Goal: Task Accomplishment & Management: Manage account settings

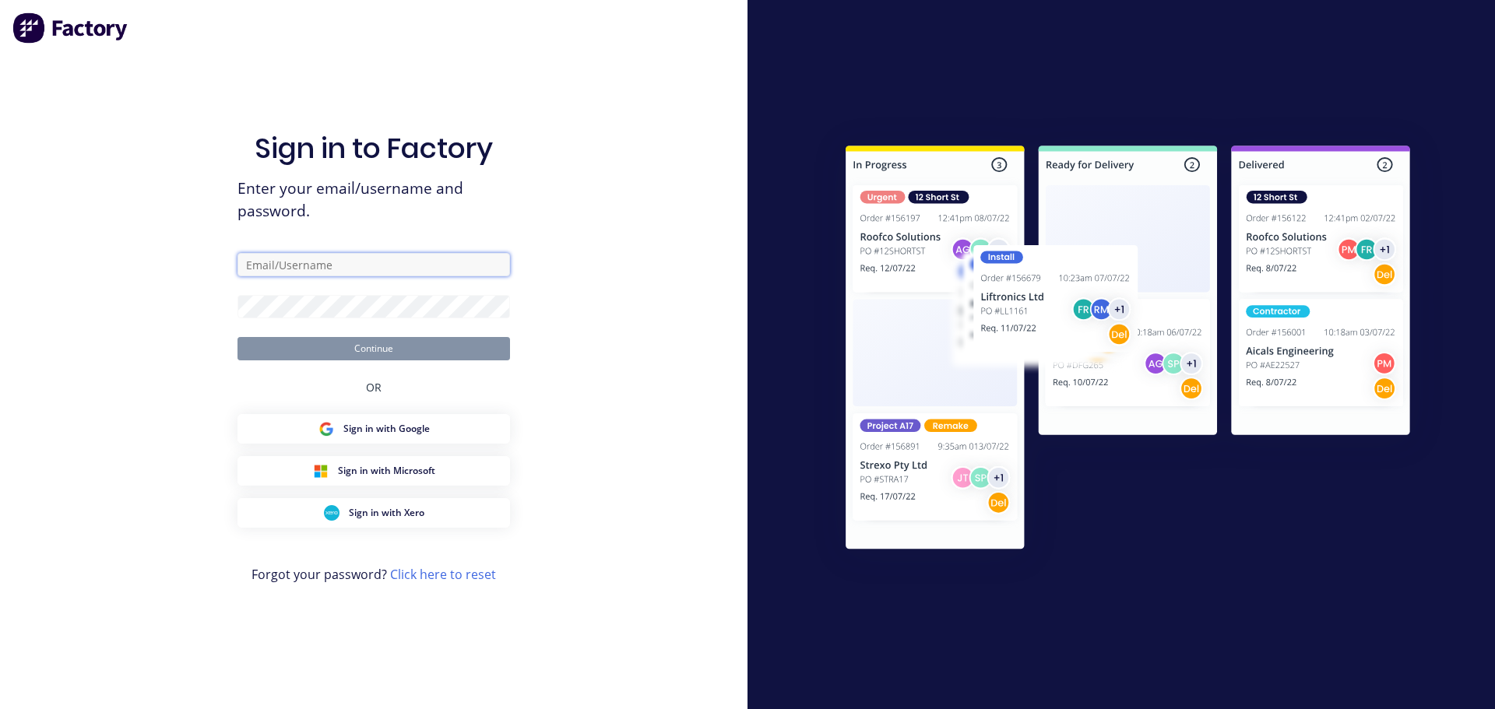
click at [415, 271] on input "text" at bounding box center [373, 264] width 273 height 23
type input "[EMAIL_ADDRESS][DOMAIN_NAME]"
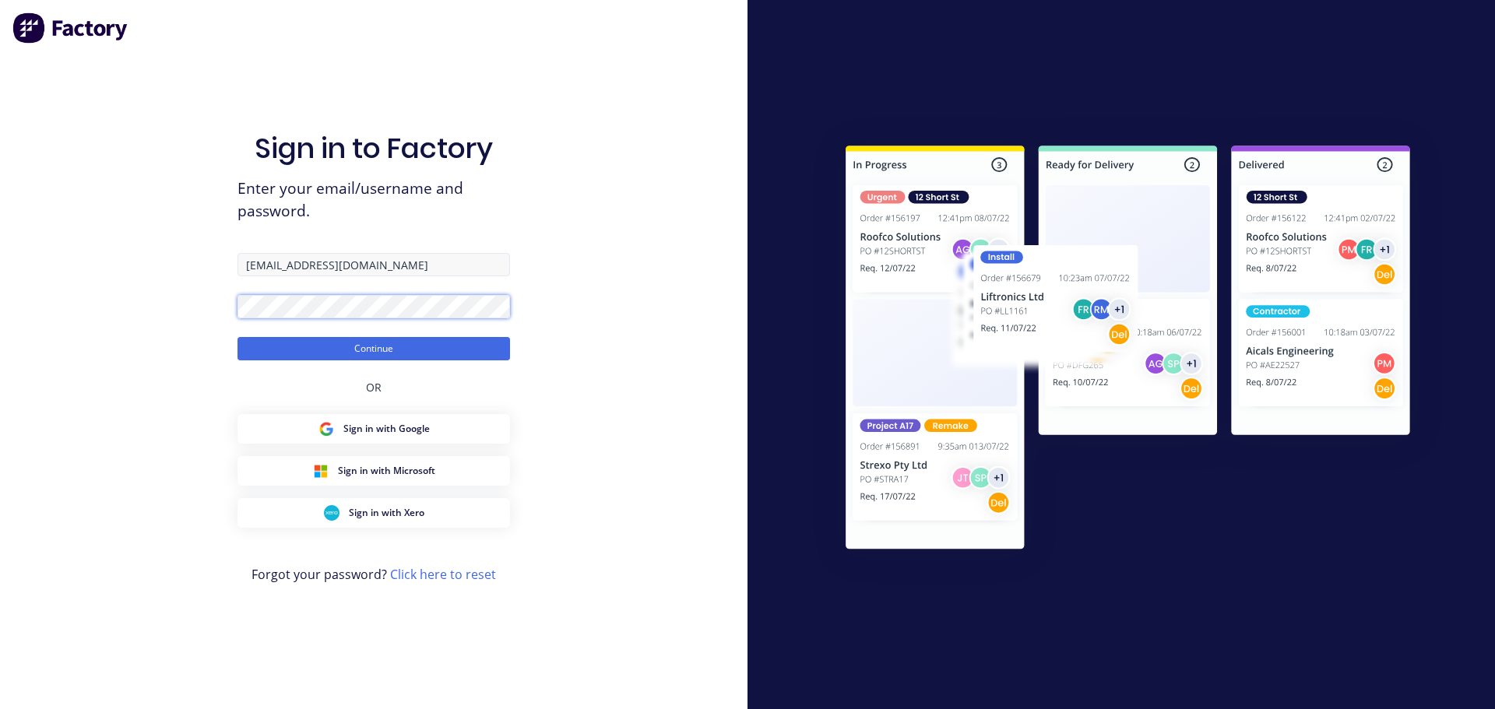
click at [237, 337] on button "Continue" at bounding box center [373, 348] width 273 height 23
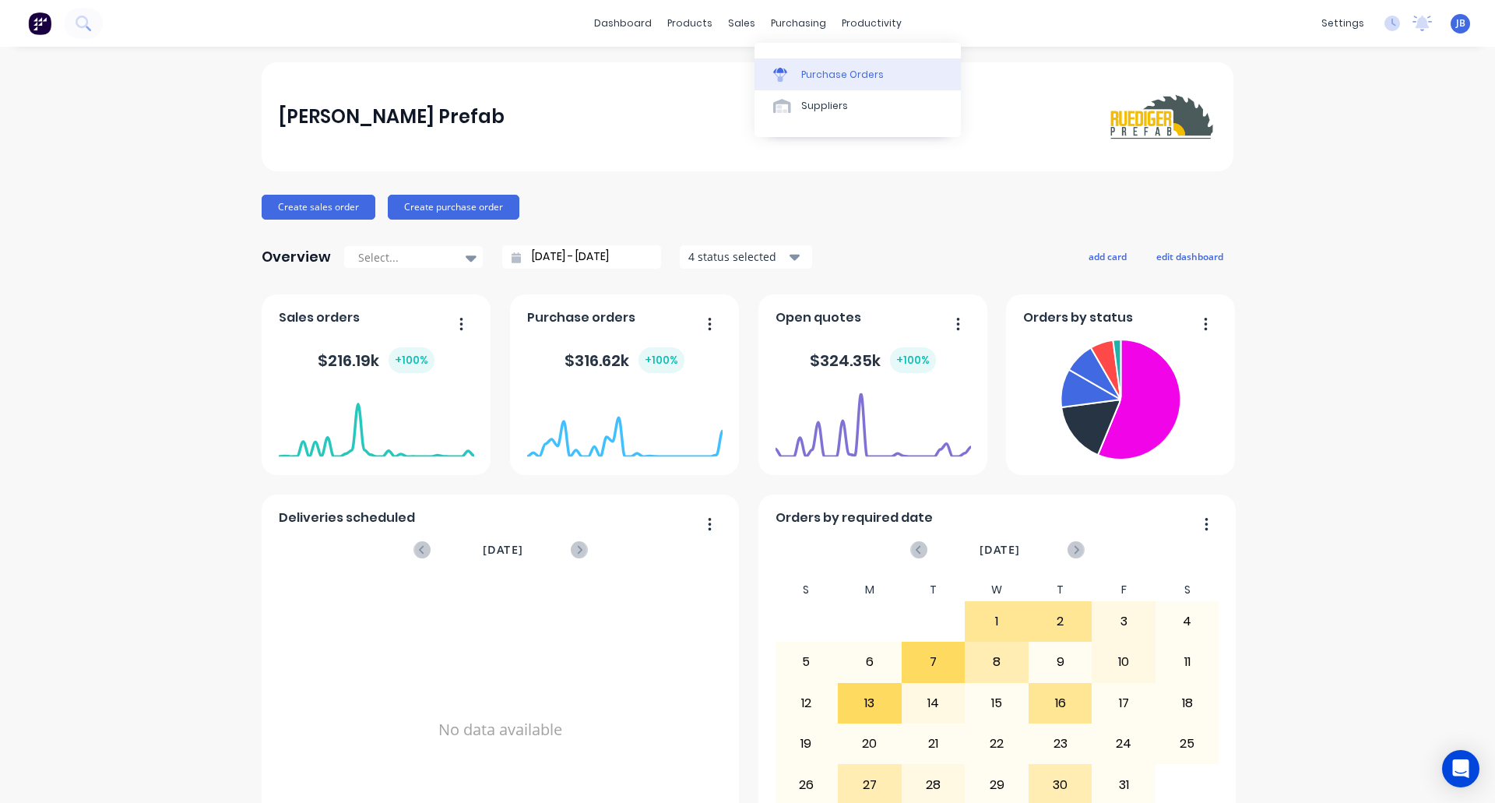
click at [800, 73] on link "Purchase Orders" at bounding box center [857, 73] width 206 height 31
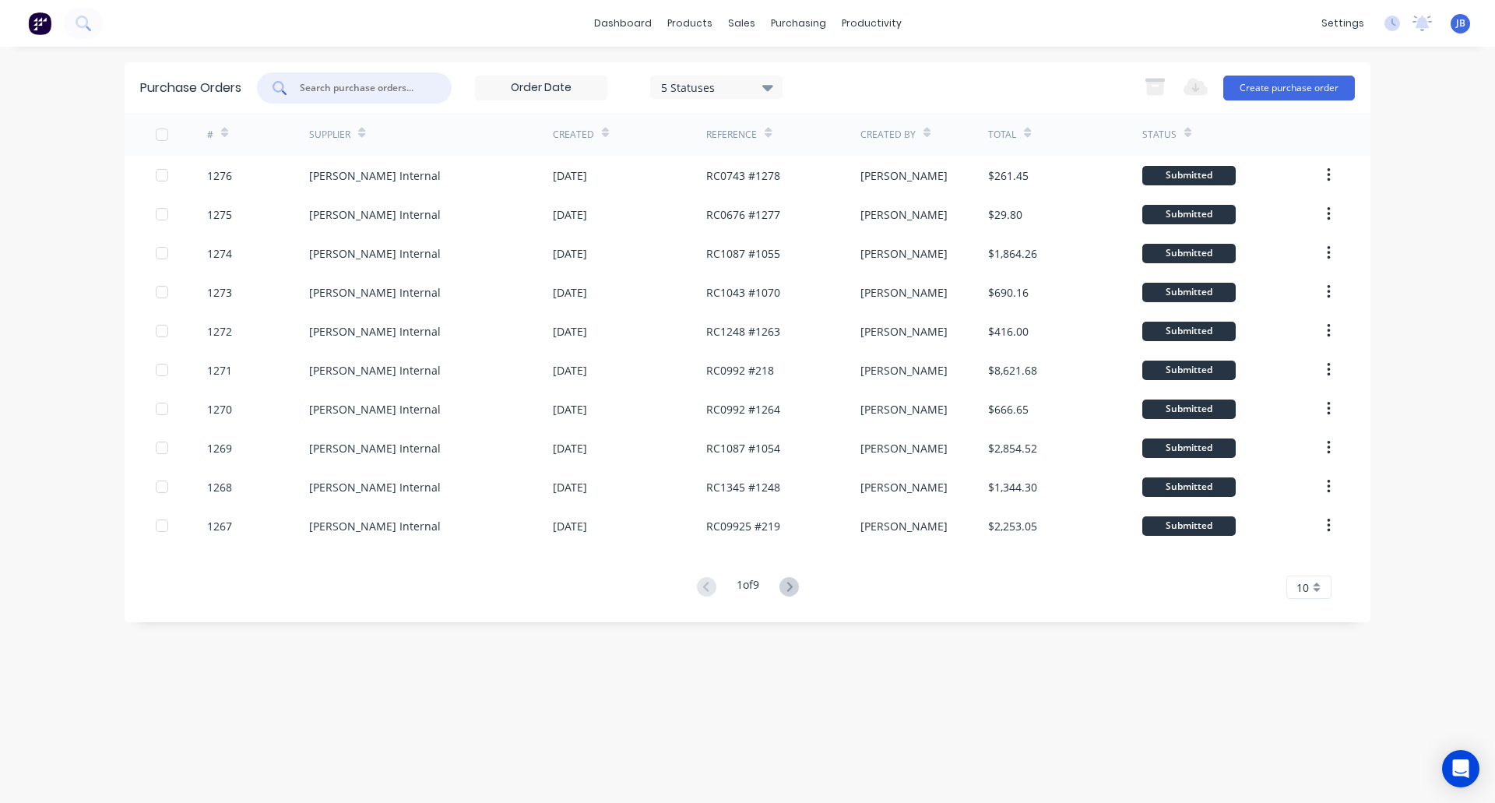
click at [404, 87] on input "text" at bounding box center [362, 88] width 129 height 16
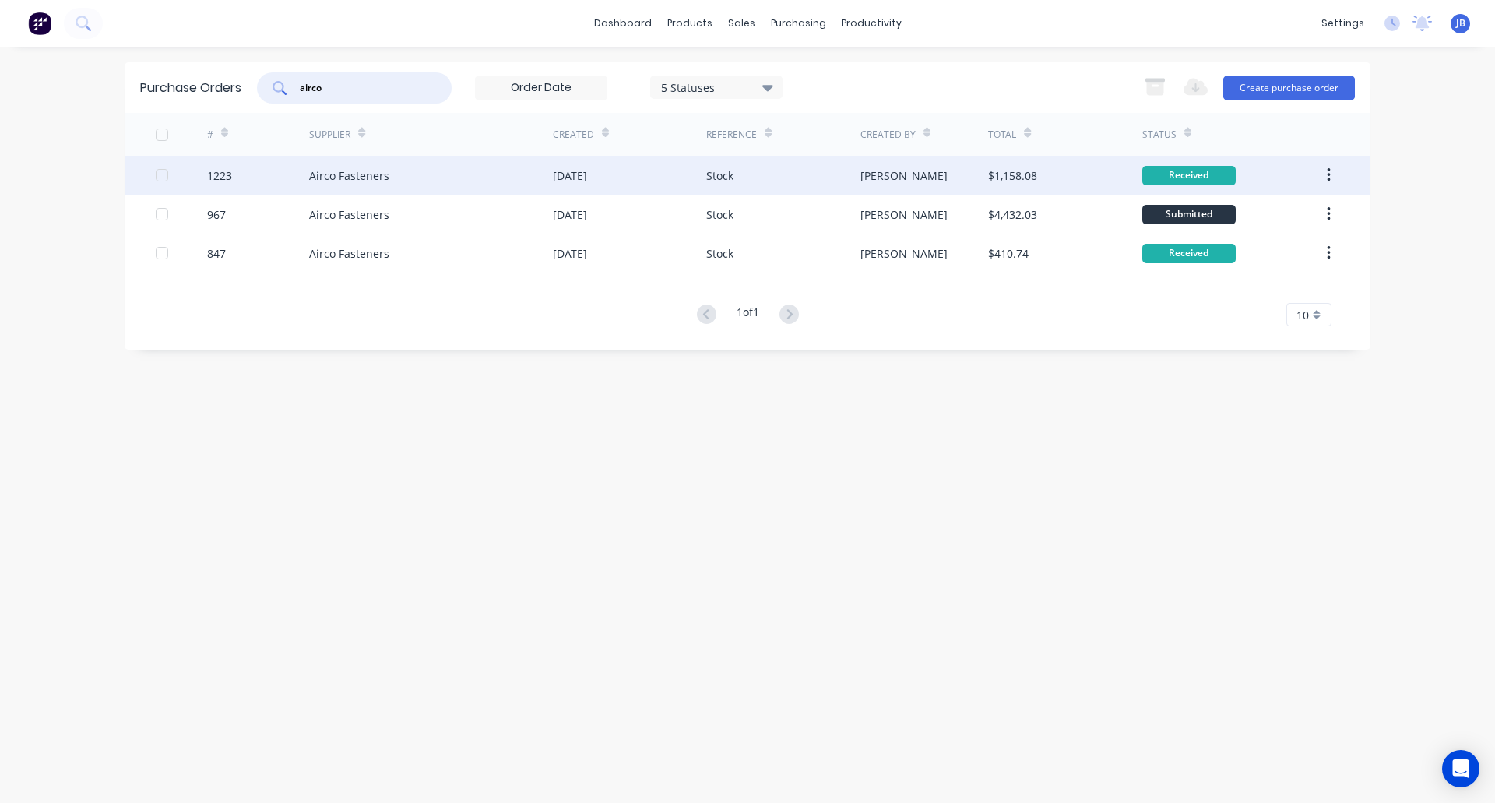
type input "airco"
click at [405, 178] on div "Airco Fasteners" at bounding box center [431, 175] width 244 height 39
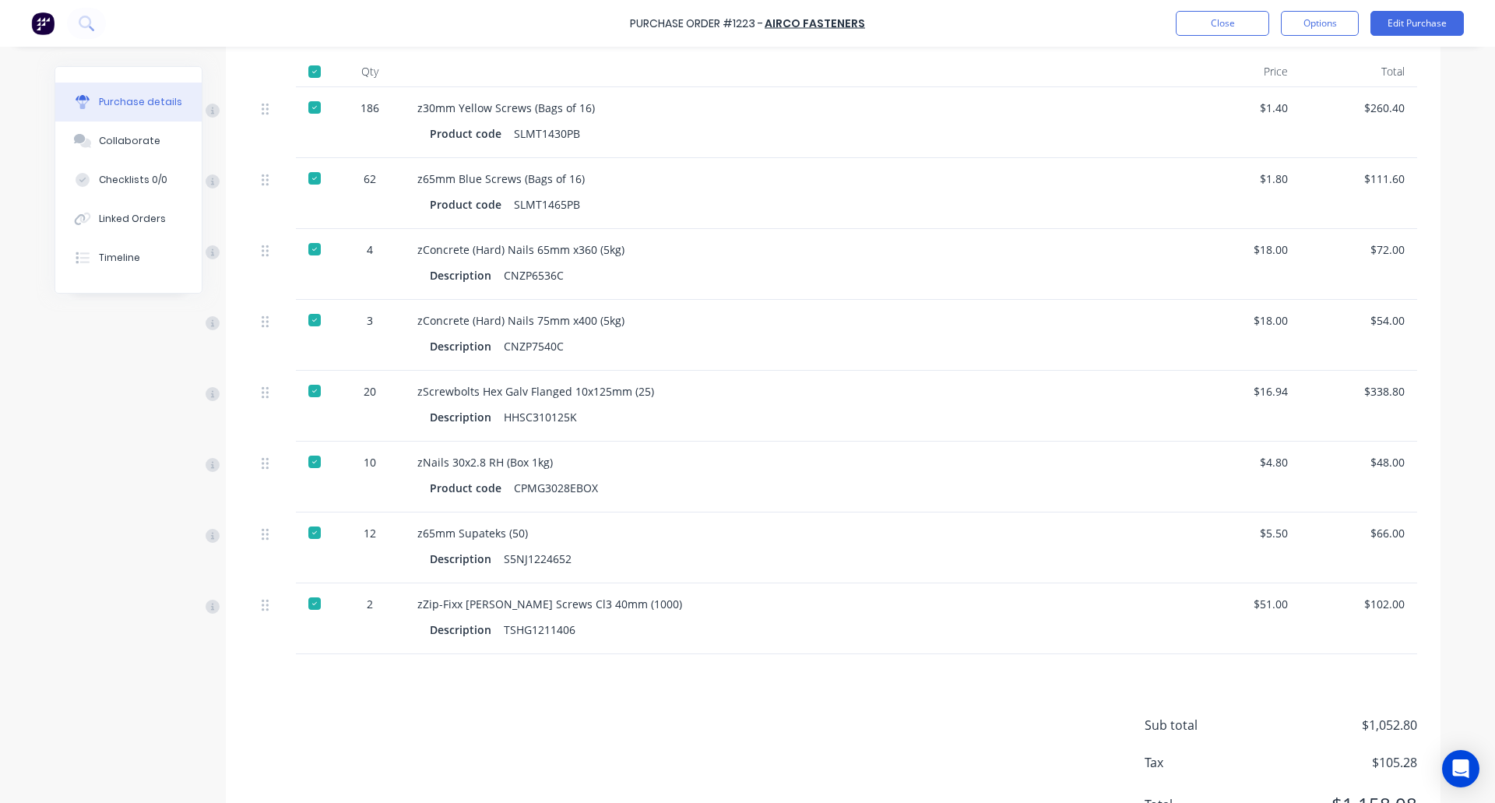
scroll to position [389, 0]
click at [1310, 26] on button "Options" at bounding box center [1320, 23] width 78 height 25
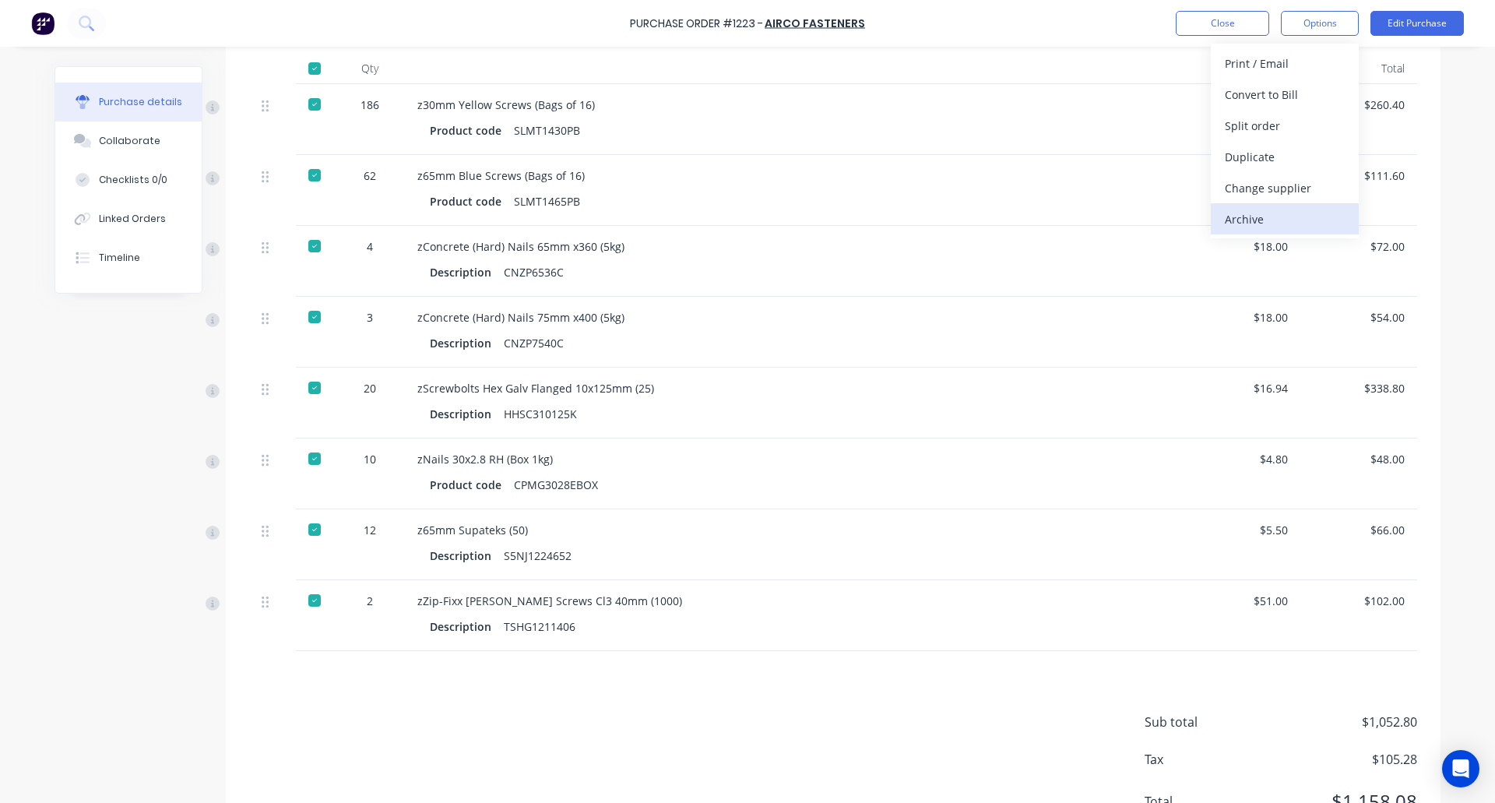
click at [1261, 221] on div "Archive" at bounding box center [1285, 219] width 120 height 23
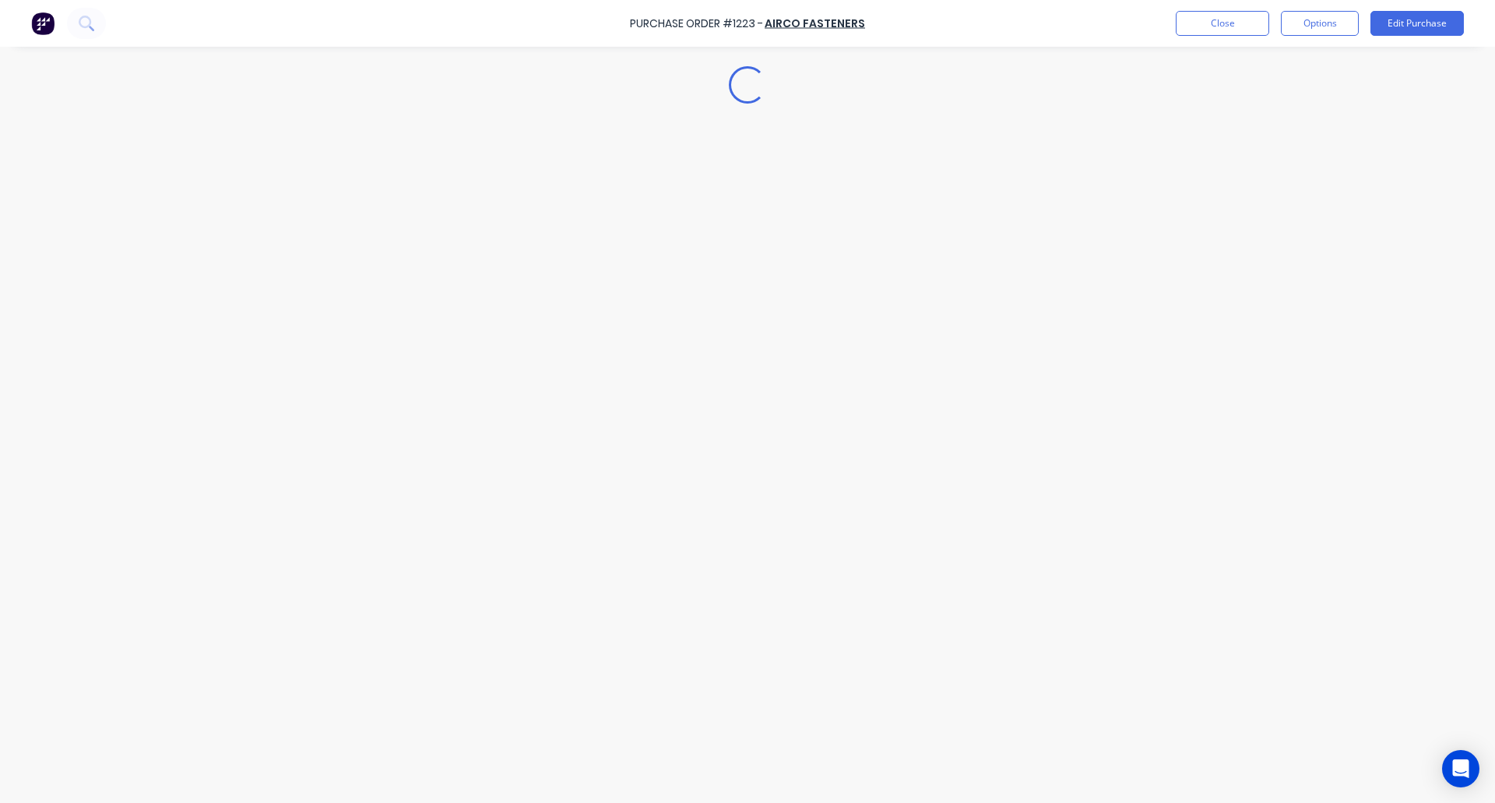
type textarea "x"
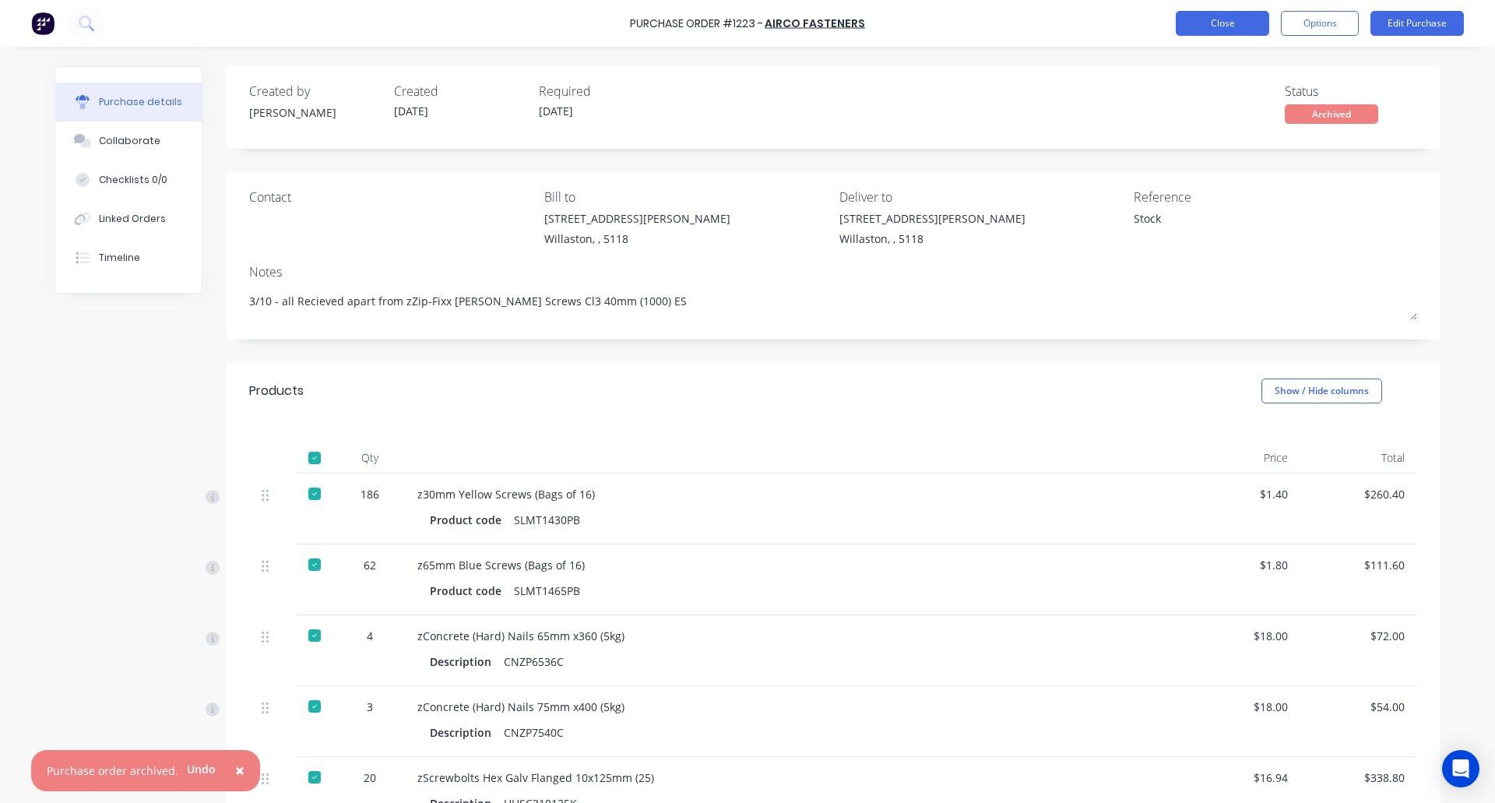
click at [1223, 21] on button "Close" at bounding box center [1222, 23] width 93 height 25
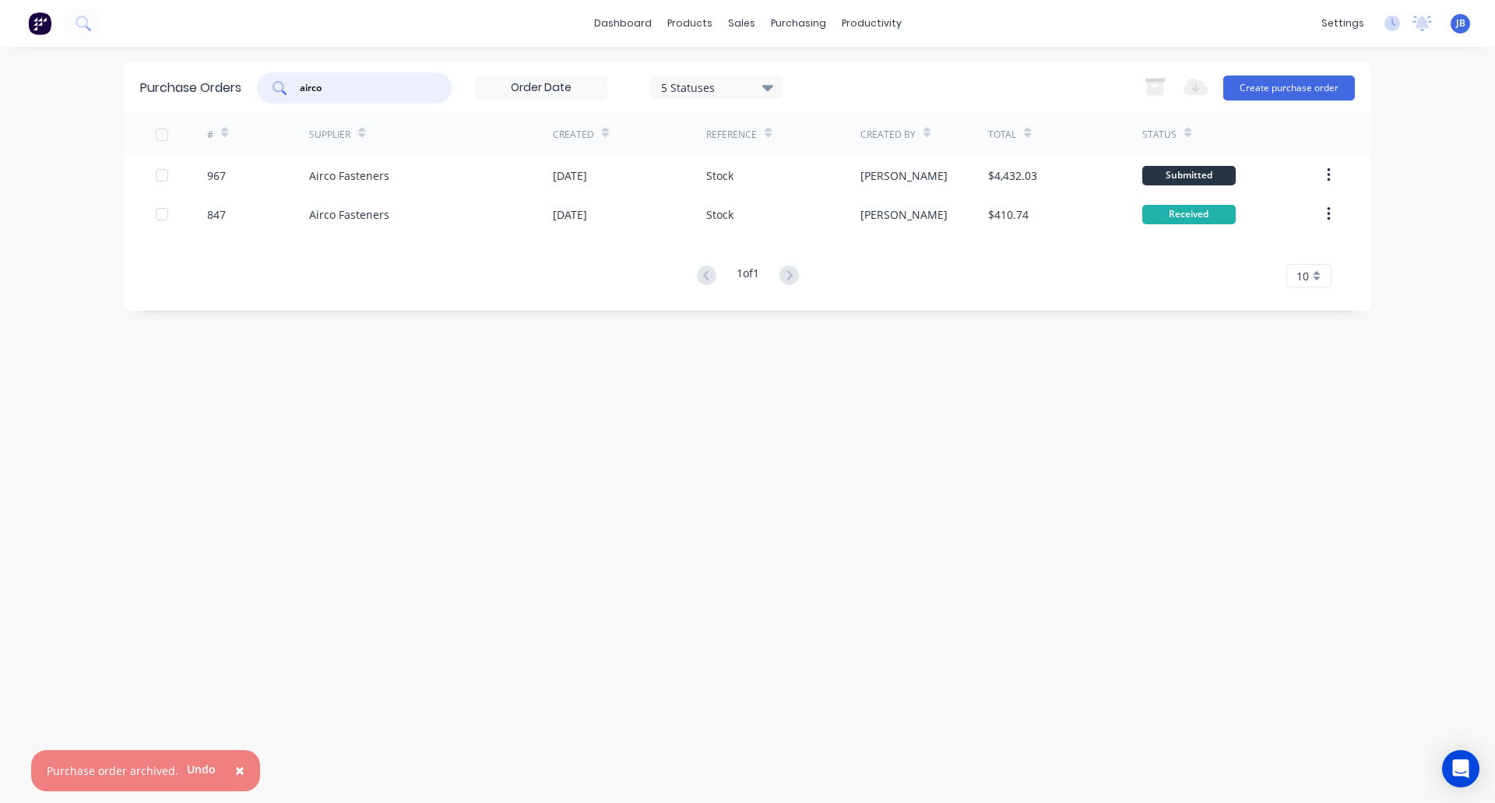
click at [394, 86] on input "airco" at bounding box center [362, 88] width 129 height 16
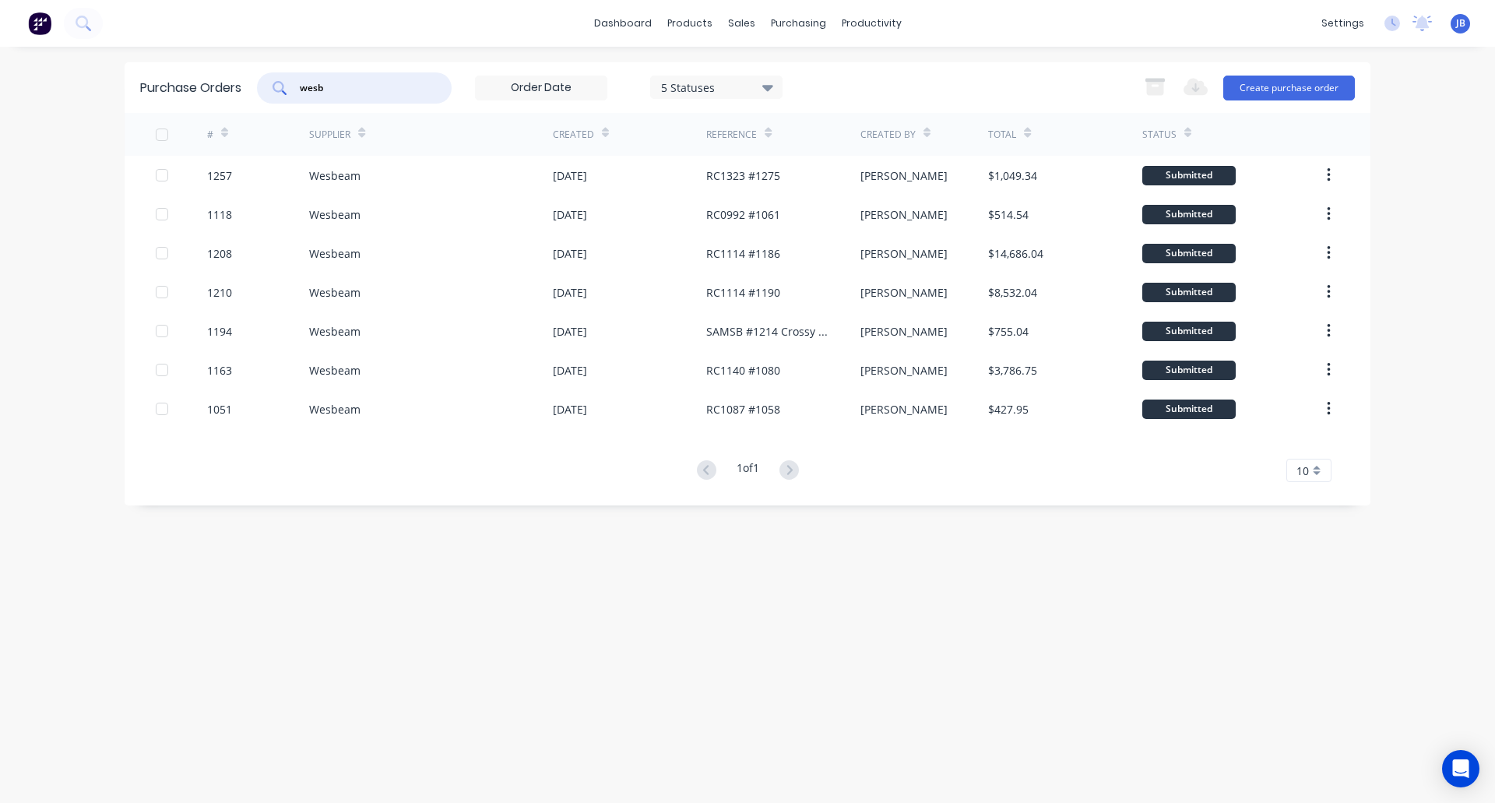
click at [381, 84] on input "wesb" at bounding box center [362, 88] width 129 height 16
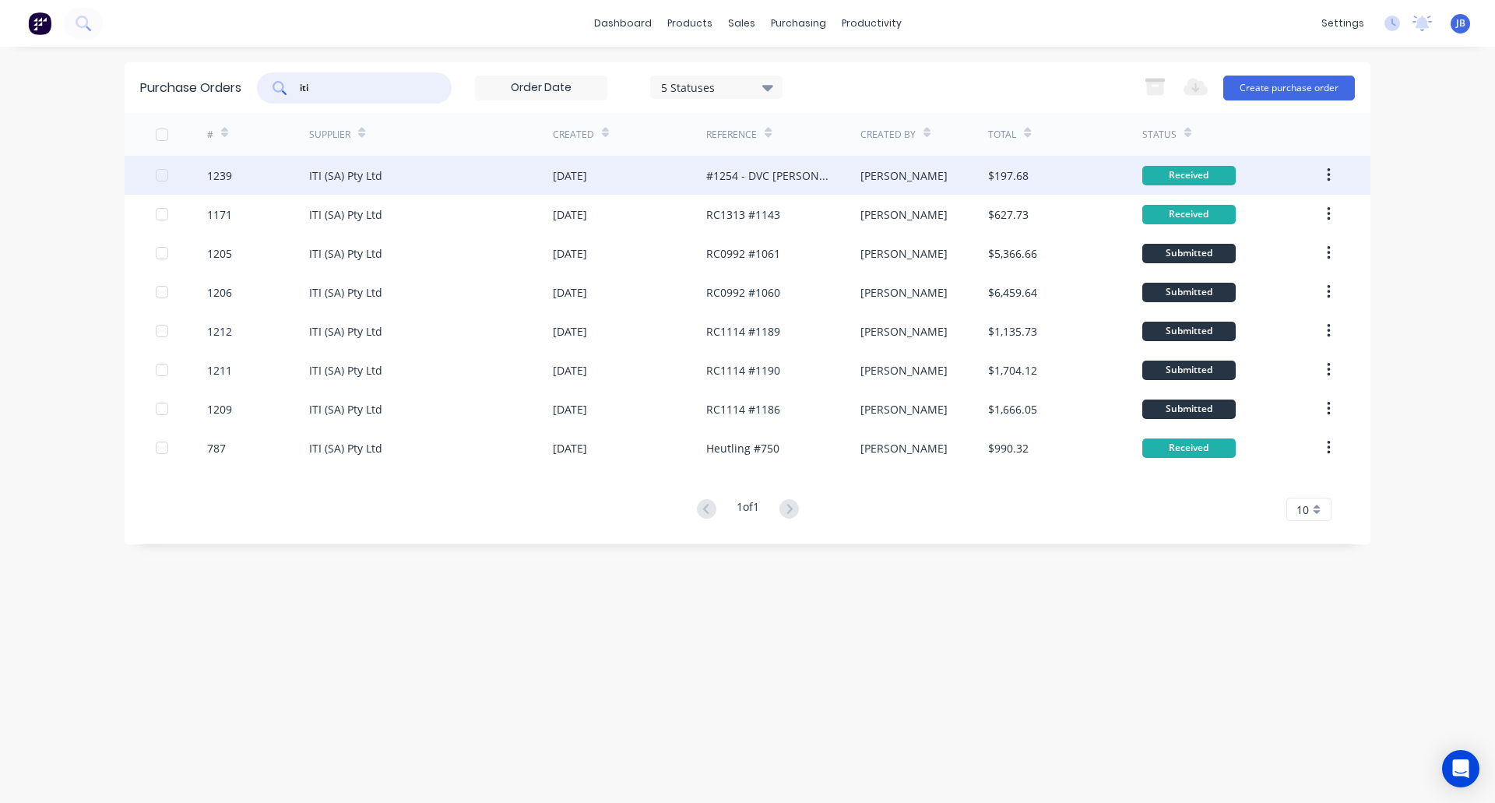
type input "iti"
click at [458, 174] on div "ITI (SA) Pty Ltd" at bounding box center [431, 175] width 244 height 39
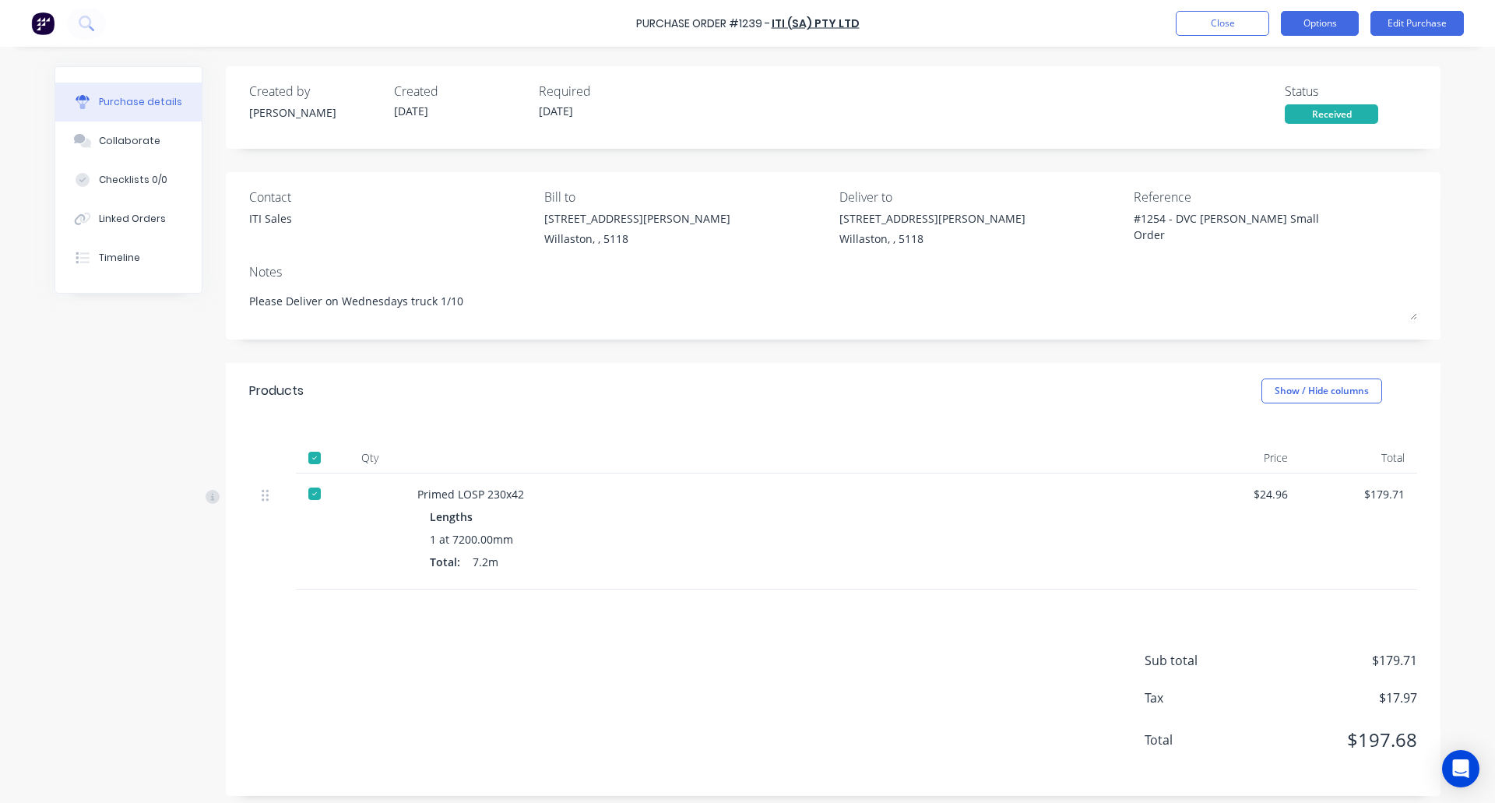
click at [1324, 29] on button "Options" at bounding box center [1320, 23] width 78 height 25
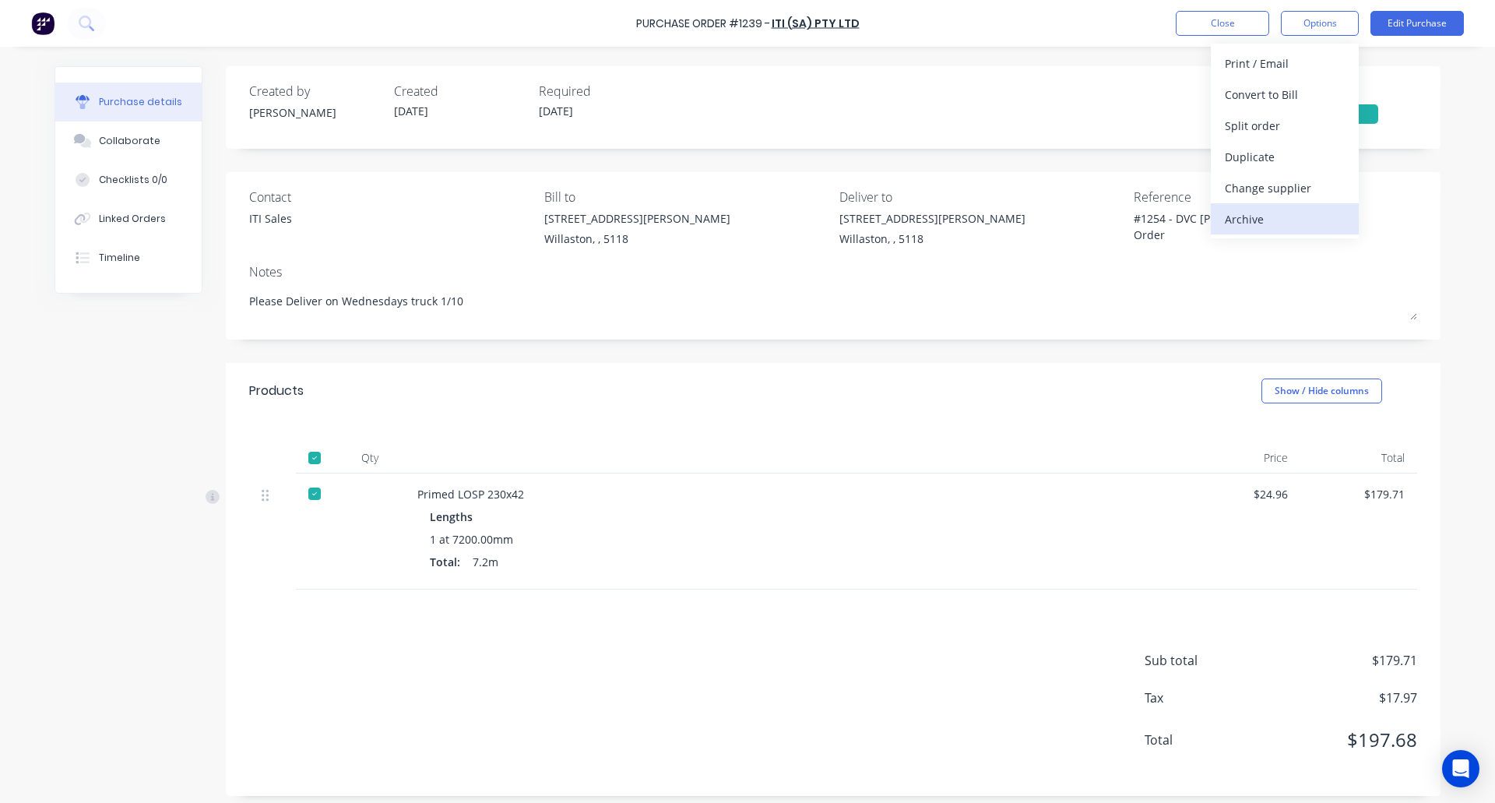
click at [1271, 230] on button "Archive" at bounding box center [1285, 218] width 148 height 31
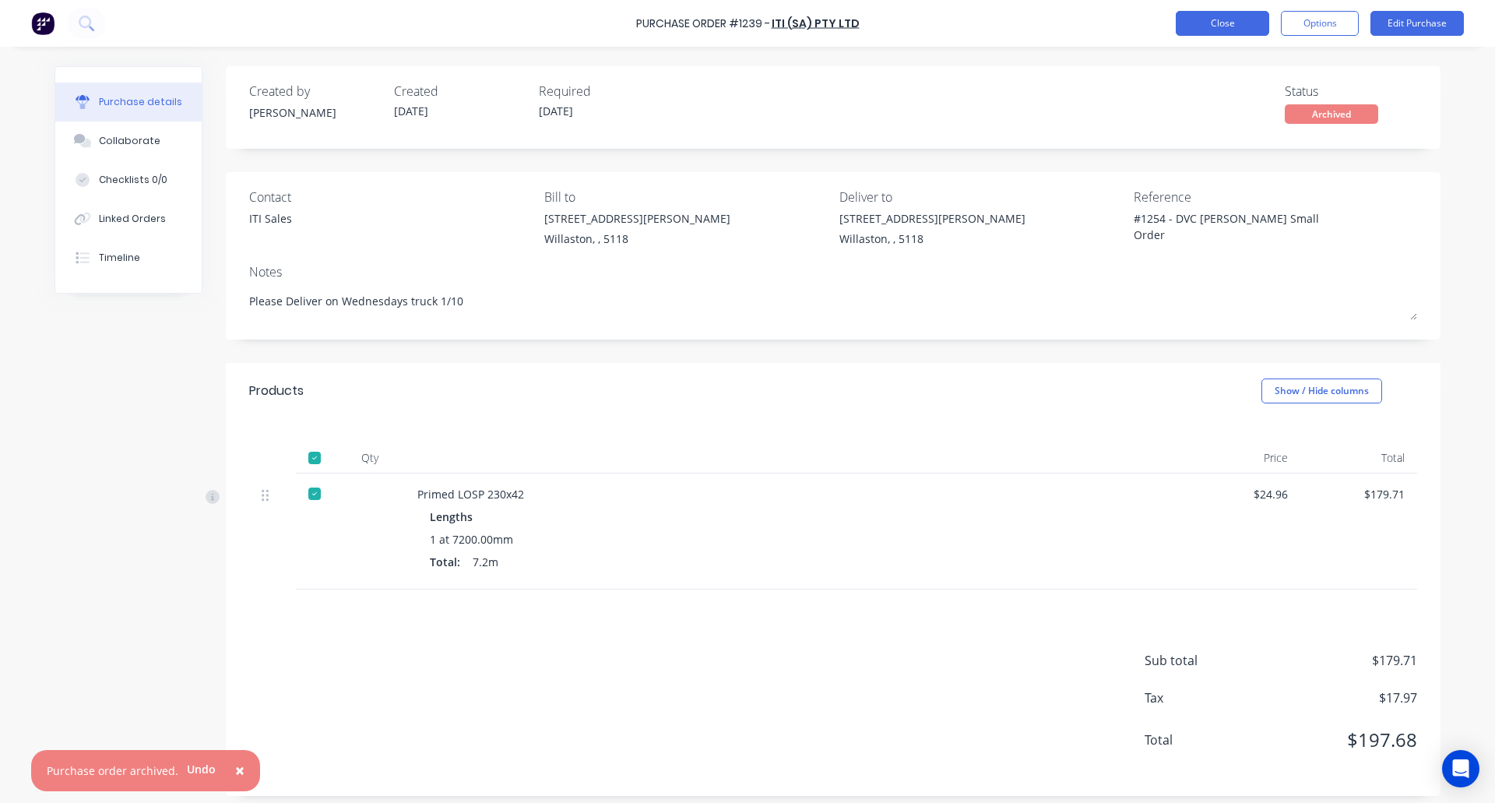
click at [1209, 23] on button "Close" at bounding box center [1222, 23] width 93 height 25
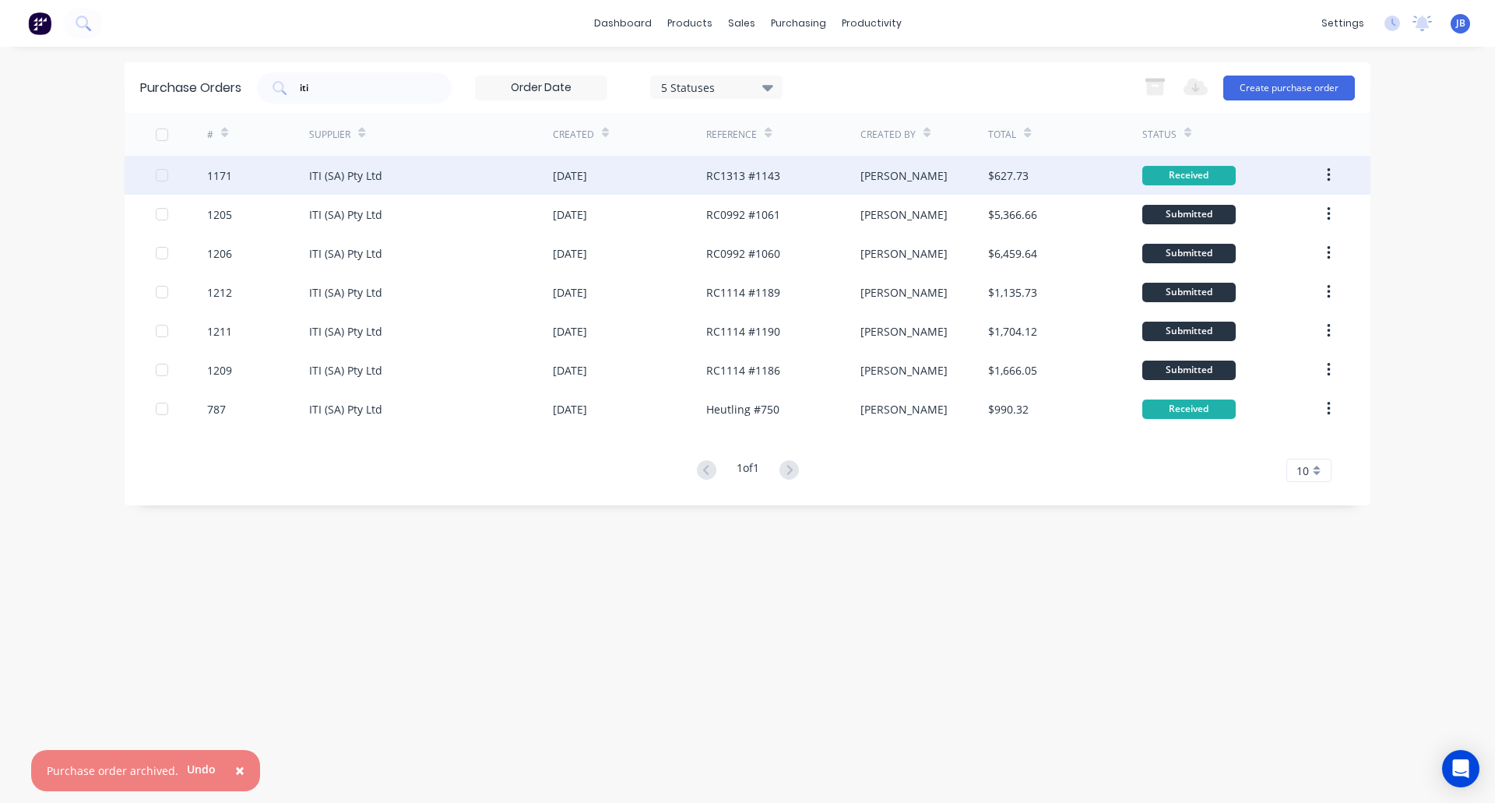
click at [410, 175] on div "ITI (SA) Pty Ltd" at bounding box center [431, 175] width 244 height 39
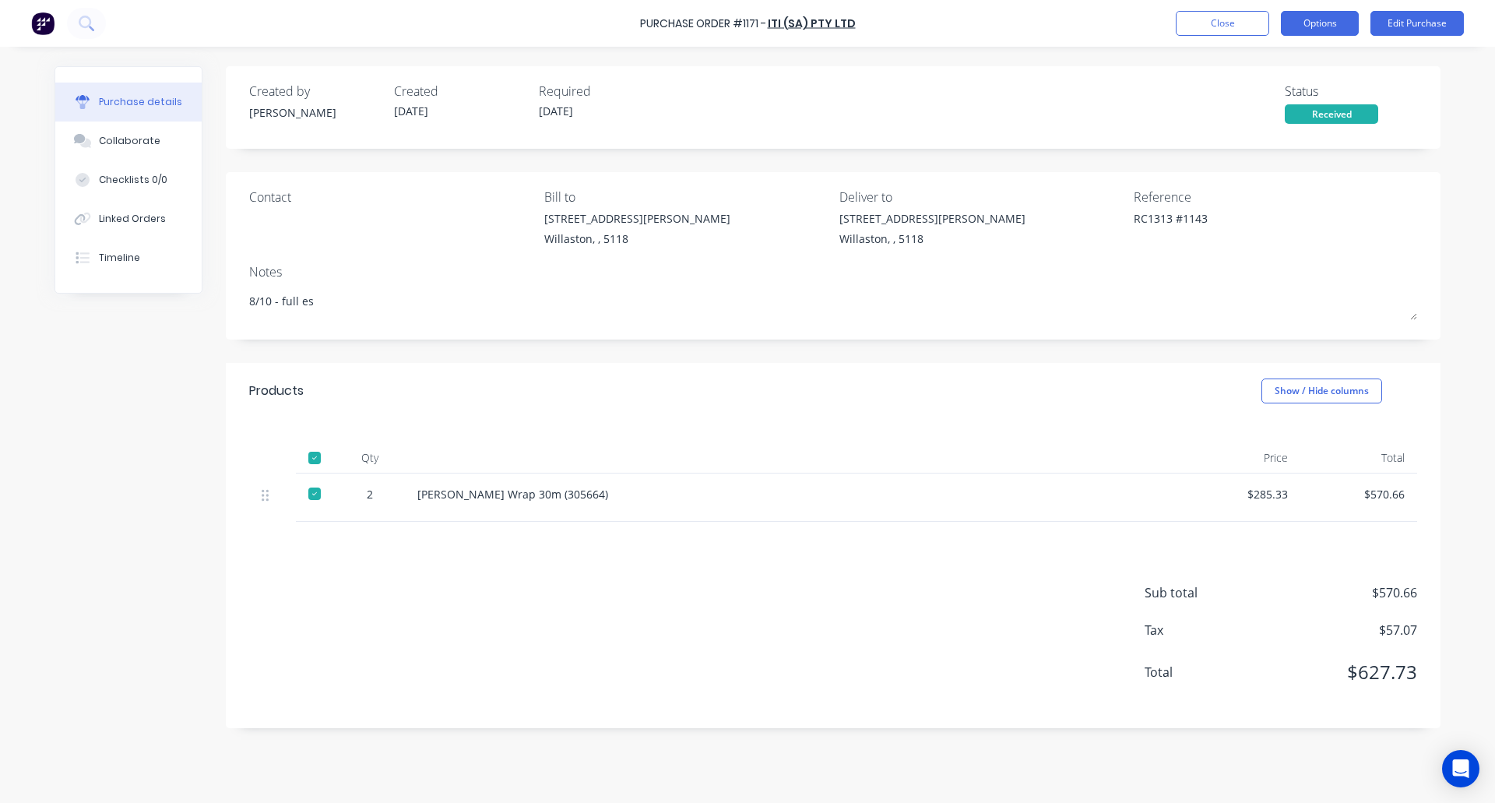
click at [1327, 28] on button "Options" at bounding box center [1320, 23] width 78 height 25
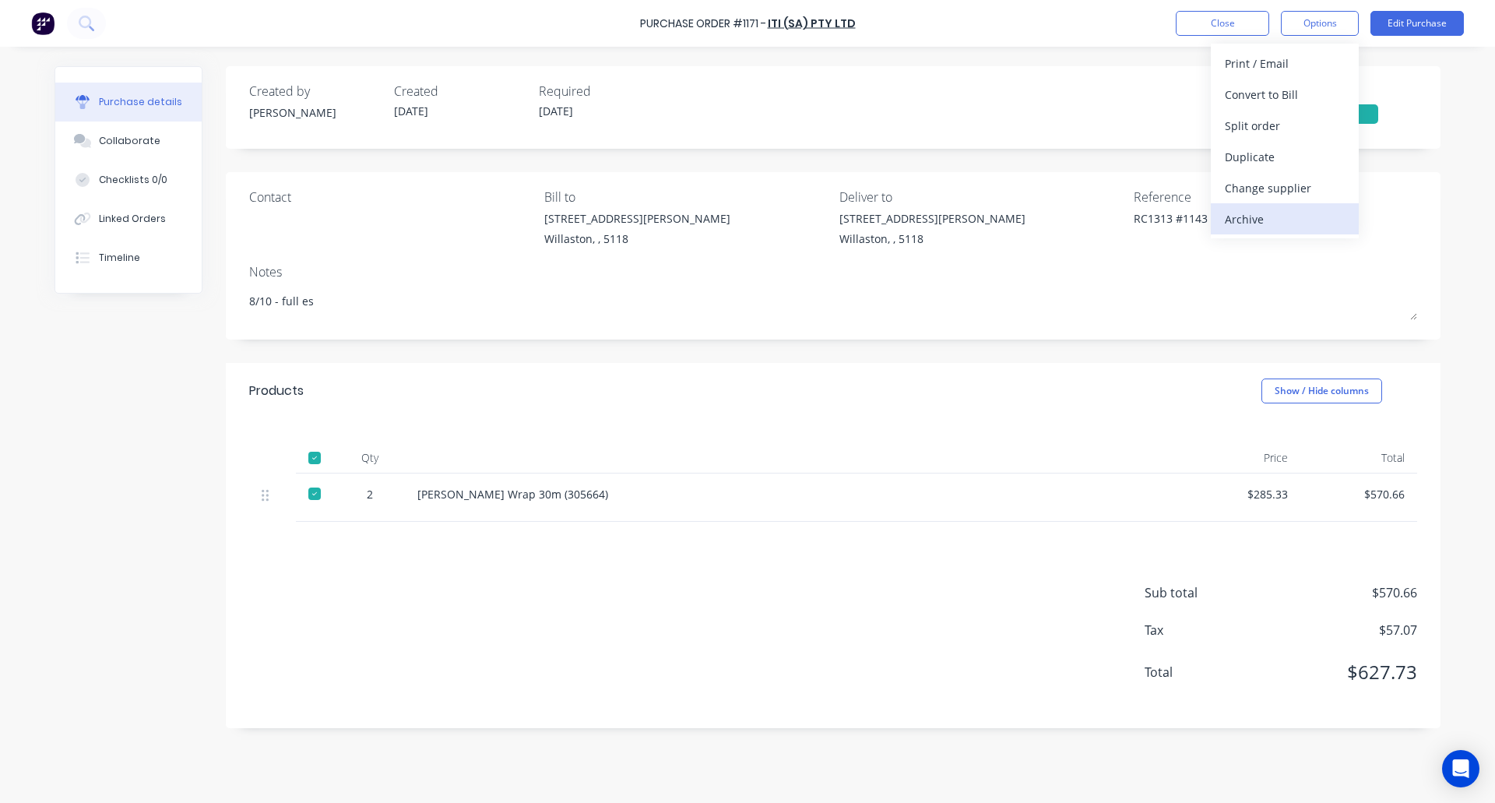
click at [1274, 219] on div "Archive" at bounding box center [1285, 219] width 120 height 23
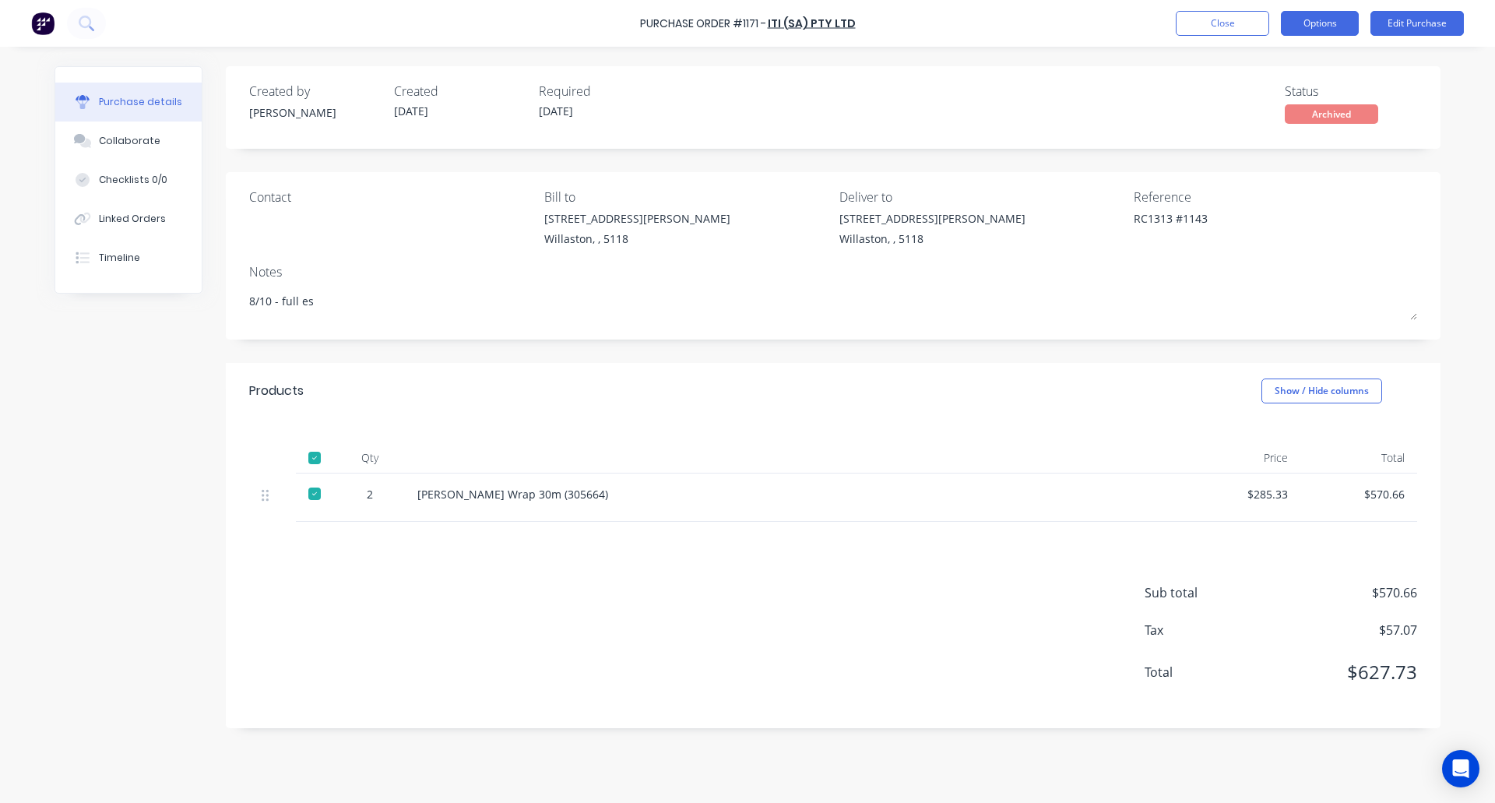
click at [1324, 28] on button "Options" at bounding box center [1320, 23] width 78 height 25
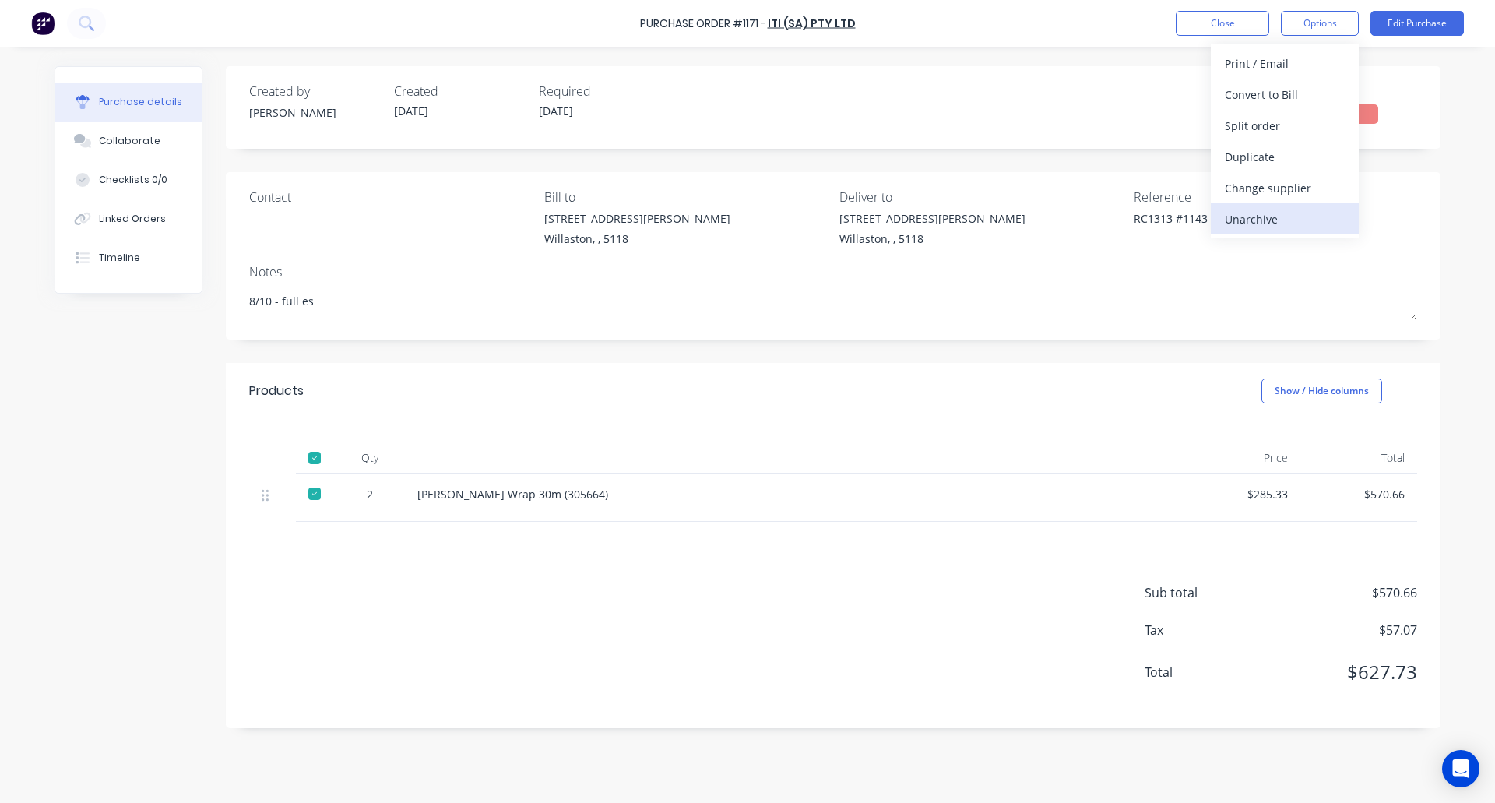
click at [1272, 216] on div "Unarchive" at bounding box center [1285, 219] width 120 height 23
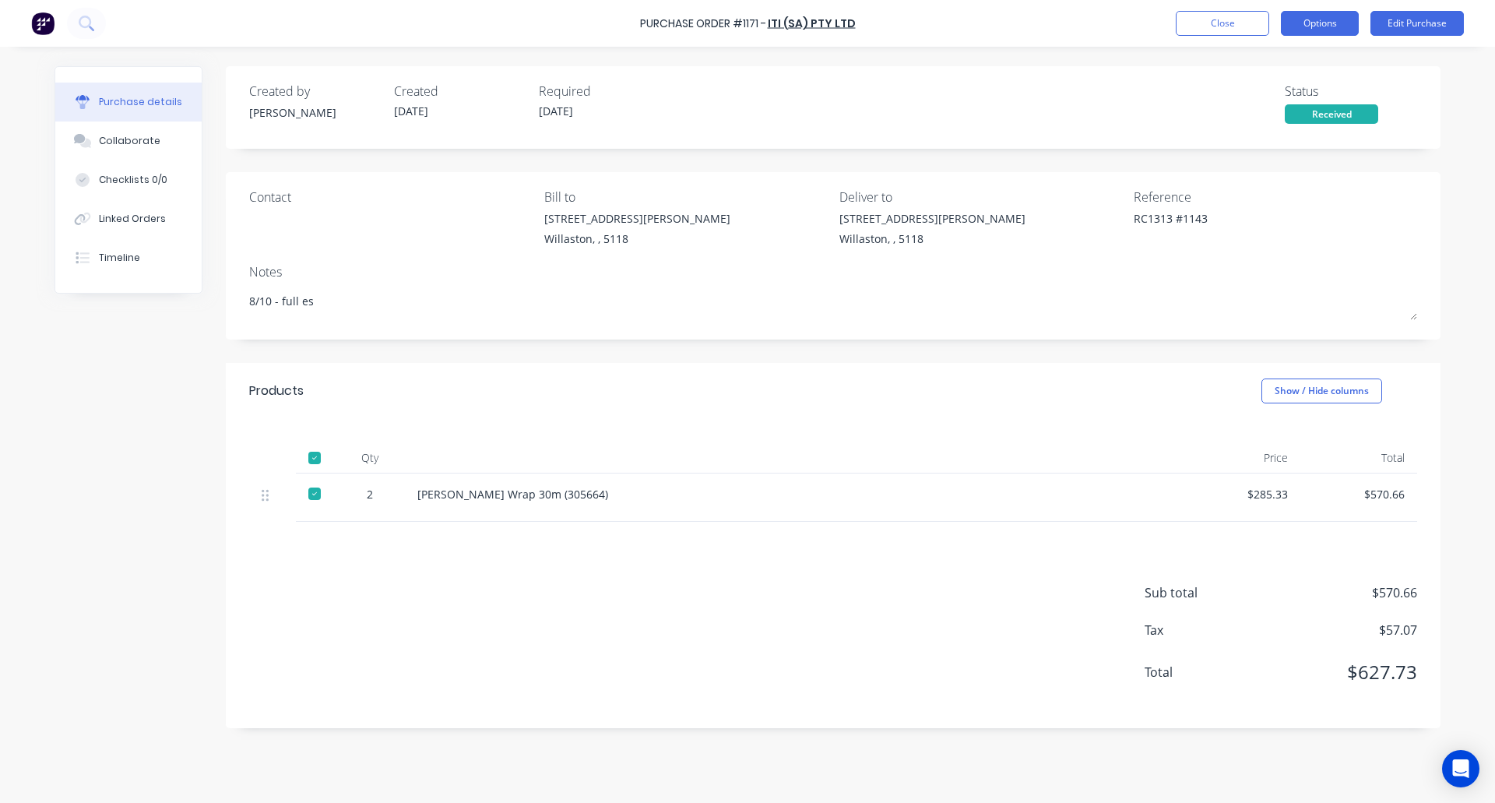
click at [1311, 19] on button "Options" at bounding box center [1320, 23] width 78 height 25
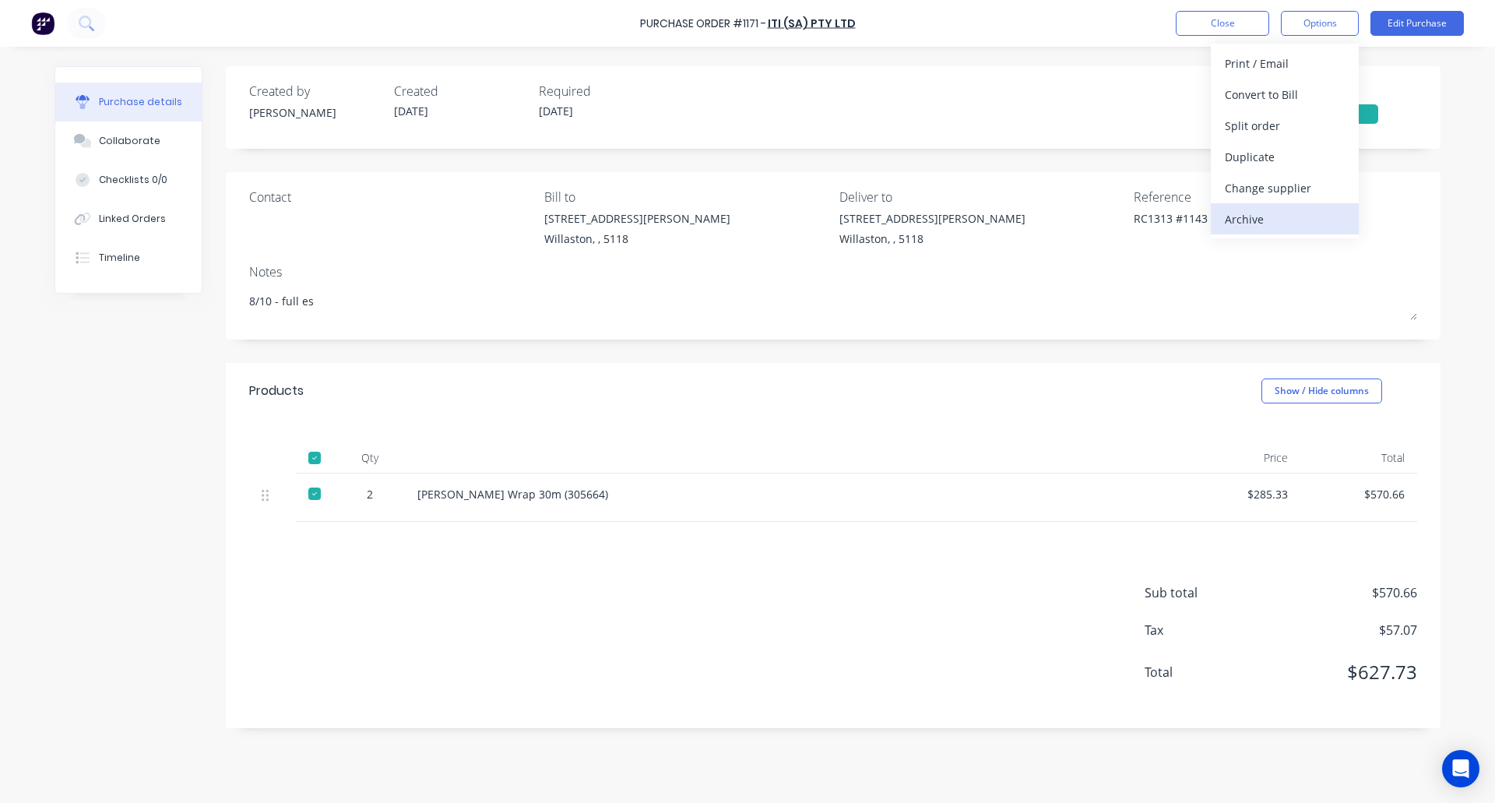
click at [1292, 217] on div "Archive" at bounding box center [1285, 219] width 120 height 23
type textarea "x"
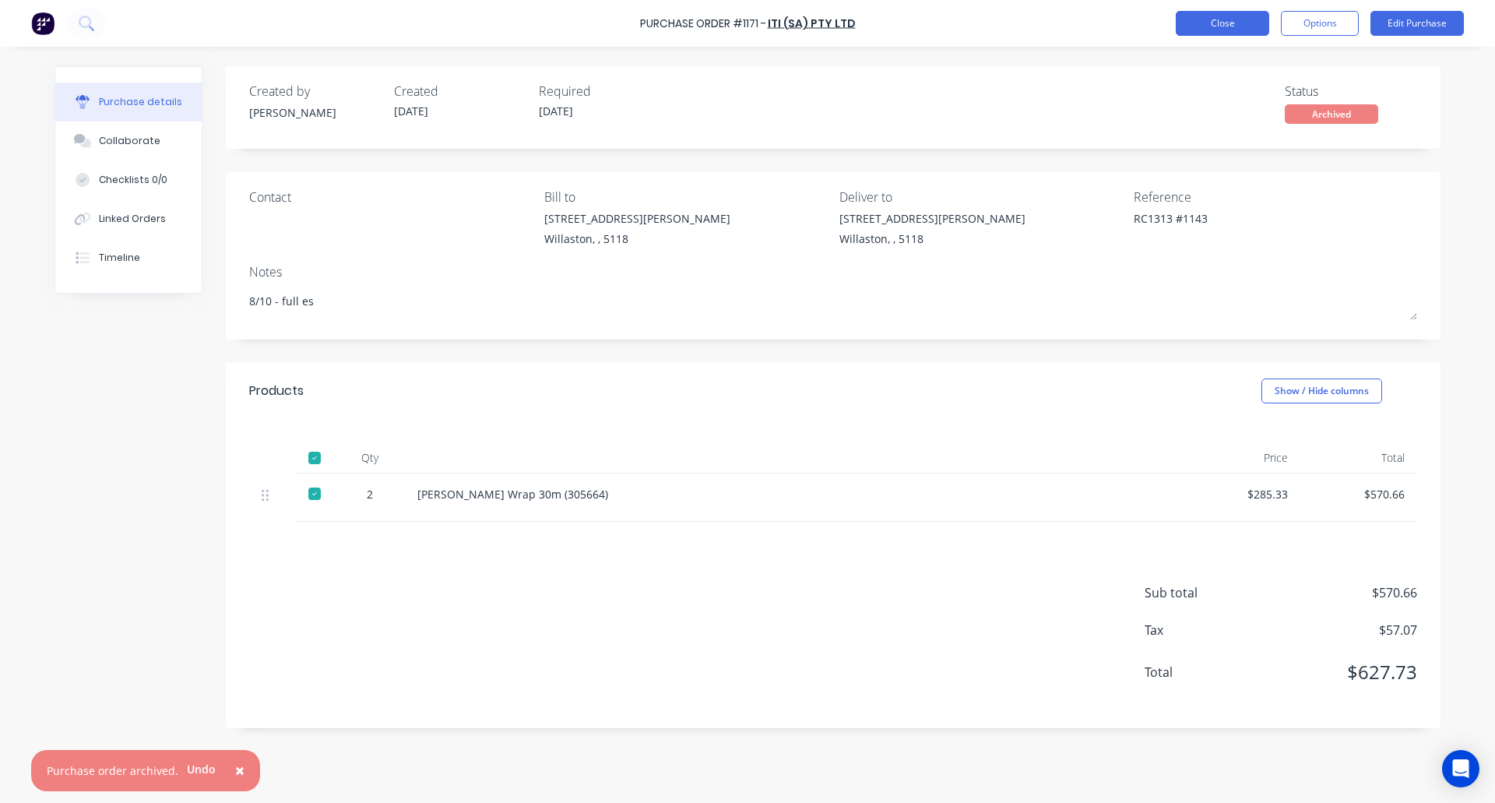
click at [1200, 19] on button "Close" at bounding box center [1222, 23] width 93 height 25
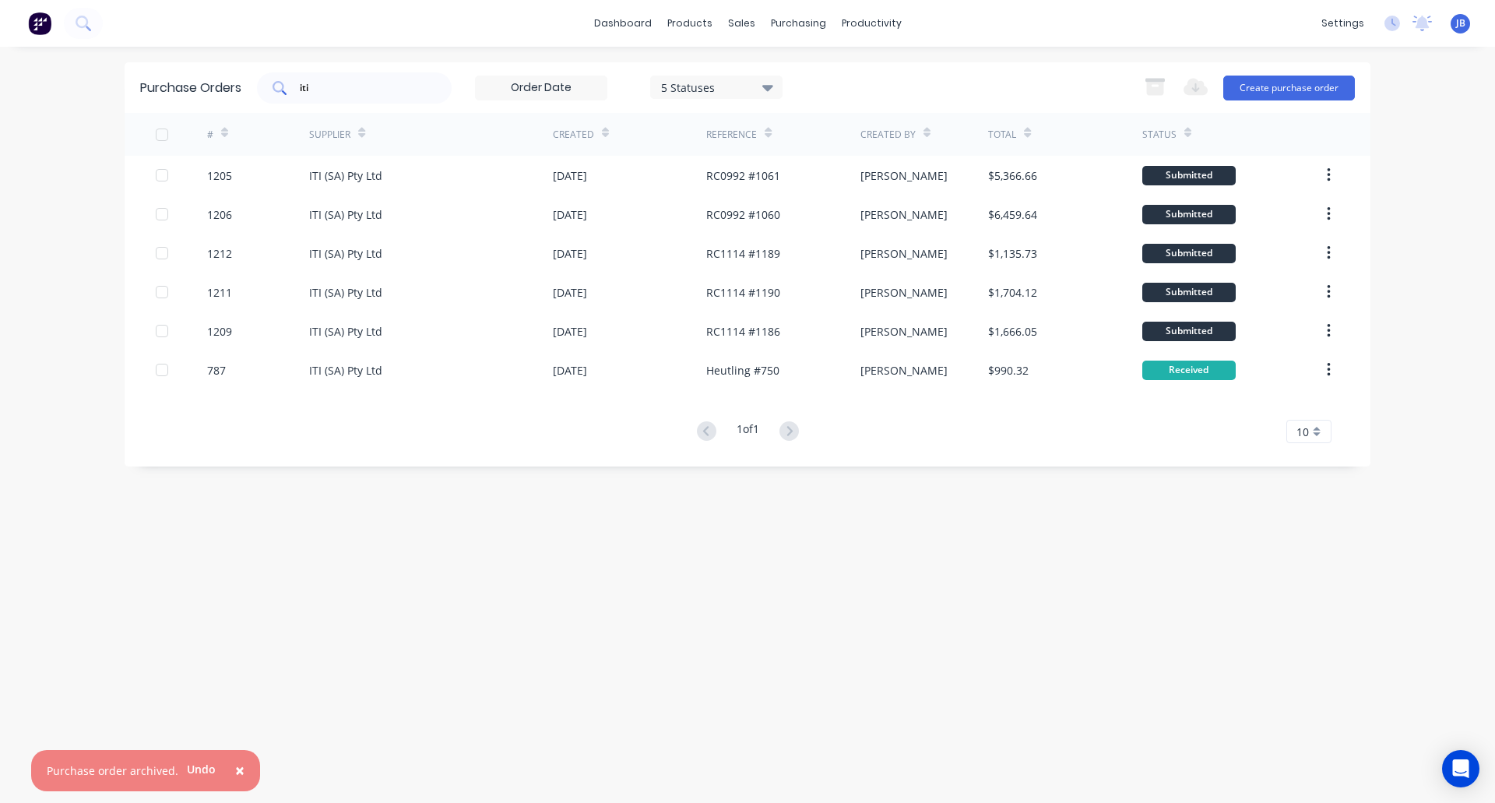
click at [356, 72] on div "iti" at bounding box center [354, 87] width 195 height 31
click at [346, 90] on input "iti" at bounding box center [362, 88] width 129 height 16
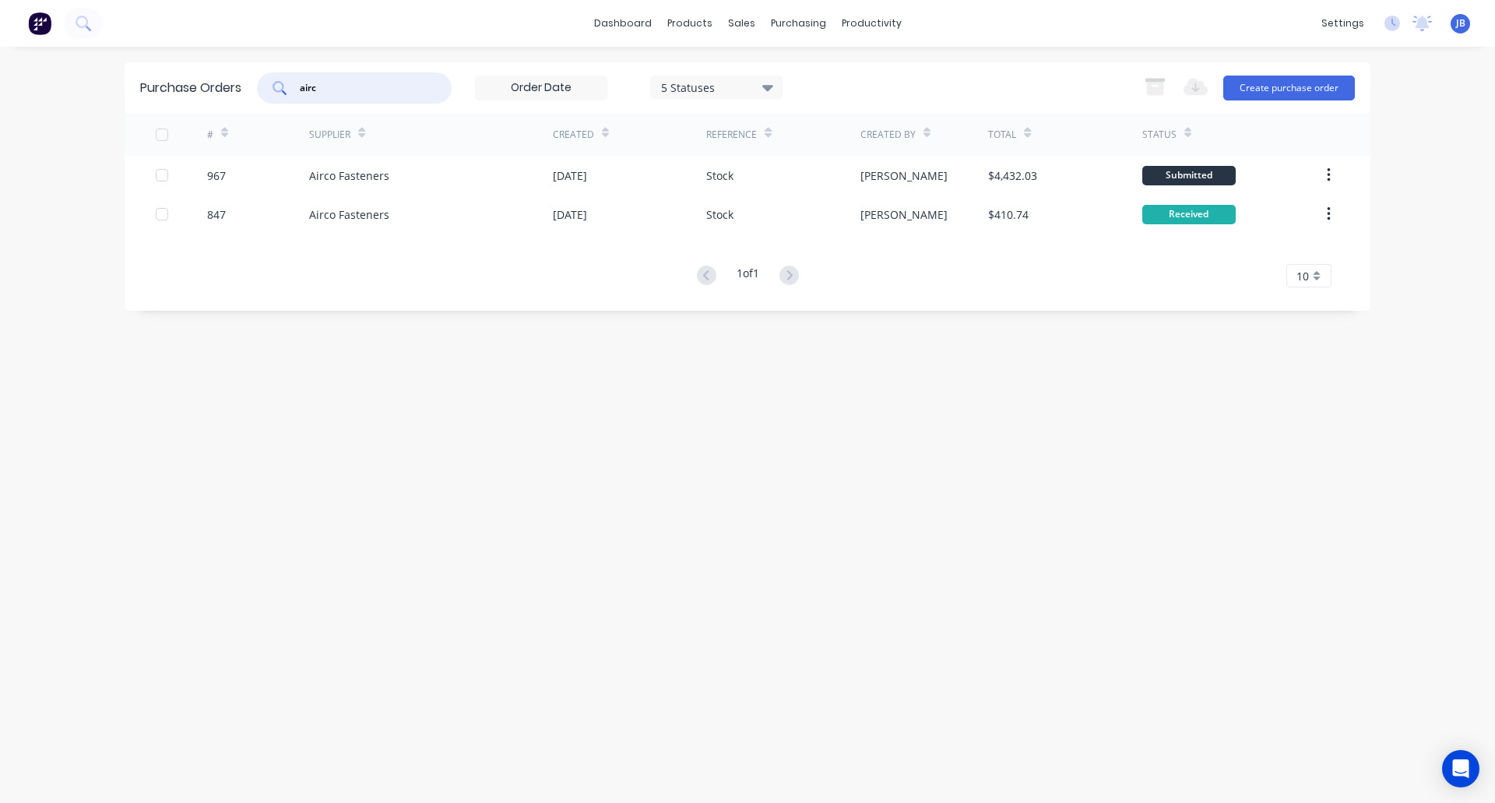
click at [327, 93] on input "airc" at bounding box center [362, 88] width 129 height 16
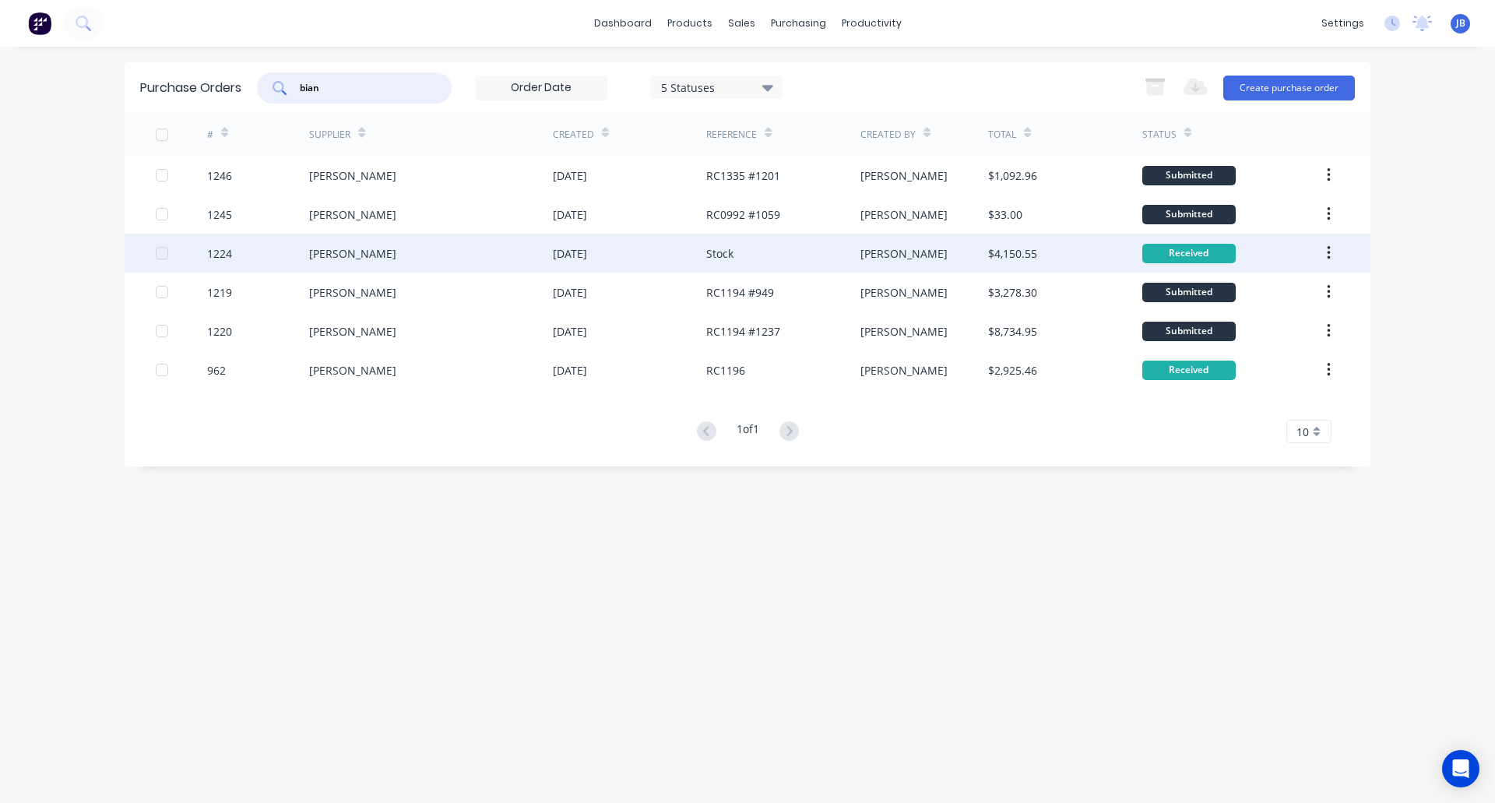
type input "bian"
click at [428, 255] on div "[PERSON_NAME]" at bounding box center [431, 253] width 244 height 39
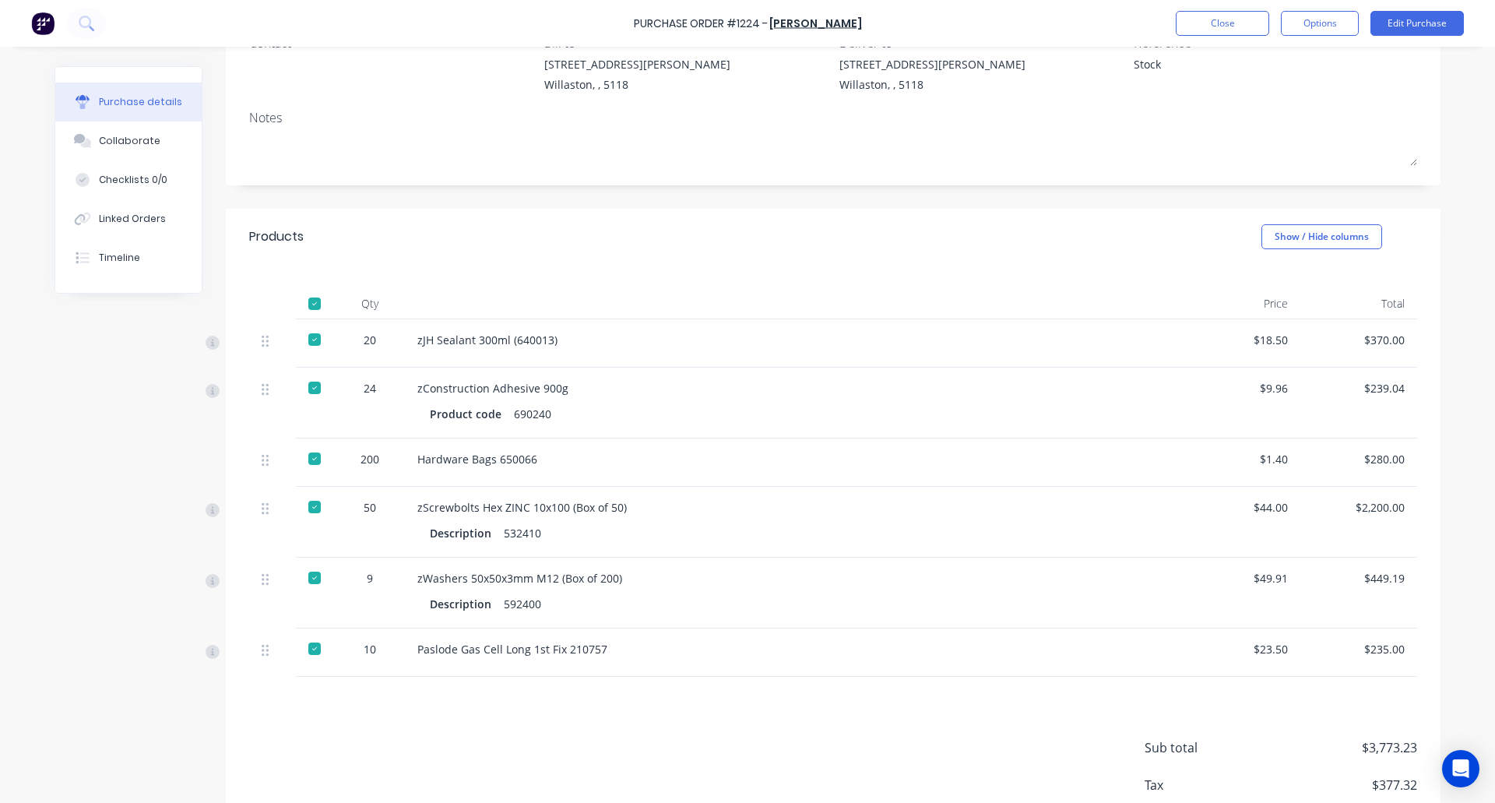
scroll to position [155, 0]
click at [1331, 19] on button "Options" at bounding box center [1320, 23] width 78 height 25
click at [1260, 219] on div "Archive" at bounding box center [1285, 219] width 120 height 23
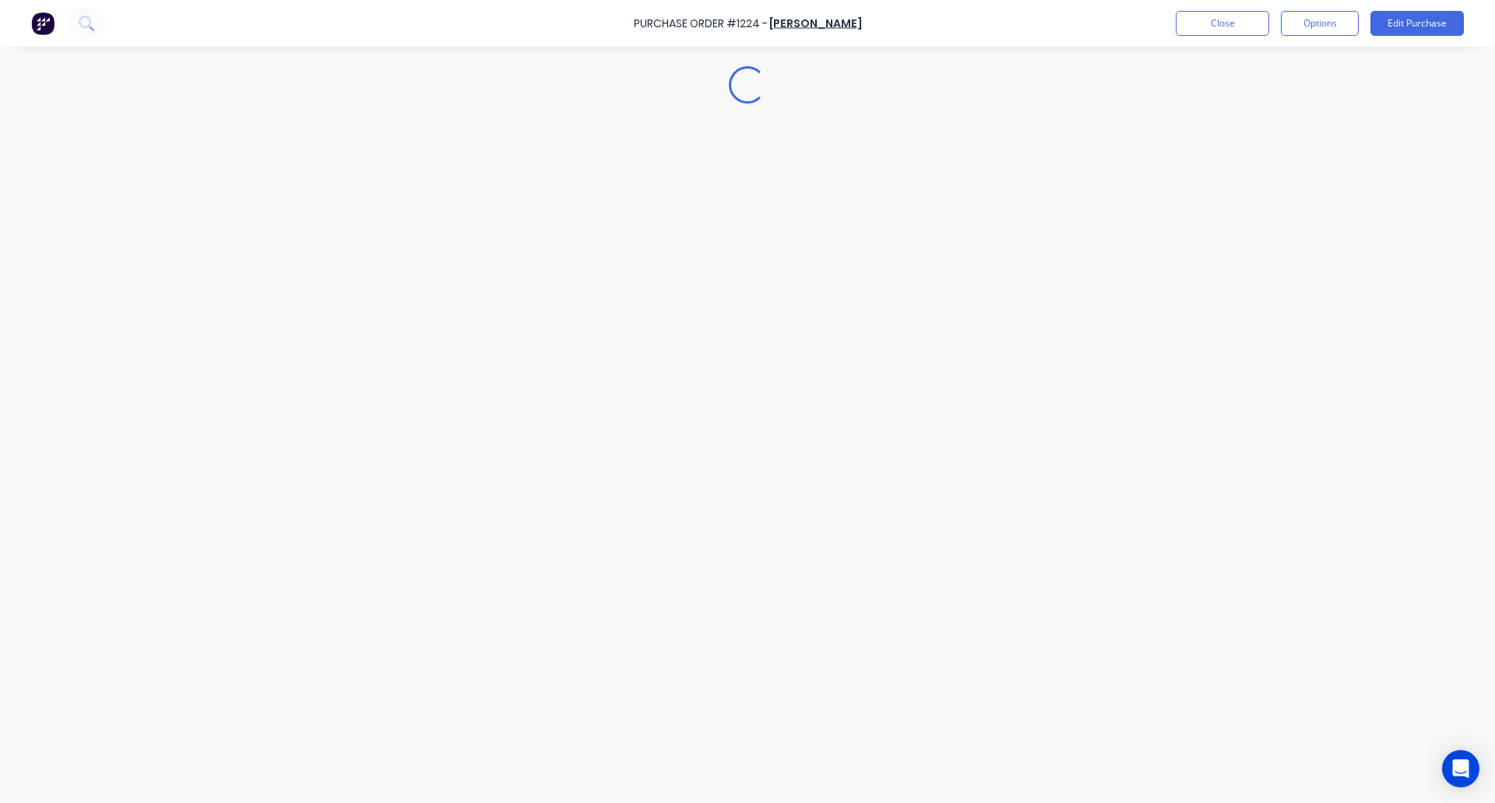
scroll to position [0, 0]
type textarea "x"
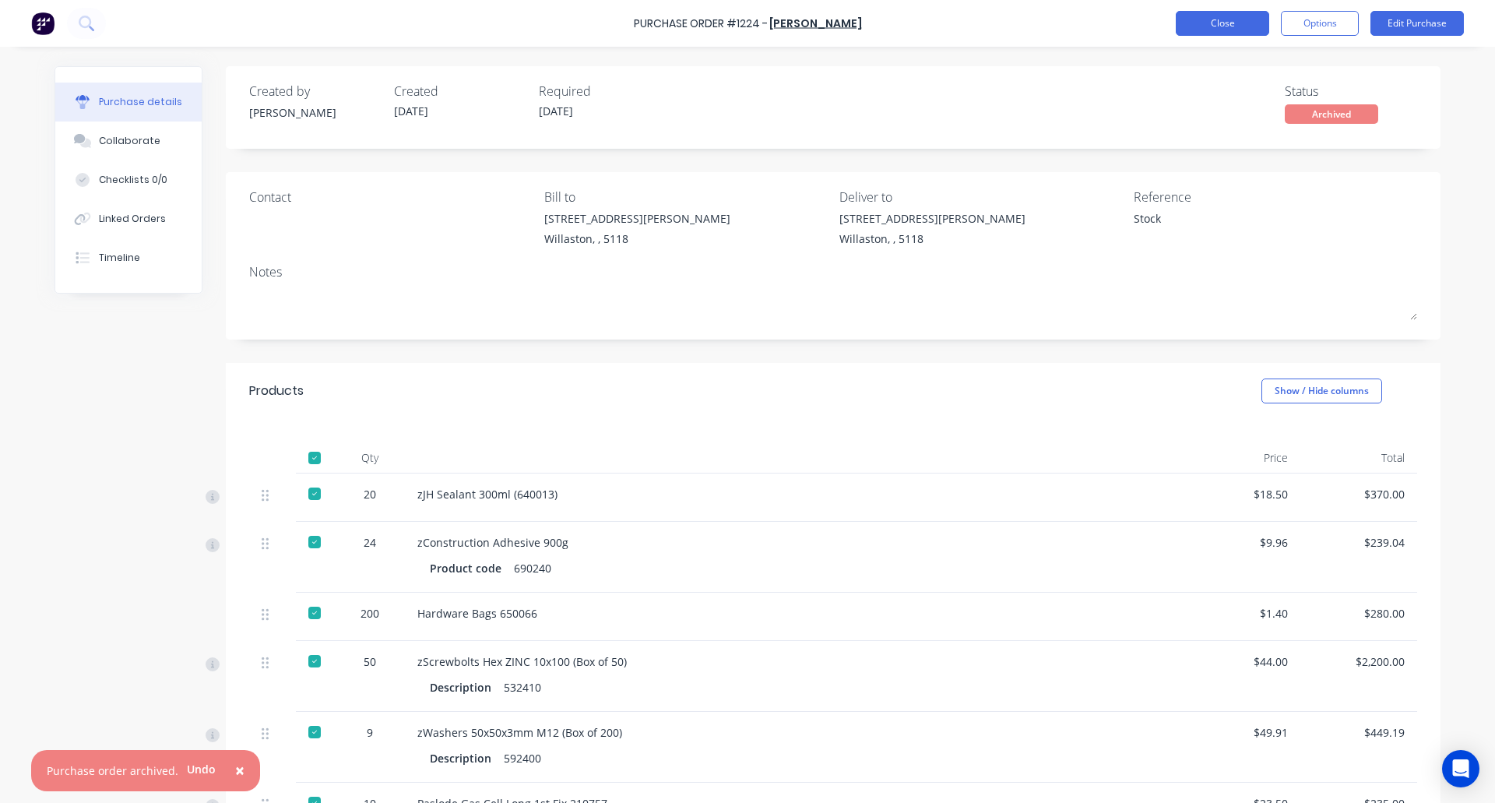
click at [1230, 16] on button "Close" at bounding box center [1222, 23] width 93 height 25
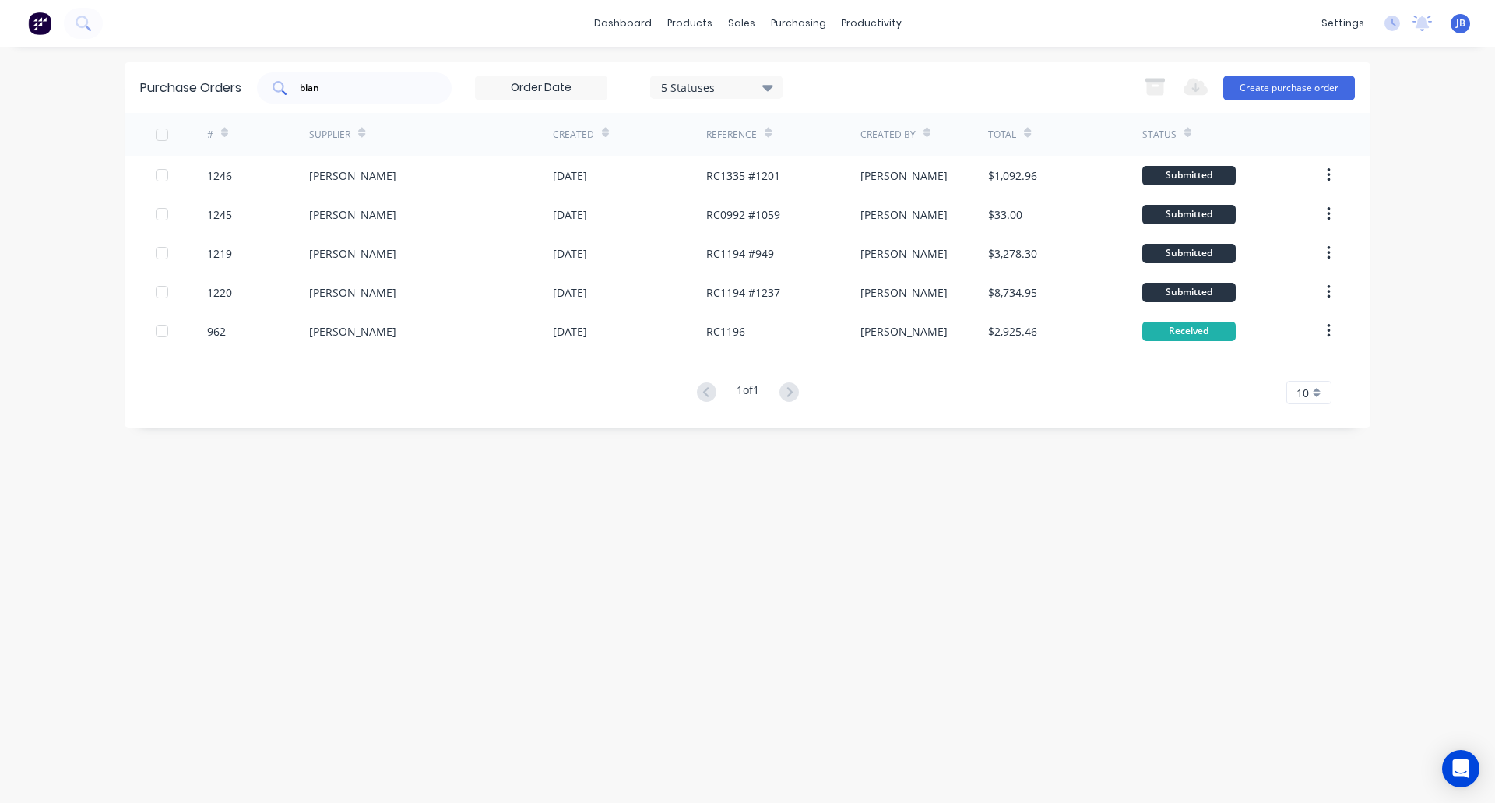
click at [344, 84] on input "bian" at bounding box center [362, 88] width 129 height 16
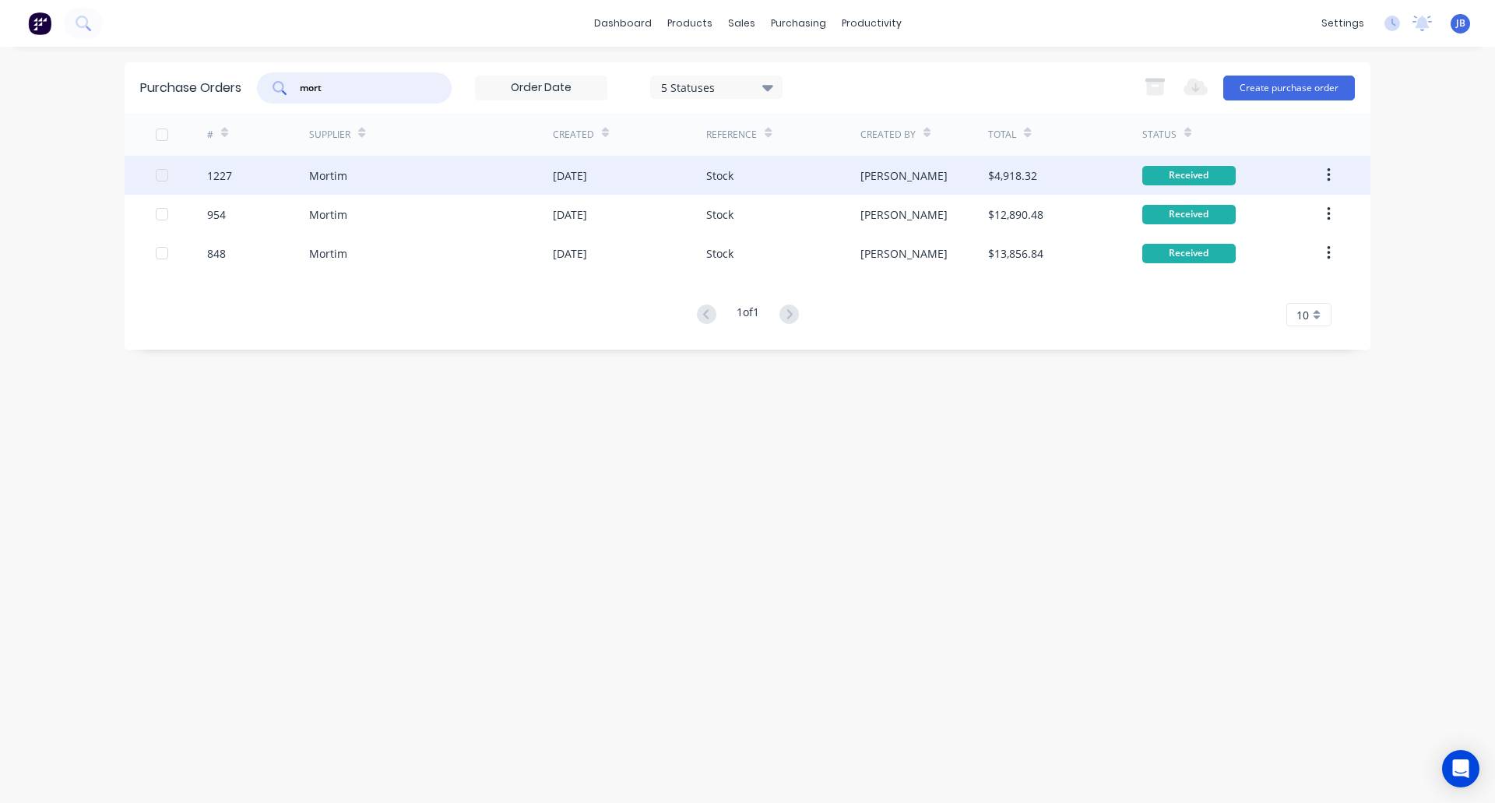
type input "mort"
click at [403, 170] on div "Mortim" at bounding box center [431, 175] width 244 height 39
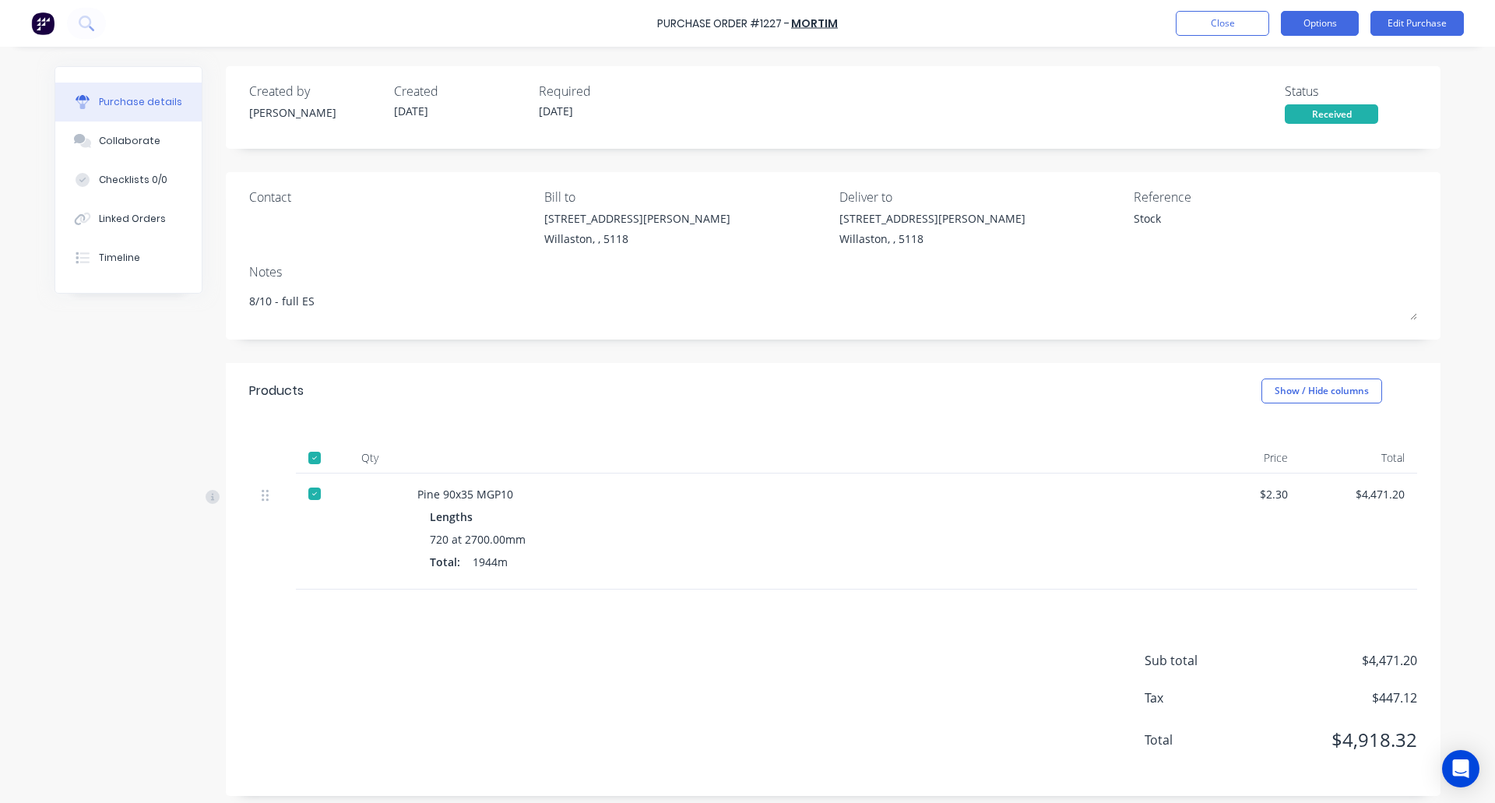
click at [1327, 22] on button "Options" at bounding box center [1320, 23] width 78 height 25
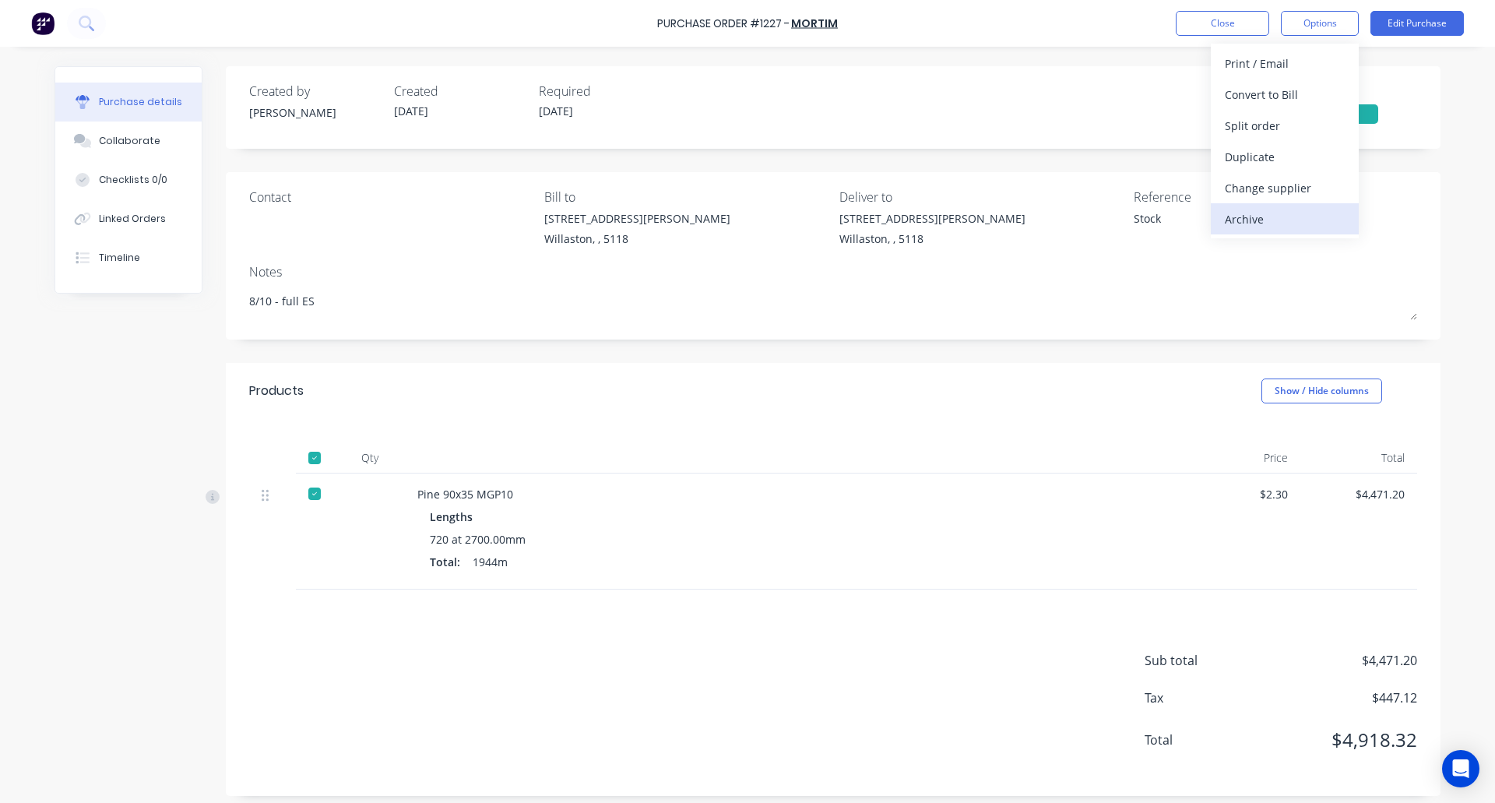
click at [1251, 216] on div "Archive" at bounding box center [1285, 219] width 120 height 23
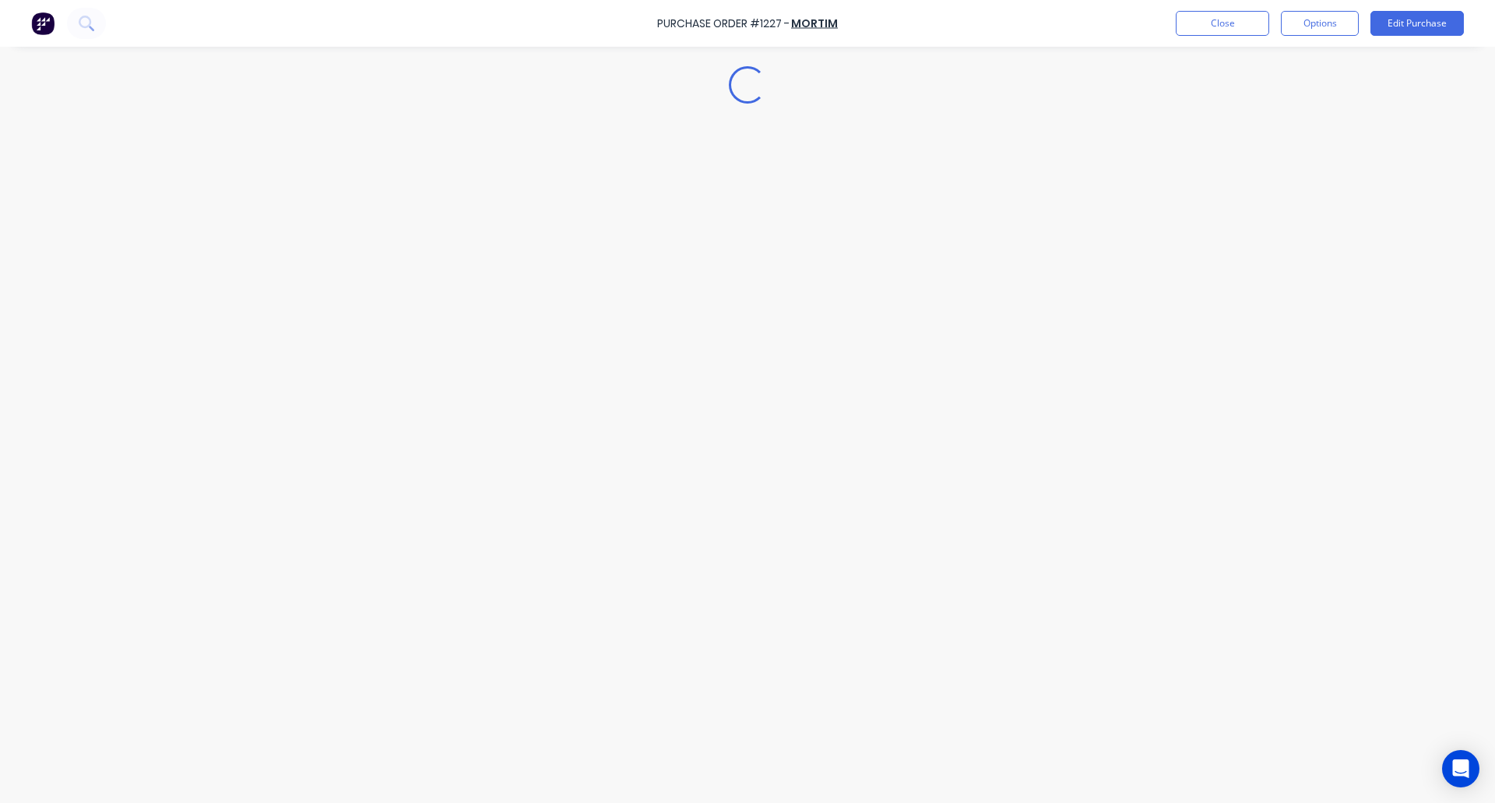
type textarea "x"
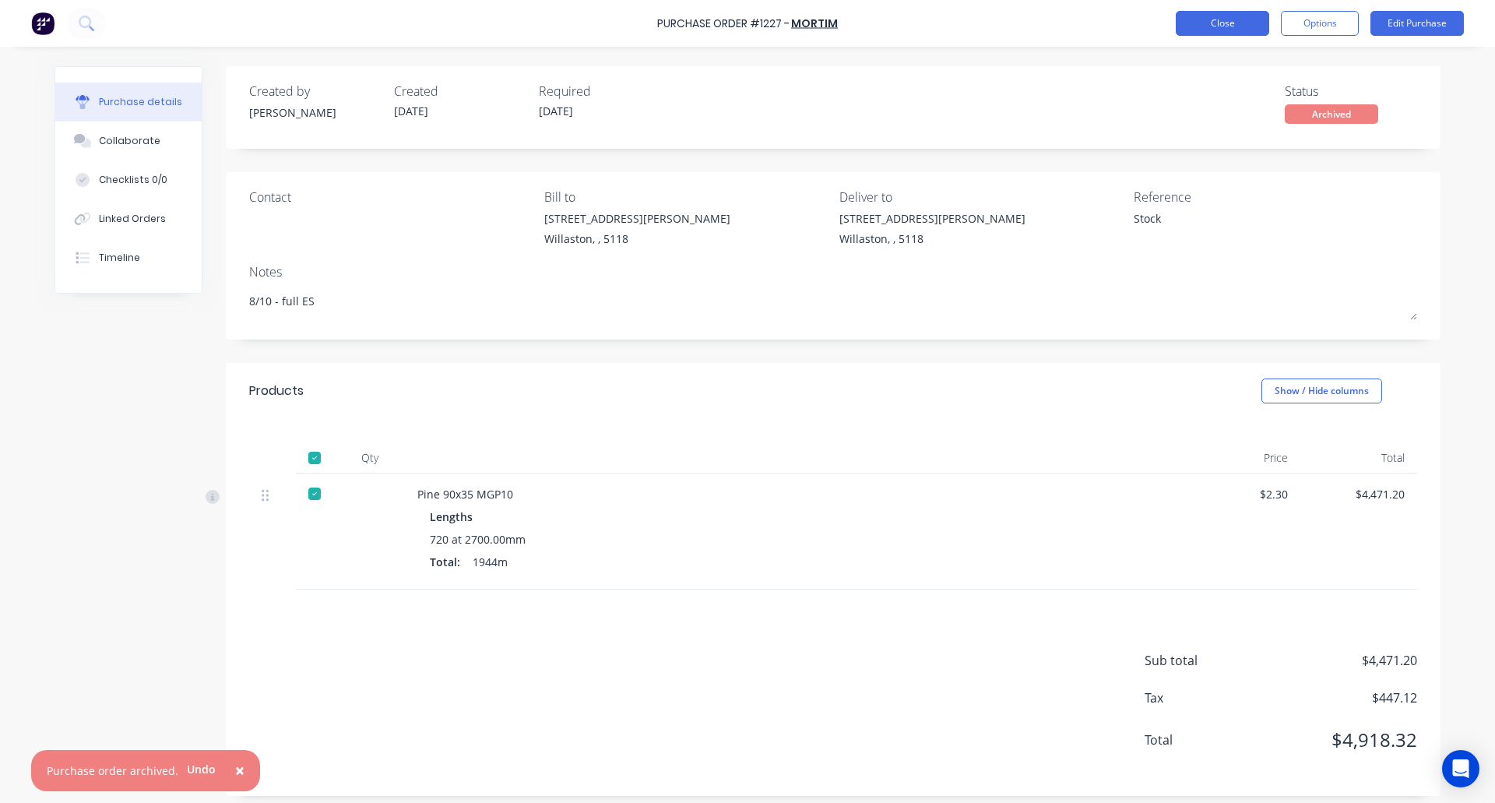
click at [1210, 30] on button "Close" at bounding box center [1222, 23] width 93 height 25
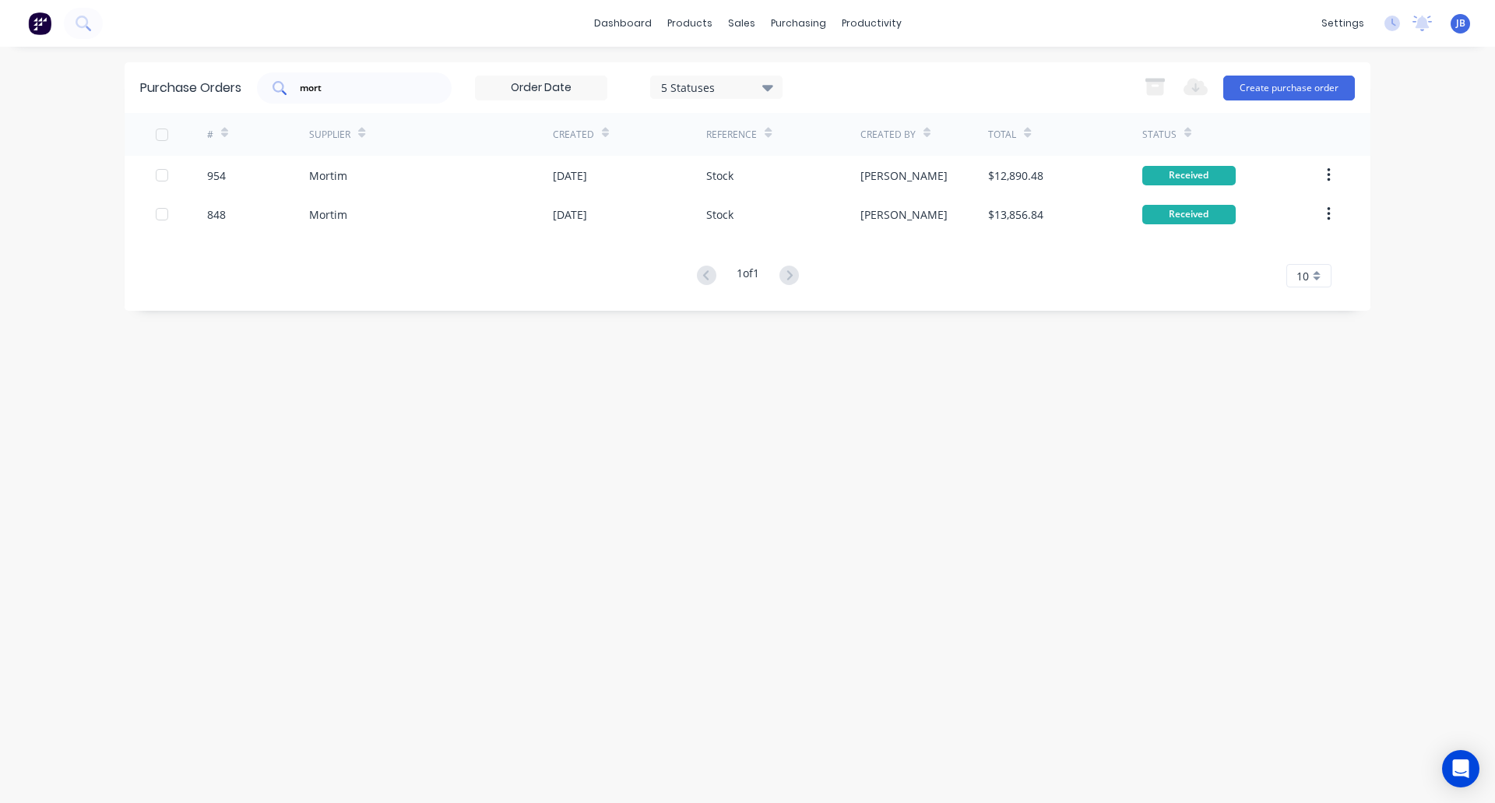
click at [354, 89] on input "mort" at bounding box center [362, 88] width 129 height 16
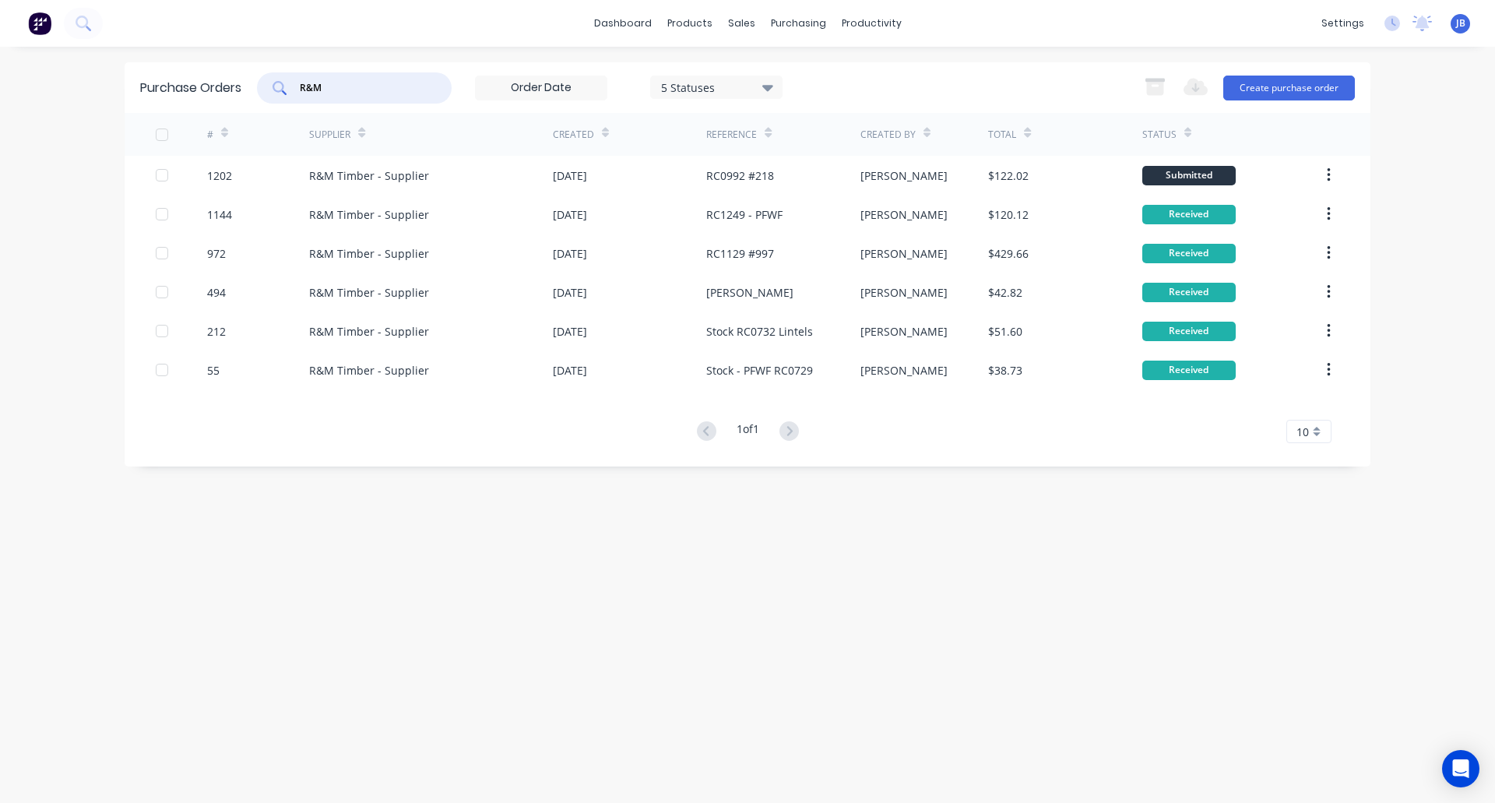
click at [358, 85] on input "R&M" at bounding box center [362, 88] width 129 height 16
type input "R"
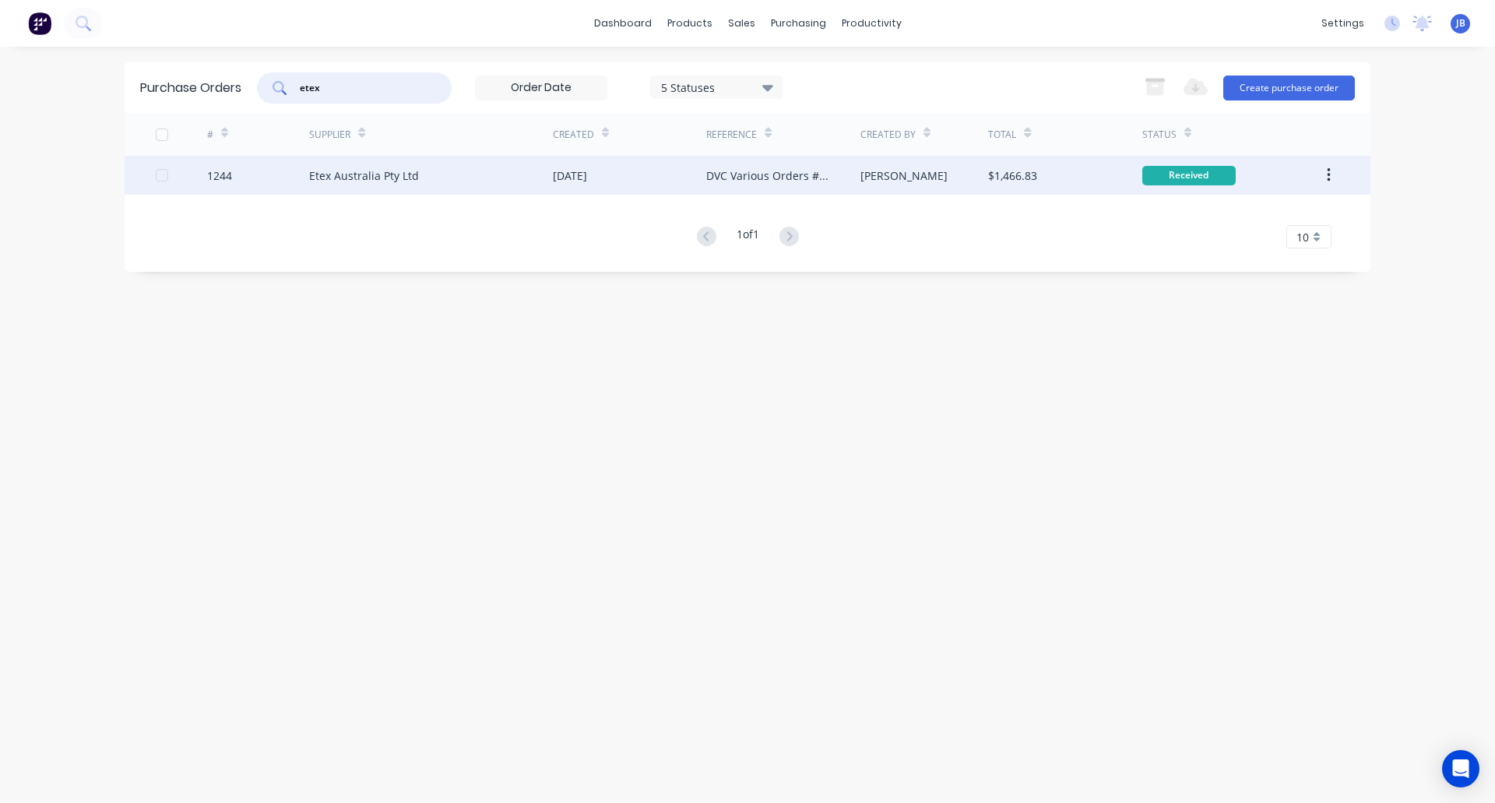
type input "etex"
click at [477, 184] on div "Etex Australia Pty Ltd" at bounding box center [431, 175] width 244 height 39
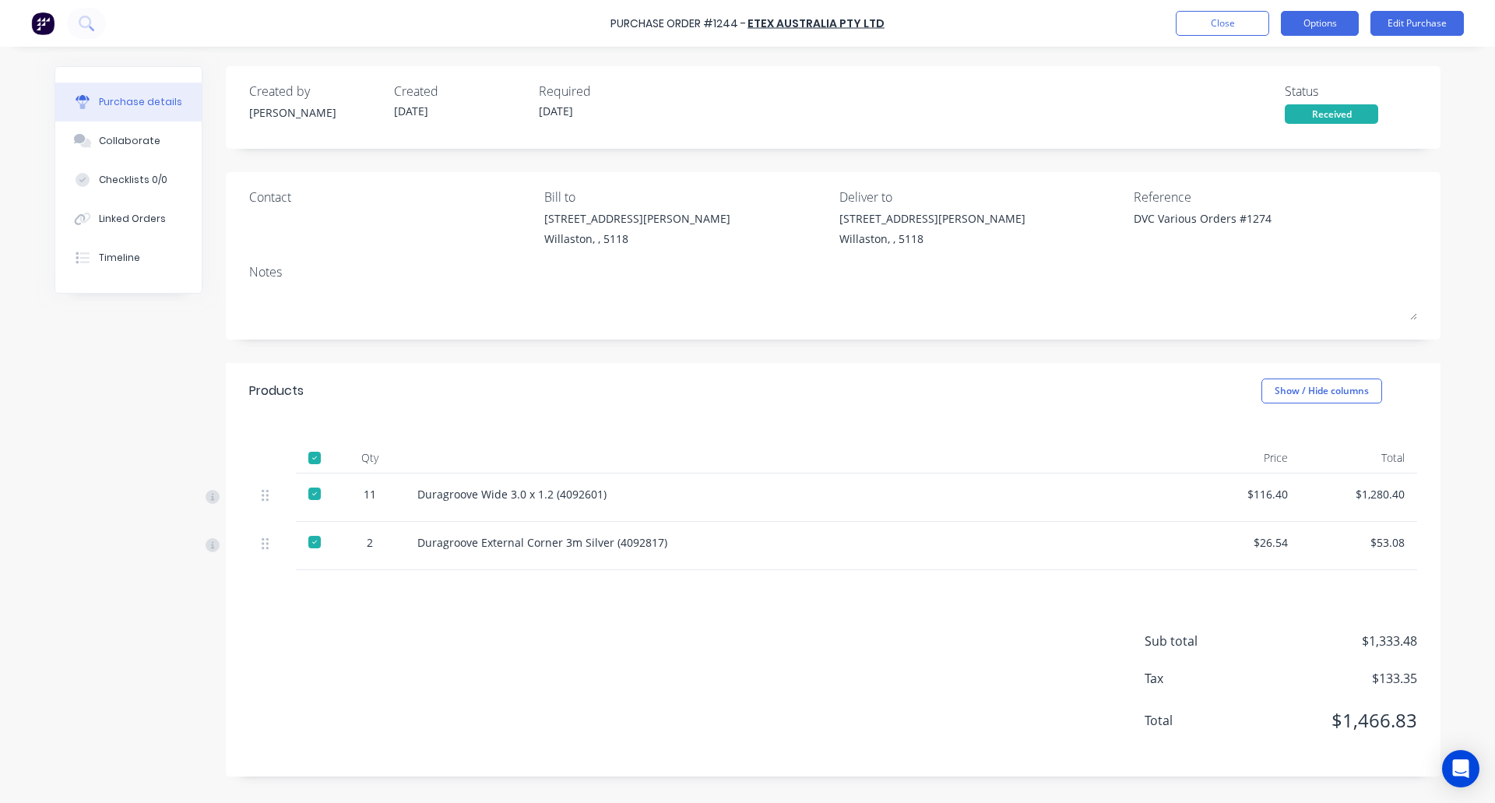
click at [1320, 19] on button "Options" at bounding box center [1320, 23] width 78 height 25
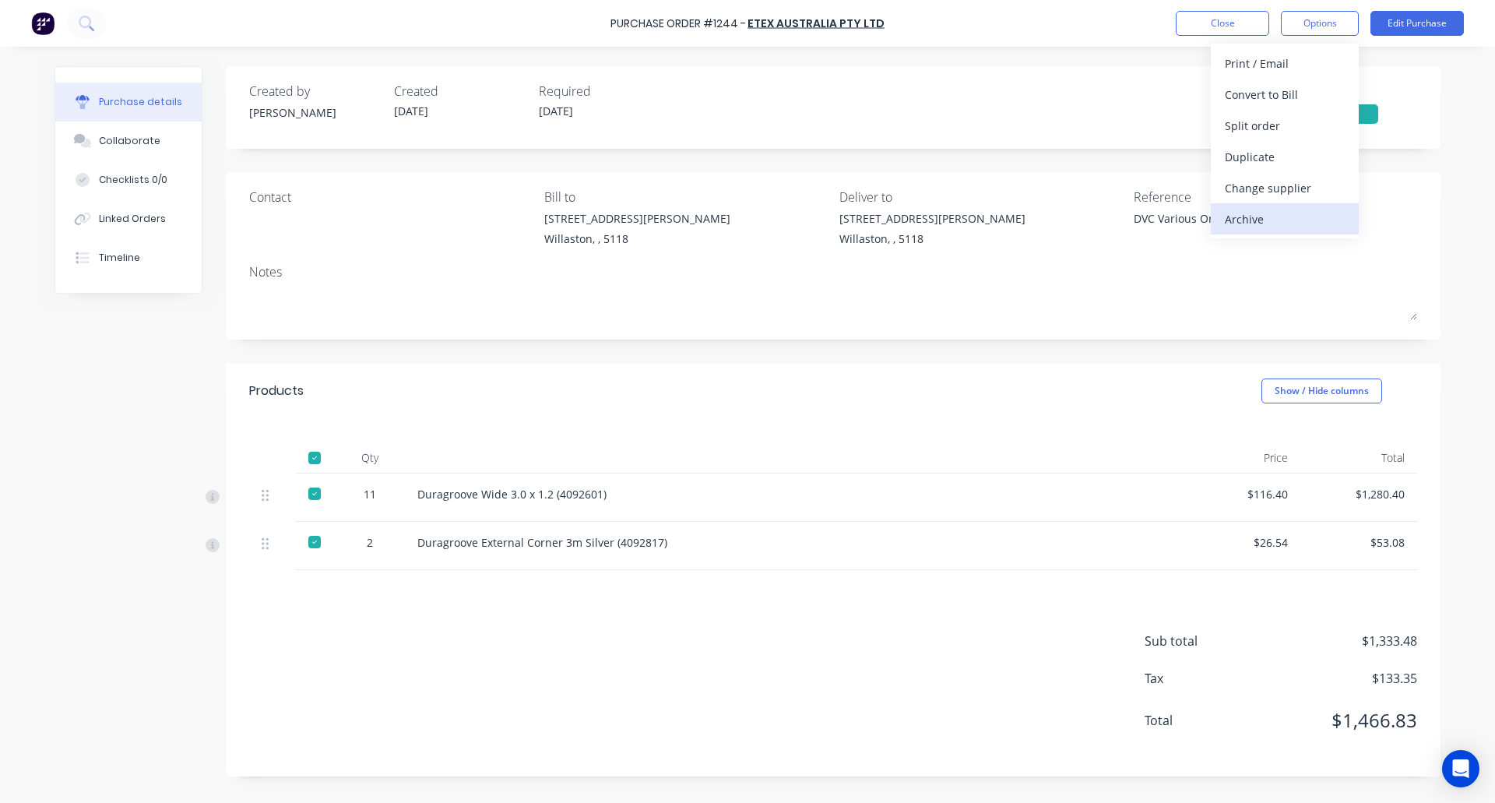
click at [1304, 222] on div "Archive" at bounding box center [1285, 219] width 120 height 23
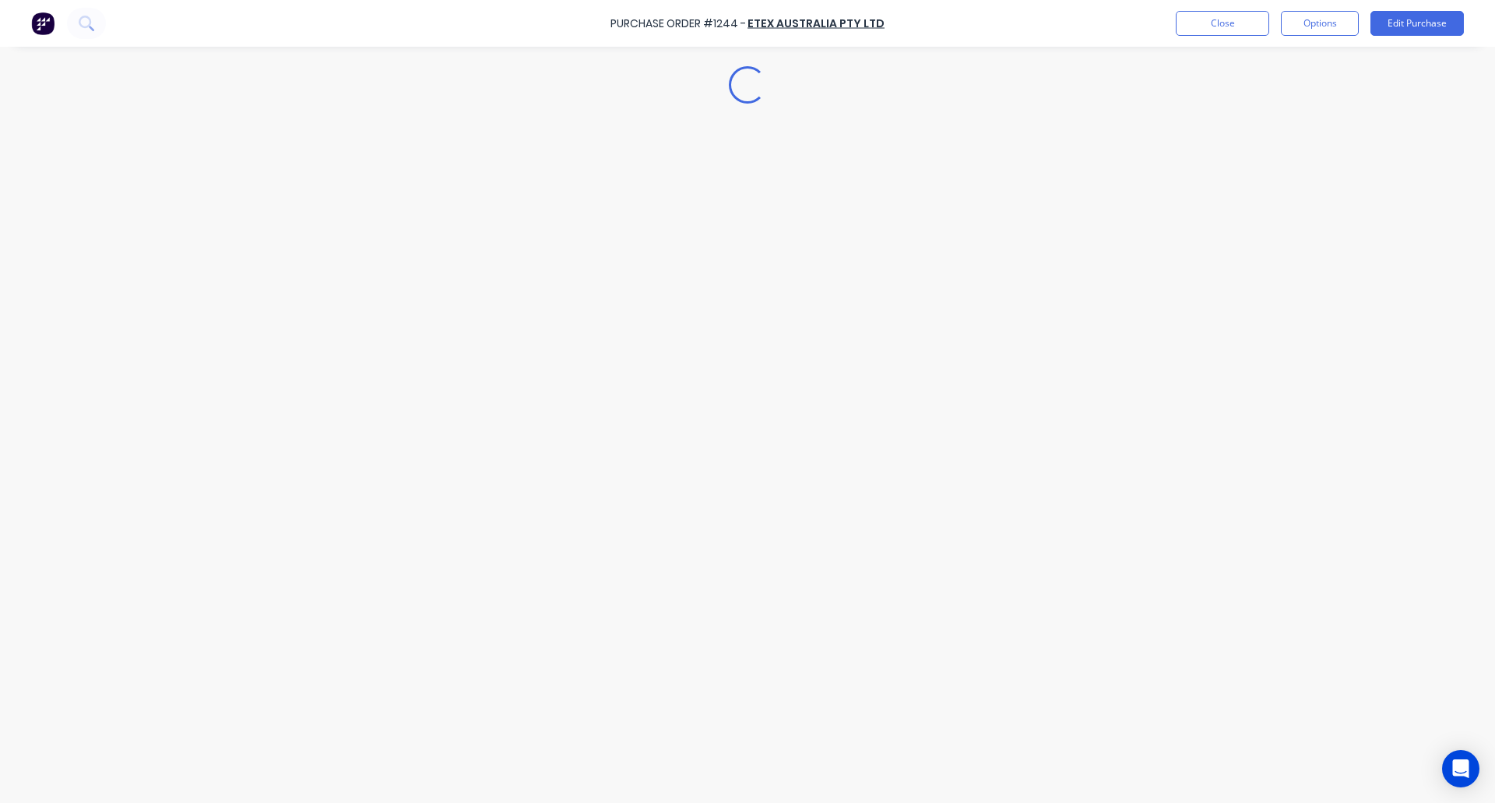
type textarea "x"
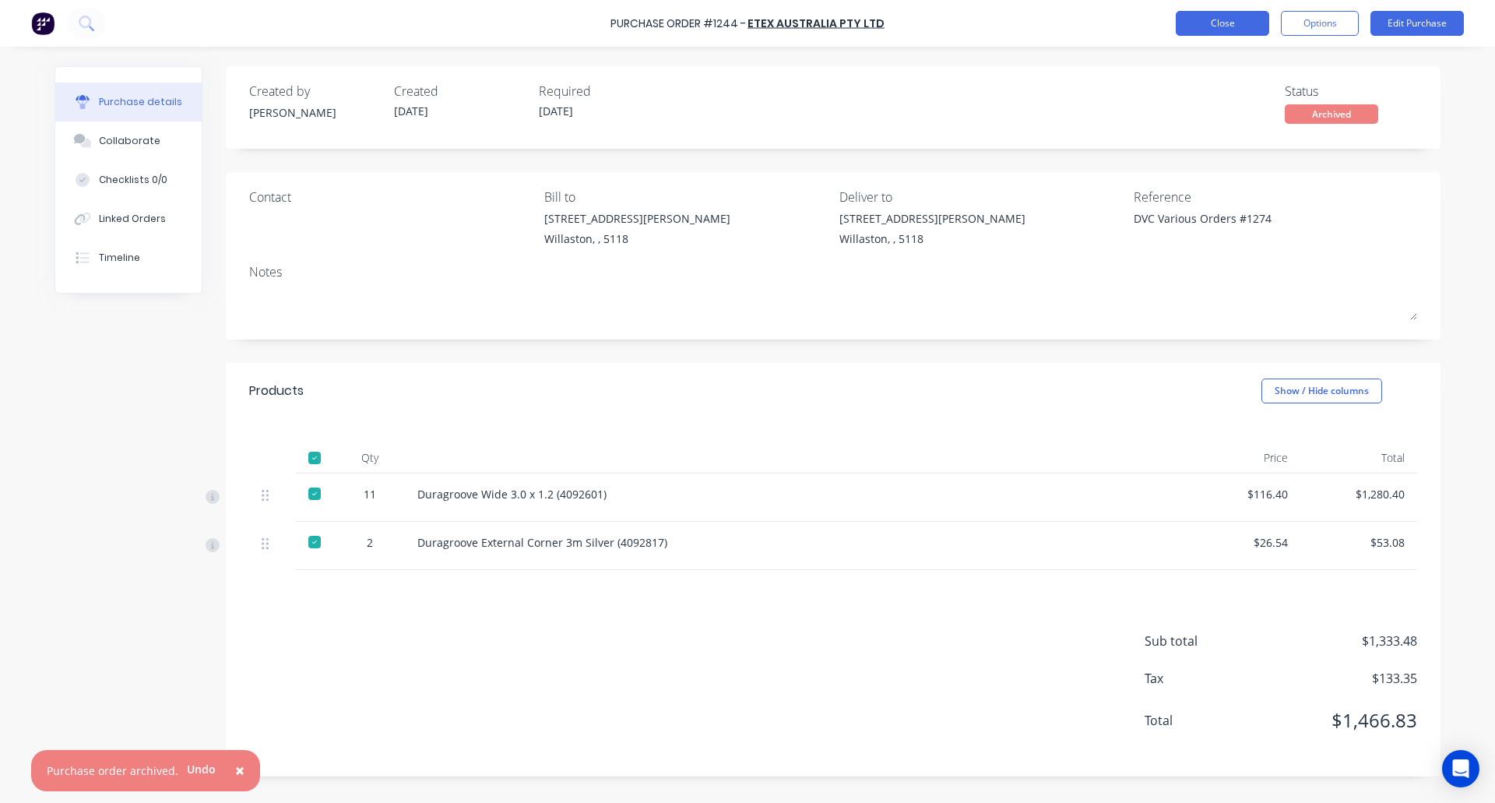
click at [1210, 15] on button "Close" at bounding box center [1222, 23] width 93 height 25
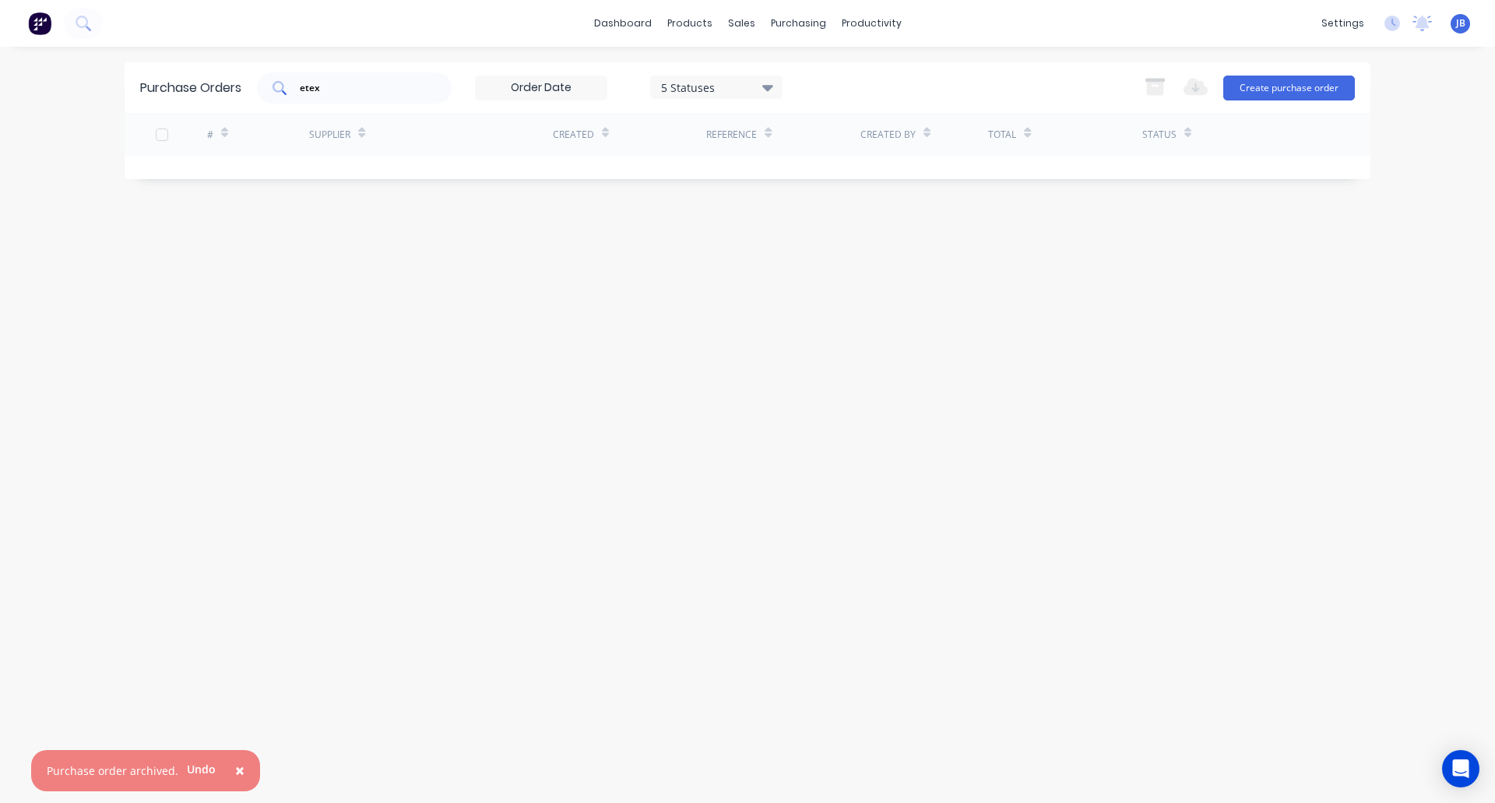
click at [382, 98] on div "etex" at bounding box center [354, 87] width 195 height 31
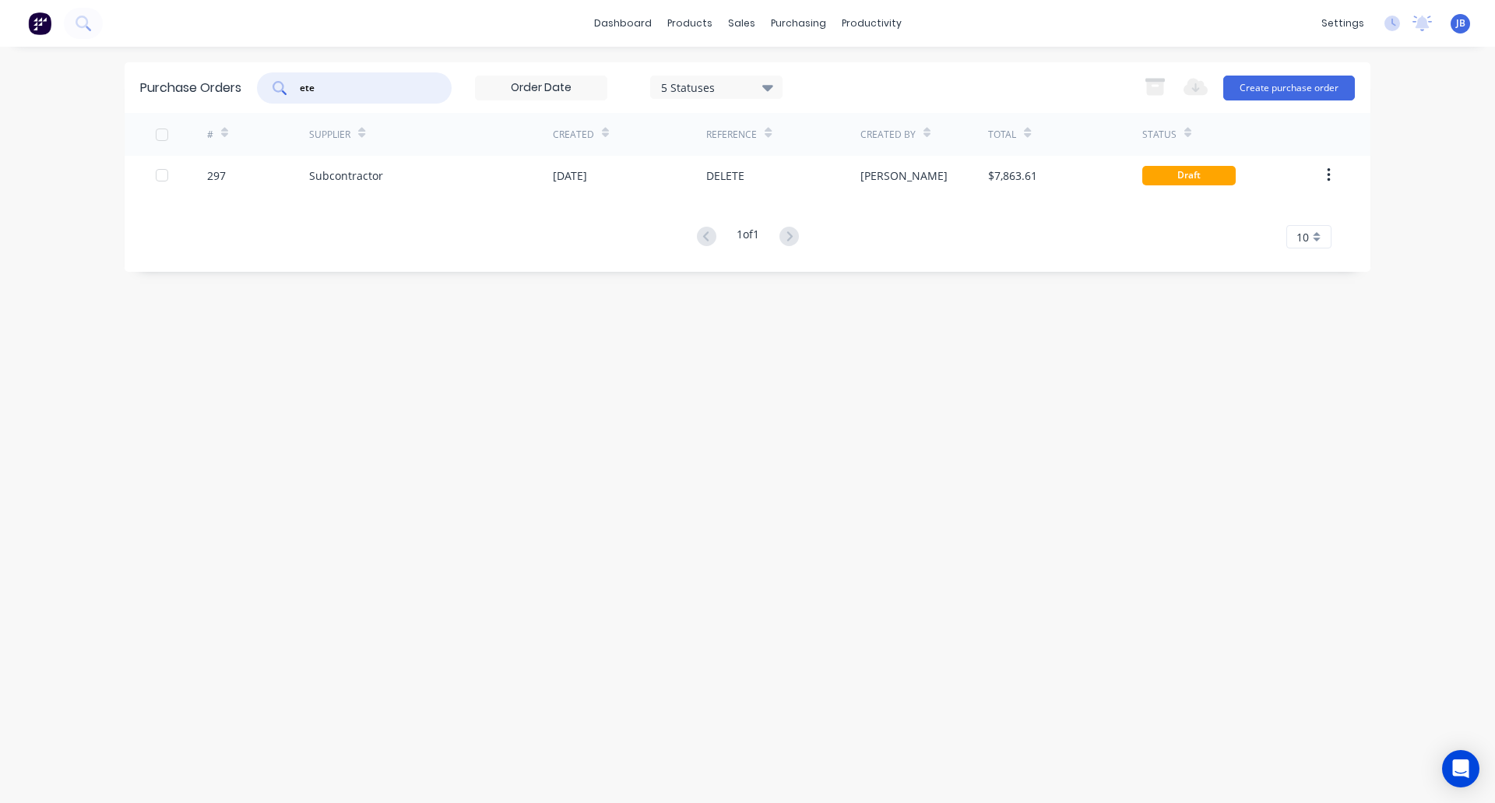
type input "ete"
click at [334, 90] on input "ete" at bounding box center [362, 88] width 129 height 16
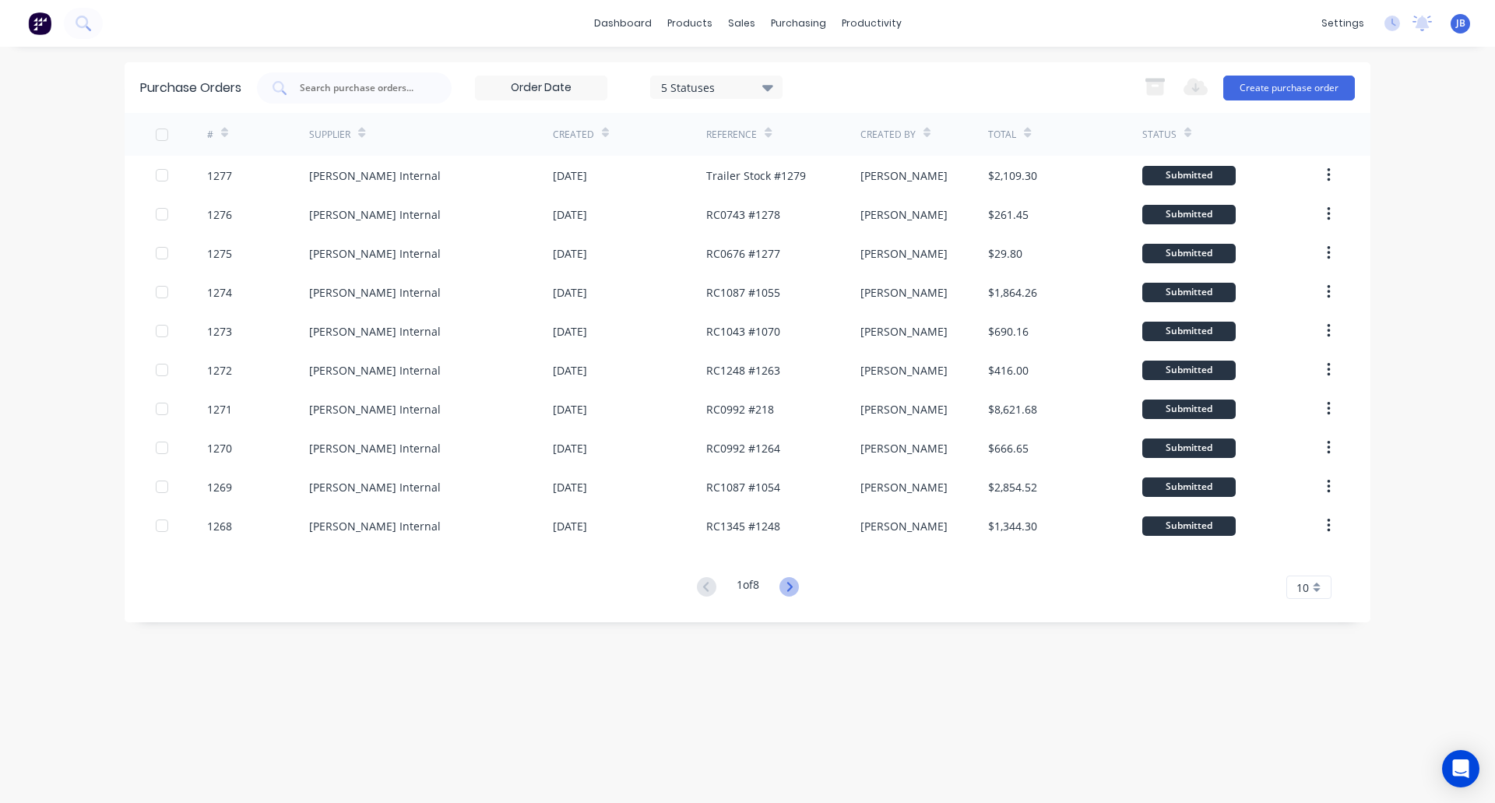
click at [799, 586] on icon at bounding box center [788, 586] width 19 height 19
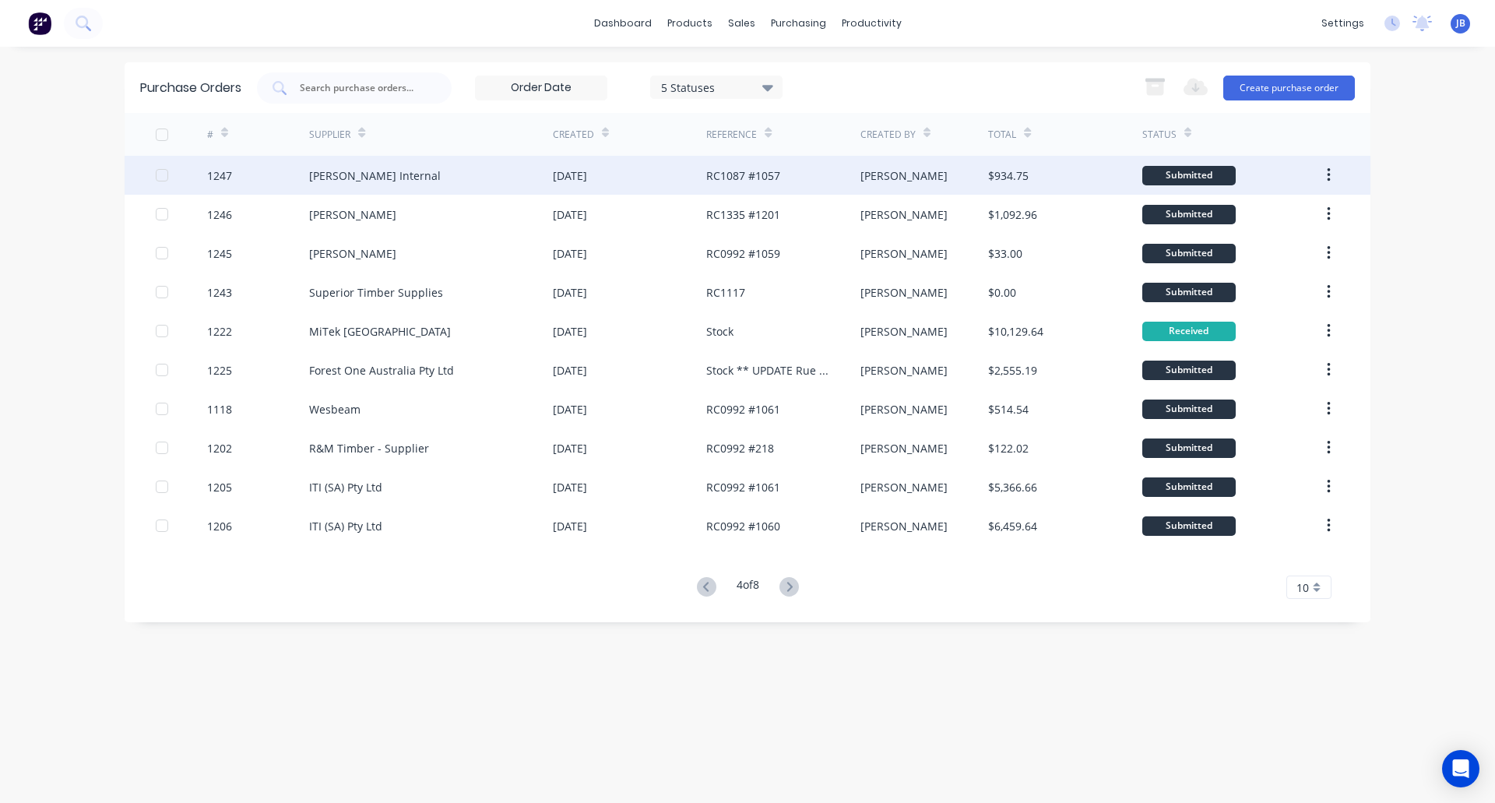
click at [441, 177] on div "[PERSON_NAME] Internal" at bounding box center [431, 175] width 244 height 39
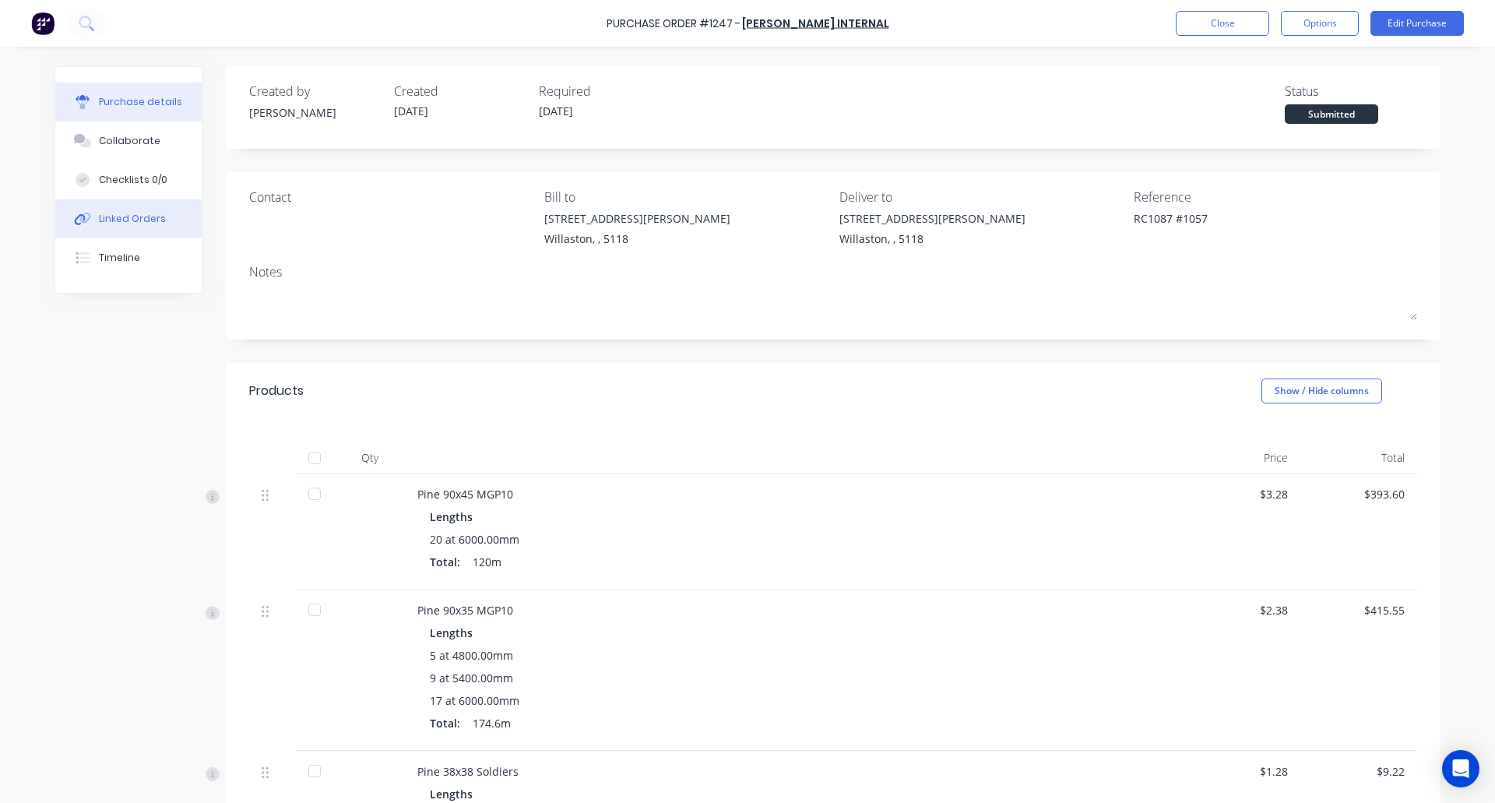
click at [134, 216] on div "Linked Orders" at bounding box center [132, 219] width 67 height 14
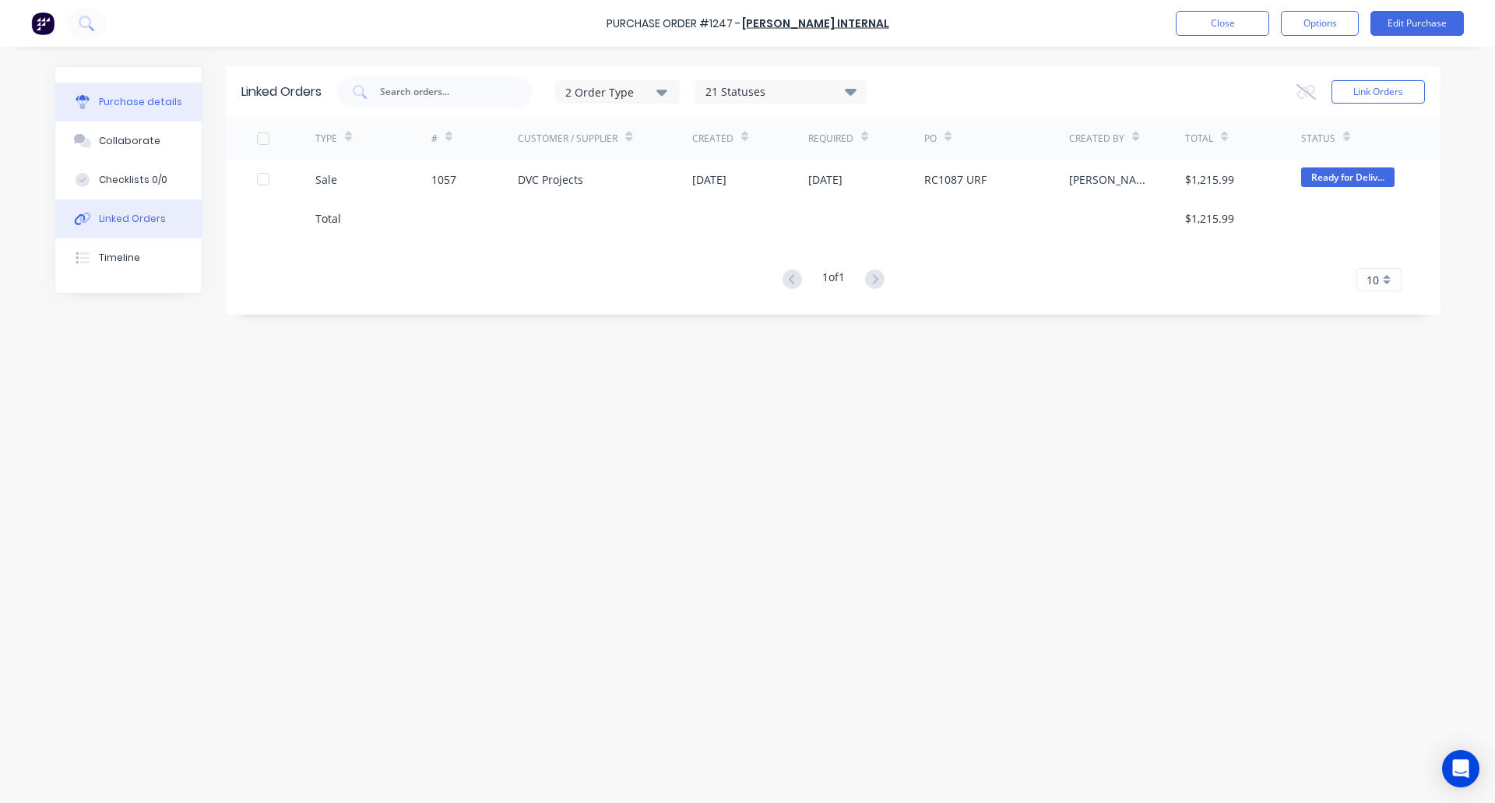
click at [133, 97] on div "Purchase details" at bounding box center [140, 102] width 83 height 14
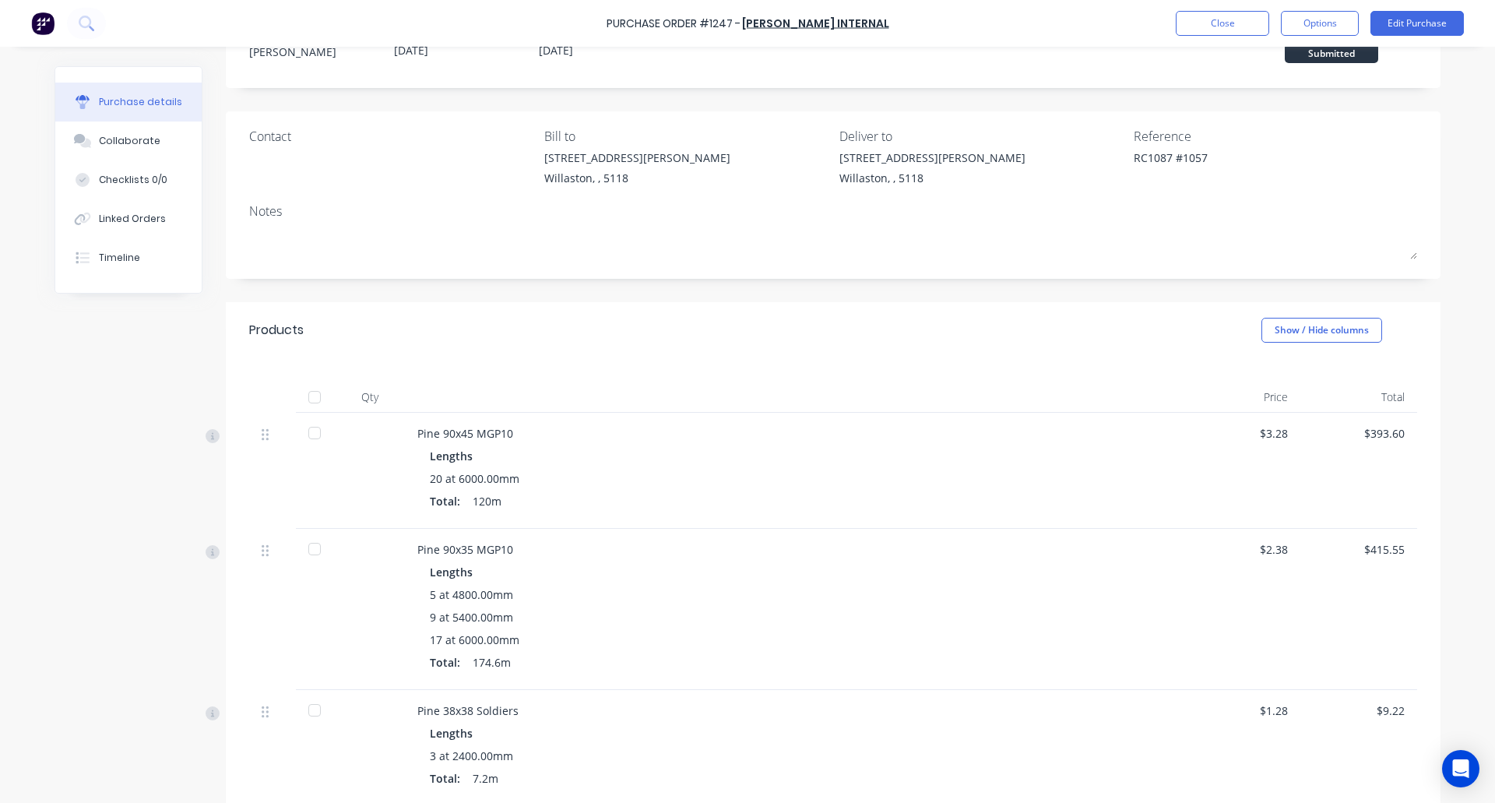
scroll to position [72, 0]
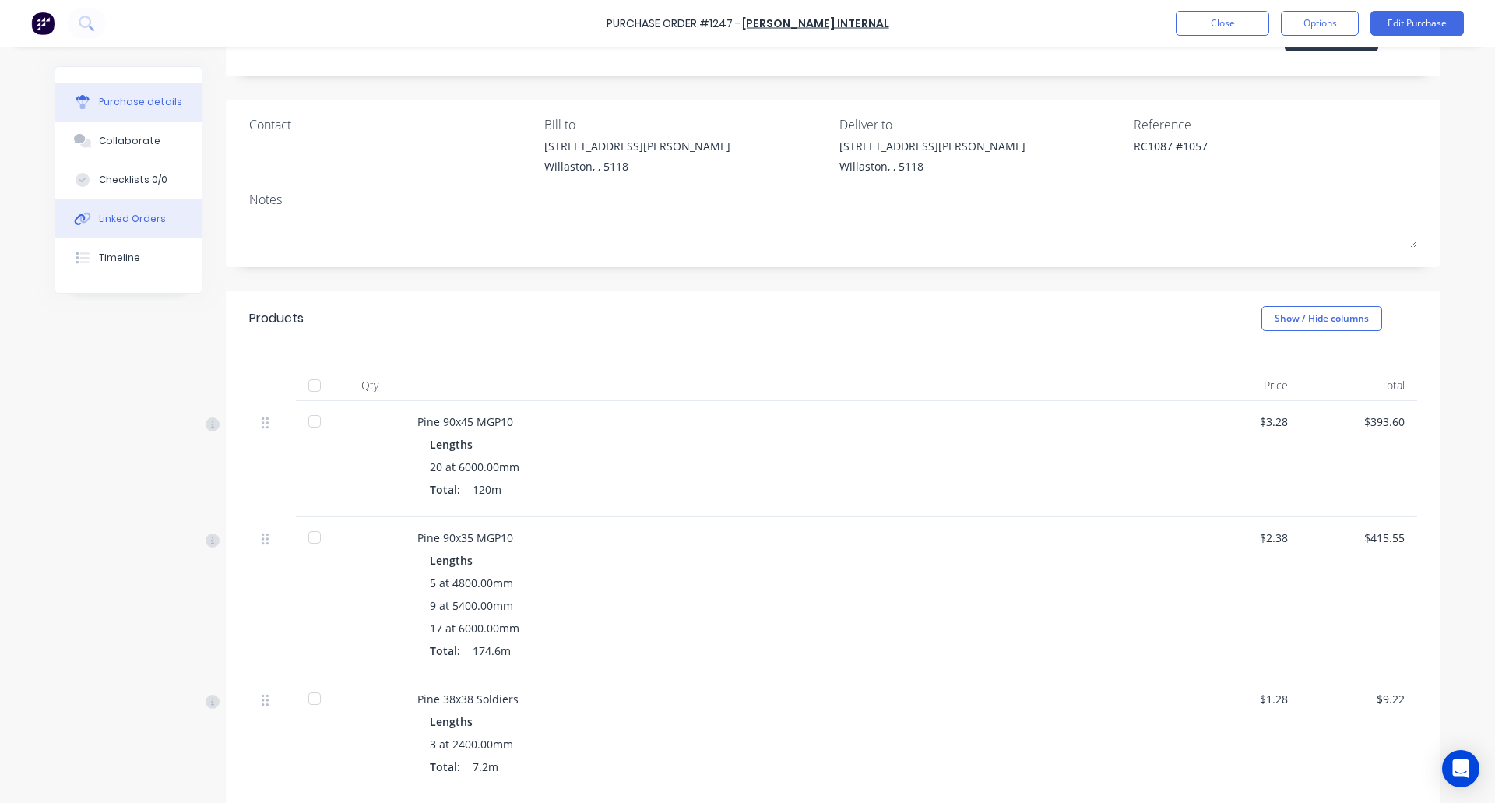
click at [135, 219] on div "Linked Orders" at bounding box center [132, 219] width 67 height 14
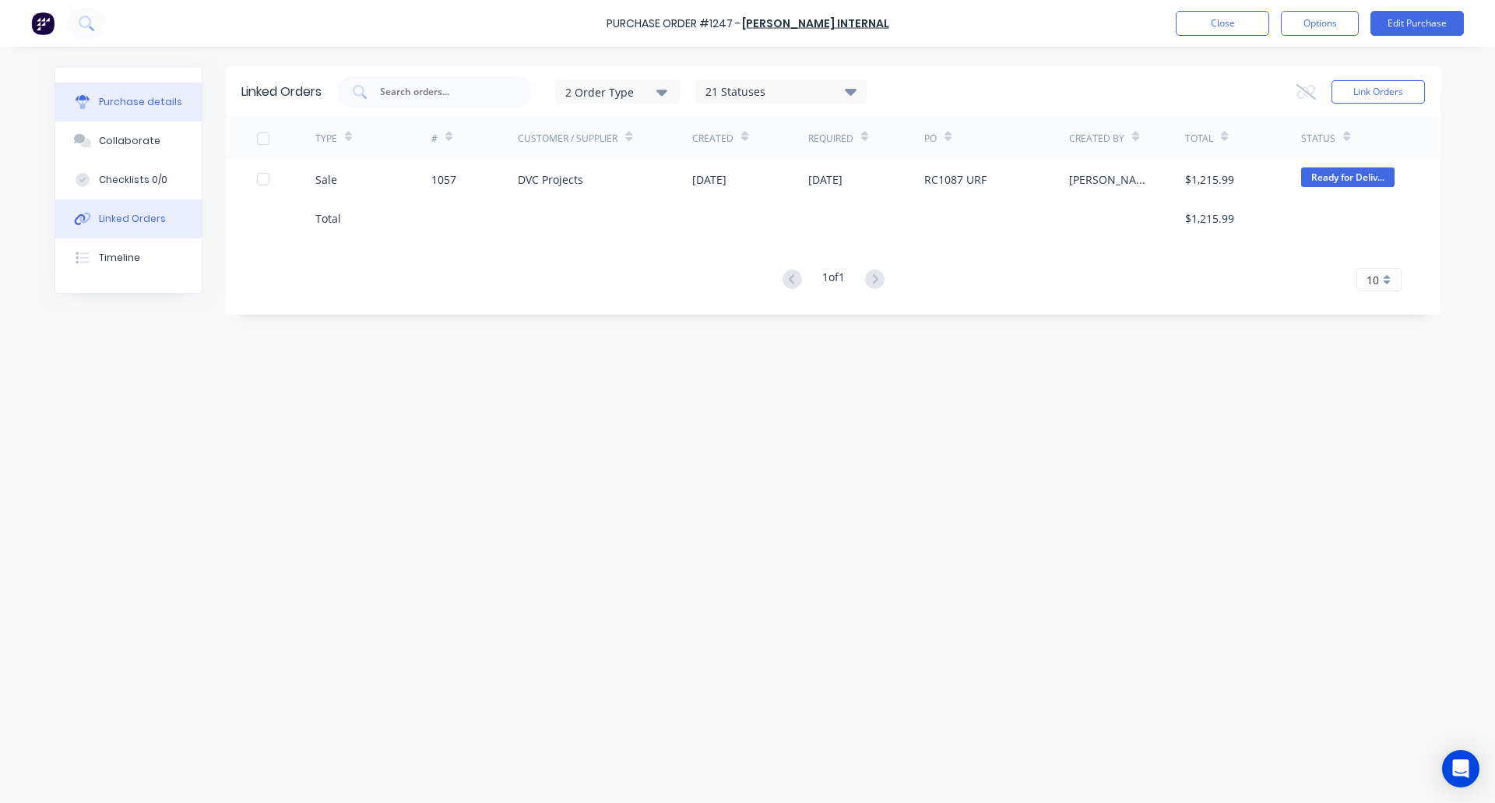
click at [115, 113] on button "Purchase details" at bounding box center [128, 102] width 146 height 39
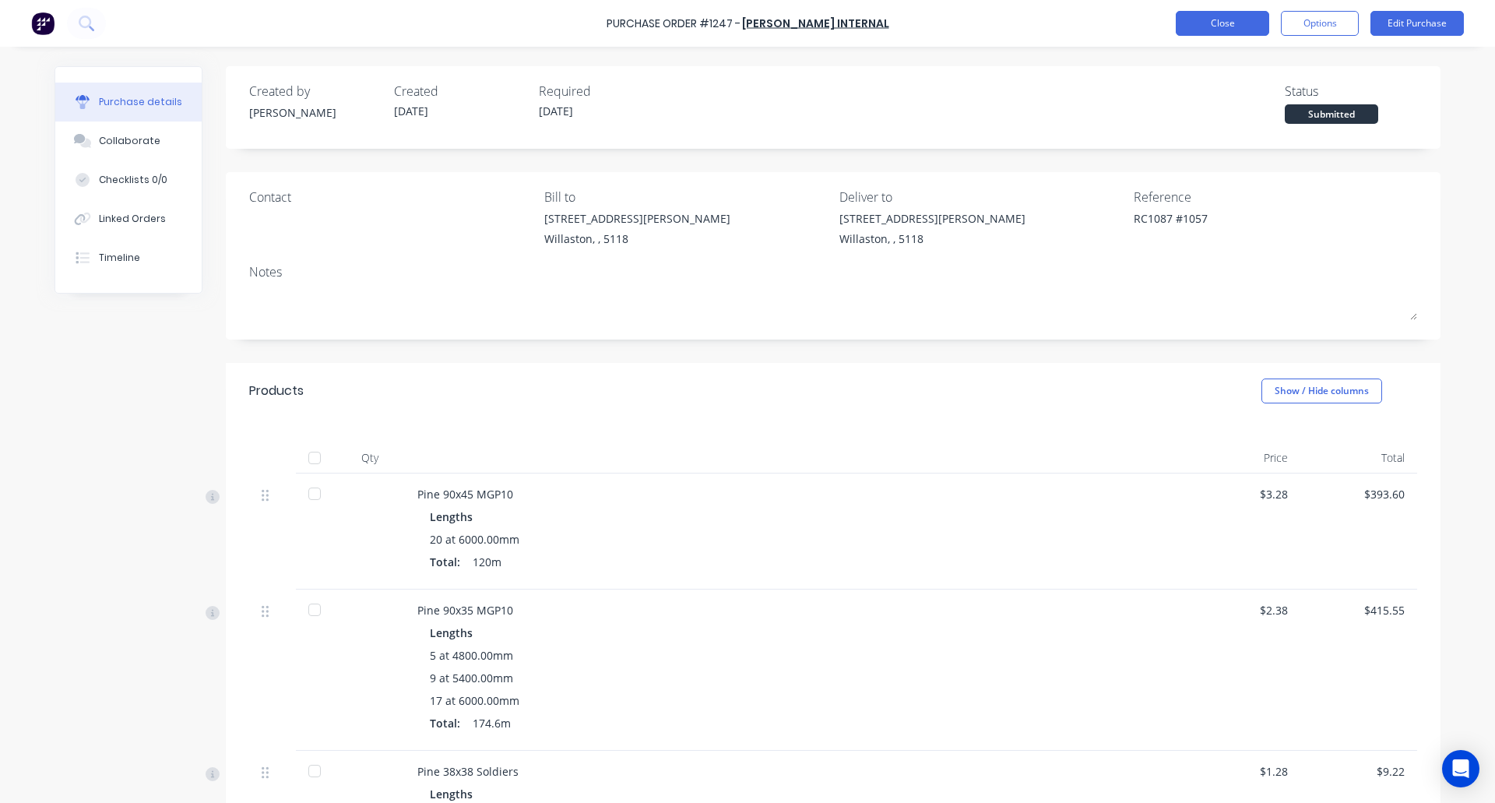
click at [1211, 16] on button "Close" at bounding box center [1222, 23] width 93 height 25
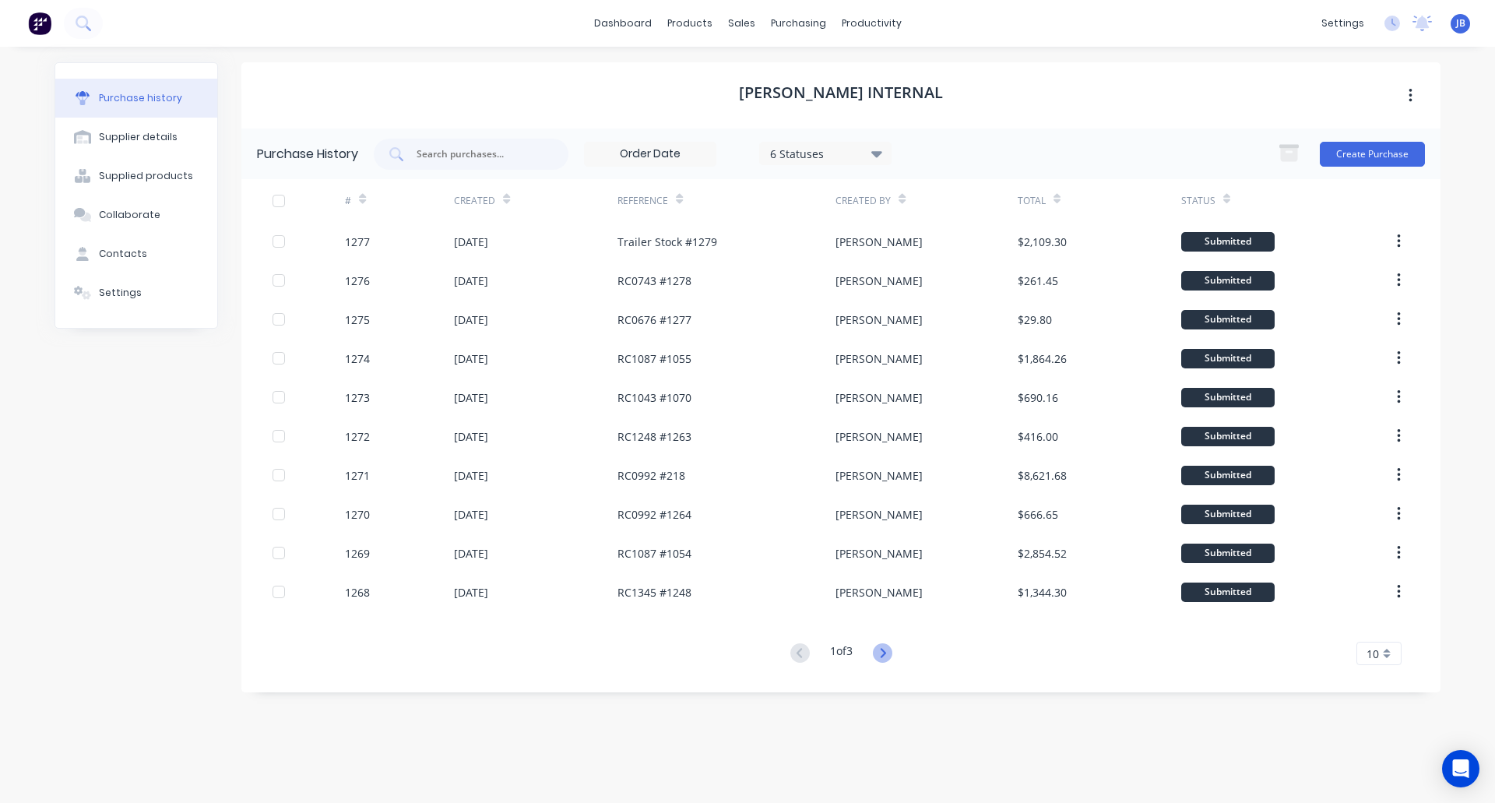
click at [888, 655] on icon at bounding box center [882, 652] width 19 height 19
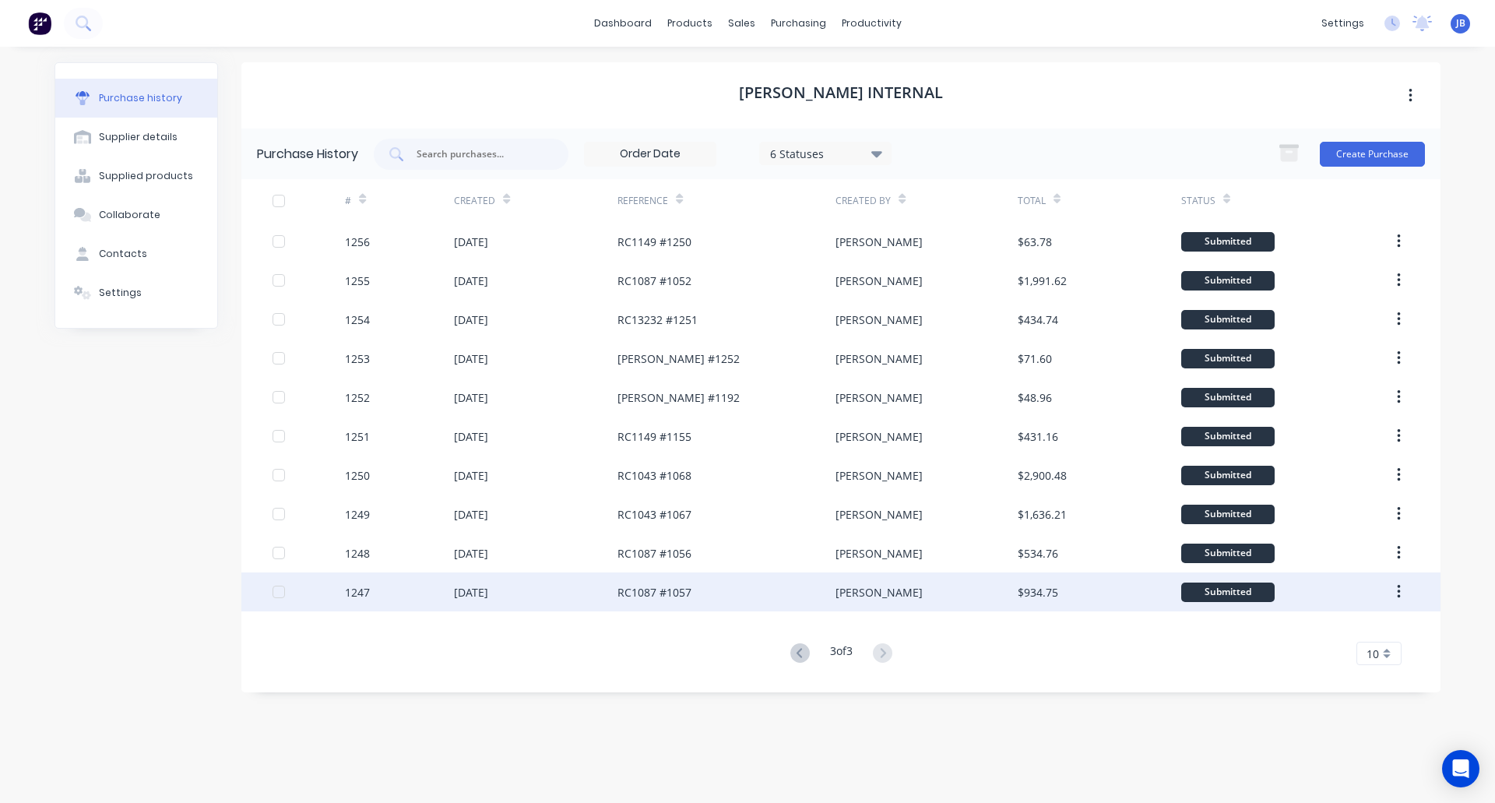
click at [683, 591] on div "RC1087 #1057" at bounding box center [654, 592] width 74 height 16
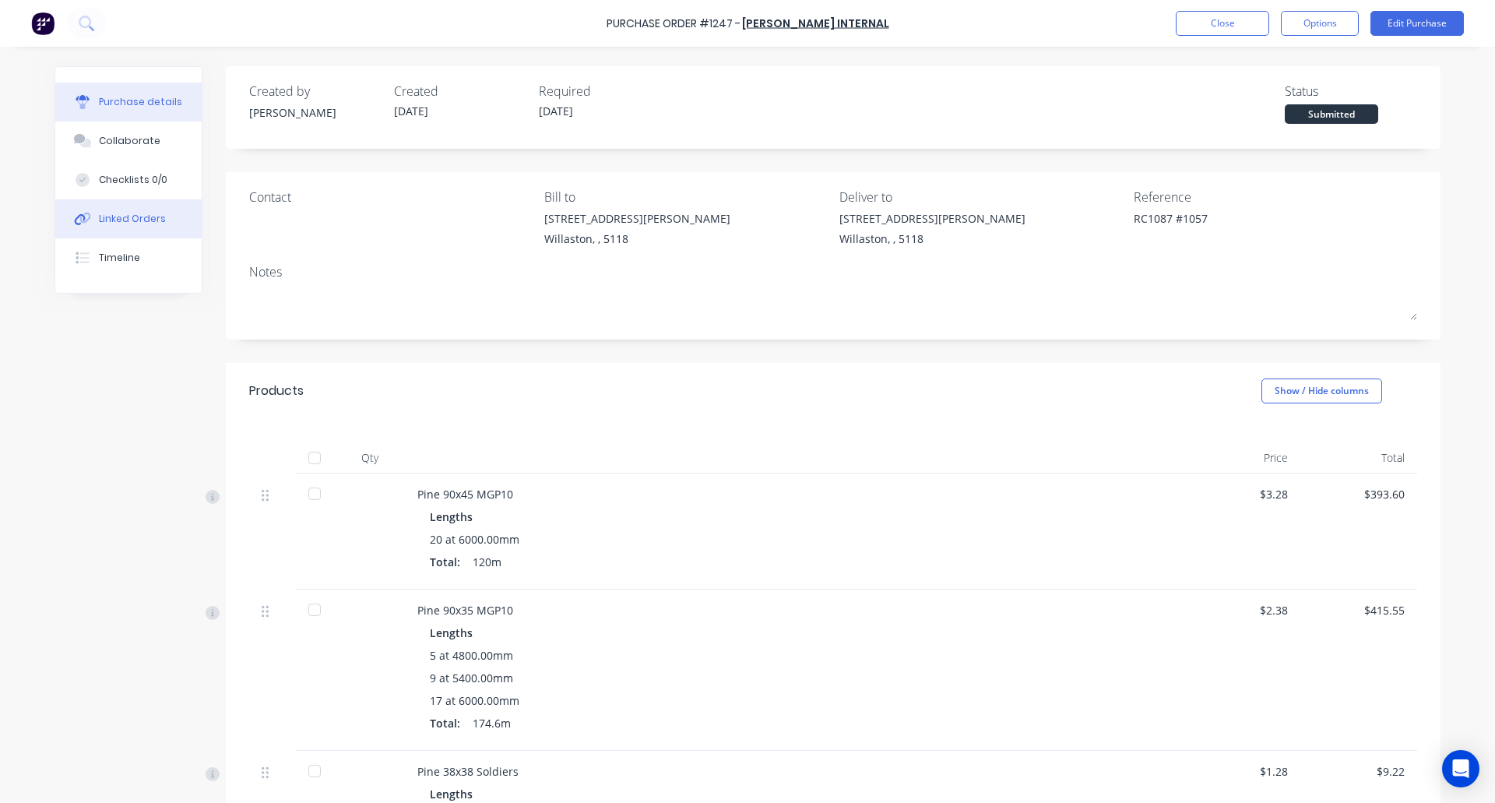
click at [128, 221] on div "Linked Orders" at bounding box center [132, 219] width 67 height 14
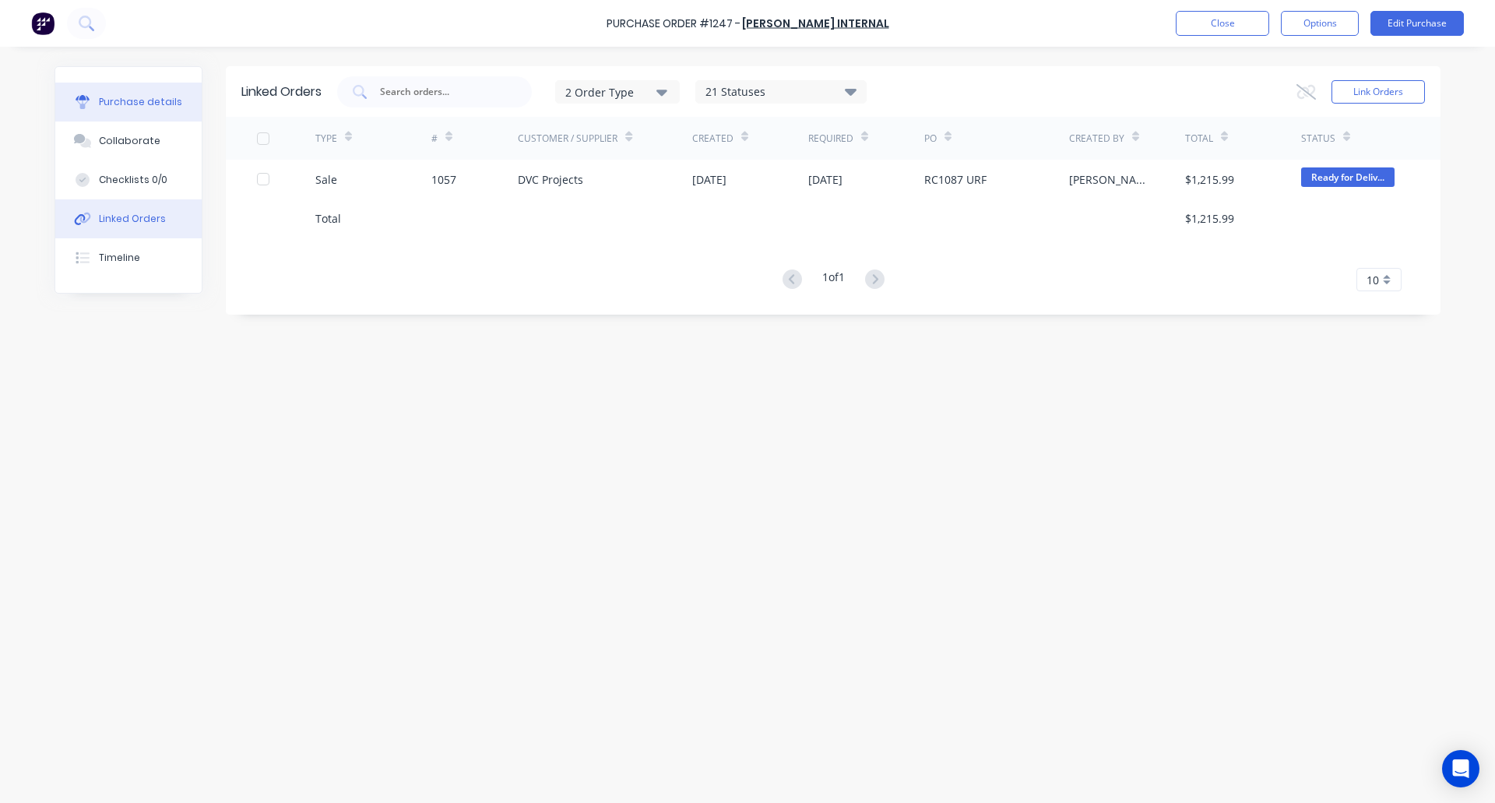
click at [118, 102] on div "Purchase details" at bounding box center [140, 102] width 83 height 14
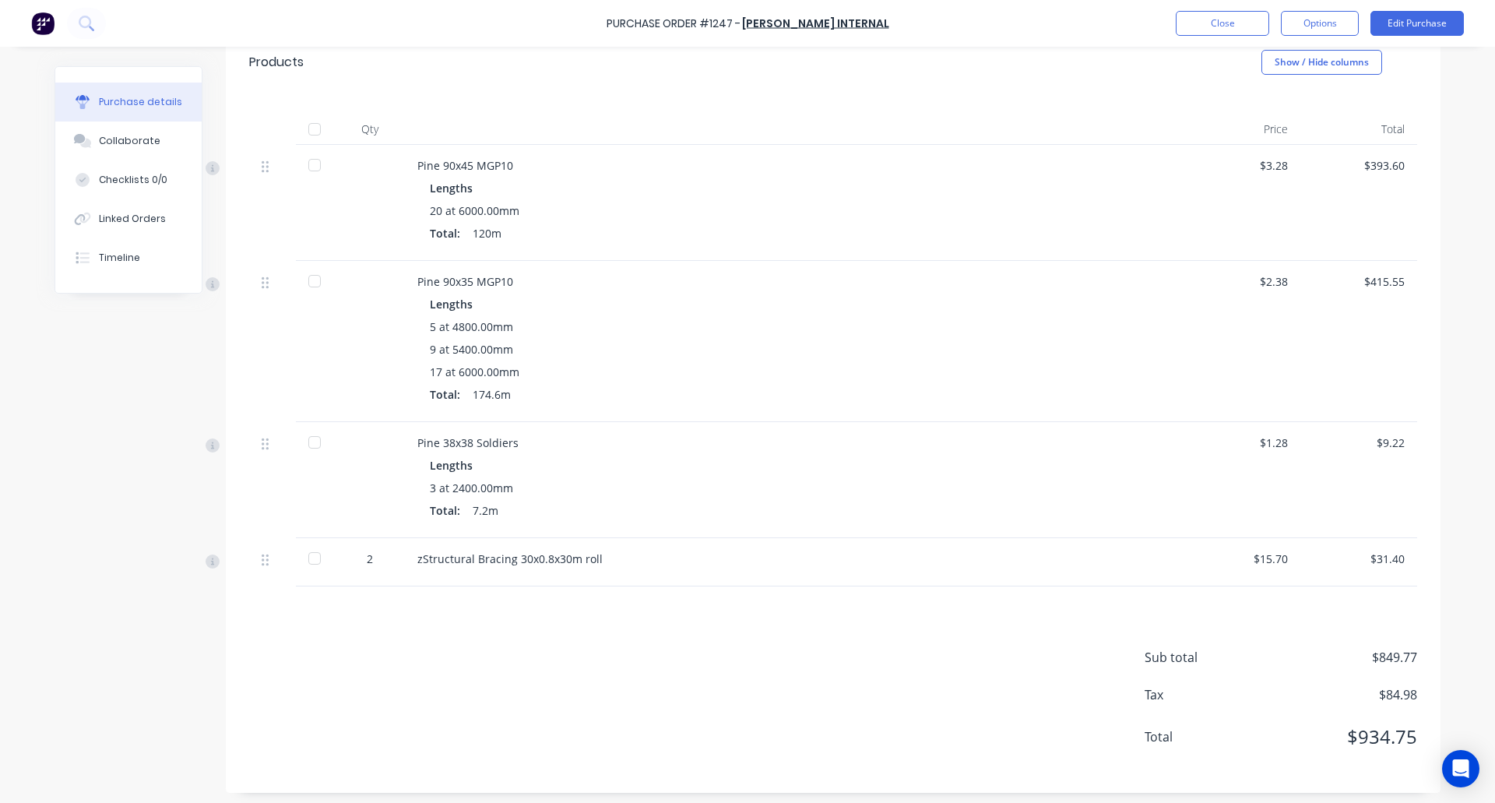
scroll to position [334, 0]
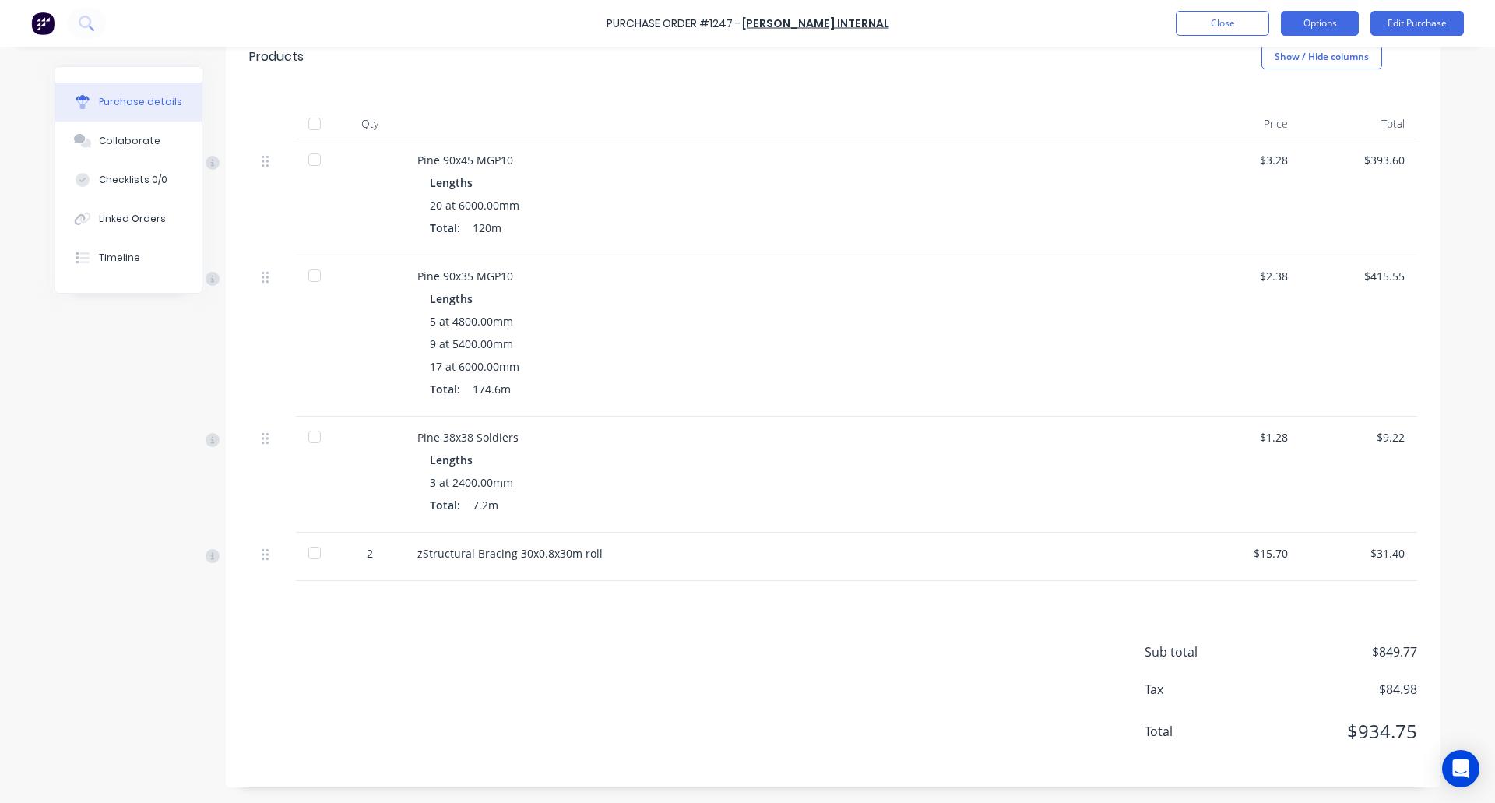
click at [1323, 27] on button "Options" at bounding box center [1320, 23] width 78 height 25
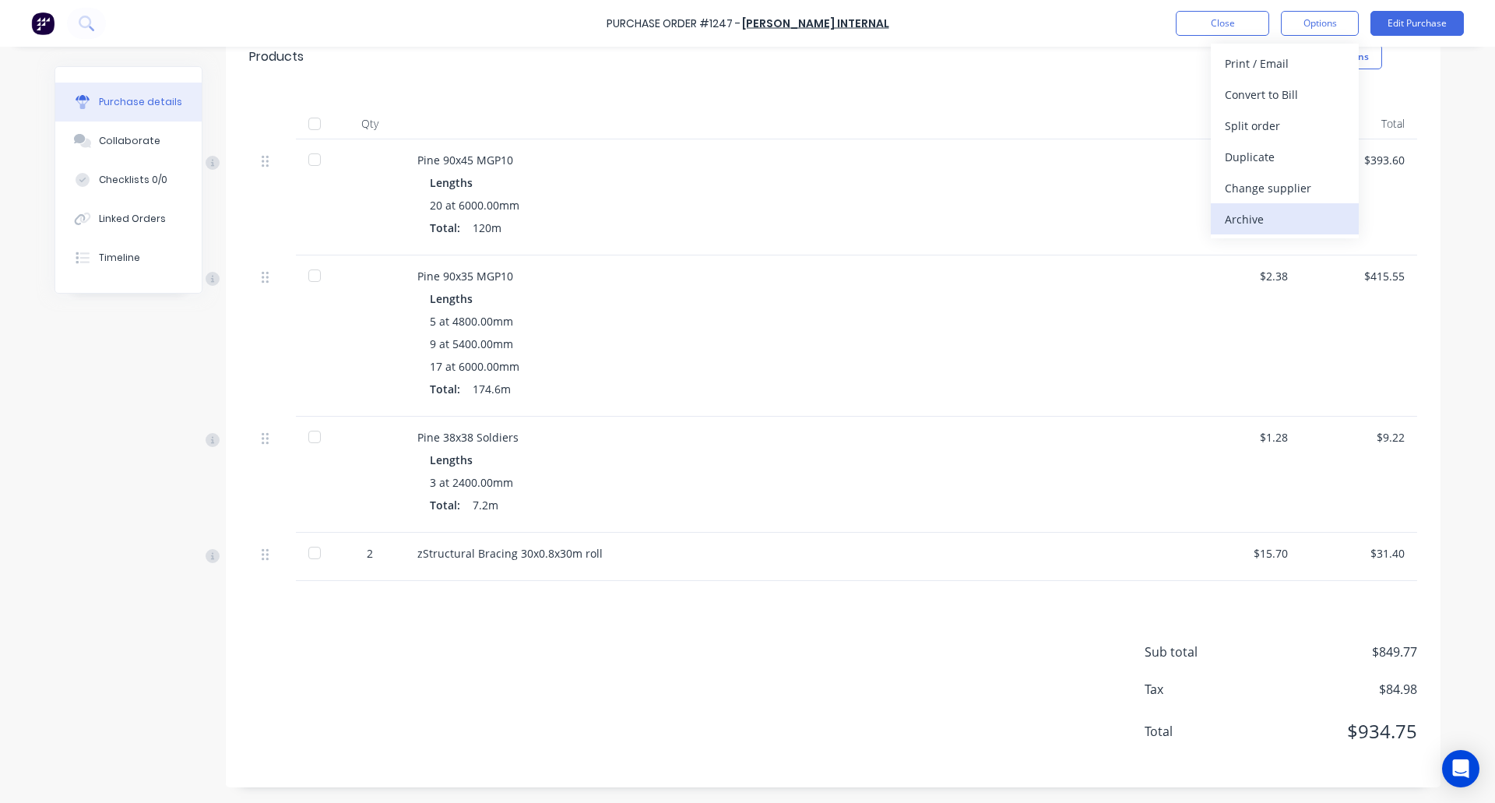
click at [1274, 221] on div "Archive" at bounding box center [1285, 219] width 120 height 23
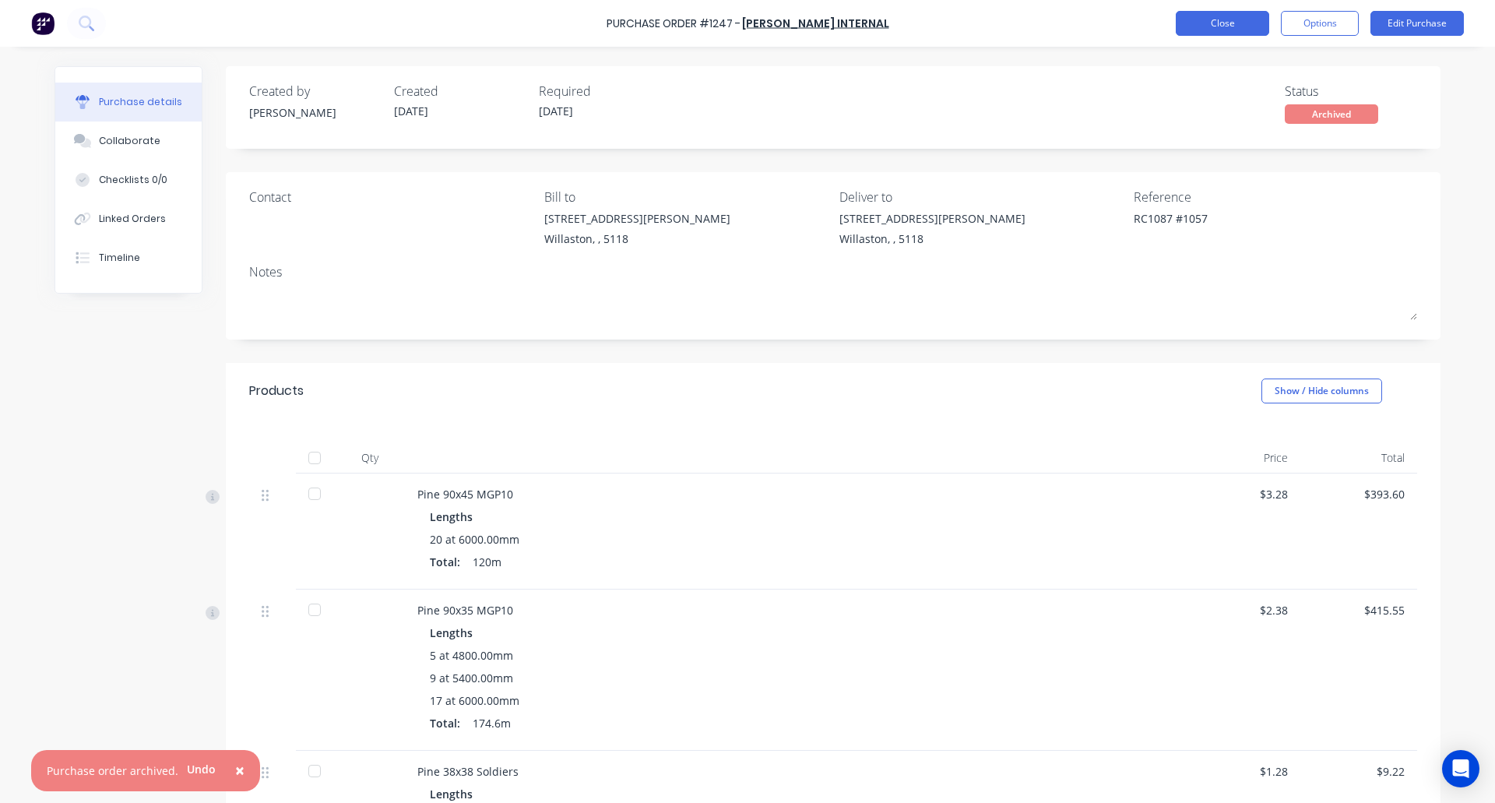
click at [1225, 24] on button "Close" at bounding box center [1222, 23] width 93 height 25
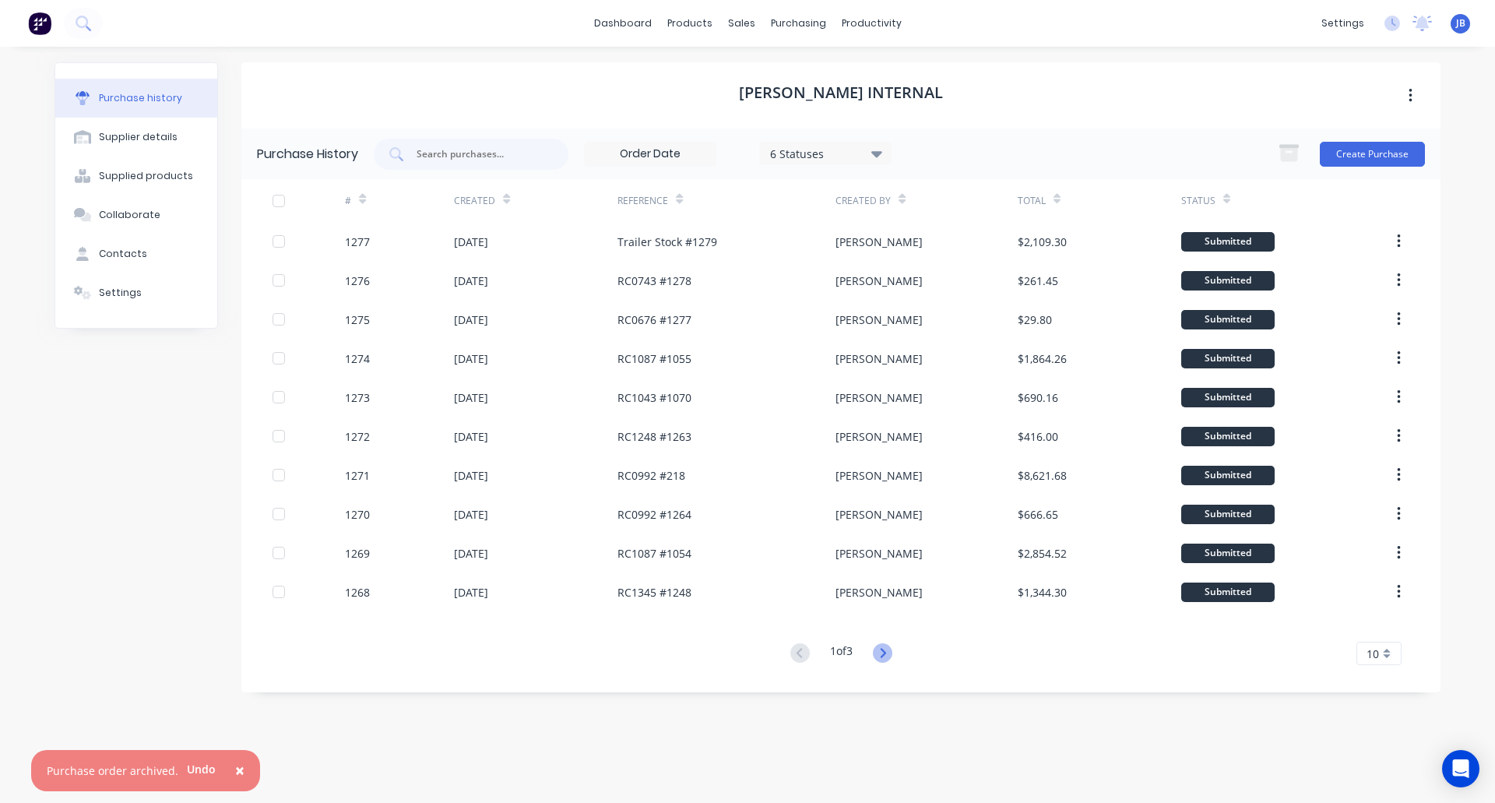
click at [880, 657] on icon at bounding box center [882, 652] width 19 height 19
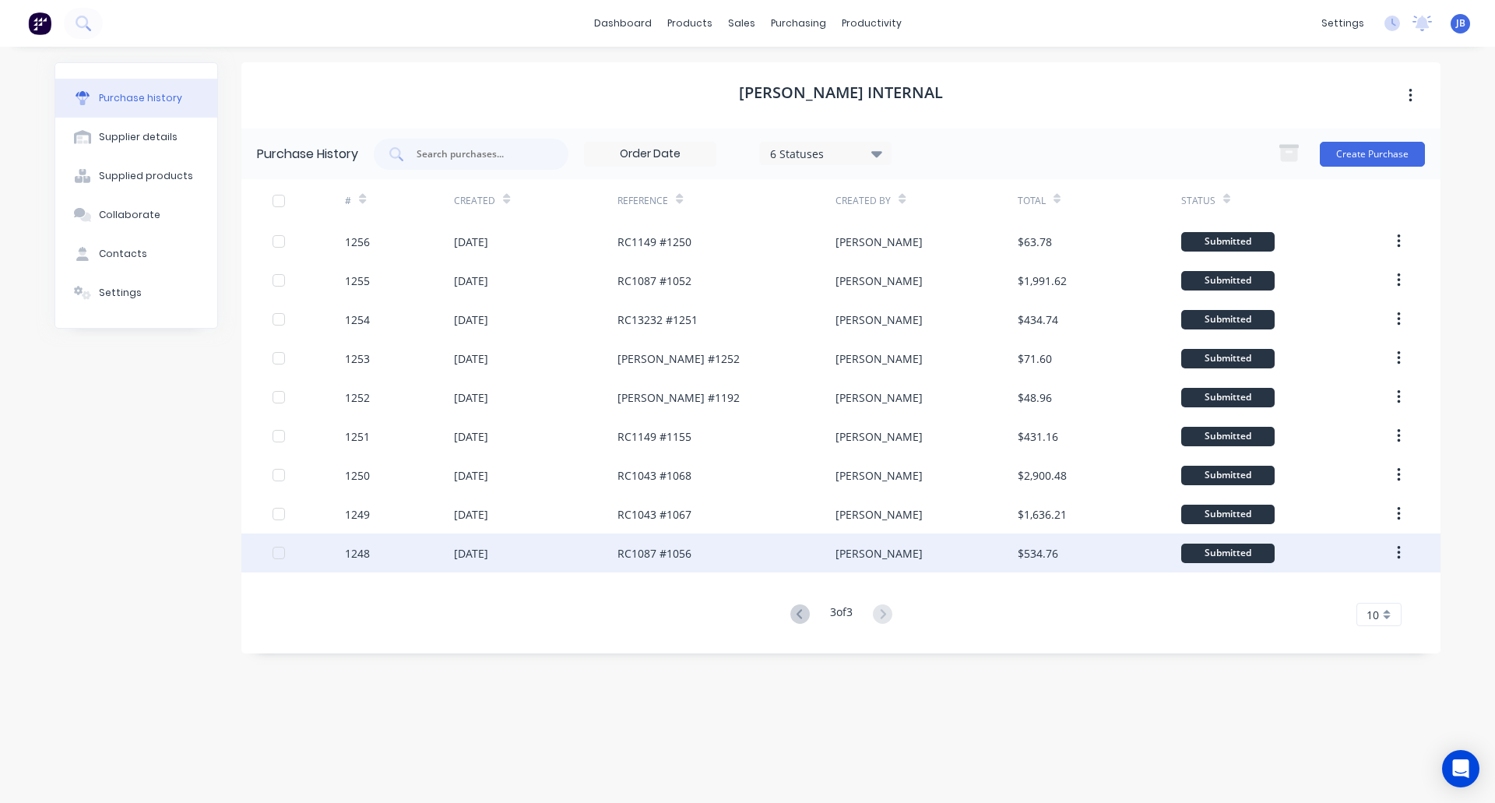
click at [547, 554] on div "[DATE]" at bounding box center [536, 552] width 164 height 39
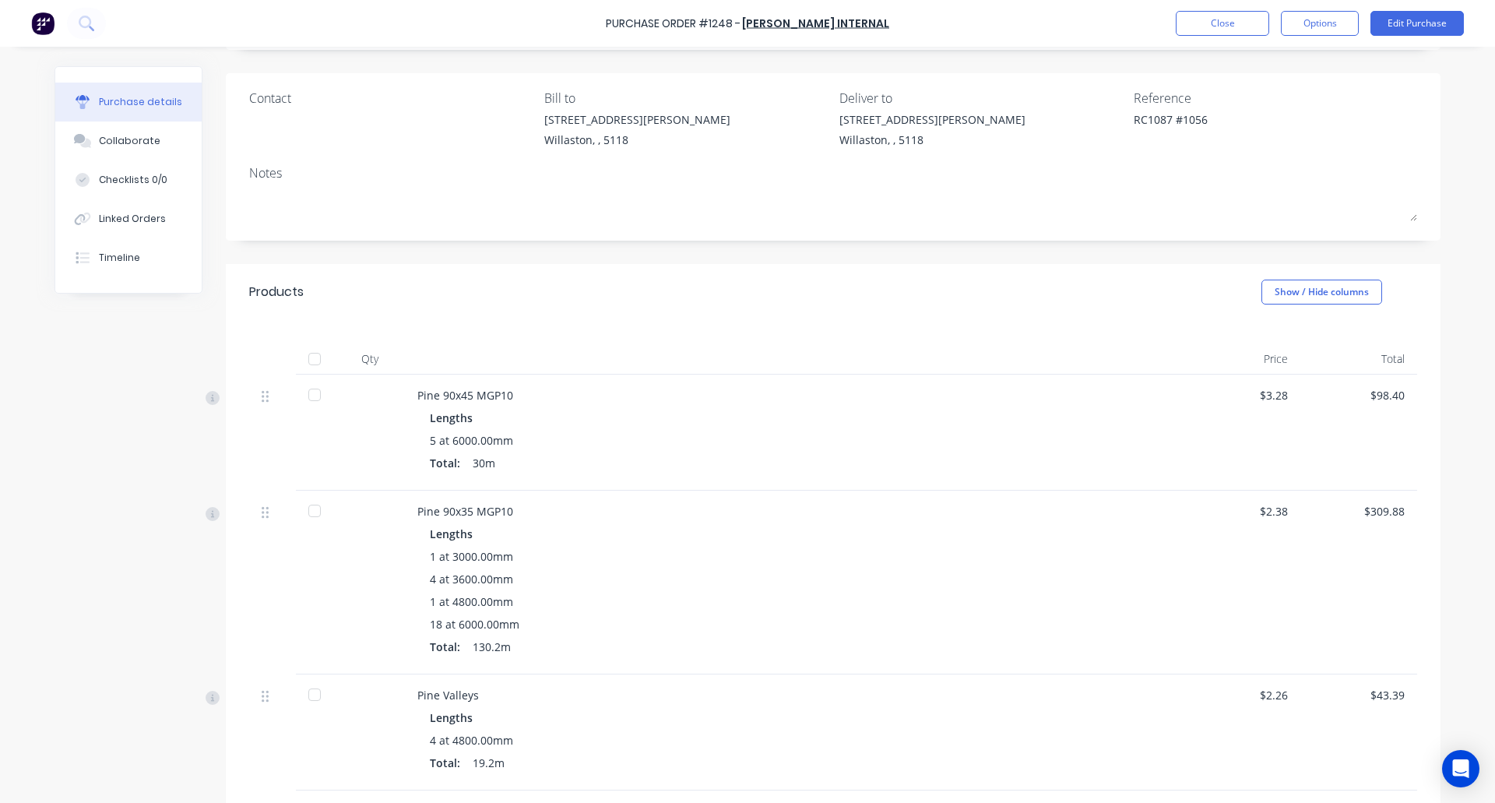
scroll to position [104, 0]
click at [102, 221] on div "Linked Orders" at bounding box center [132, 219] width 67 height 14
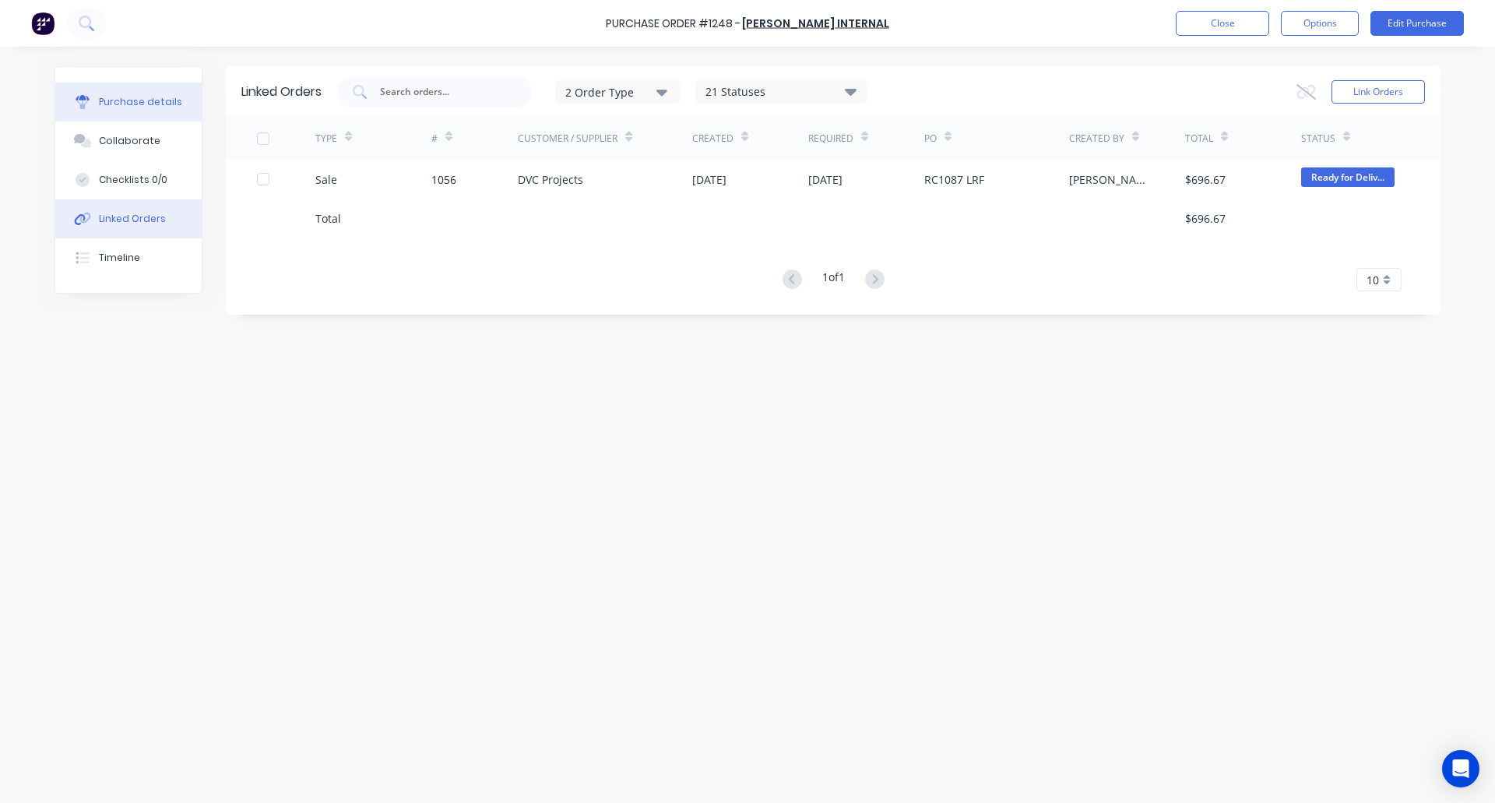
click at [121, 99] on div "Purchase details" at bounding box center [140, 102] width 83 height 14
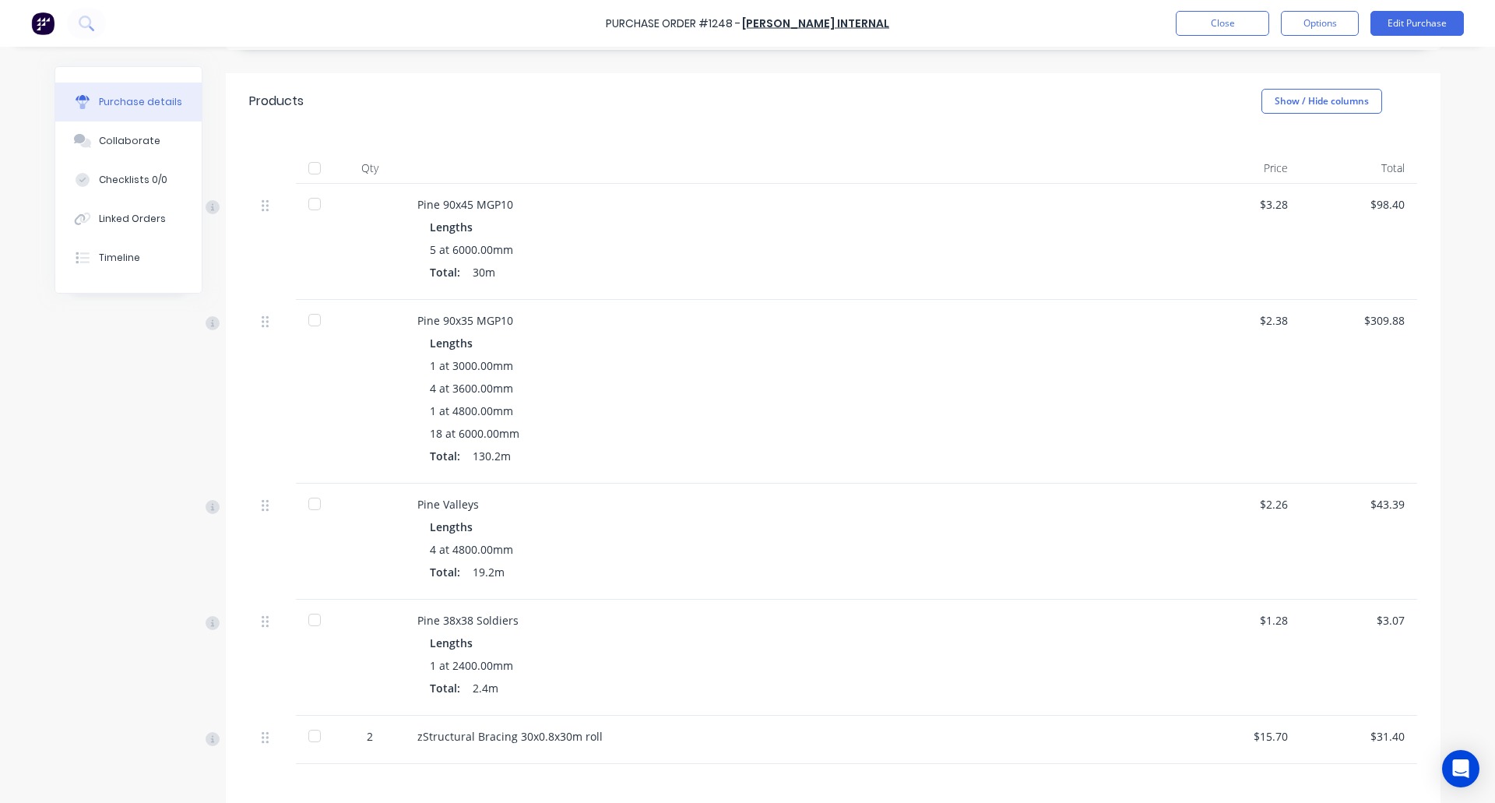
scroll to position [473, 0]
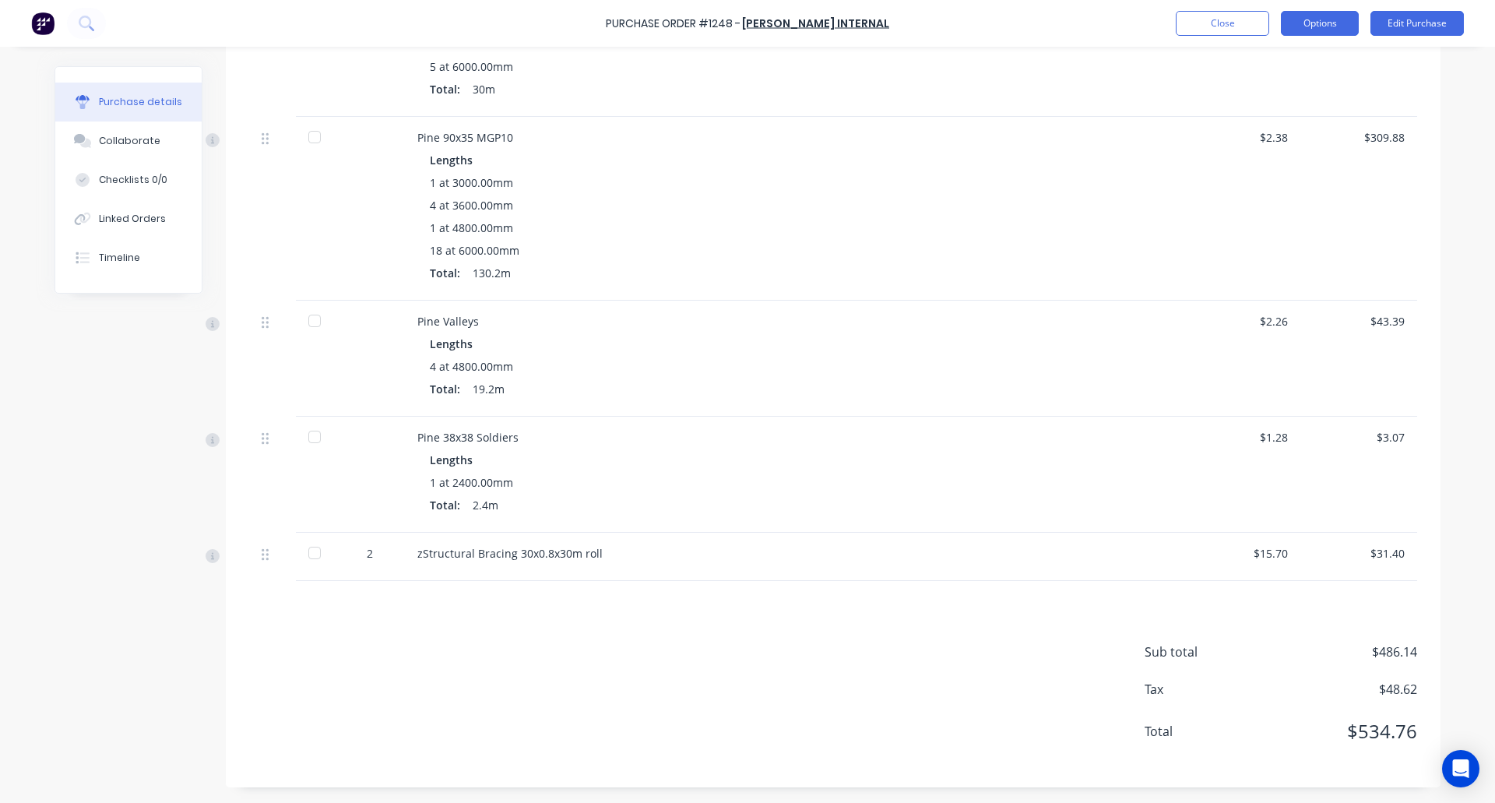
click at [1331, 21] on button "Options" at bounding box center [1320, 23] width 78 height 25
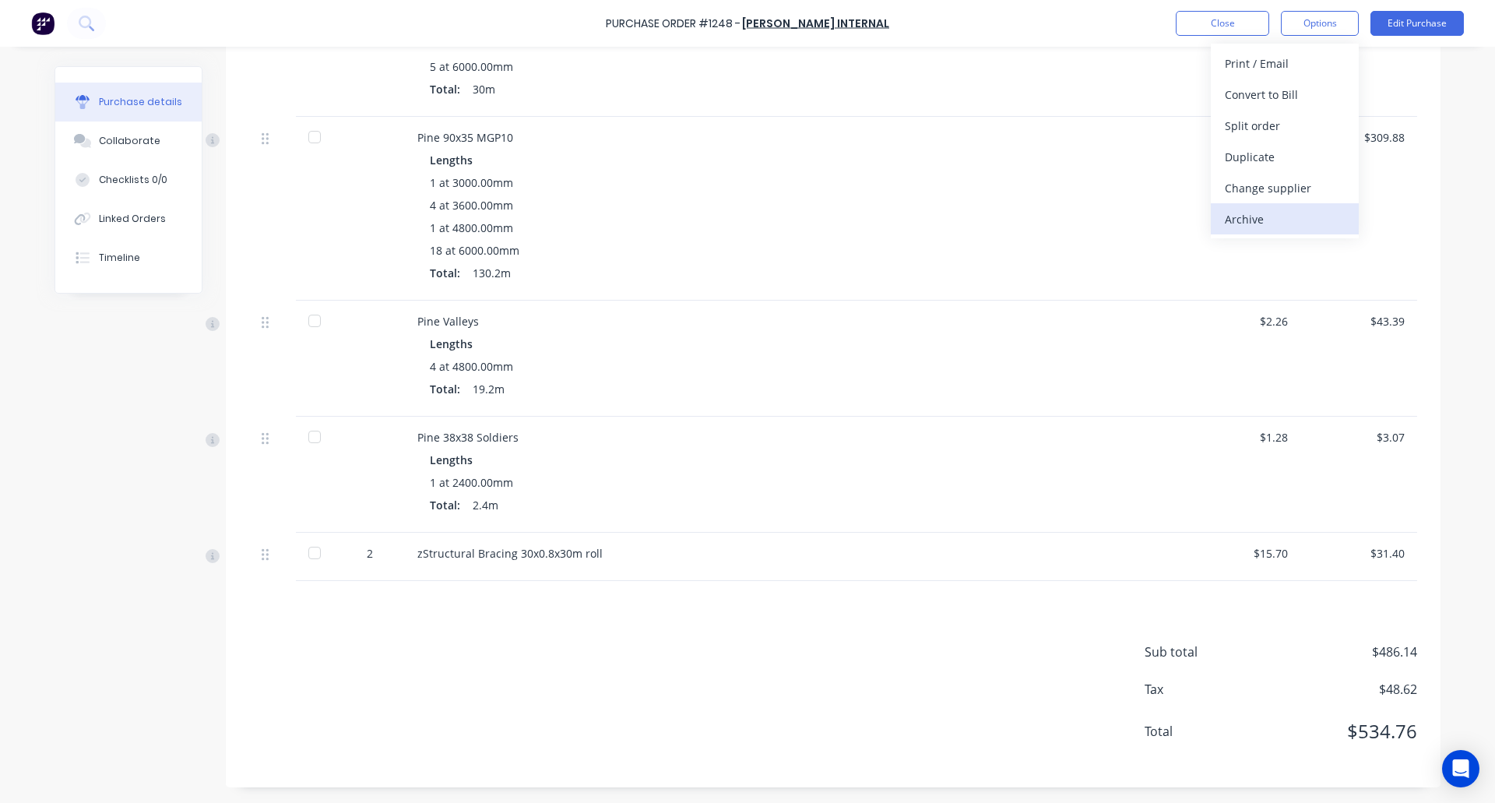
click at [1268, 225] on div "Archive" at bounding box center [1285, 219] width 120 height 23
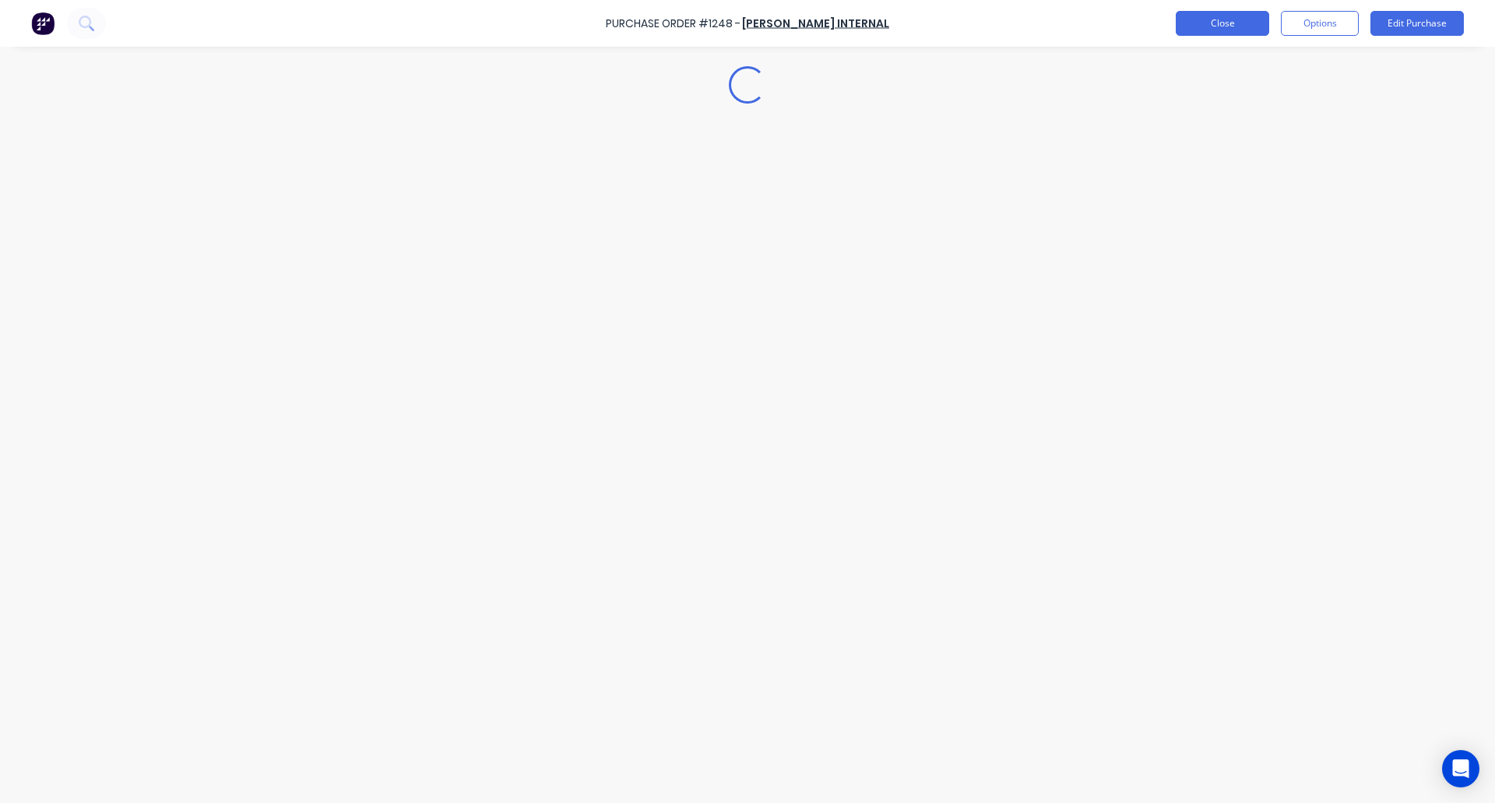
scroll to position [0, 0]
click at [1215, 21] on button "Close" at bounding box center [1222, 23] width 93 height 25
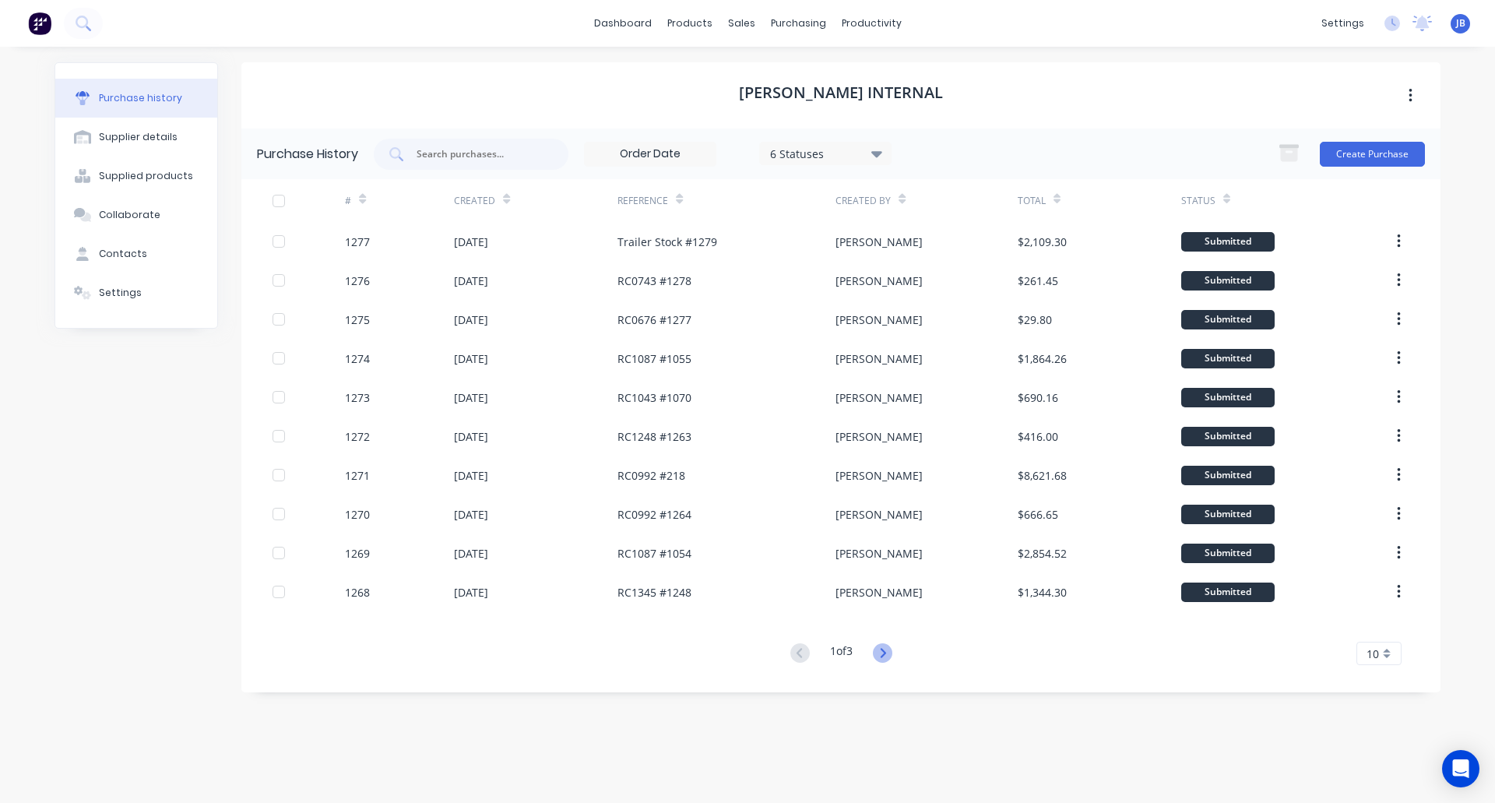
click at [888, 649] on icon at bounding box center [882, 652] width 19 height 19
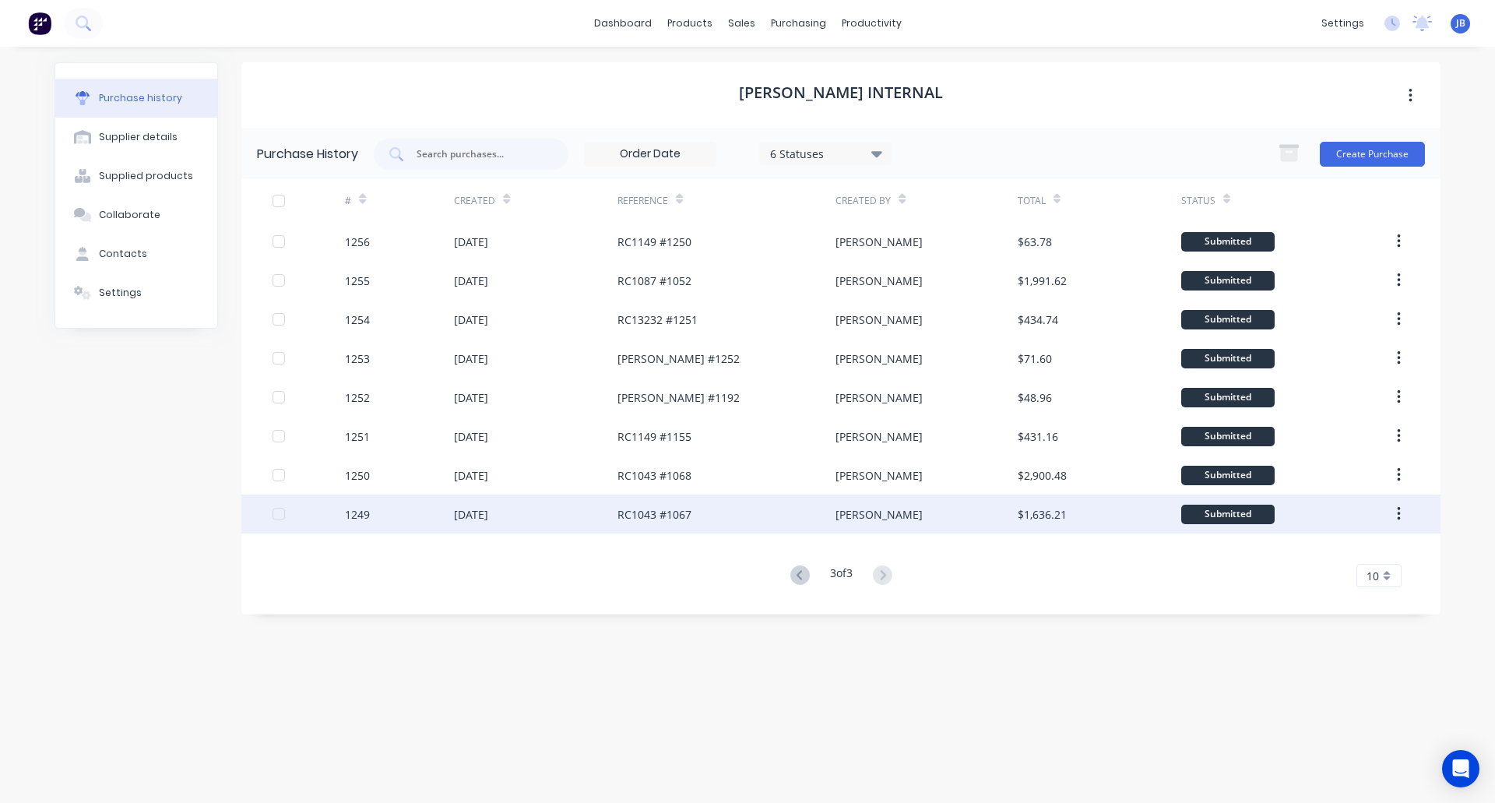
click at [716, 513] on div "RC1043 #1067" at bounding box center [726, 513] width 218 height 39
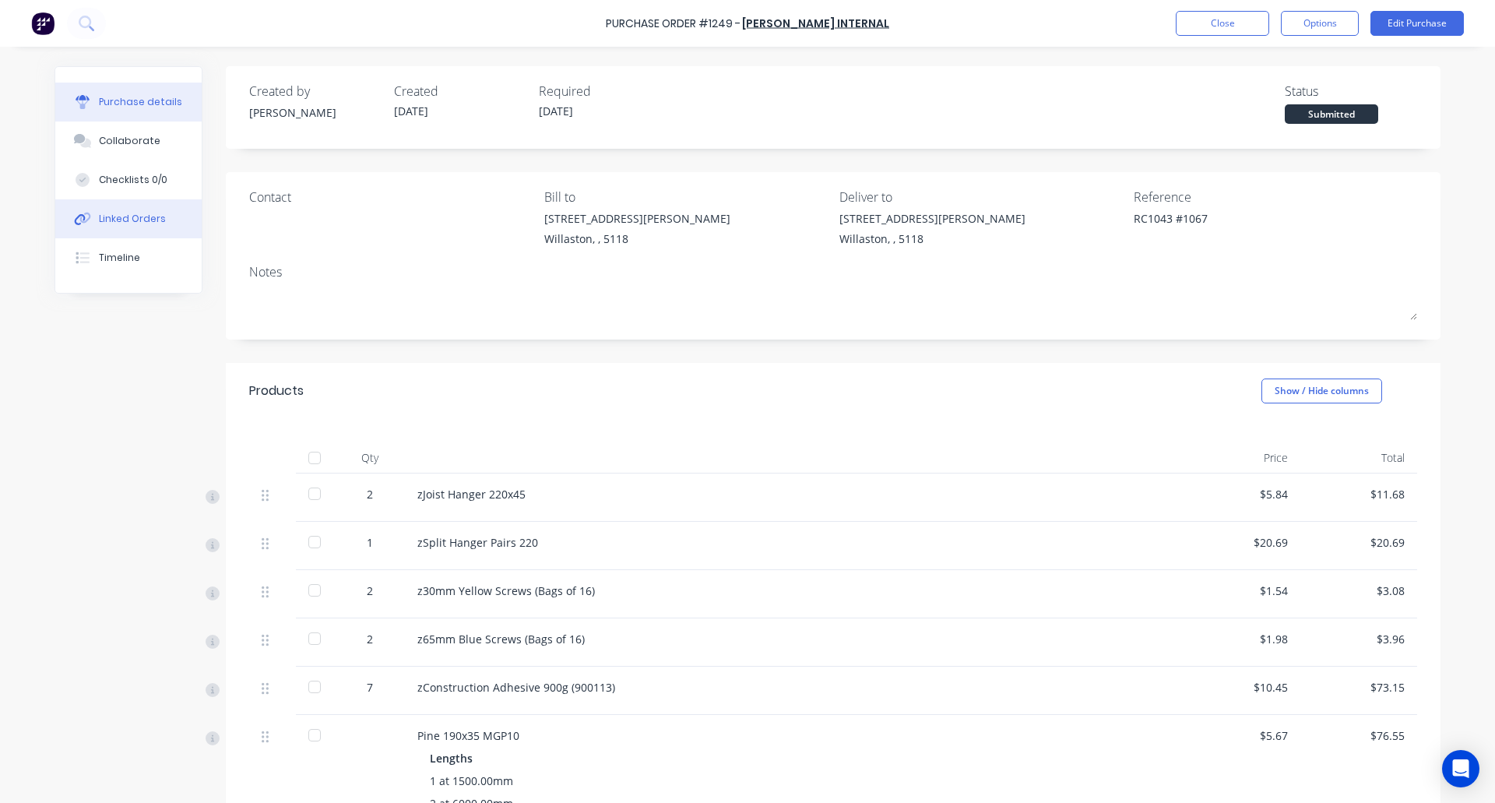
click at [125, 220] on div "Linked Orders" at bounding box center [132, 219] width 67 height 14
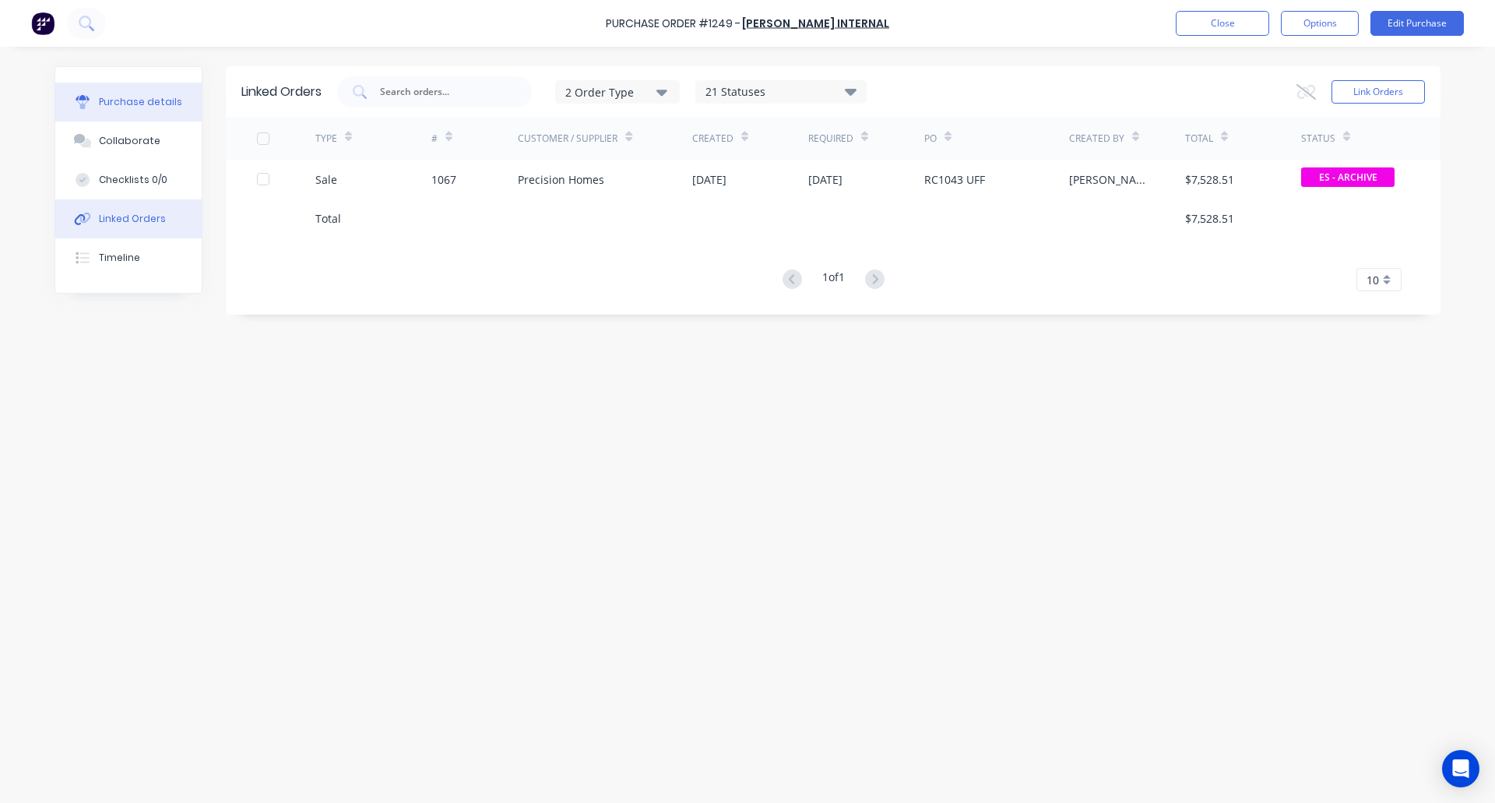
click at [122, 97] on div "Purchase details" at bounding box center [140, 102] width 83 height 14
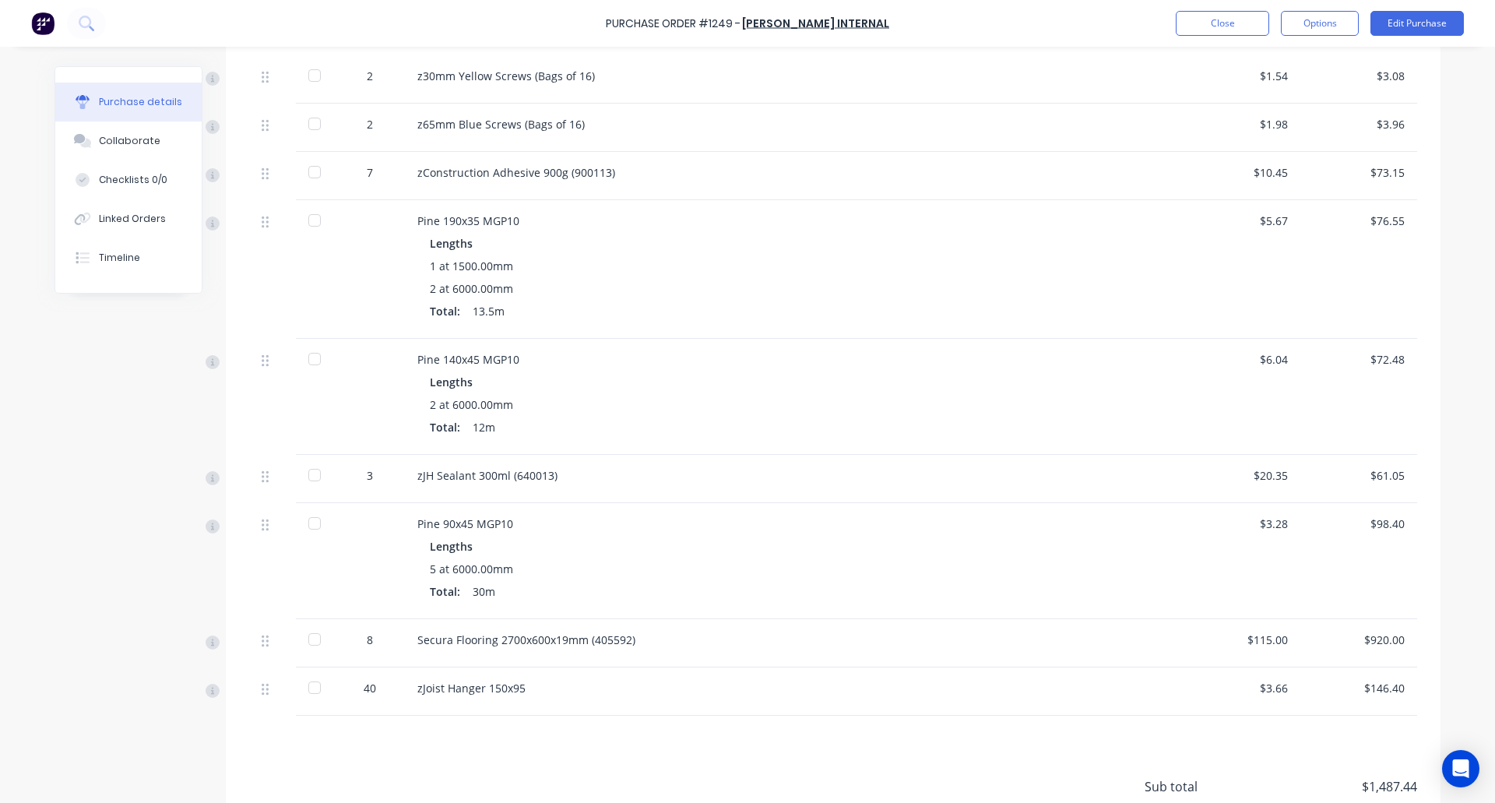
scroll to position [649, 0]
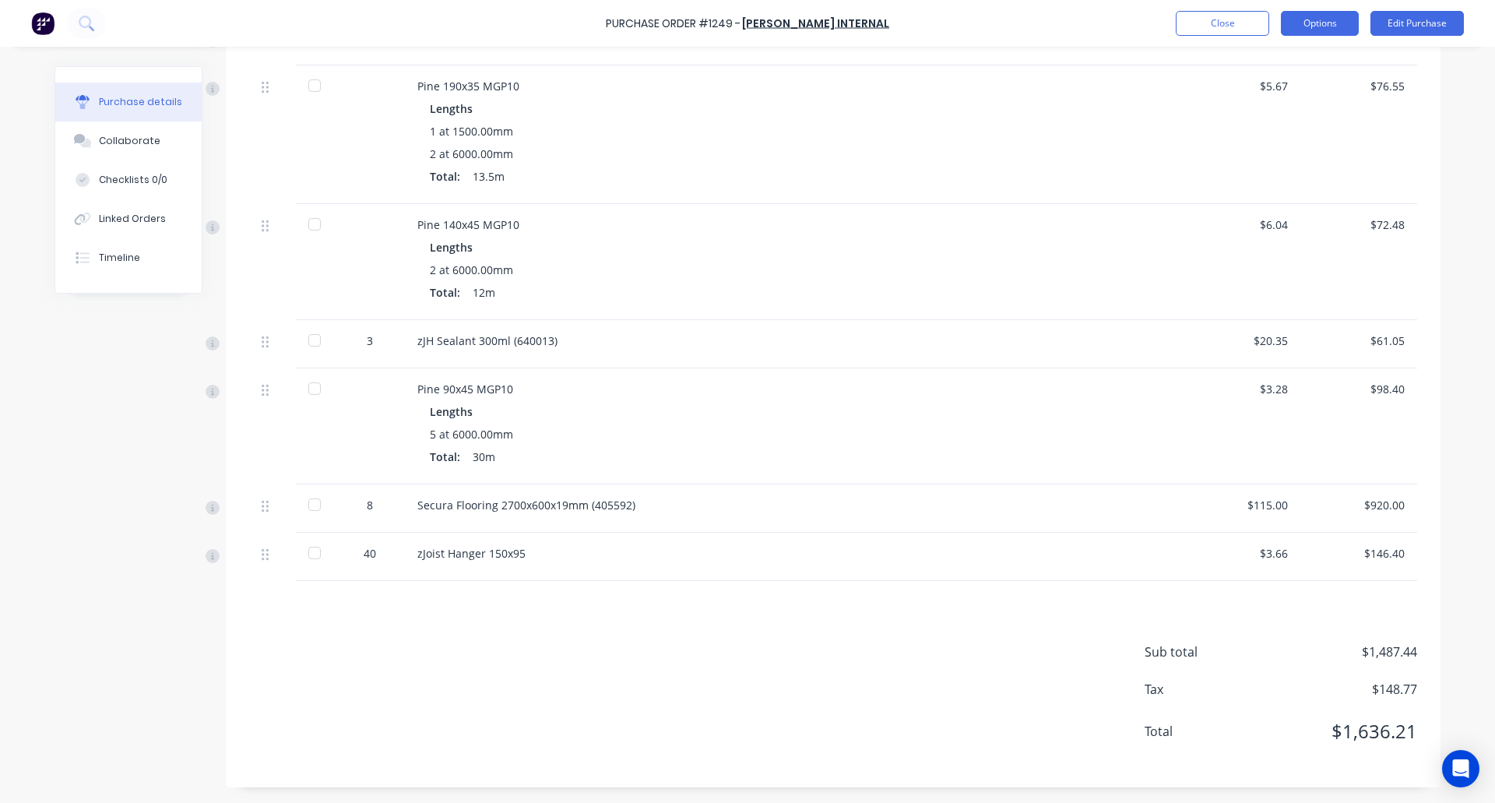
click at [1319, 21] on button "Options" at bounding box center [1320, 23] width 78 height 25
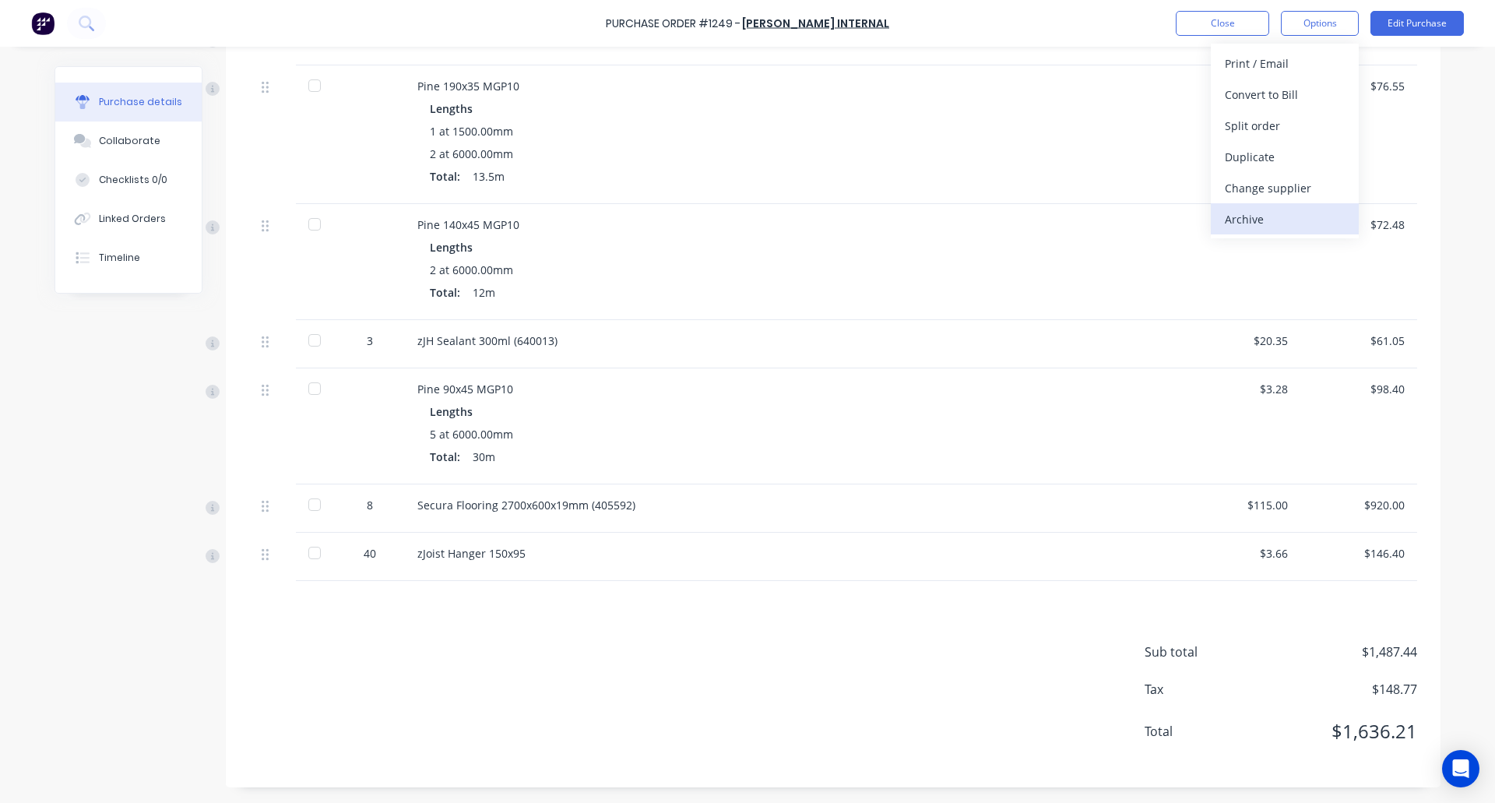
click at [1268, 213] on div "Archive" at bounding box center [1285, 219] width 120 height 23
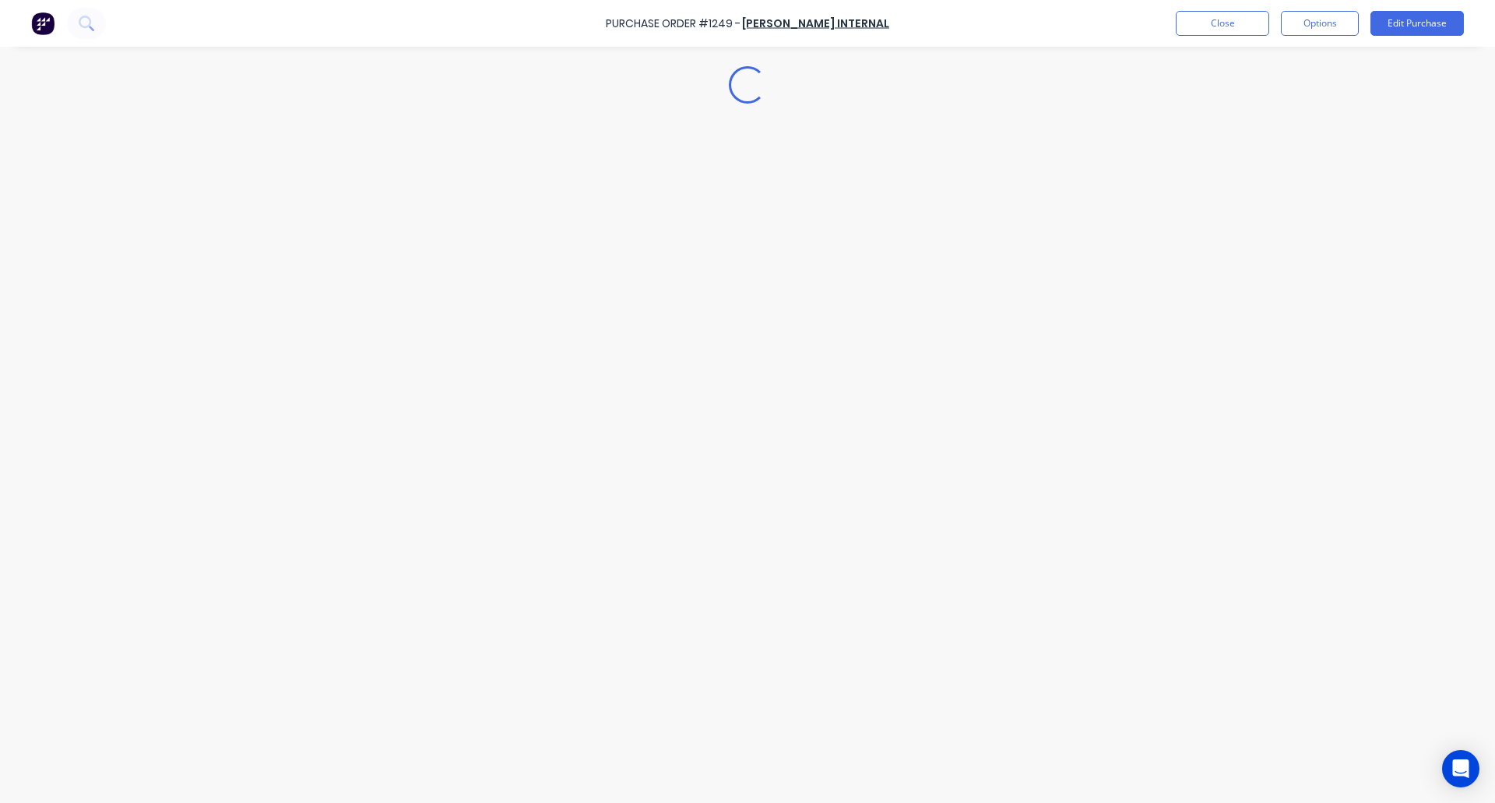
scroll to position [0, 0]
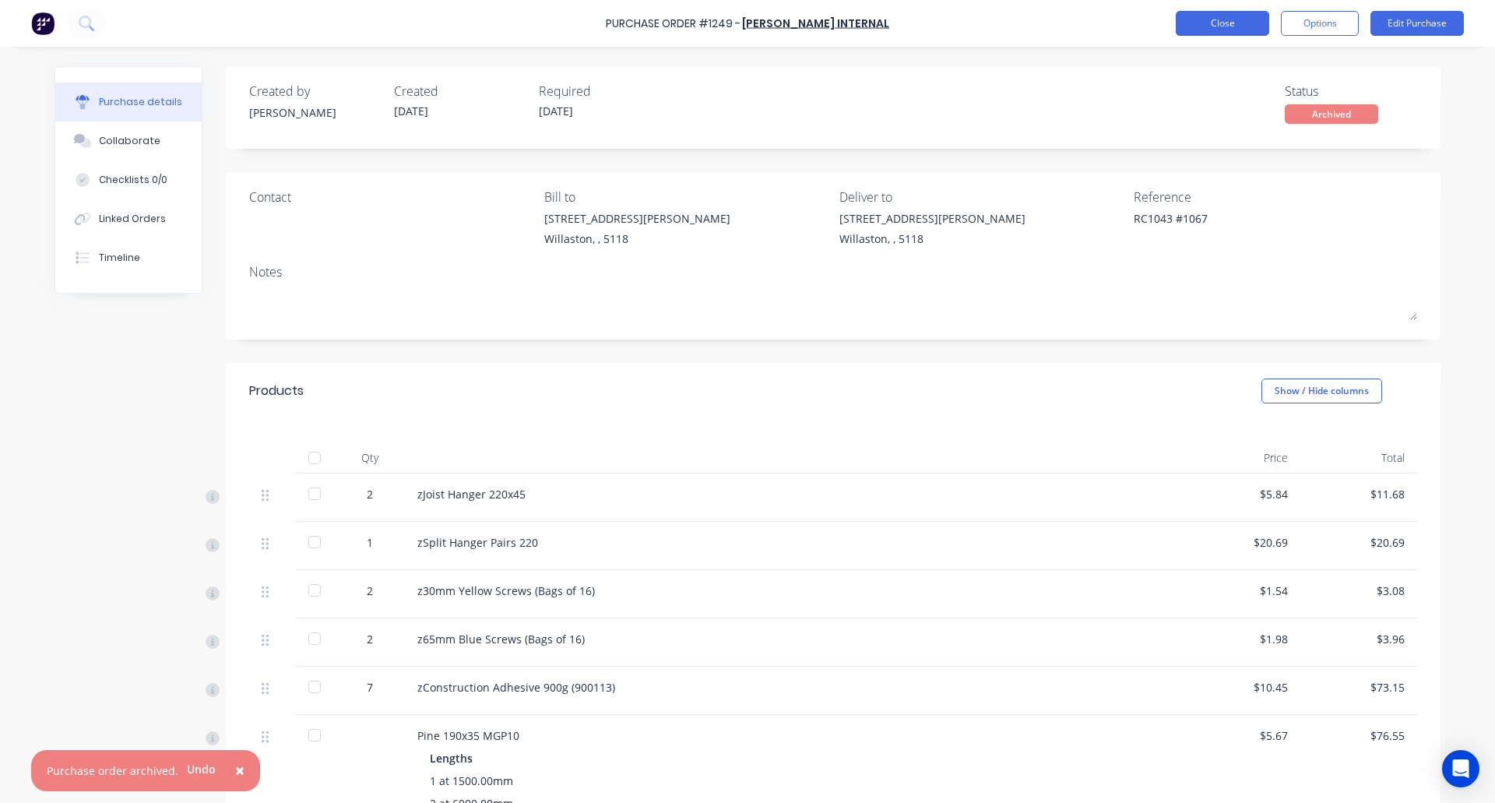
click at [1218, 21] on button "Close" at bounding box center [1222, 23] width 93 height 25
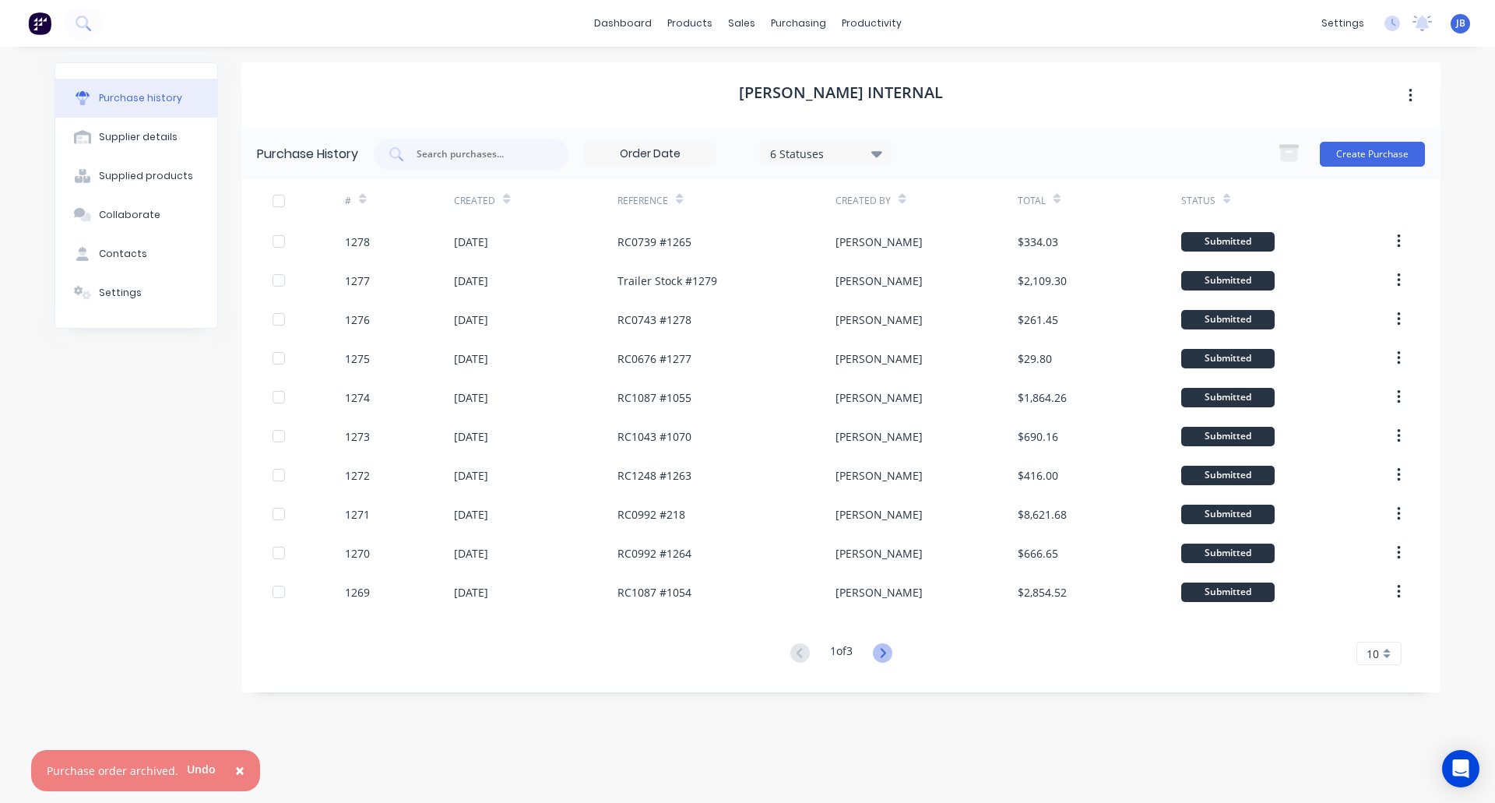
click at [881, 649] on icon at bounding box center [882, 652] width 19 height 19
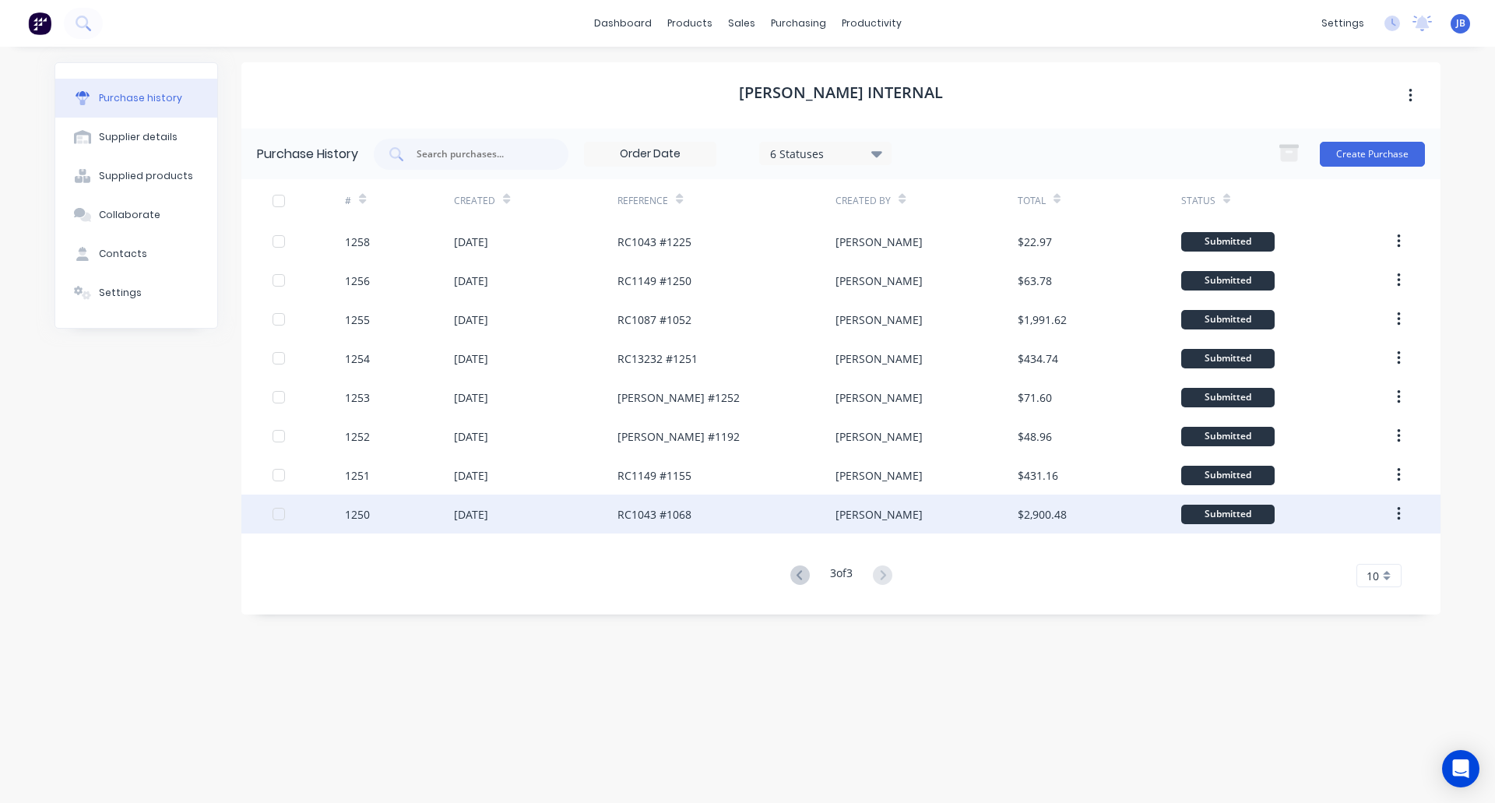
click at [565, 515] on div "[DATE]" at bounding box center [536, 513] width 164 height 39
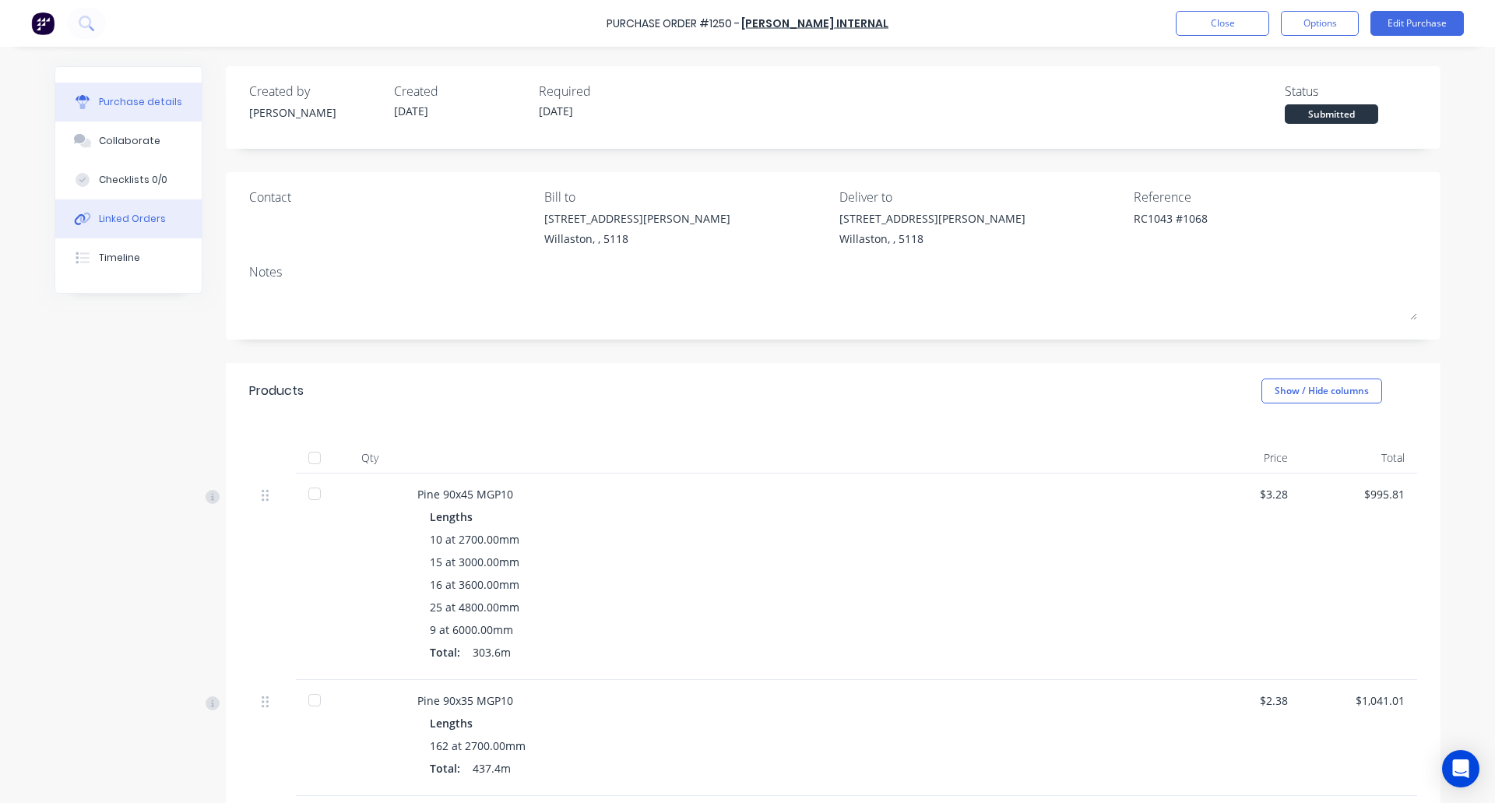
click at [121, 216] on div "Linked Orders" at bounding box center [132, 219] width 67 height 14
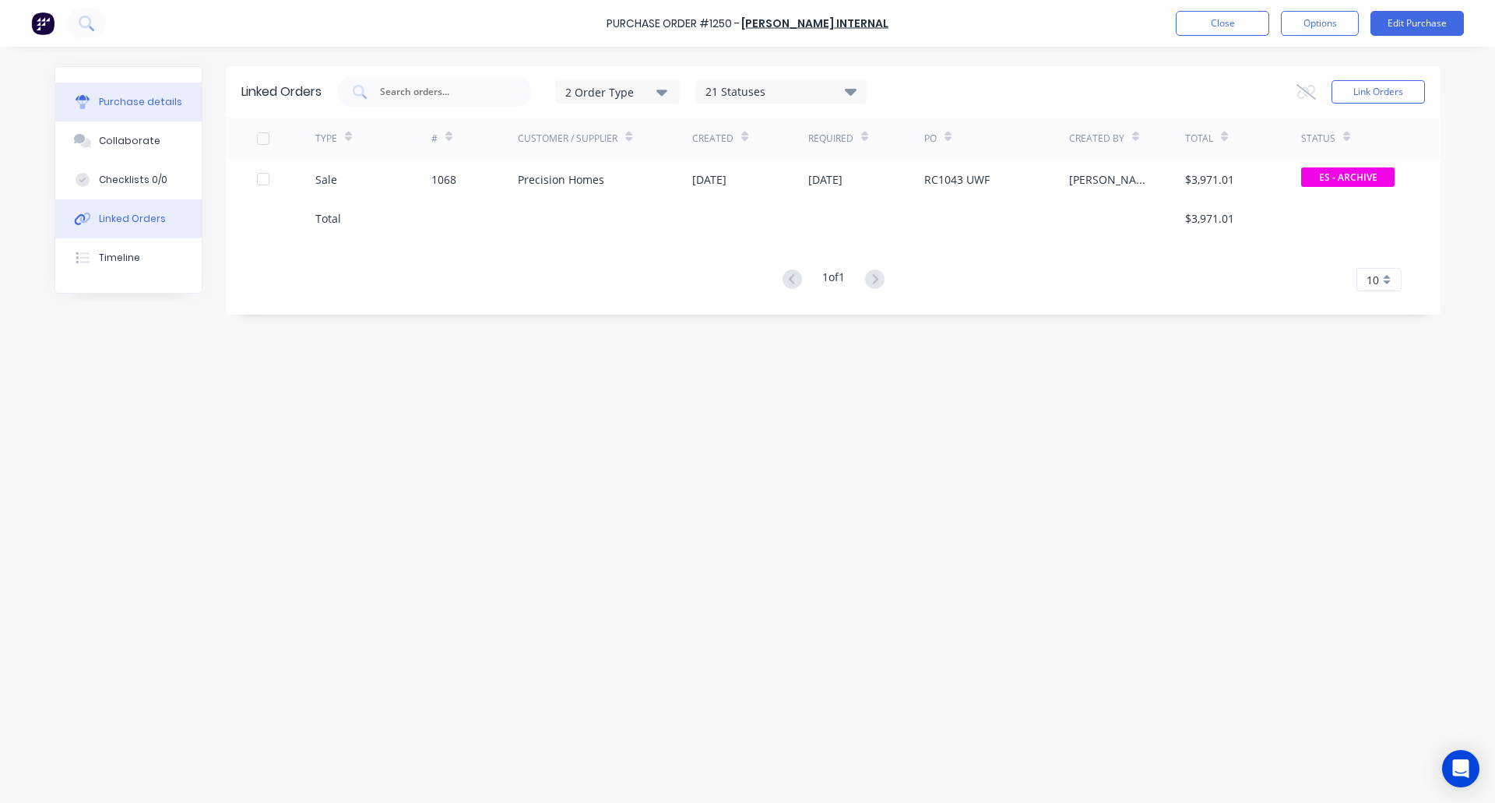
click at [113, 100] on div "Purchase details" at bounding box center [140, 102] width 83 height 14
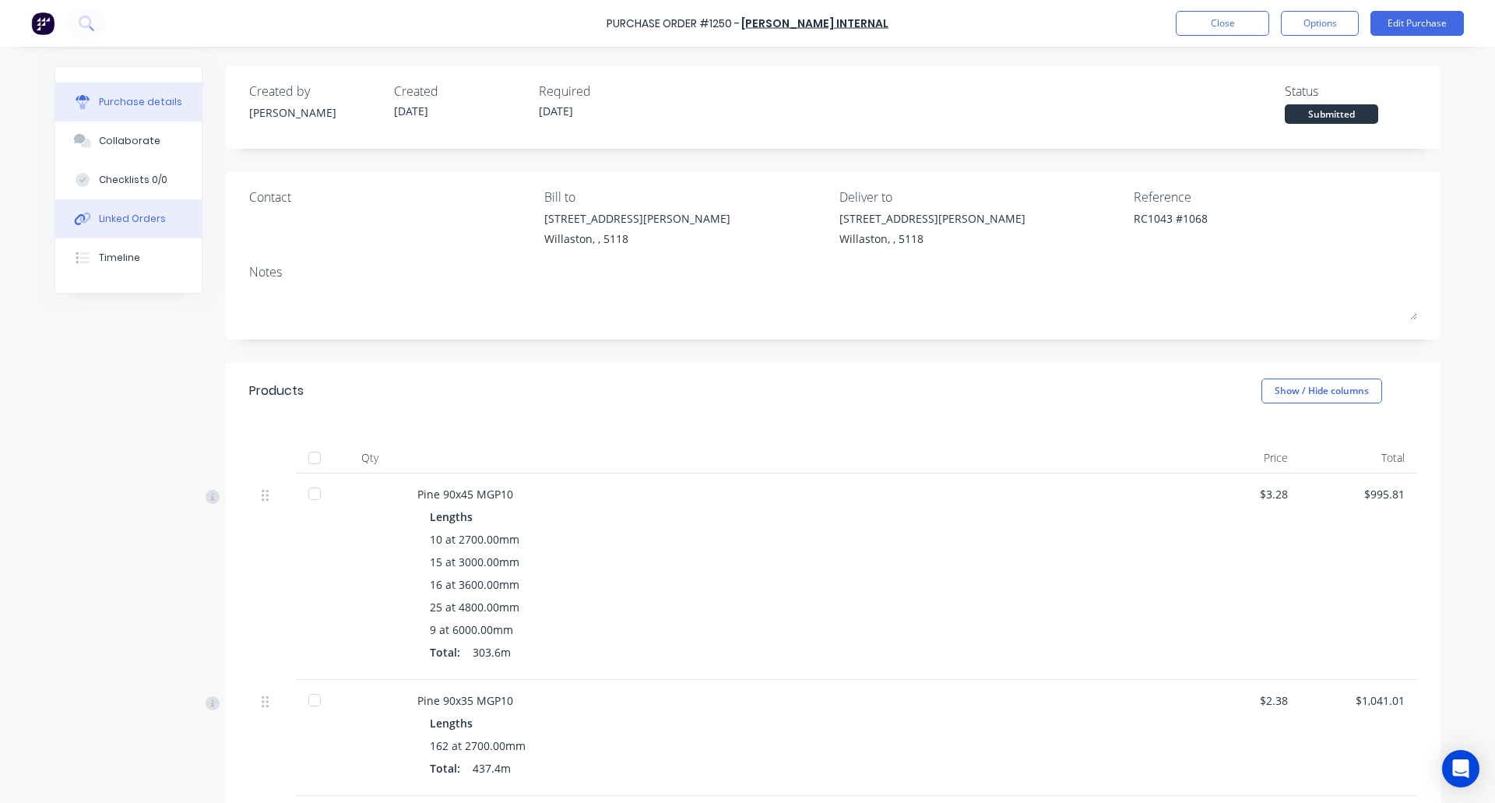
click at [125, 213] on div "Linked Orders" at bounding box center [132, 219] width 67 height 14
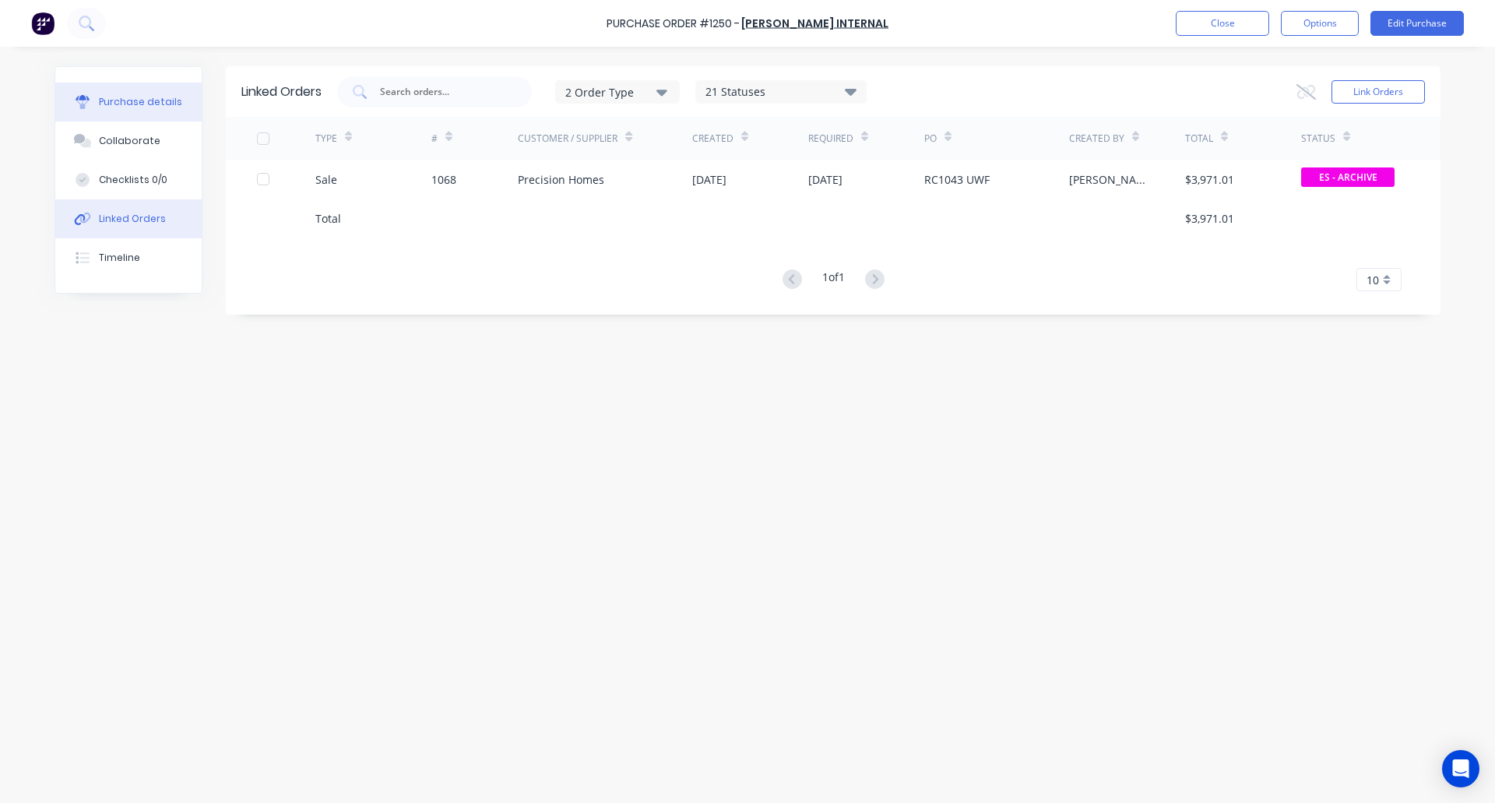
click at [112, 101] on div "Purchase details" at bounding box center [140, 102] width 83 height 14
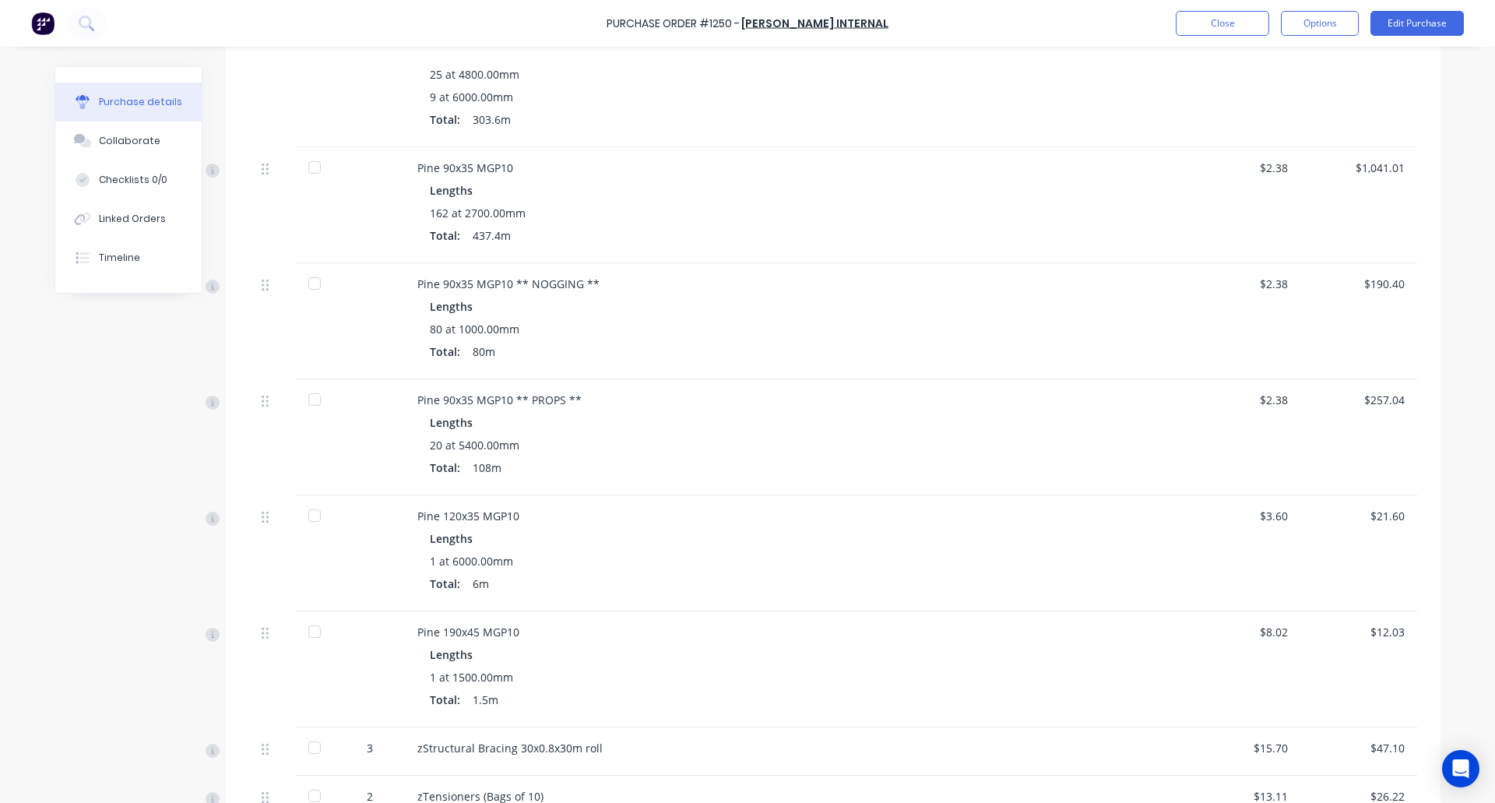
scroll to position [824, 0]
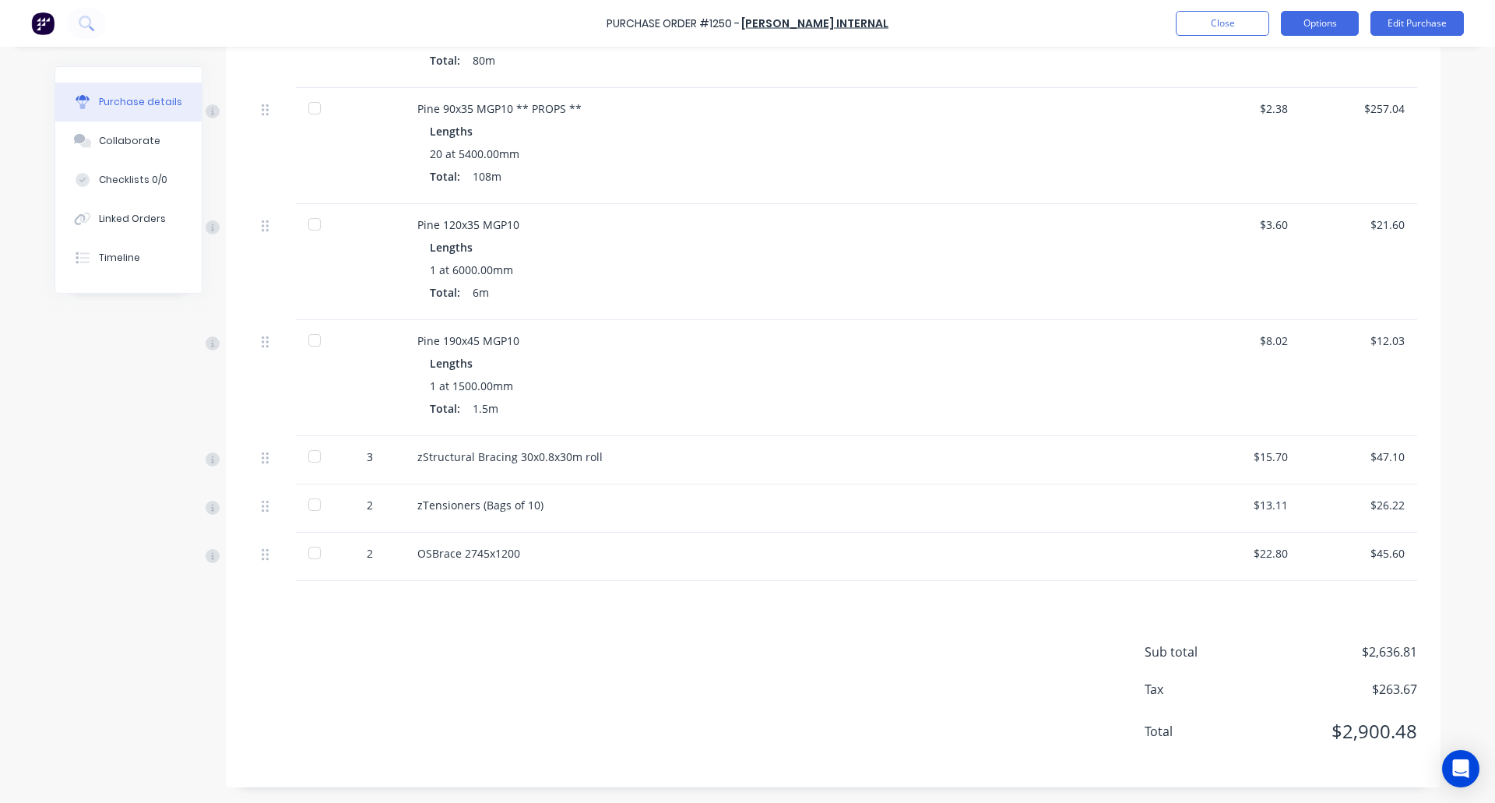
click at [1310, 25] on button "Options" at bounding box center [1320, 23] width 78 height 25
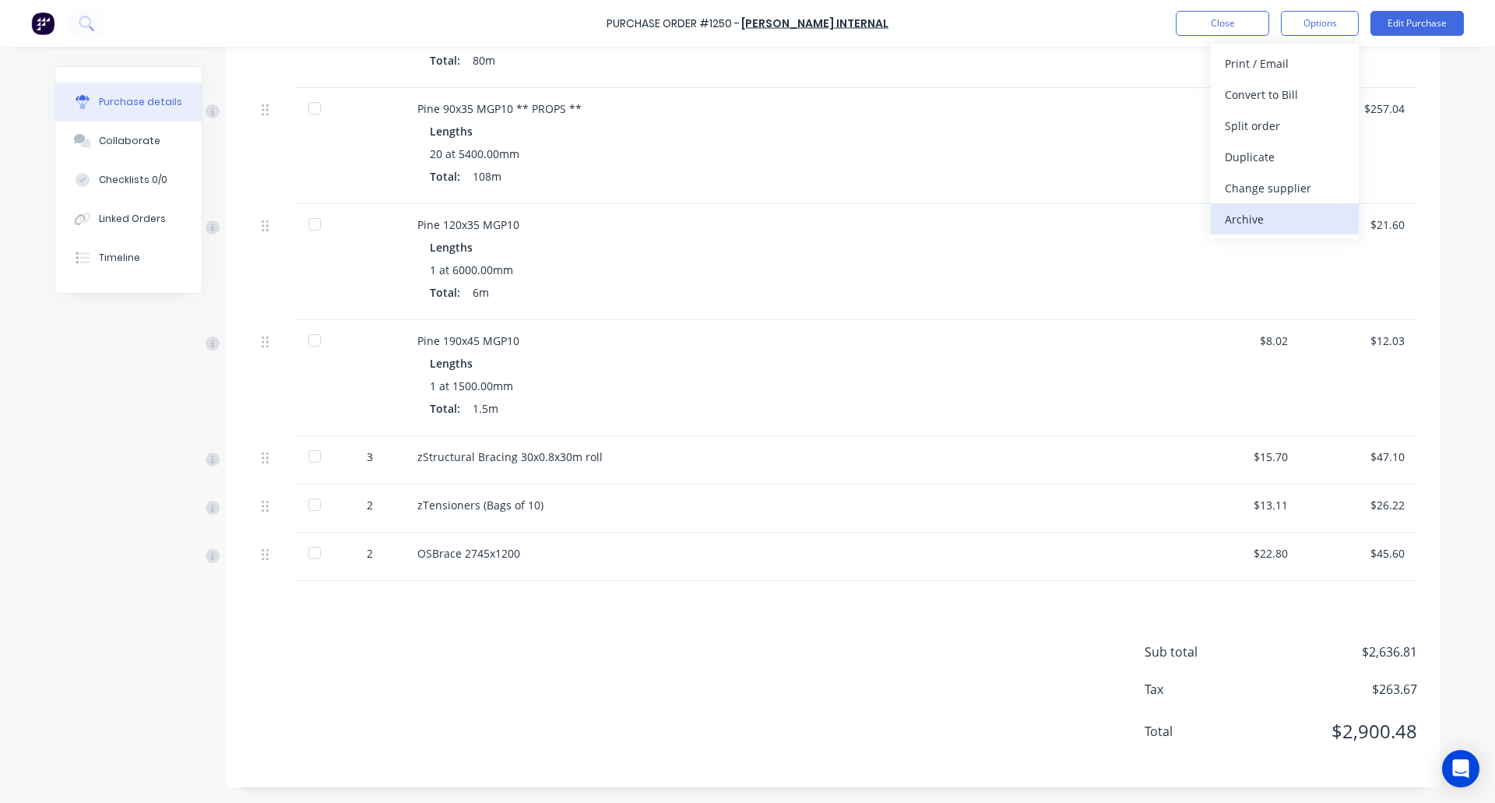
click at [1243, 217] on div "Archive" at bounding box center [1285, 219] width 120 height 23
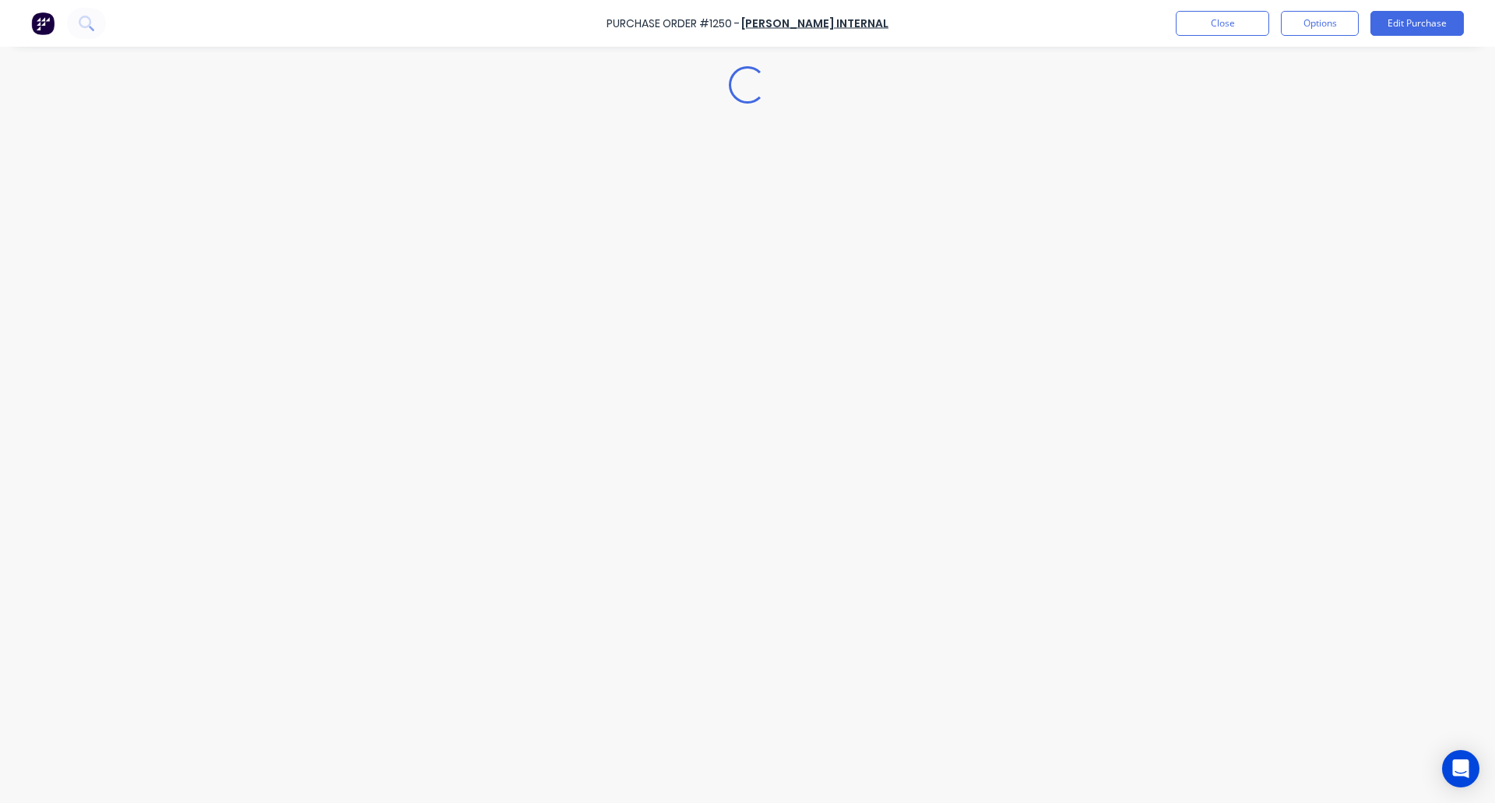
scroll to position [0, 0]
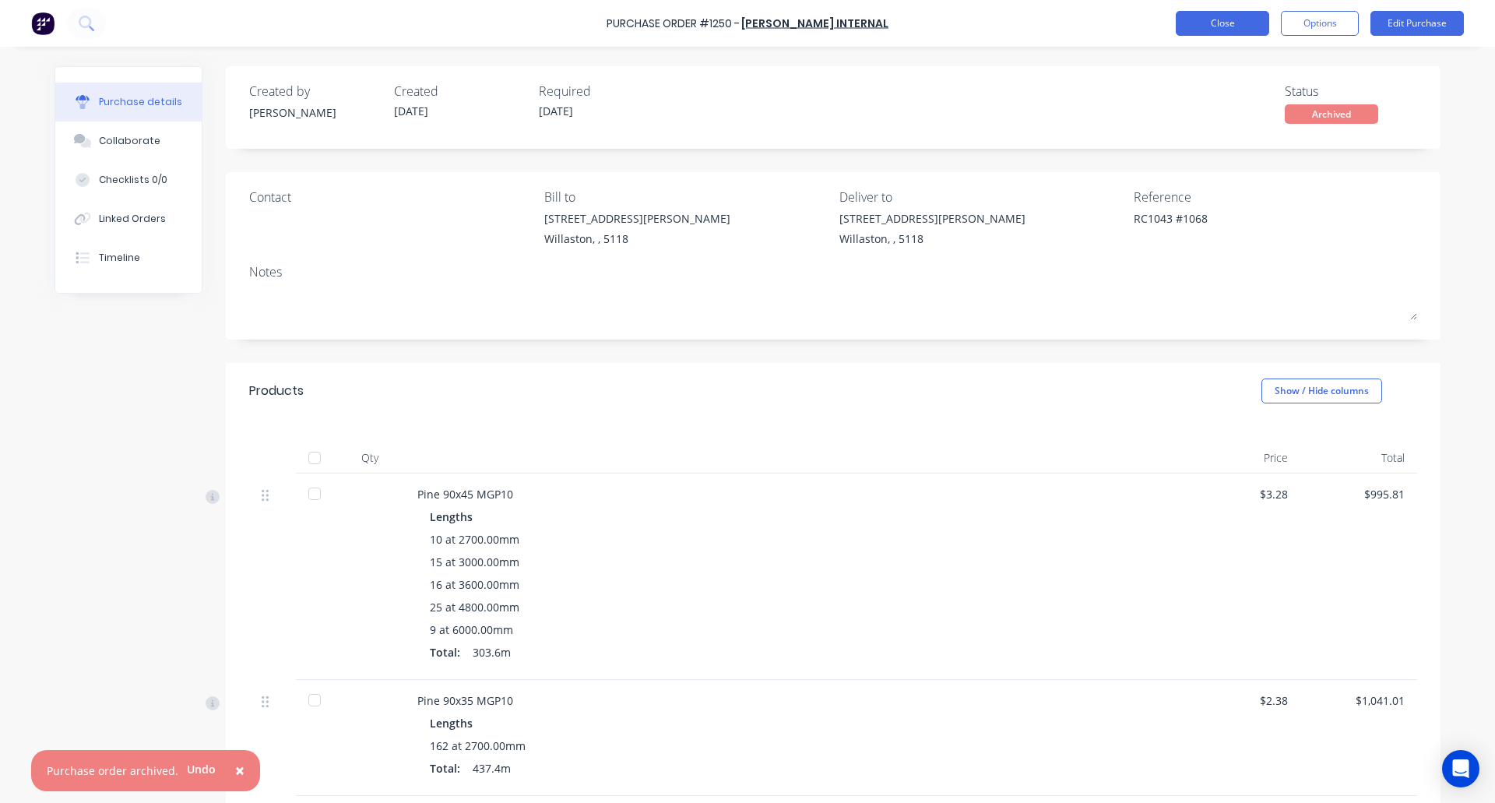
click at [1208, 30] on button "Close" at bounding box center [1222, 23] width 93 height 25
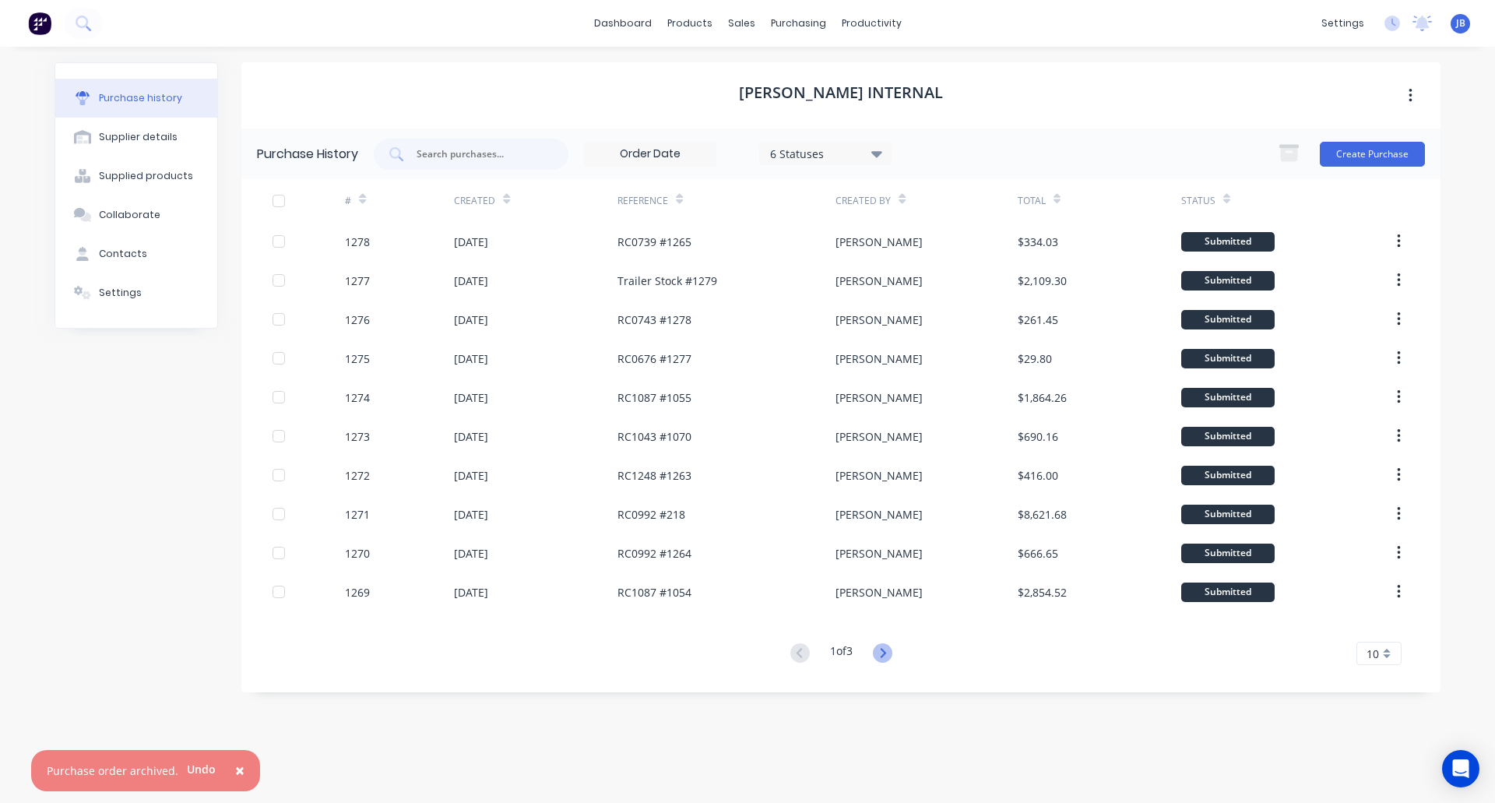
click at [889, 652] on icon at bounding box center [882, 652] width 19 height 19
click at [885, 654] on icon at bounding box center [882, 652] width 5 height 9
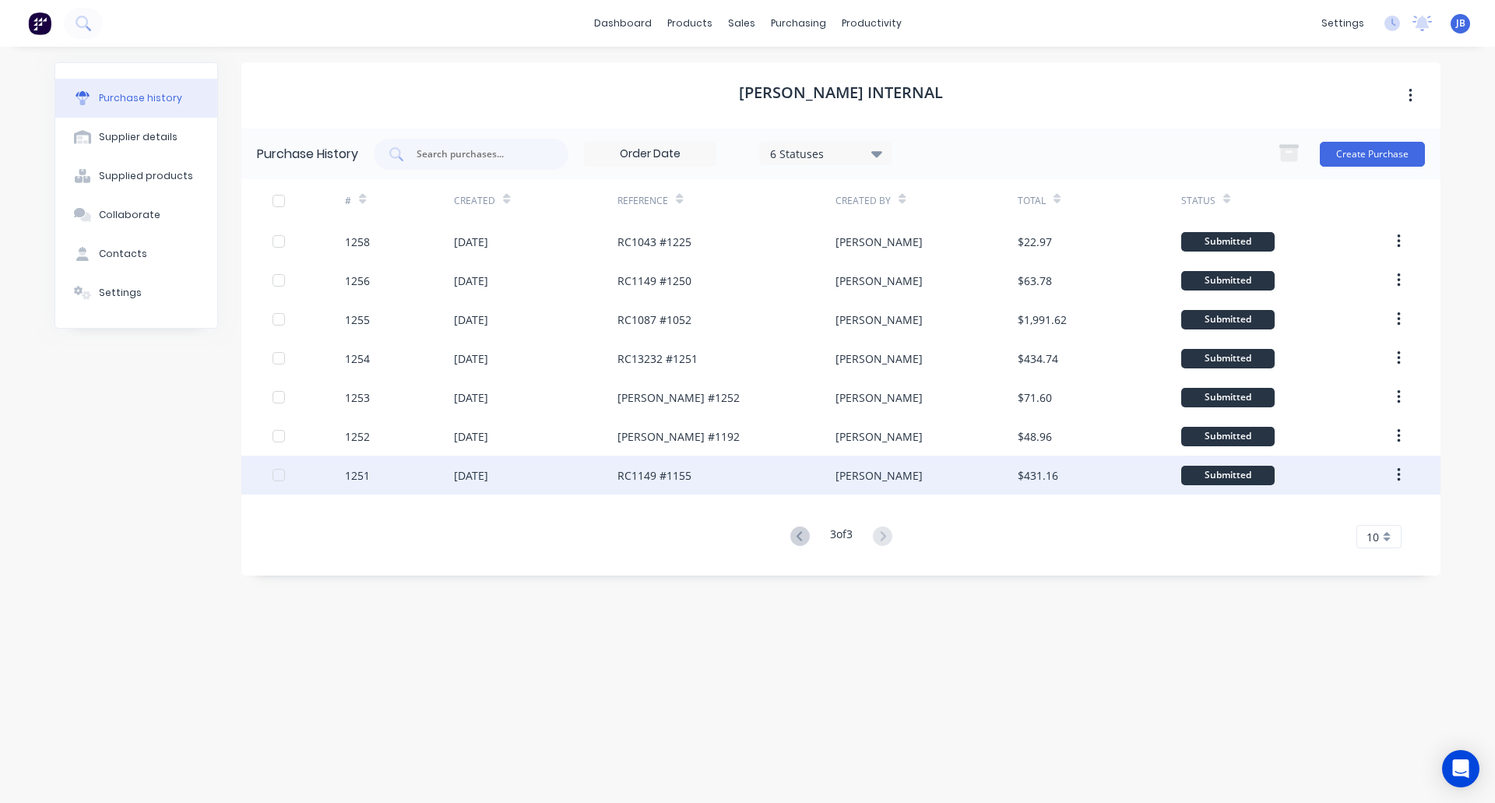
click at [562, 475] on div "[DATE]" at bounding box center [536, 474] width 164 height 39
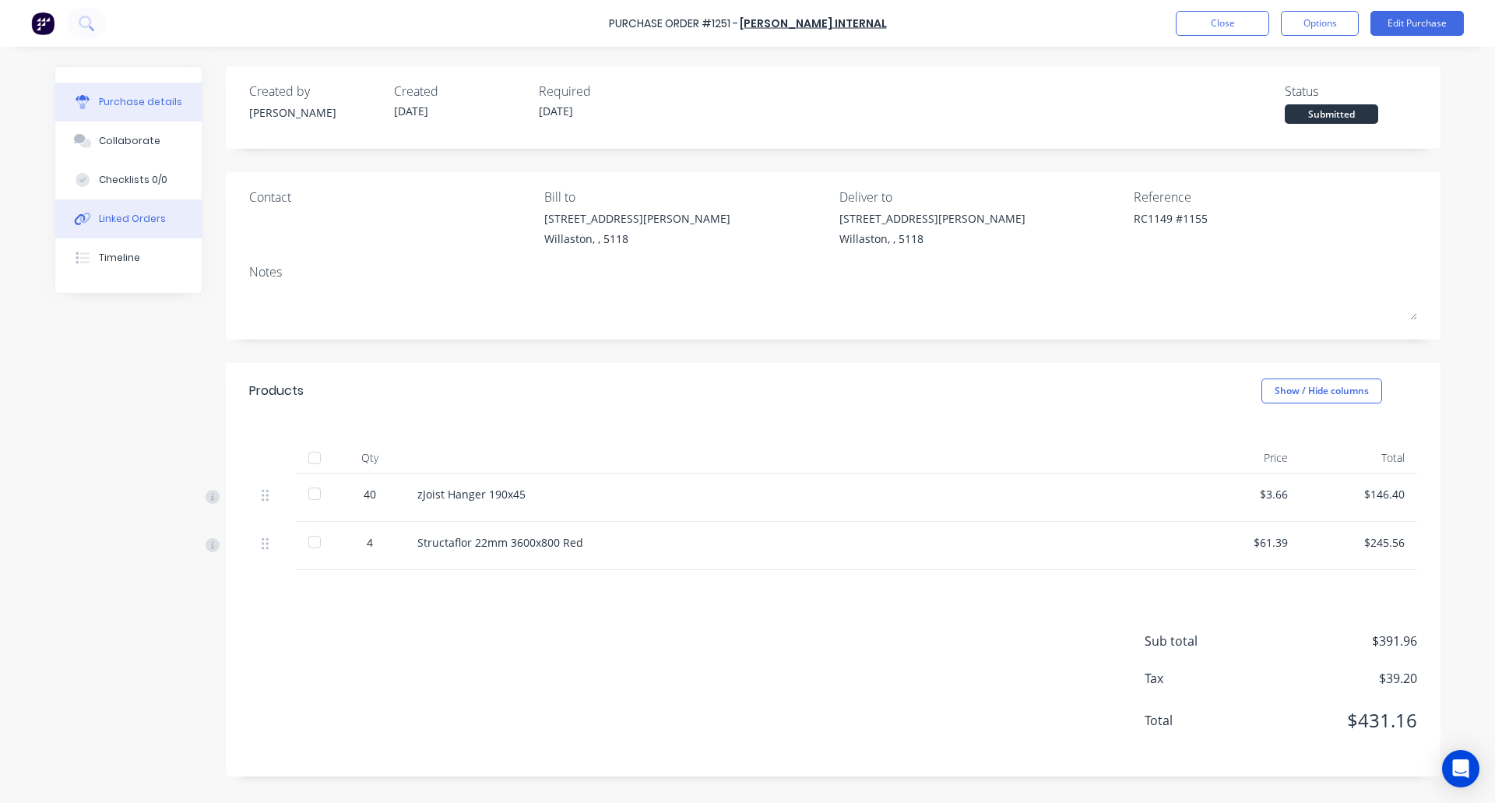
click at [121, 220] on div "Linked Orders" at bounding box center [132, 219] width 67 height 14
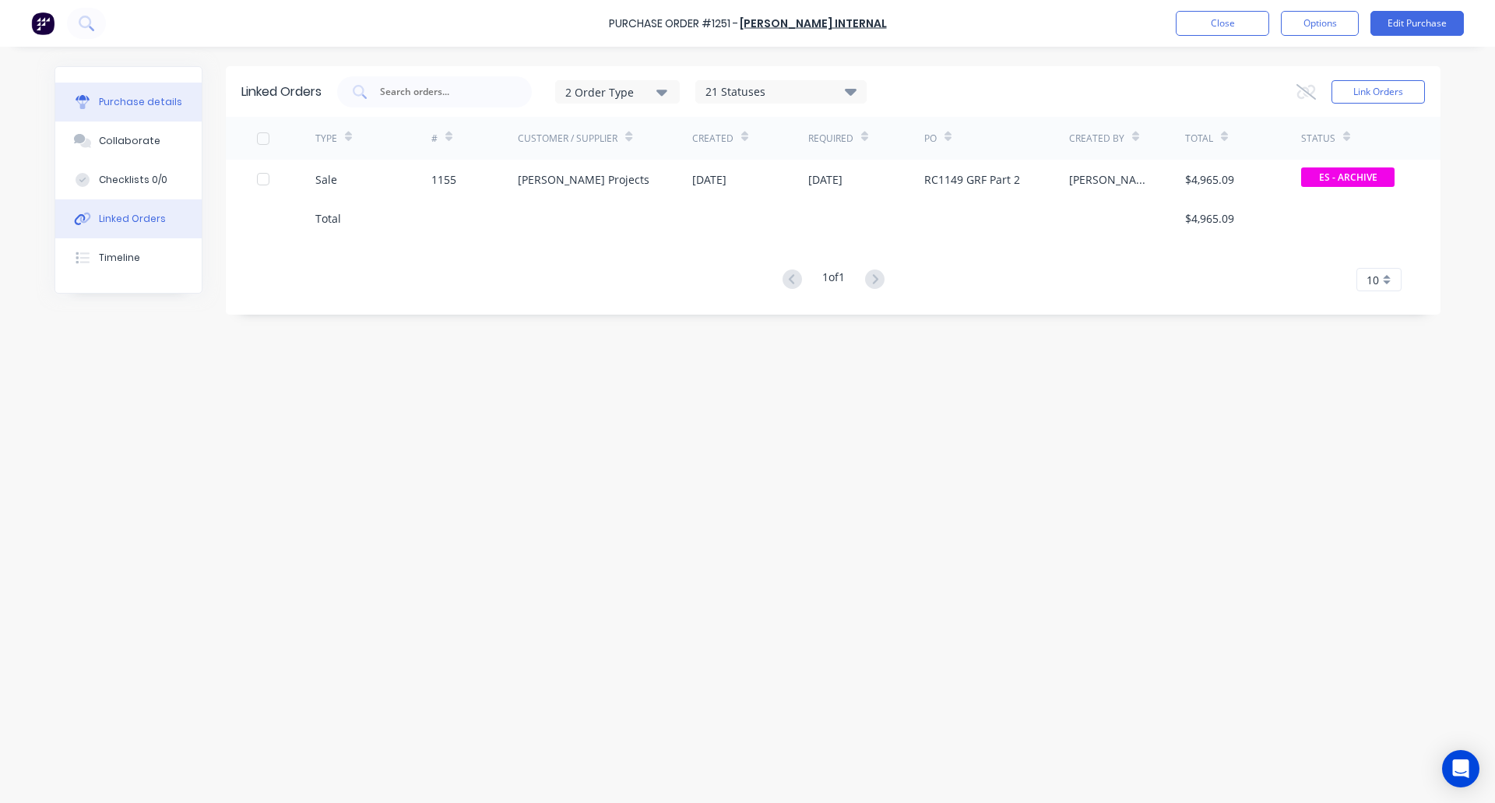
click at [122, 98] on div "Purchase details" at bounding box center [140, 102] width 83 height 14
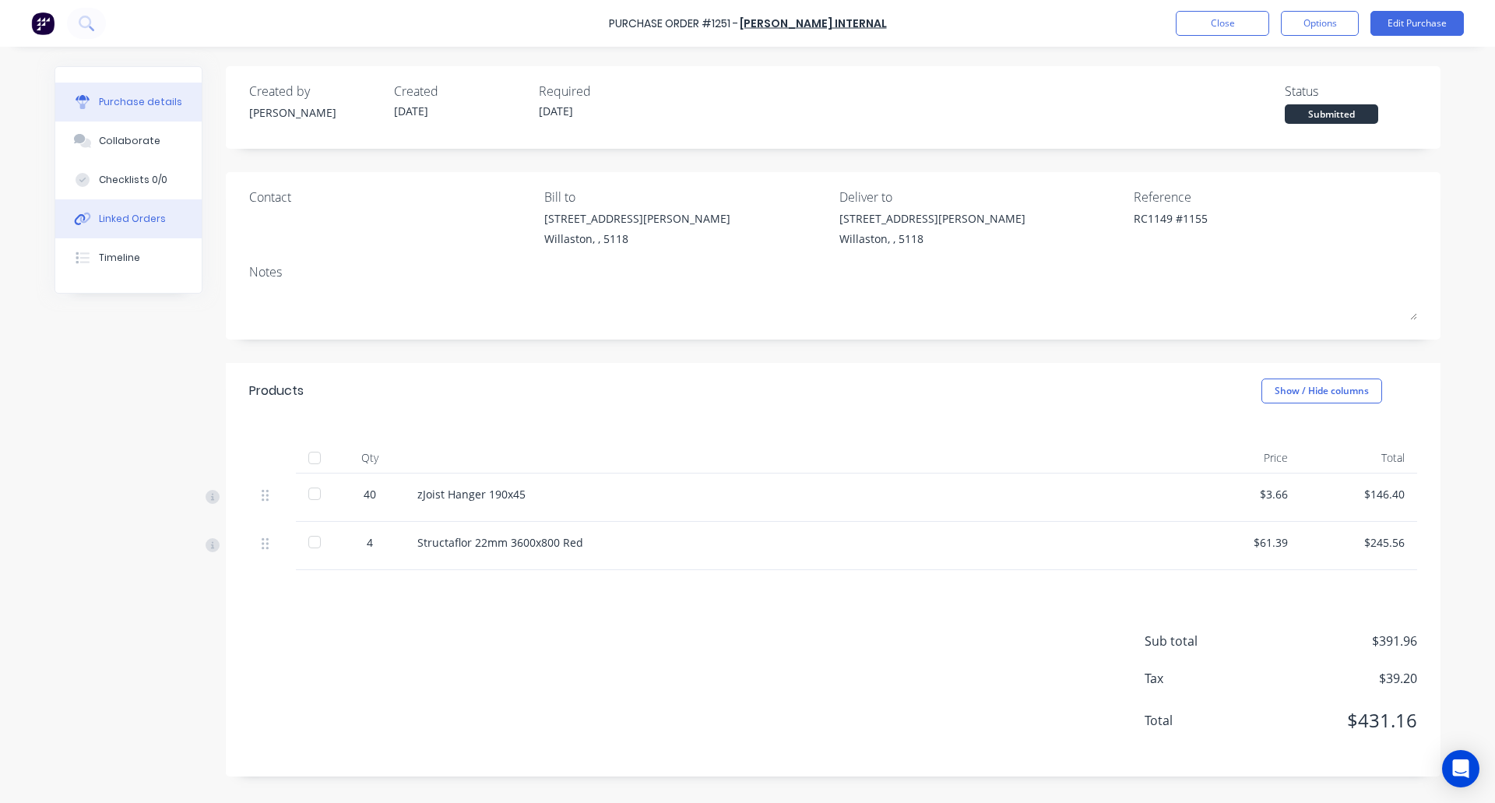
click at [123, 221] on div "Linked Orders" at bounding box center [132, 219] width 67 height 14
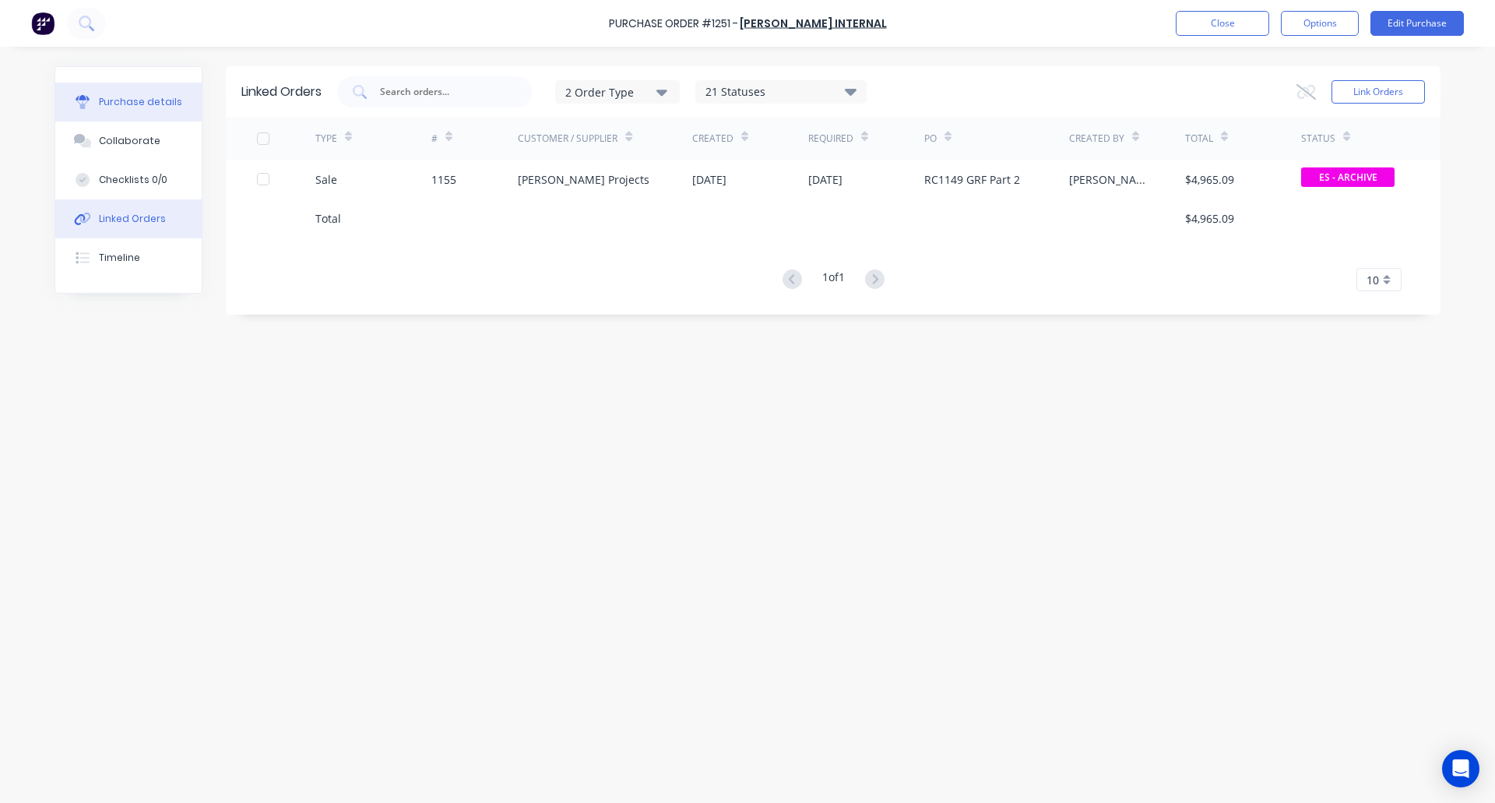
click at [120, 96] on div "Purchase details" at bounding box center [140, 102] width 83 height 14
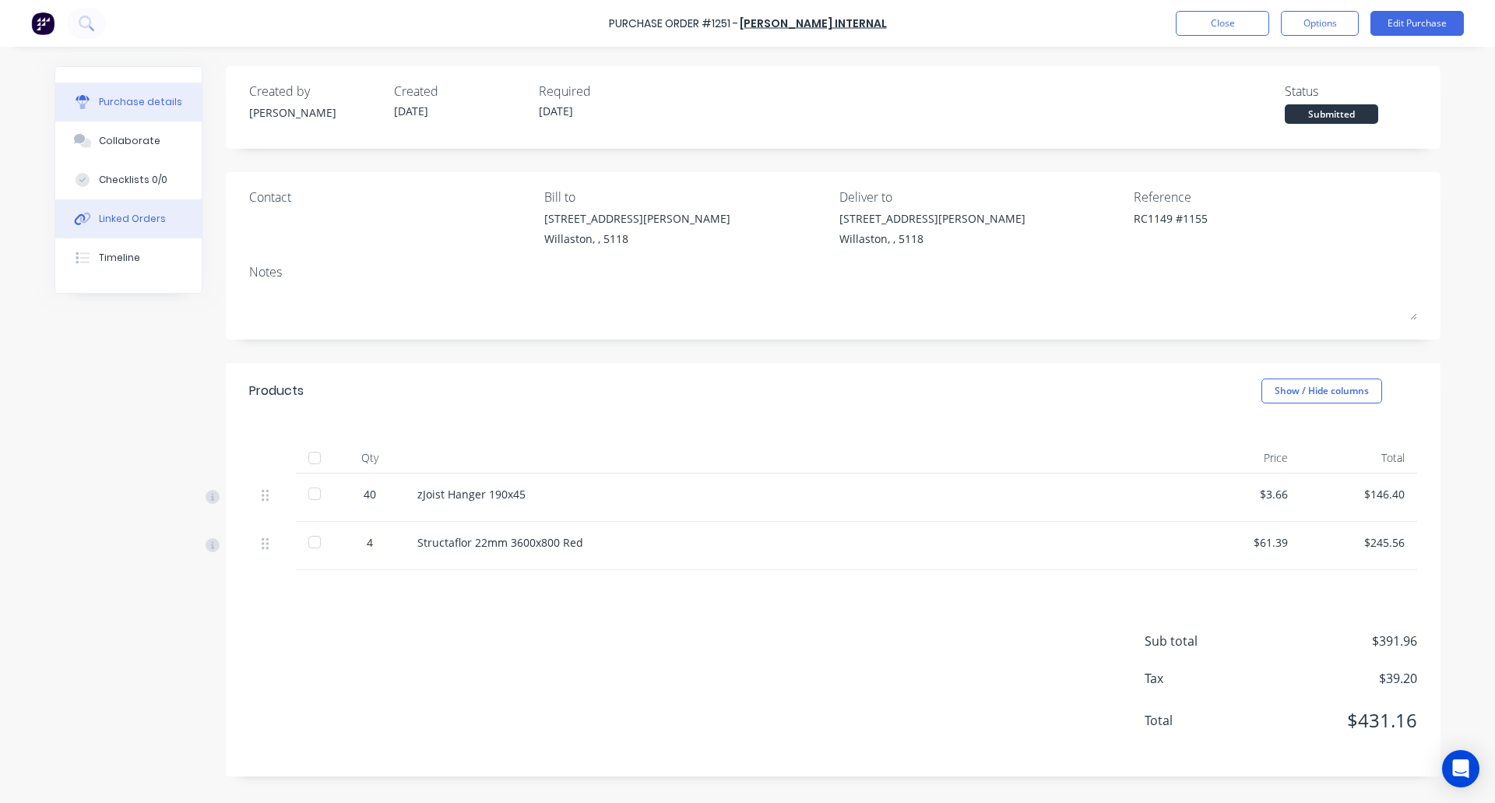
click at [111, 220] on div "Linked Orders" at bounding box center [132, 219] width 67 height 14
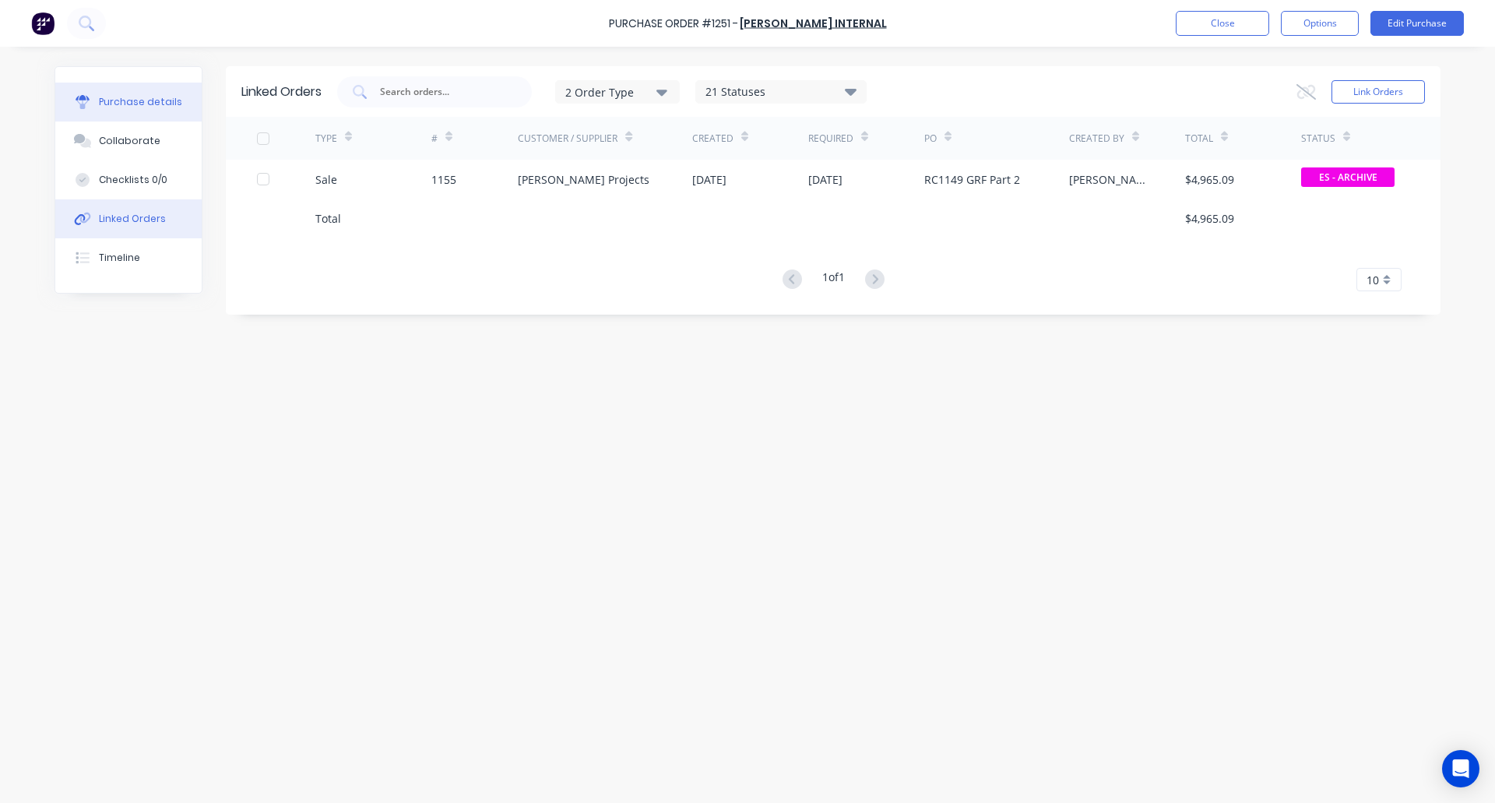
click at [155, 104] on div "Purchase details" at bounding box center [140, 102] width 83 height 14
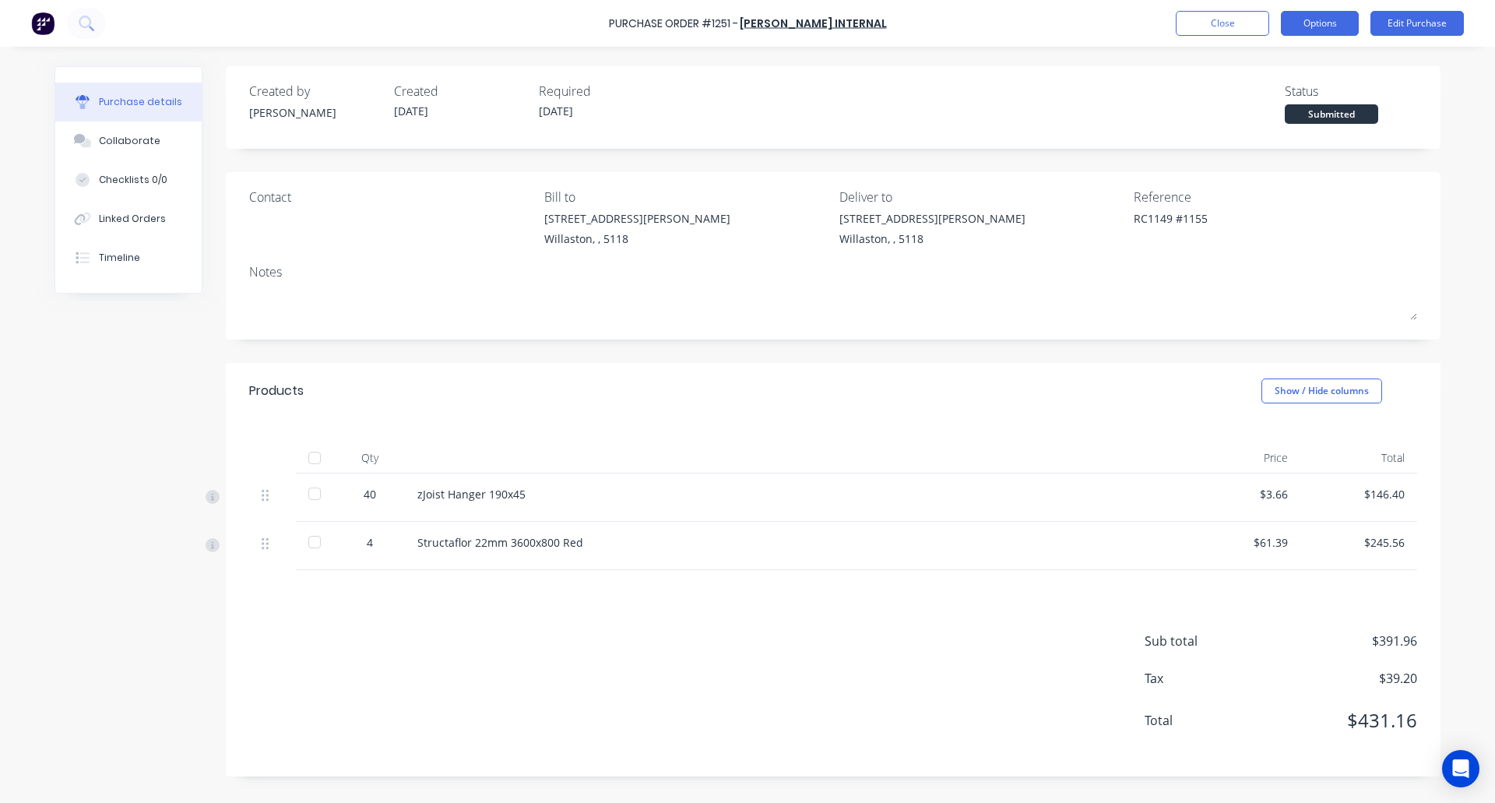
click at [1320, 21] on button "Options" at bounding box center [1320, 23] width 78 height 25
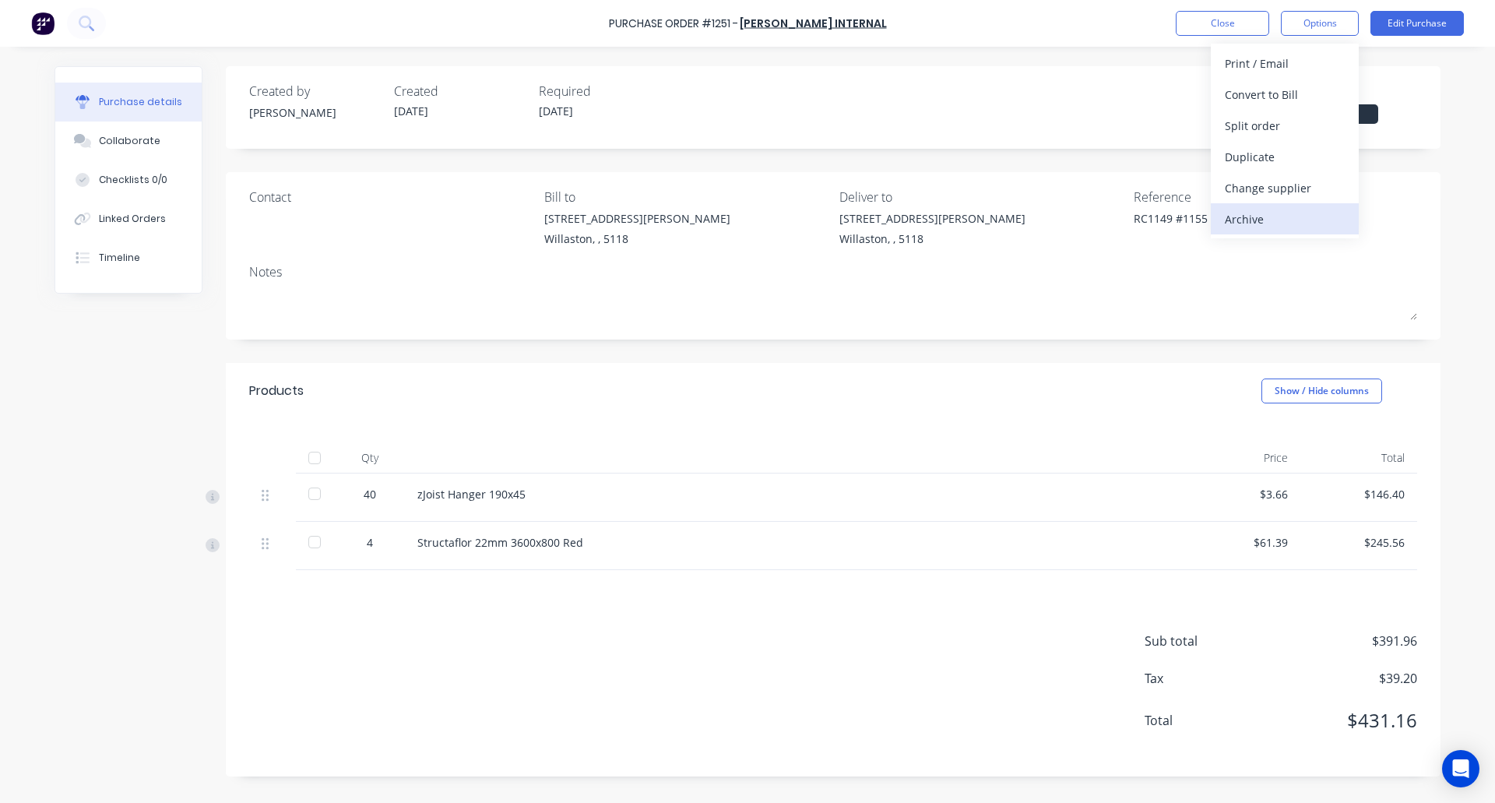
click at [1266, 220] on div "Archive" at bounding box center [1285, 219] width 120 height 23
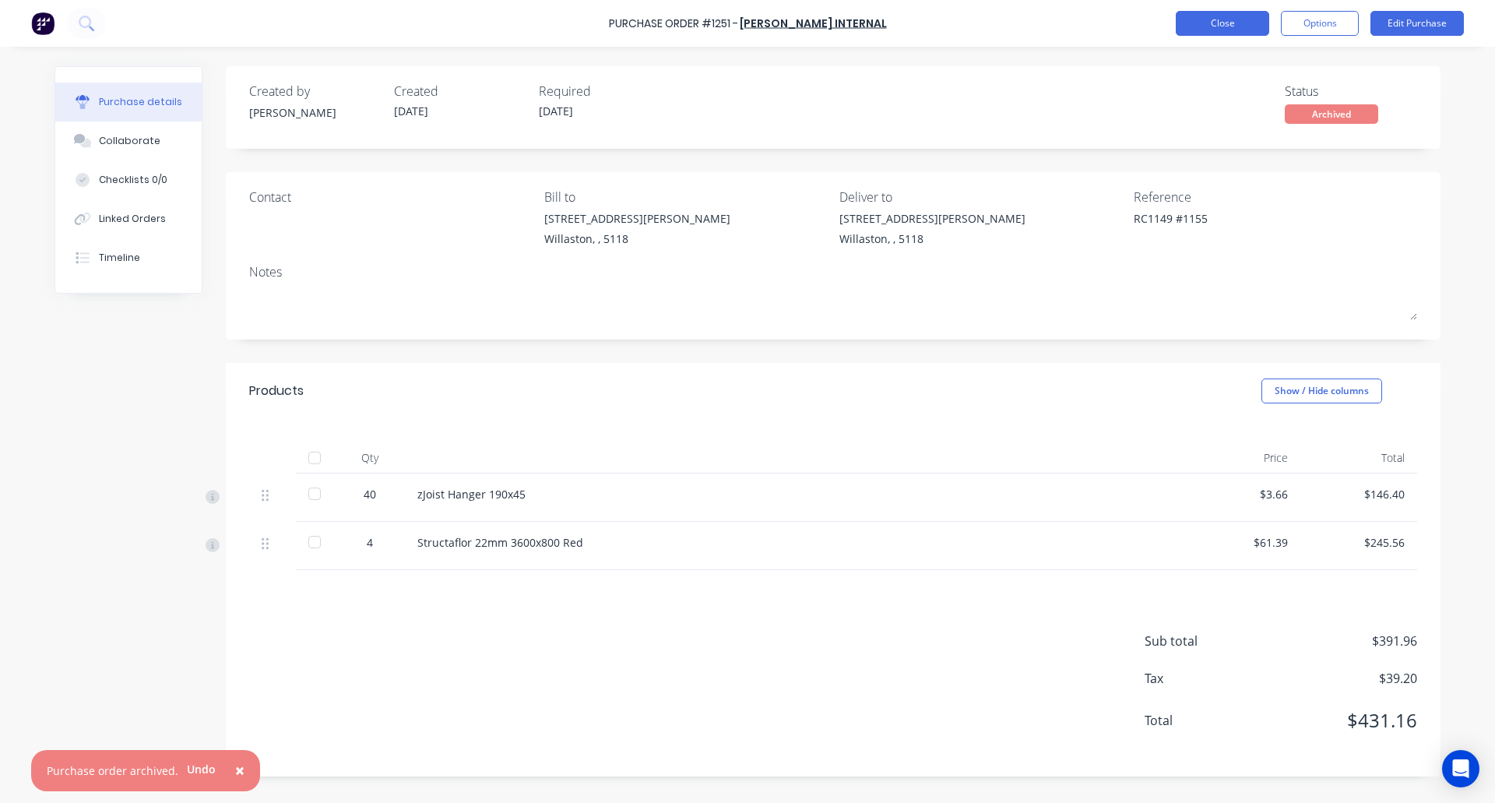
click at [1225, 26] on button "Close" at bounding box center [1222, 23] width 93 height 25
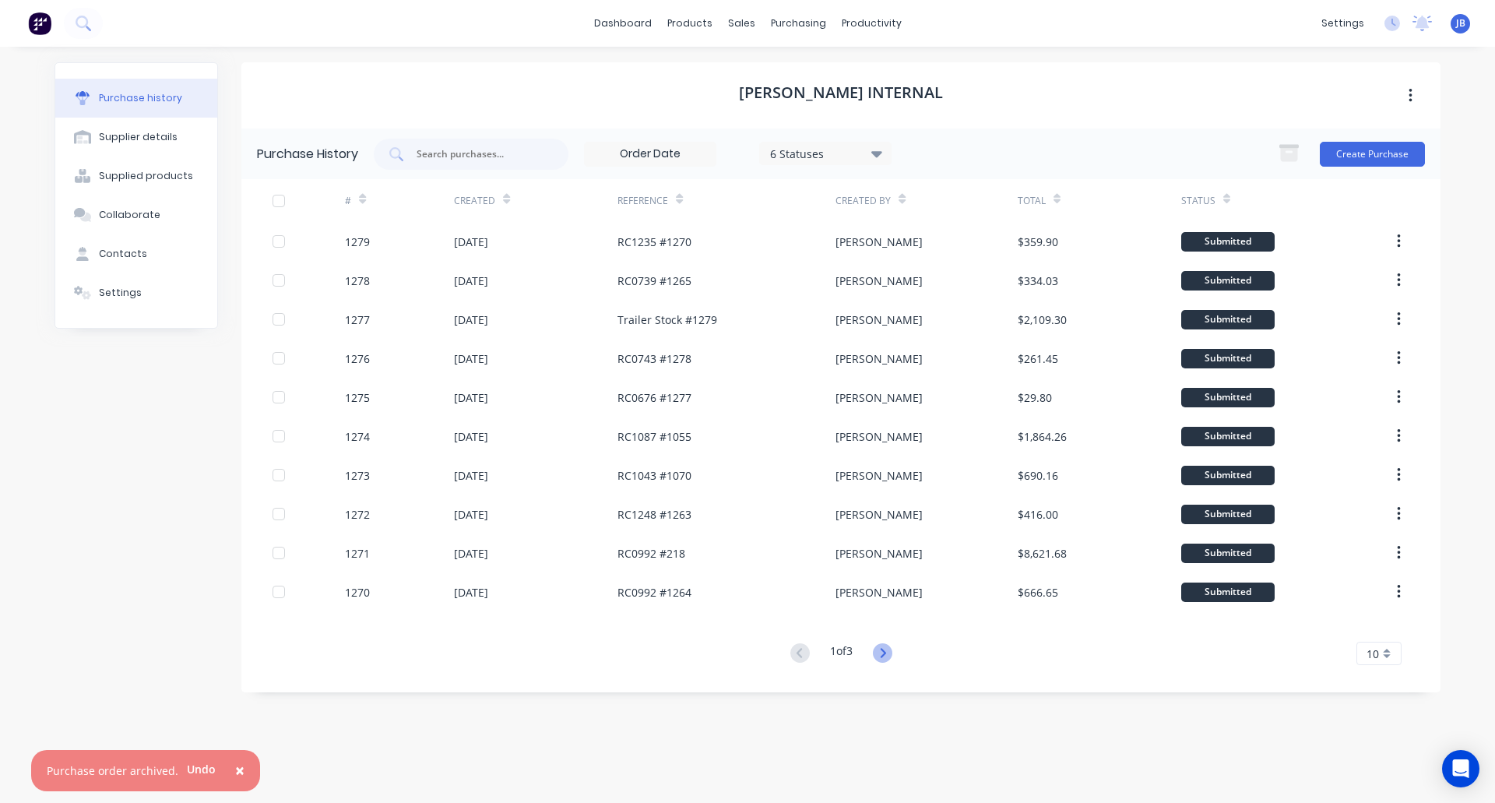
click at [886, 648] on icon at bounding box center [882, 652] width 19 height 19
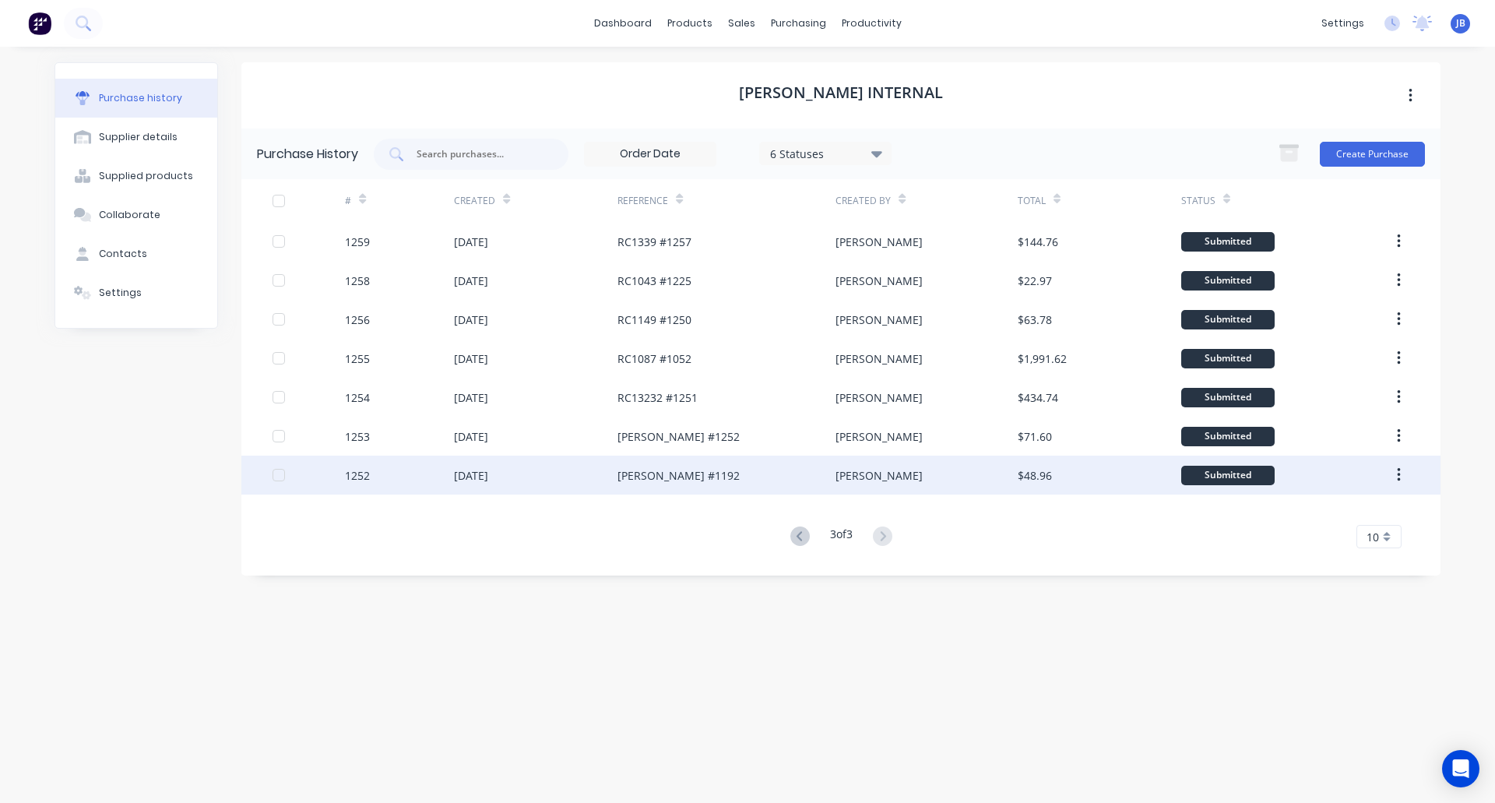
click at [547, 470] on div "[DATE]" at bounding box center [536, 474] width 164 height 39
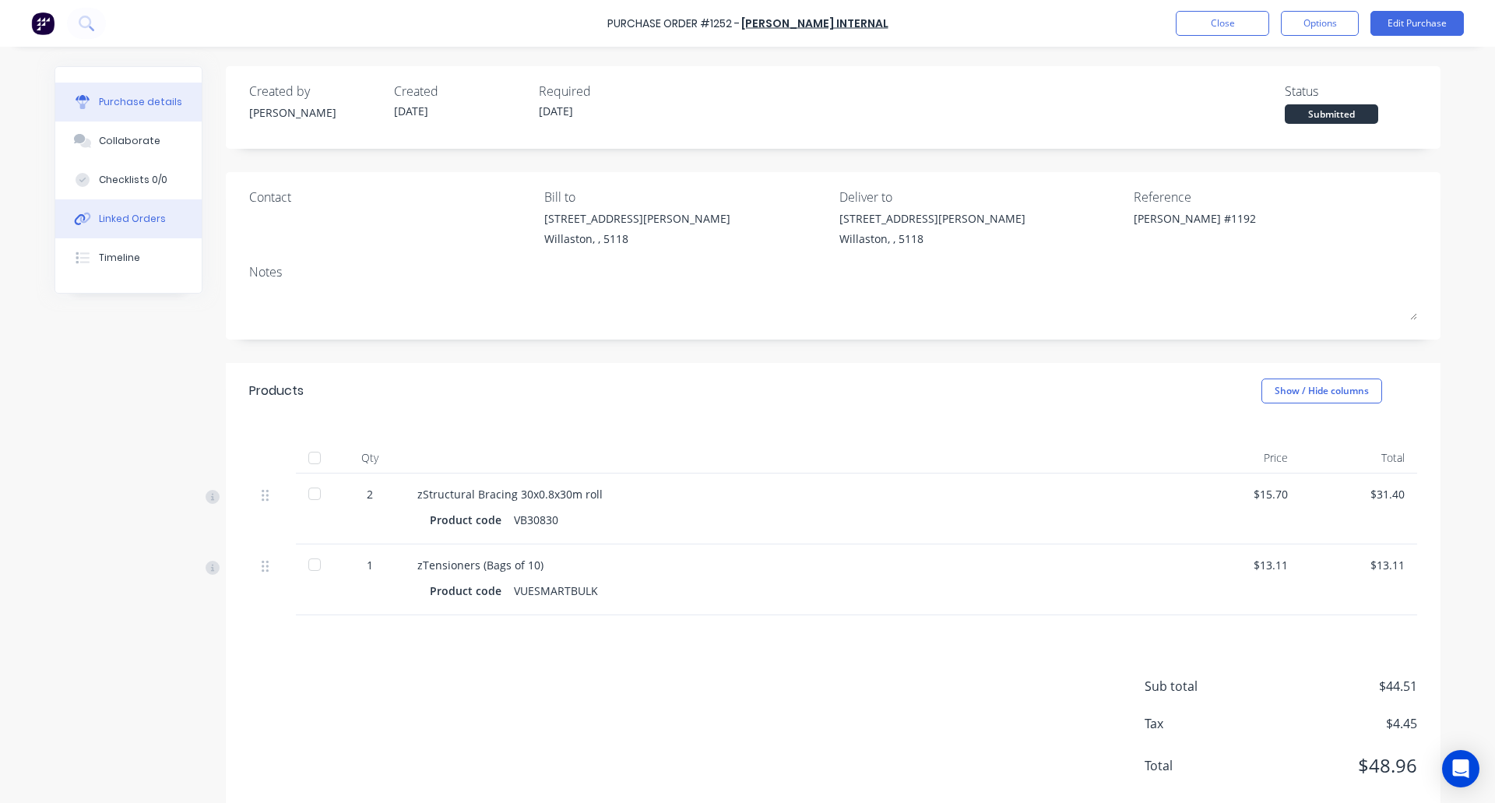
click at [155, 216] on div "Linked Orders" at bounding box center [132, 219] width 67 height 14
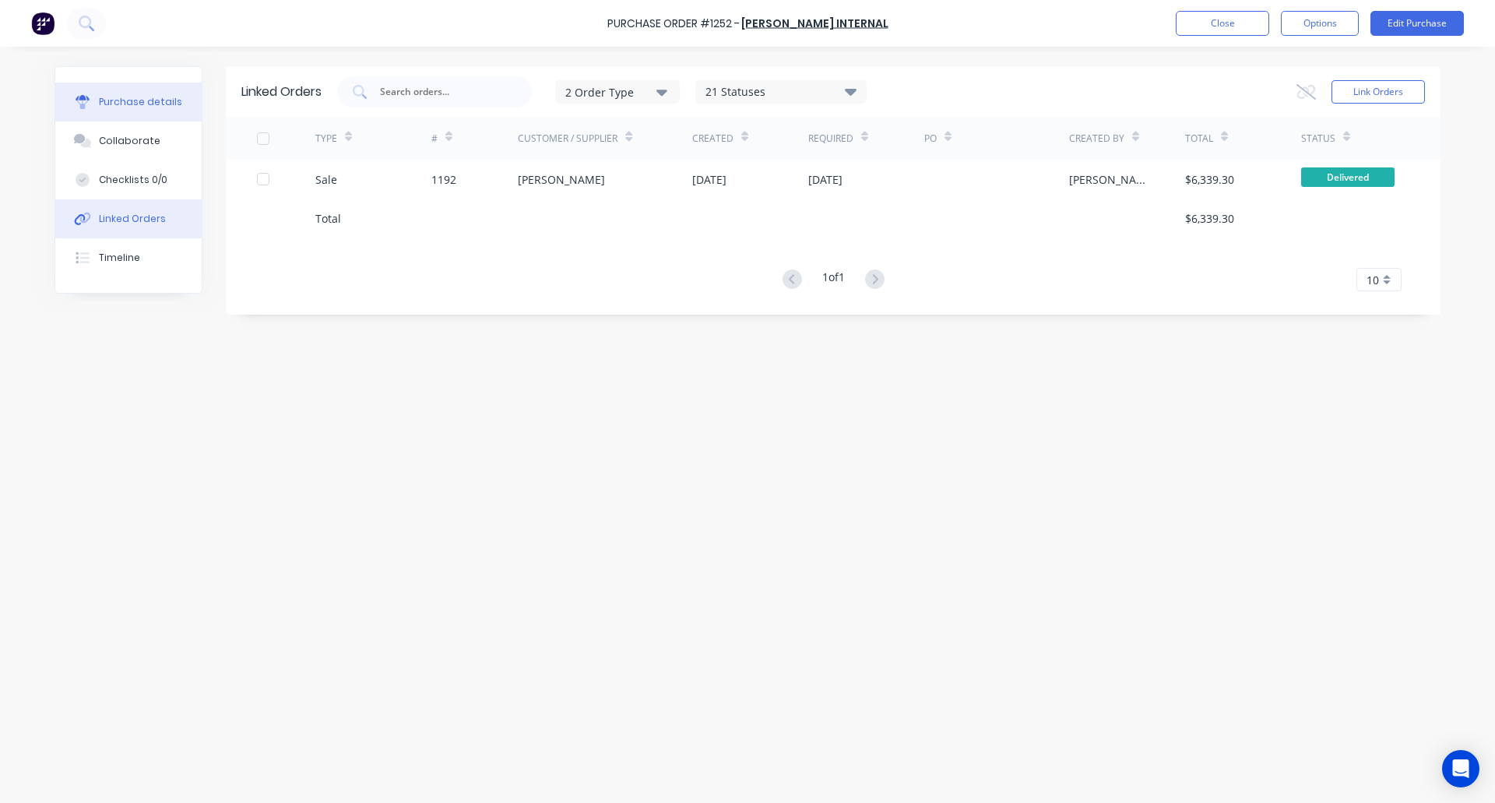
click at [121, 96] on div "Purchase details" at bounding box center [140, 102] width 83 height 14
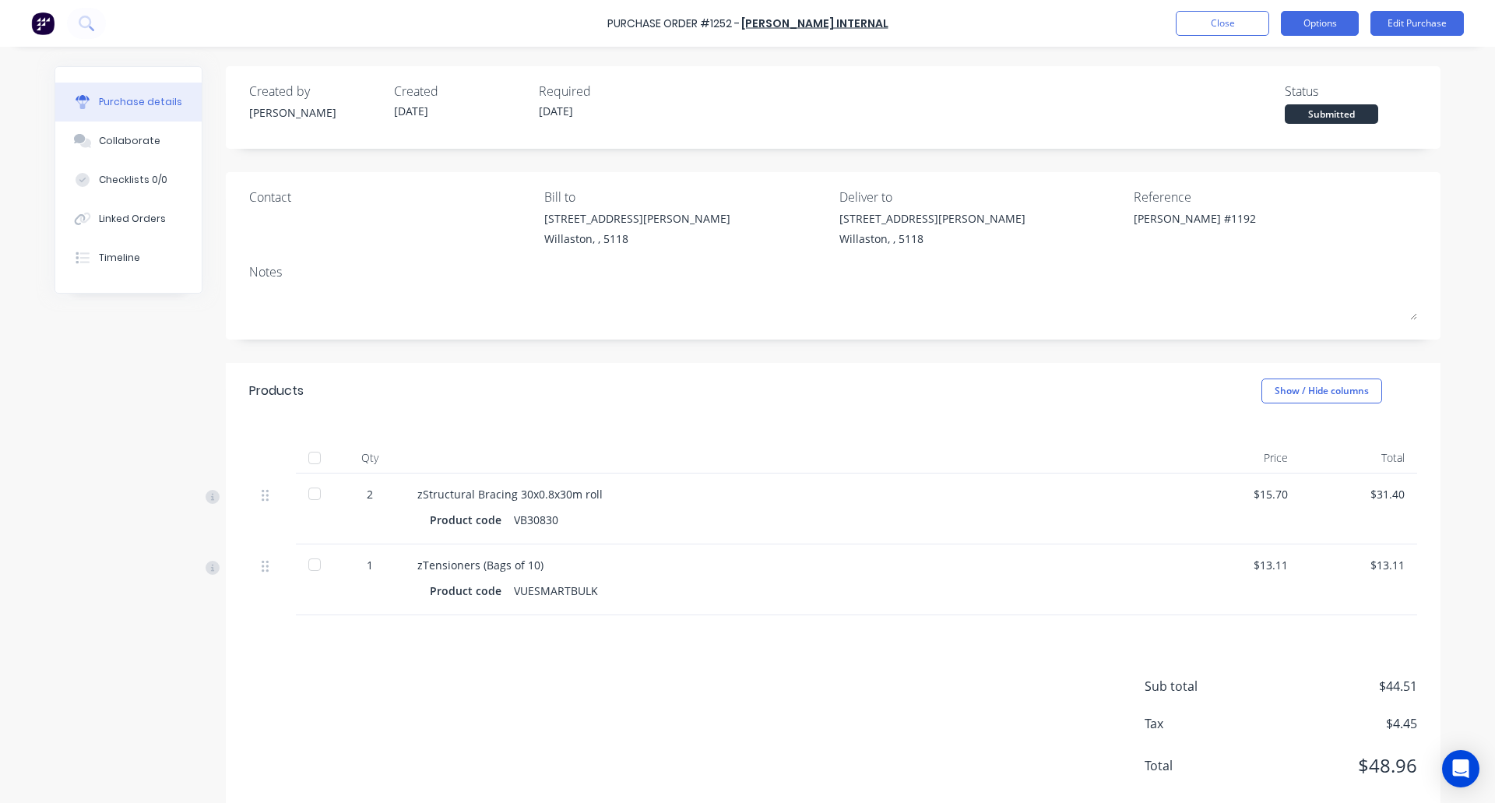
click at [1325, 23] on button "Options" at bounding box center [1320, 23] width 78 height 25
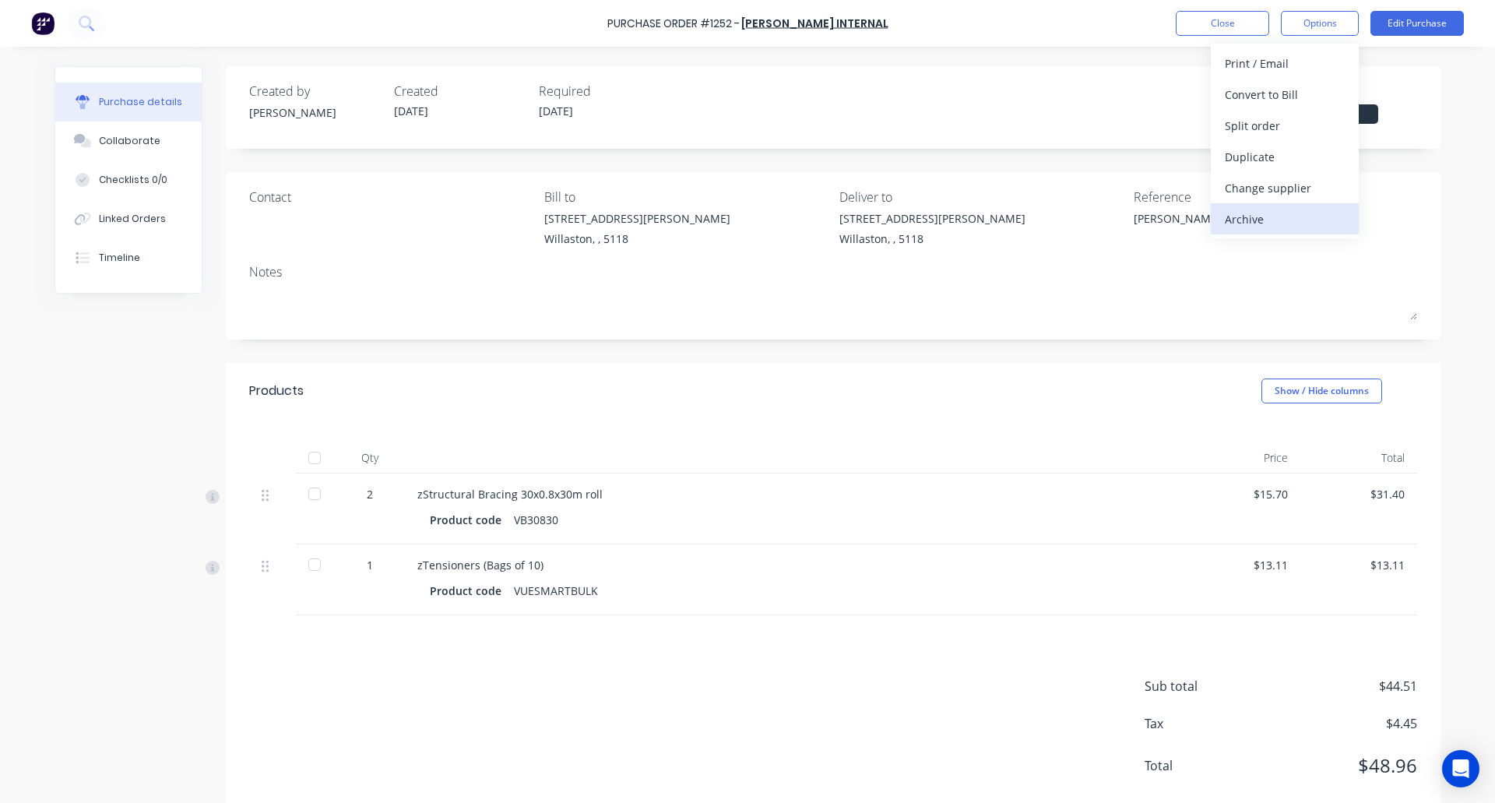
click at [1285, 213] on div "Archive" at bounding box center [1285, 219] width 120 height 23
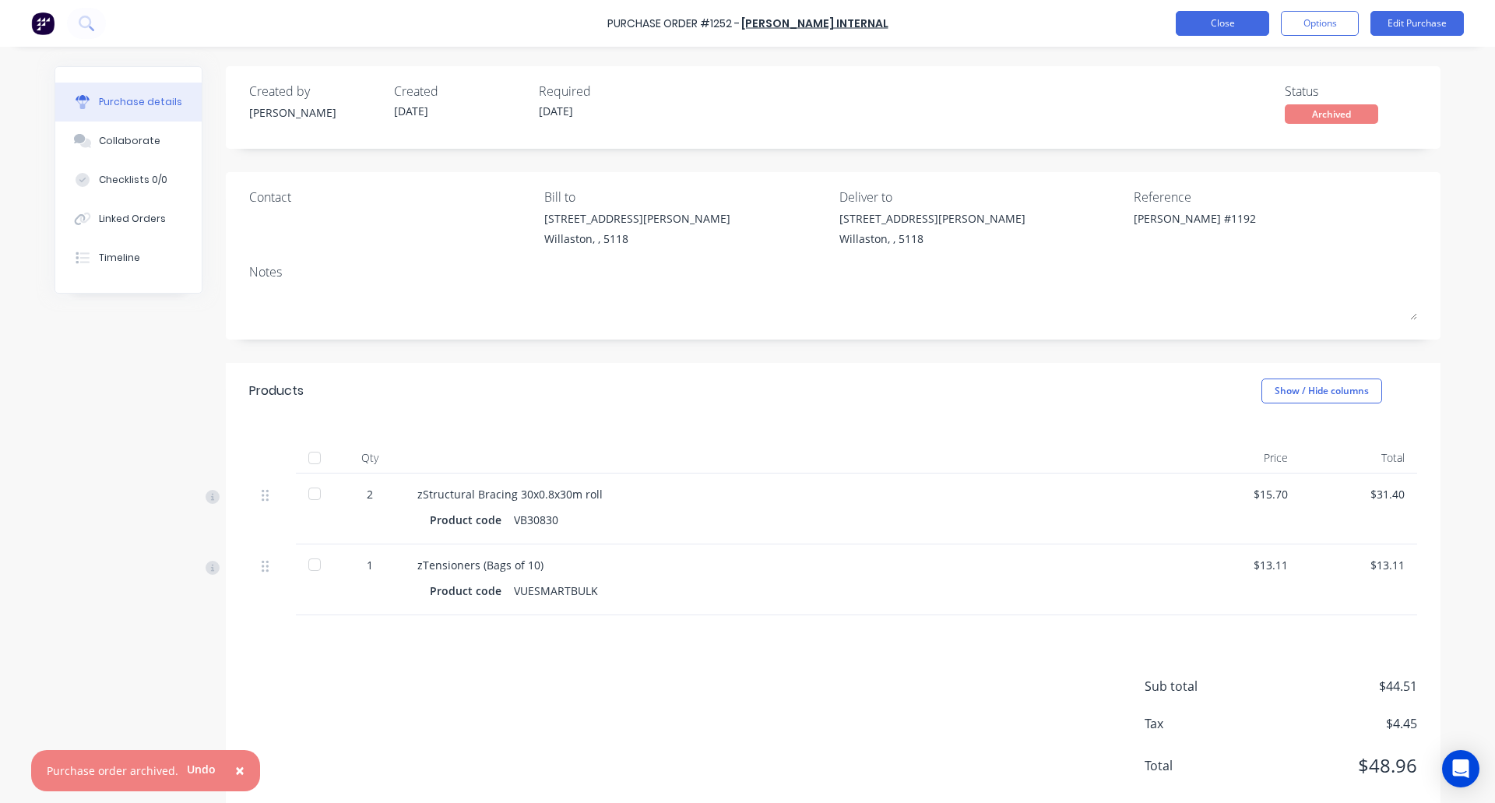
click at [1232, 18] on button "Close" at bounding box center [1222, 23] width 93 height 25
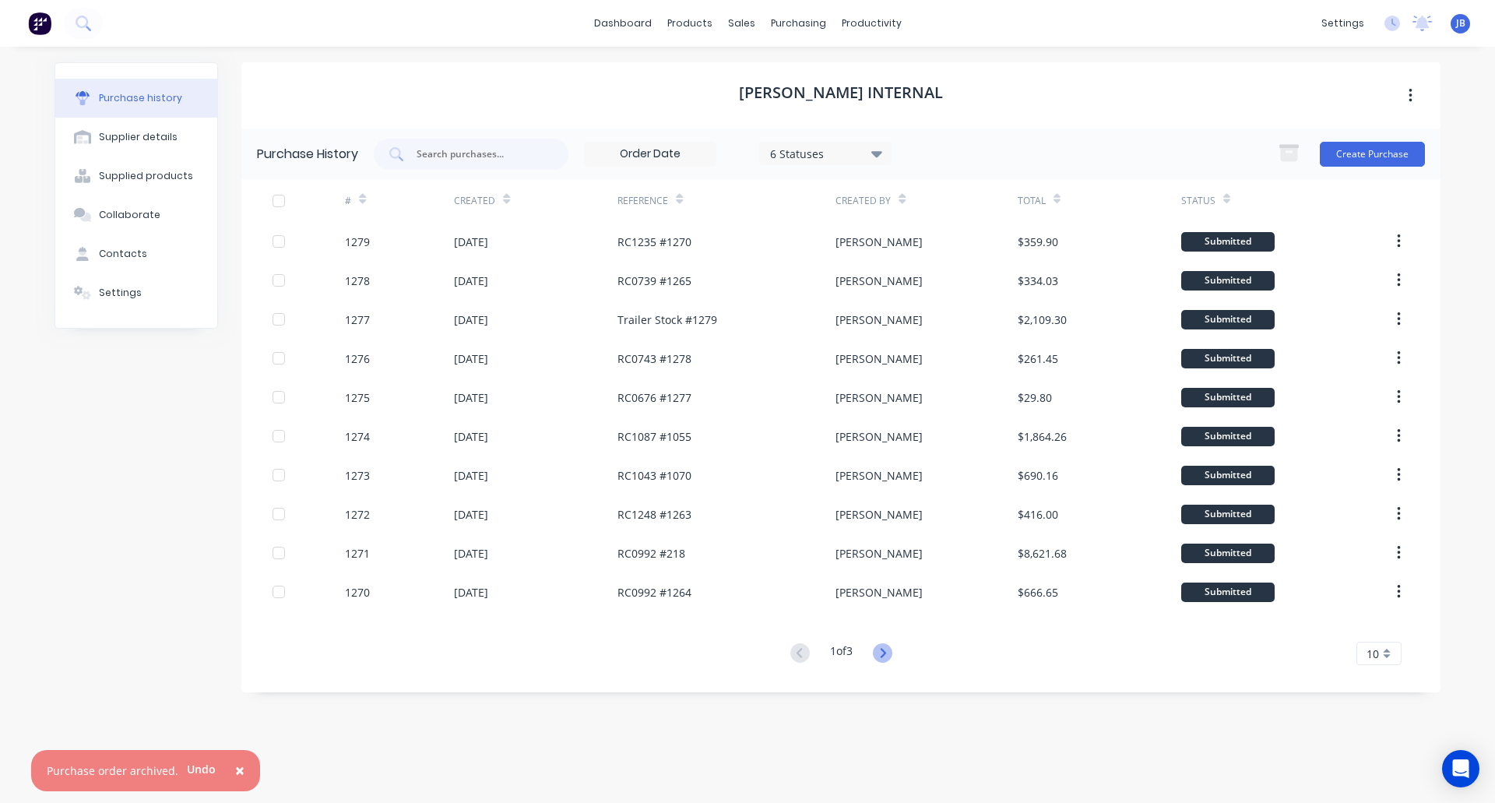
click at [885, 660] on icon at bounding box center [882, 652] width 19 height 19
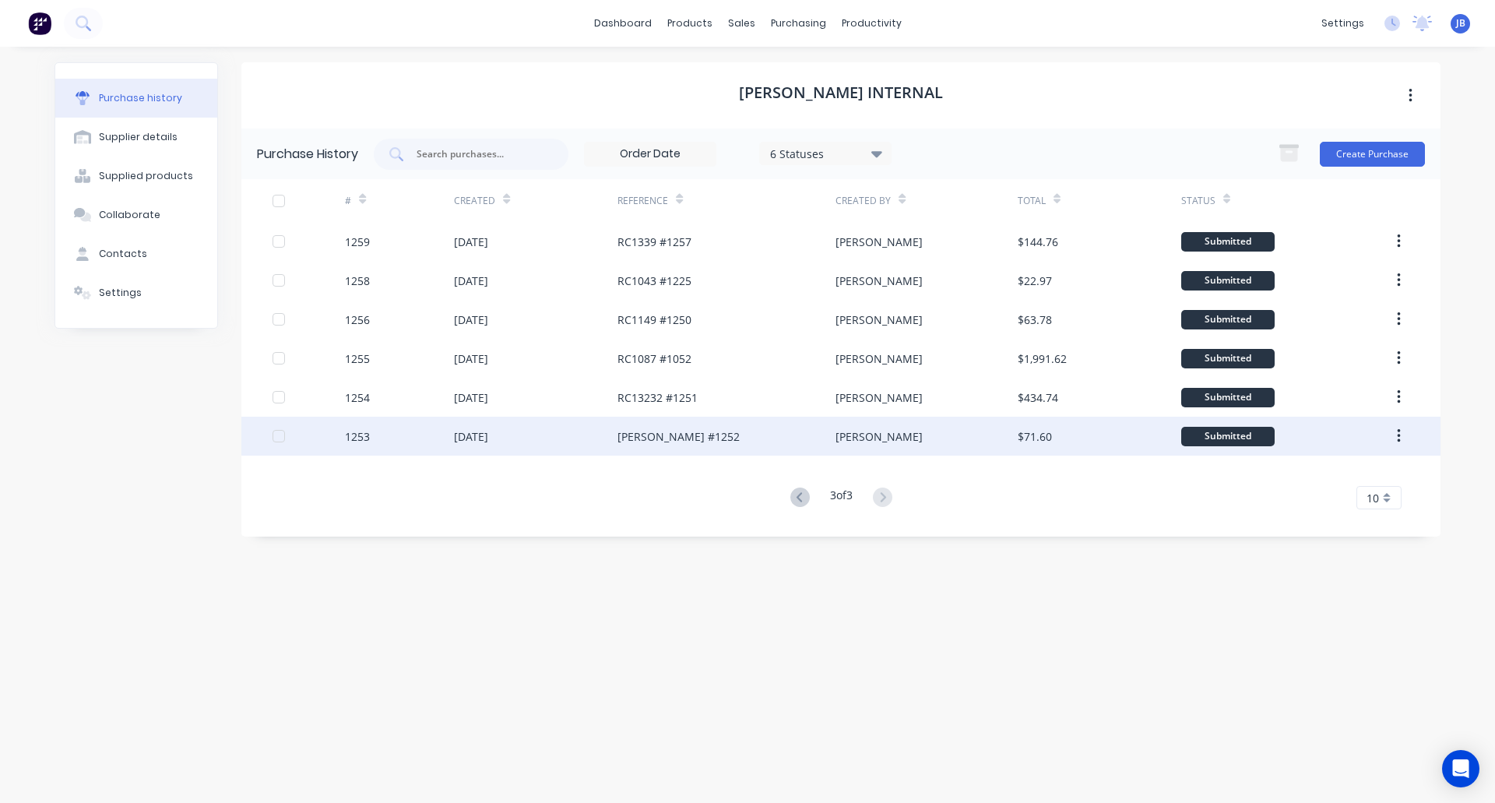
click at [593, 448] on div "[DATE]" at bounding box center [536, 436] width 164 height 39
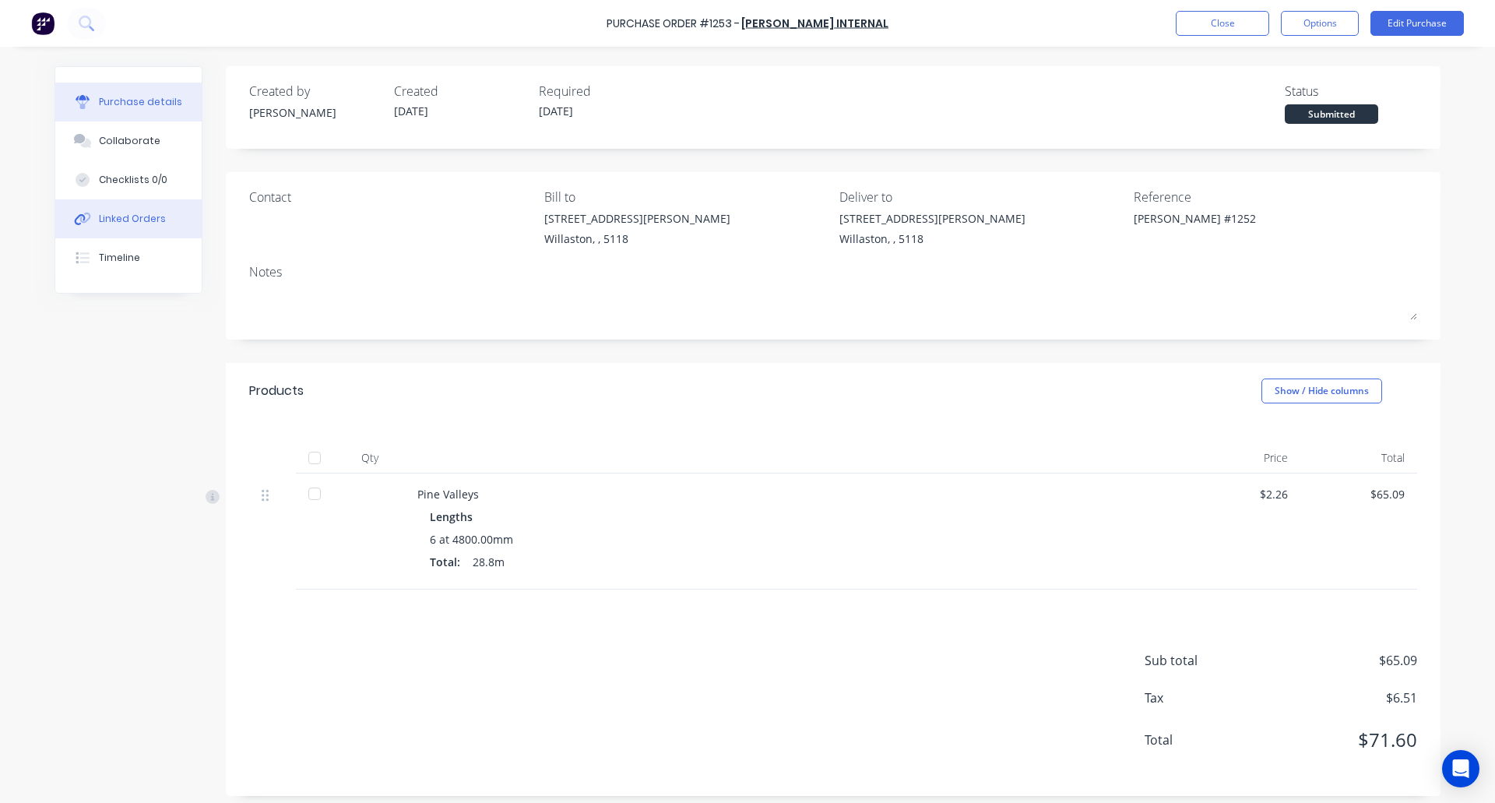
click at [127, 218] on div "Linked Orders" at bounding box center [132, 219] width 67 height 14
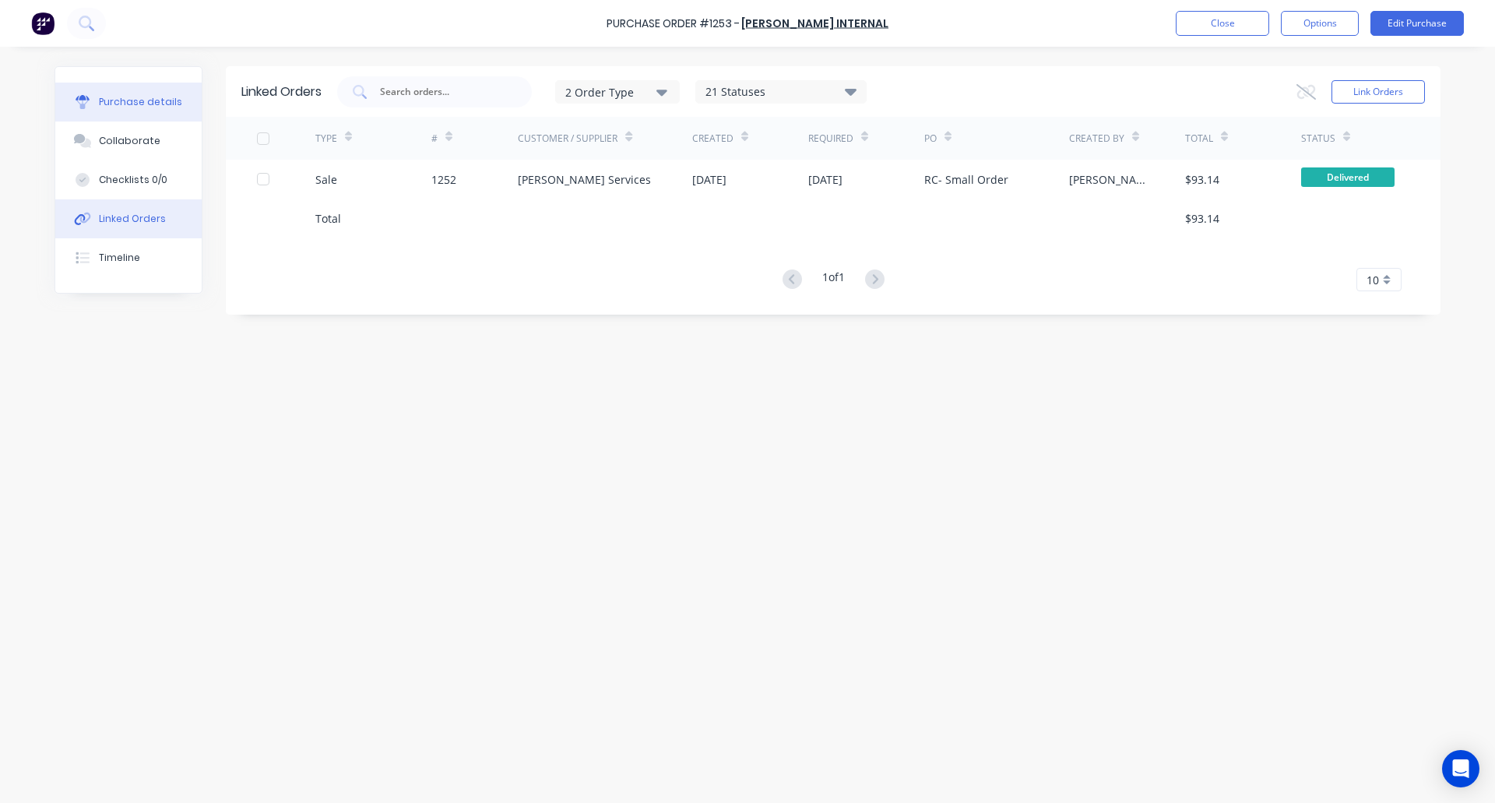
click at [135, 96] on div "Purchase details" at bounding box center [140, 102] width 83 height 14
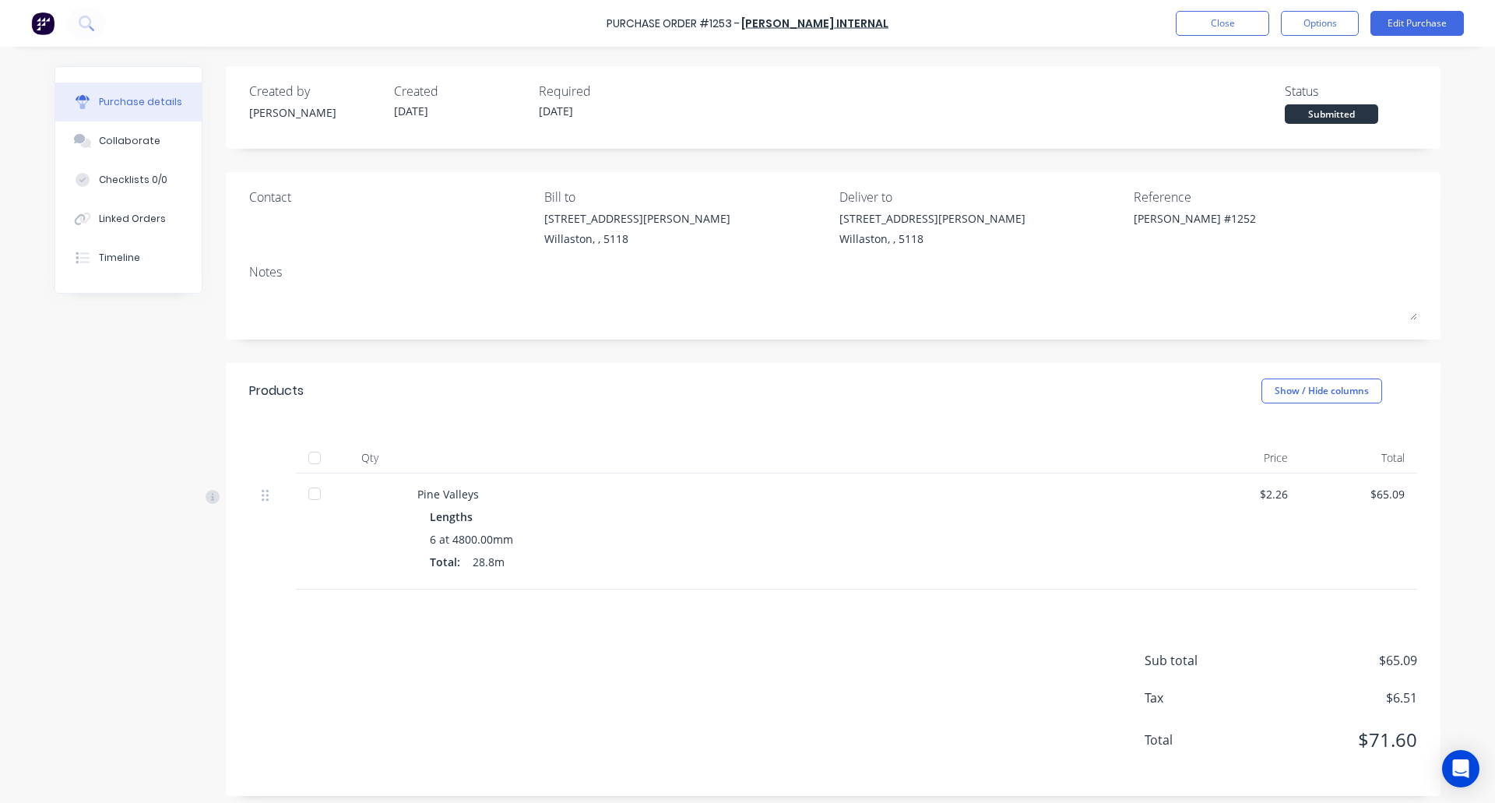
click at [1334, 9] on div "Purchase Order #1253 - [PERSON_NAME] Internal Close Options Edit Purchase" at bounding box center [747, 23] width 1495 height 47
click at [1327, 17] on button "Options" at bounding box center [1320, 23] width 78 height 25
click at [1290, 209] on div "Archive" at bounding box center [1285, 219] width 120 height 23
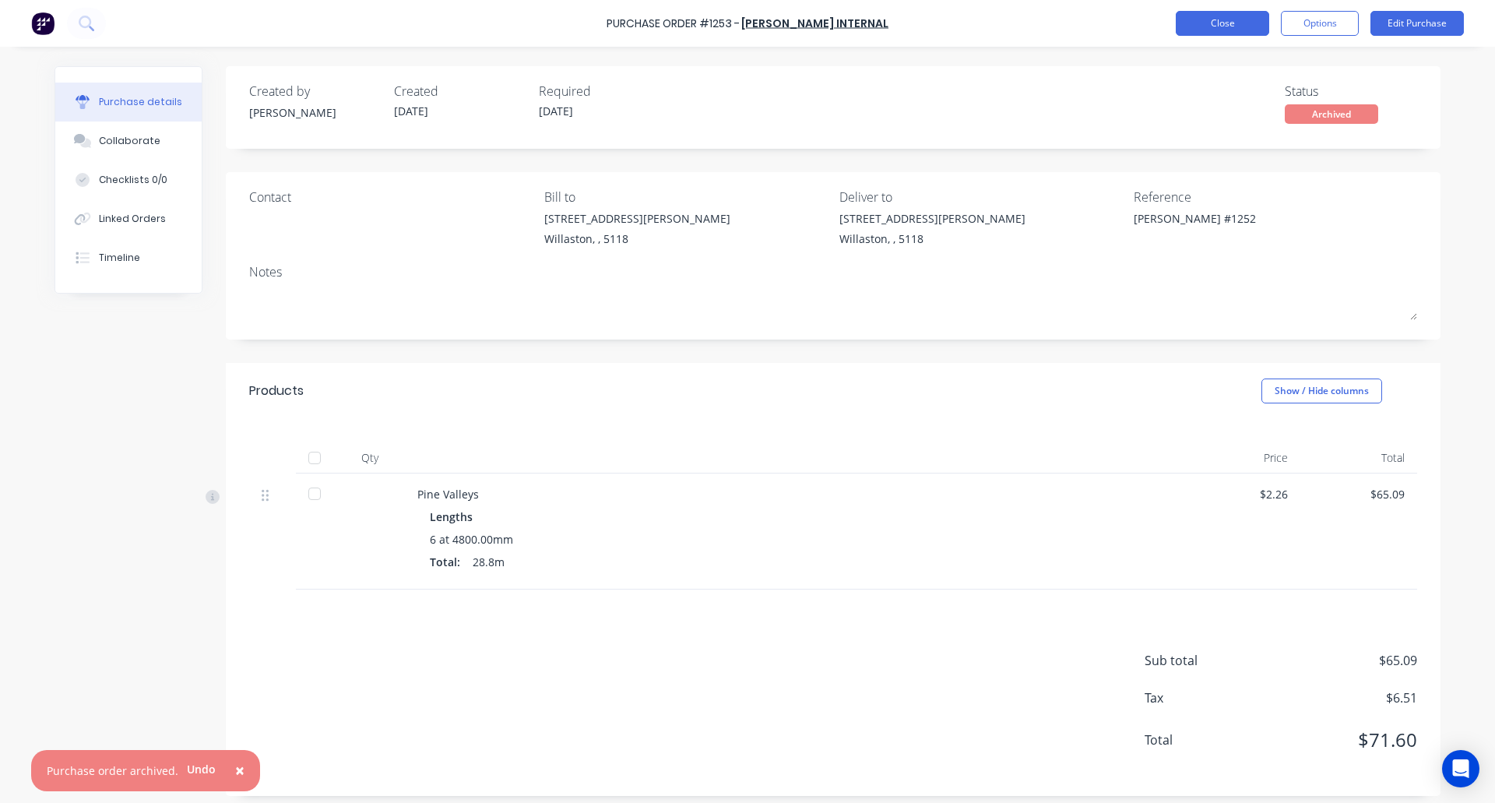
click at [1229, 12] on button "Close" at bounding box center [1222, 23] width 93 height 25
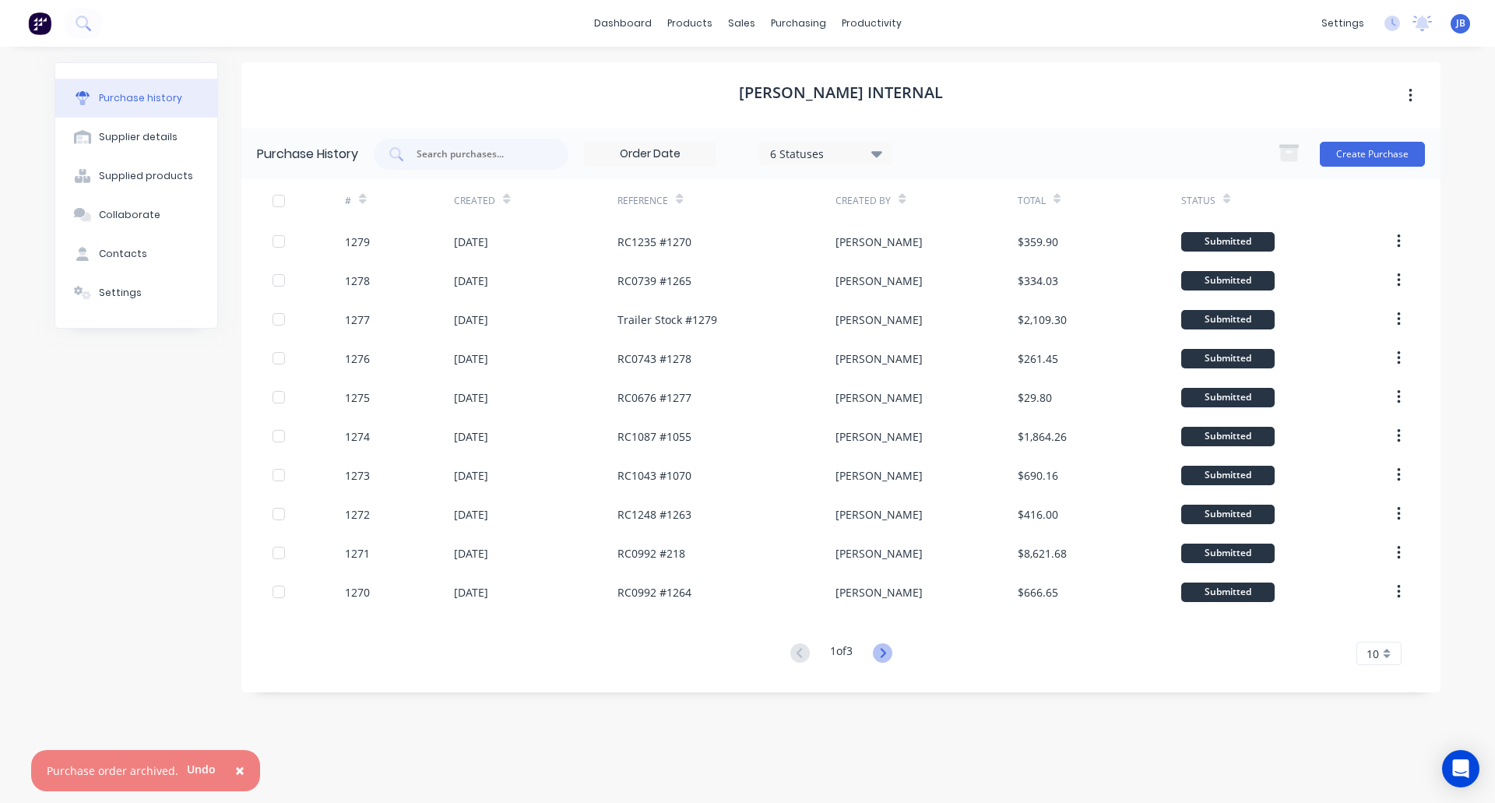
click at [884, 655] on icon at bounding box center [882, 652] width 19 height 19
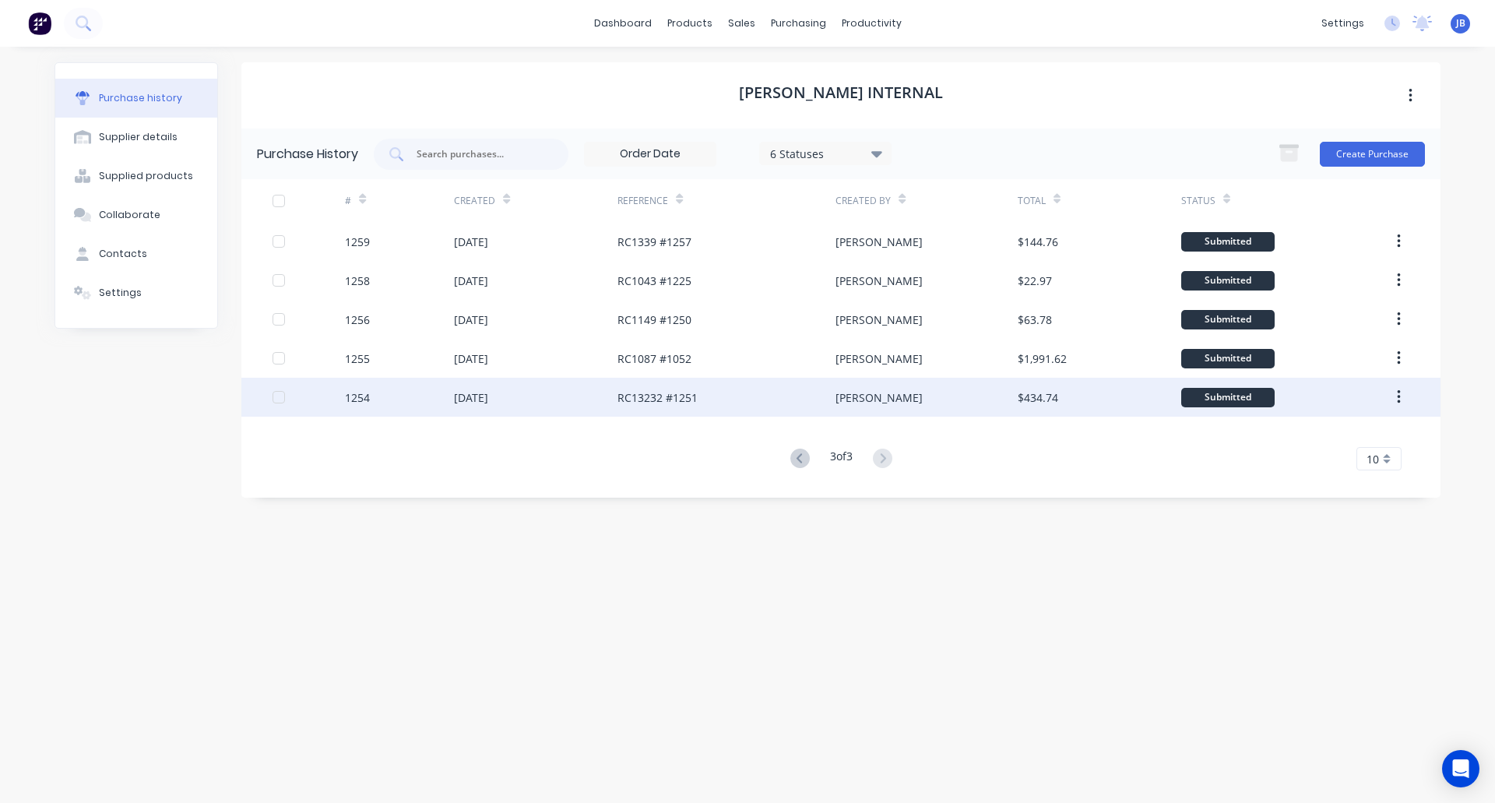
click at [733, 399] on div "RC13232 #1251" at bounding box center [726, 397] width 218 height 39
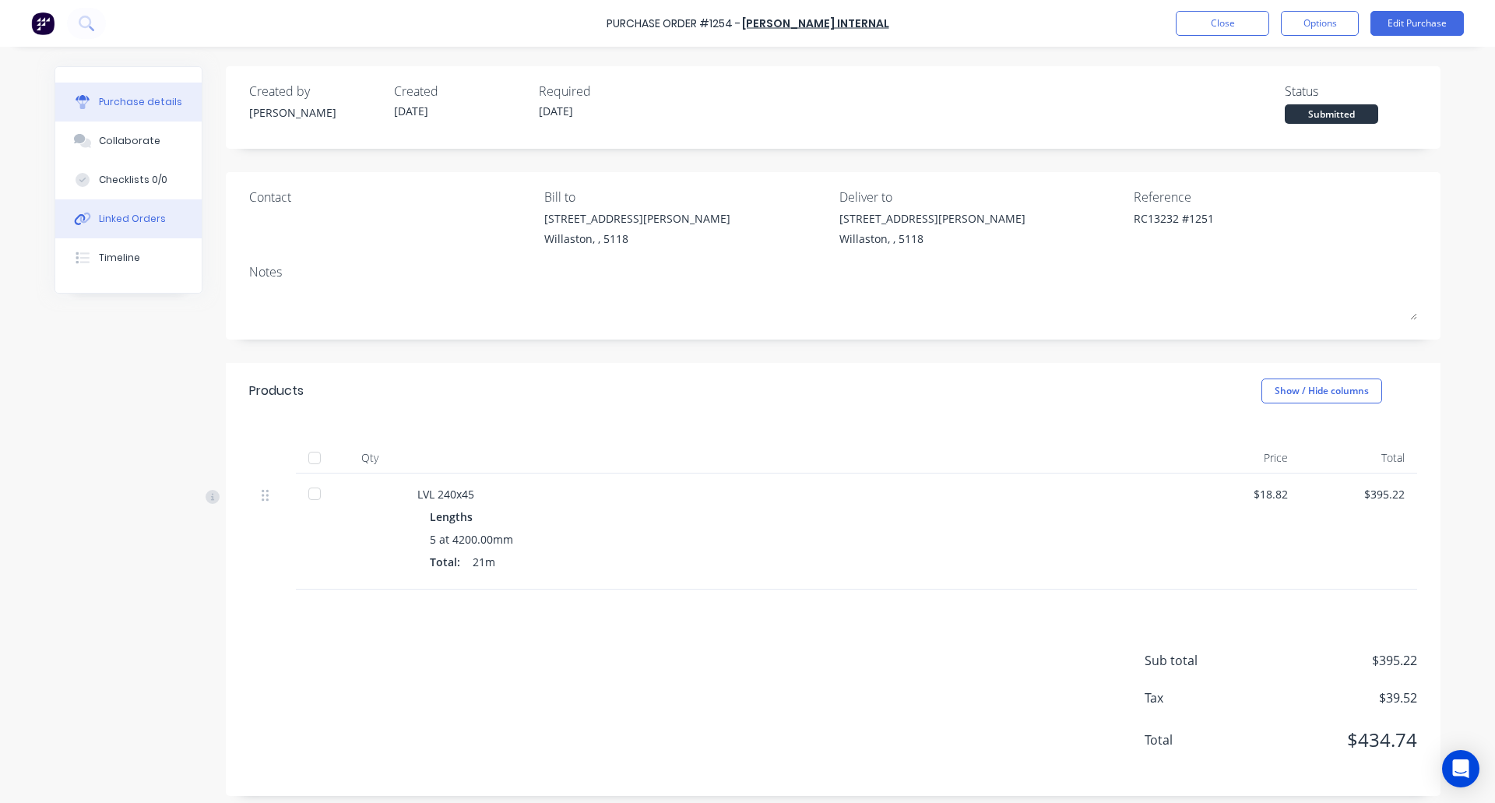
click at [135, 210] on button "Linked Orders" at bounding box center [128, 218] width 146 height 39
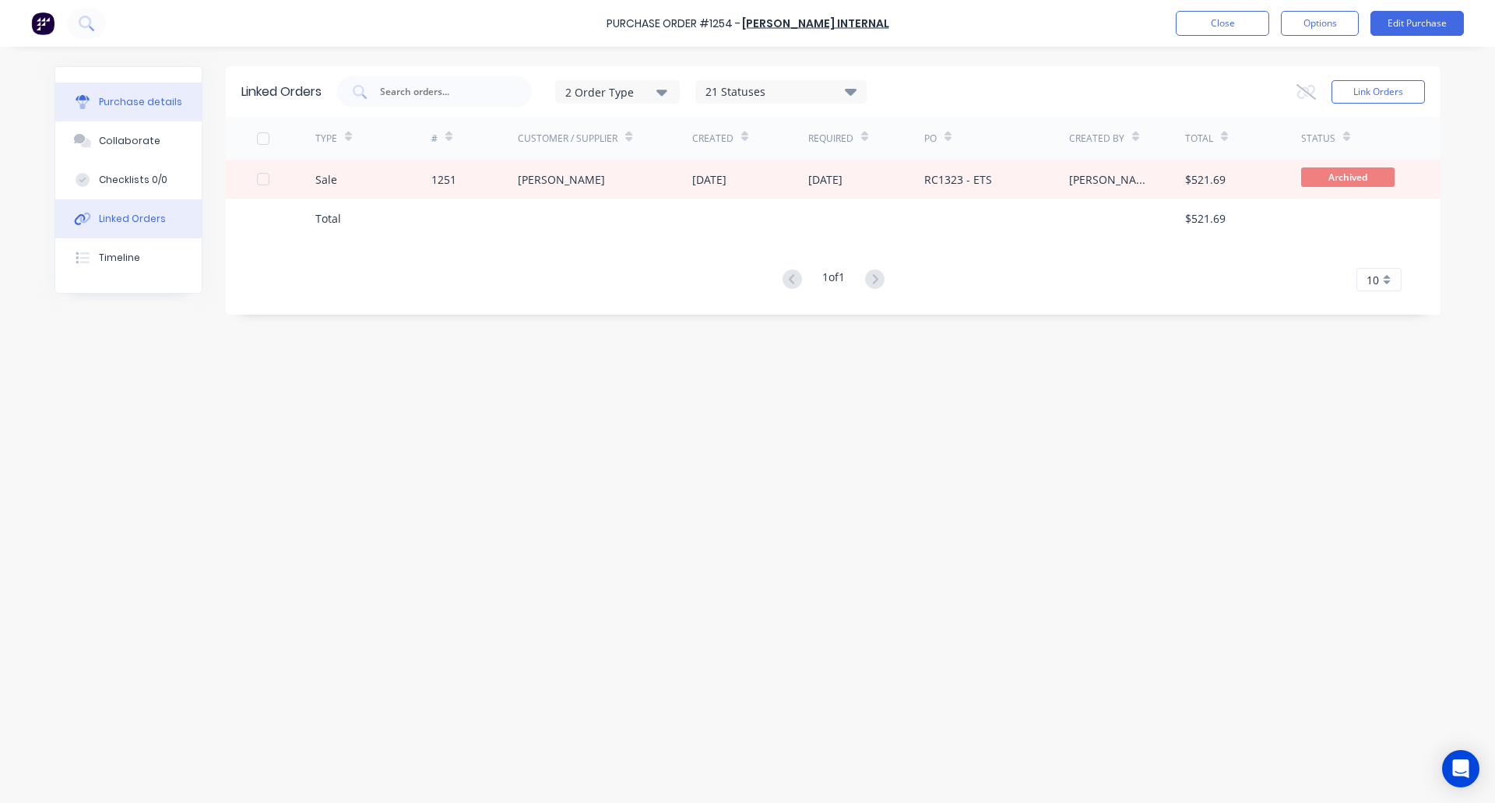
click at [160, 100] on div "Purchase details" at bounding box center [140, 102] width 83 height 14
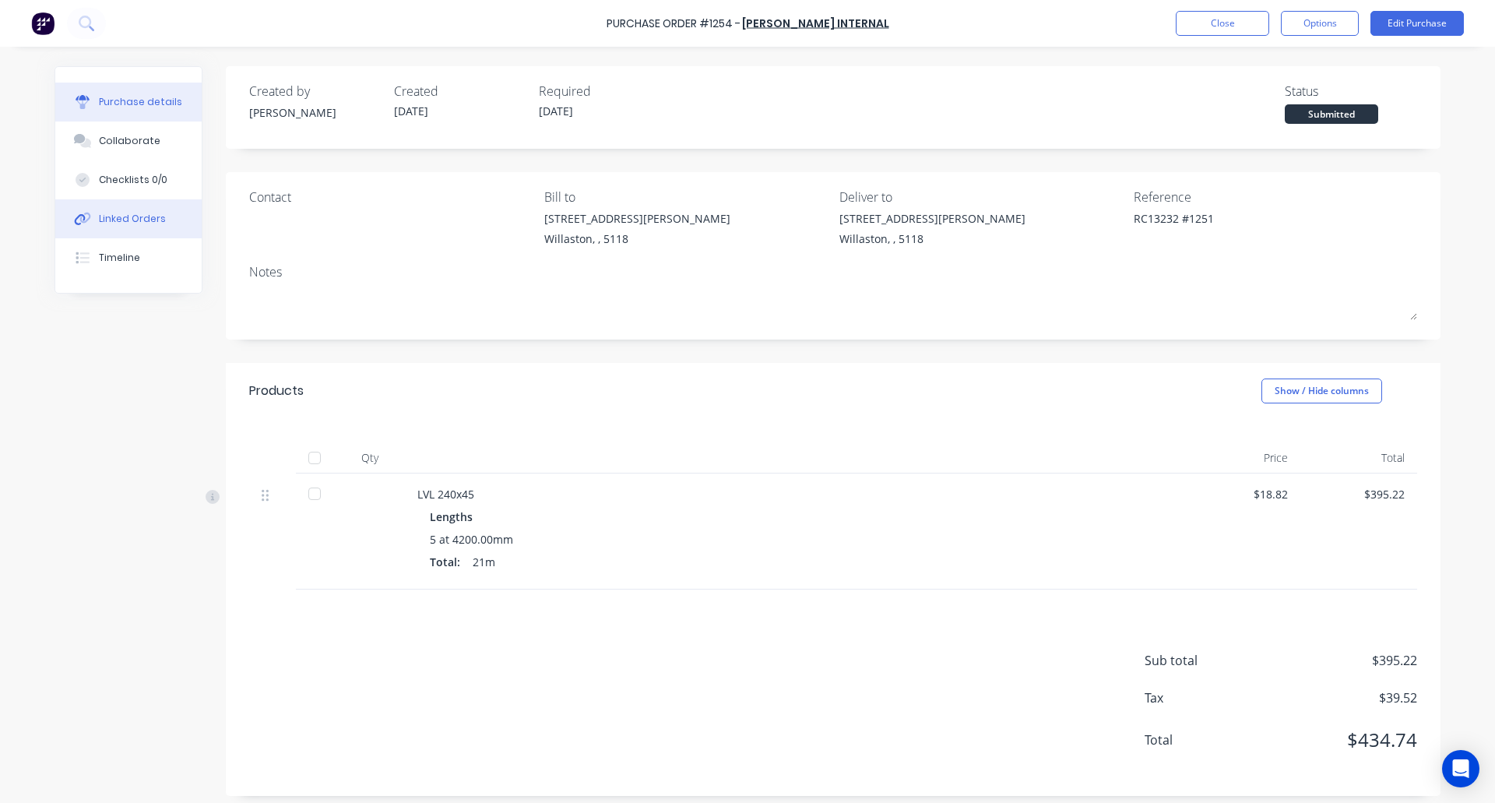
click at [121, 213] on div "Linked Orders" at bounding box center [132, 219] width 67 height 14
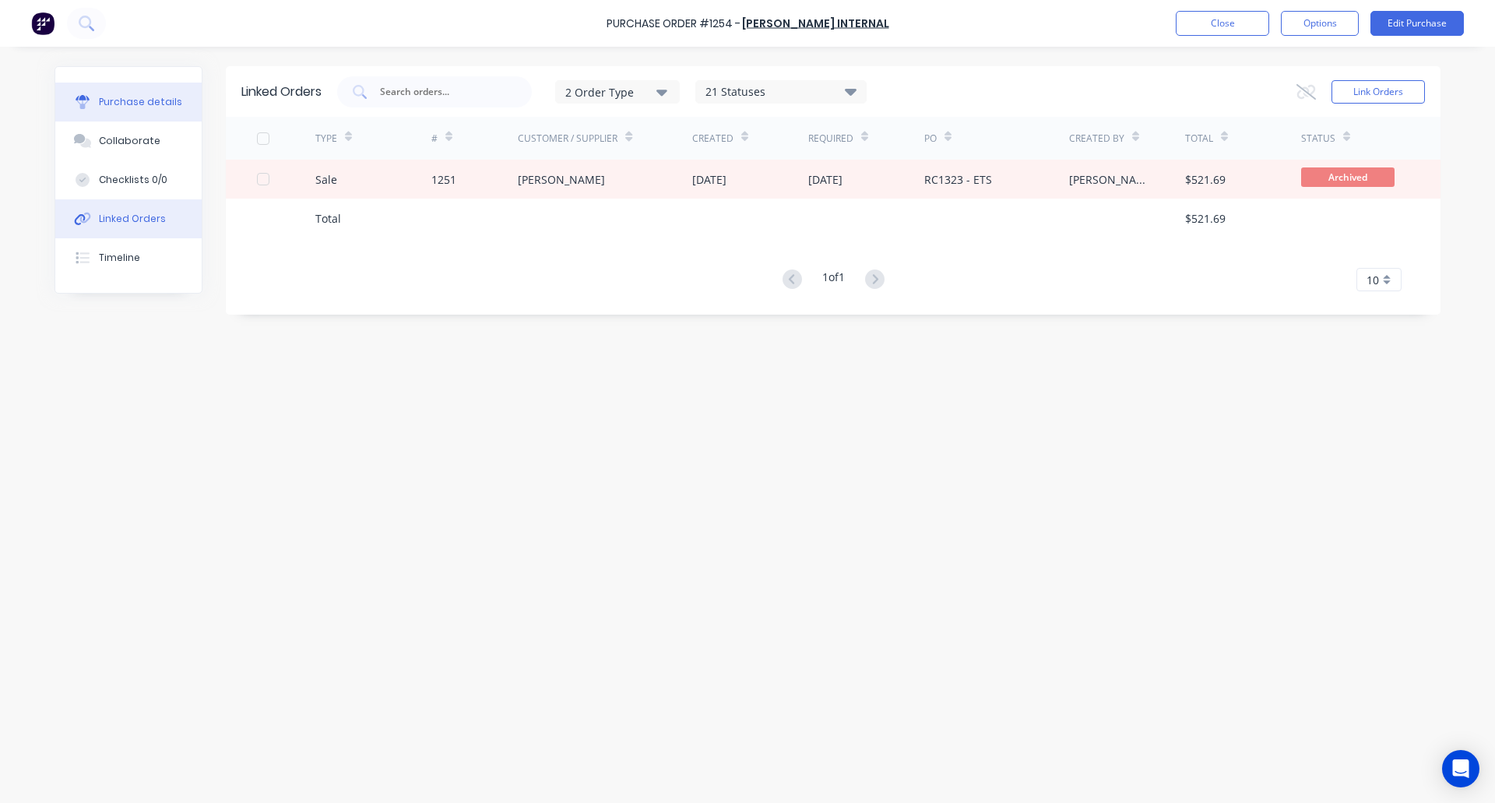
click at [128, 100] on div "Purchase details" at bounding box center [140, 102] width 83 height 14
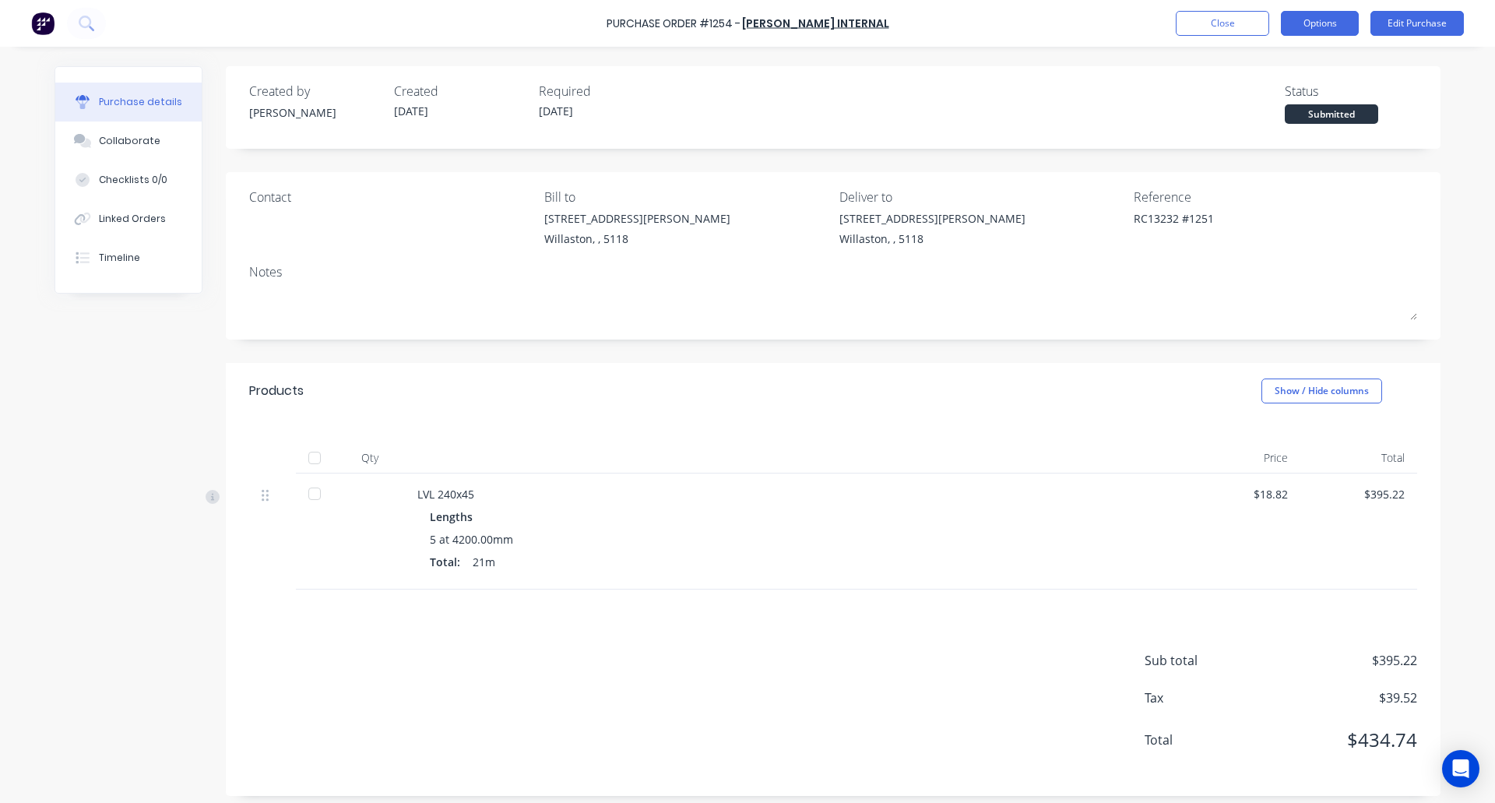
click at [1340, 14] on button "Options" at bounding box center [1320, 23] width 78 height 25
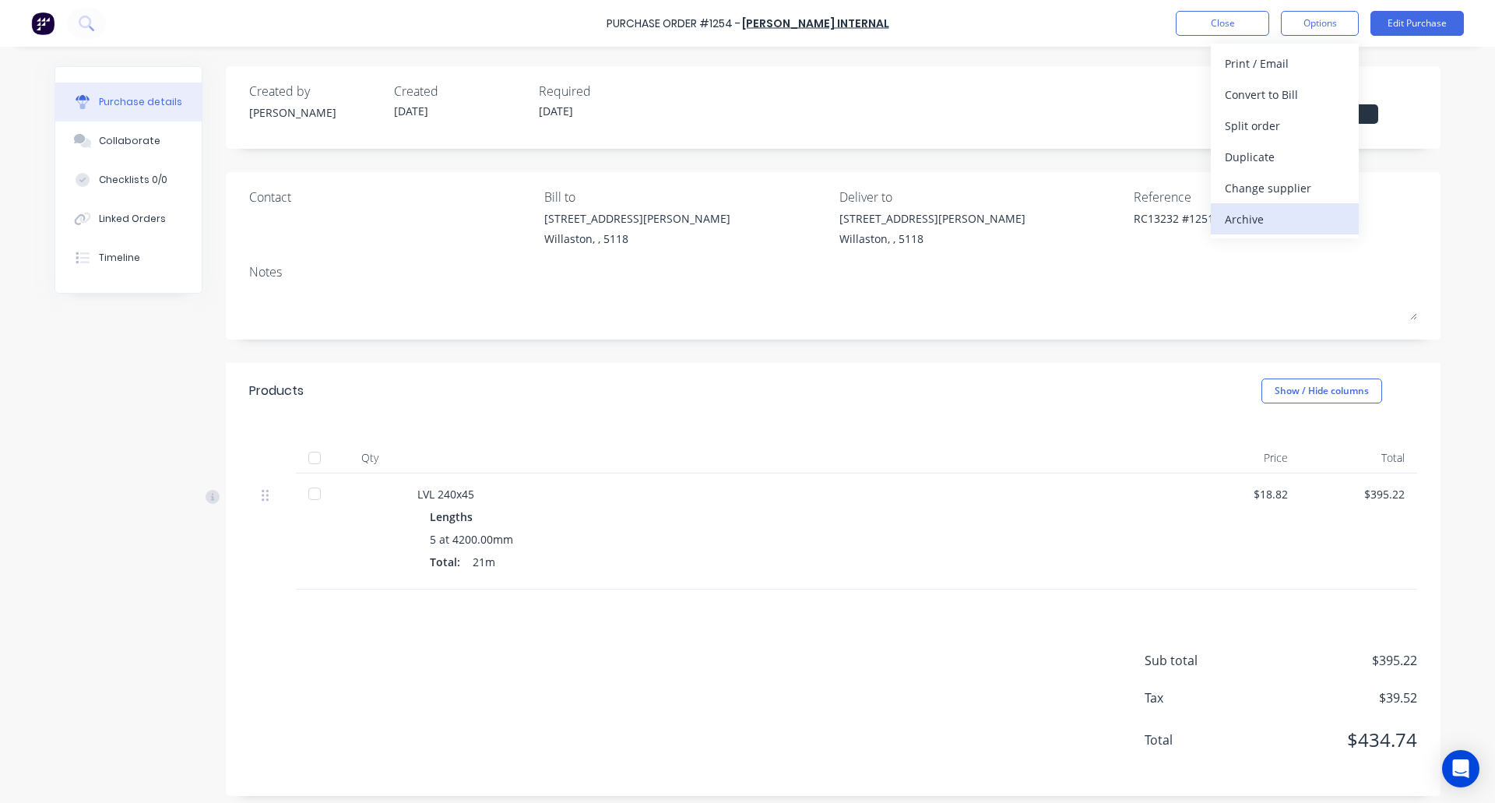
click at [1250, 206] on button "Archive" at bounding box center [1285, 218] width 148 height 31
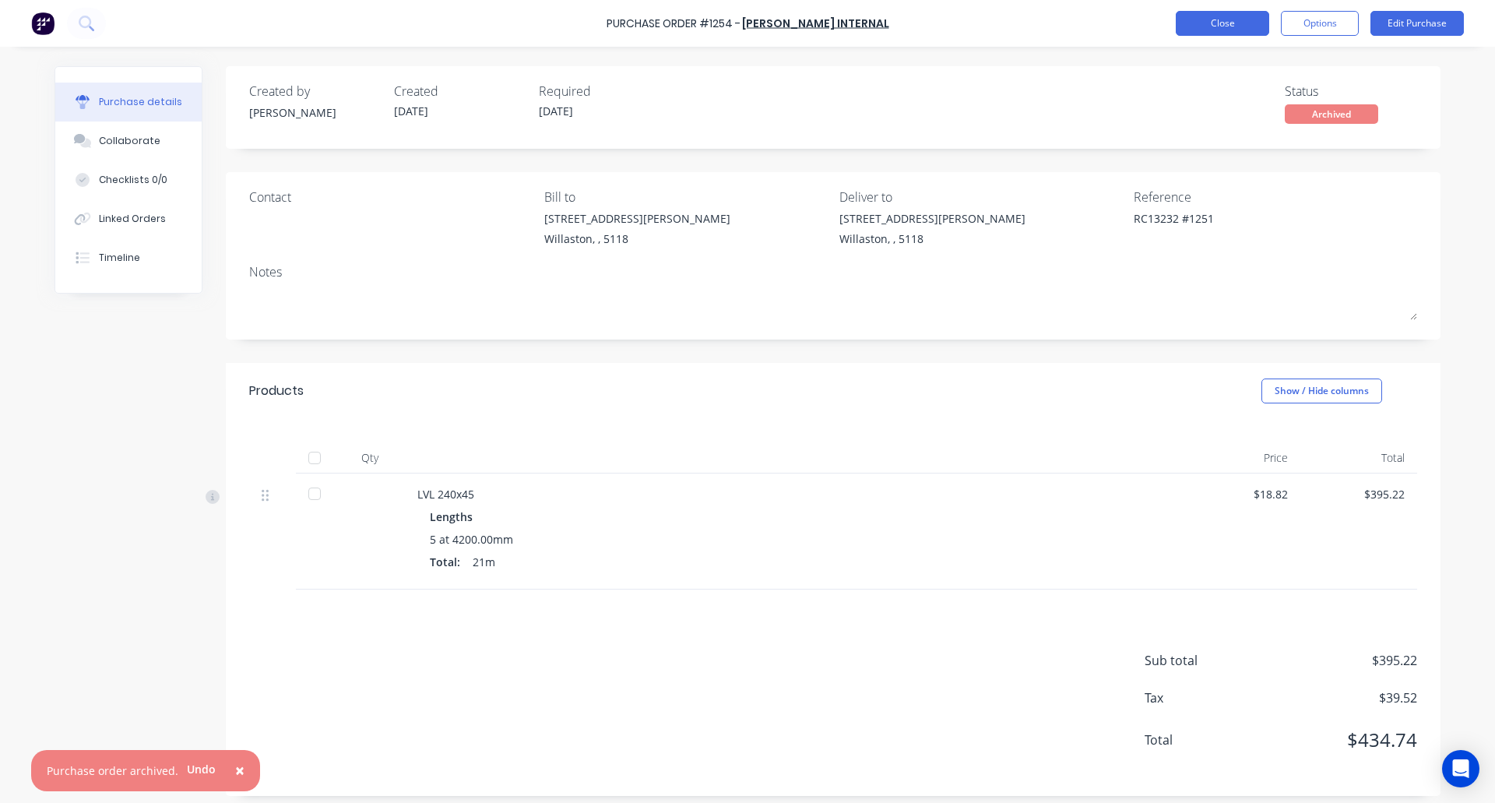
click at [1227, 21] on button "Close" at bounding box center [1222, 23] width 93 height 25
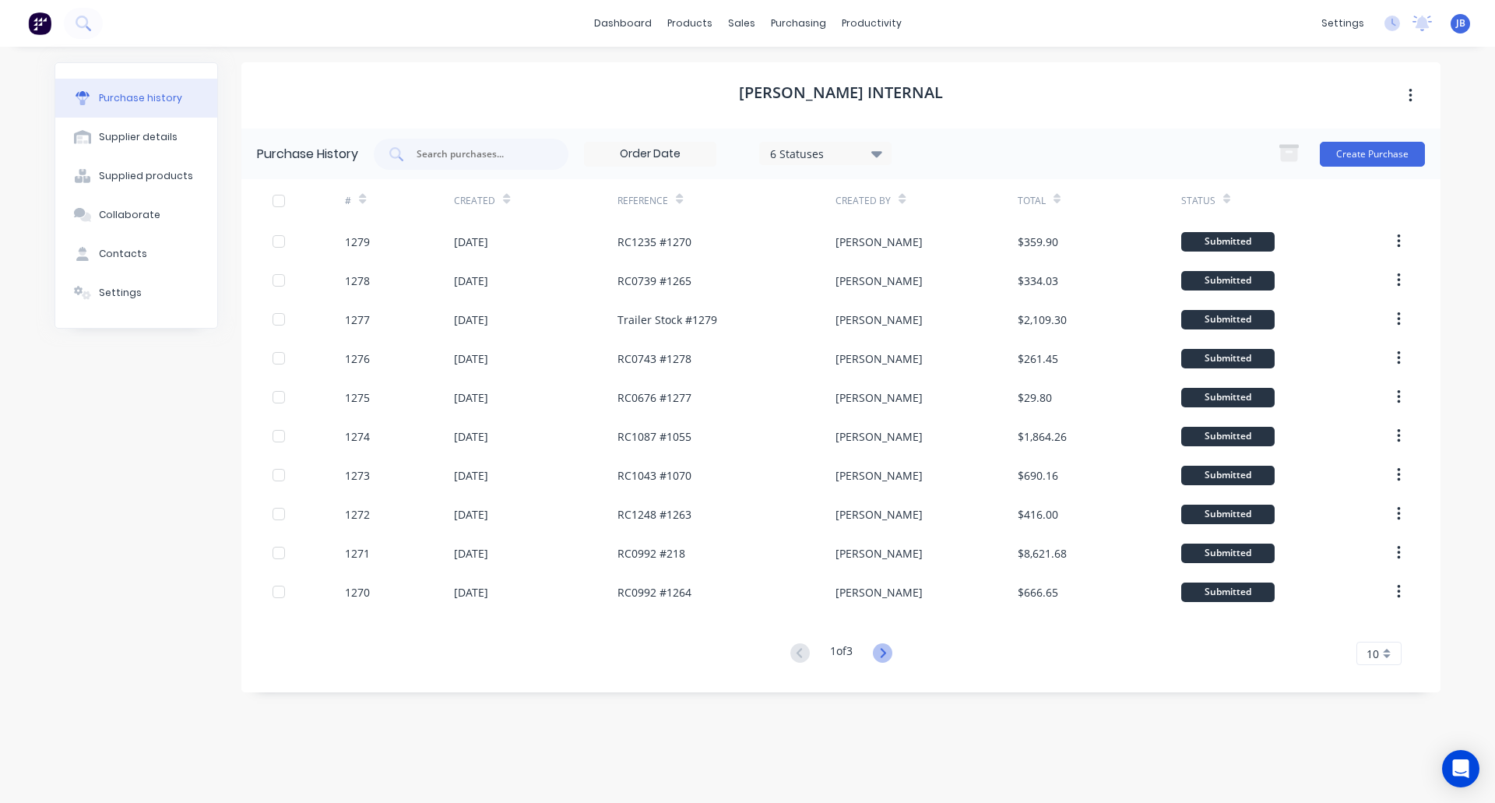
click at [882, 657] on icon at bounding box center [882, 652] width 19 height 19
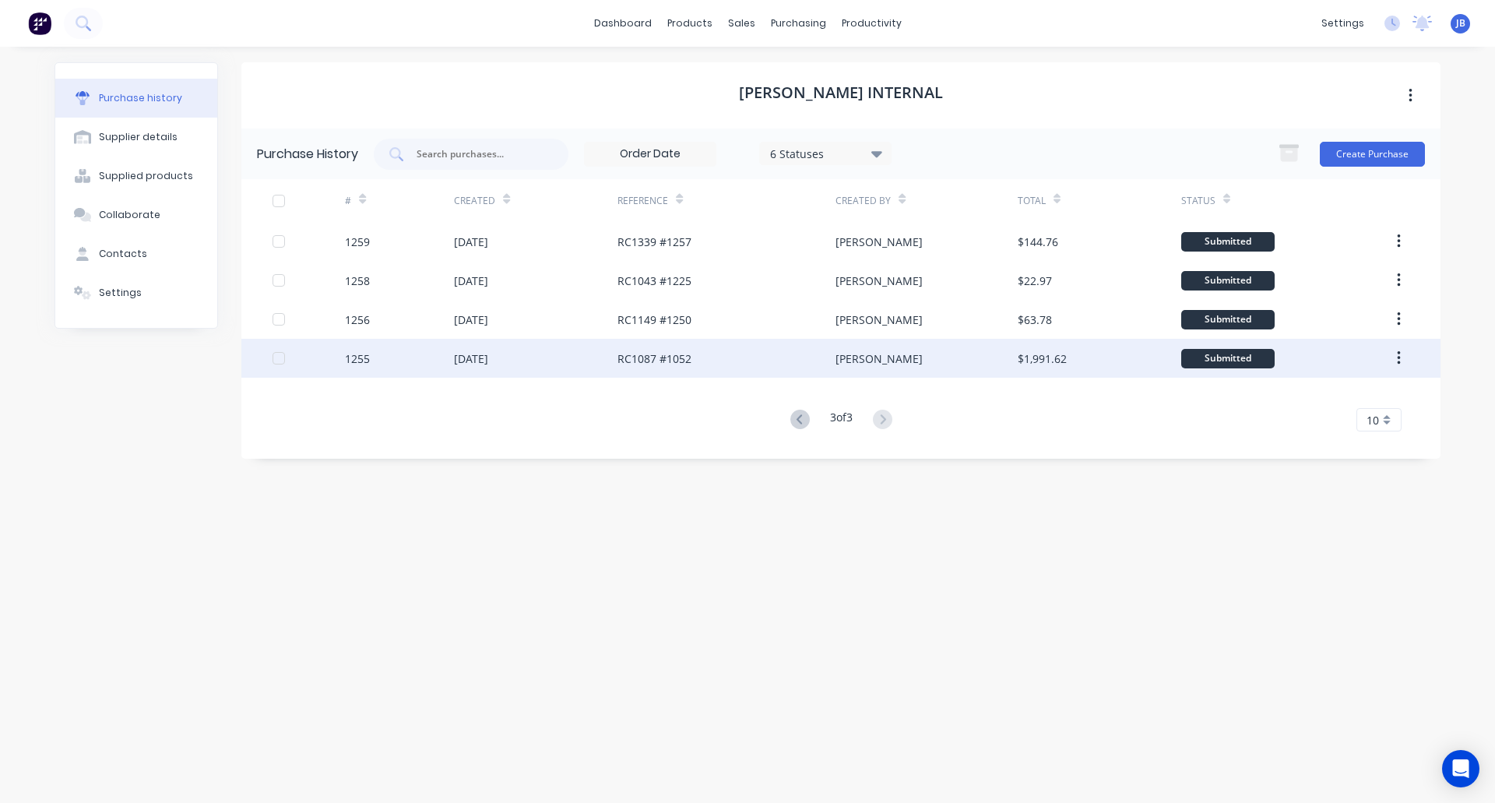
click at [687, 360] on div "RC1087 #1052" at bounding box center [654, 358] width 74 height 16
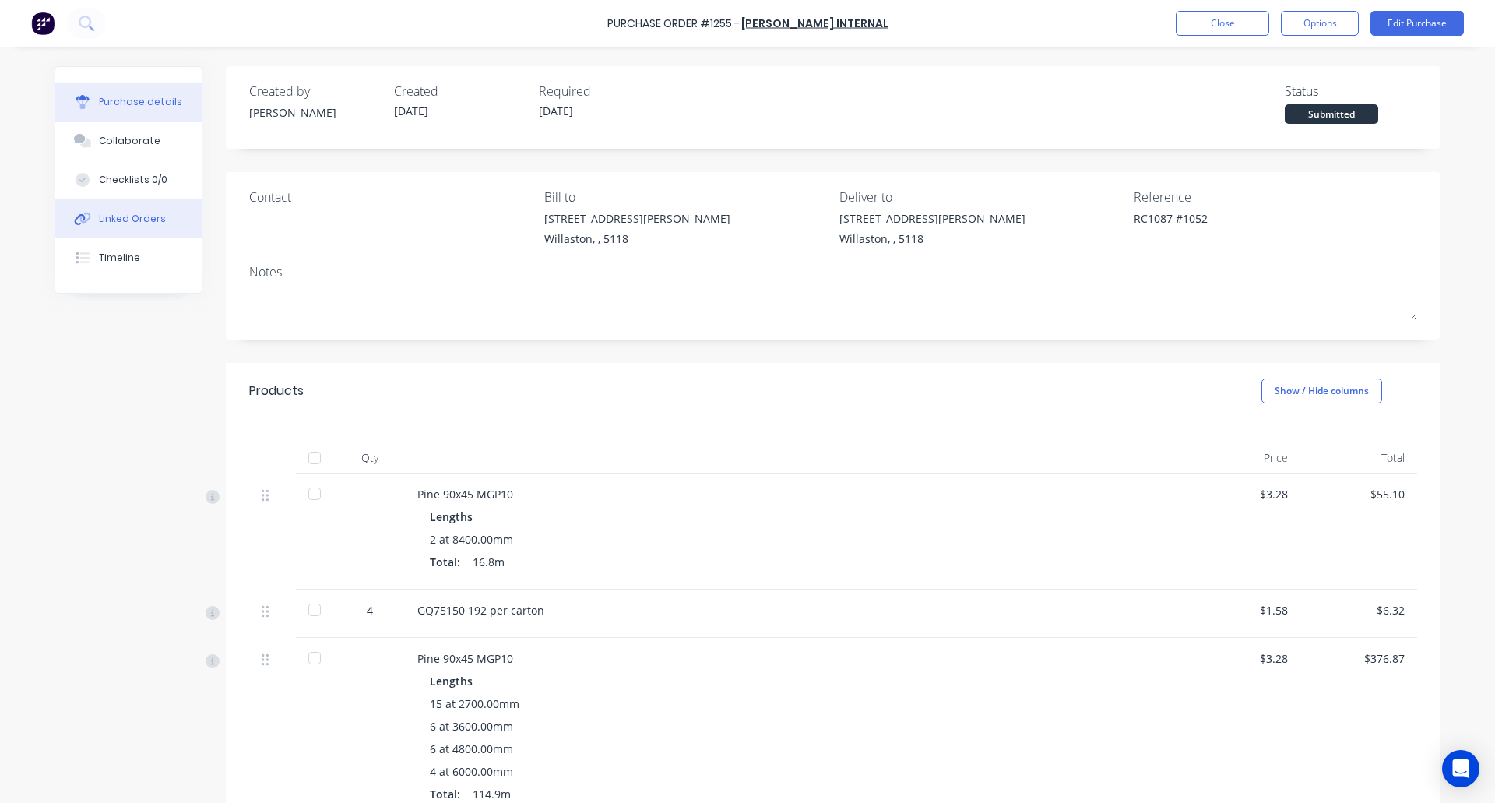
click at [133, 213] on div "Linked Orders" at bounding box center [132, 219] width 67 height 14
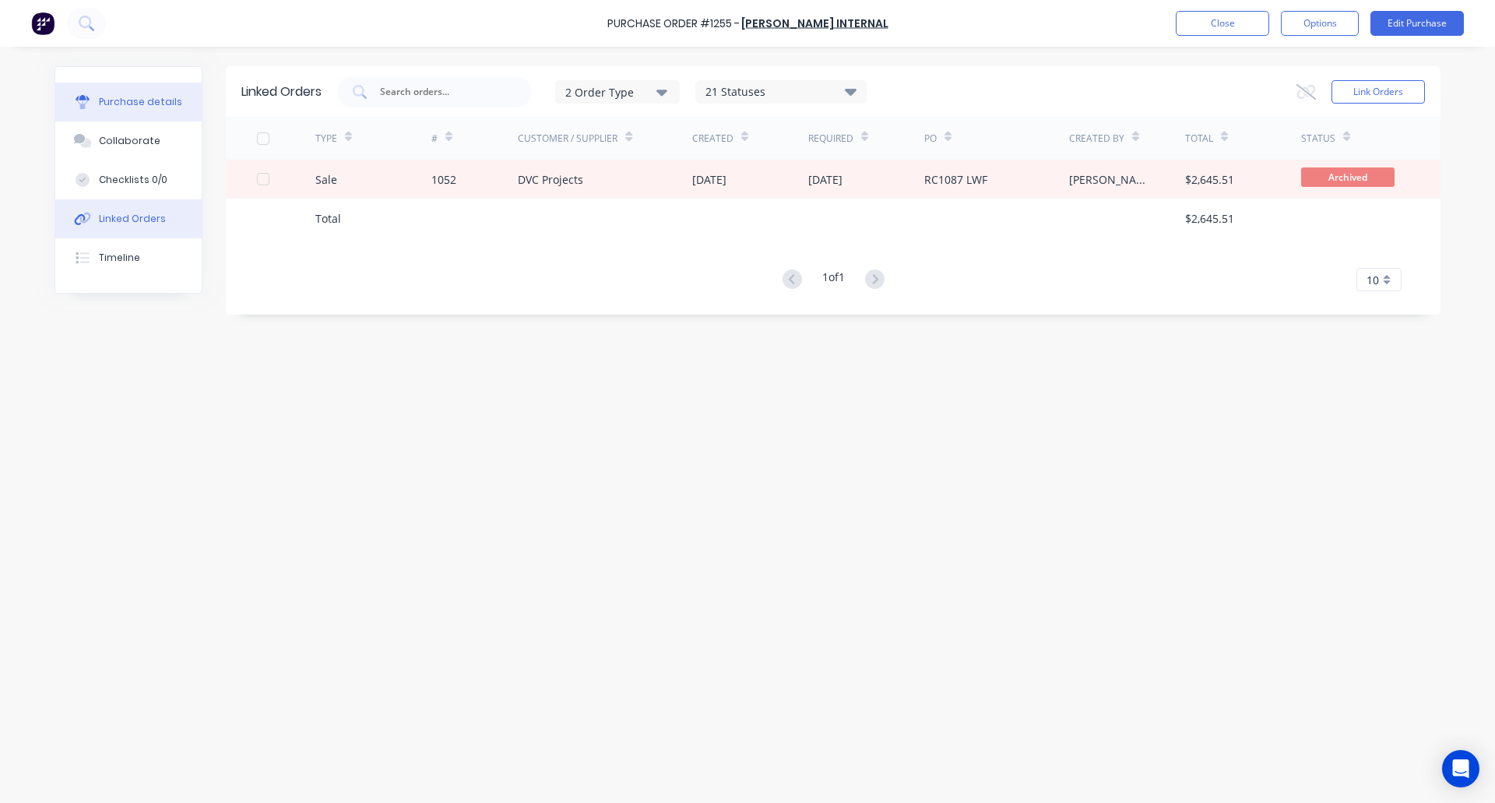
click at [118, 101] on div "Purchase details" at bounding box center [140, 102] width 83 height 14
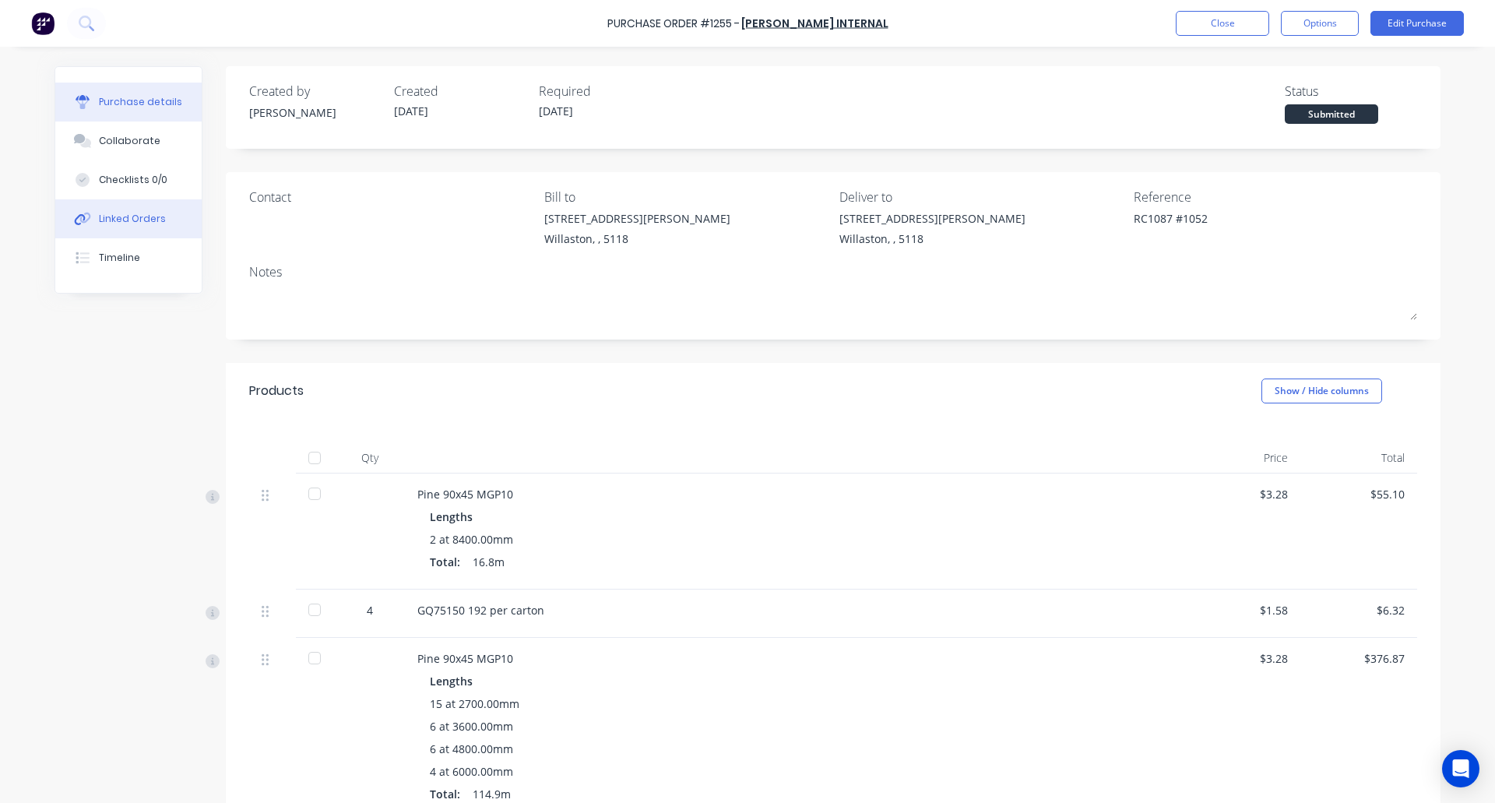
click at [118, 220] on div "Linked Orders" at bounding box center [132, 219] width 67 height 14
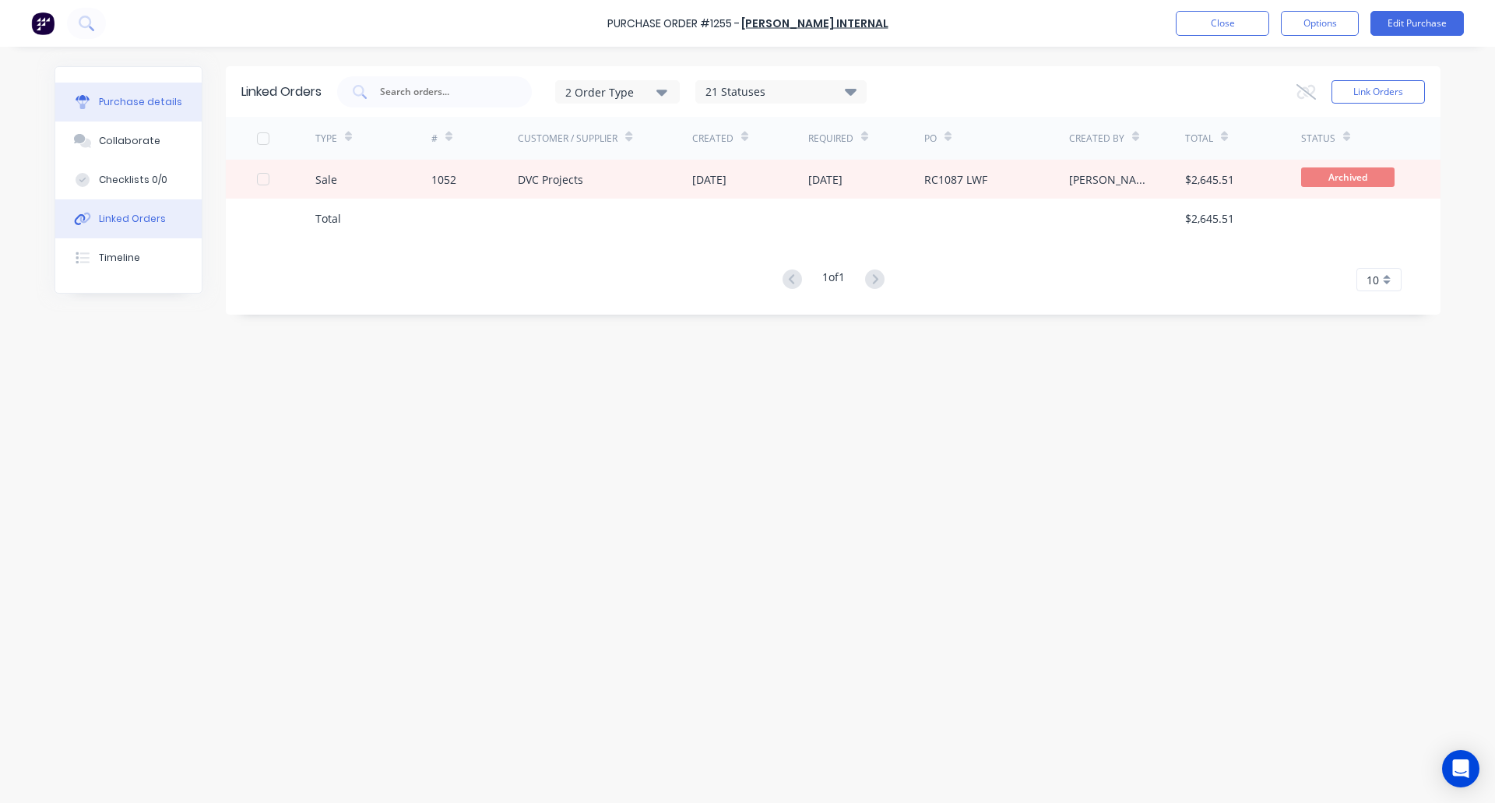
click at [146, 90] on button "Purchase details" at bounding box center [128, 102] width 146 height 39
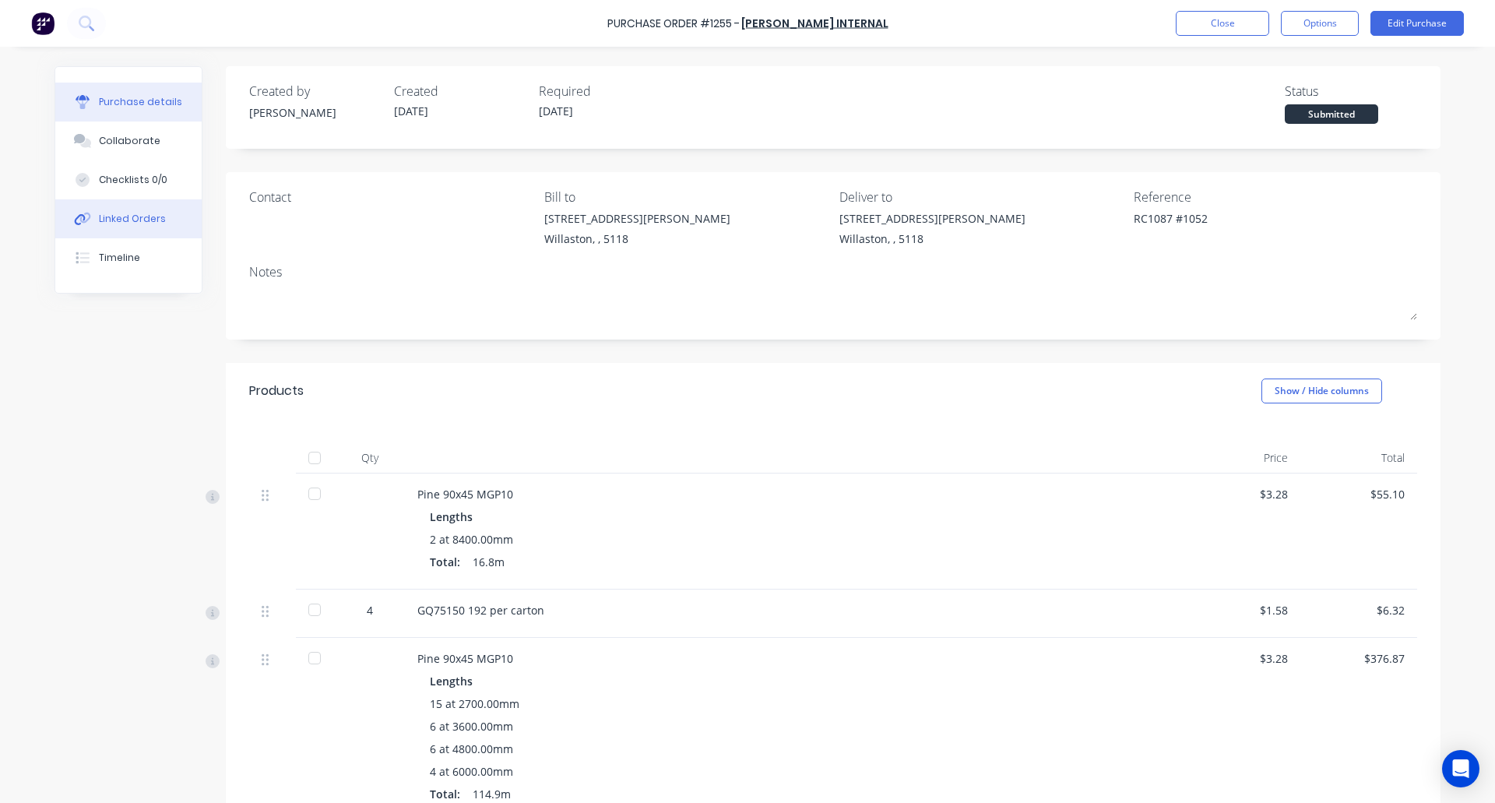
click at [127, 223] on div "Linked Orders" at bounding box center [132, 219] width 67 height 14
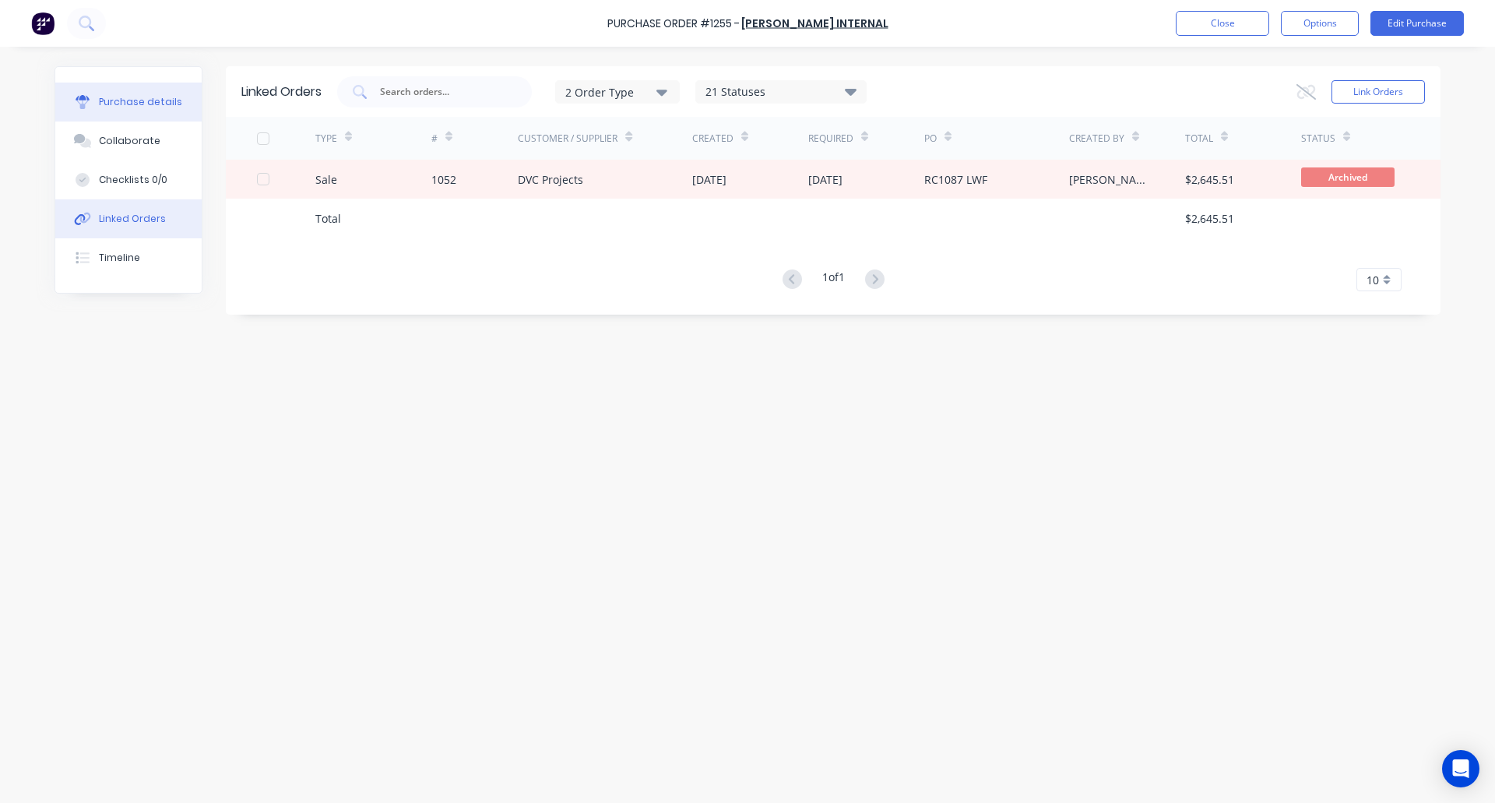
click at [136, 99] on div "Purchase details" at bounding box center [140, 102] width 83 height 14
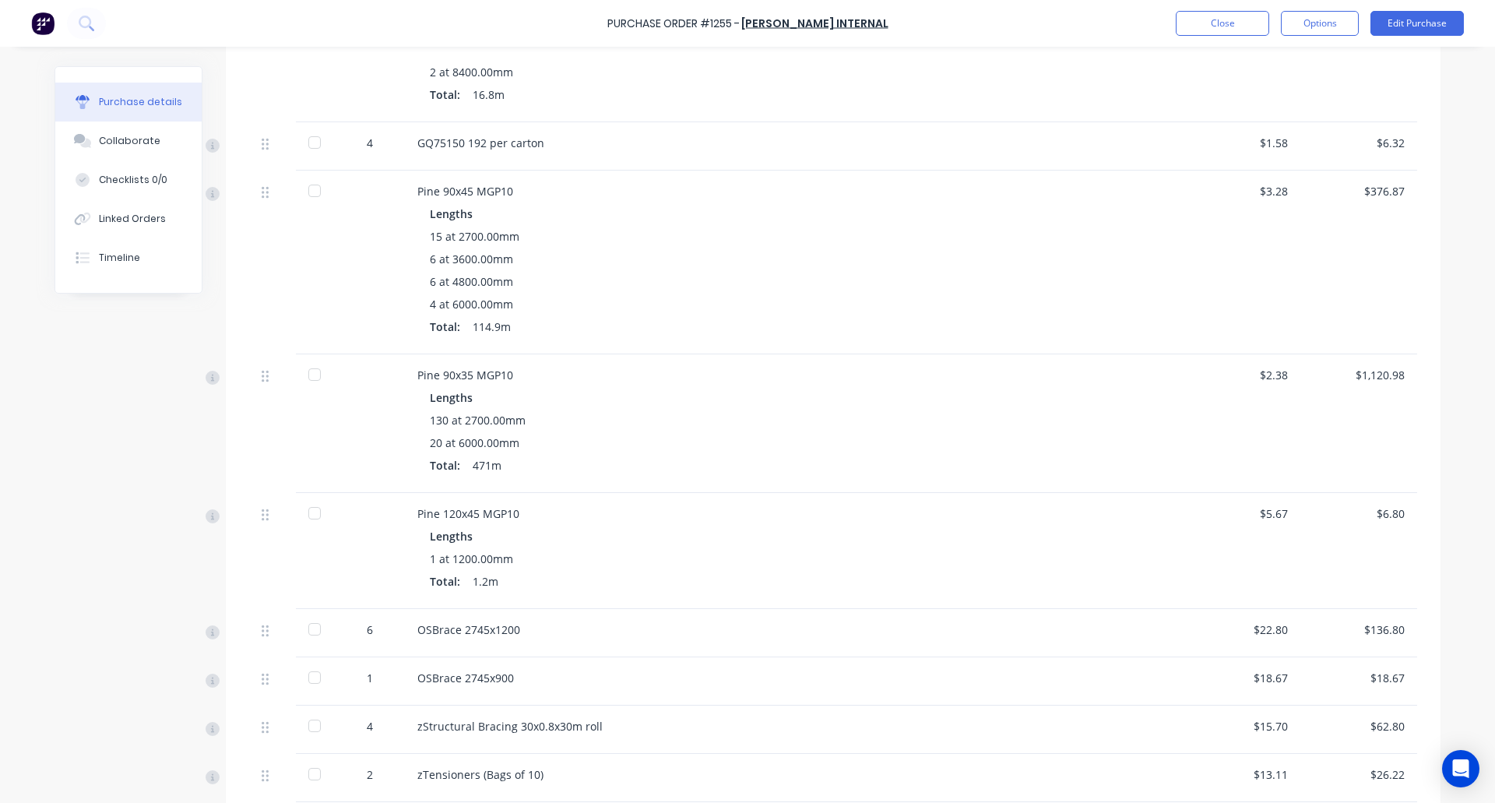
scroll to position [688, 0]
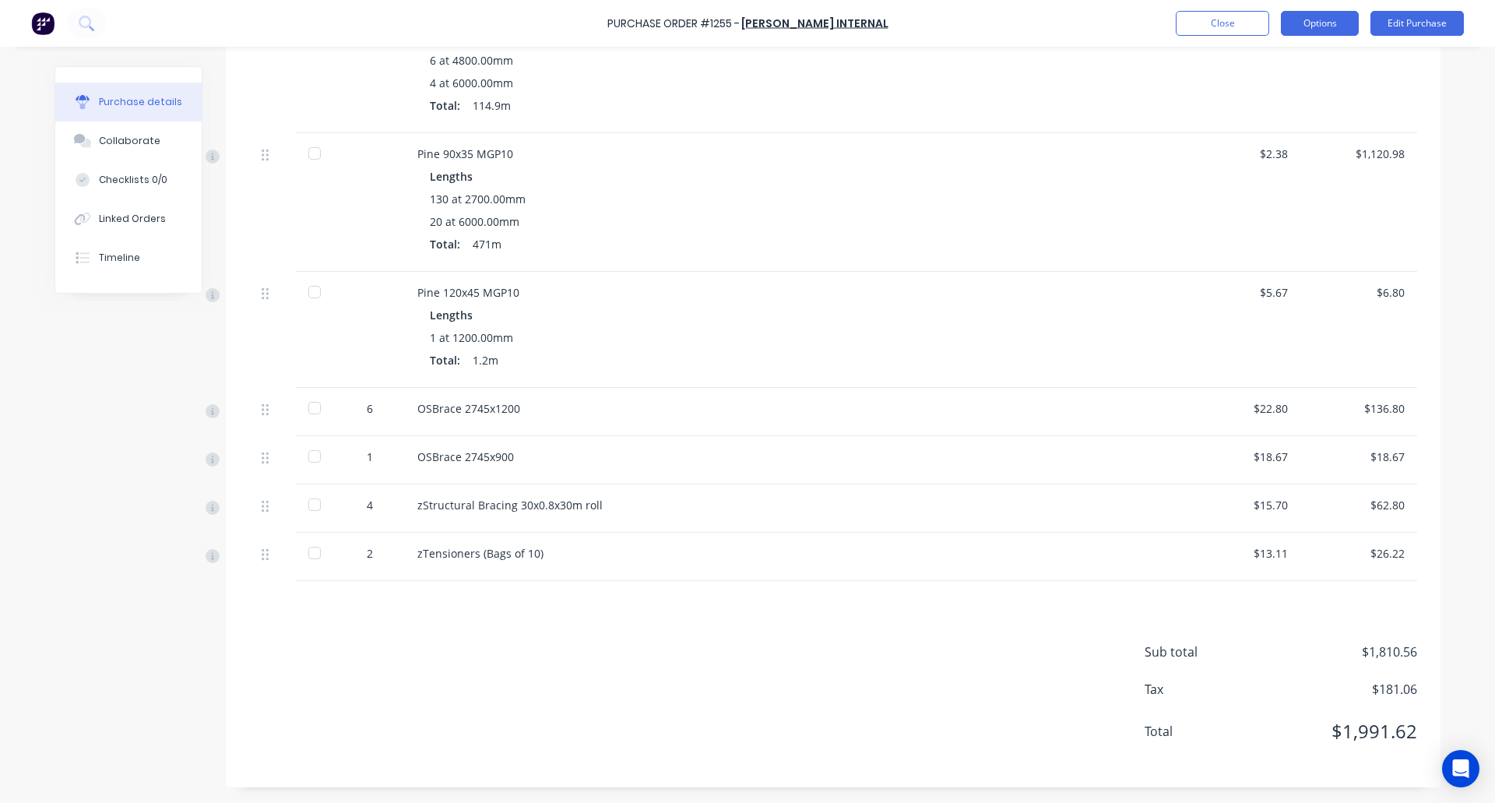
click at [1319, 23] on button "Options" at bounding box center [1320, 23] width 78 height 25
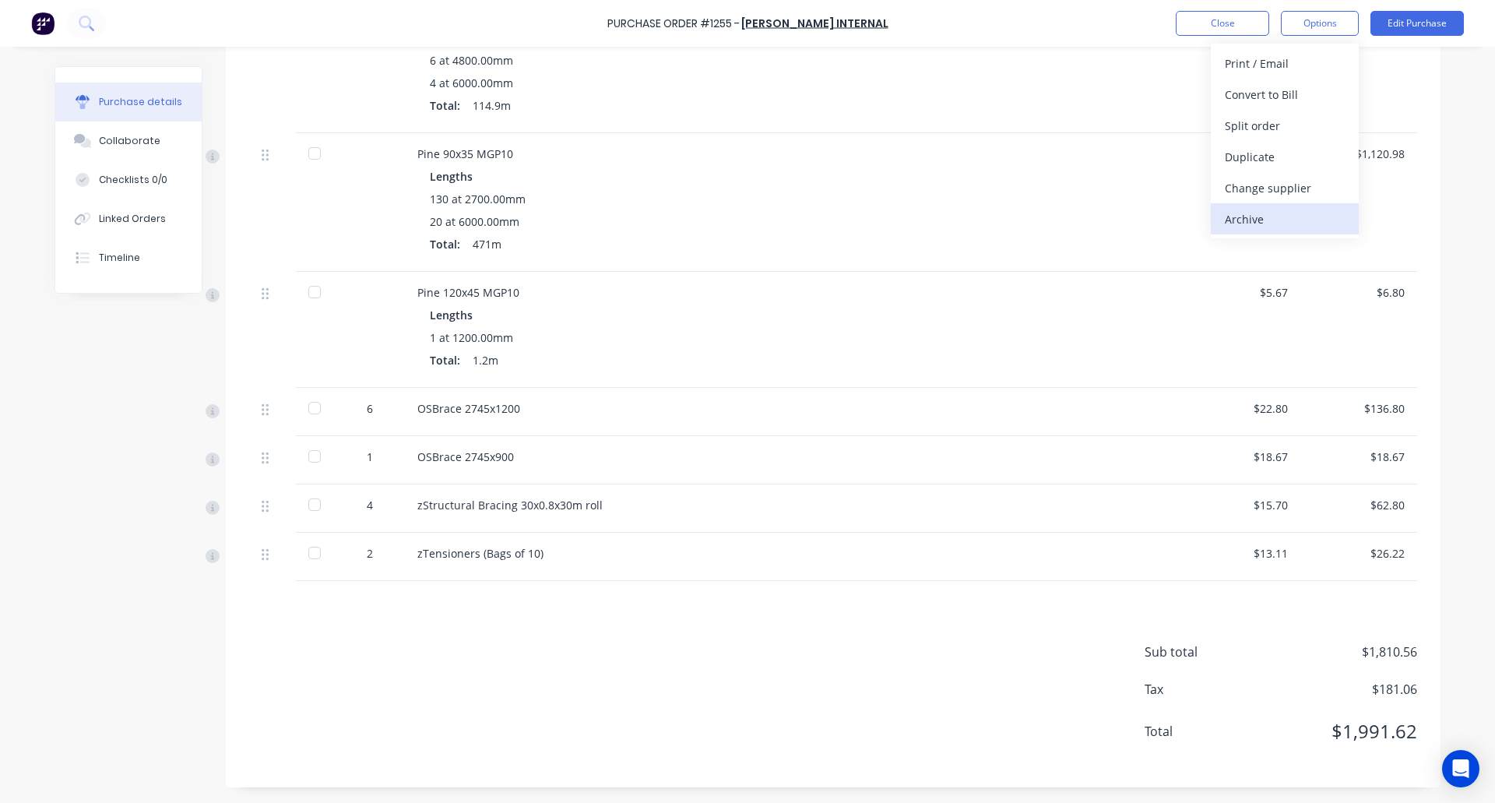
click at [1259, 216] on div "Archive" at bounding box center [1285, 219] width 120 height 23
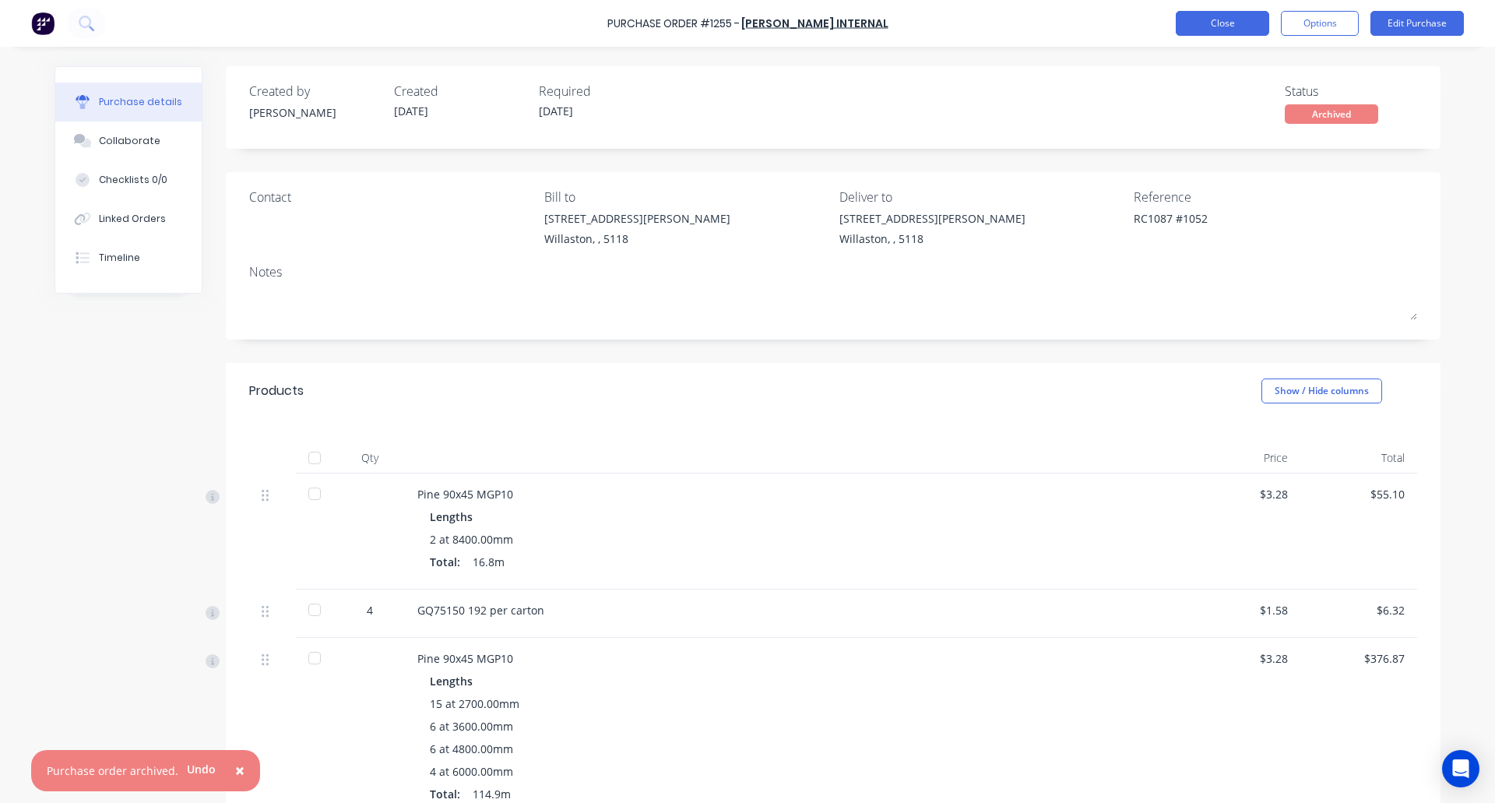
click at [1210, 24] on button "Close" at bounding box center [1222, 23] width 93 height 25
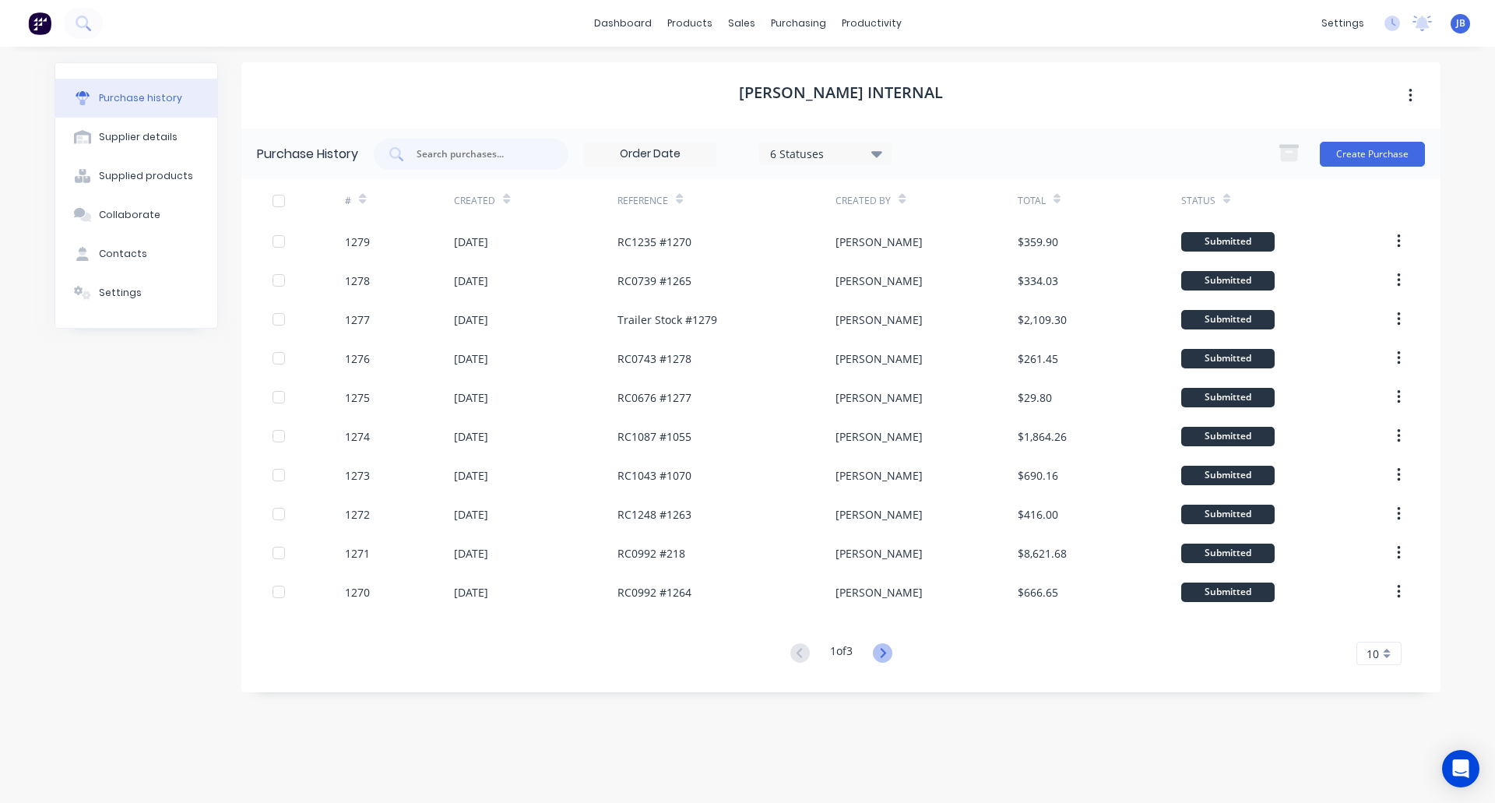
click at [888, 656] on icon at bounding box center [882, 652] width 19 height 19
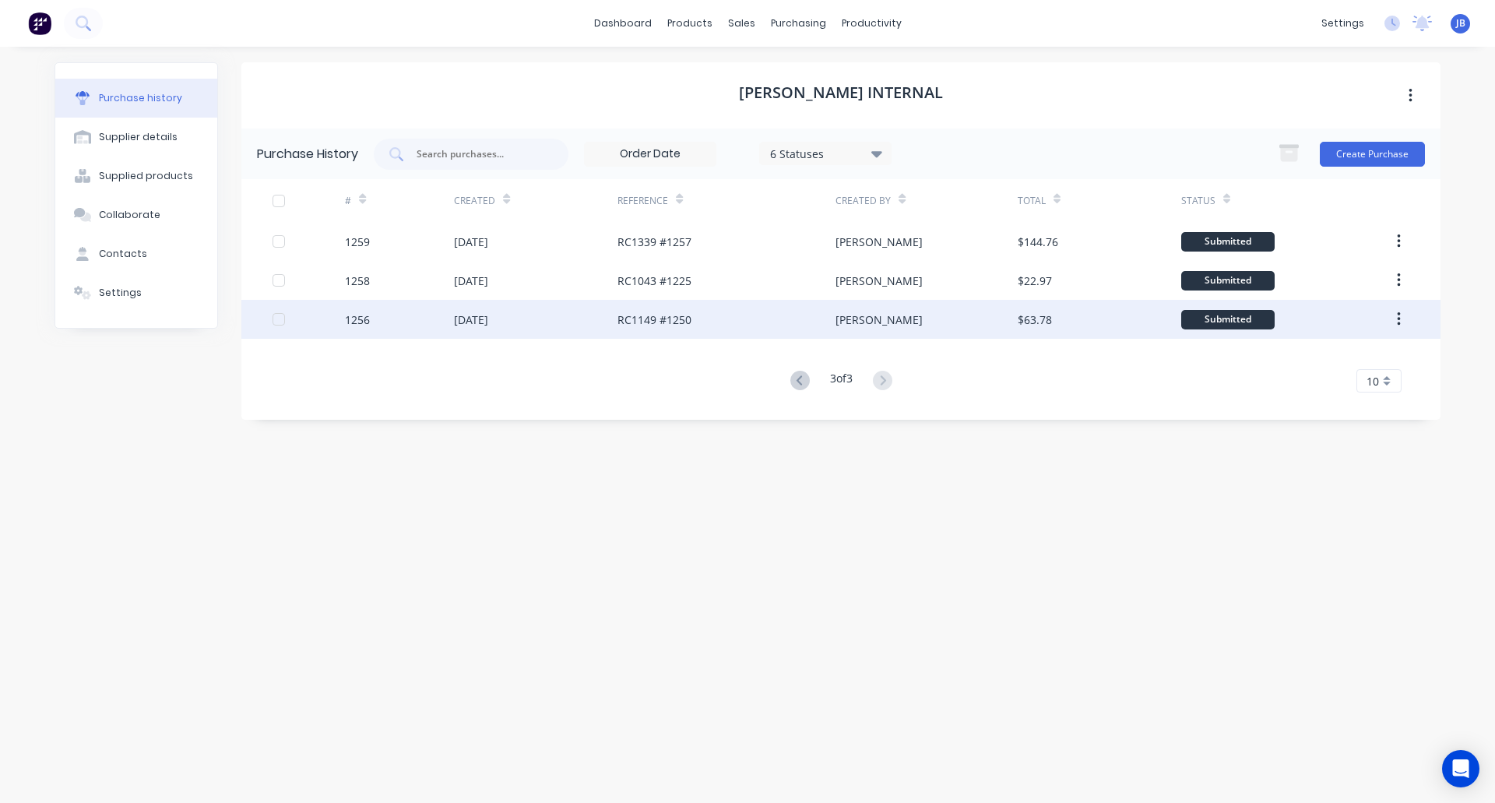
click at [704, 311] on div "RC1149 #1250" at bounding box center [726, 319] width 218 height 39
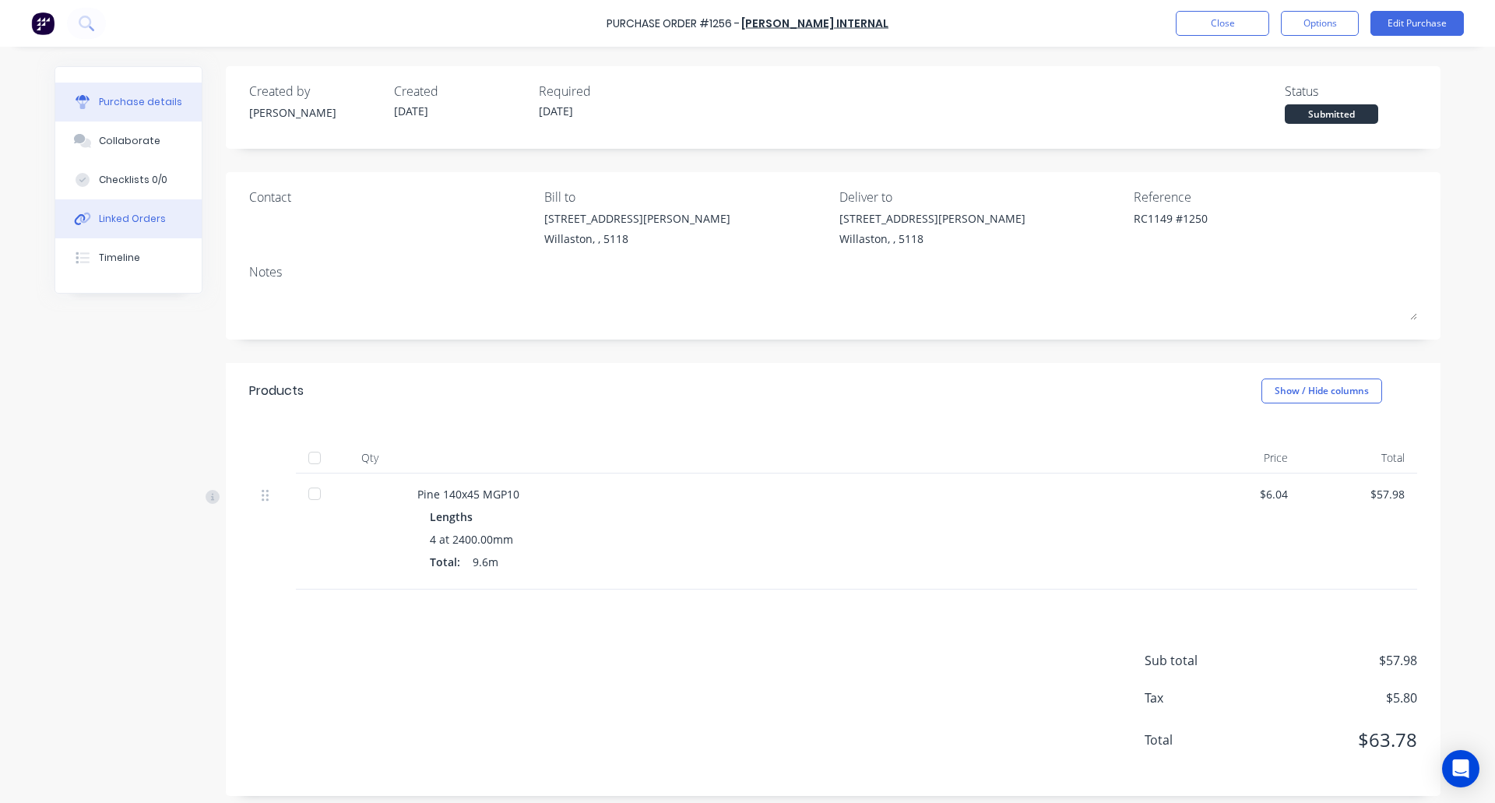
click at [108, 209] on button "Linked Orders" at bounding box center [128, 218] width 146 height 39
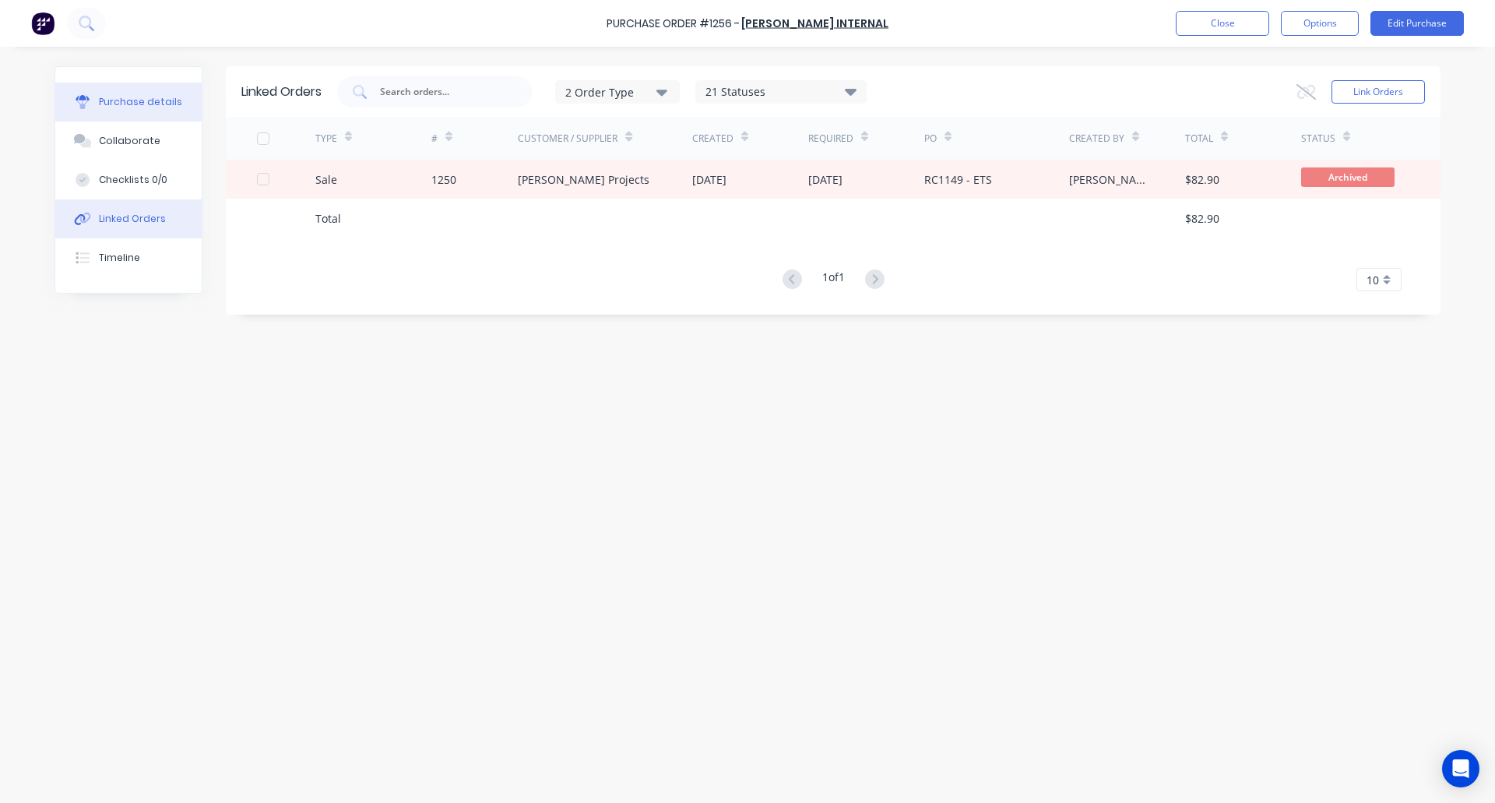
click at [103, 100] on div "Purchase details" at bounding box center [140, 102] width 83 height 14
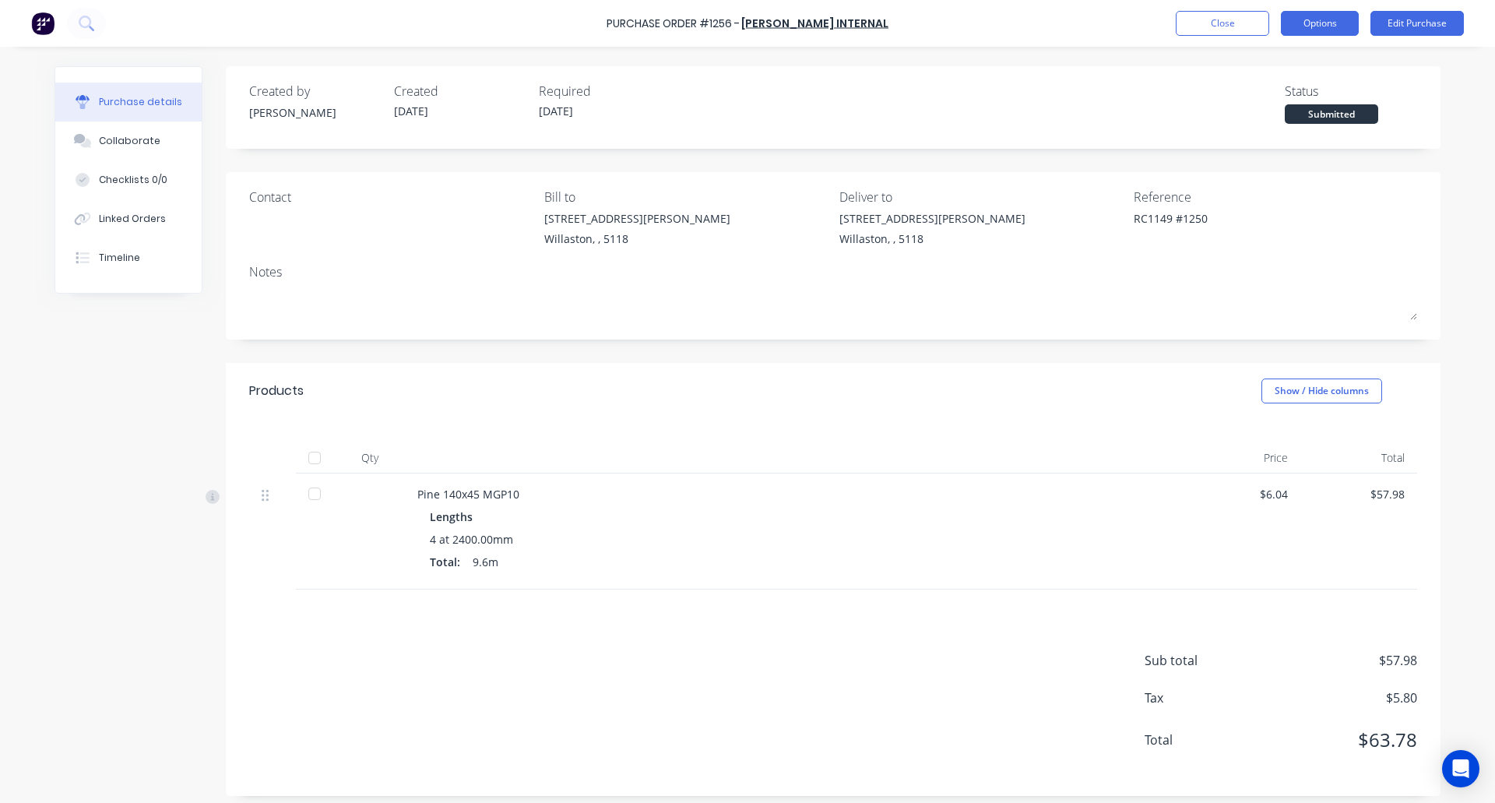
click at [1328, 12] on button "Options" at bounding box center [1320, 23] width 78 height 25
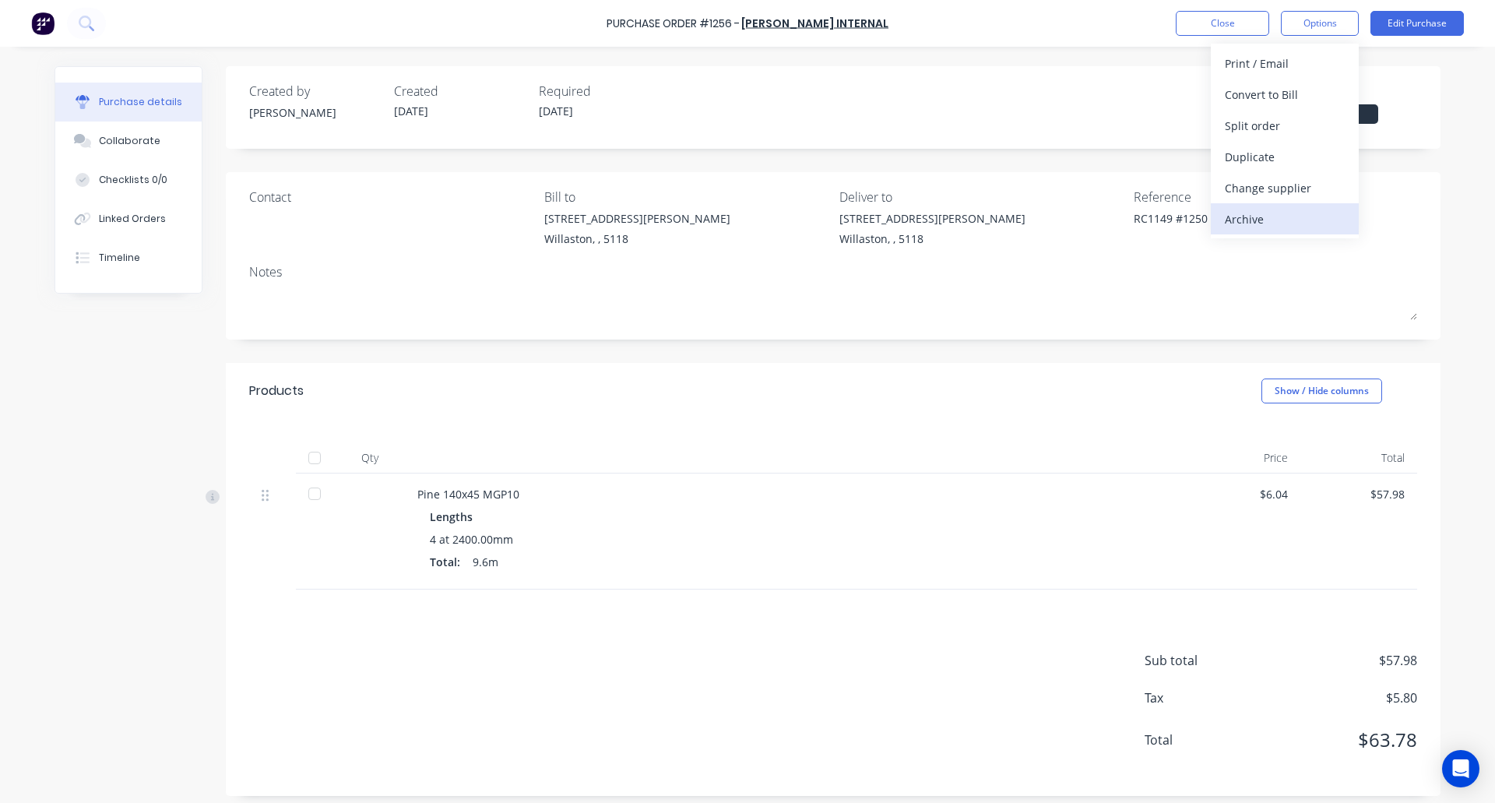
click at [1260, 225] on div "Archive" at bounding box center [1285, 219] width 120 height 23
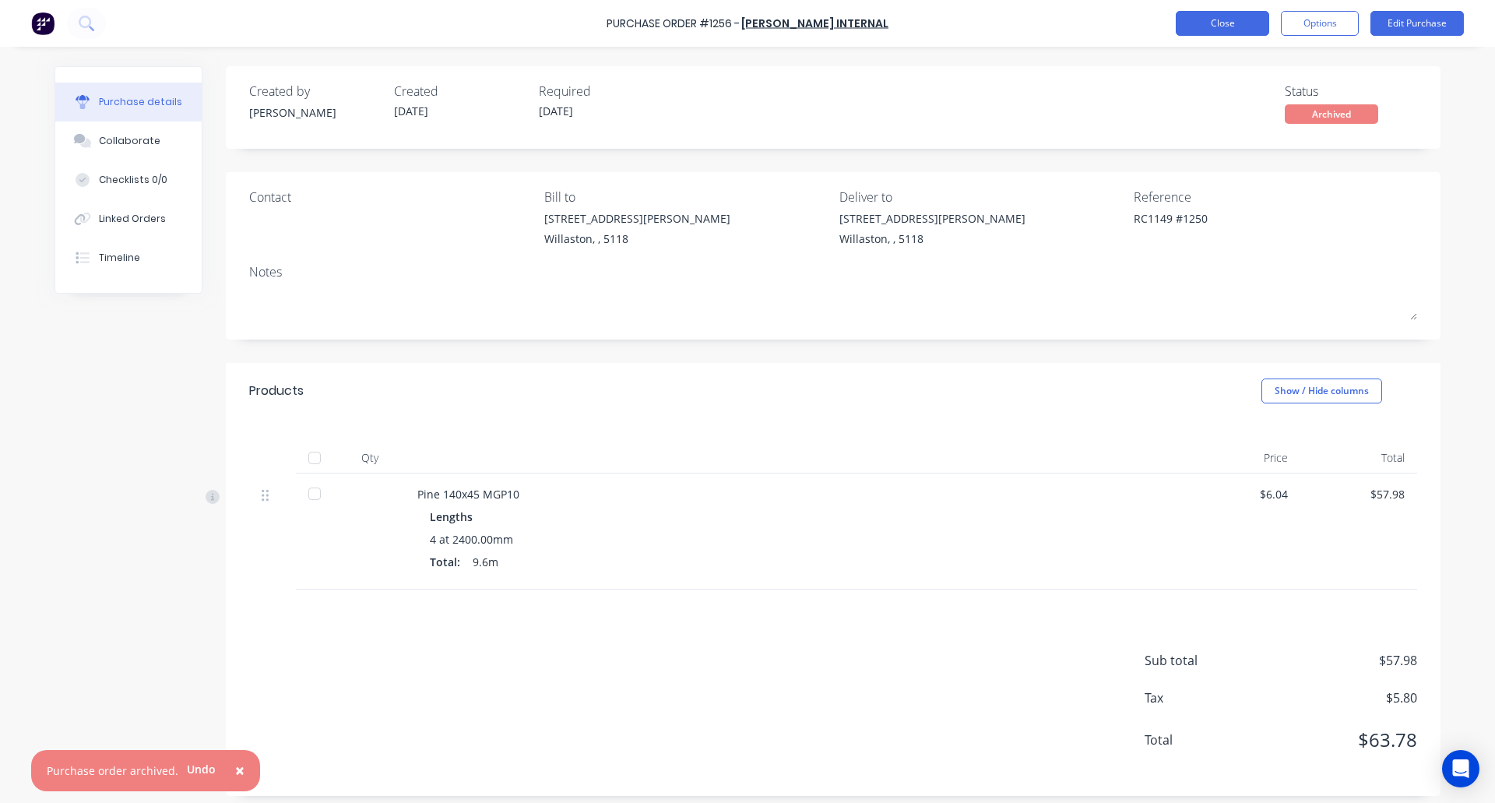
click at [1233, 23] on button "Close" at bounding box center [1222, 23] width 93 height 25
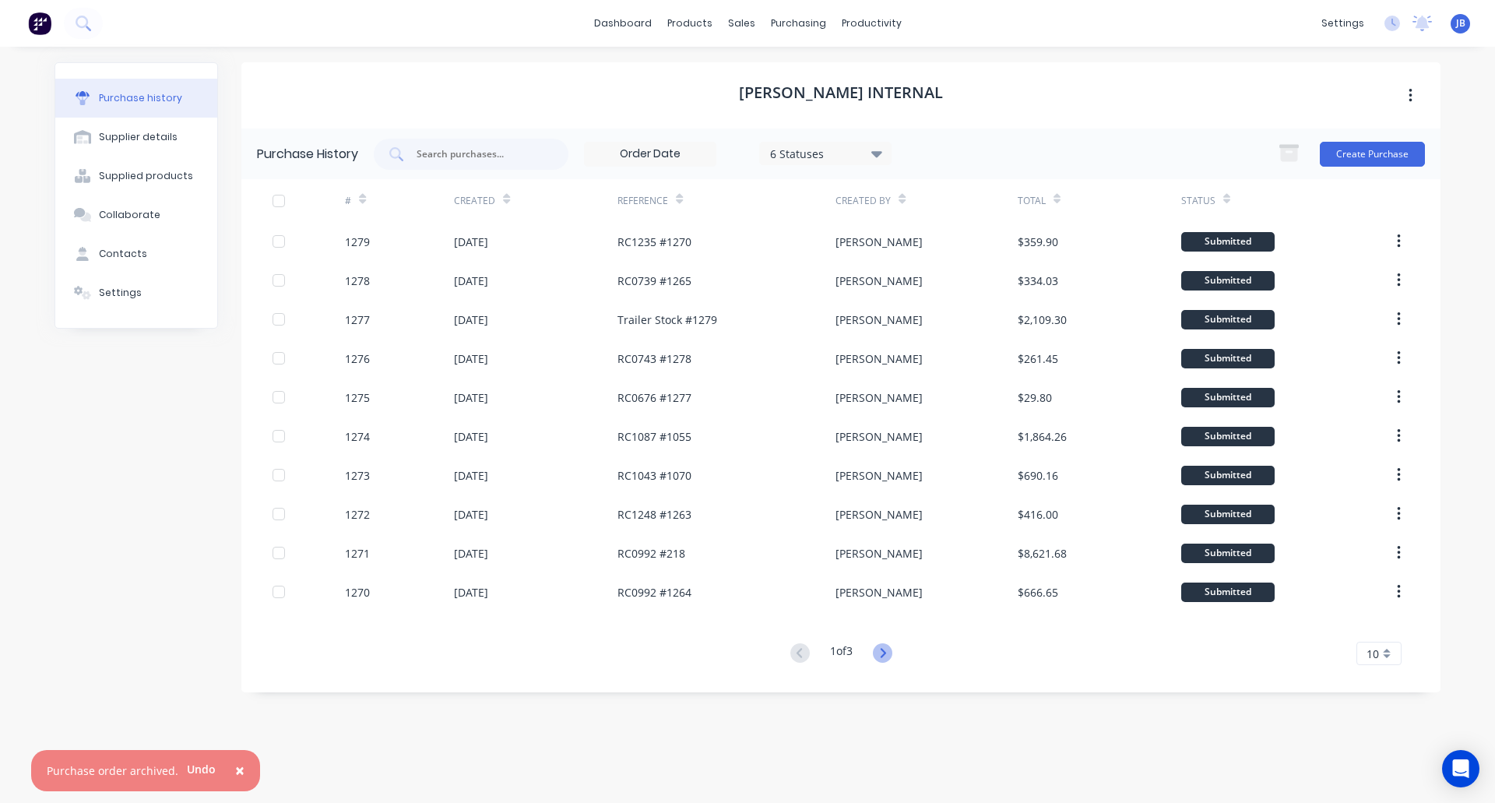
click at [884, 654] on icon at bounding box center [882, 652] width 19 height 19
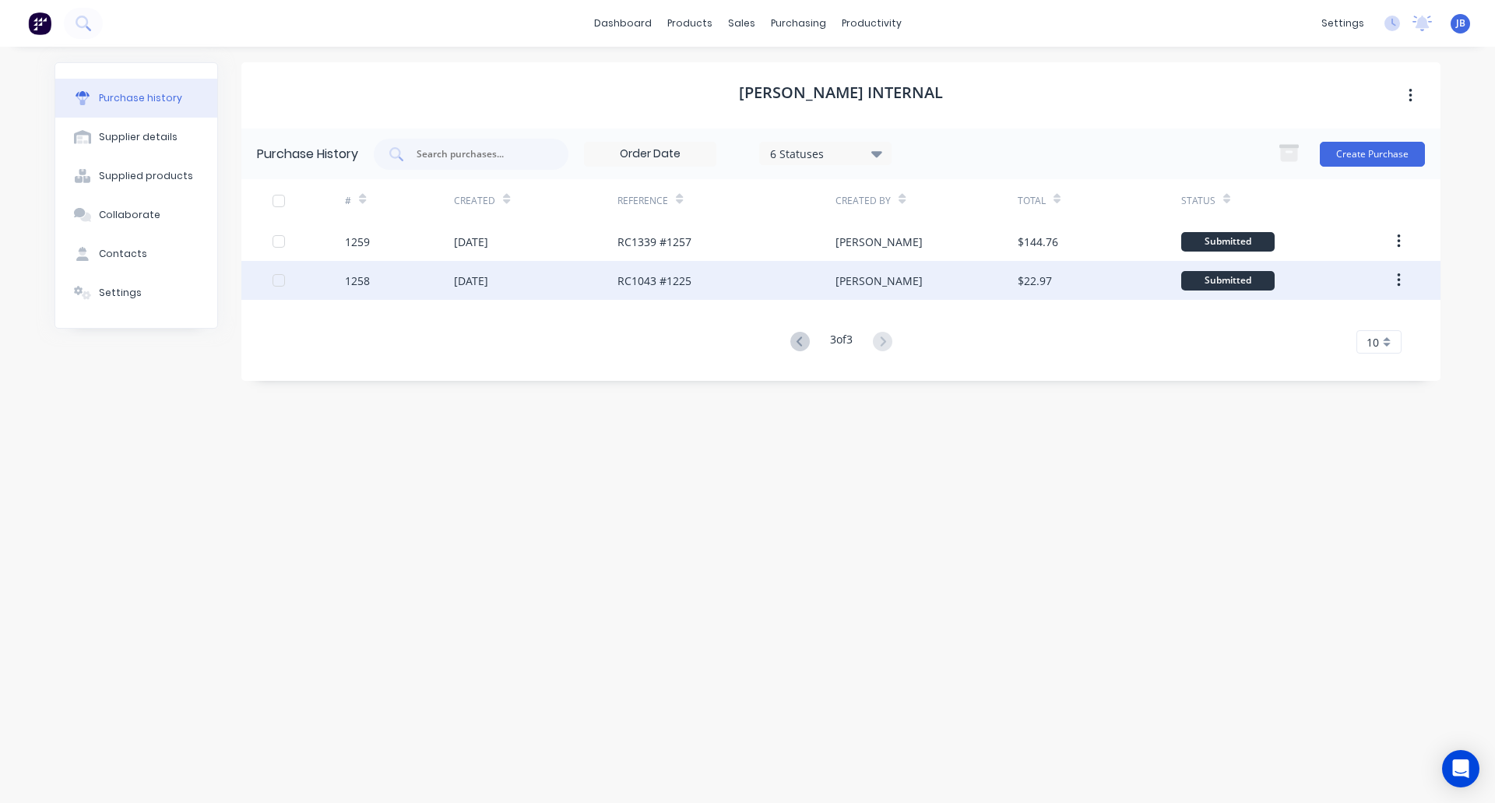
click at [701, 274] on div "RC1043 #1225" at bounding box center [726, 280] width 218 height 39
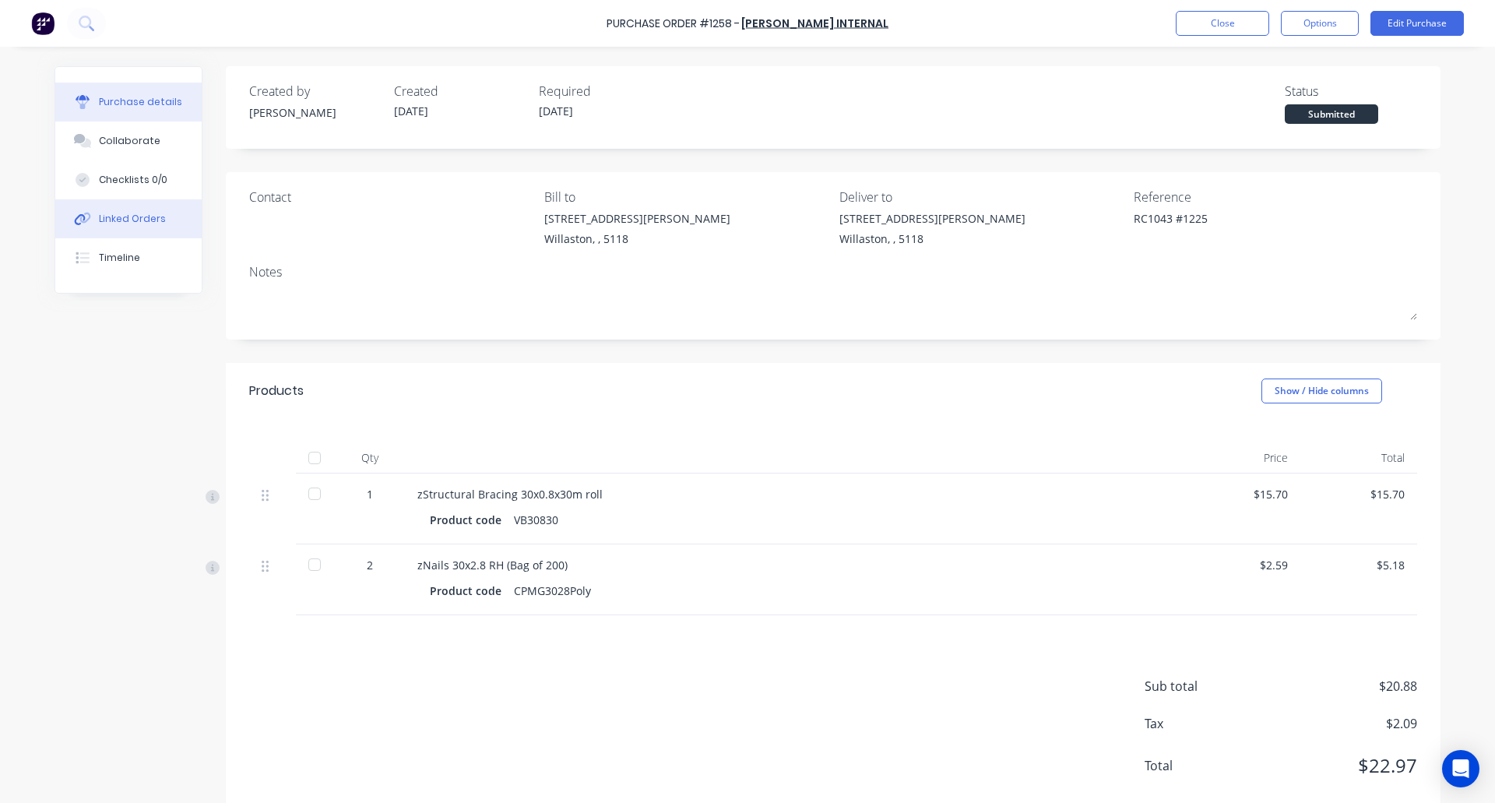
click at [99, 220] on div "Linked Orders" at bounding box center [132, 219] width 67 height 14
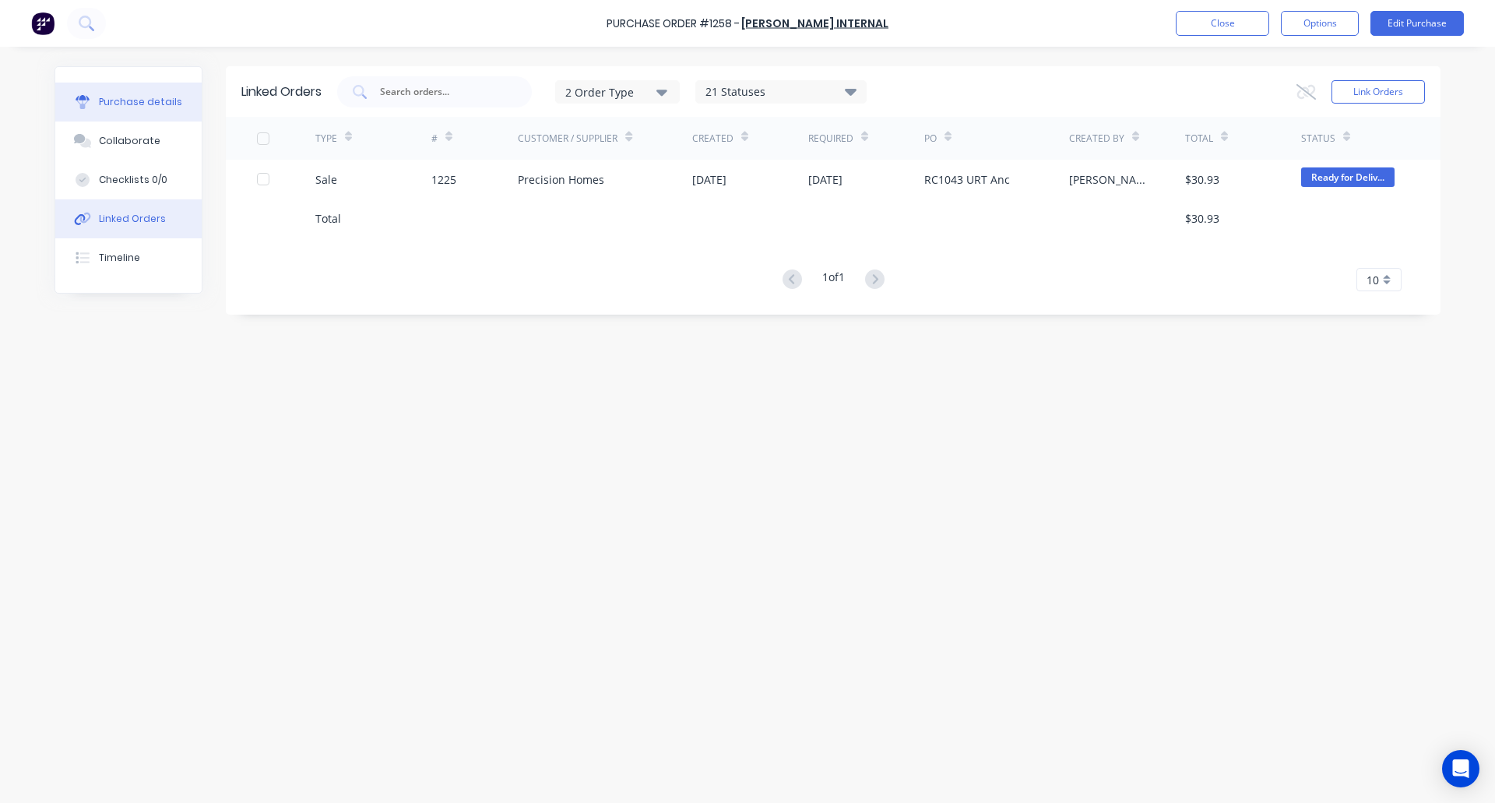
click at [115, 109] on button "Purchase details" at bounding box center [128, 102] width 146 height 39
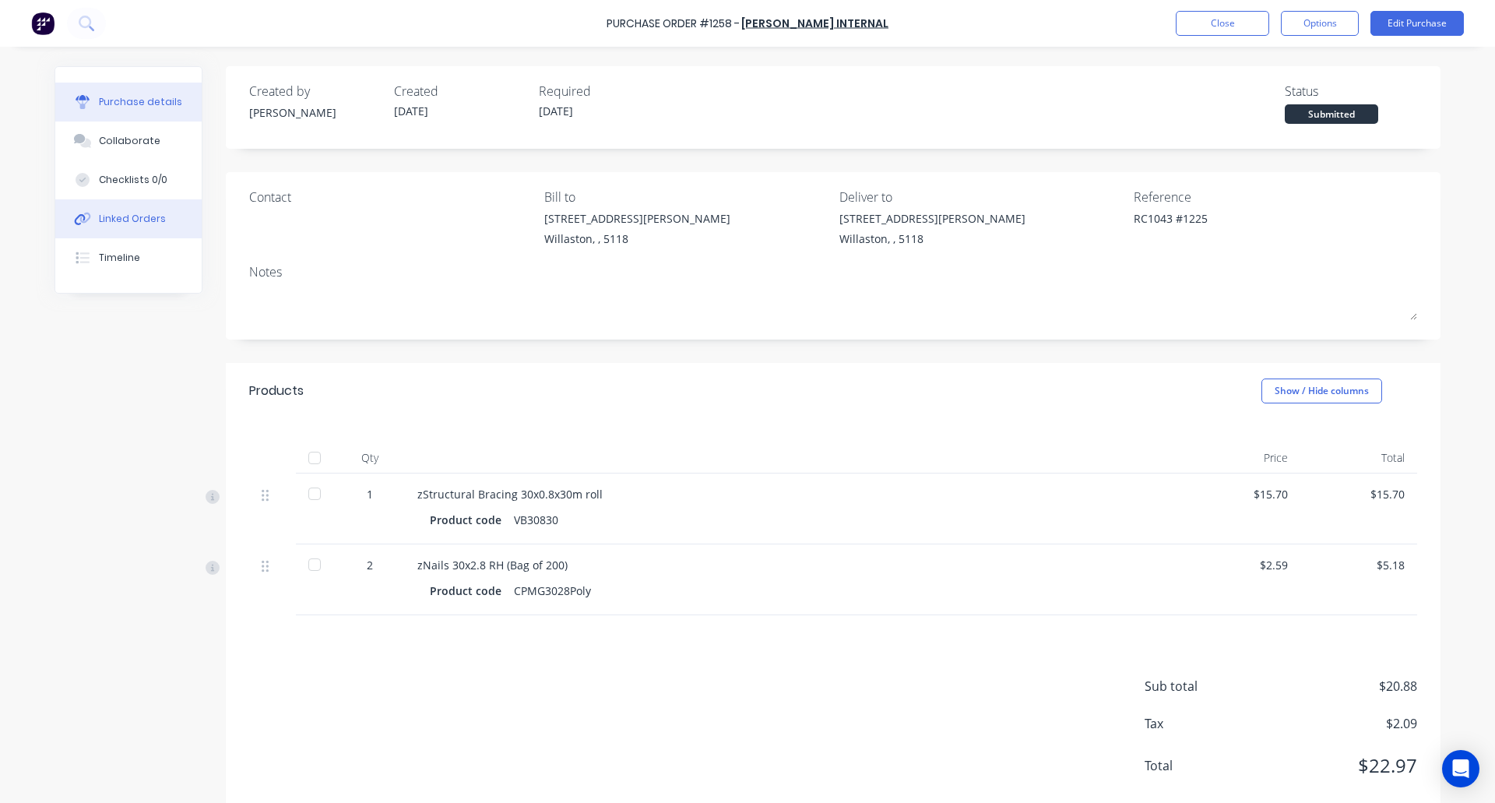
click at [118, 220] on div "Linked Orders" at bounding box center [132, 219] width 67 height 14
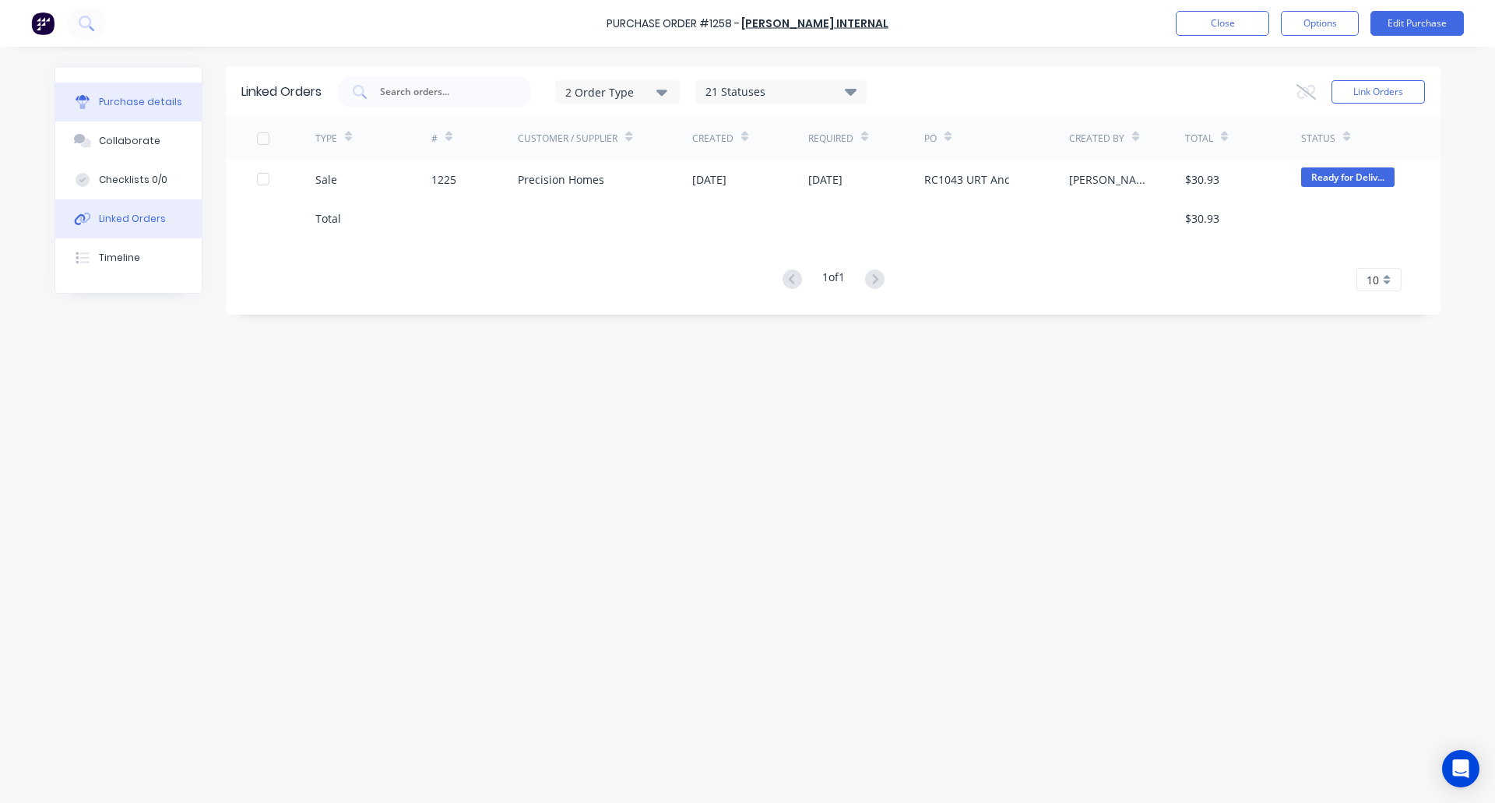
click at [164, 94] on button "Purchase details" at bounding box center [128, 102] width 146 height 39
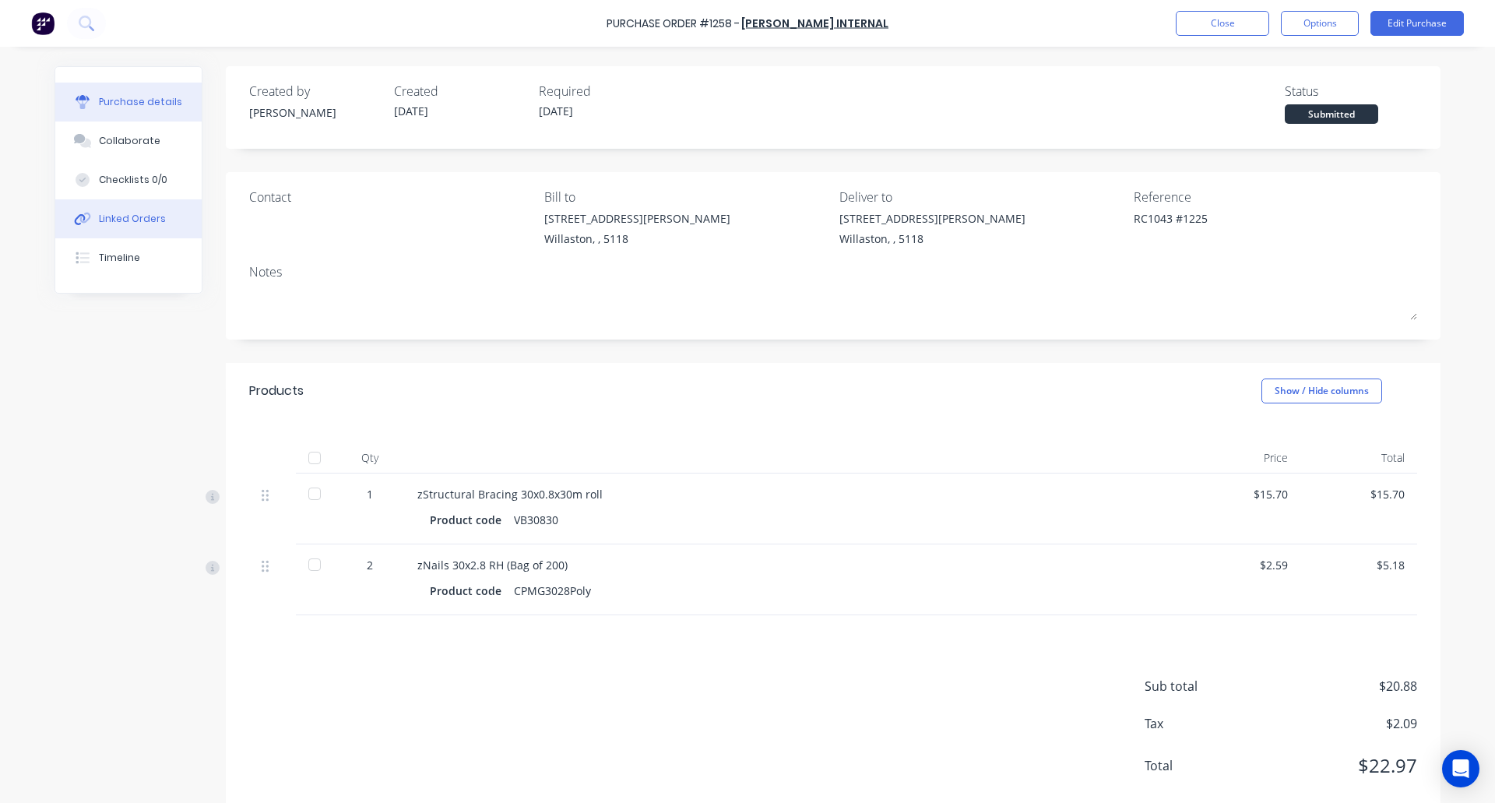
click at [103, 211] on button "Linked Orders" at bounding box center [128, 218] width 146 height 39
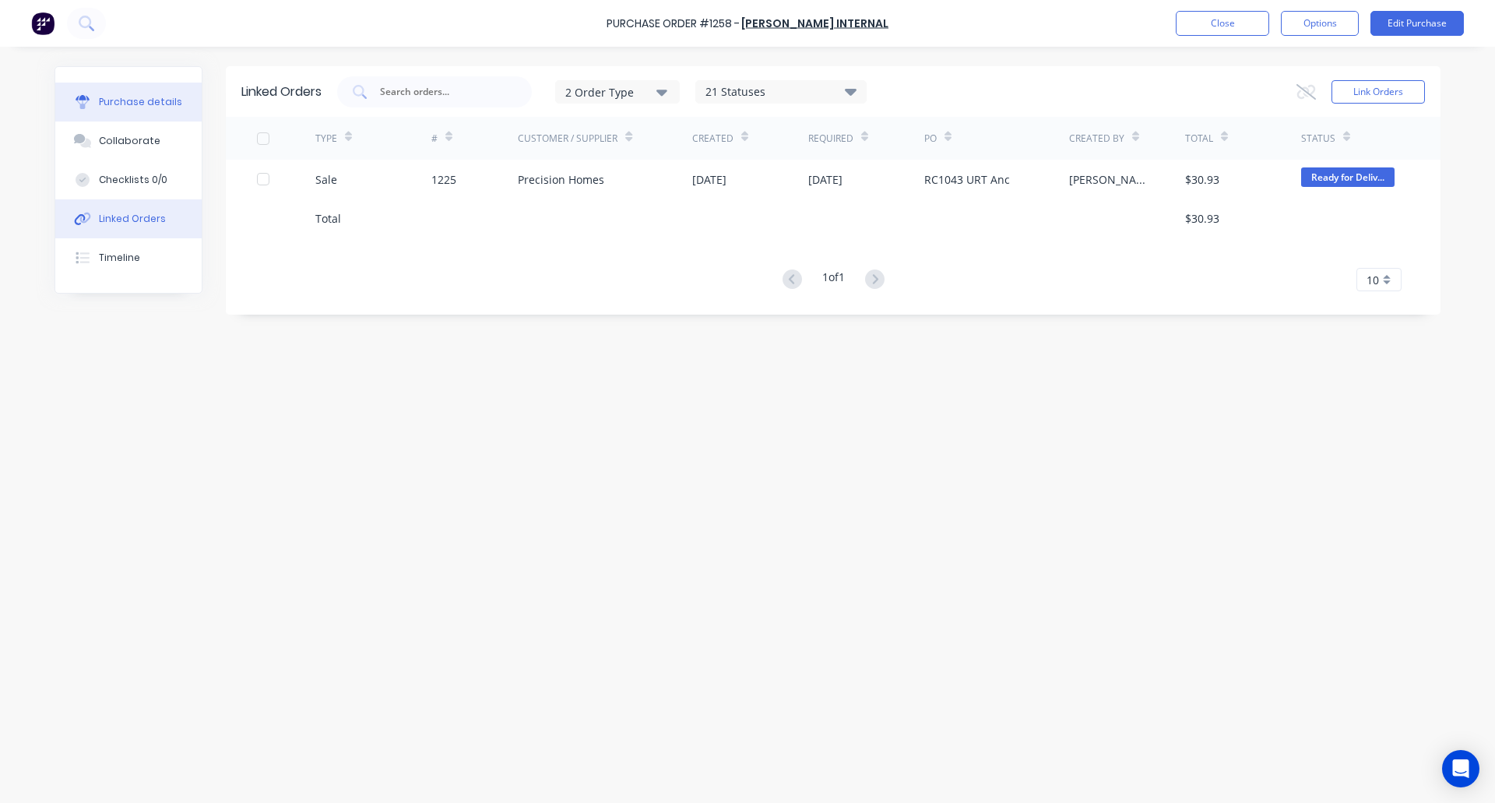
click at [107, 99] on div "Purchase details" at bounding box center [140, 102] width 83 height 14
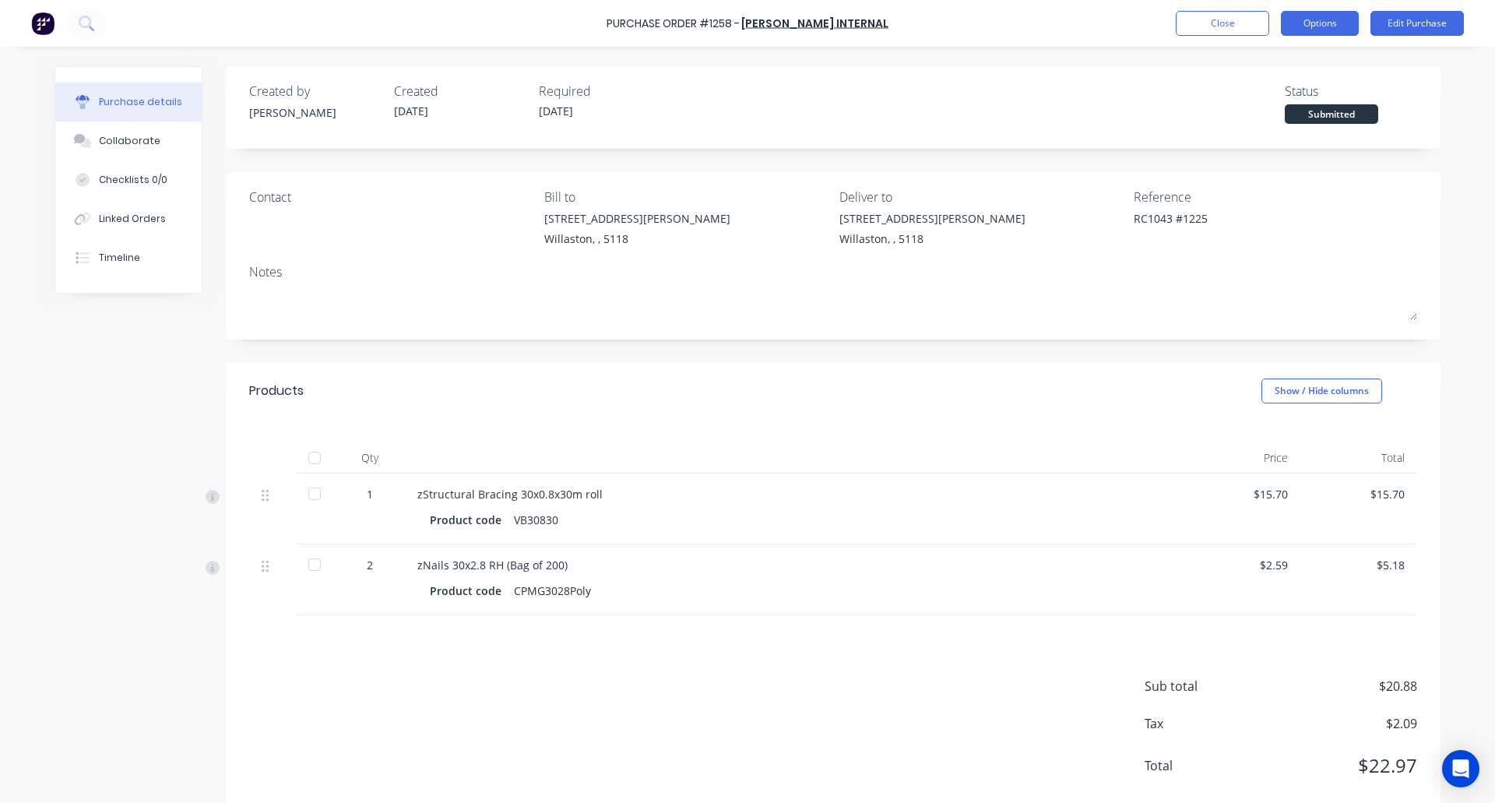
click at [1317, 17] on button "Options" at bounding box center [1320, 23] width 78 height 25
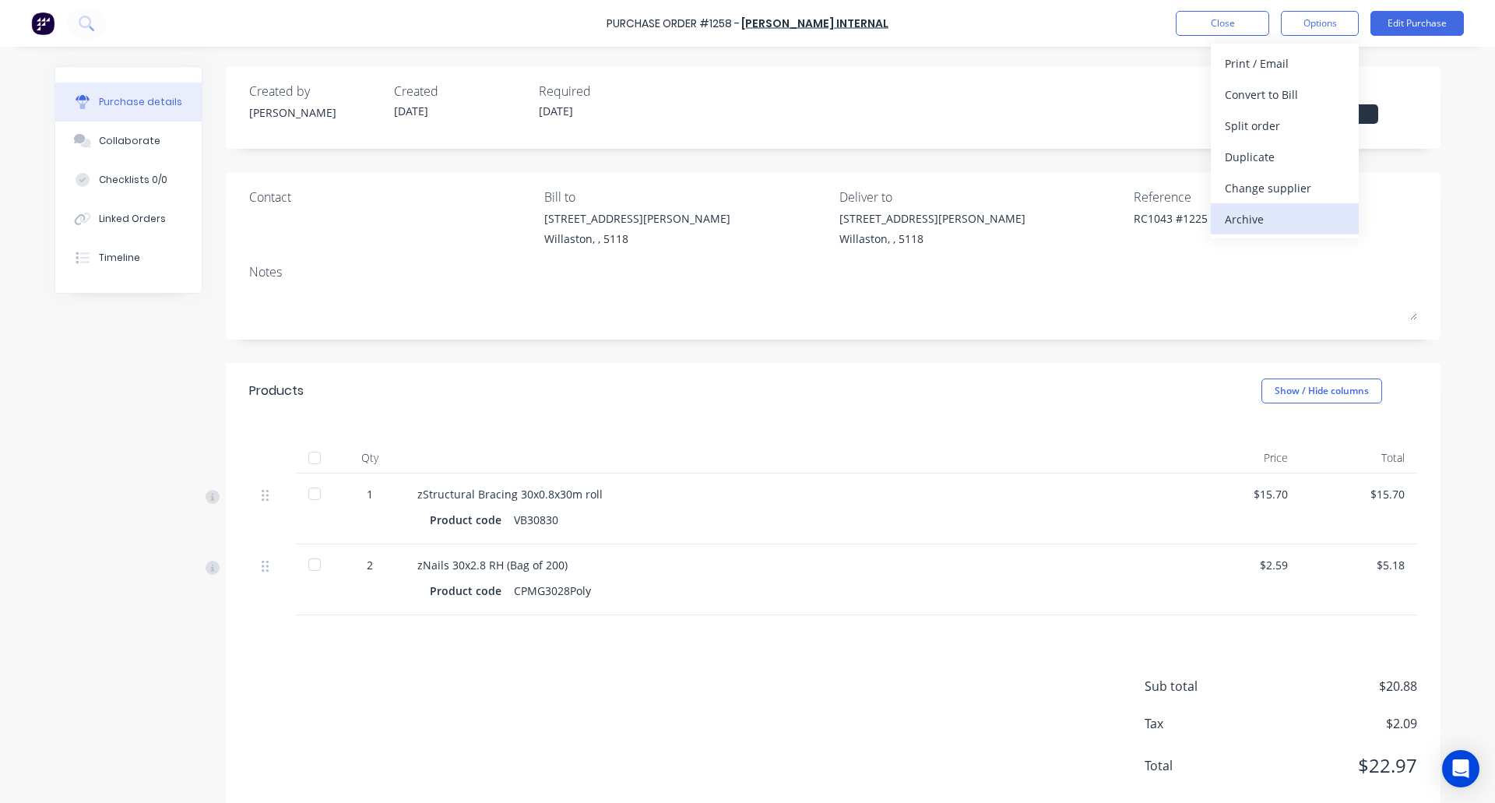
click at [1263, 217] on div "Archive" at bounding box center [1285, 219] width 120 height 23
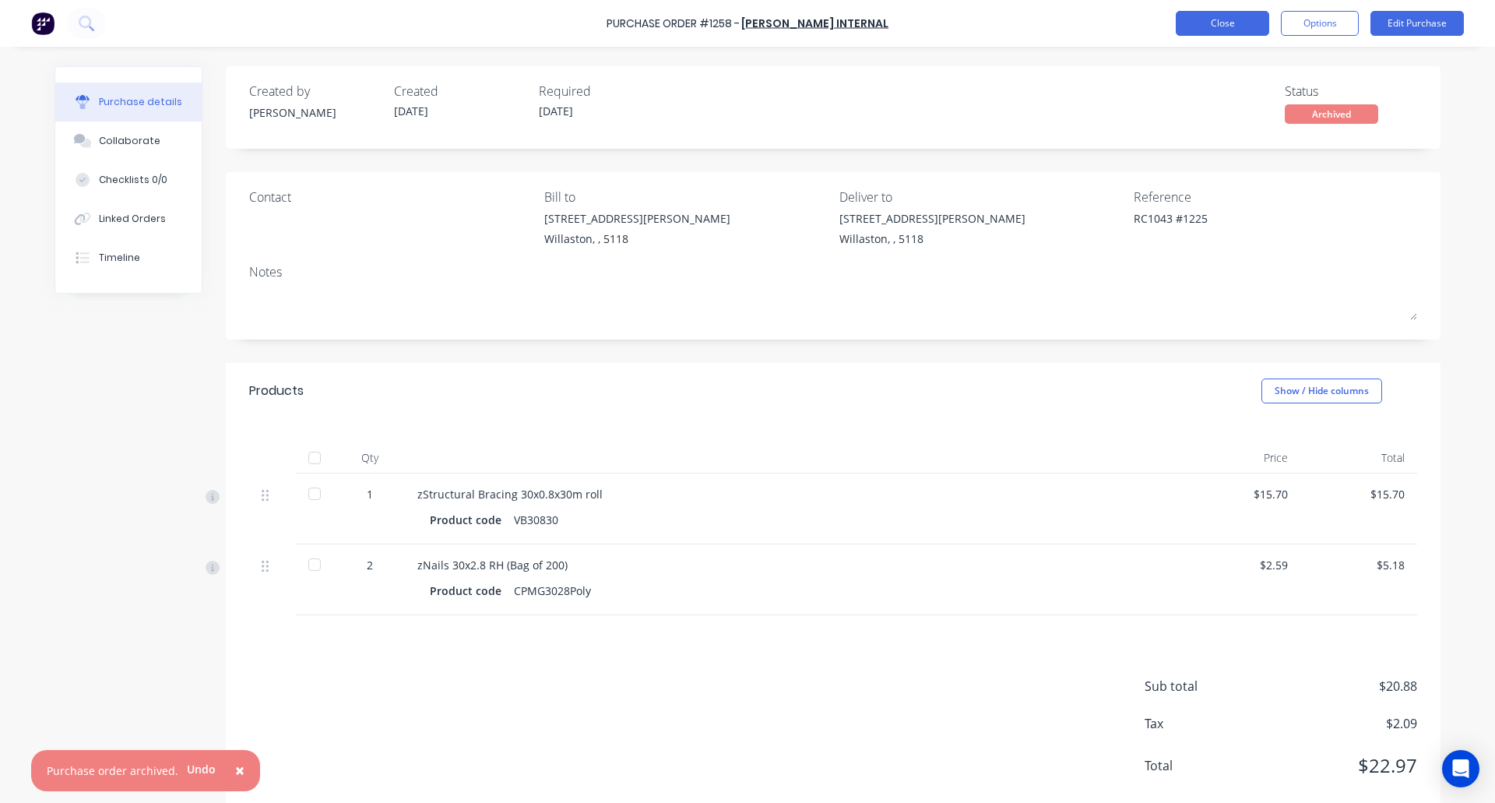
click at [1232, 23] on button "Close" at bounding box center [1222, 23] width 93 height 25
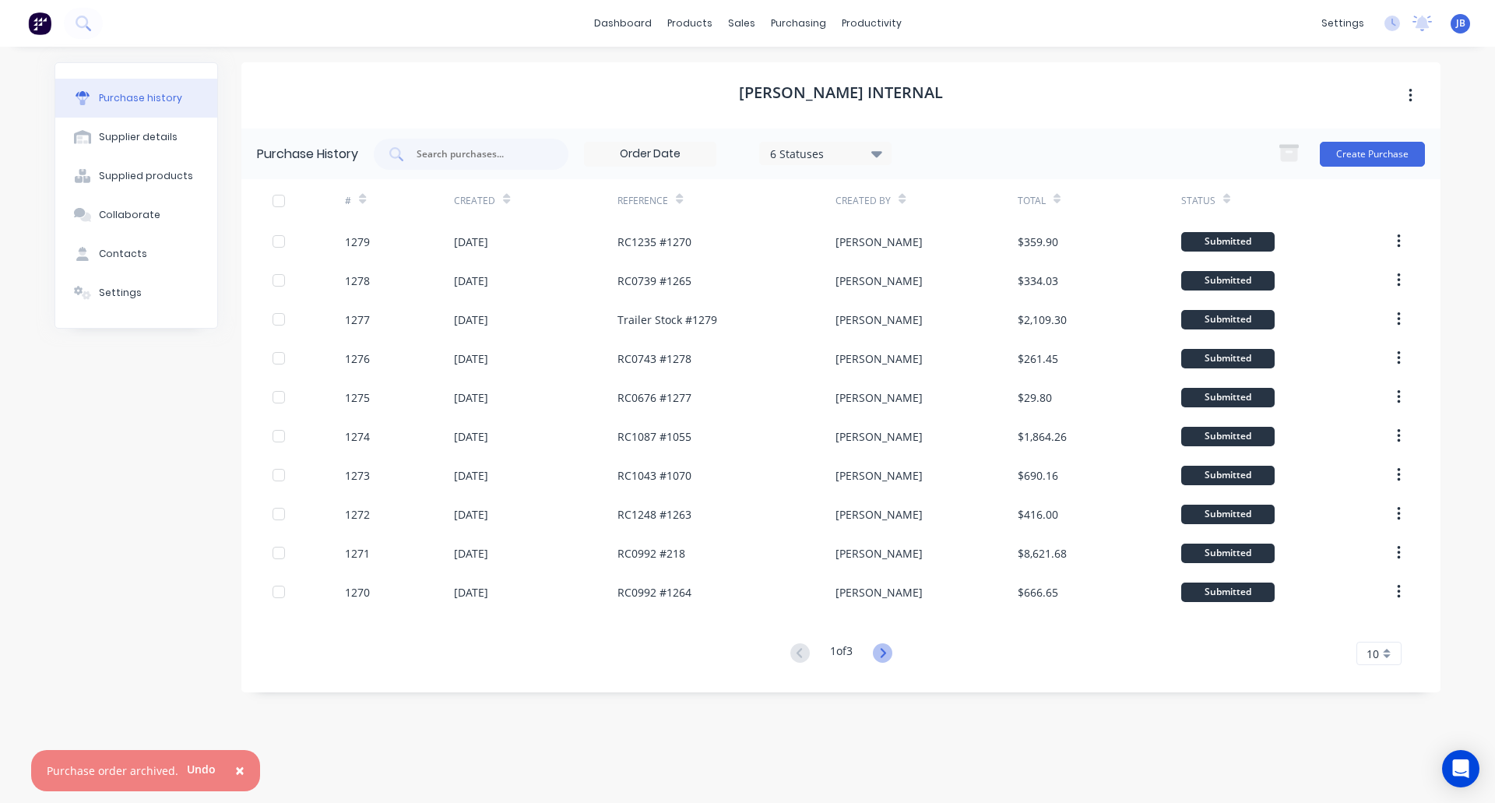
click at [884, 652] on icon at bounding box center [882, 652] width 19 height 19
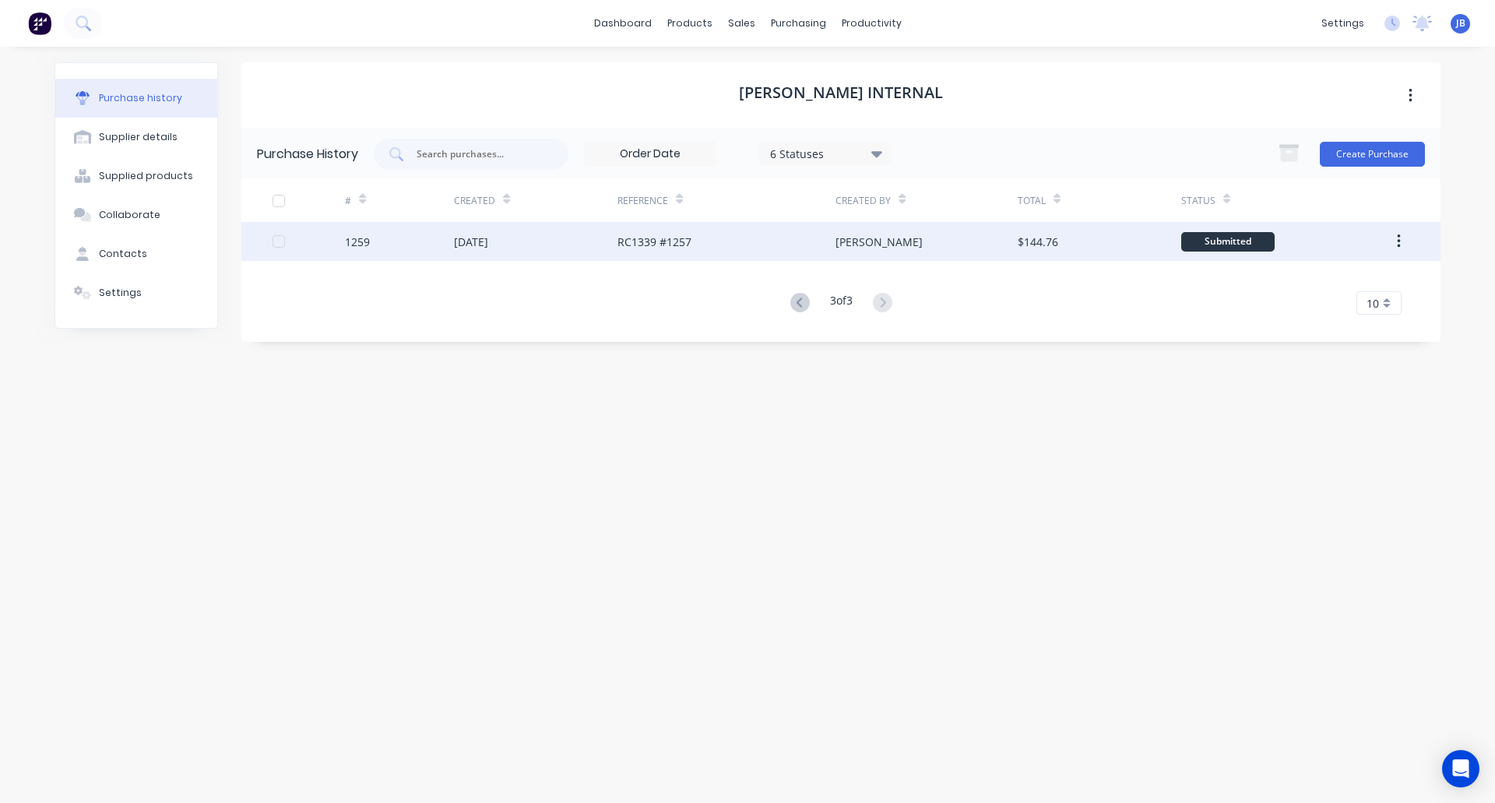
click at [535, 246] on div "[DATE]" at bounding box center [536, 241] width 164 height 39
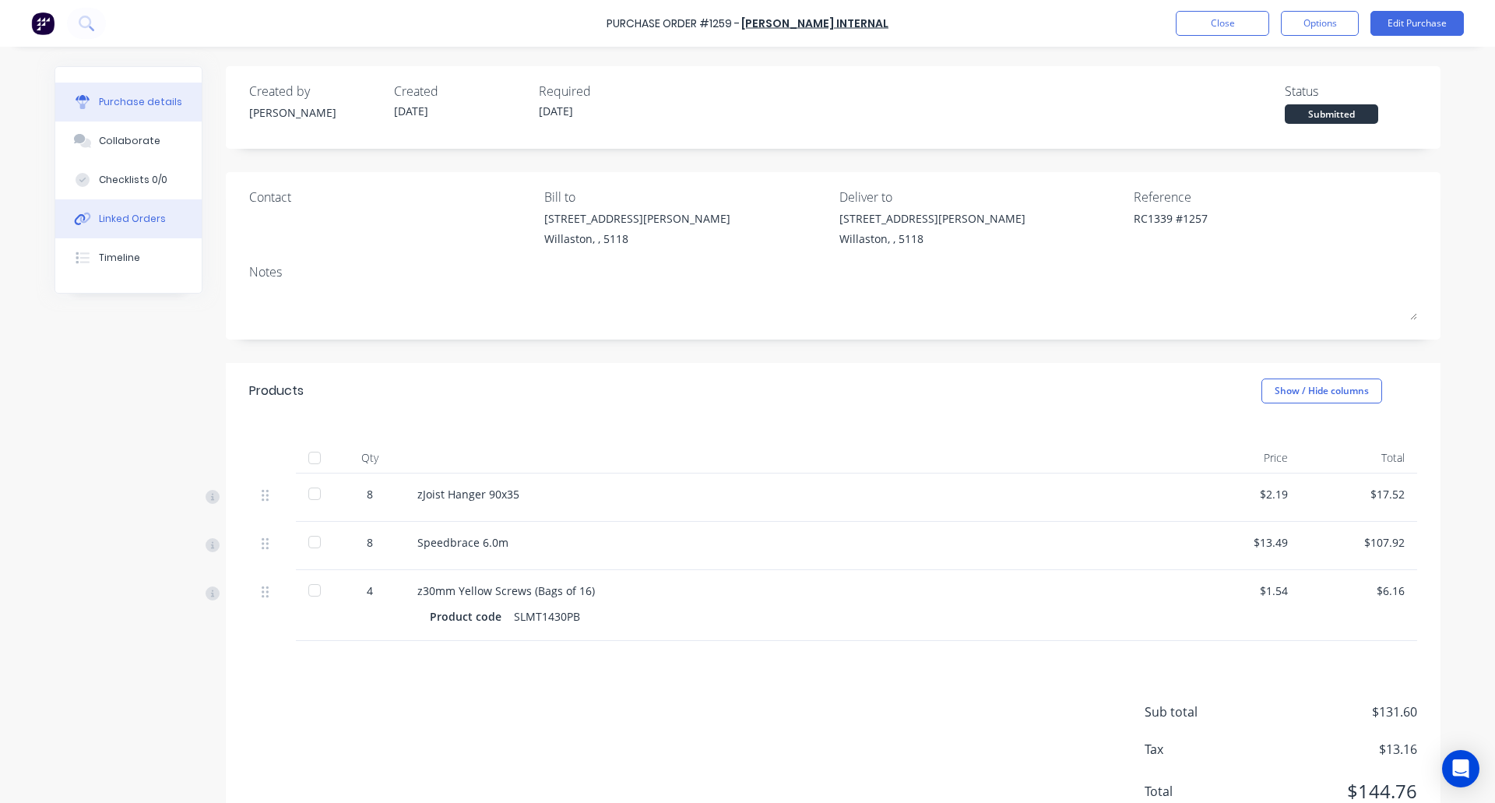
click at [121, 216] on div "Linked Orders" at bounding box center [132, 219] width 67 height 14
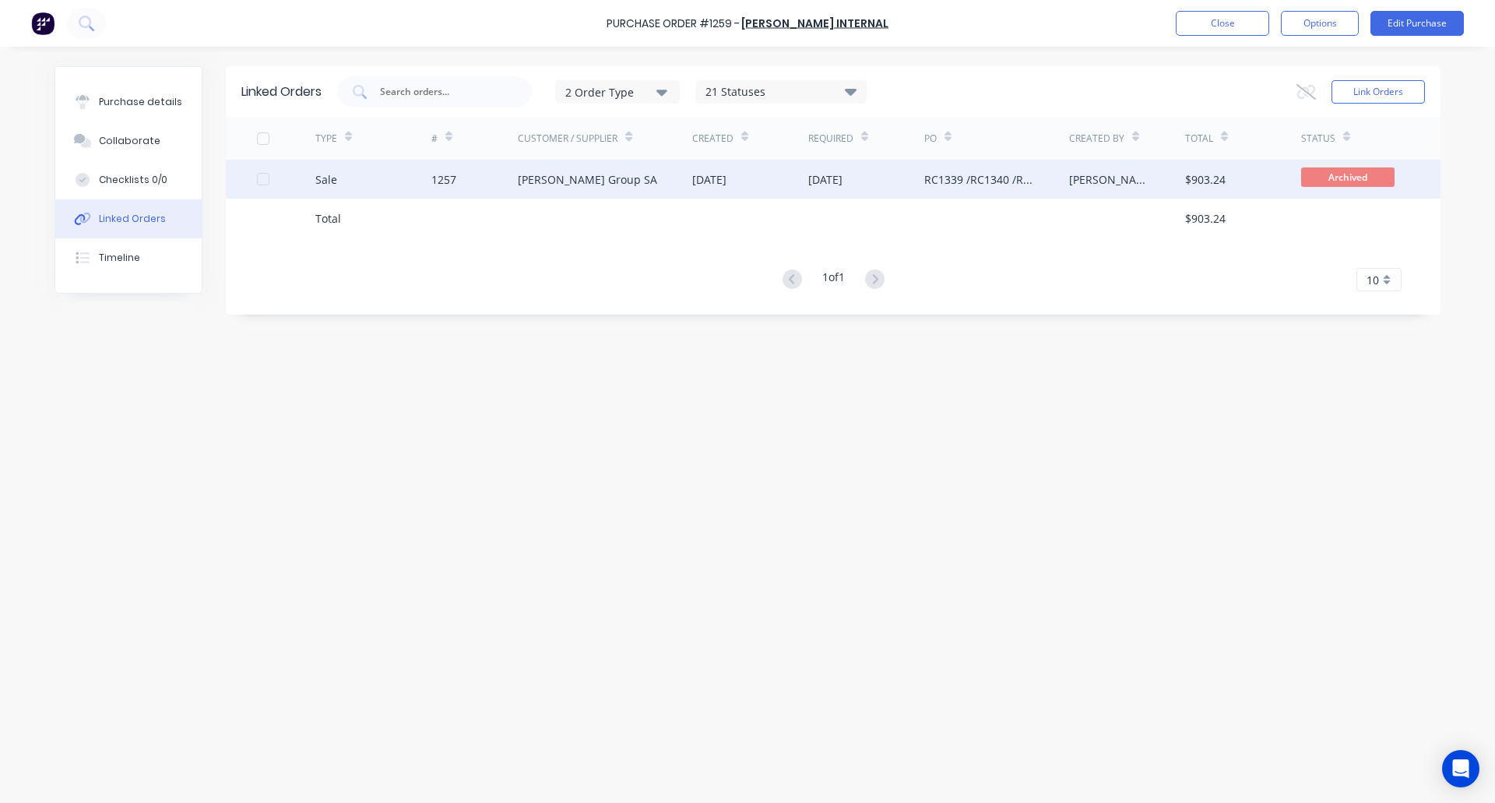
click at [612, 179] on div "[PERSON_NAME] Group SA" at bounding box center [605, 179] width 174 height 39
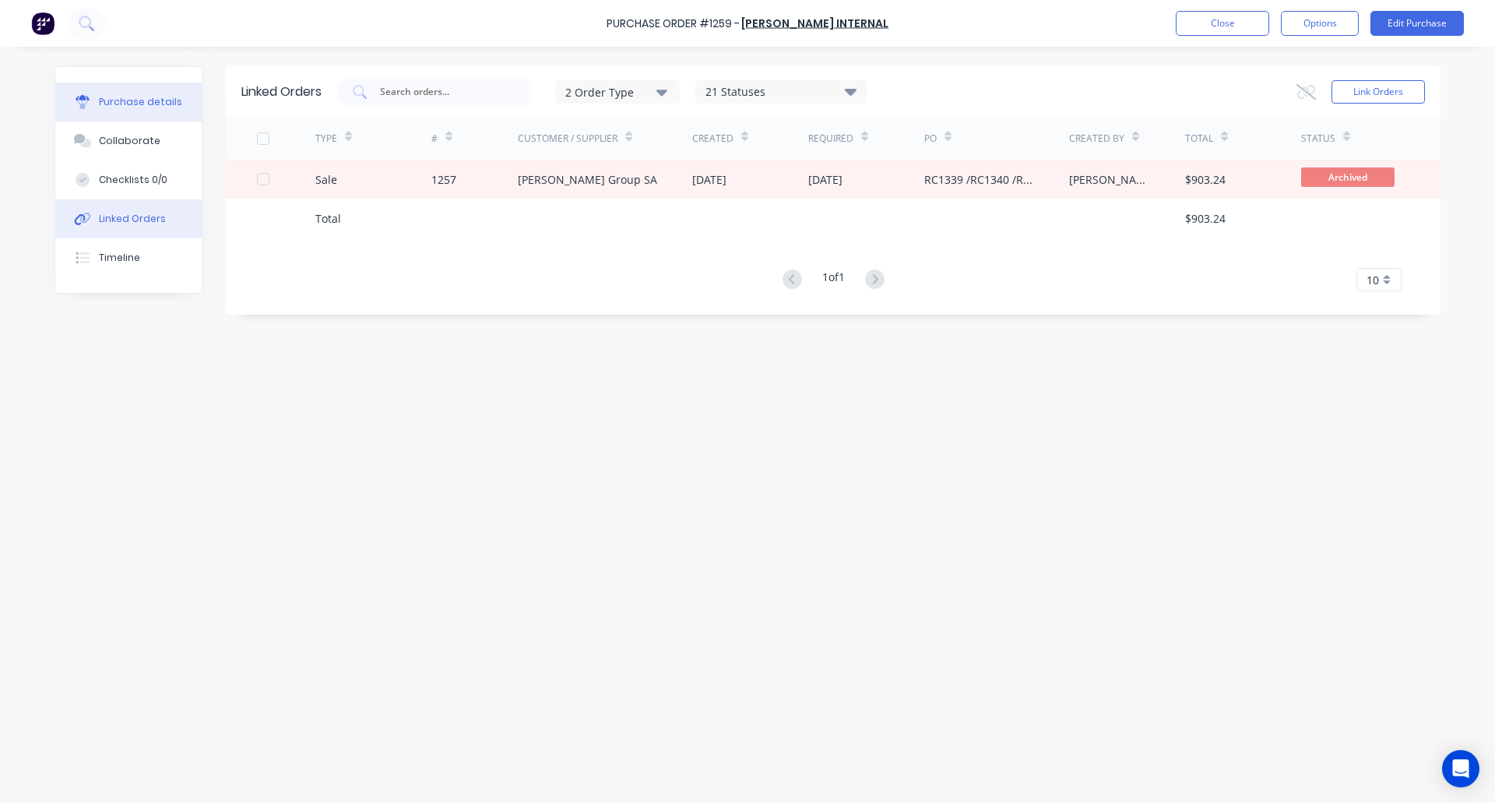
click at [117, 97] on div "Purchase details" at bounding box center [140, 102] width 83 height 14
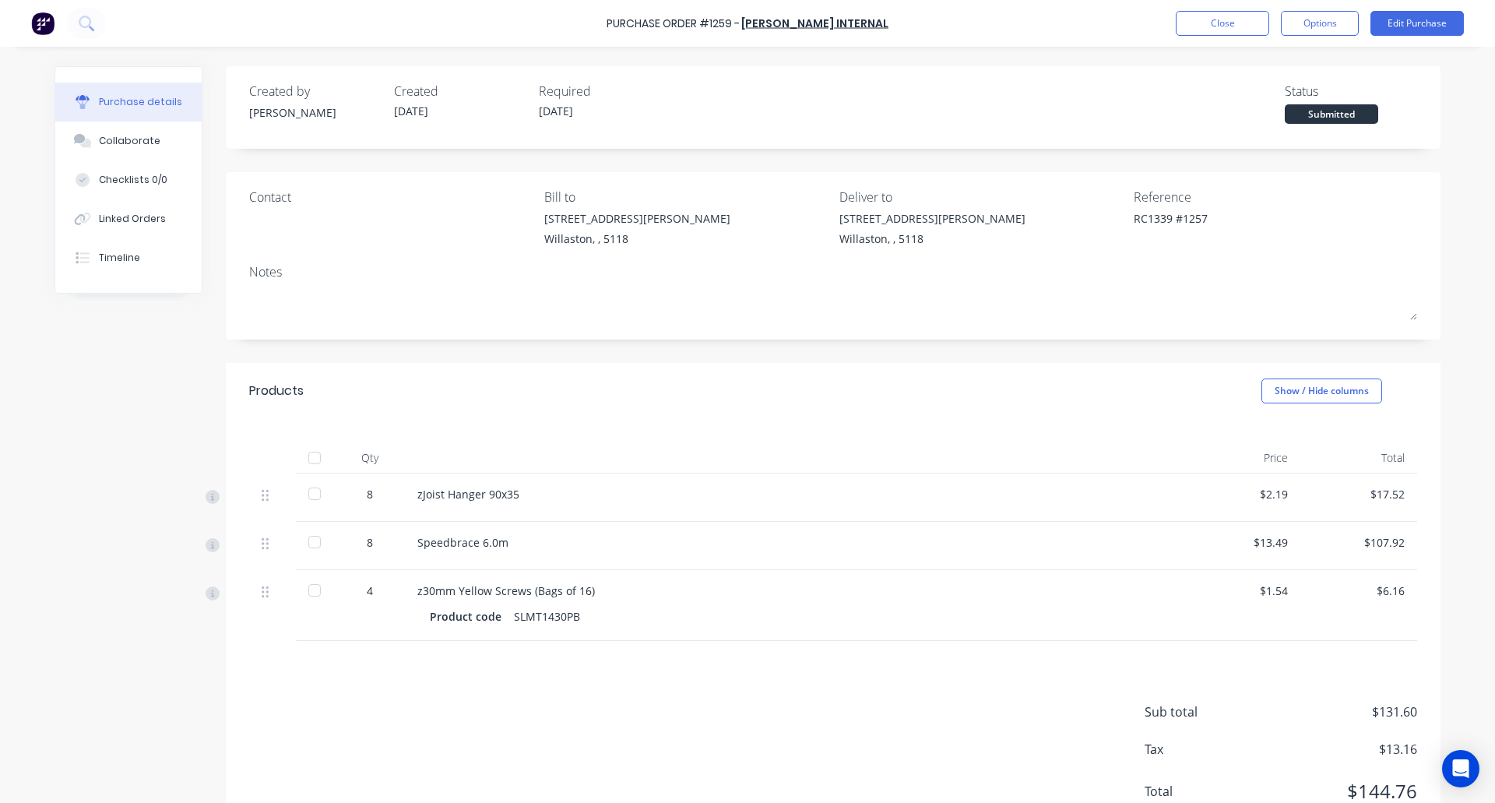
scroll to position [60, 0]
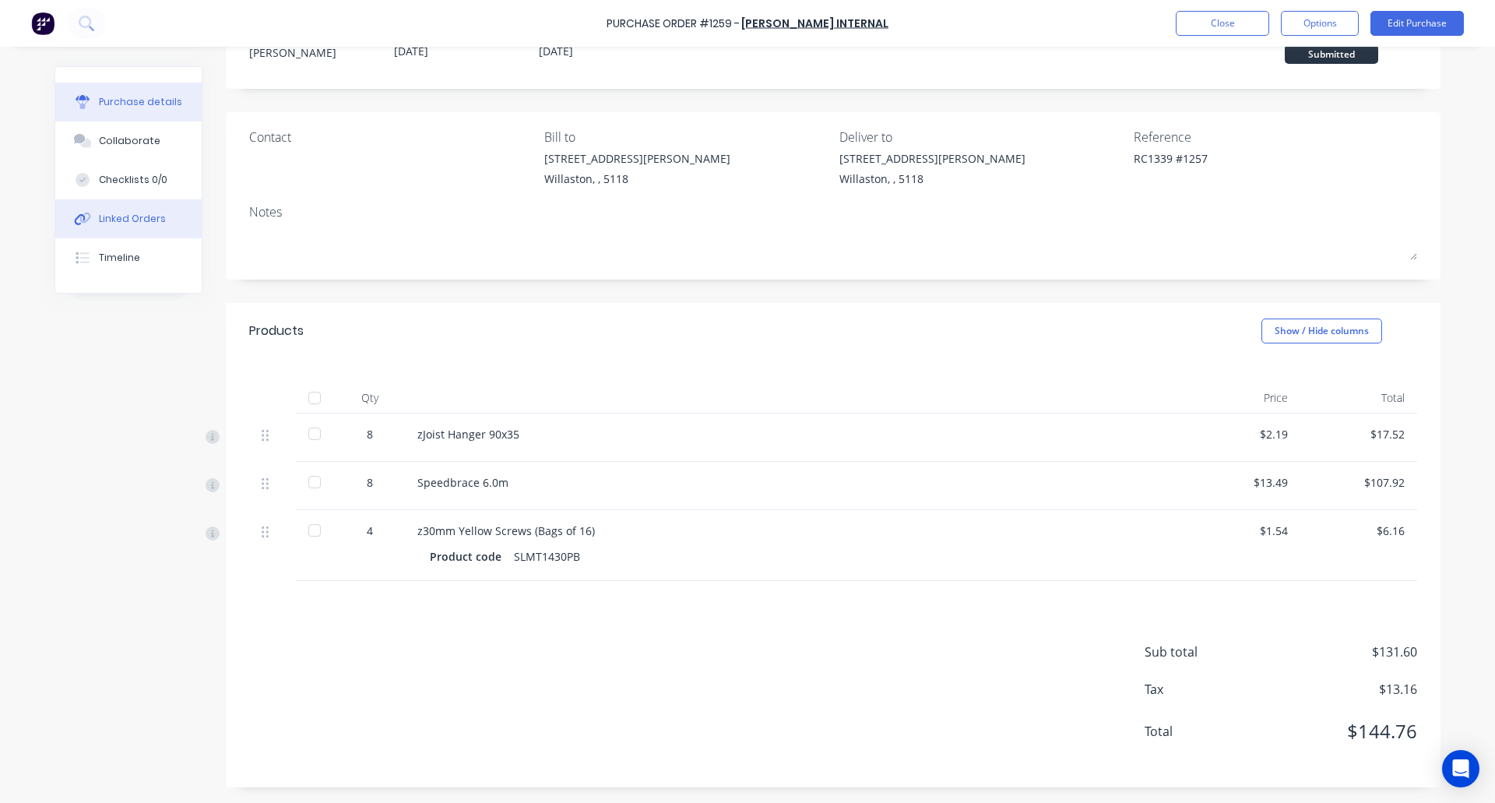
click at [117, 217] on div "Linked Orders" at bounding box center [132, 219] width 67 height 14
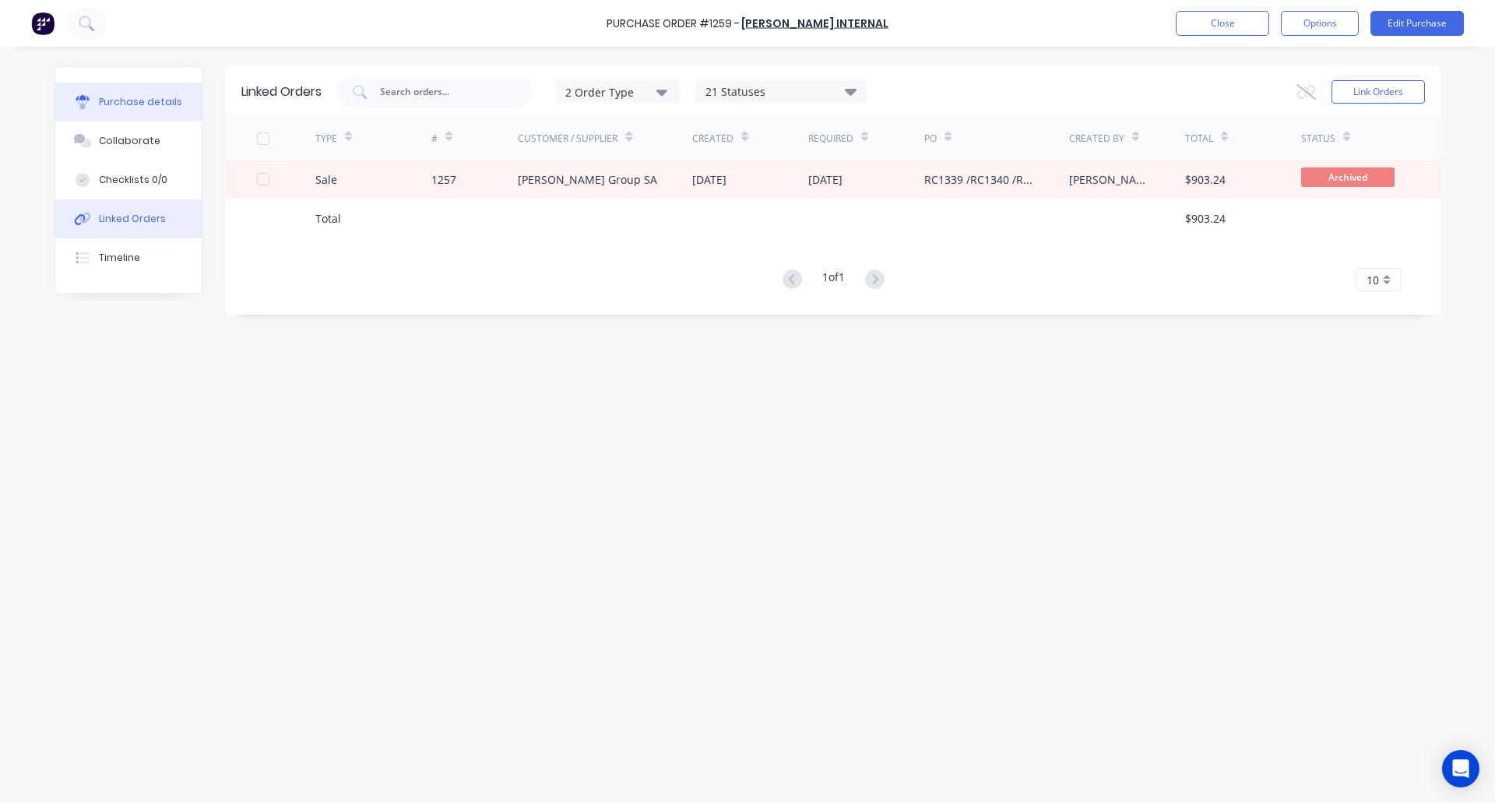
click at [142, 104] on div "Purchase details" at bounding box center [140, 102] width 83 height 14
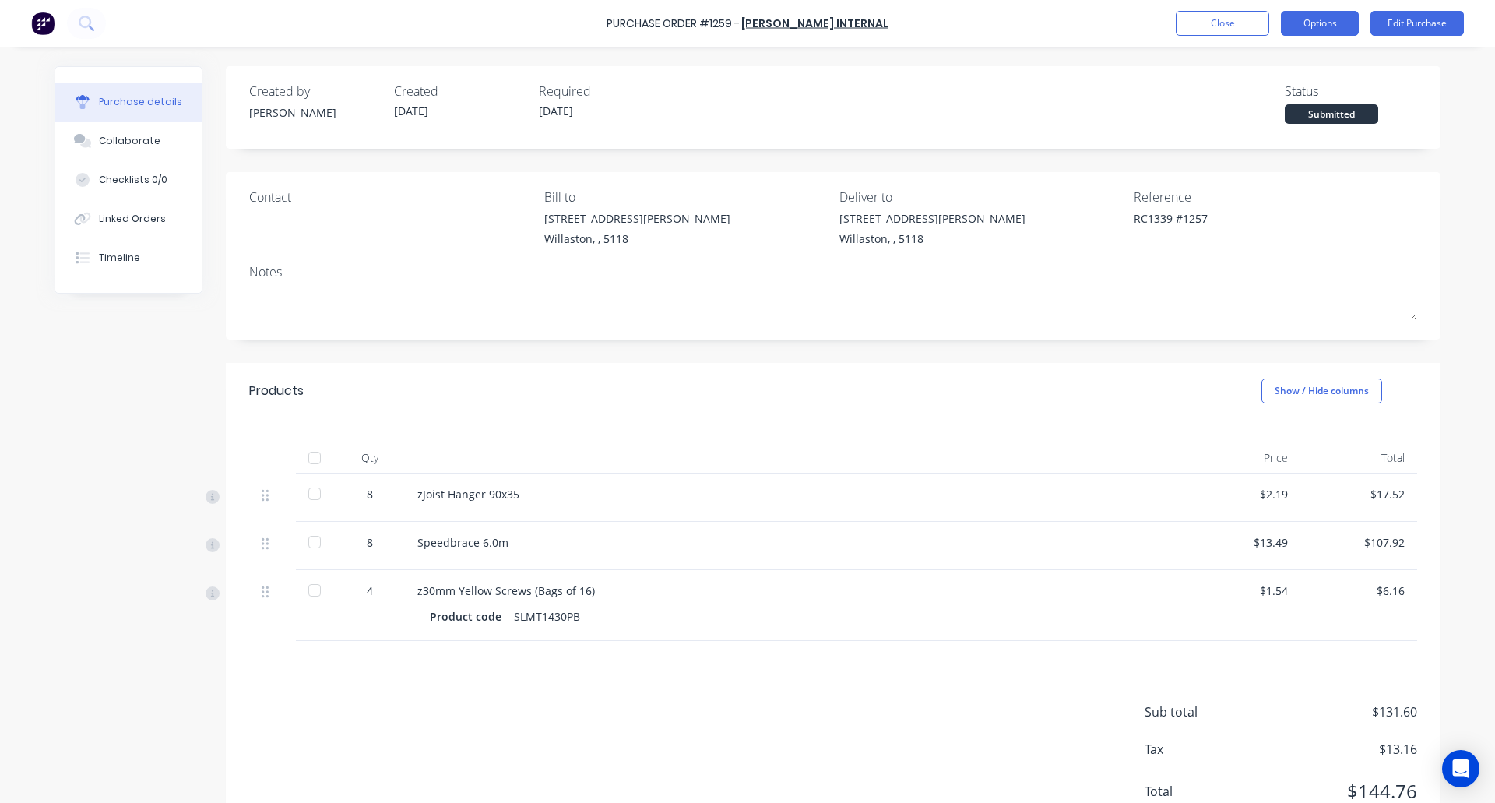
click at [1313, 23] on button "Options" at bounding box center [1320, 23] width 78 height 25
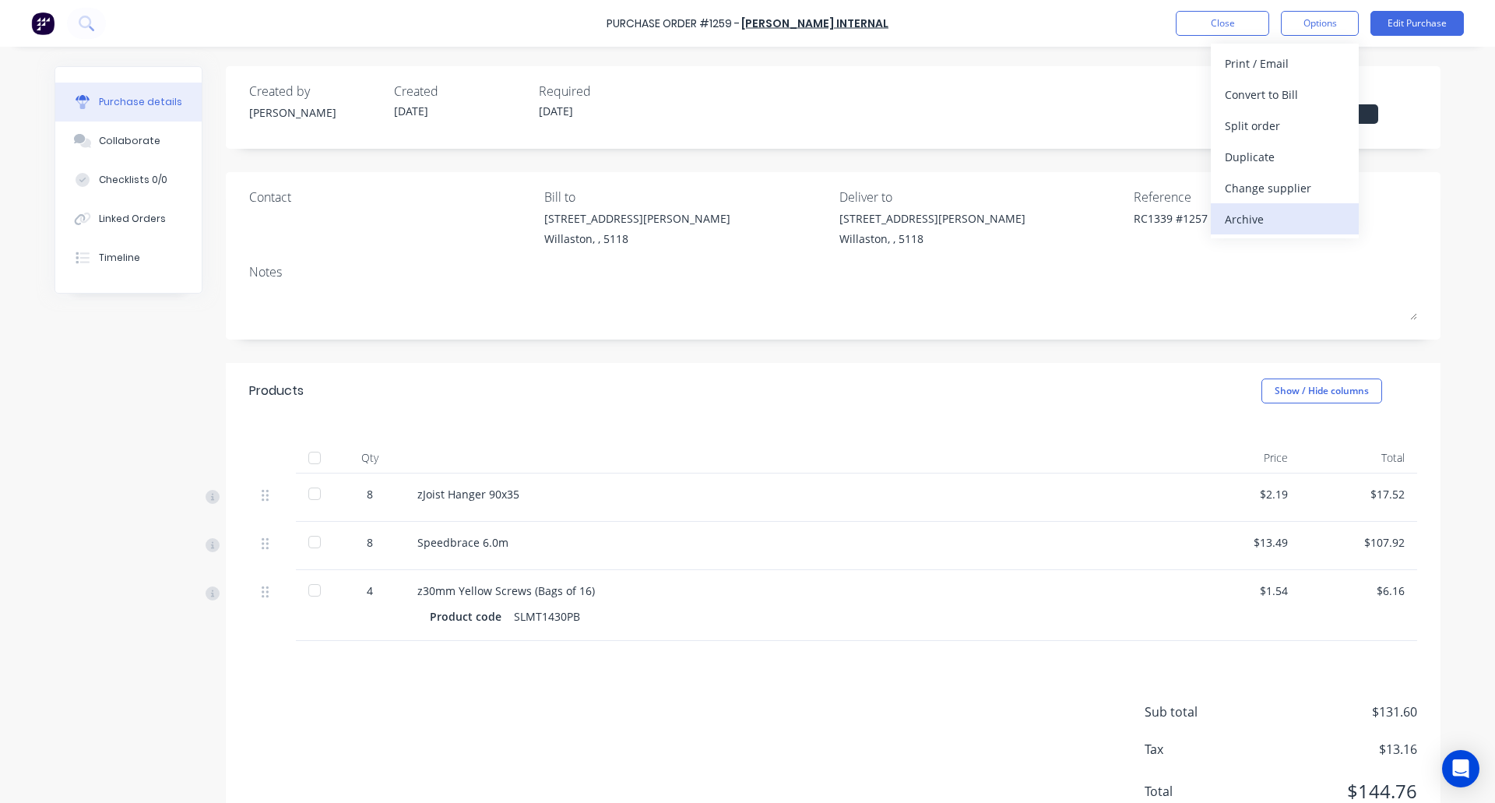
click at [1266, 222] on div "Archive" at bounding box center [1285, 219] width 120 height 23
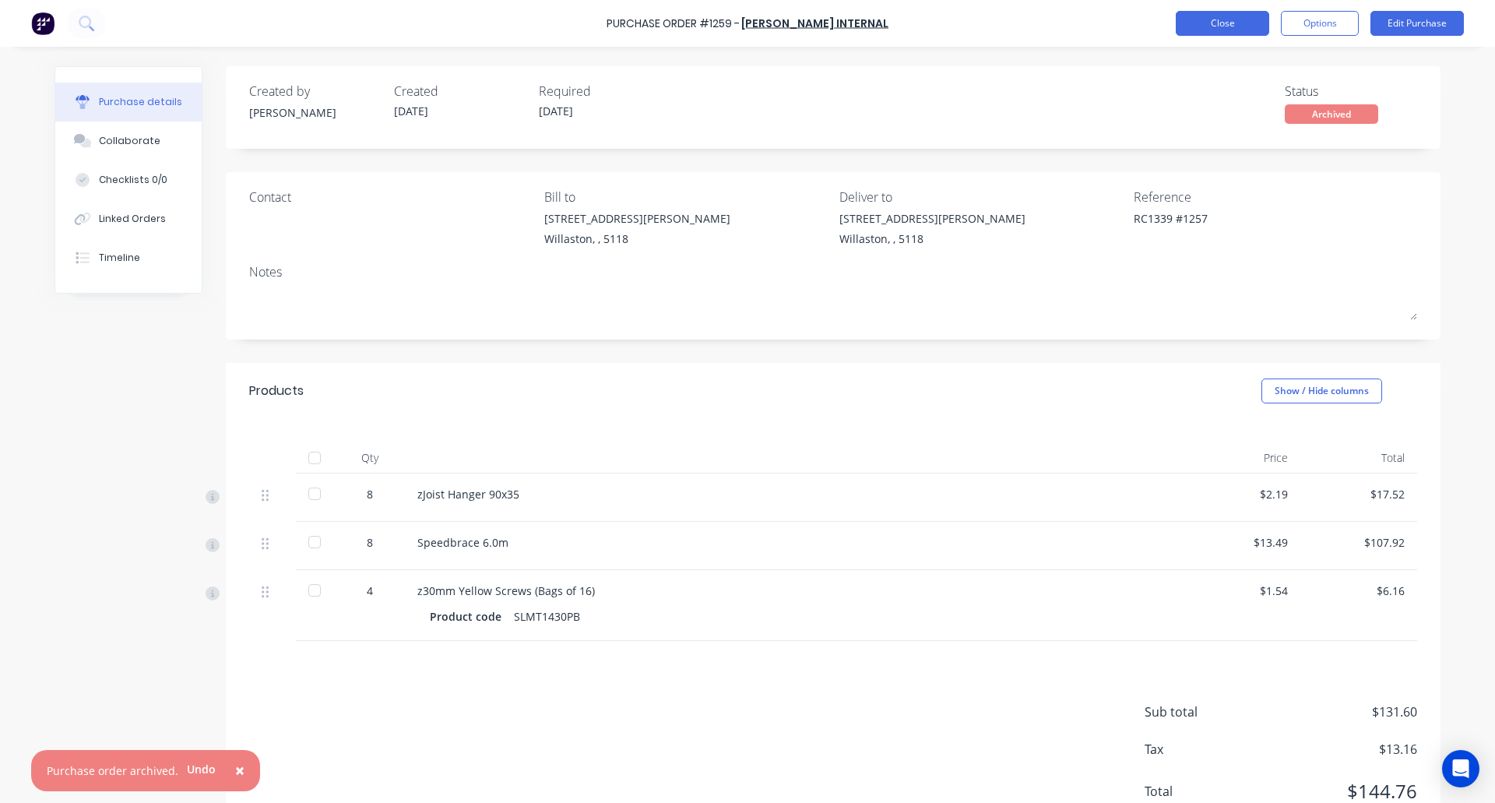
click at [1225, 23] on button "Close" at bounding box center [1222, 23] width 93 height 25
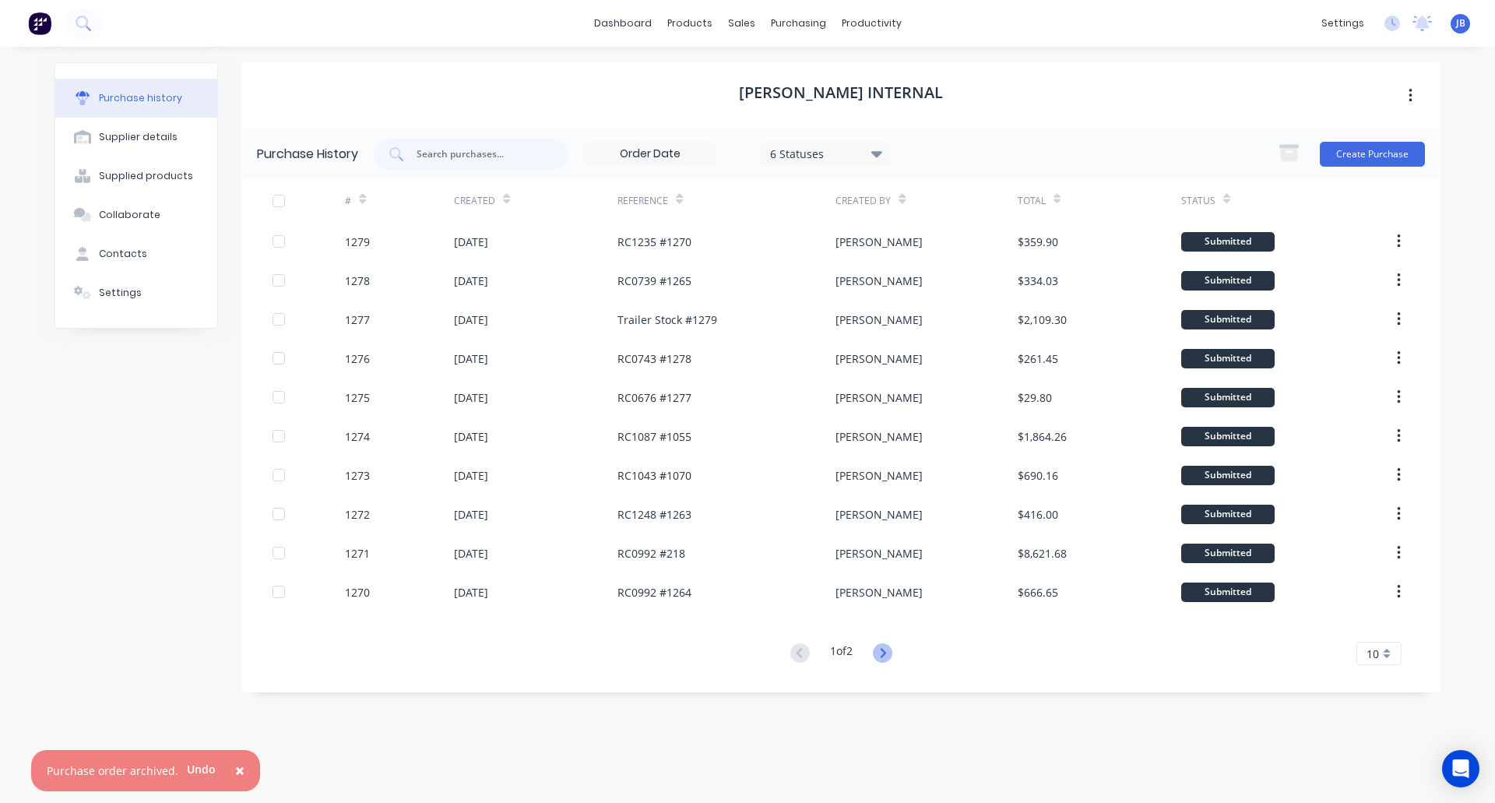
click at [876, 658] on icon at bounding box center [882, 652] width 19 height 19
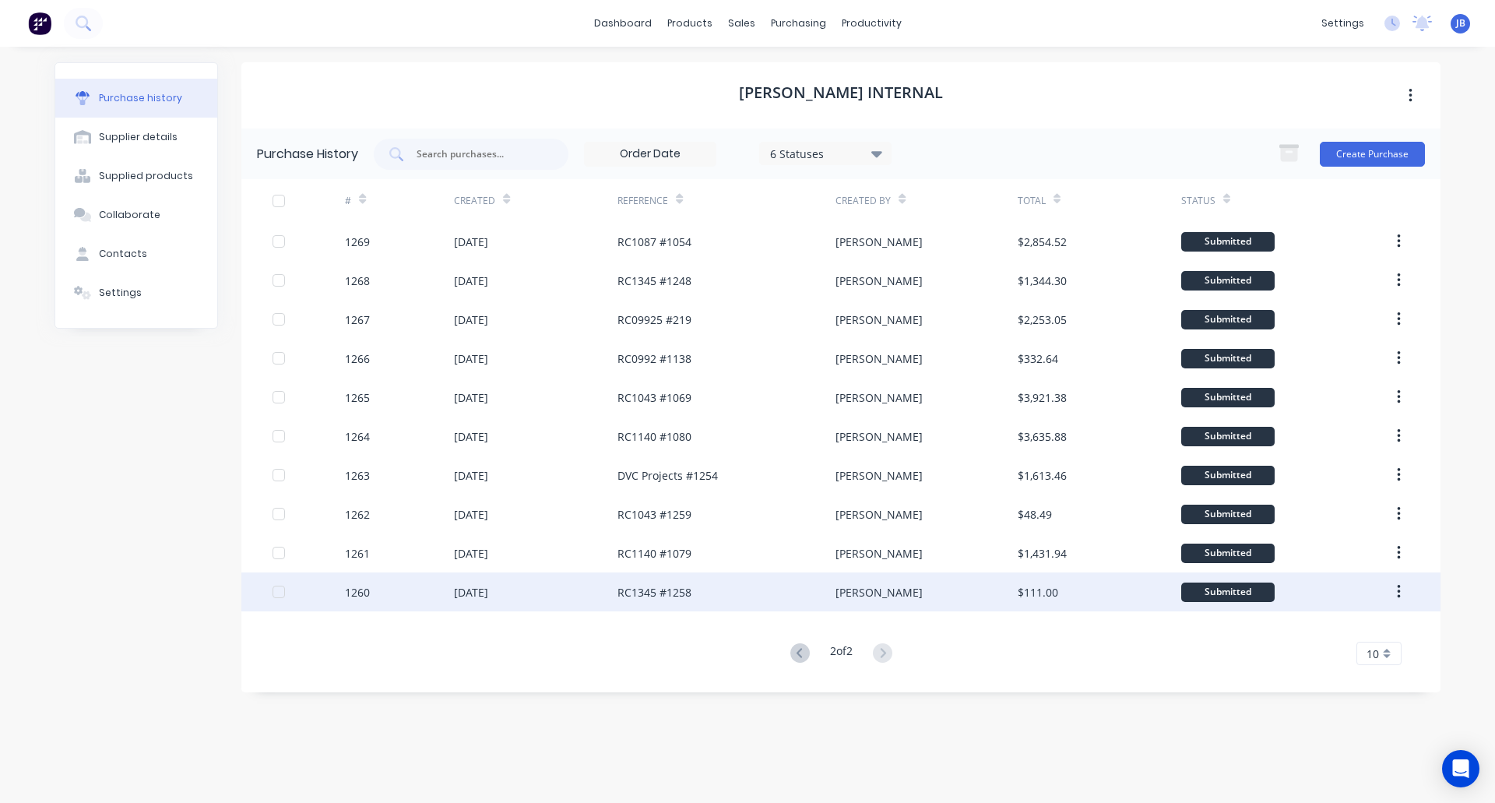
click at [690, 589] on div "RC1345 #1258" at bounding box center [654, 592] width 74 height 16
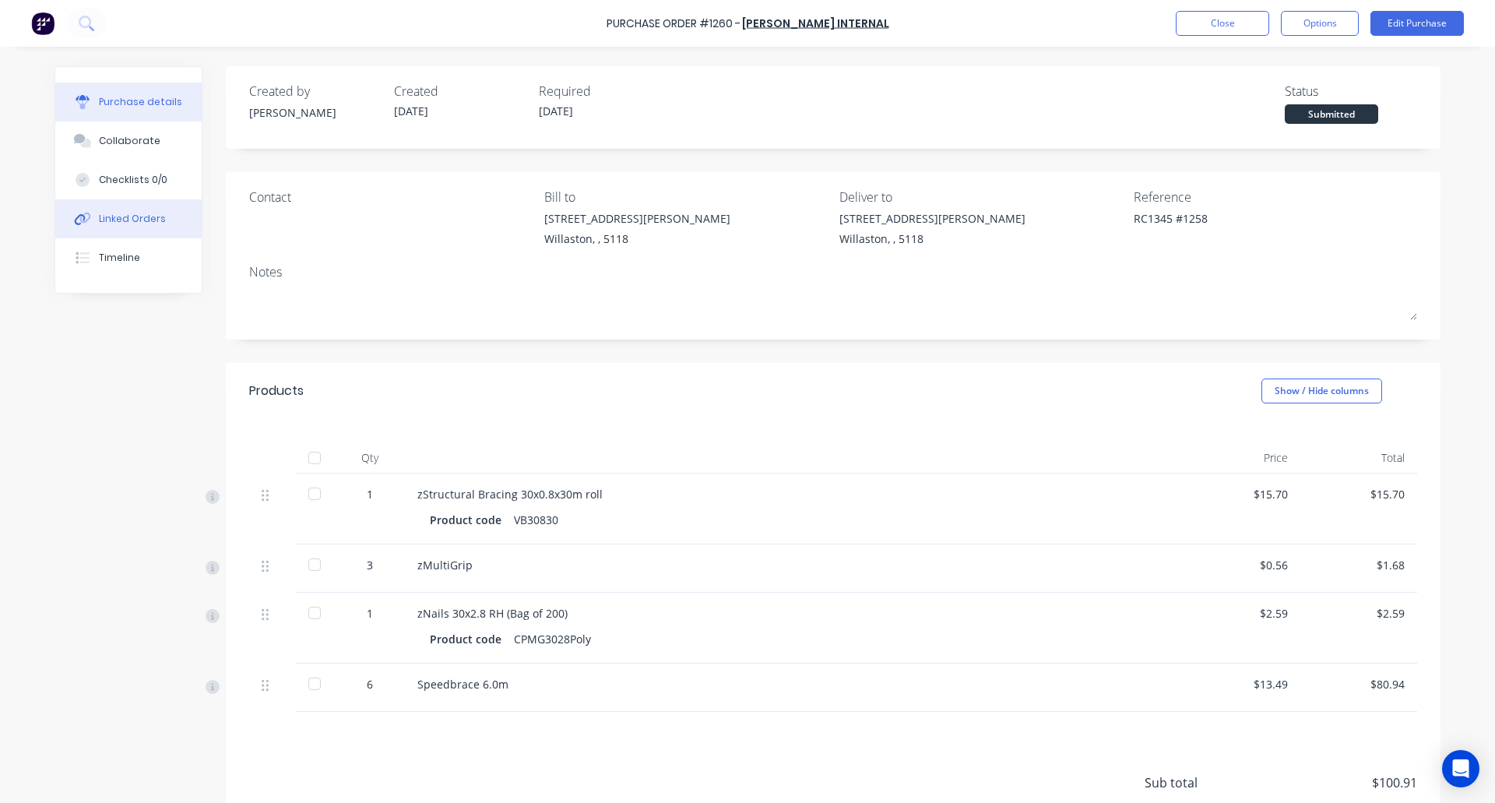
click at [142, 222] on div "Linked Orders" at bounding box center [132, 219] width 67 height 14
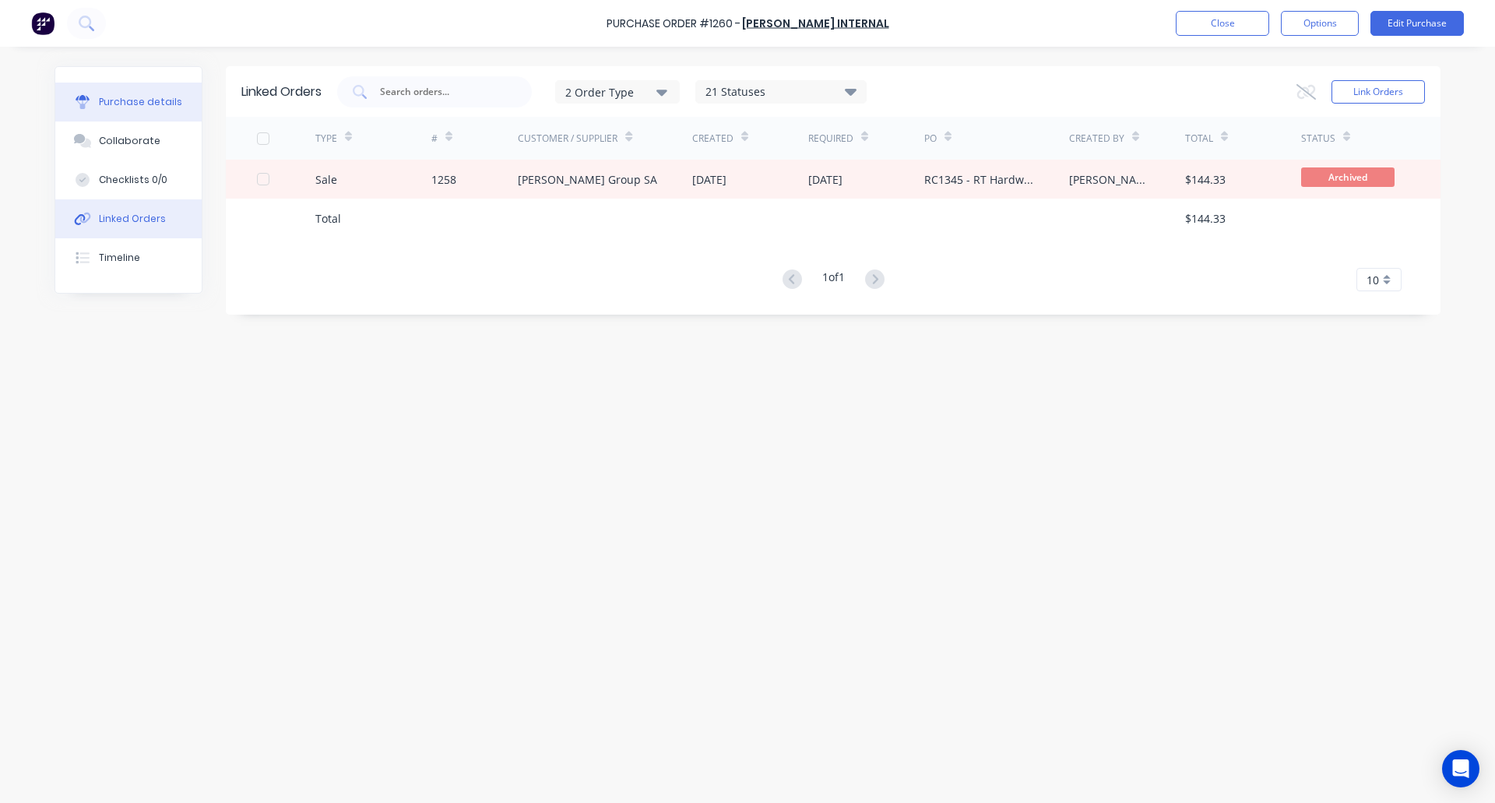
click at [117, 96] on div "Purchase details" at bounding box center [140, 102] width 83 height 14
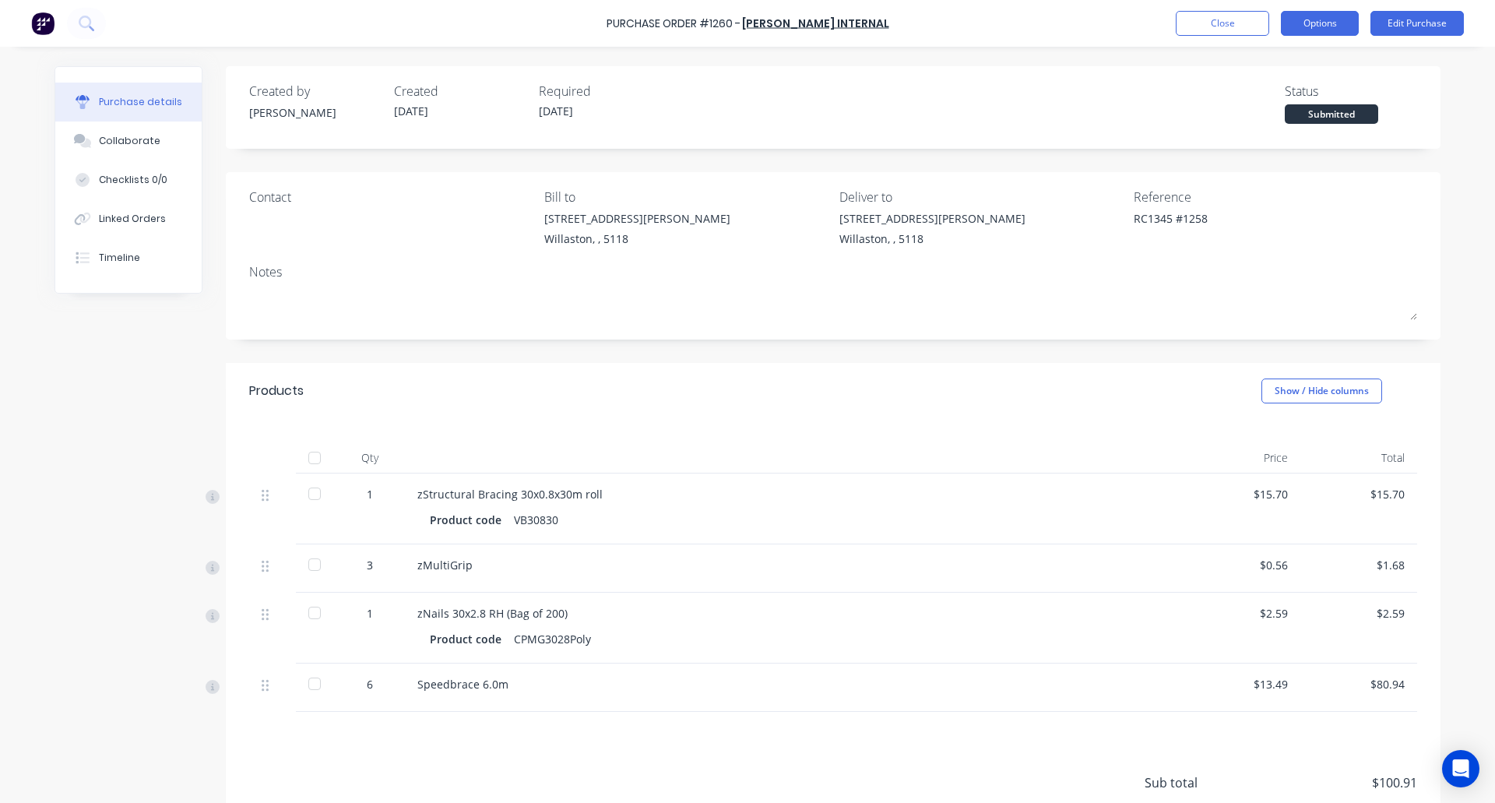
click at [1300, 23] on button "Options" at bounding box center [1320, 23] width 78 height 25
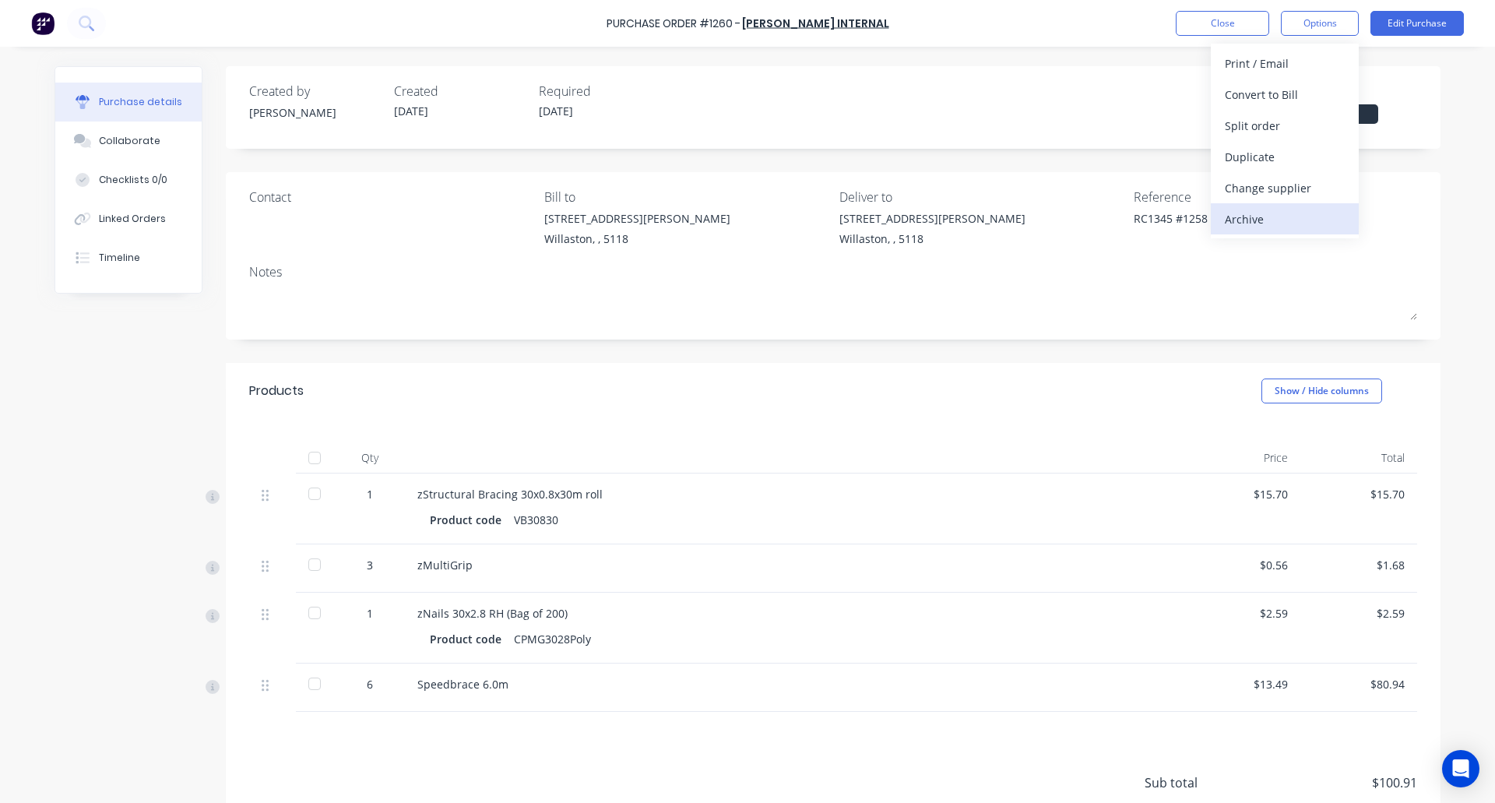
click at [1255, 216] on div "Archive" at bounding box center [1285, 219] width 120 height 23
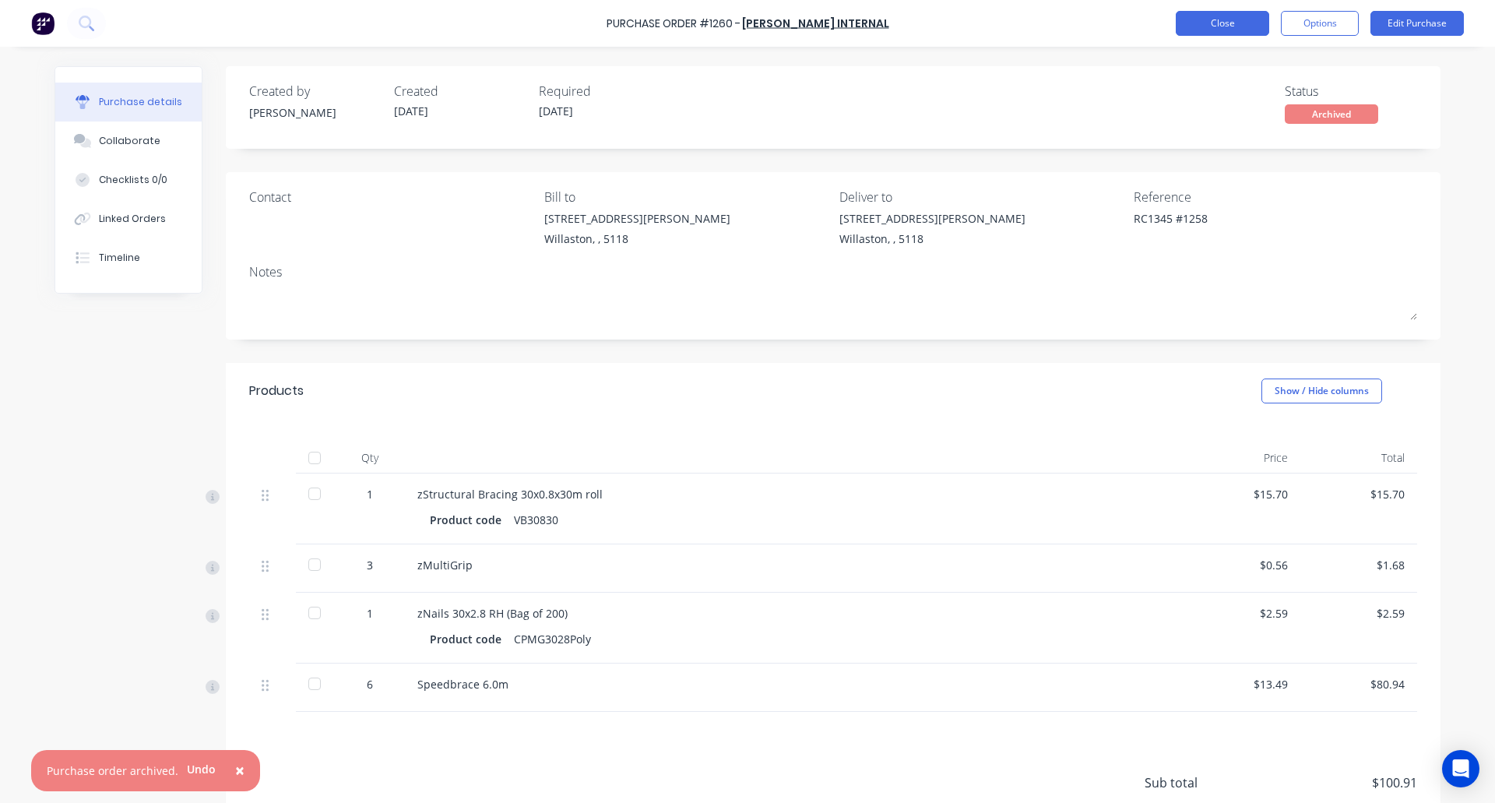
click at [1229, 22] on button "Close" at bounding box center [1222, 23] width 93 height 25
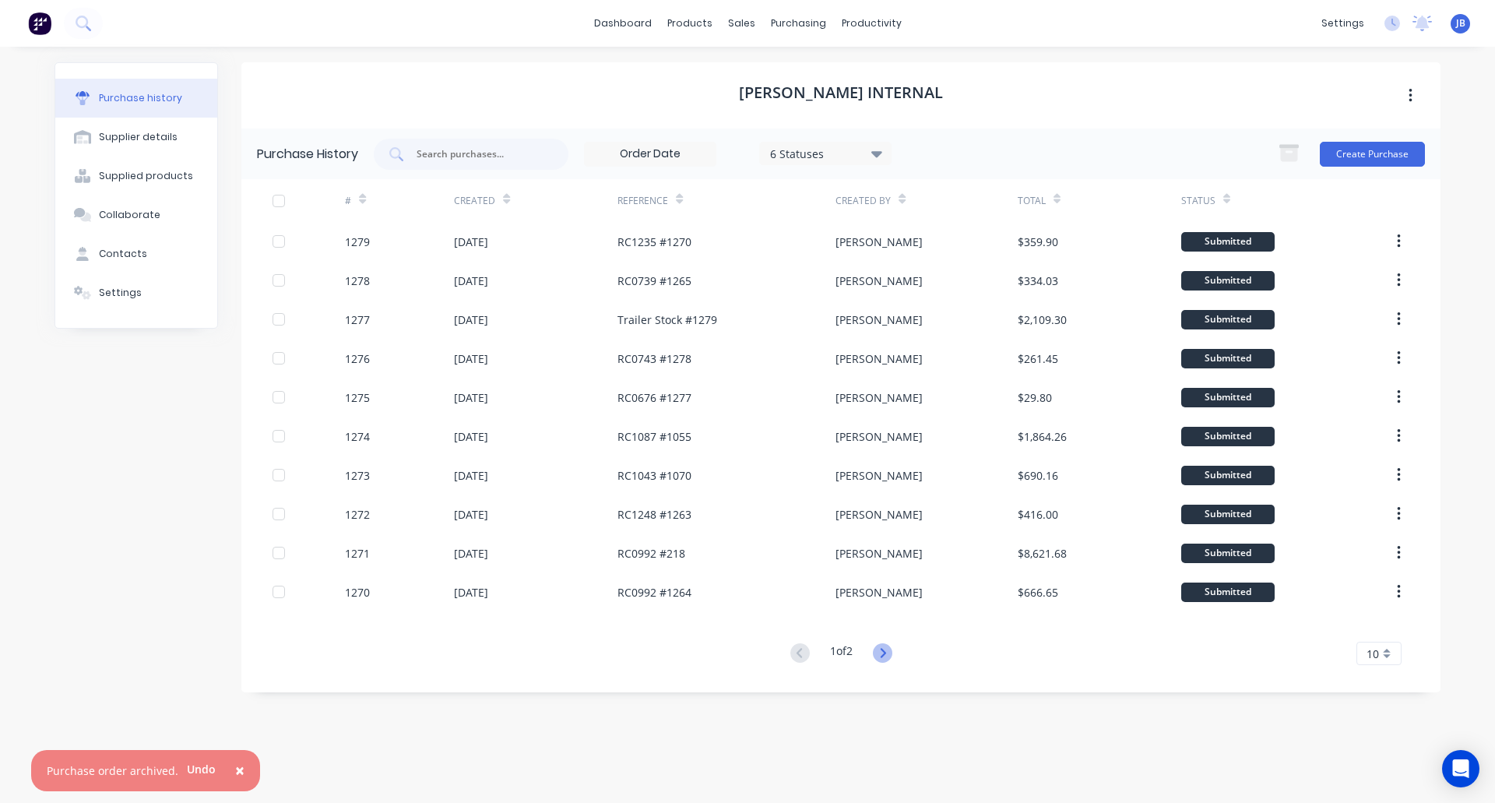
click at [886, 645] on icon at bounding box center [882, 652] width 19 height 19
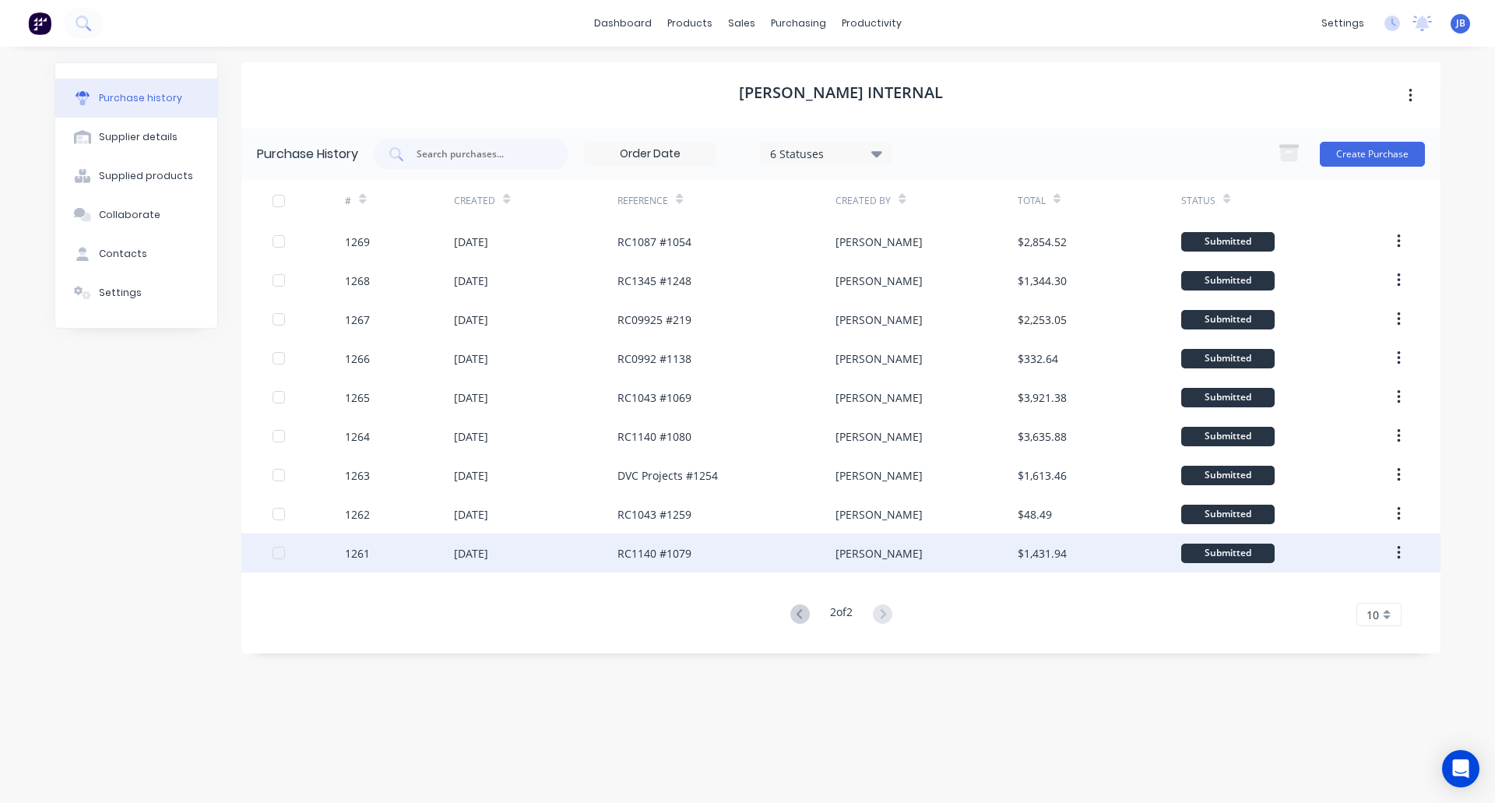
click at [733, 553] on div "RC1140 #1079" at bounding box center [726, 552] width 218 height 39
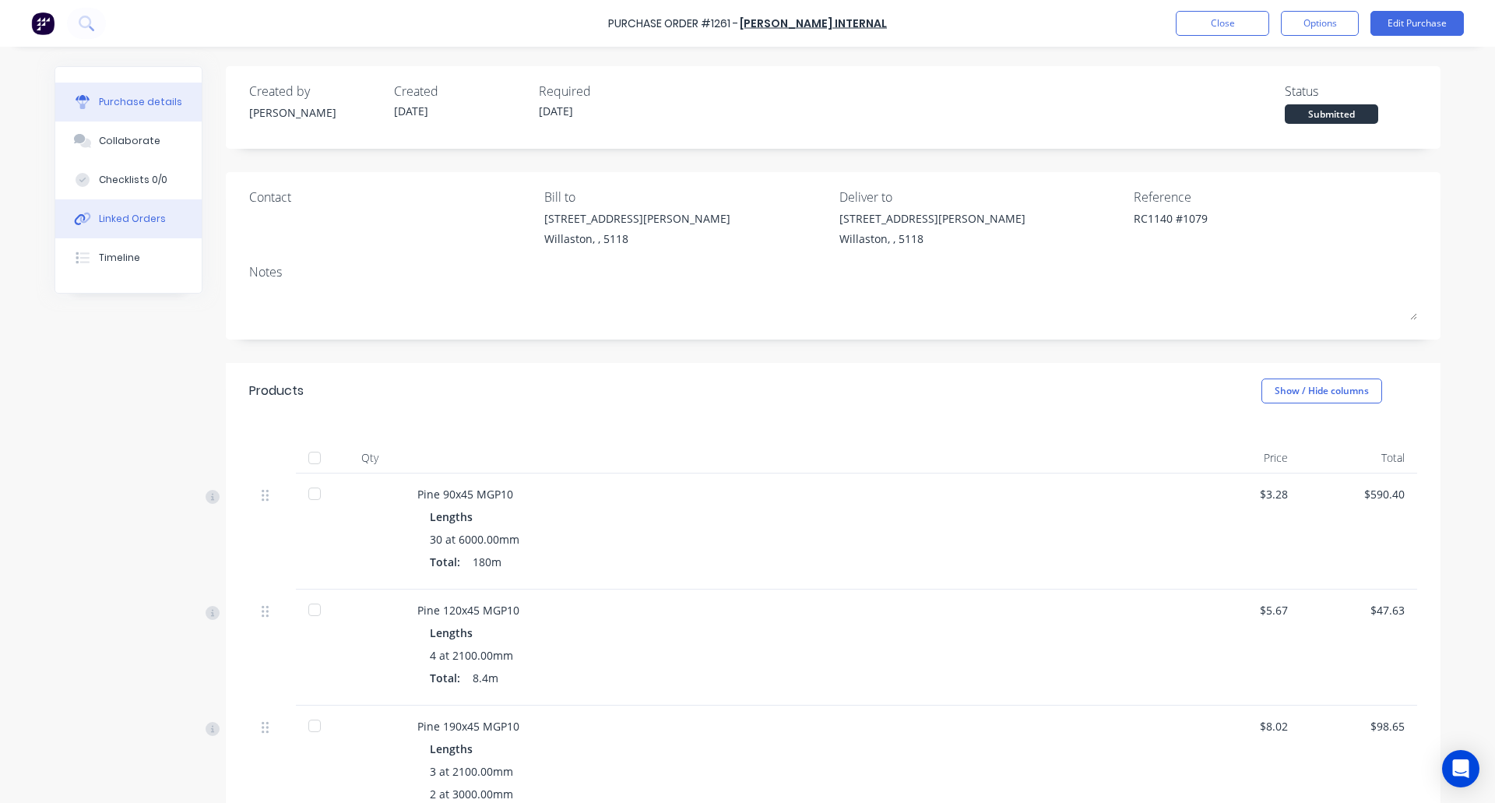
click at [122, 227] on button "Linked Orders" at bounding box center [128, 218] width 146 height 39
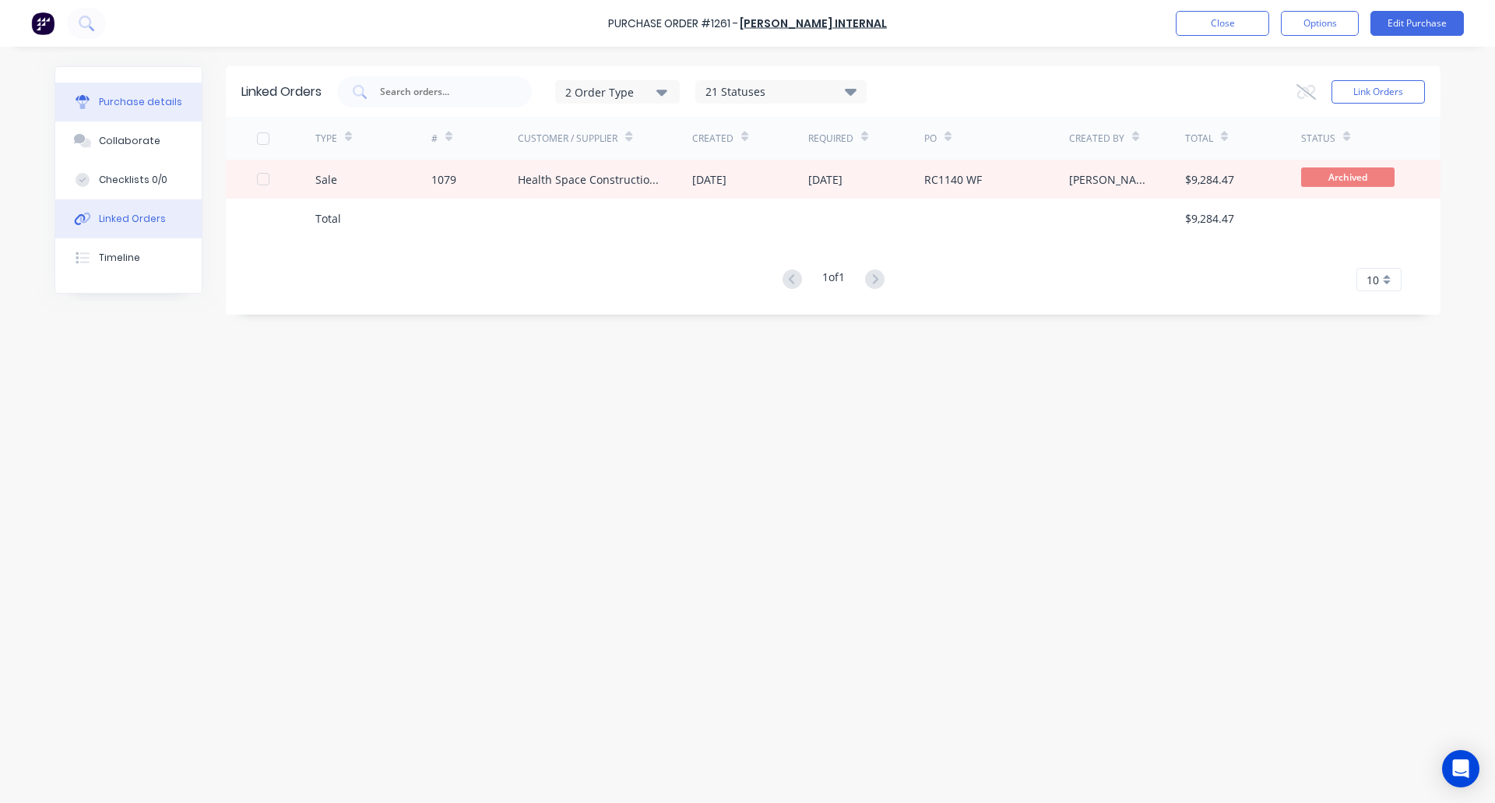
click at [129, 100] on div "Purchase details" at bounding box center [140, 102] width 83 height 14
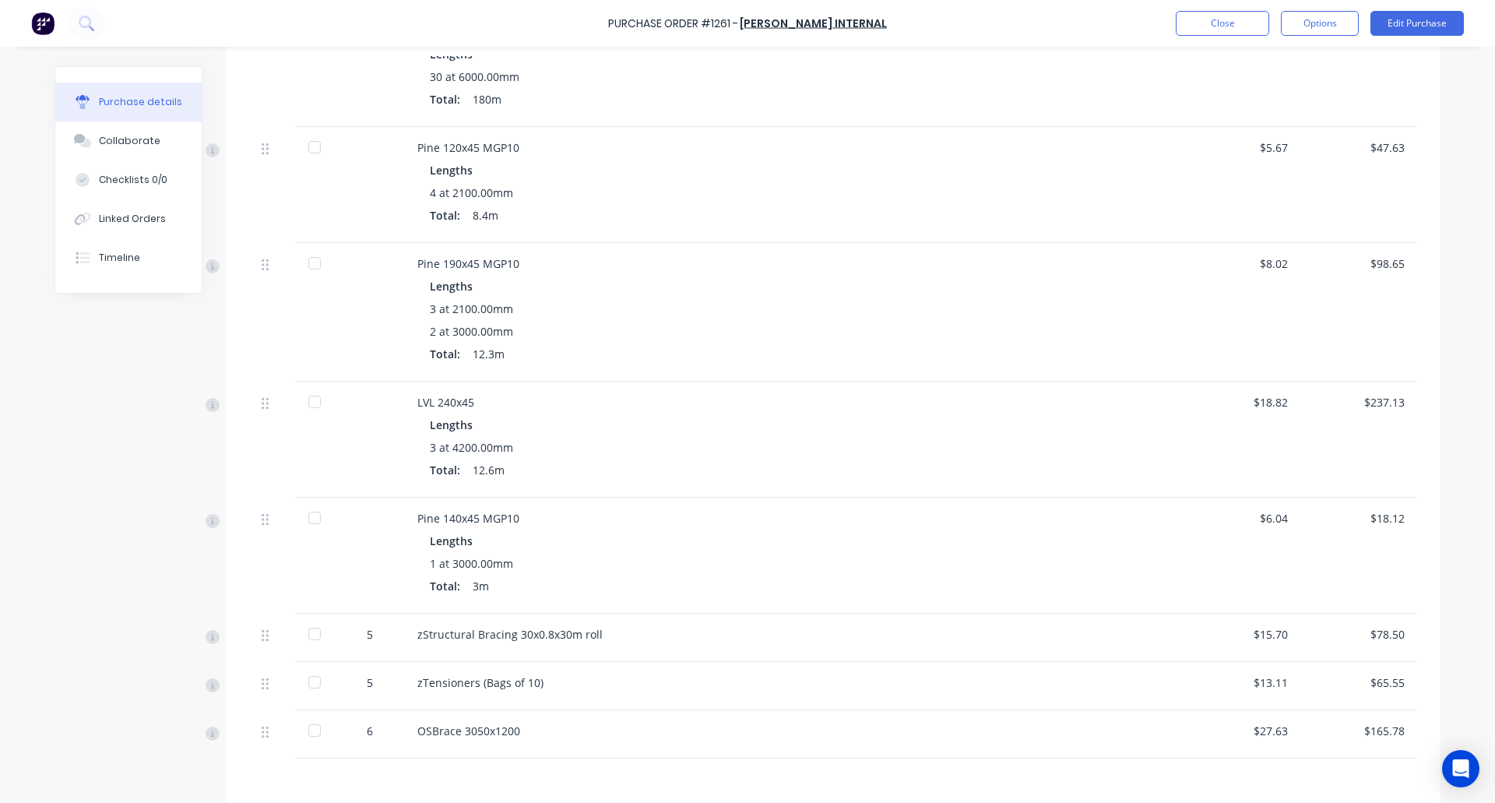
scroll to position [640, 0]
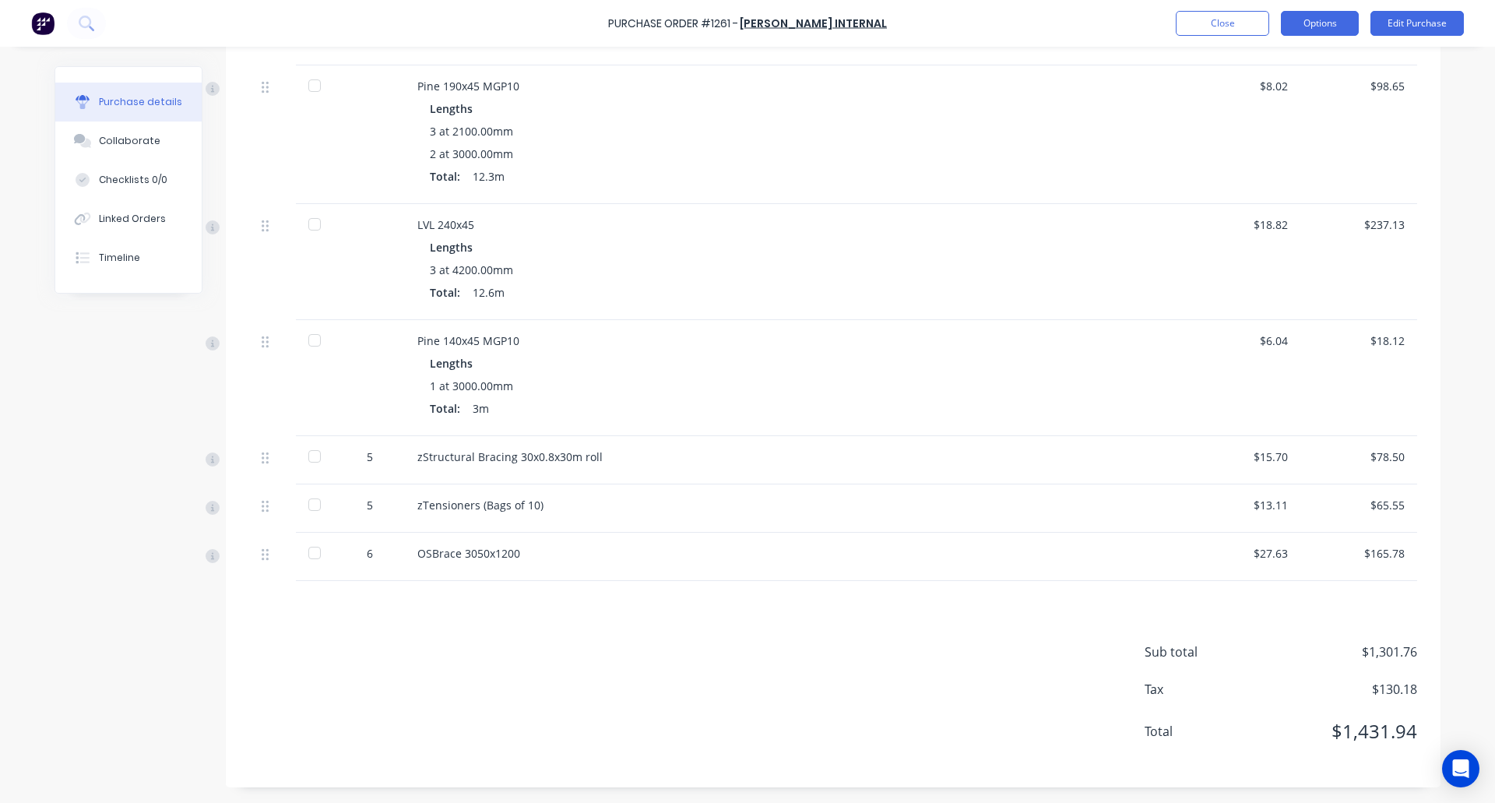
click at [1292, 26] on button "Options" at bounding box center [1320, 23] width 78 height 25
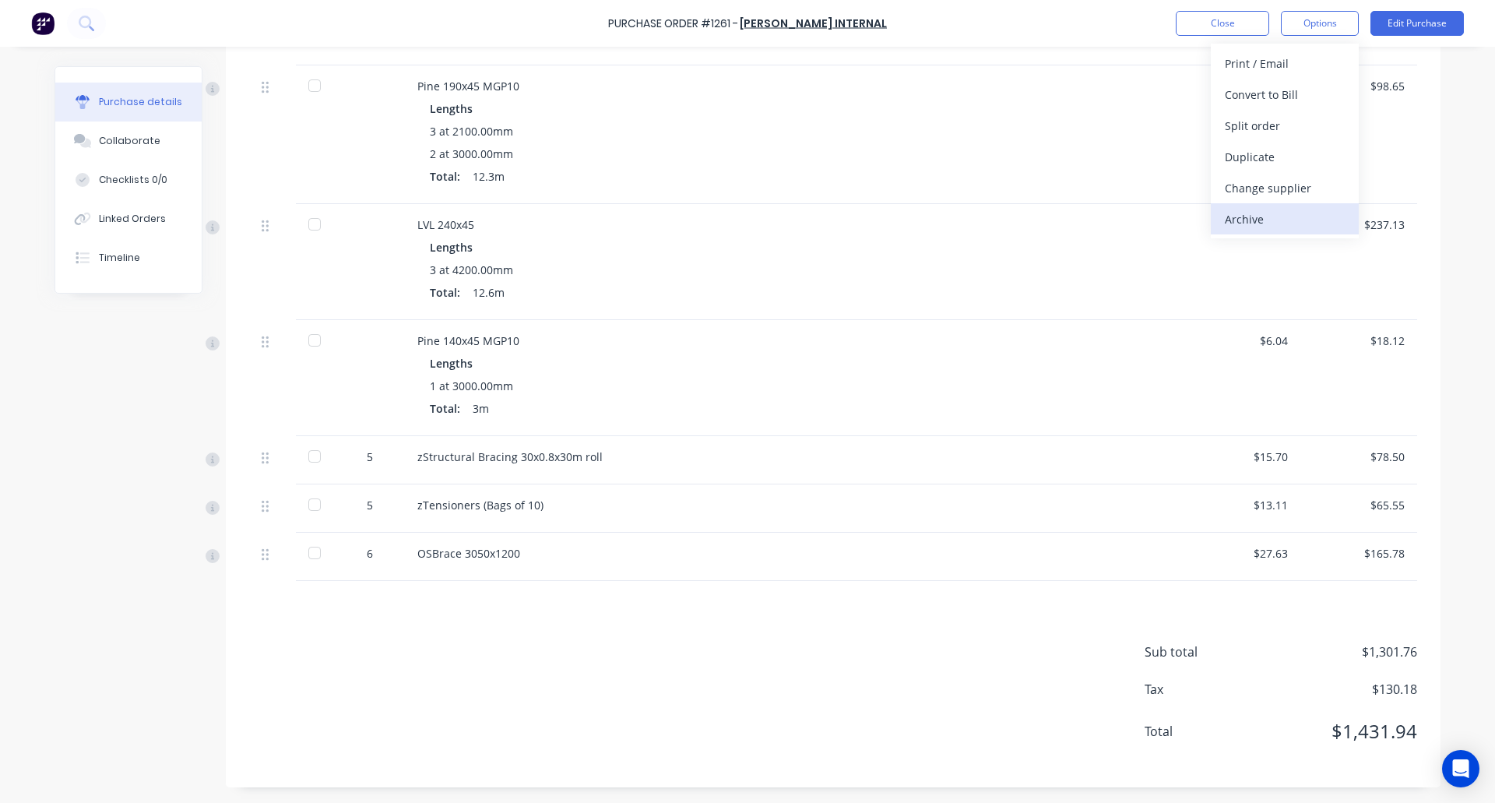
click at [1236, 227] on div "Archive" at bounding box center [1285, 219] width 120 height 23
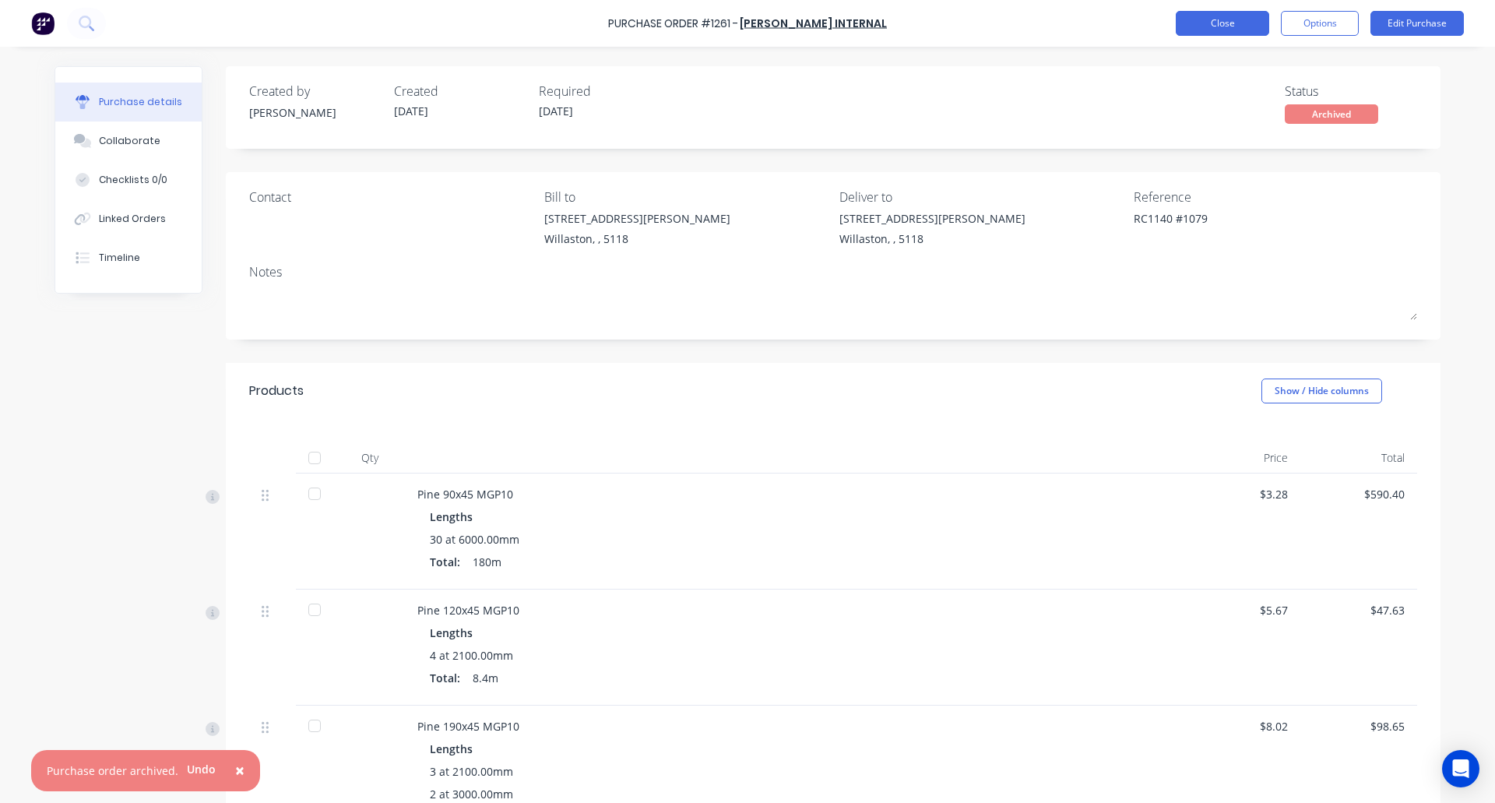
click at [1210, 19] on button "Close" at bounding box center [1222, 23] width 93 height 25
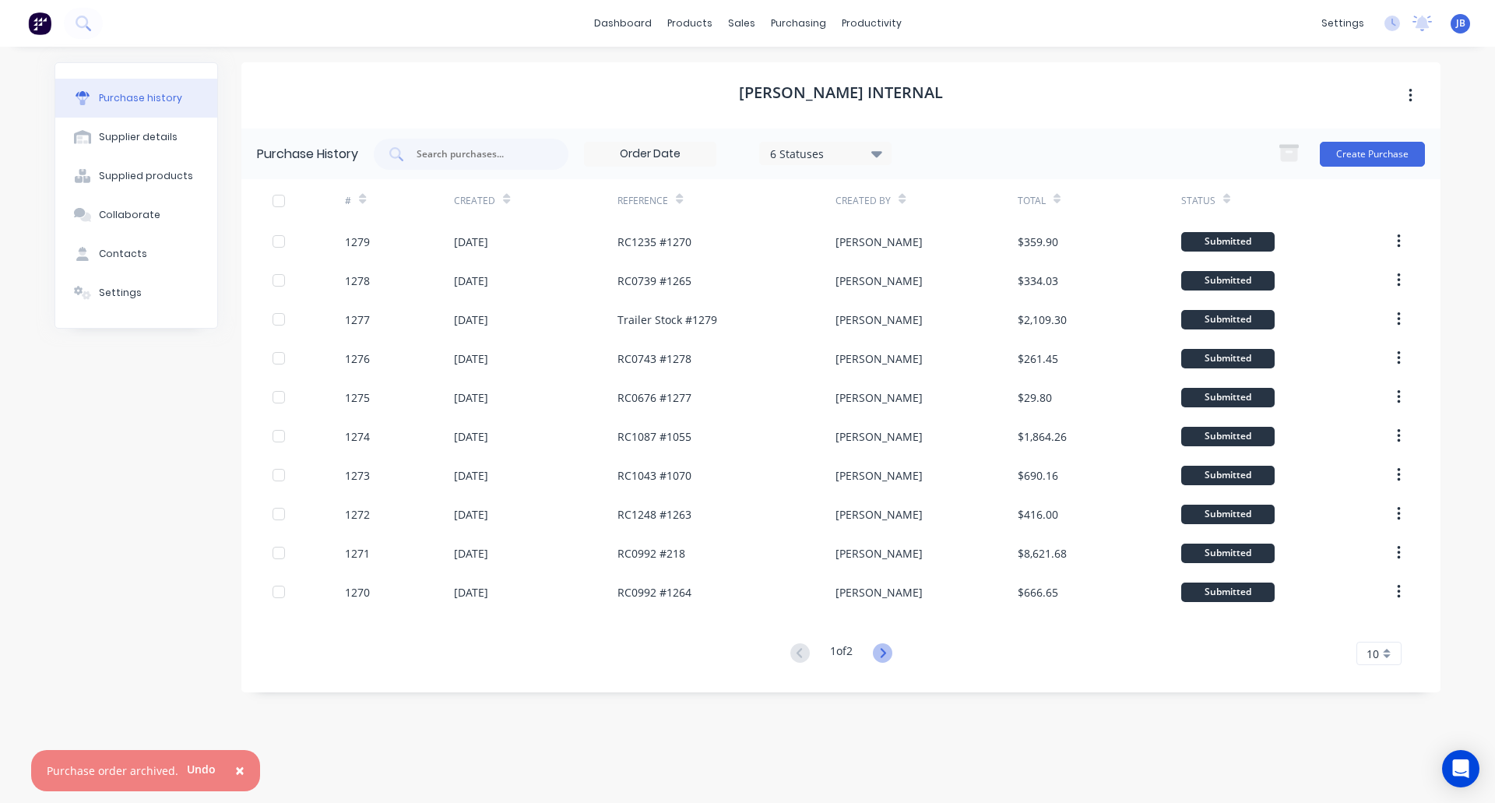
click at [890, 653] on icon at bounding box center [882, 652] width 19 height 19
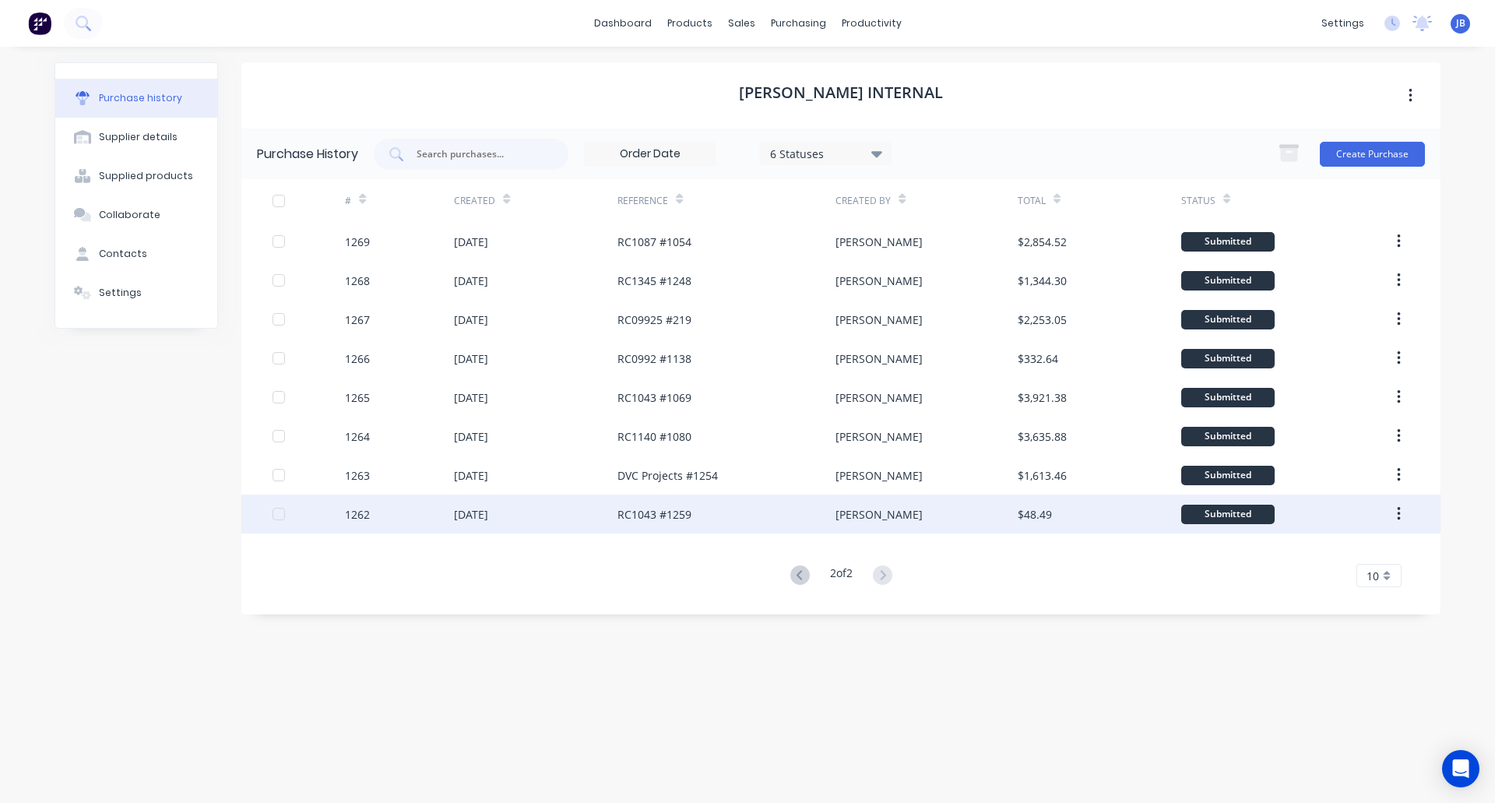
click at [701, 512] on div "RC1043 #1259" at bounding box center [726, 513] width 218 height 39
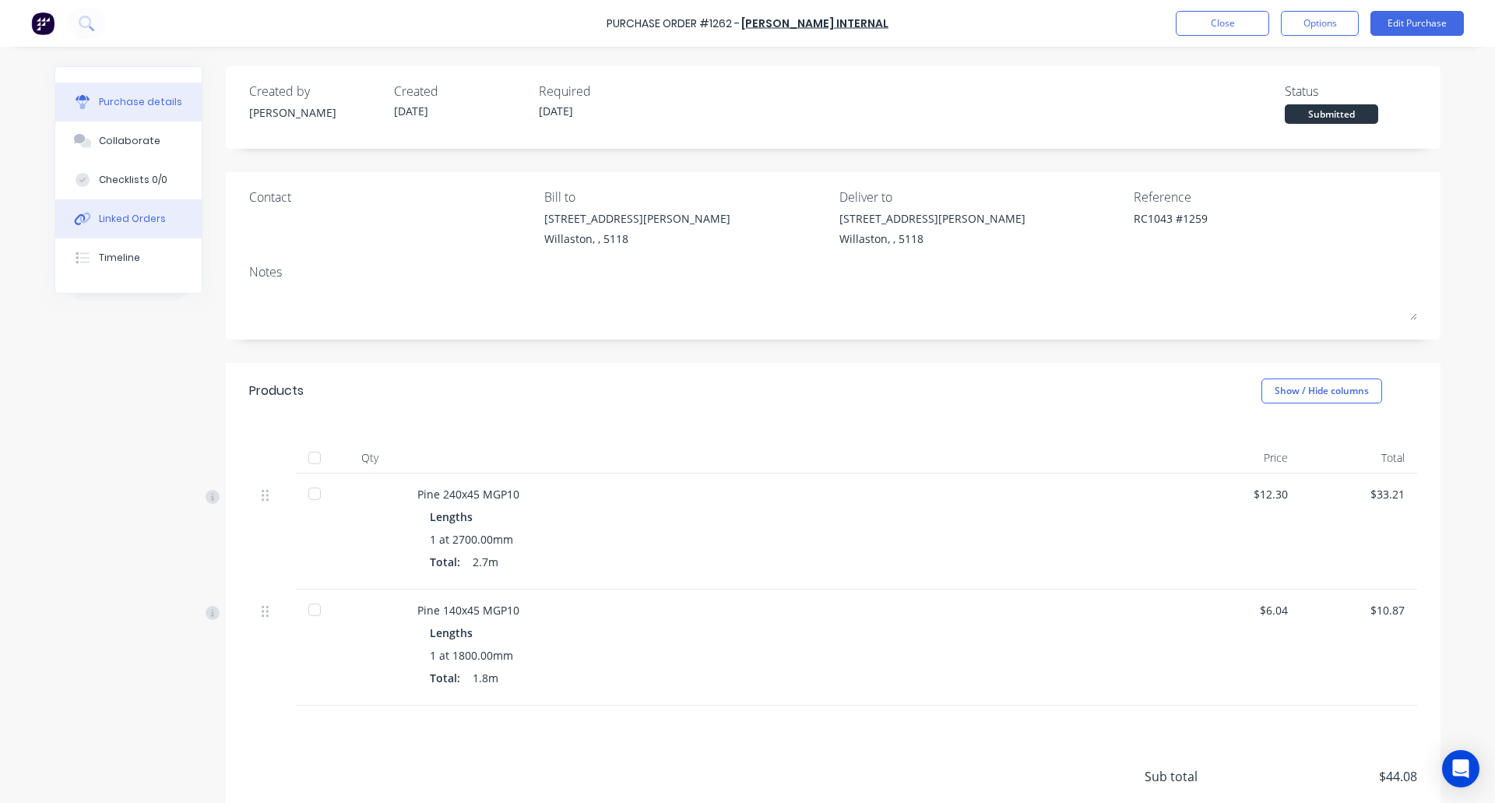
click at [145, 210] on button "Linked Orders" at bounding box center [128, 218] width 146 height 39
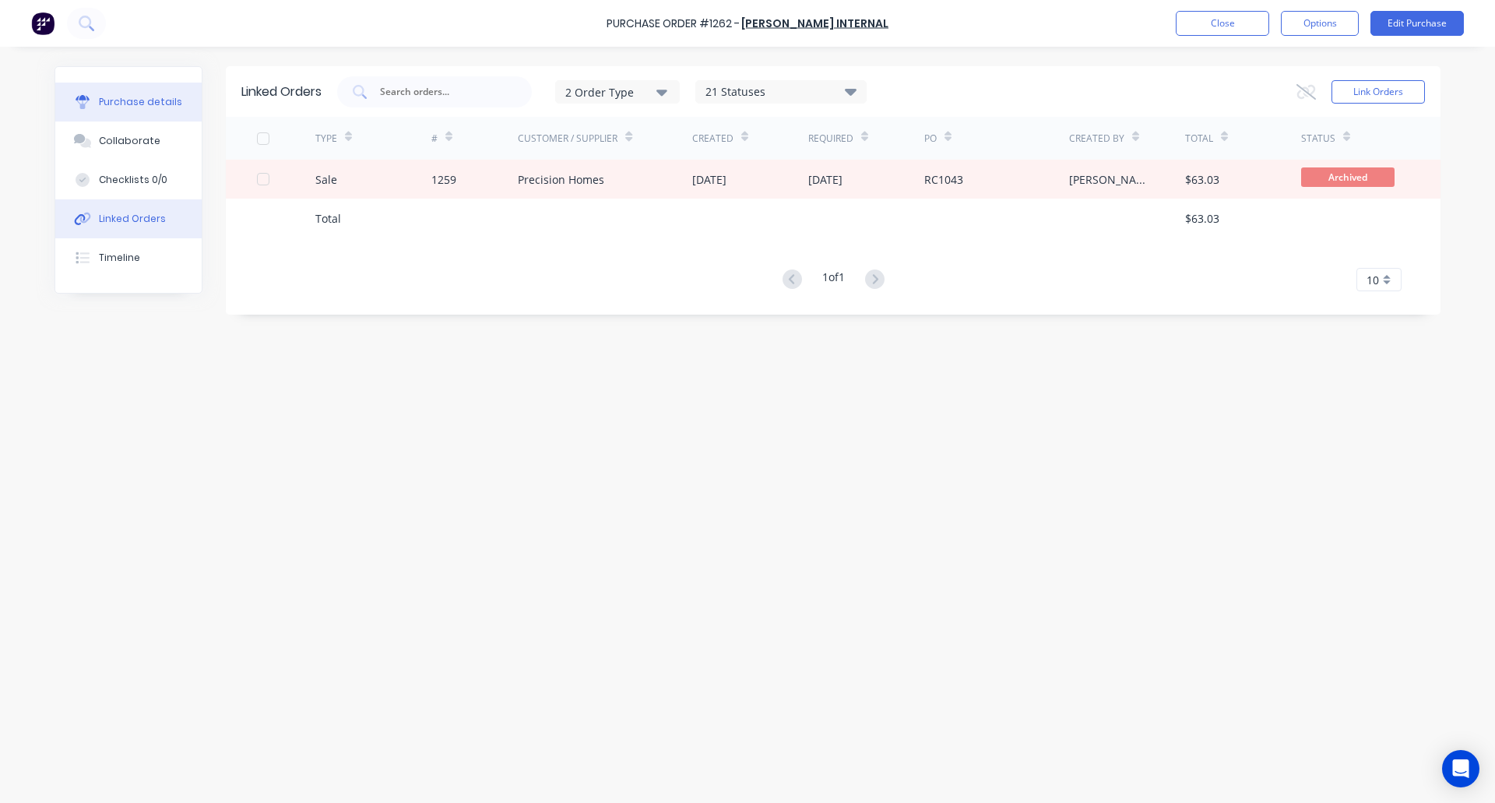
click at [113, 106] on div "Purchase details" at bounding box center [140, 102] width 83 height 14
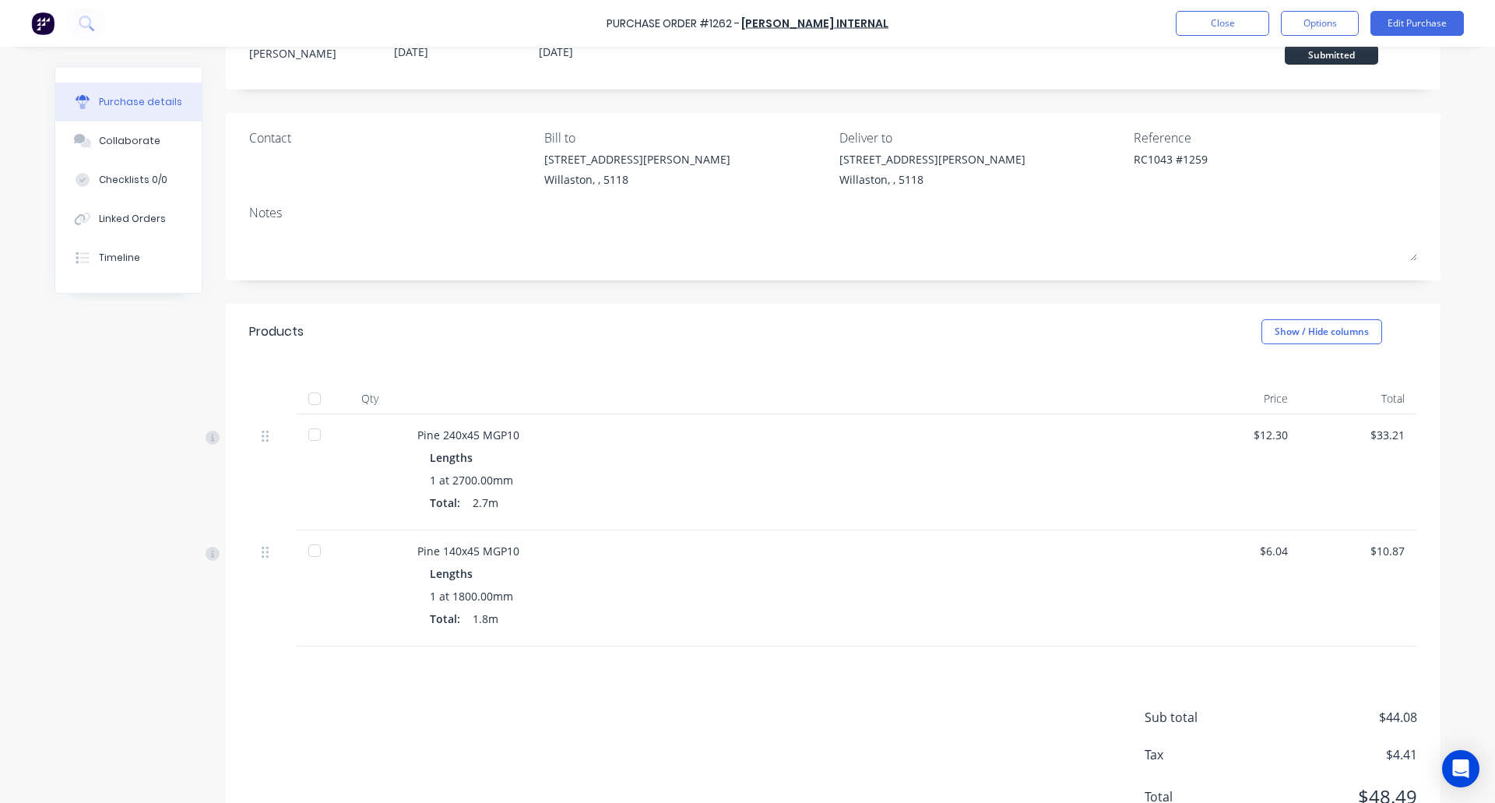
scroll to position [60, 0]
click at [1328, 22] on button "Options" at bounding box center [1320, 23] width 78 height 25
click at [1249, 217] on div "Archive" at bounding box center [1285, 219] width 120 height 23
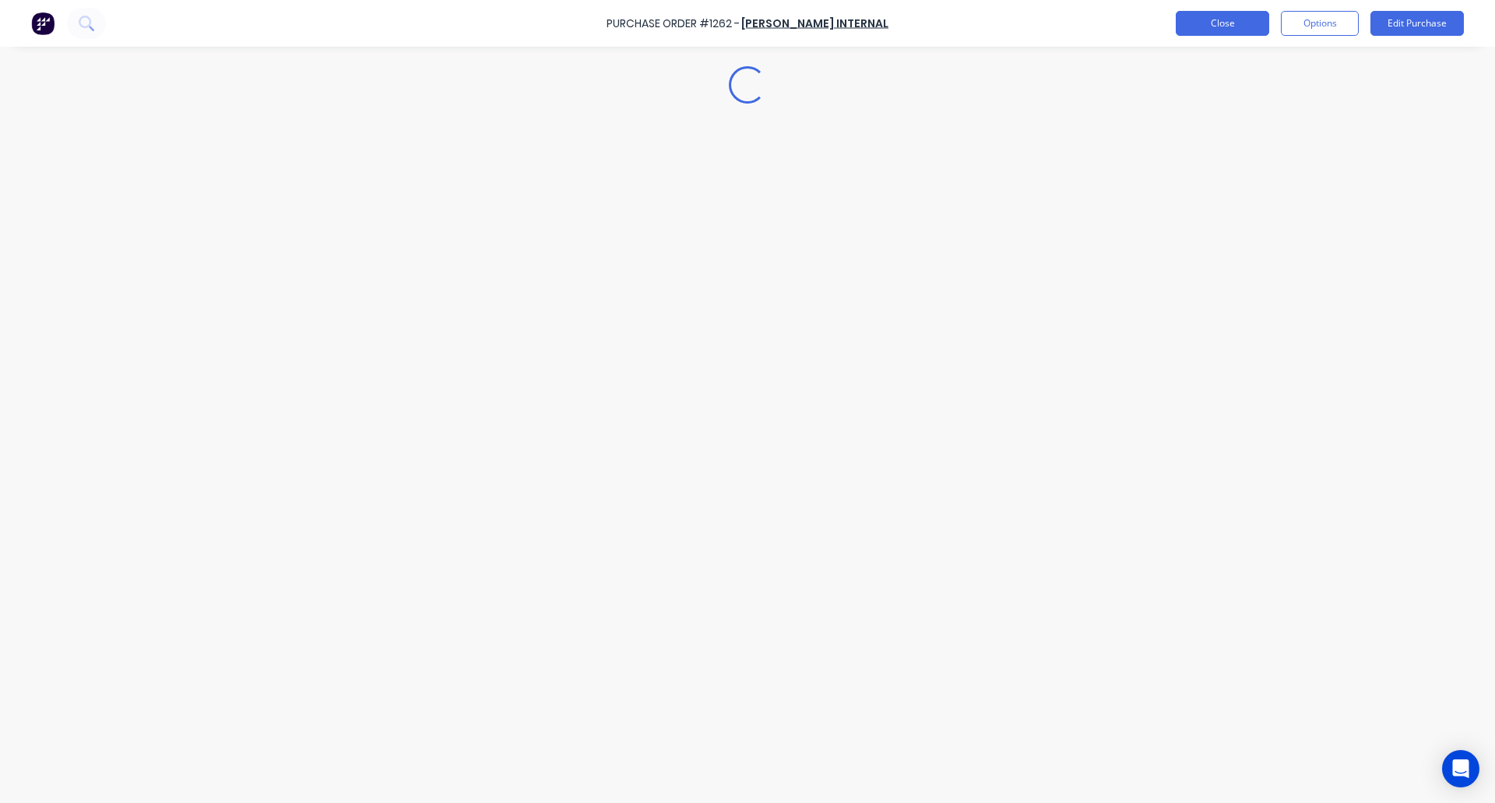
scroll to position [0, 0]
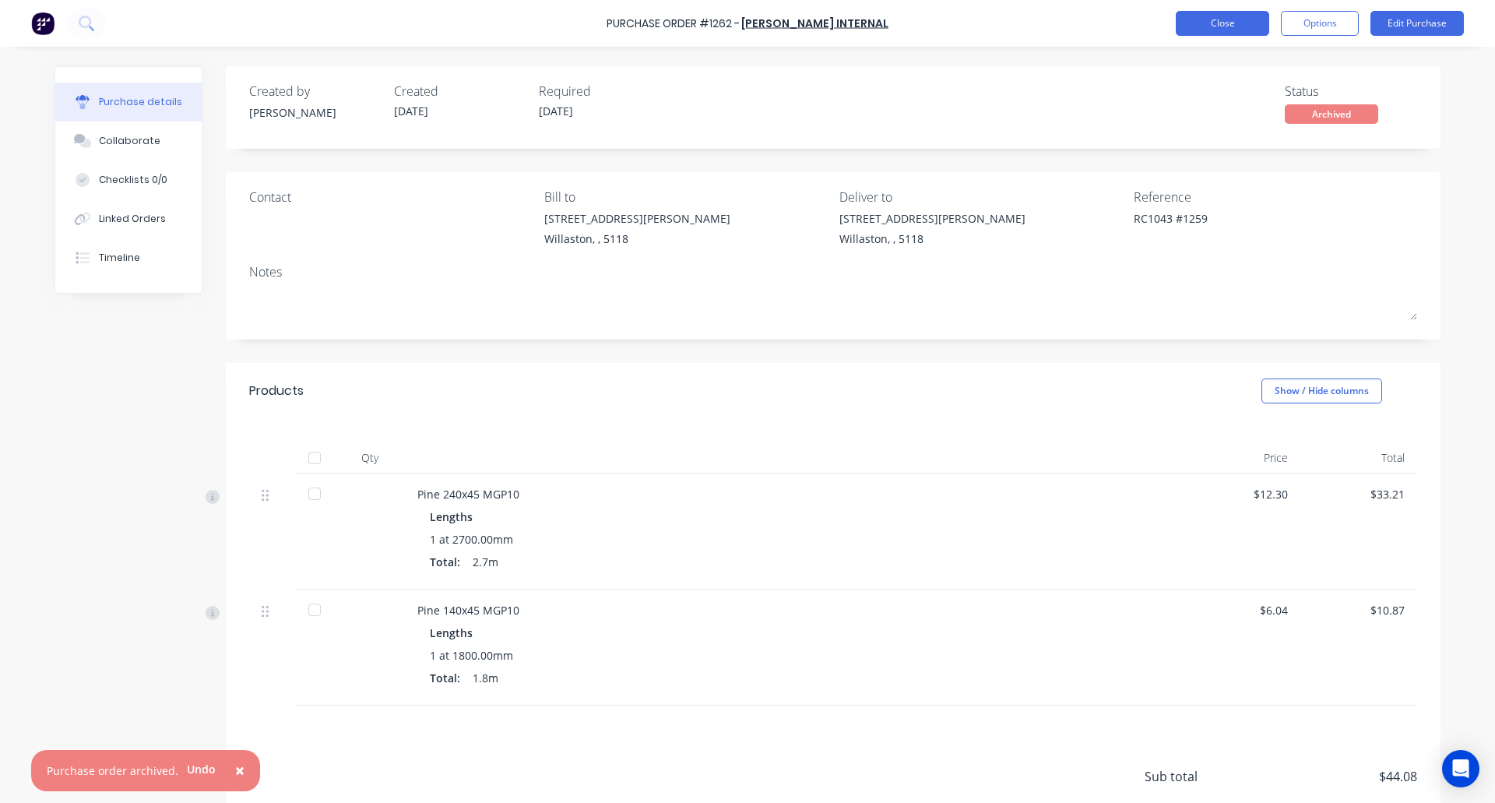
click at [1209, 11] on button "Close" at bounding box center [1222, 23] width 93 height 25
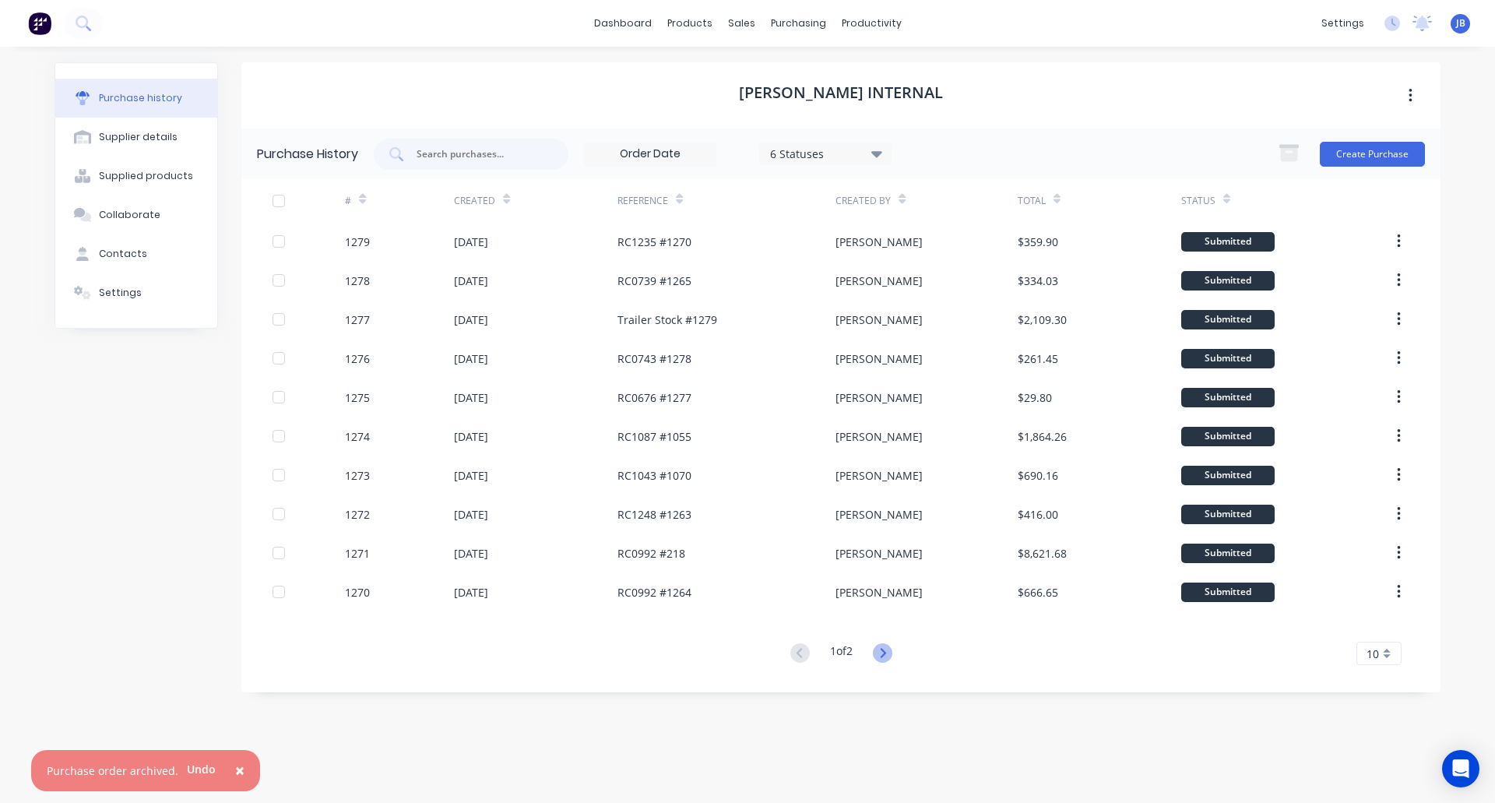
click at [890, 651] on icon at bounding box center [882, 652] width 19 height 19
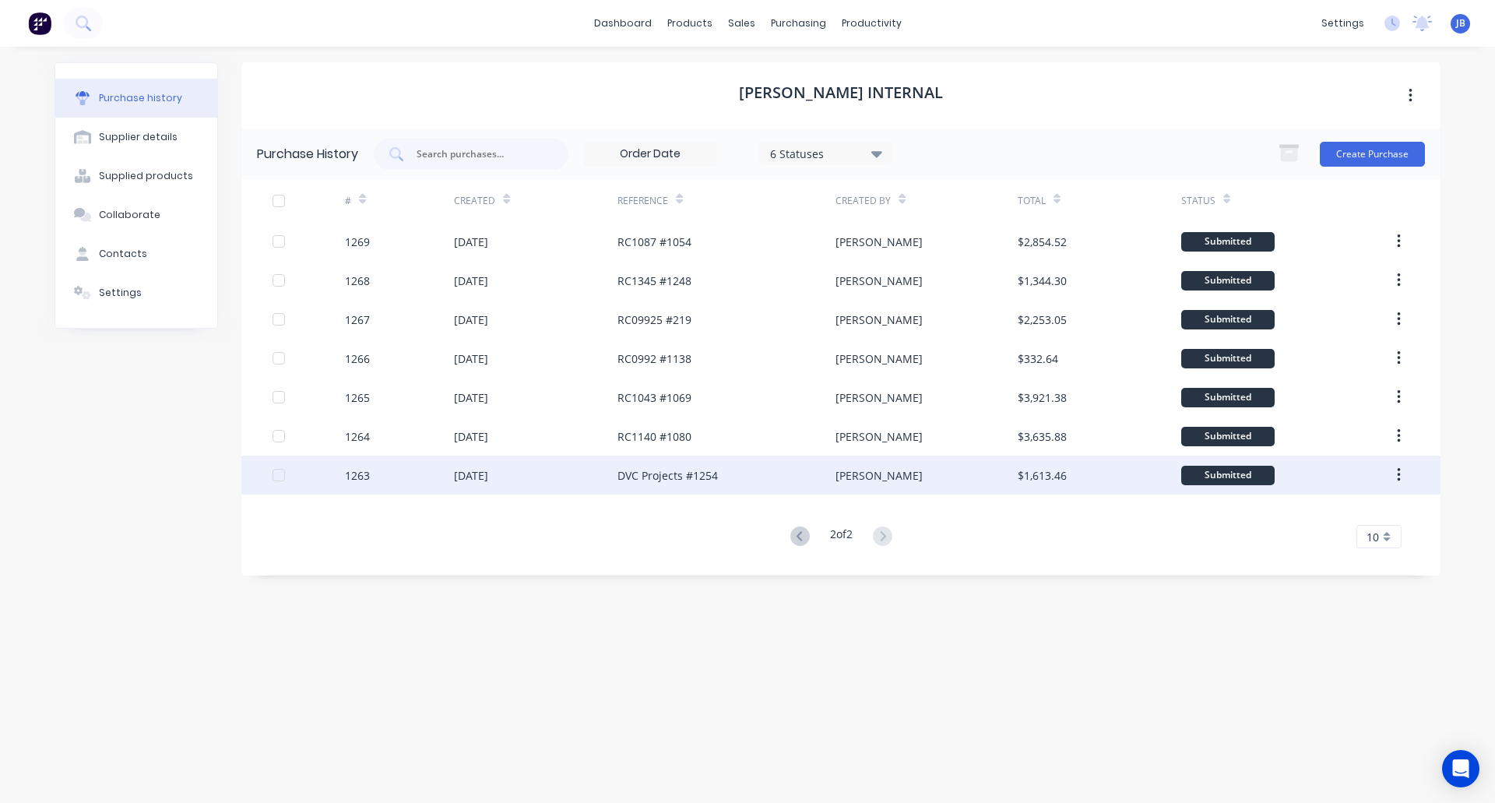
click at [571, 472] on div "[DATE]" at bounding box center [536, 474] width 164 height 39
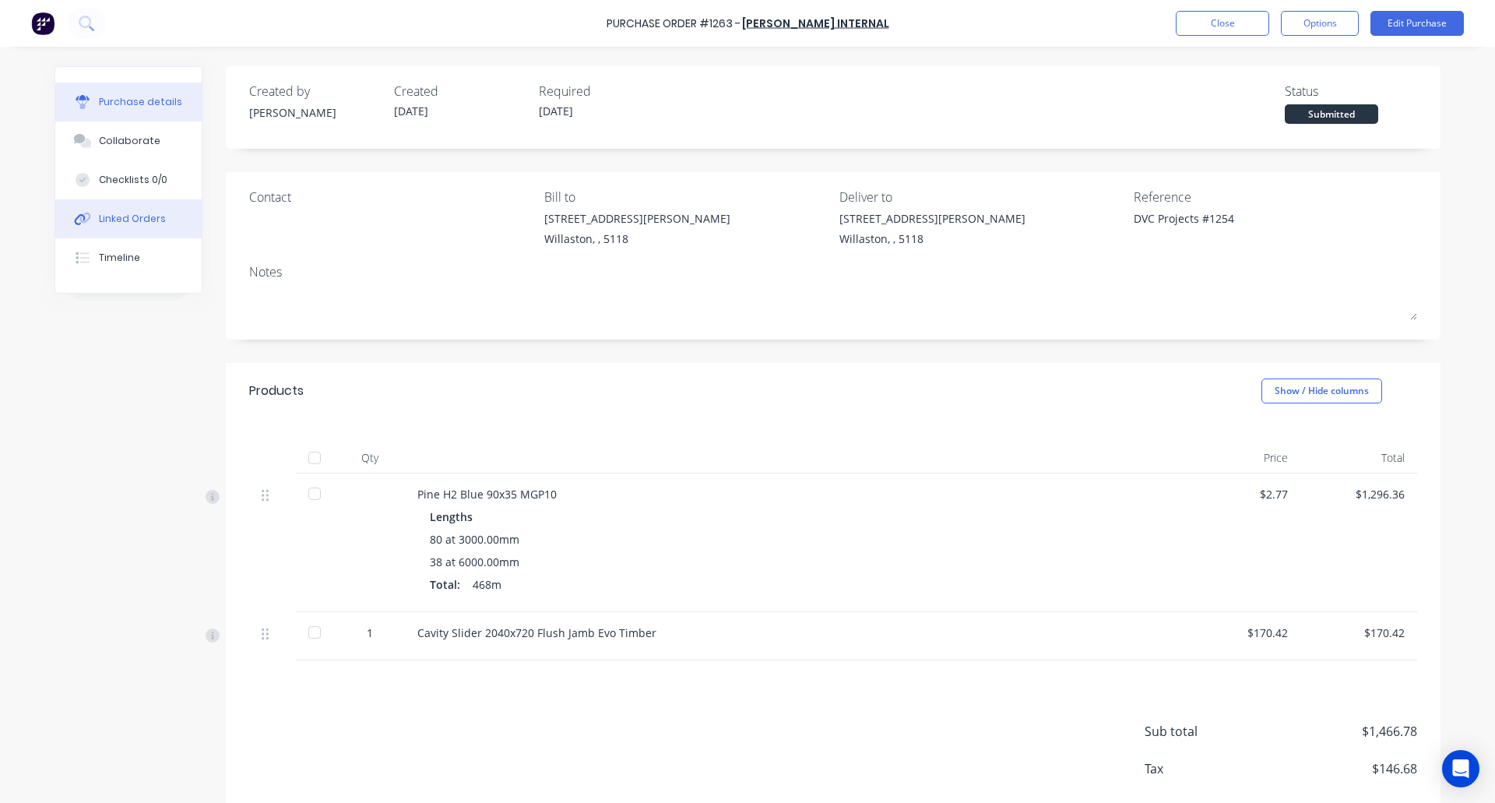
click at [107, 219] on div "Linked Orders" at bounding box center [132, 219] width 67 height 14
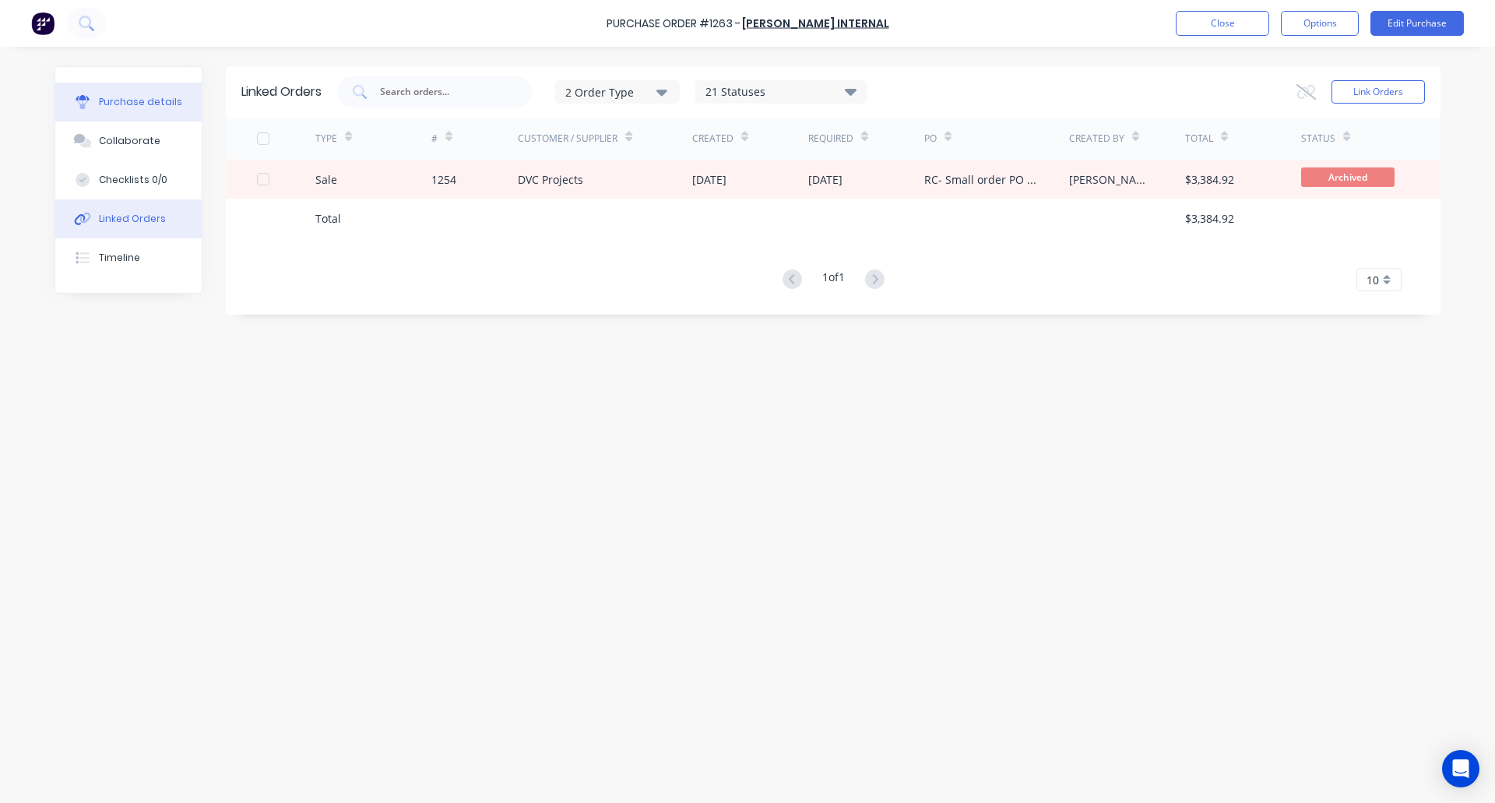
click at [110, 94] on button "Purchase details" at bounding box center [128, 102] width 146 height 39
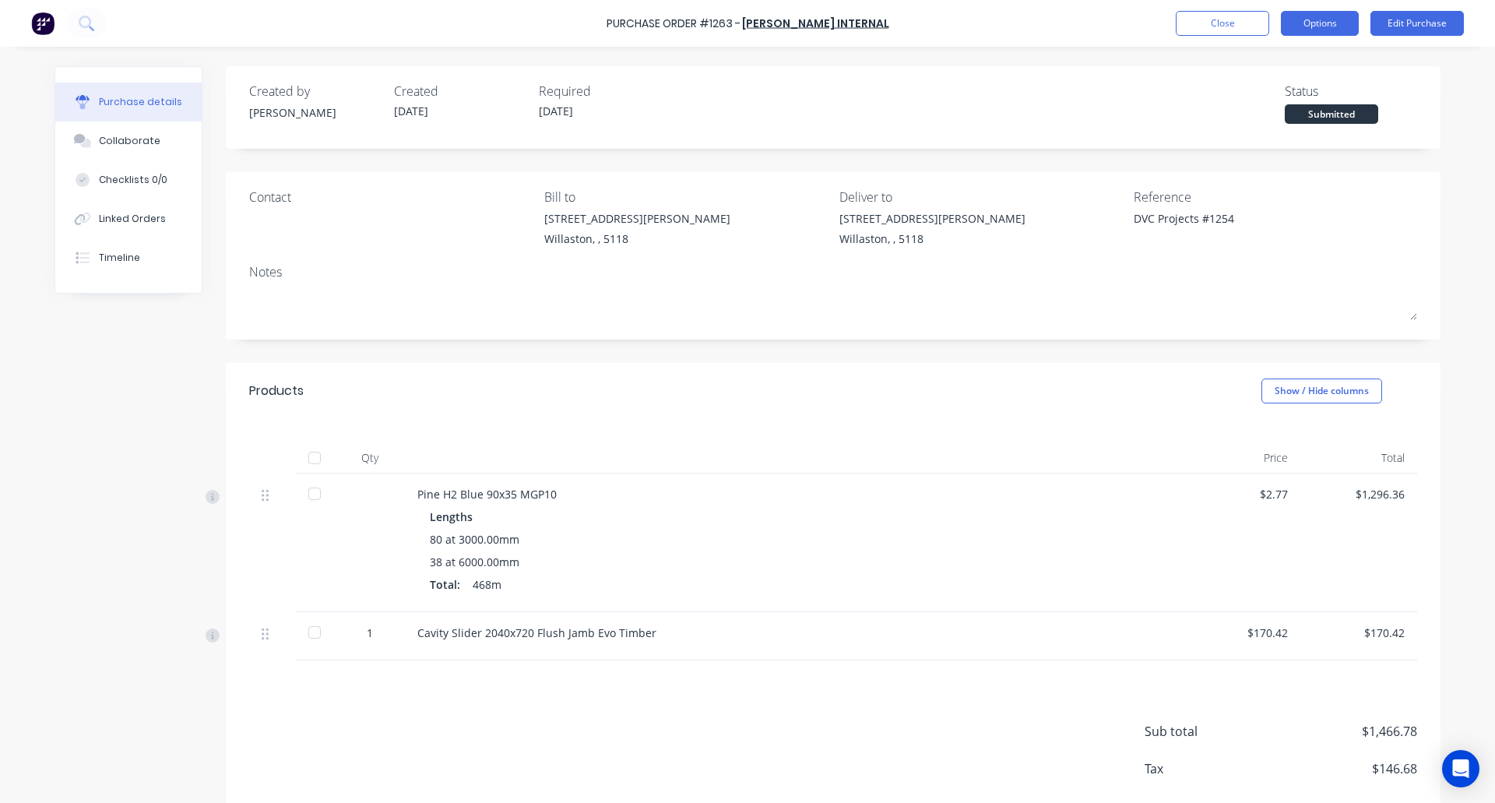
click at [1333, 17] on button "Options" at bounding box center [1320, 23] width 78 height 25
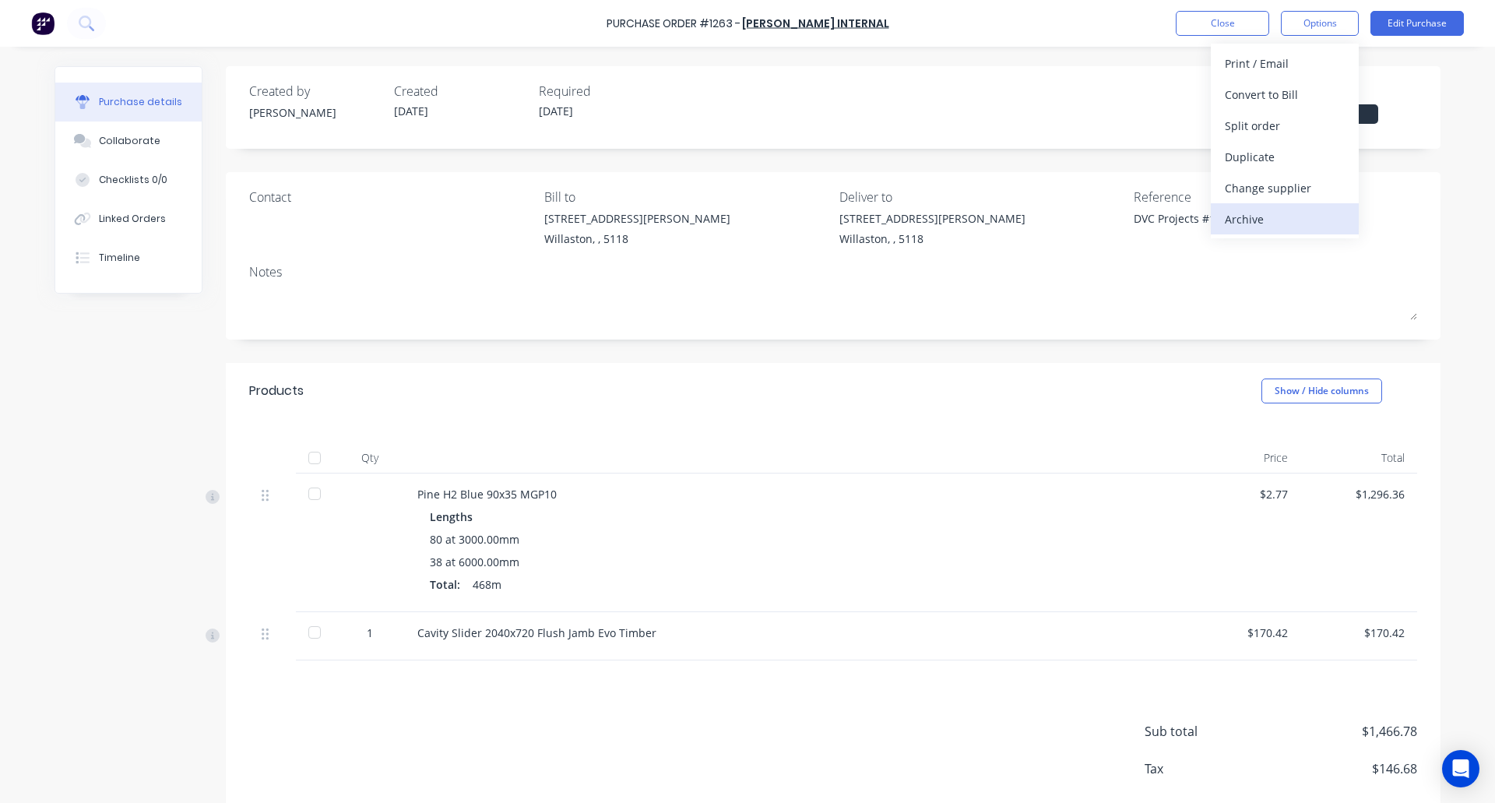
click at [1269, 218] on div "Archive" at bounding box center [1285, 219] width 120 height 23
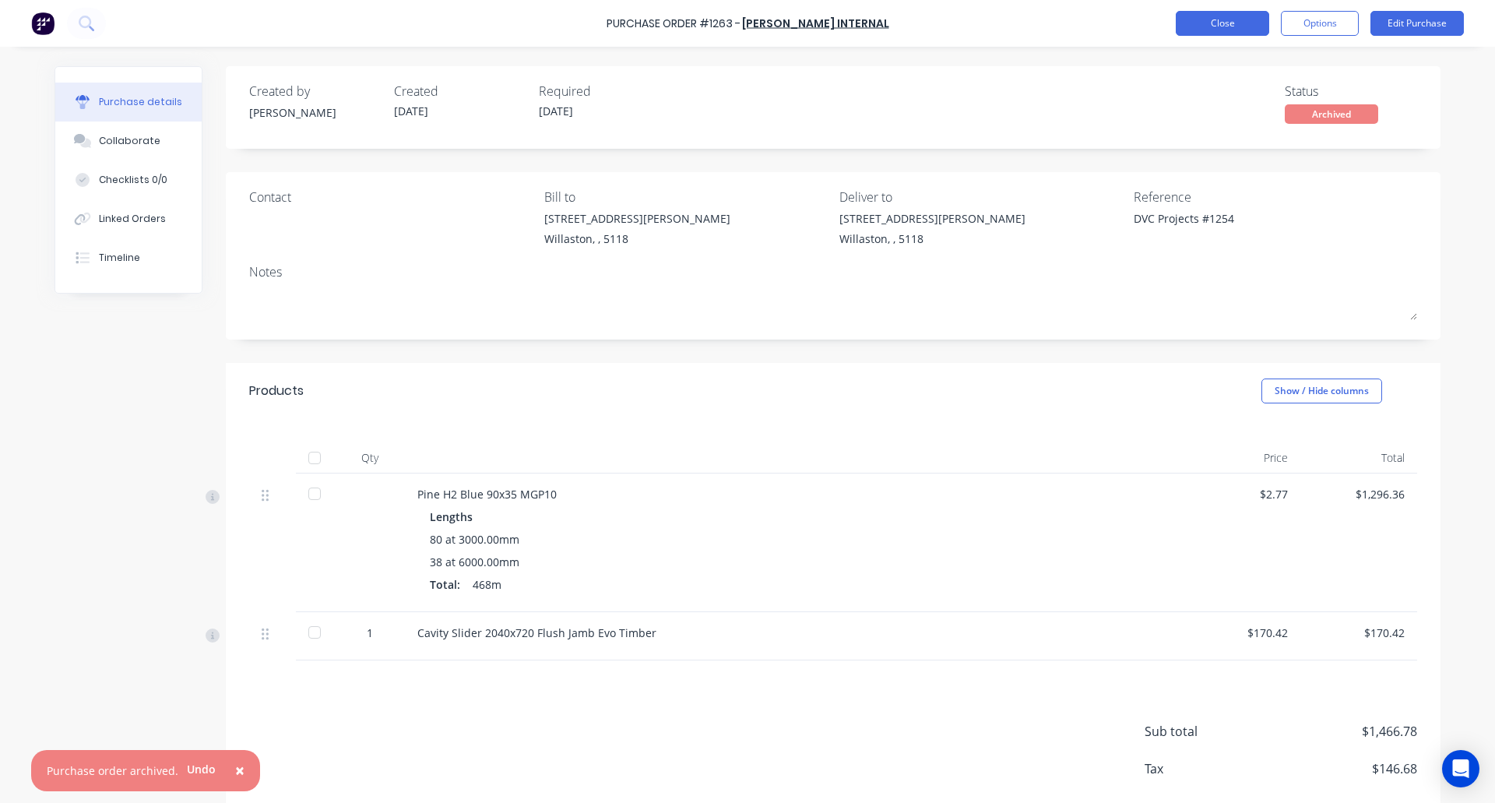
click at [1216, 25] on button "Close" at bounding box center [1222, 23] width 93 height 25
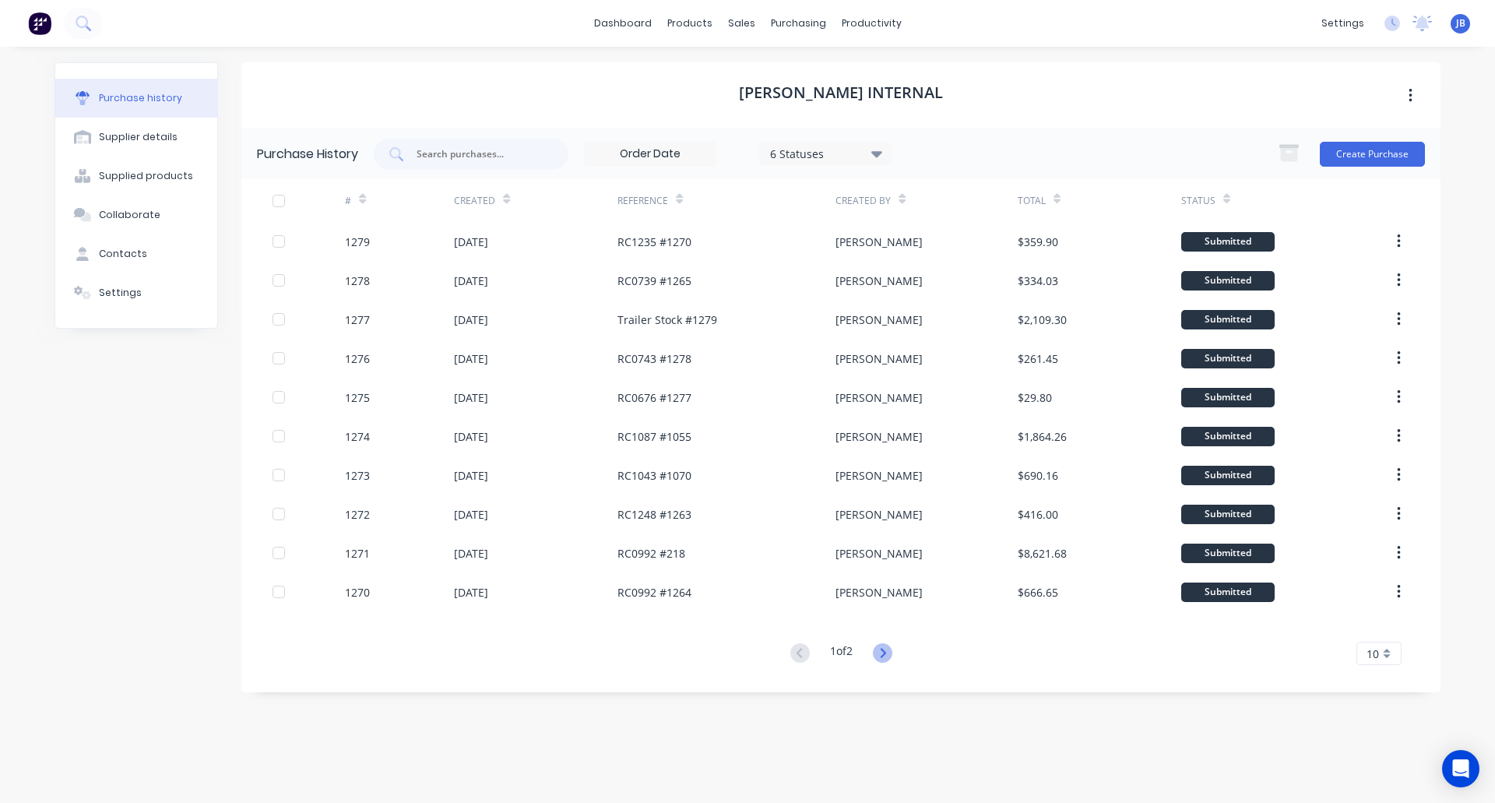
click at [885, 652] on icon at bounding box center [882, 652] width 5 height 9
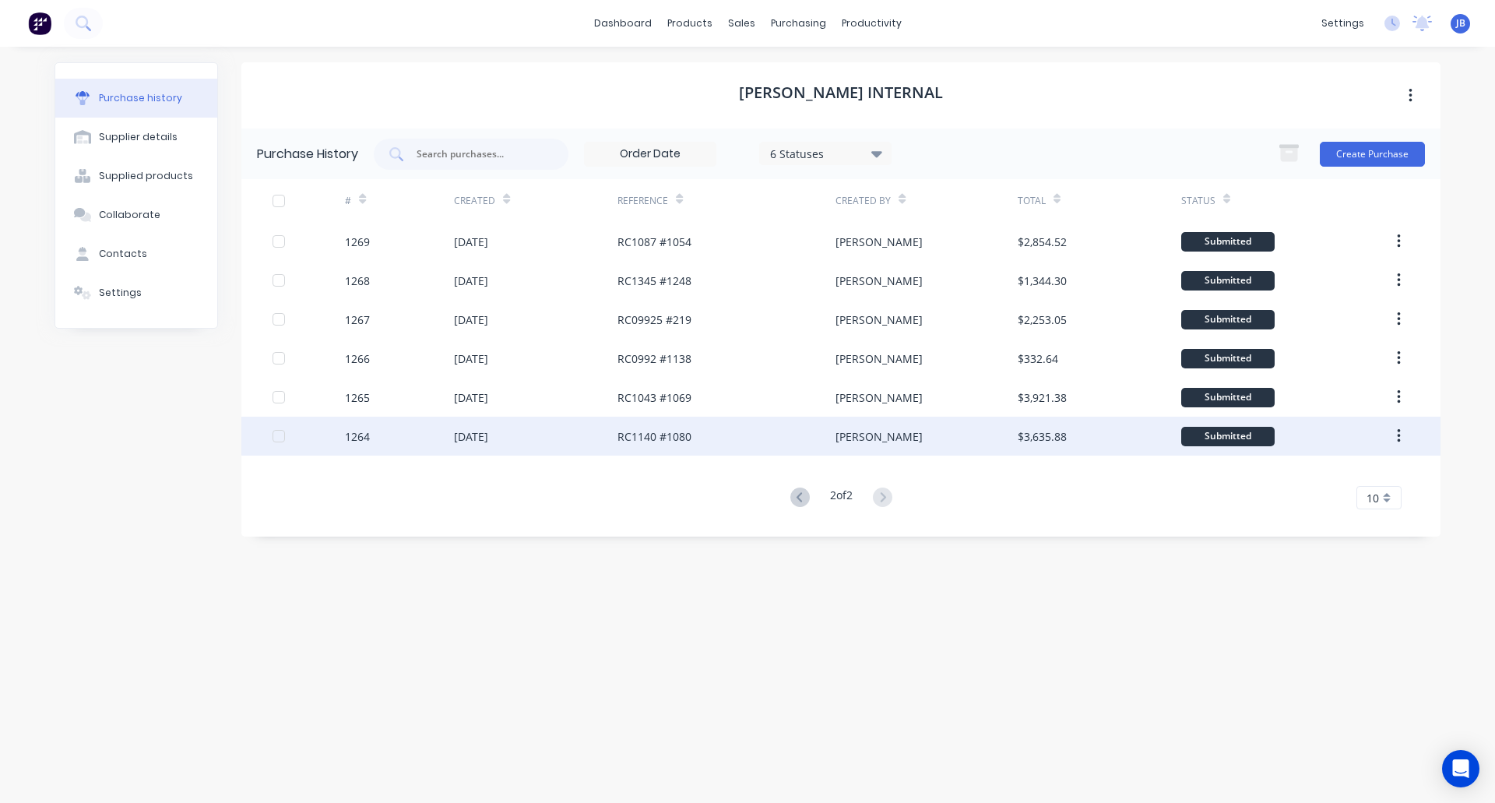
click at [722, 436] on div "RC1140 #1080" at bounding box center [726, 436] width 218 height 39
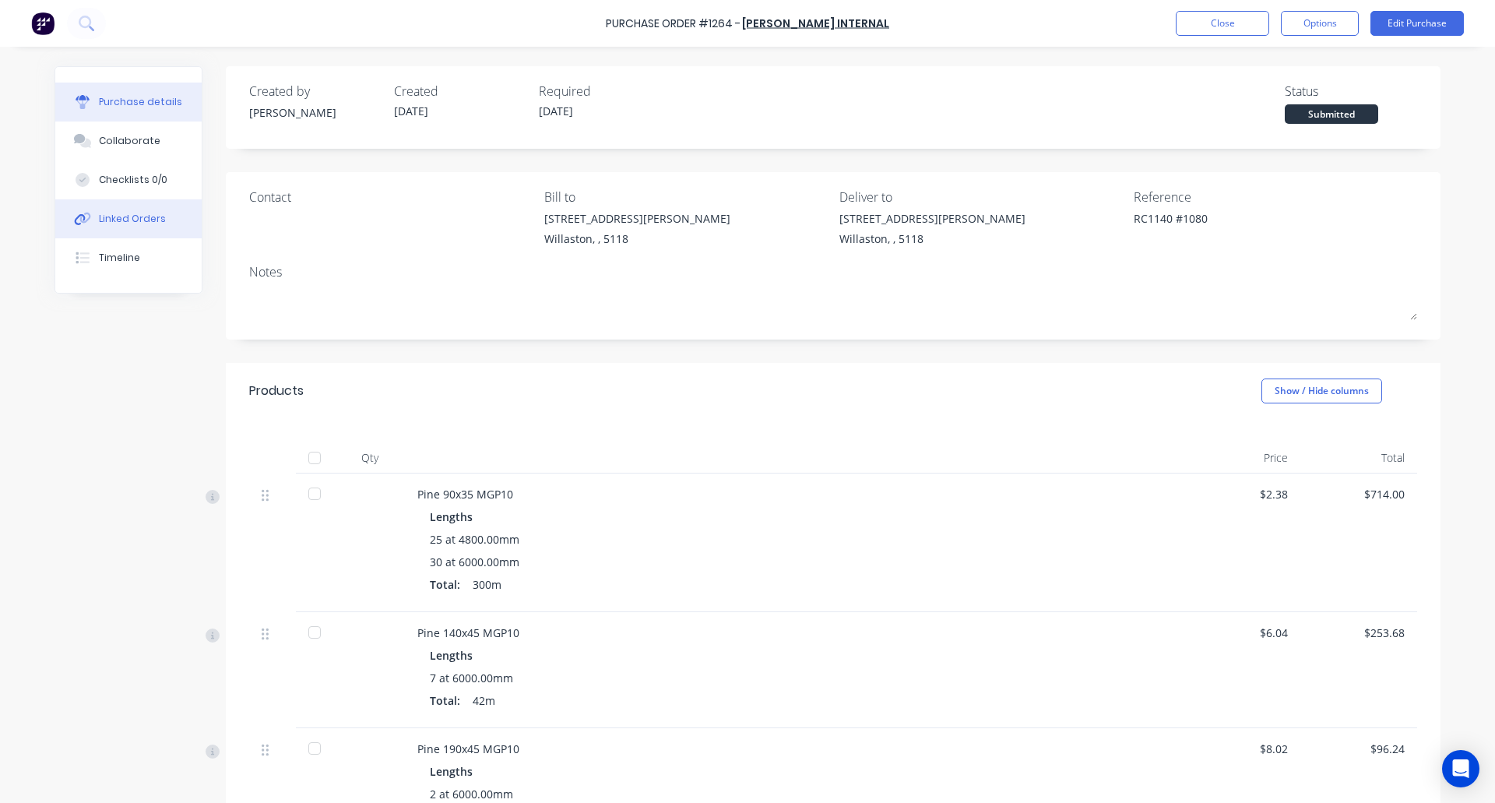
click at [111, 217] on div "Linked Orders" at bounding box center [132, 219] width 67 height 14
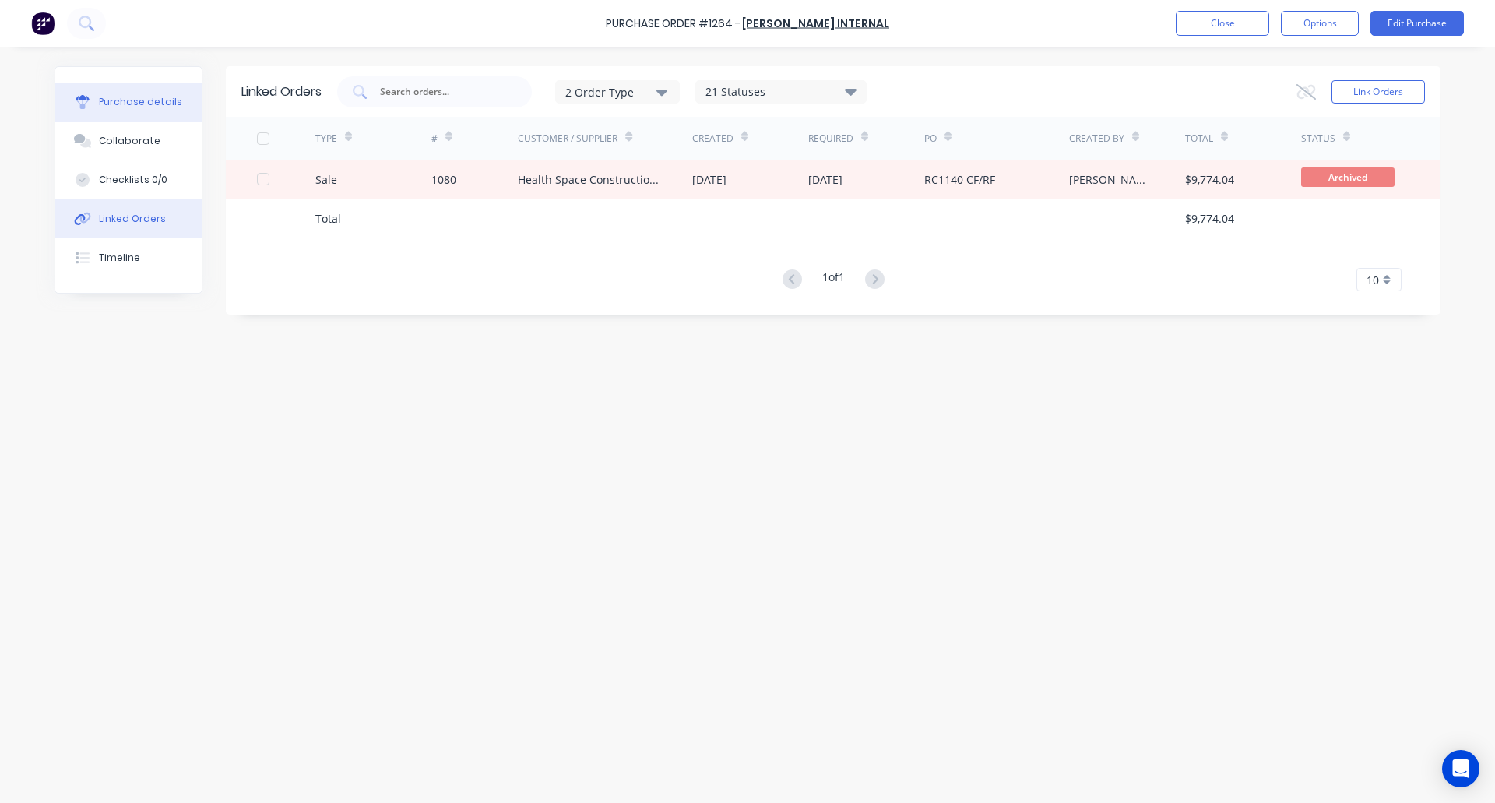
click at [106, 100] on div "Purchase details" at bounding box center [140, 102] width 83 height 14
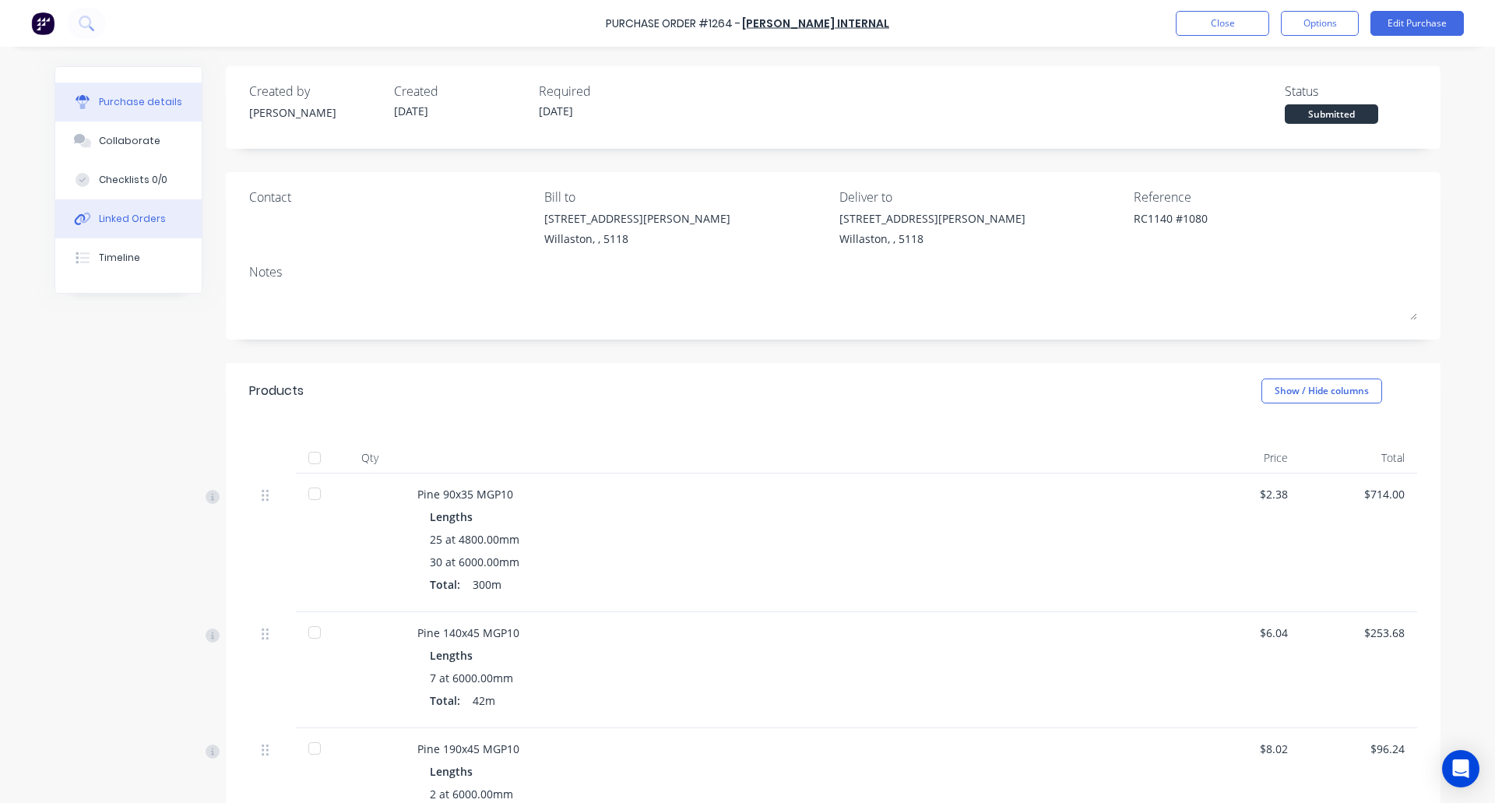
click at [129, 210] on button "Linked Orders" at bounding box center [128, 218] width 146 height 39
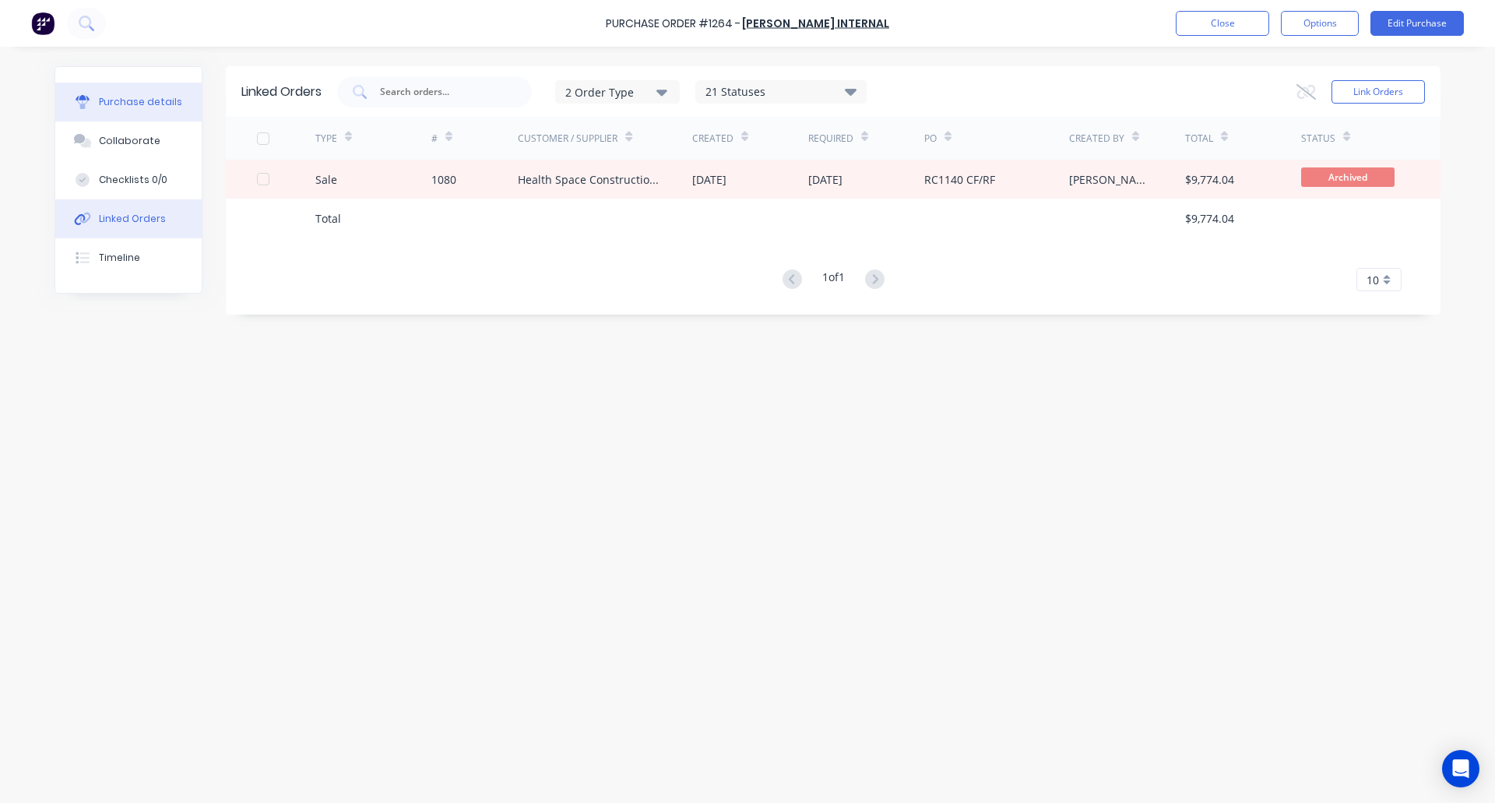
click at [122, 96] on div "Purchase details" at bounding box center [140, 102] width 83 height 14
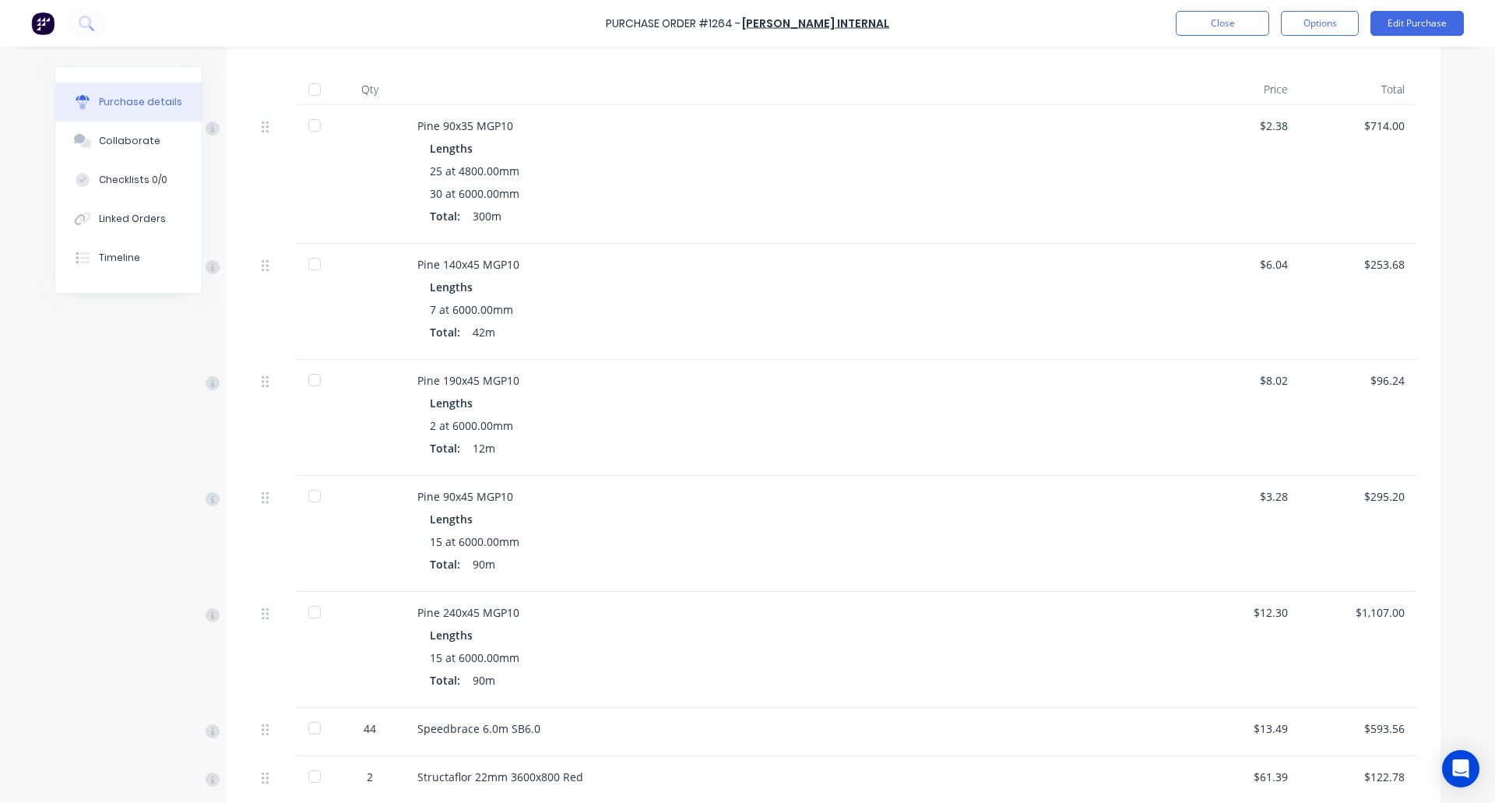
scroll to position [708, 0]
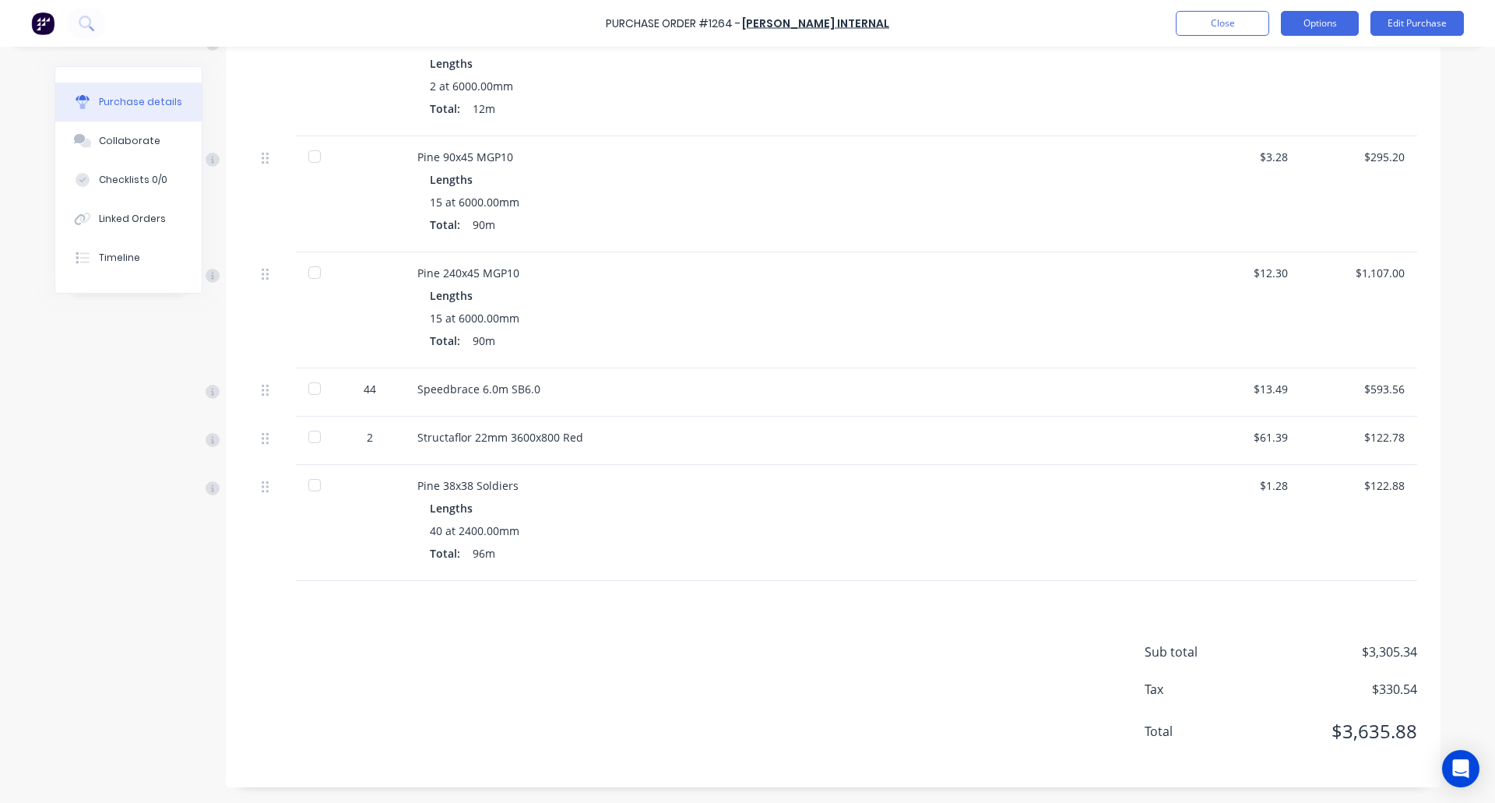
click at [1331, 20] on button "Options" at bounding box center [1320, 23] width 78 height 25
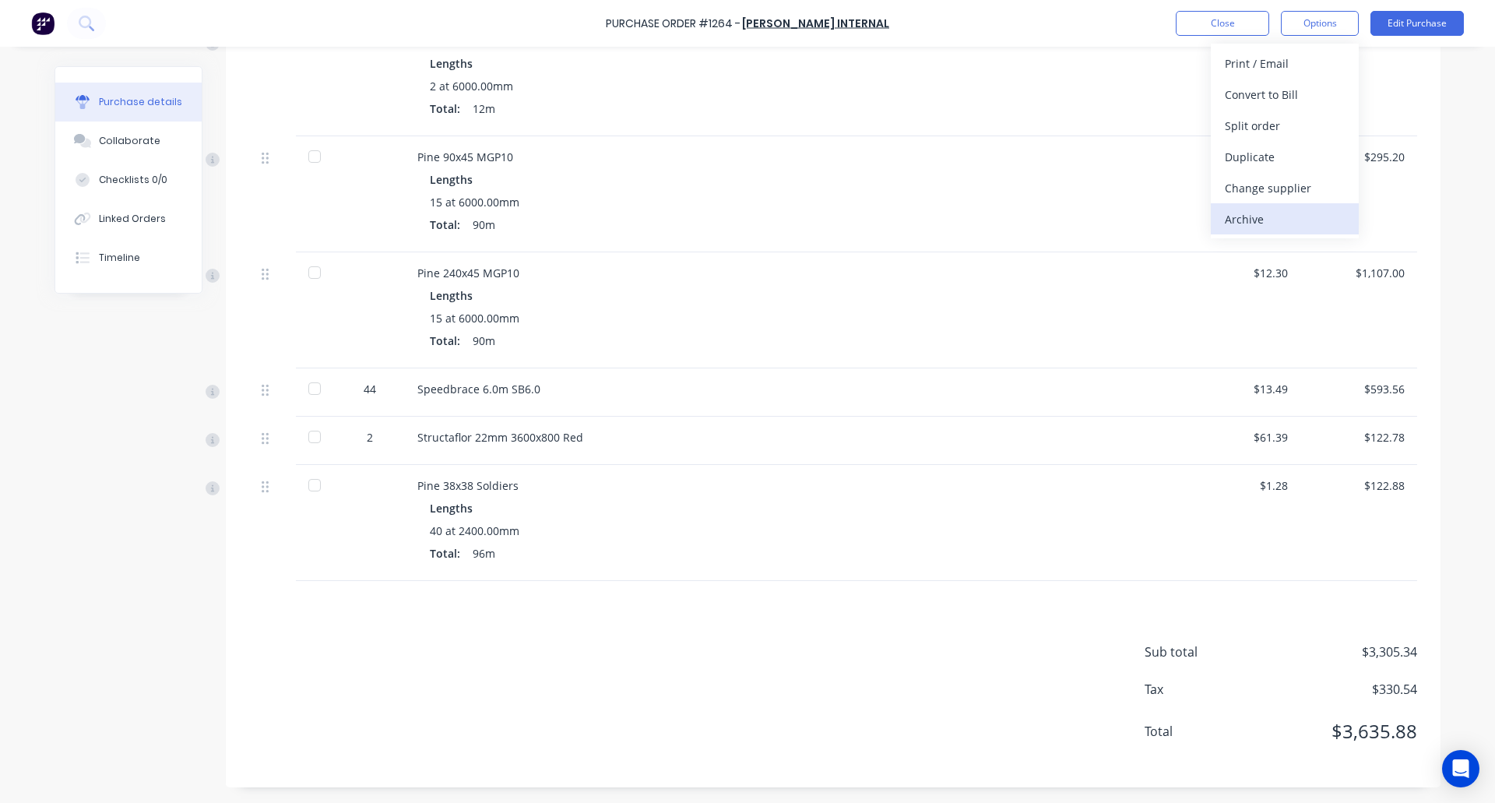
click at [1248, 215] on div "Archive" at bounding box center [1285, 219] width 120 height 23
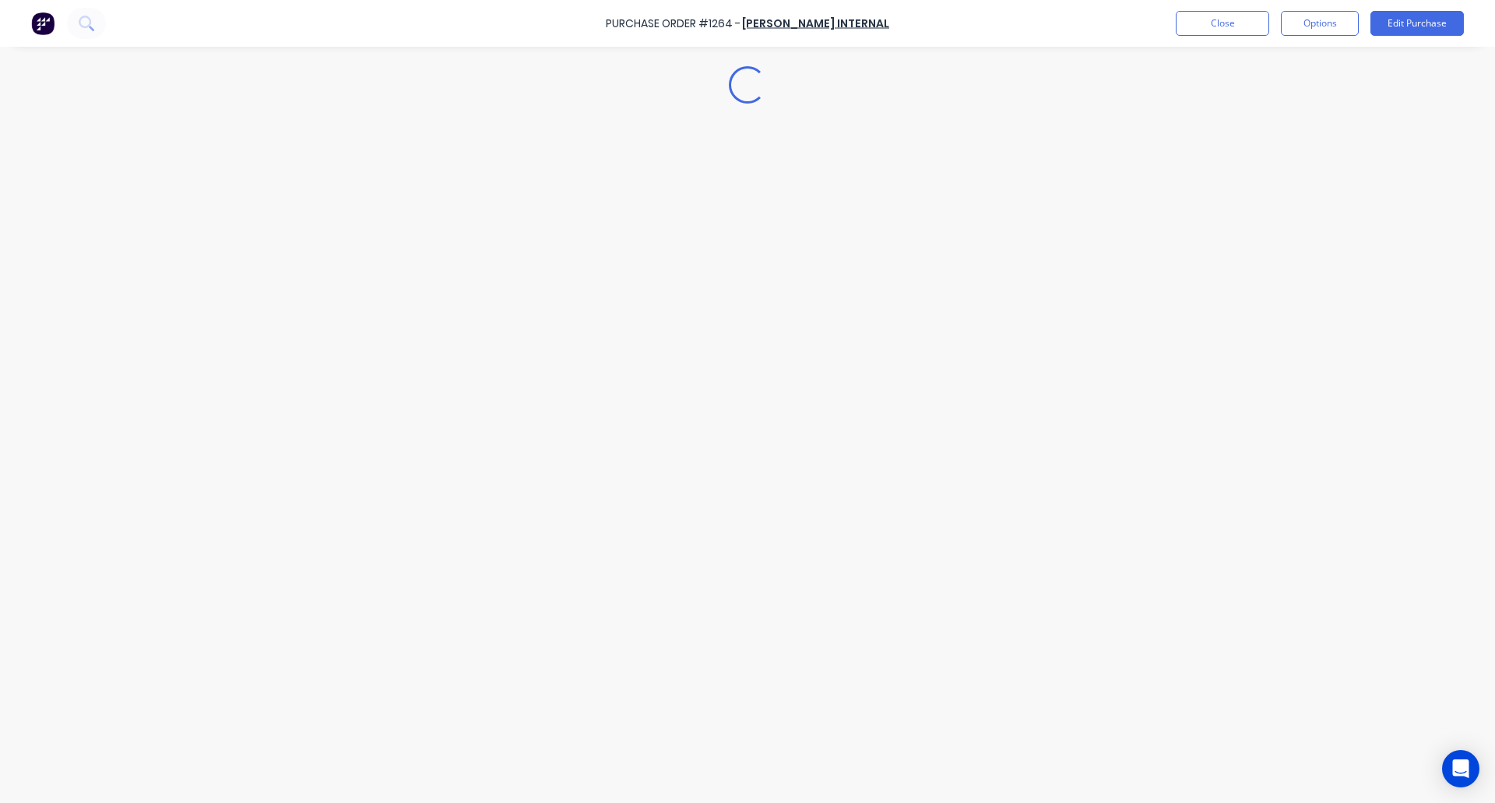
scroll to position [0, 0]
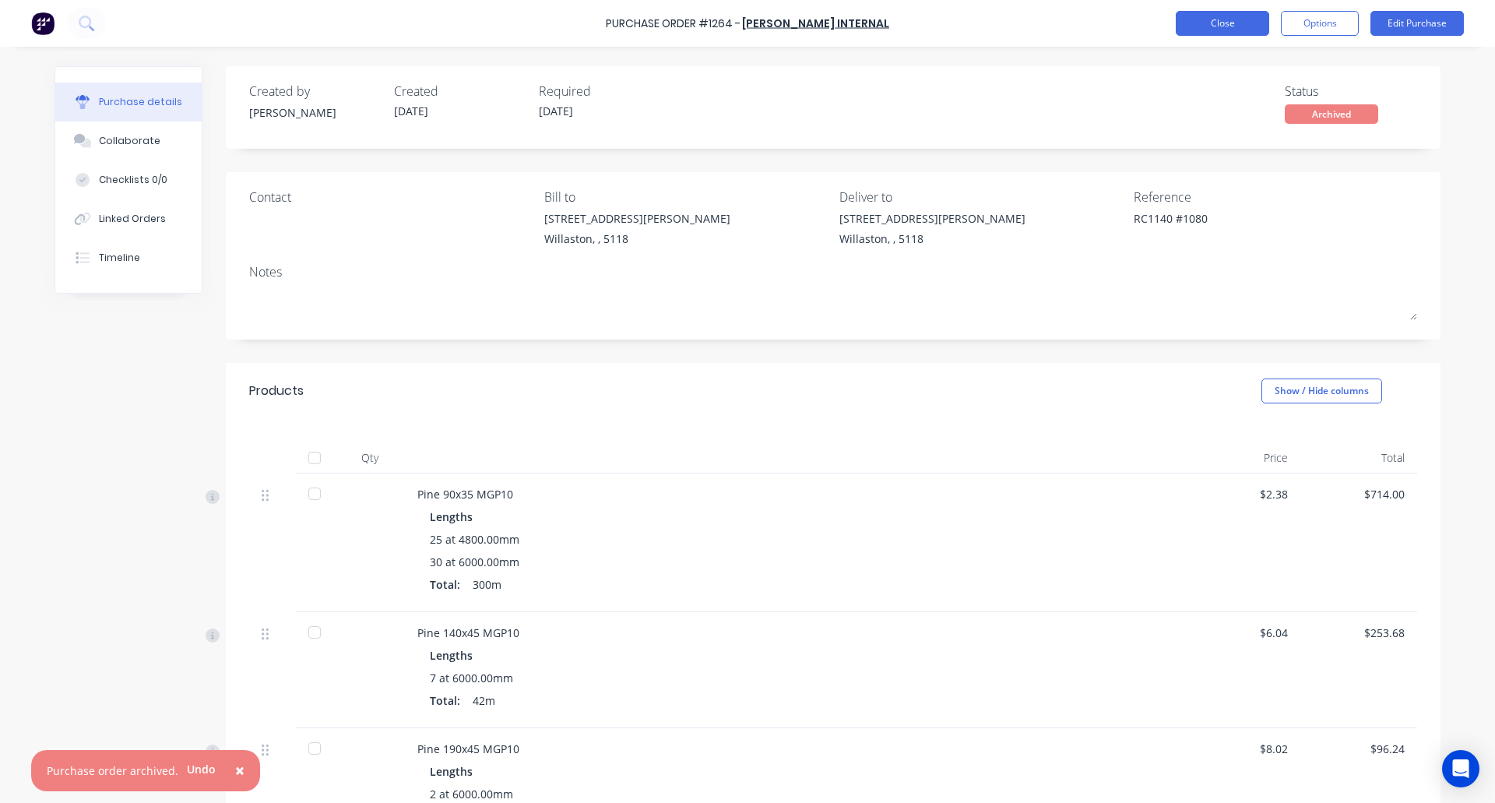
click at [1210, 21] on button "Close" at bounding box center [1222, 23] width 93 height 25
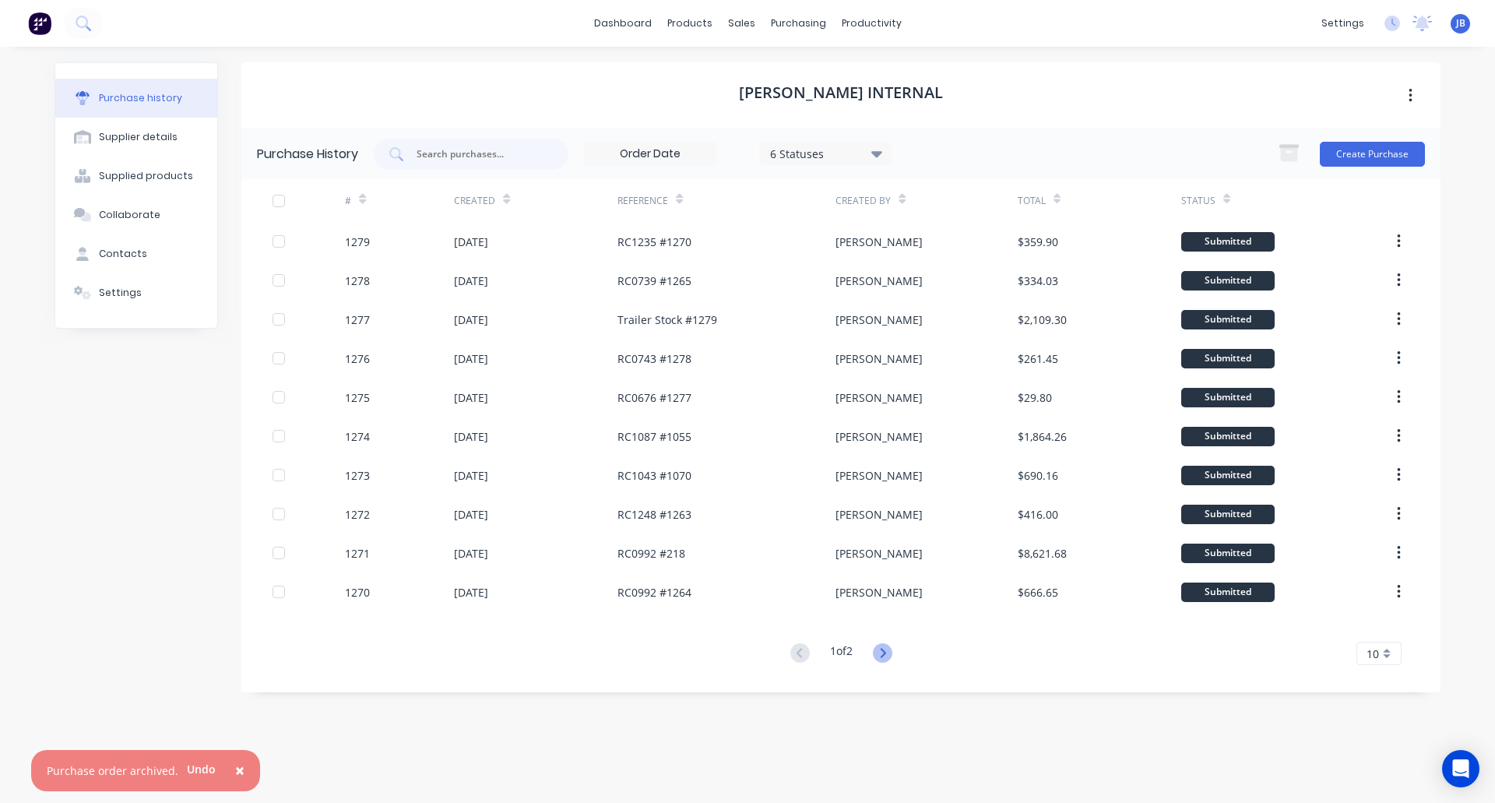
click at [884, 654] on icon at bounding box center [882, 652] width 19 height 19
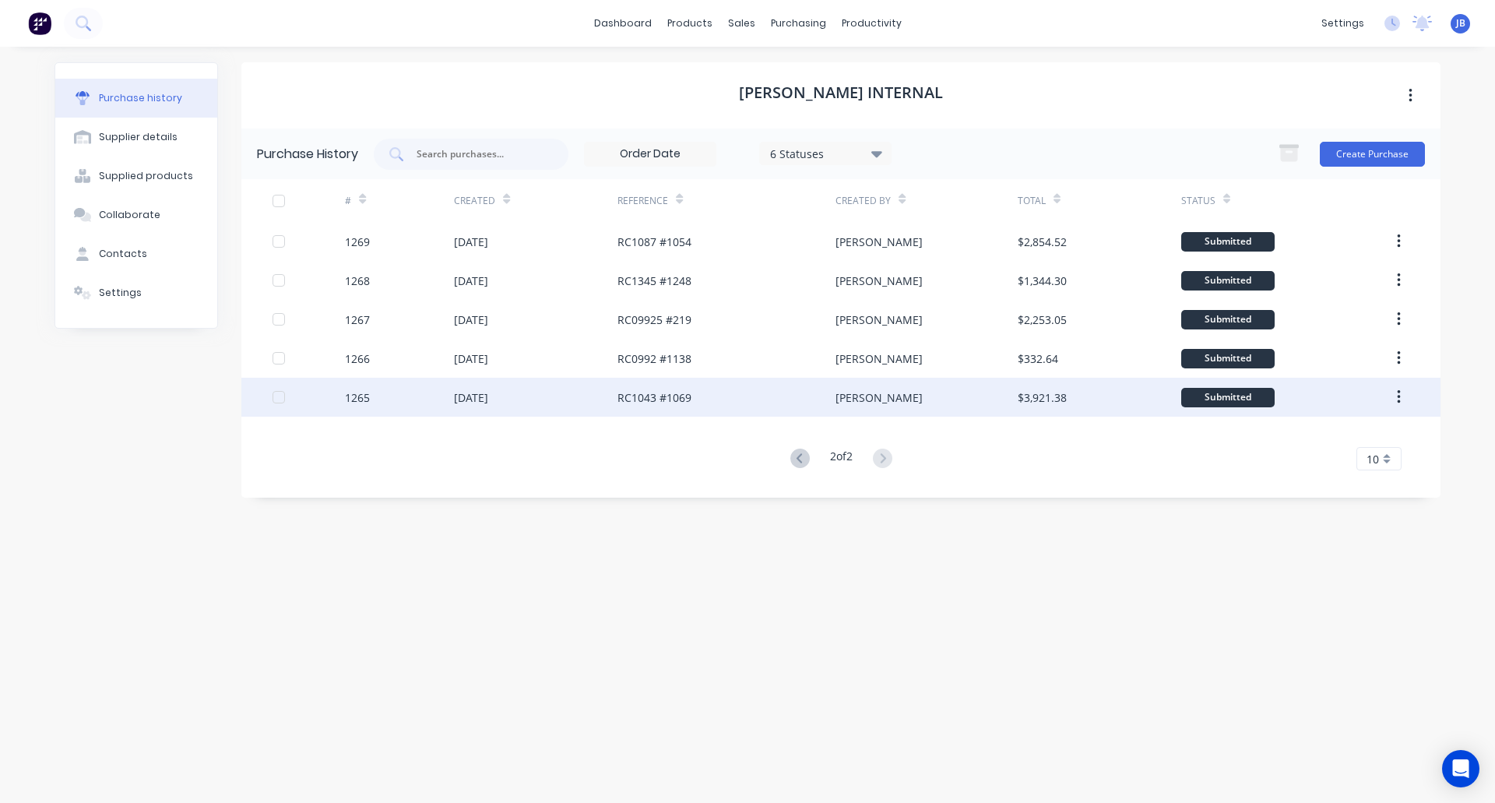
click at [575, 399] on div "[DATE]" at bounding box center [536, 397] width 164 height 39
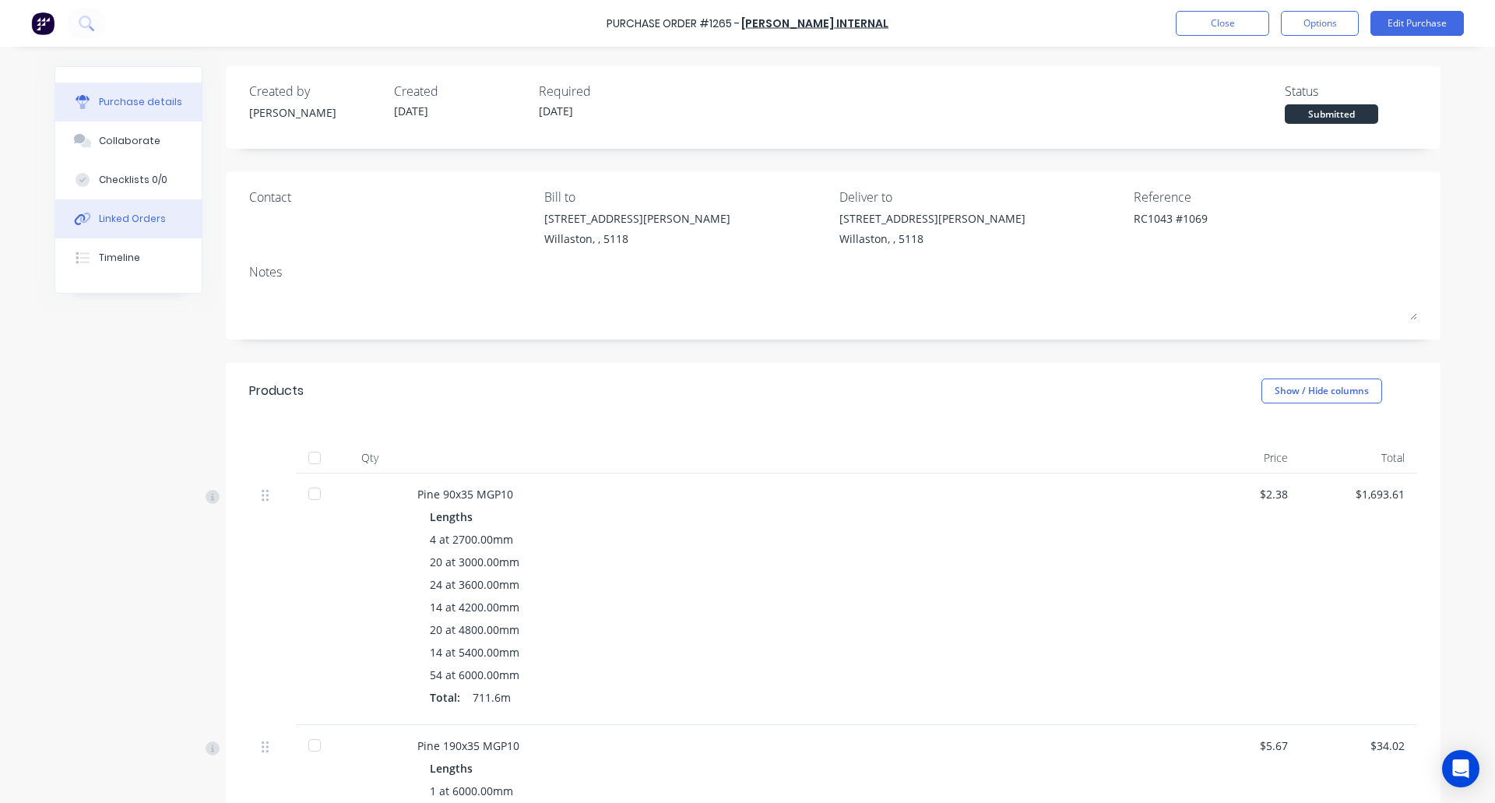
click at [153, 217] on div "Linked Orders" at bounding box center [132, 219] width 67 height 14
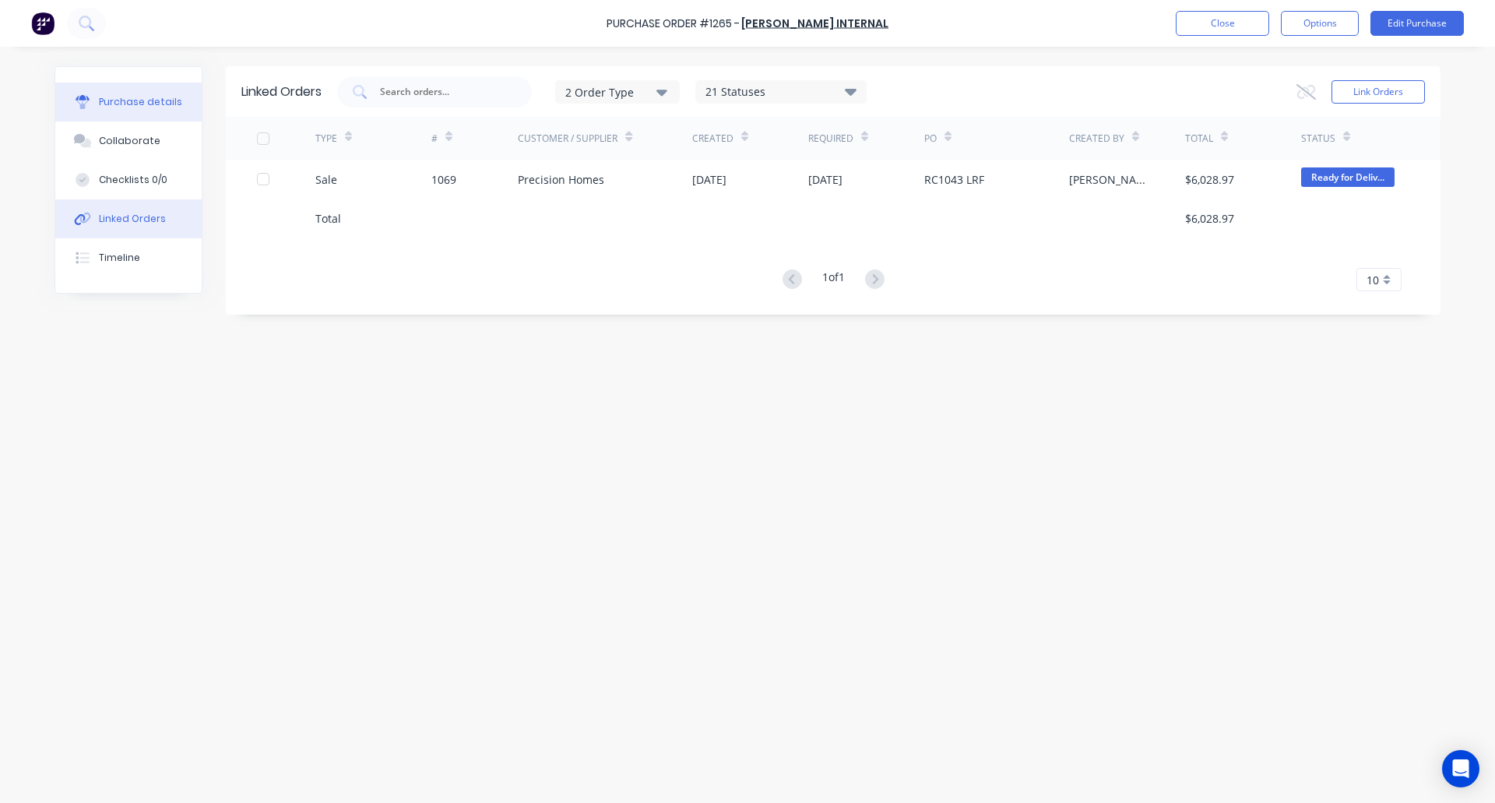
click at [135, 99] on div "Purchase details" at bounding box center [140, 102] width 83 height 14
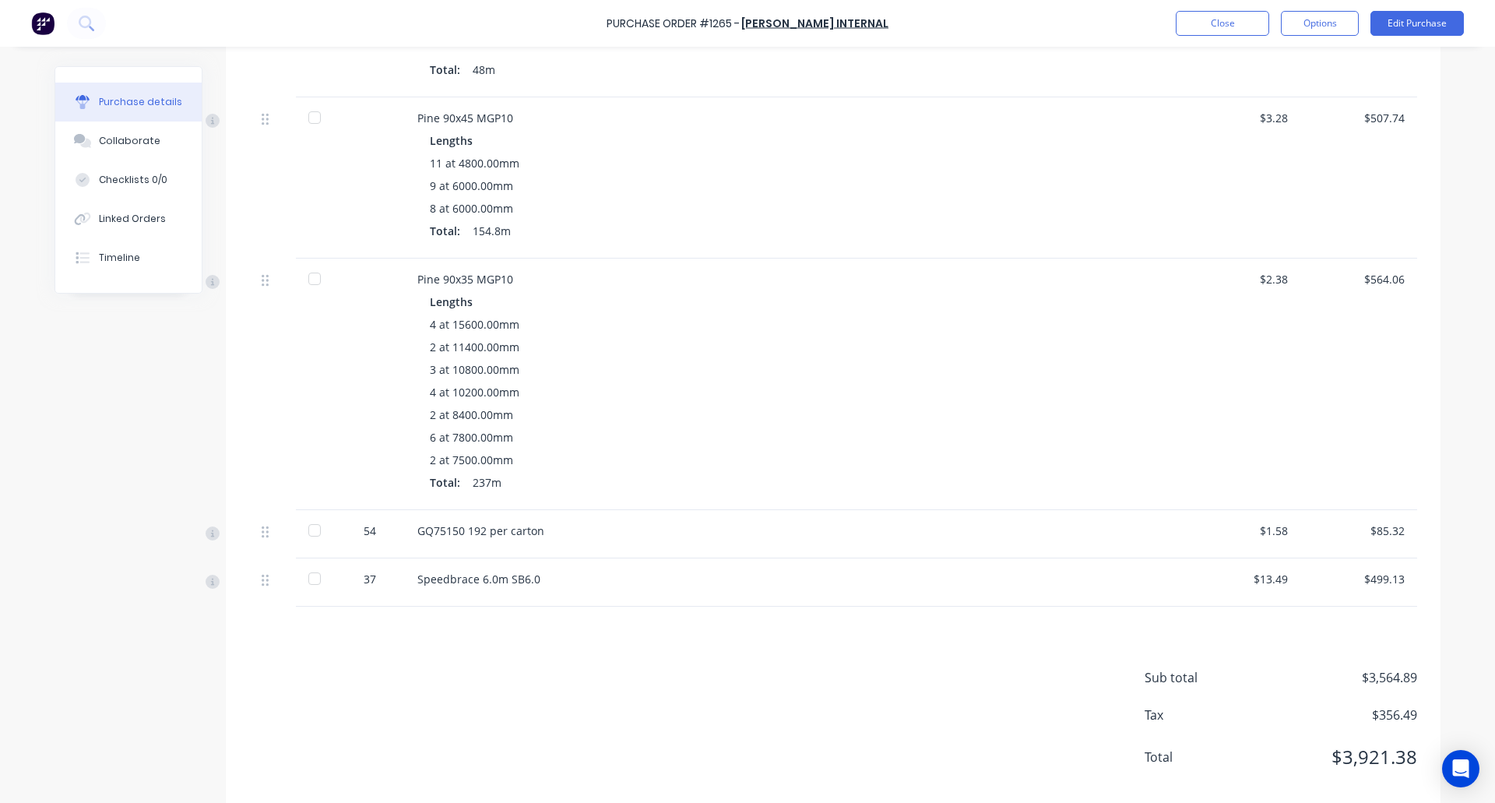
scroll to position [1117, 0]
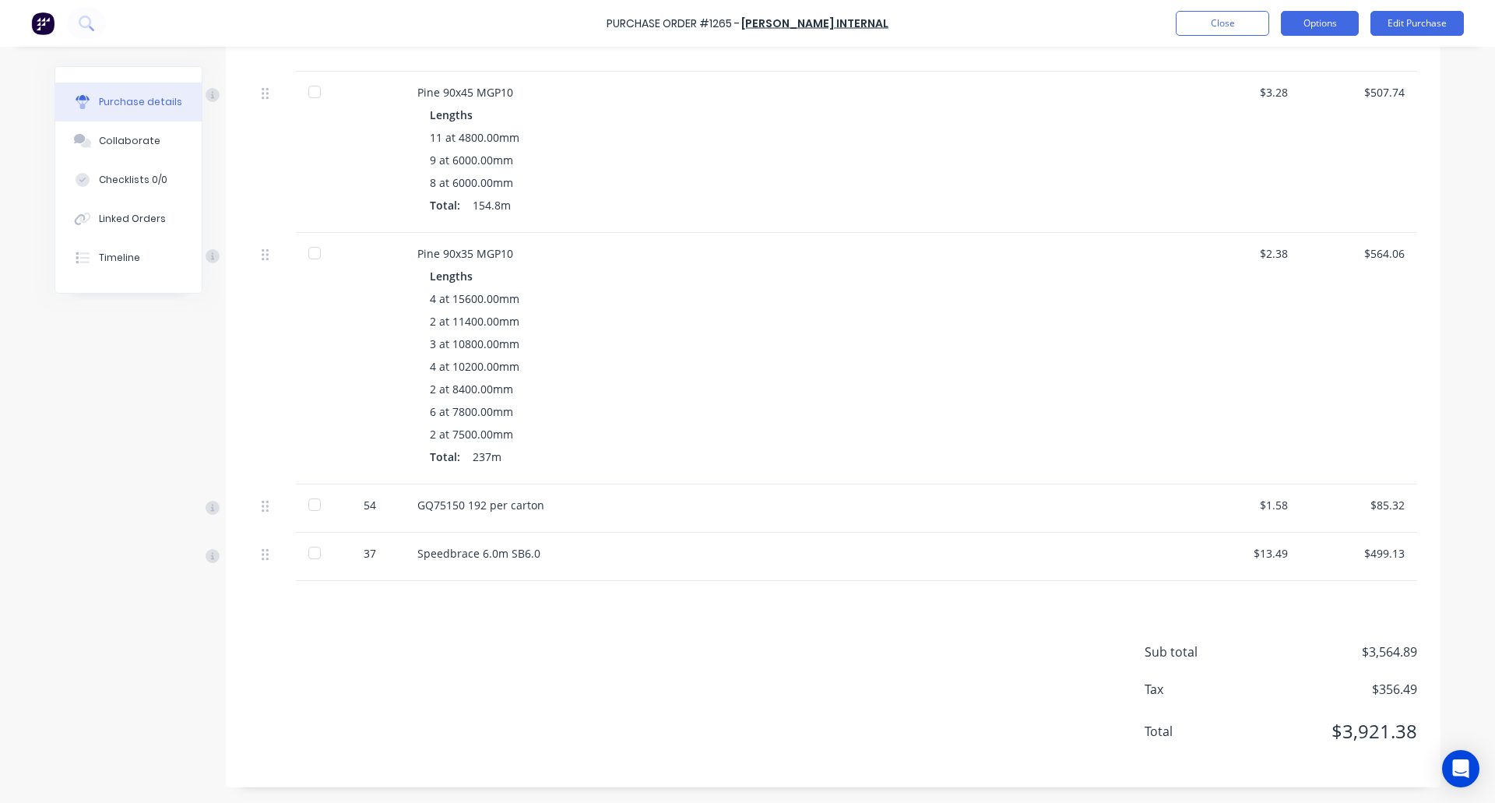
click at [1321, 25] on button "Options" at bounding box center [1320, 23] width 78 height 25
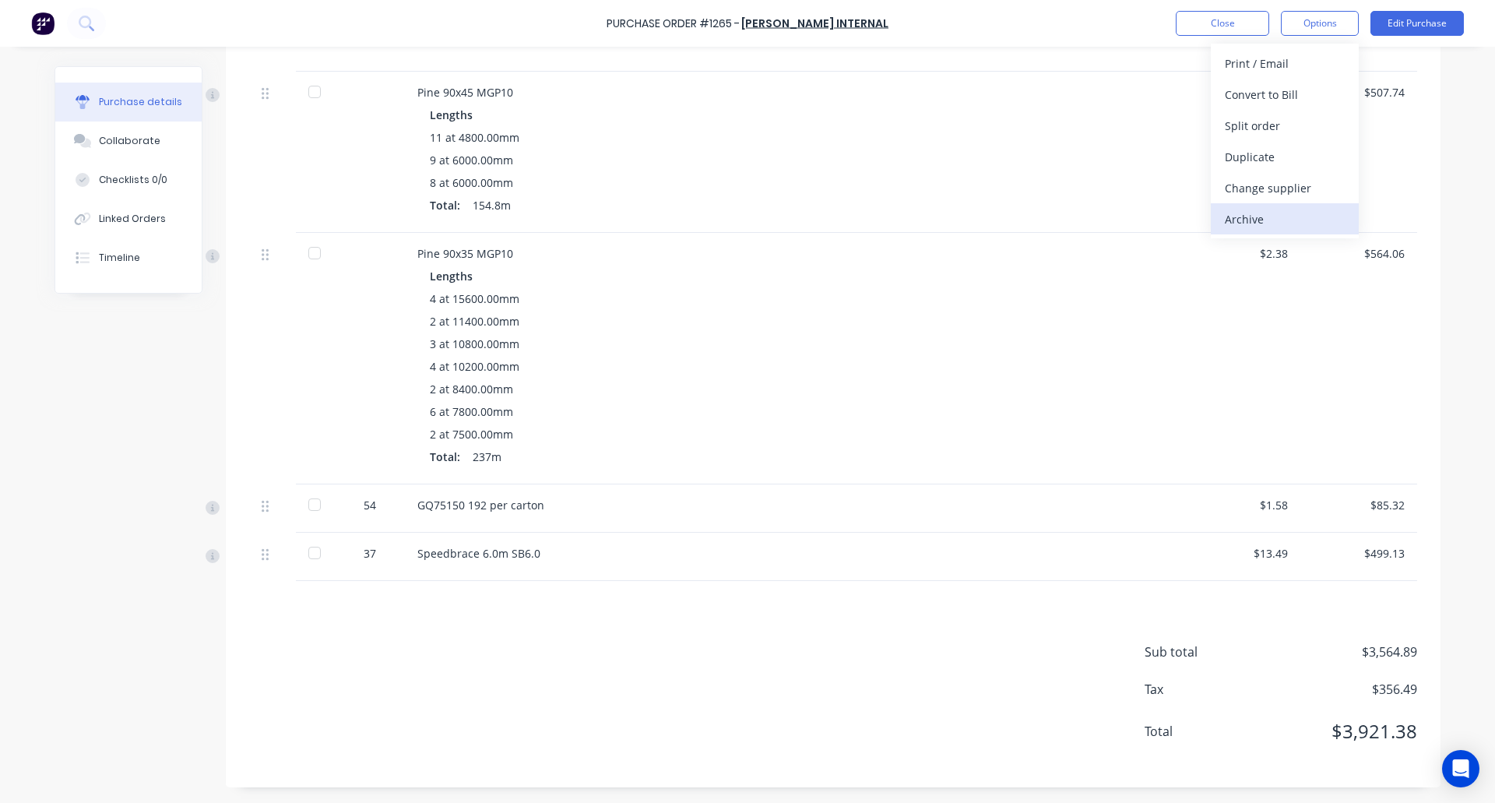
click at [1247, 223] on div "Archive" at bounding box center [1285, 219] width 120 height 23
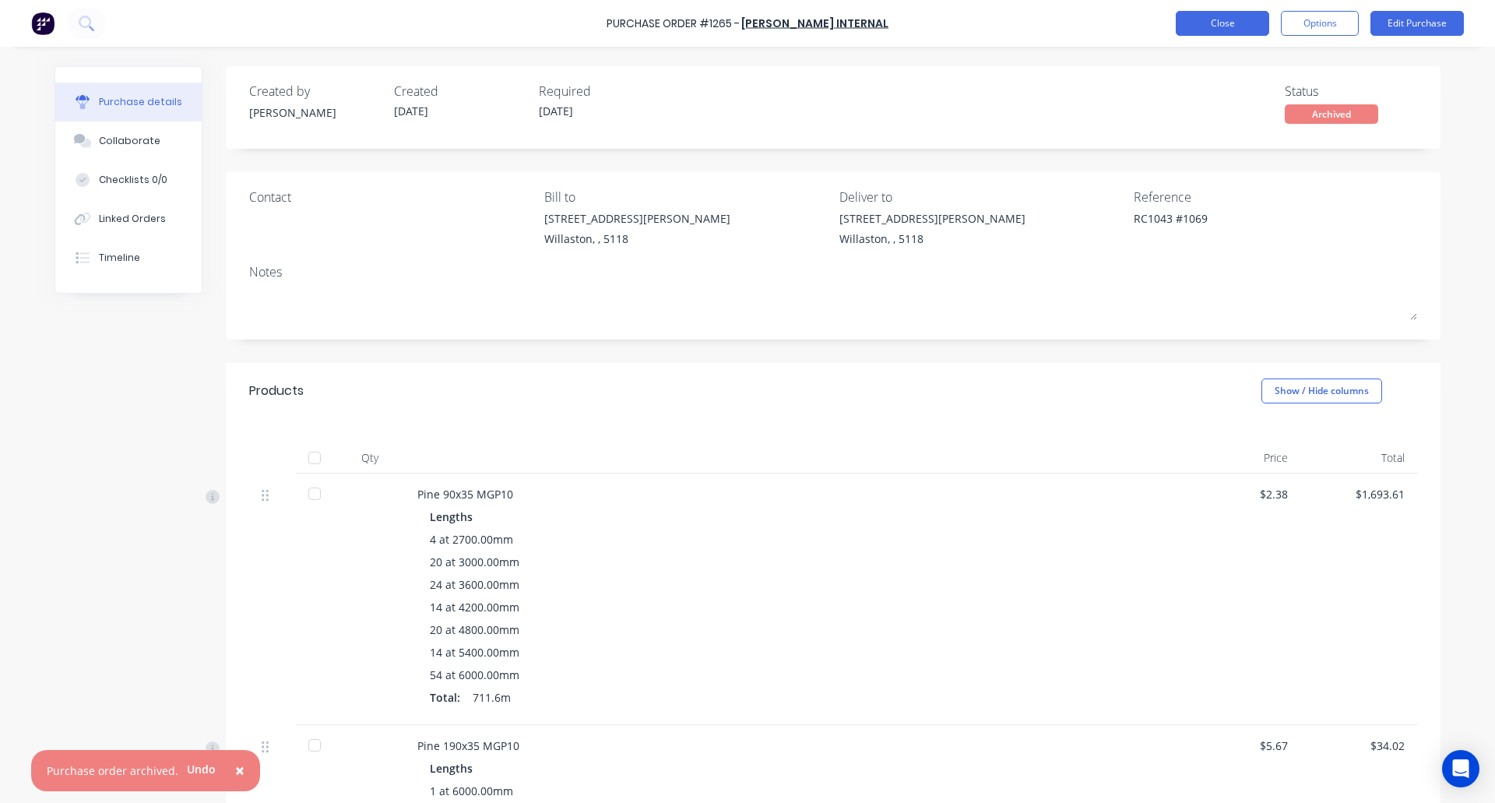
click at [1211, 24] on button "Close" at bounding box center [1222, 23] width 93 height 25
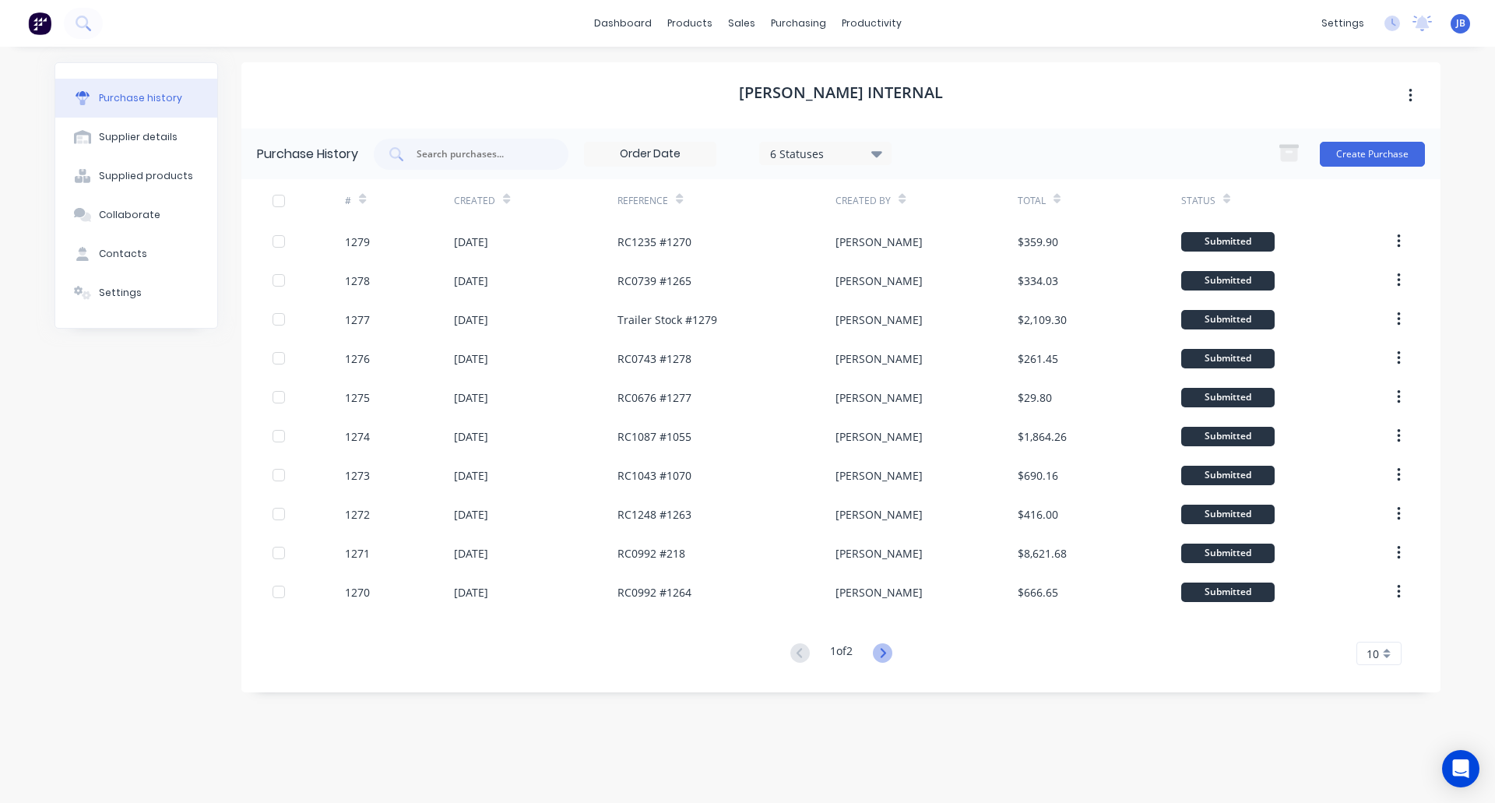
click at [885, 653] on icon at bounding box center [882, 652] width 5 height 9
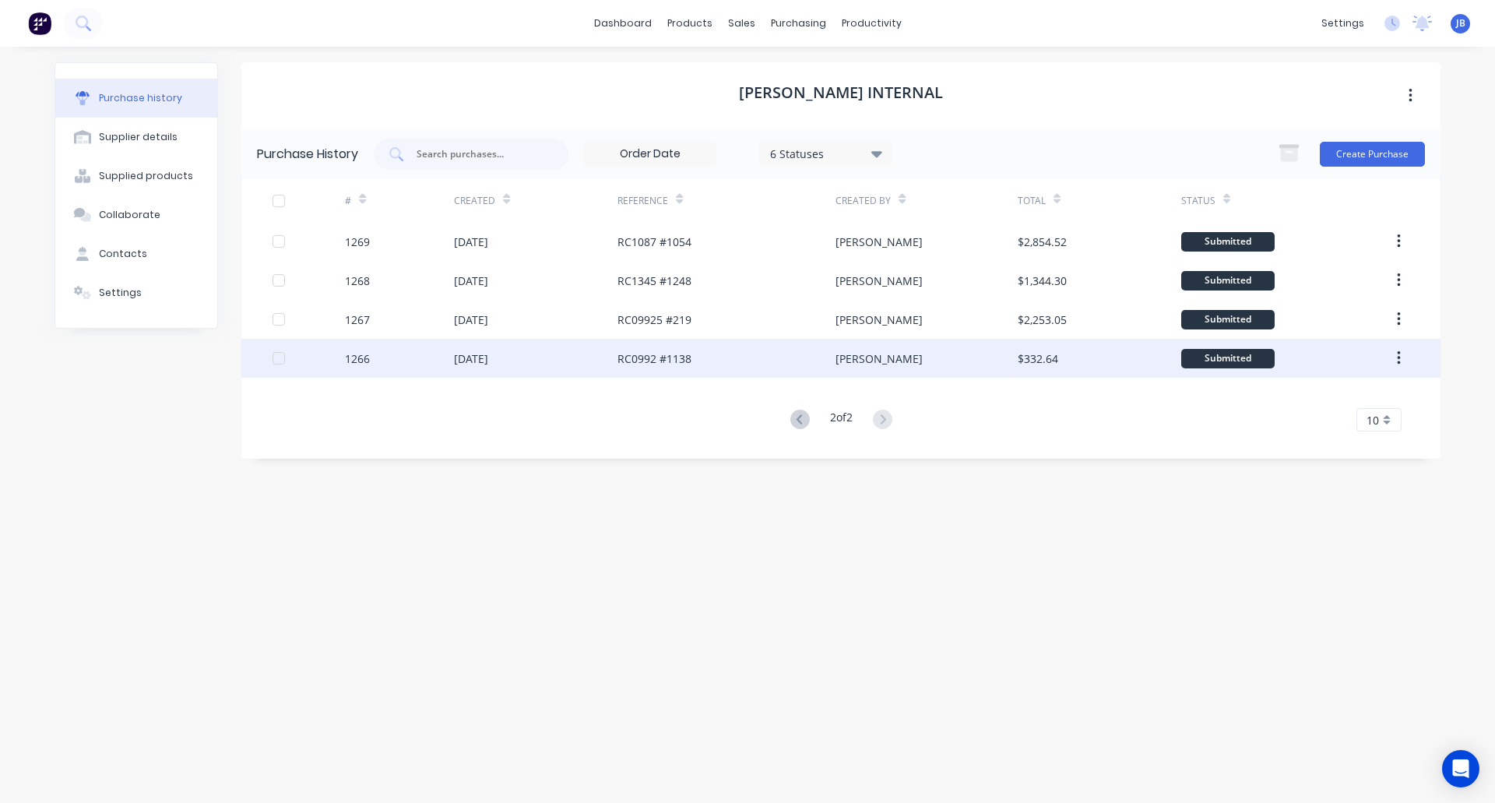
click at [674, 358] on div "RC0992 #1138" at bounding box center [654, 358] width 74 height 16
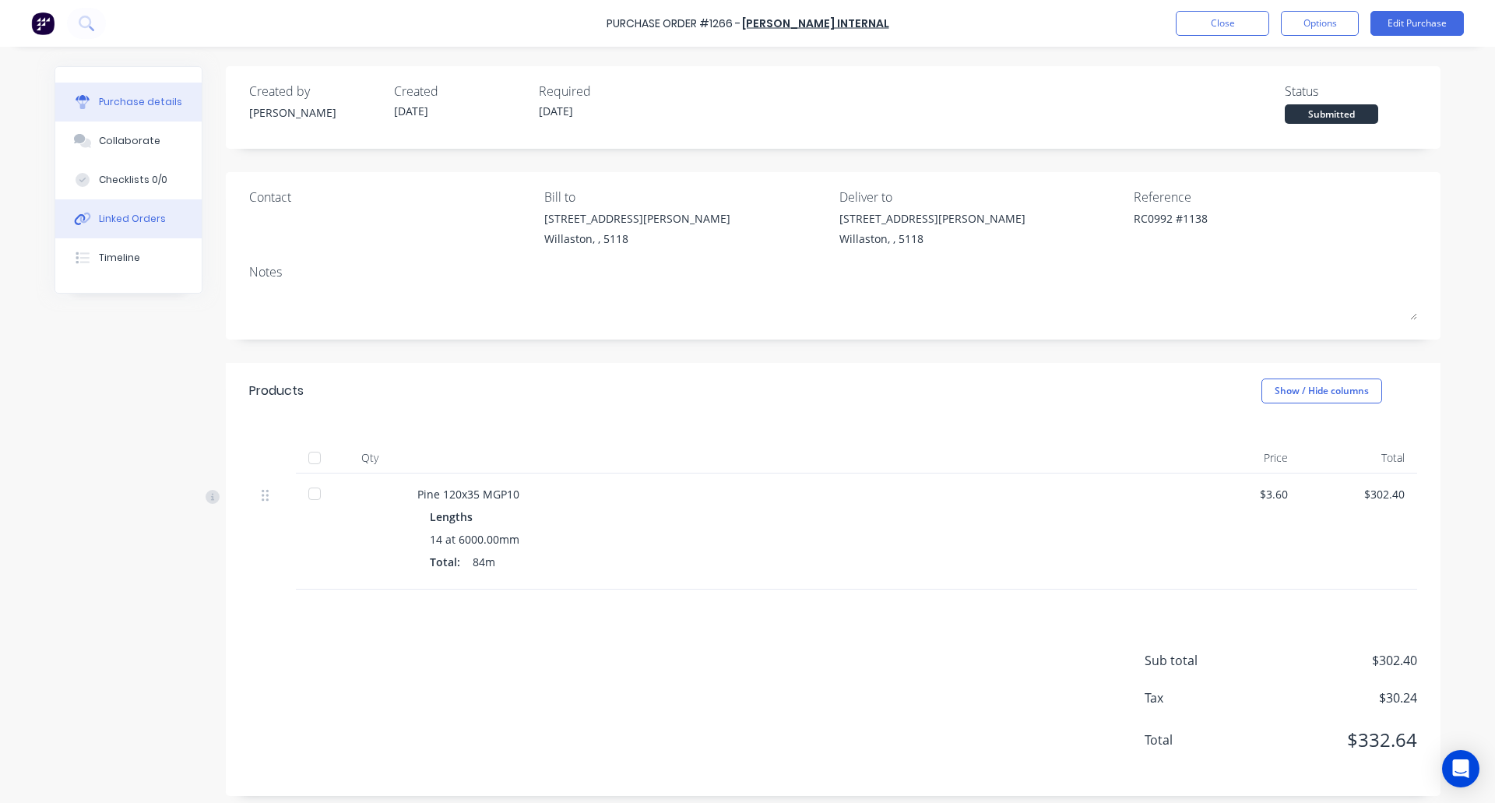
click at [118, 223] on div "Linked Orders" at bounding box center [132, 219] width 67 height 14
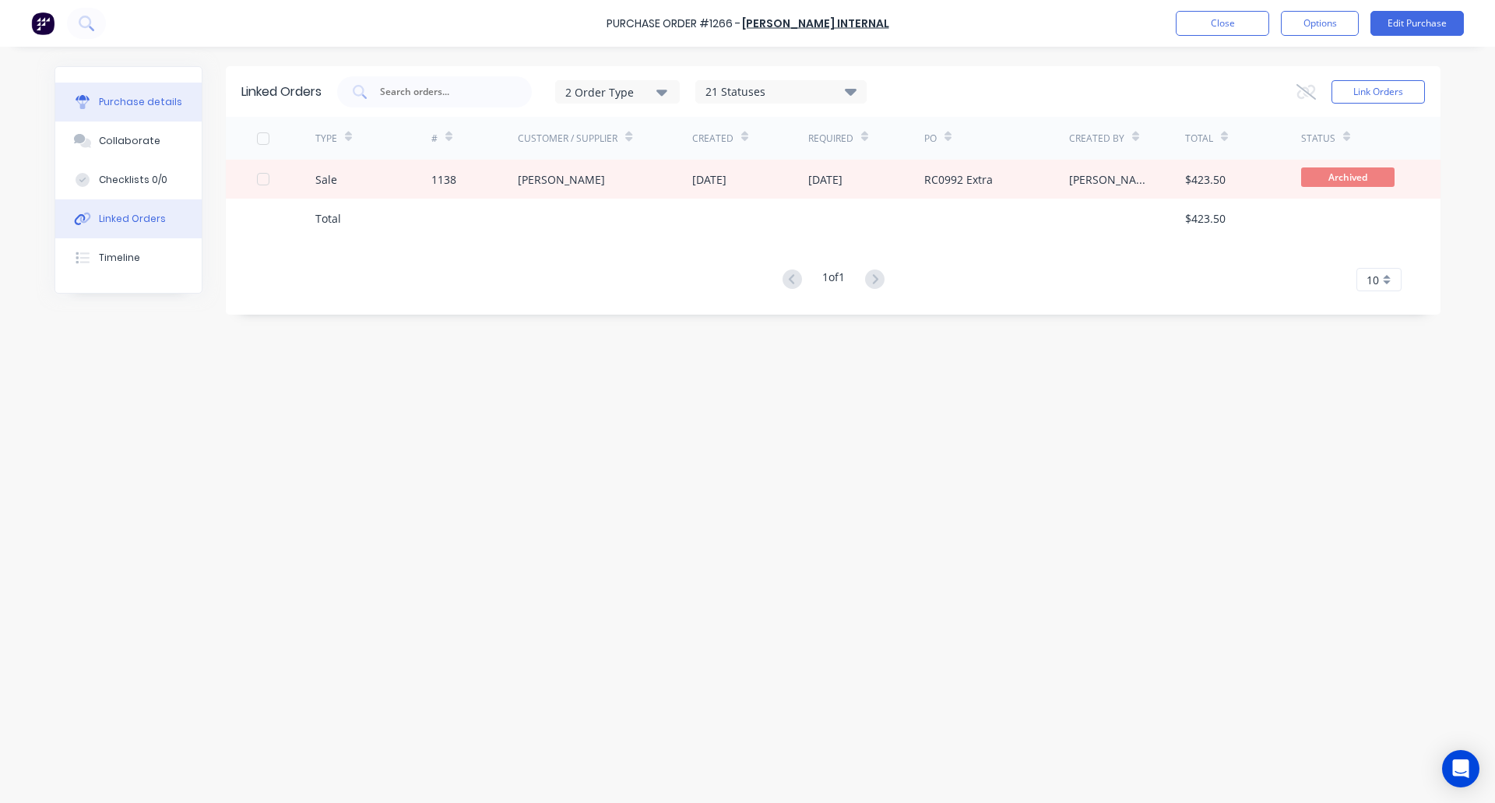
click at [132, 101] on div "Purchase details" at bounding box center [140, 102] width 83 height 14
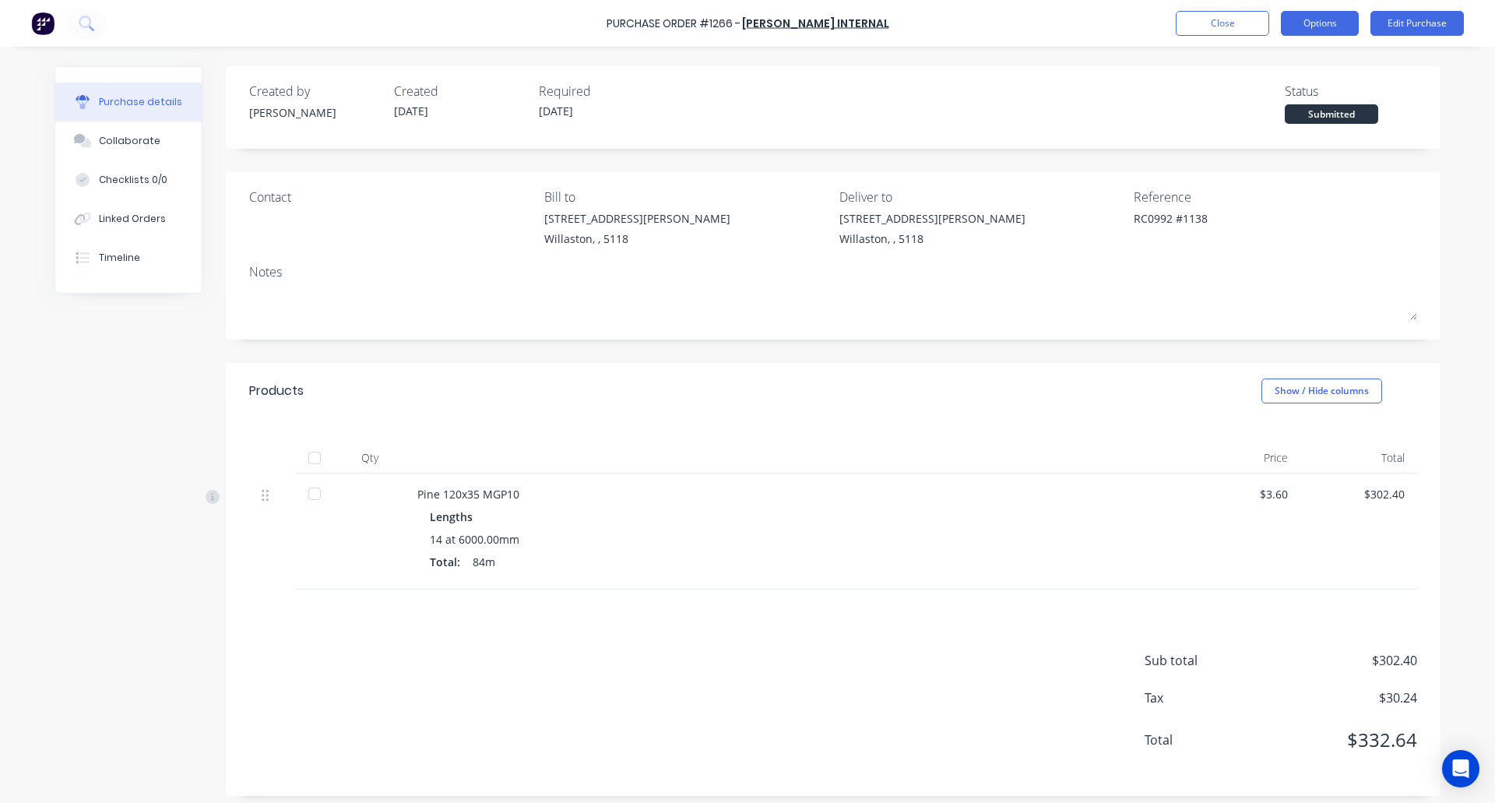
click at [1317, 20] on button "Options" at bounding box center [1320, 23] width 78 height 25
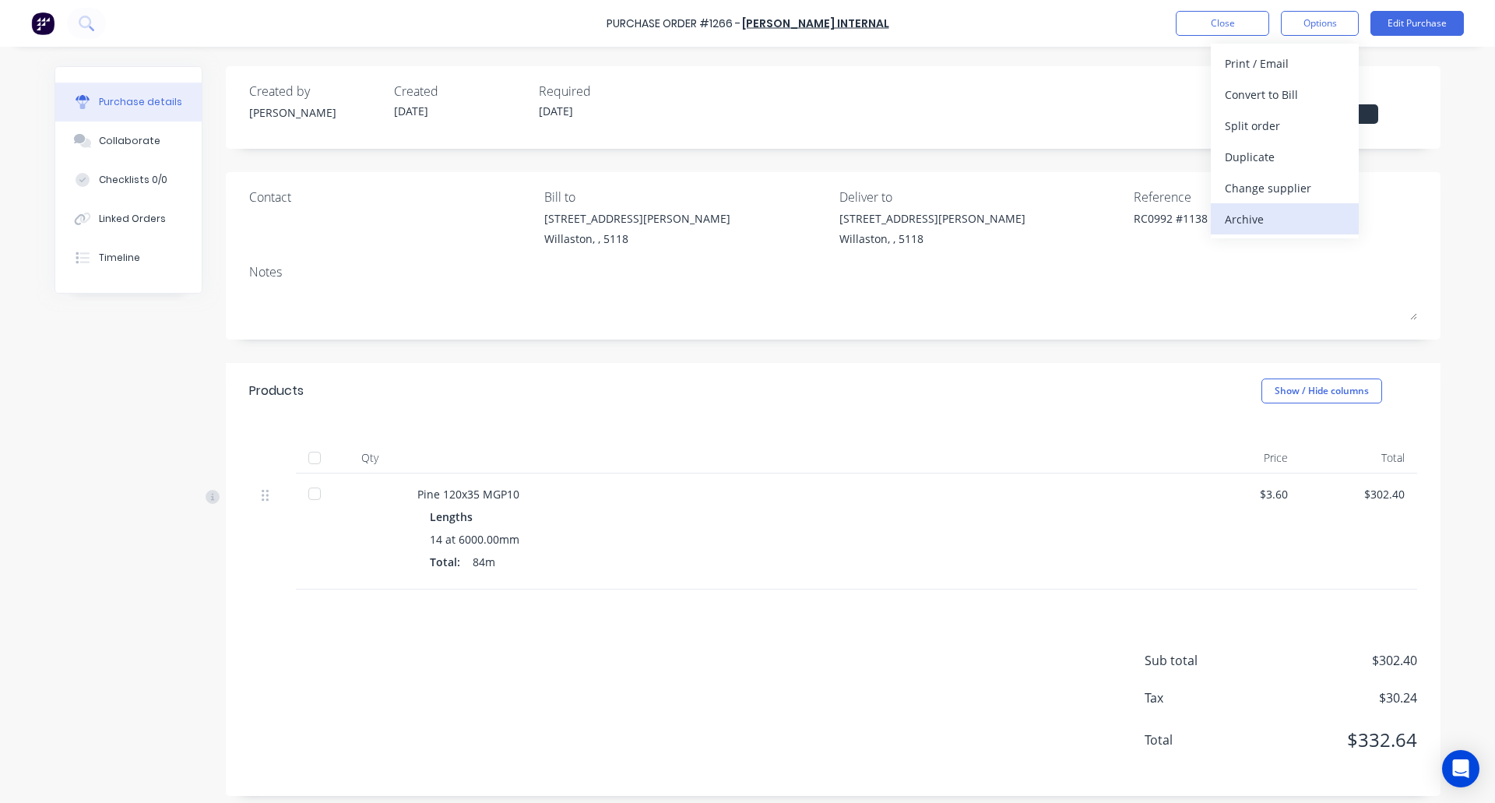
click at [1259, 214] on div "Archive" at bounding box center [1285, 219] width 120 height 23
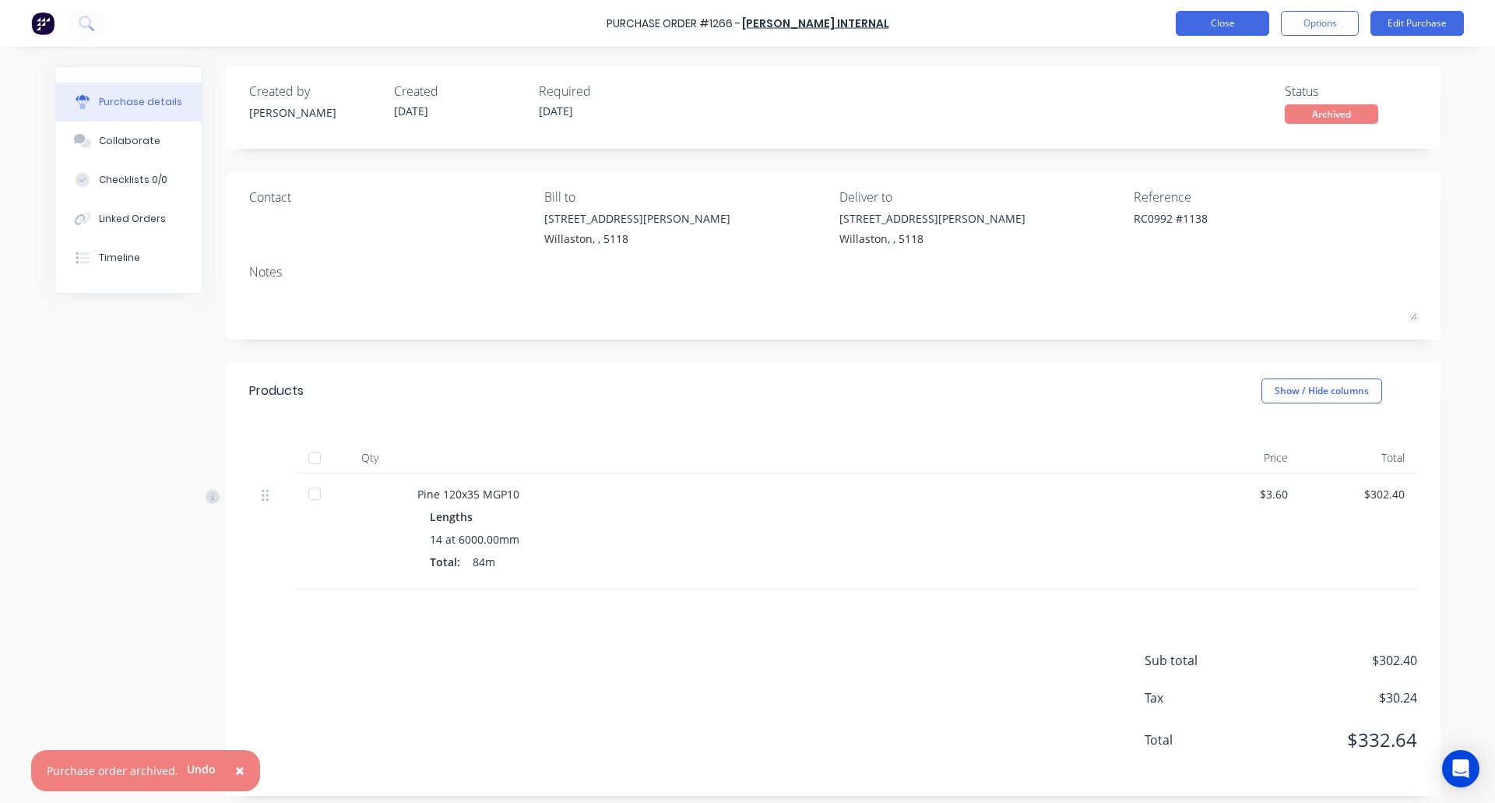
click at [1225, 21] on button "Close" at bounding box center [1222, 23] width 93 height 25
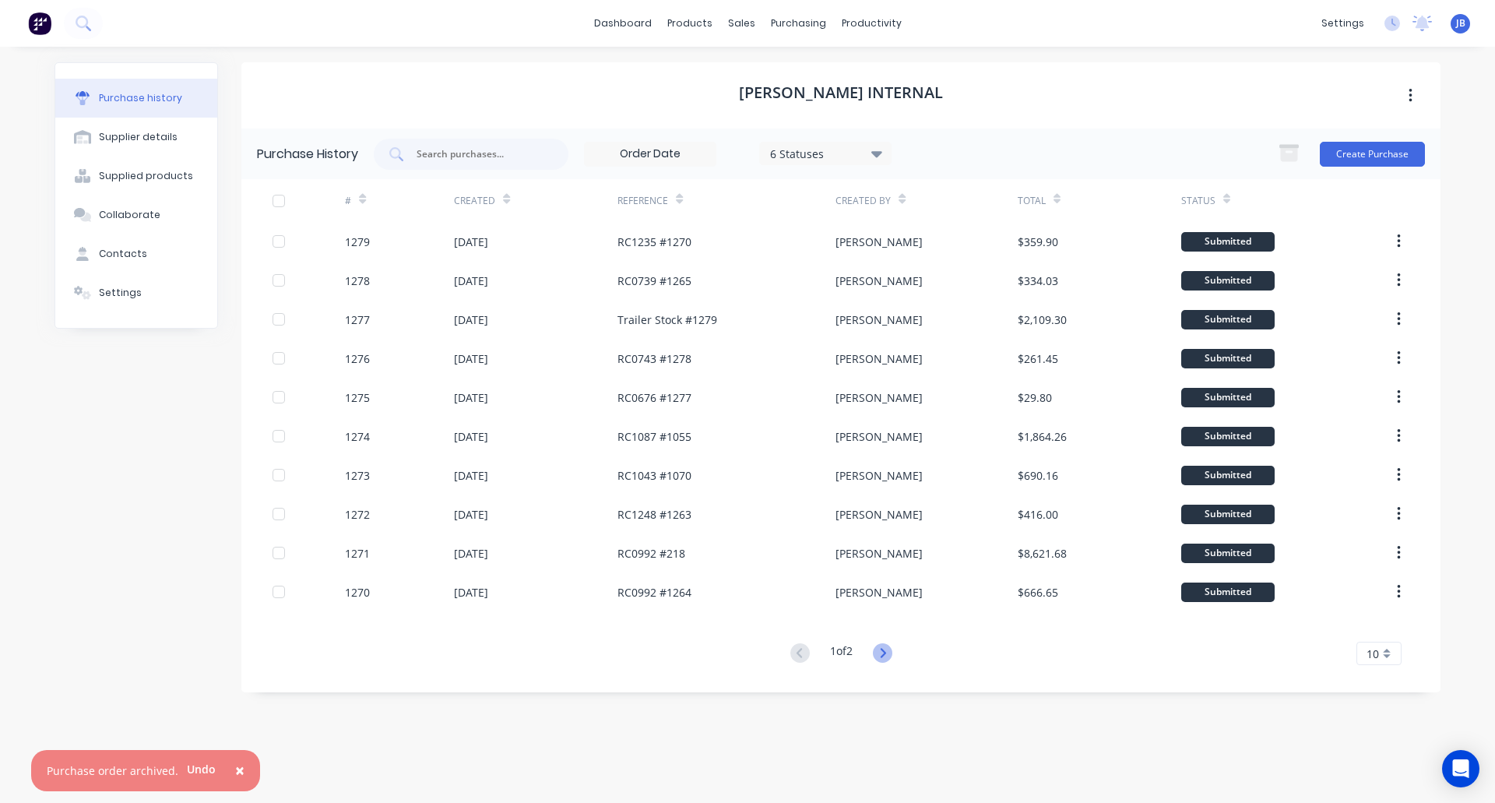
click at [876, 657] on icon at bounding box center [882, 652] width 19 height 19
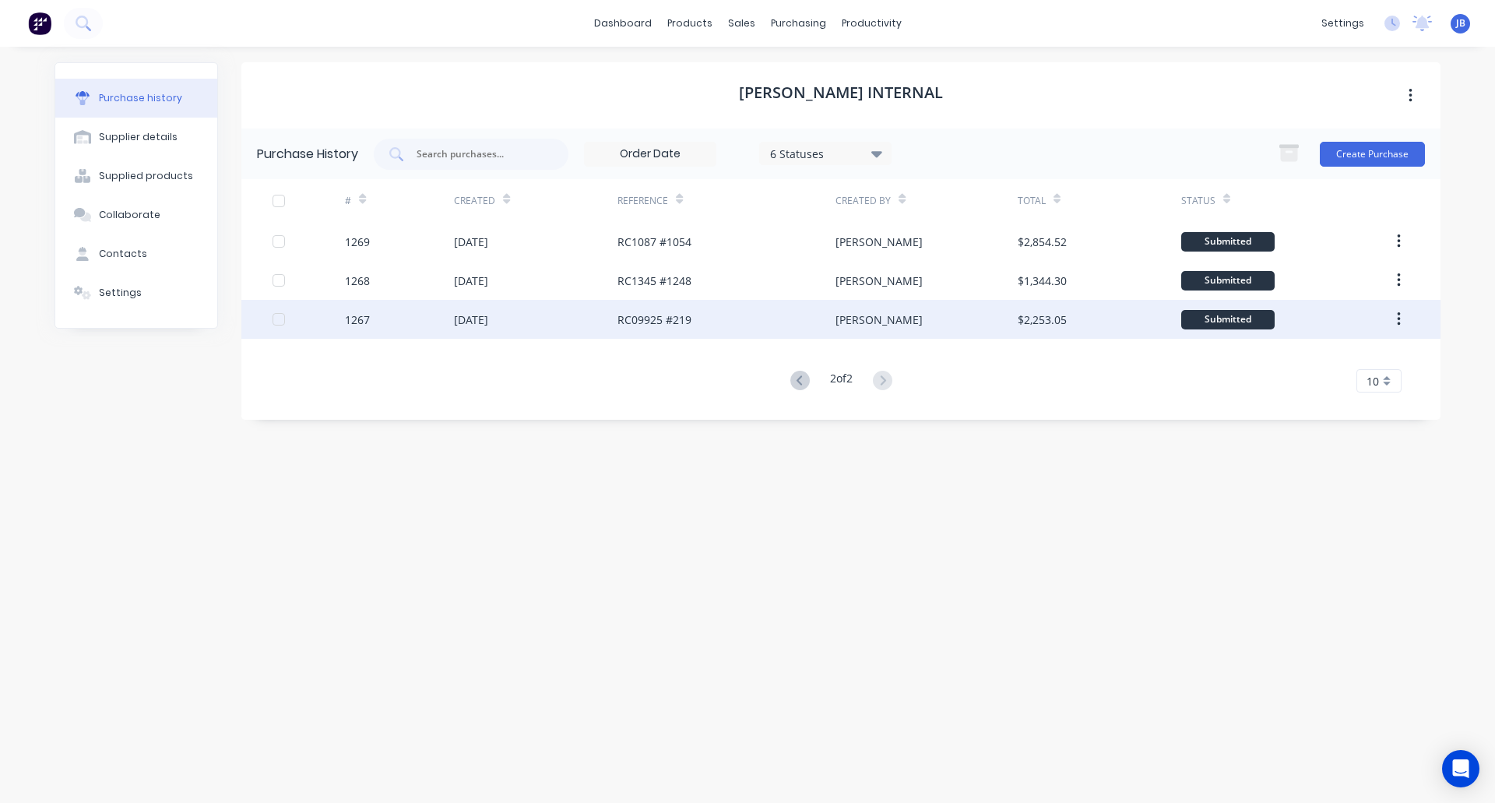
click at [586, 325] on div "[DATE]" at bounding box center [536, 319] width 164 height 39
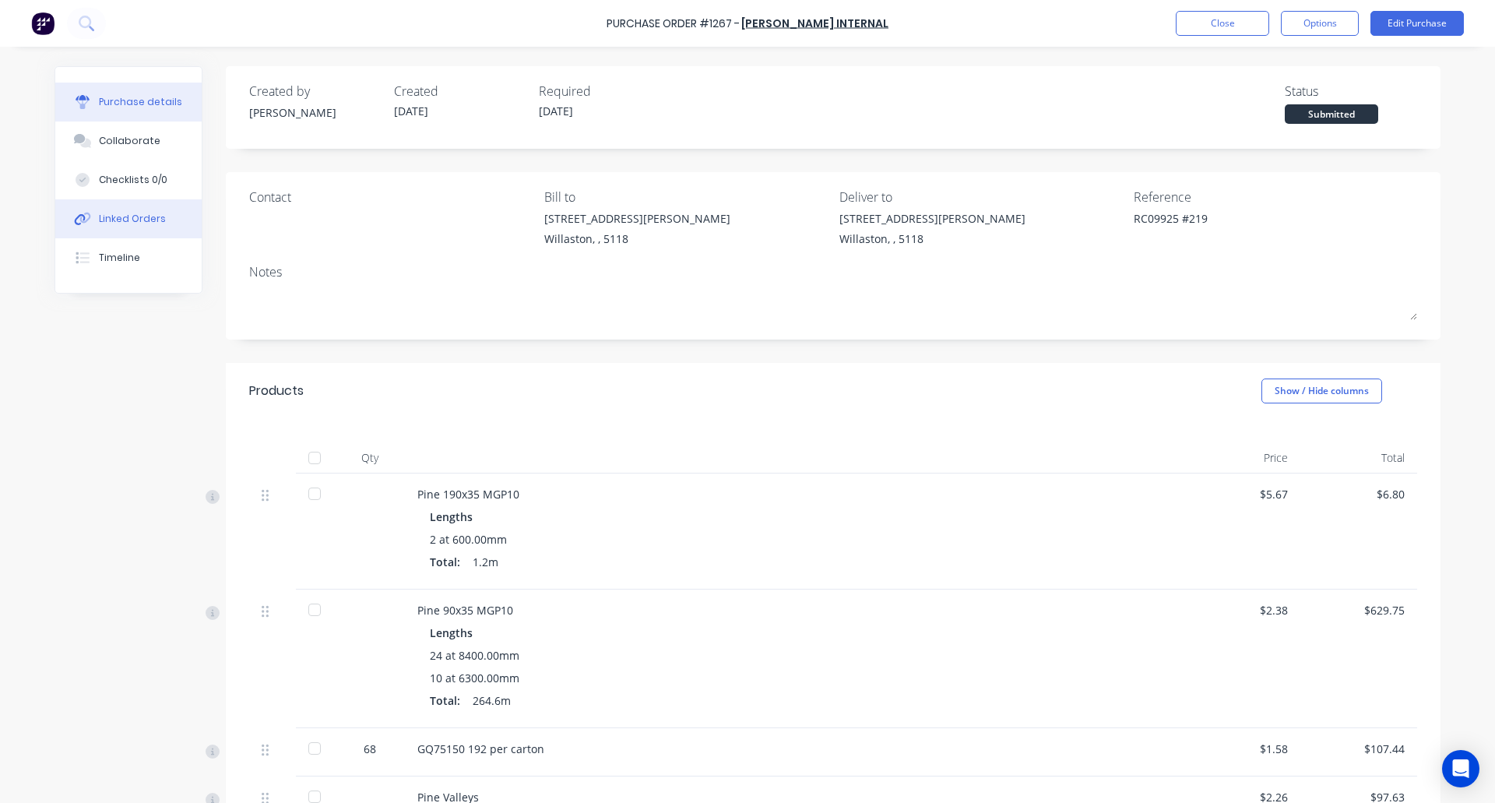
click at [129, 222] on div "Linked Orders" at bounding box center [132, 219] width 67 height 14
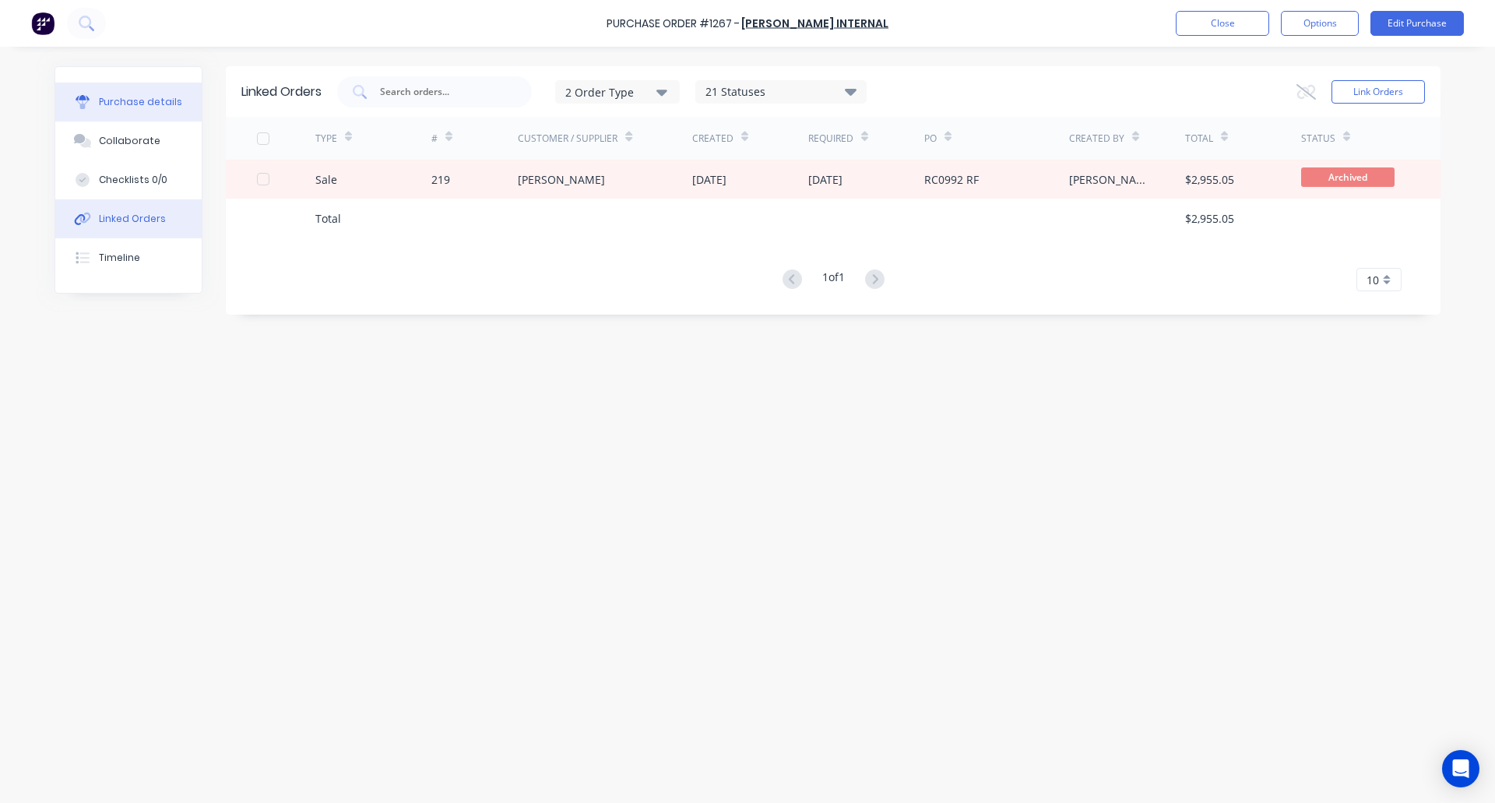
click at [131, 97] on div "Purchase details" at bounding box center [140, 102] width 83 height 14
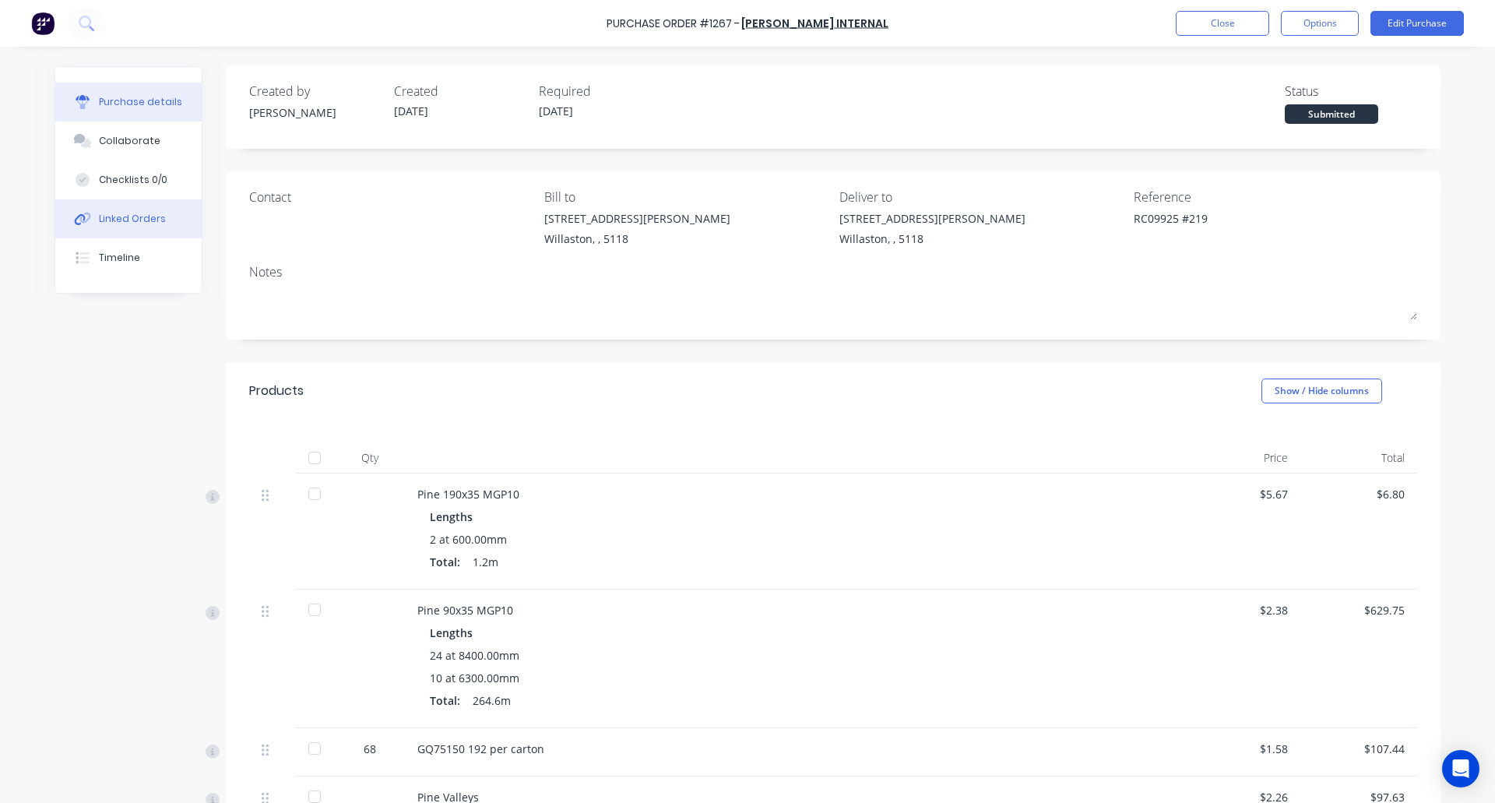
click at [138, 212] on div "Linked Orders" at bounding box center [132, 219] width 67 height 14
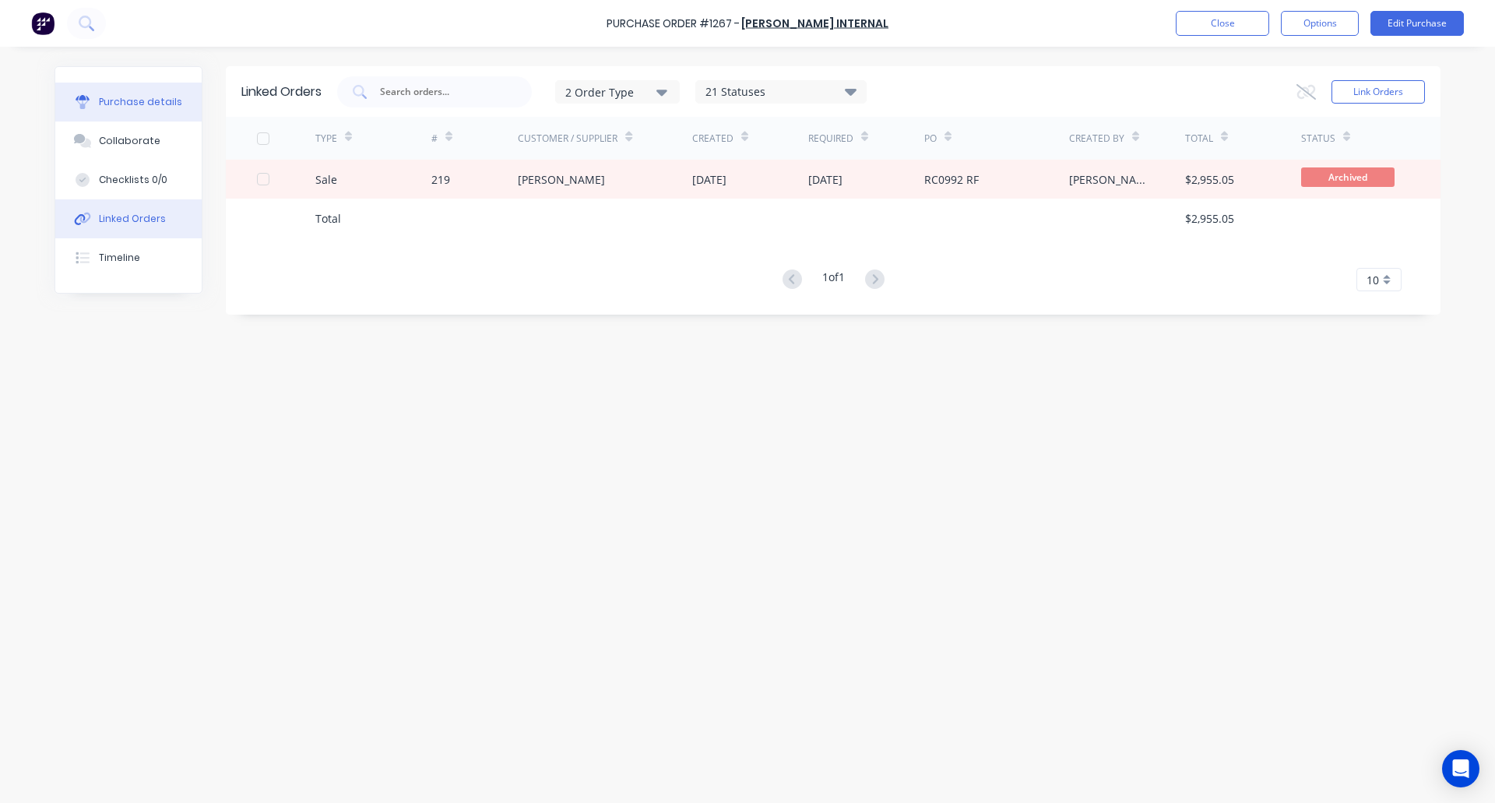
click at [117, 102] on div "Purchase details" at bounding box center [140, 102] width 83 height 14
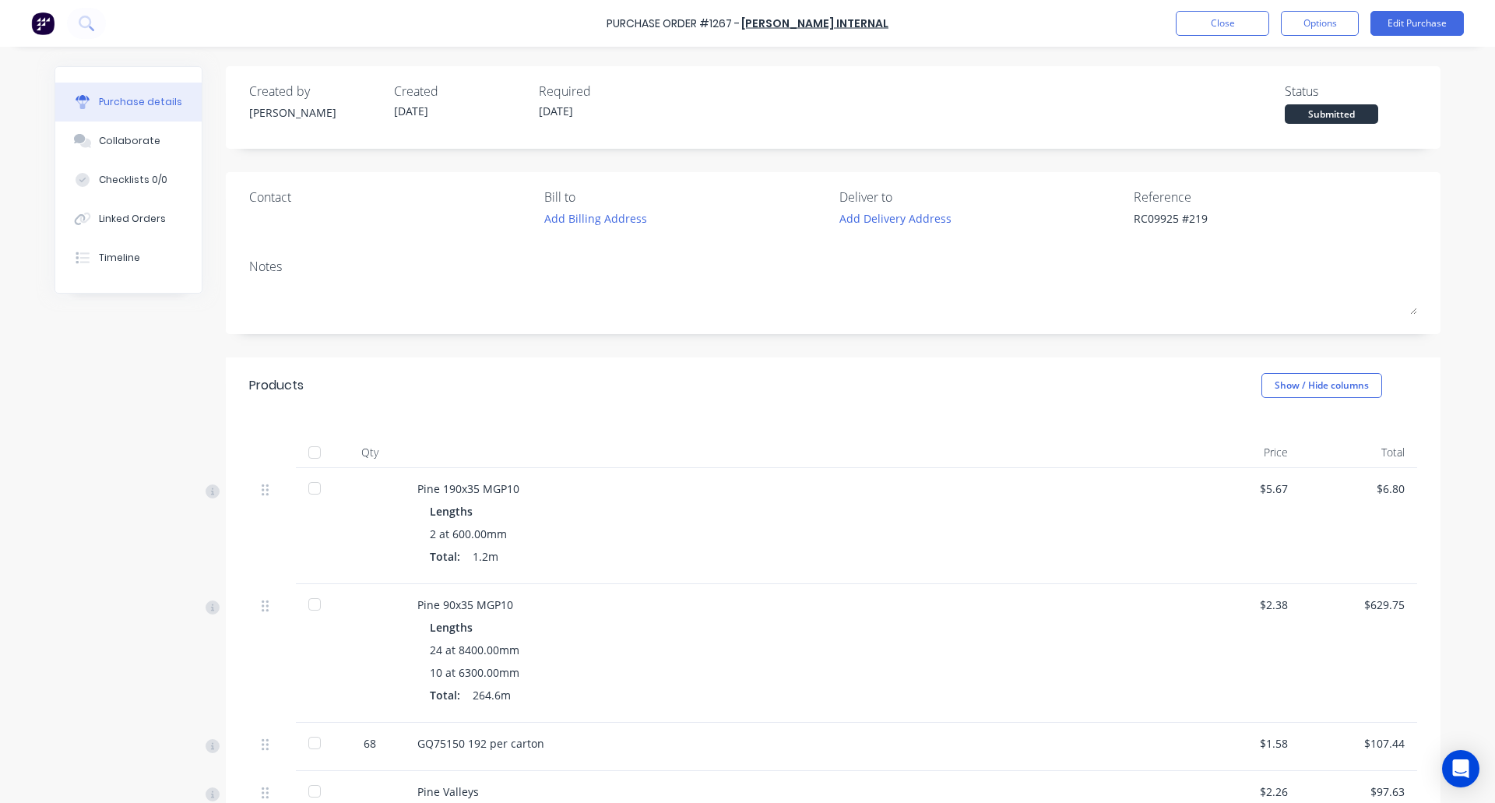
type textarea "x"
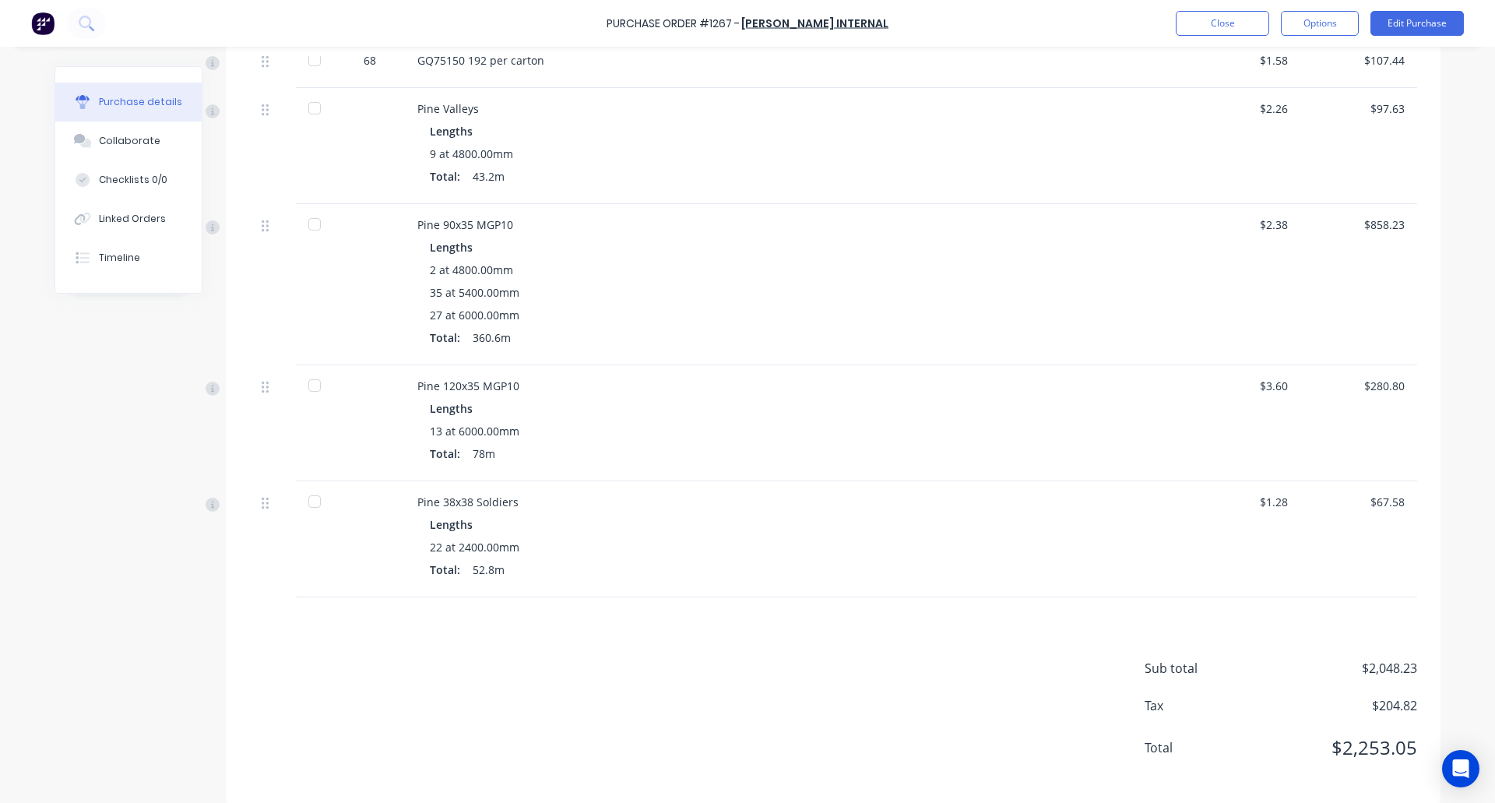
scroll to position [705, 0]
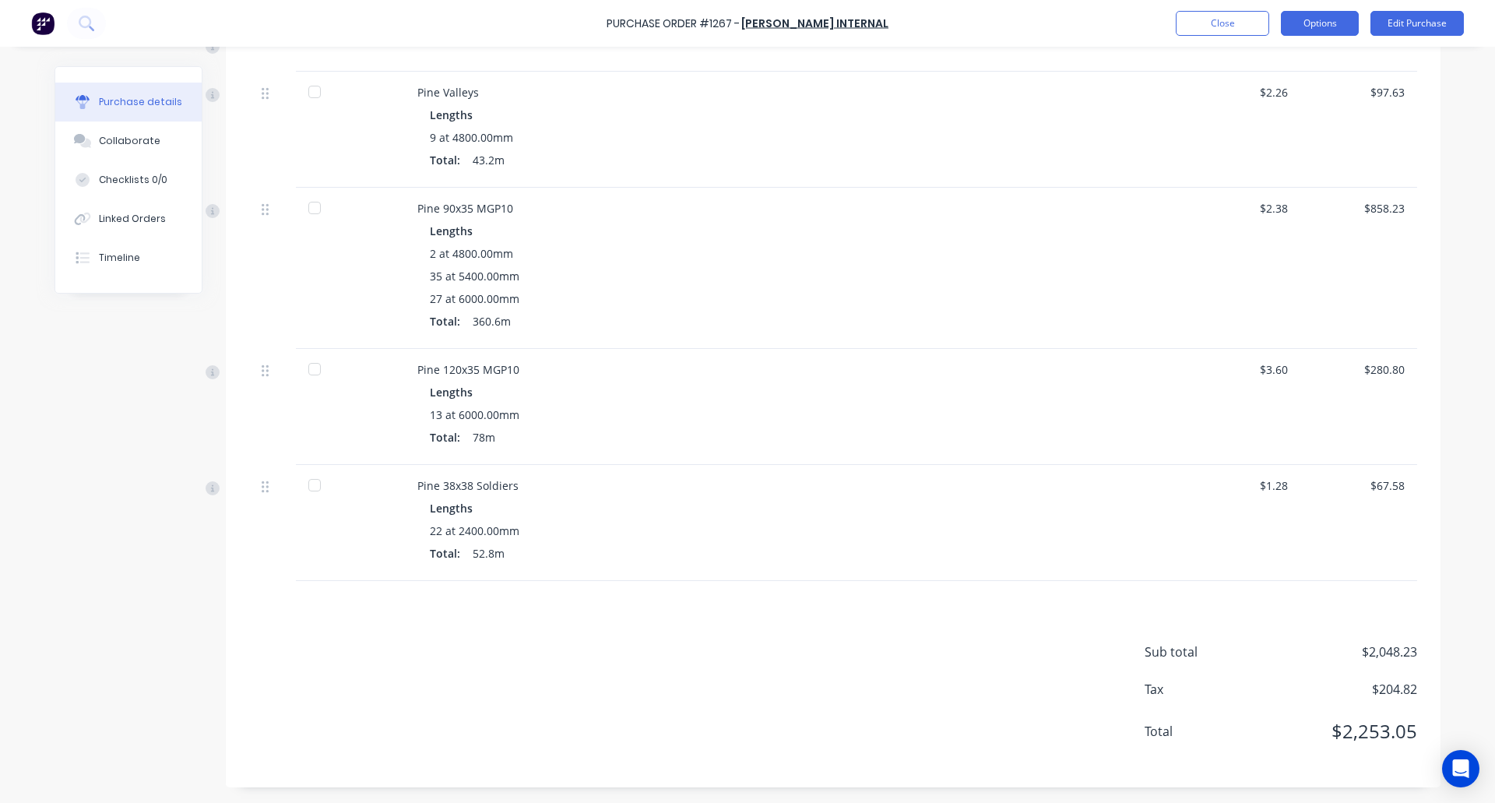
click at [1320, 20] on button "Options" at bounding box center [1320, 23] width 78 height 25
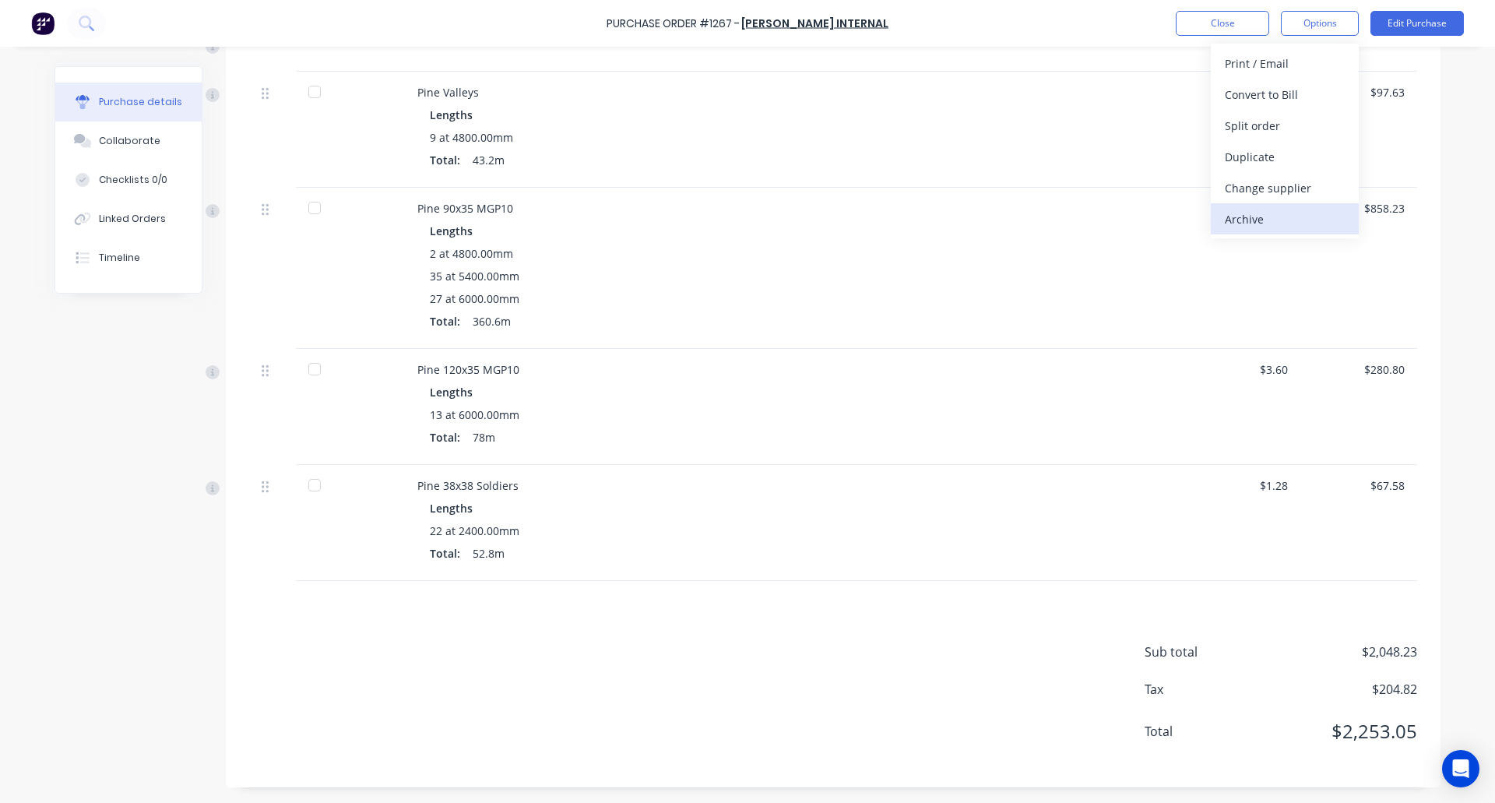
click at [1264, 218] on div "Archive" at bounding box center [1285, 219] width 120 height 23
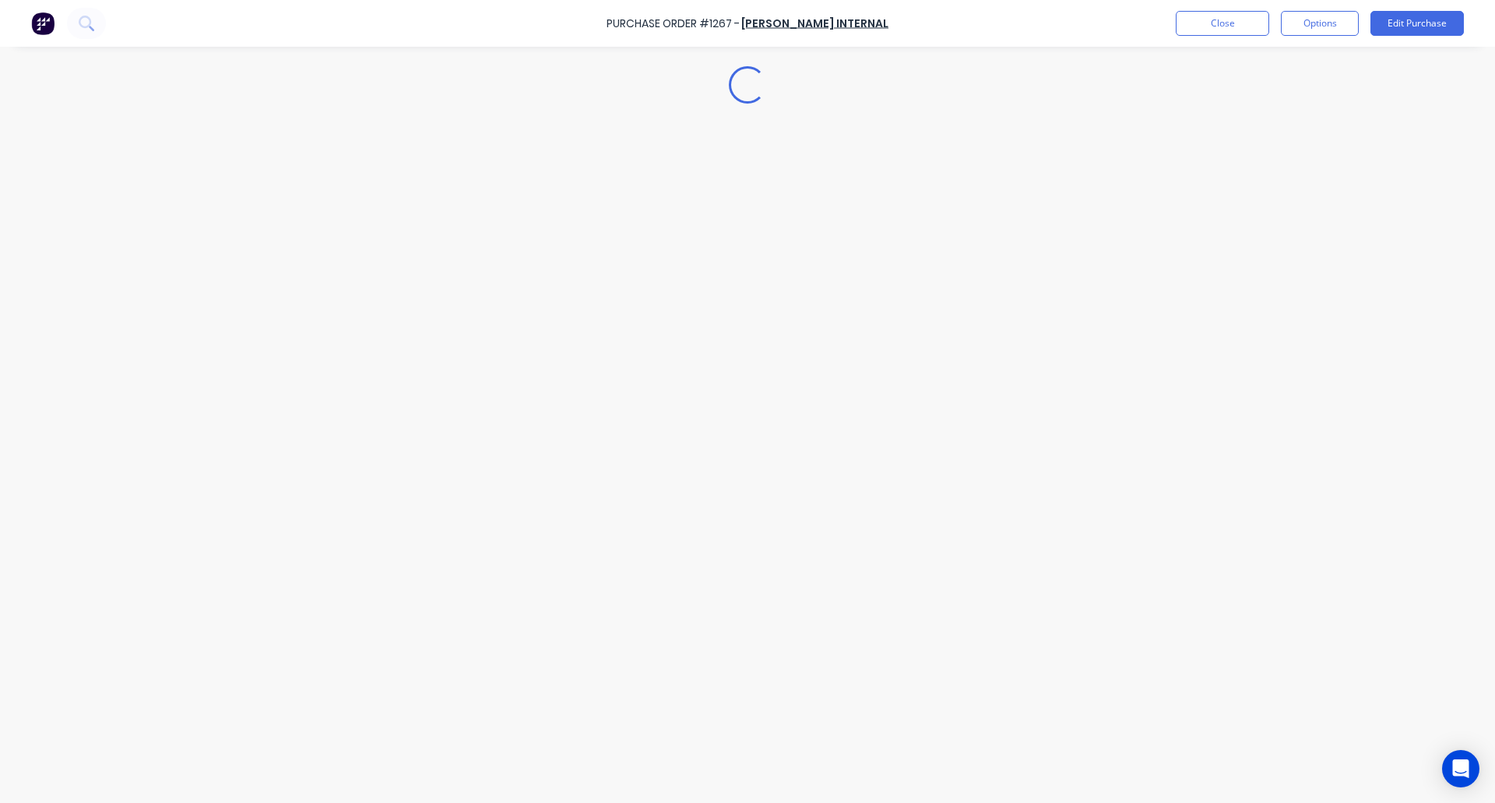
scroll to position [0, 0]
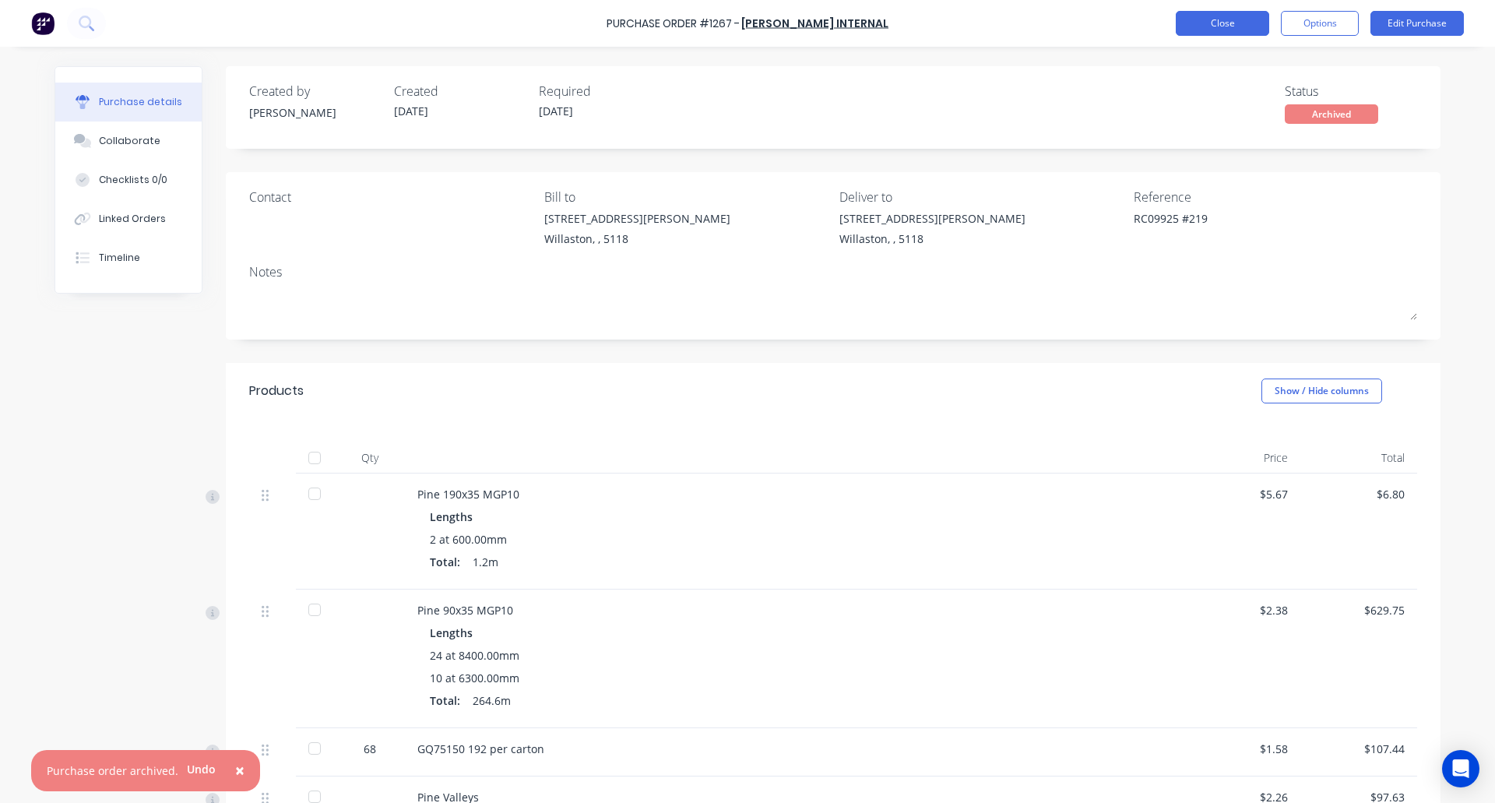
click at [1208, 20] on button "Close" at bounding box center [1222, 23] width 93 height 25
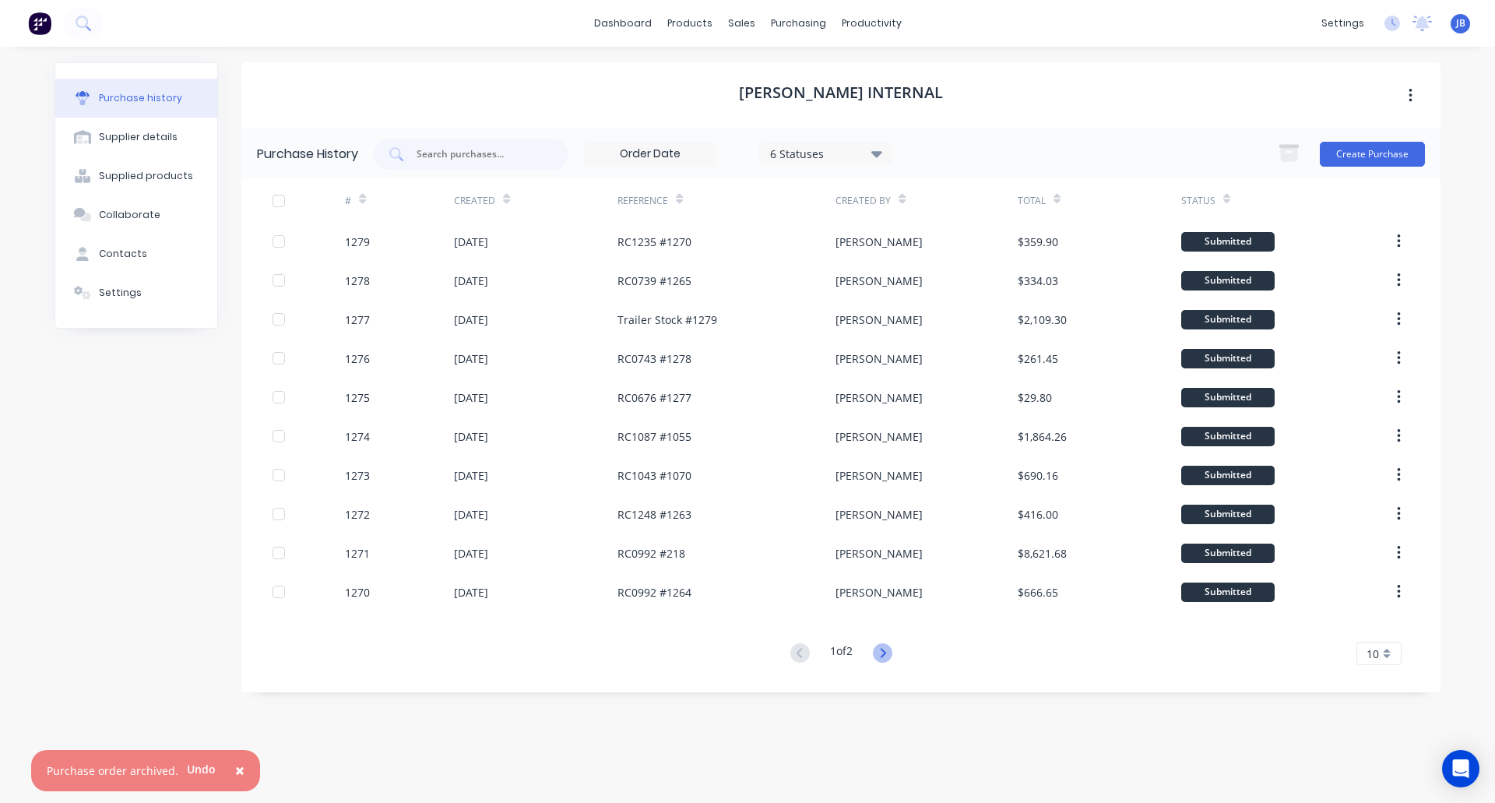
click at [885, 653] on icon at bounding box center [882, 652] width 5 height 9
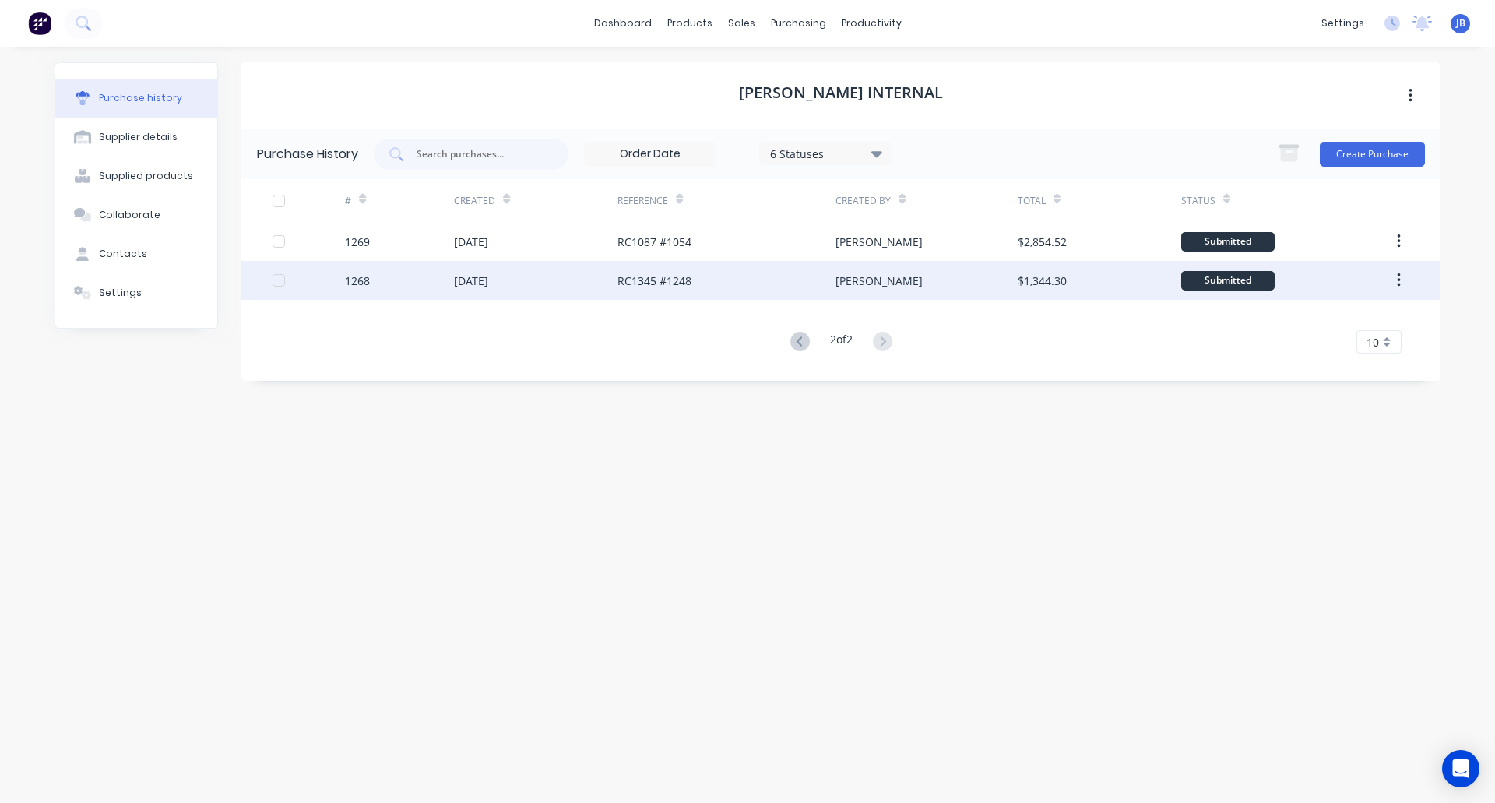
click at [579, 283] on div "[DATE]" at bounding box center [536, 280] width 164 height 39
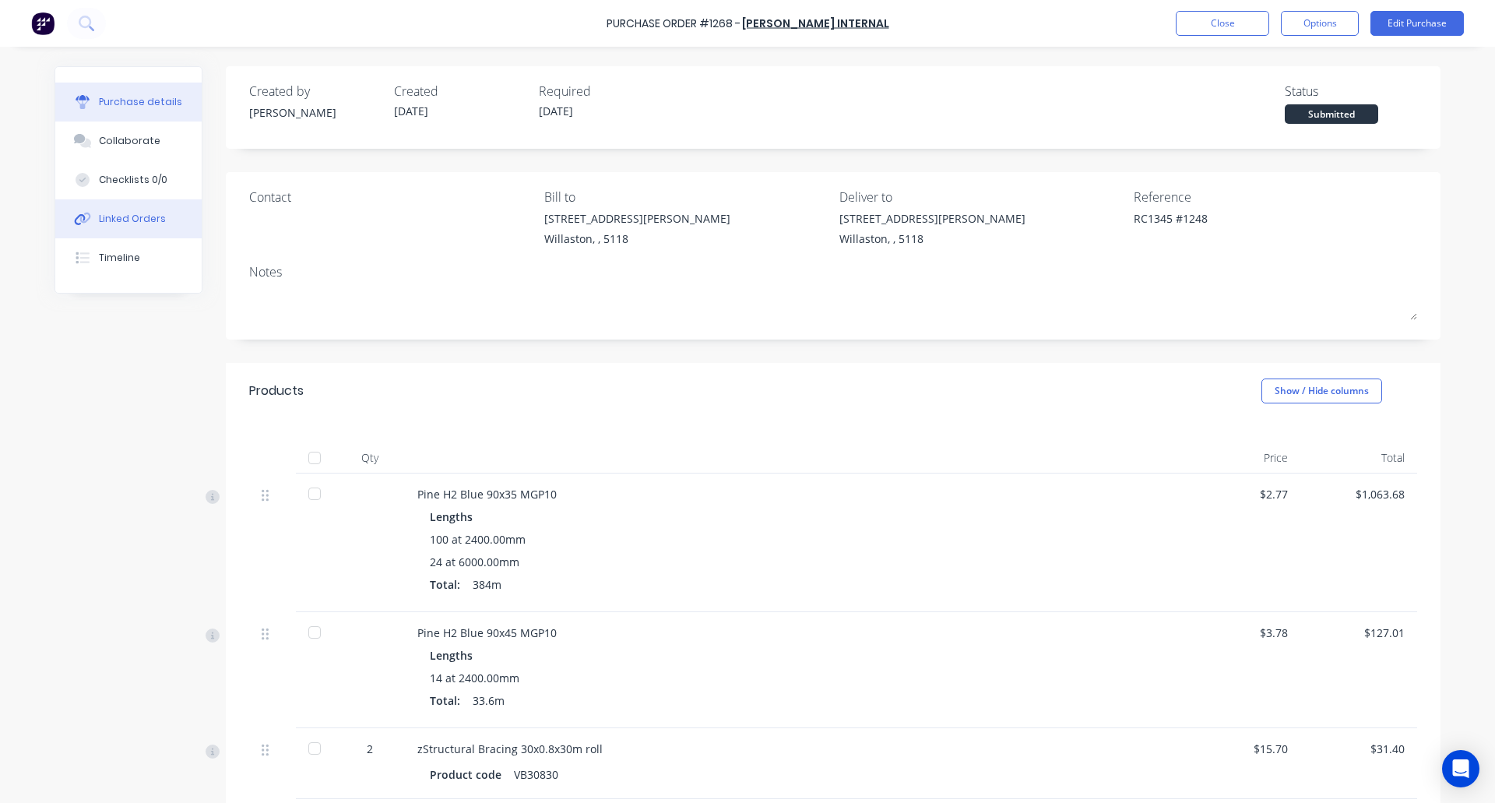
click at [127, 220] on div "Linked Orders" at bounding box center [132, 219] width 67 height 14
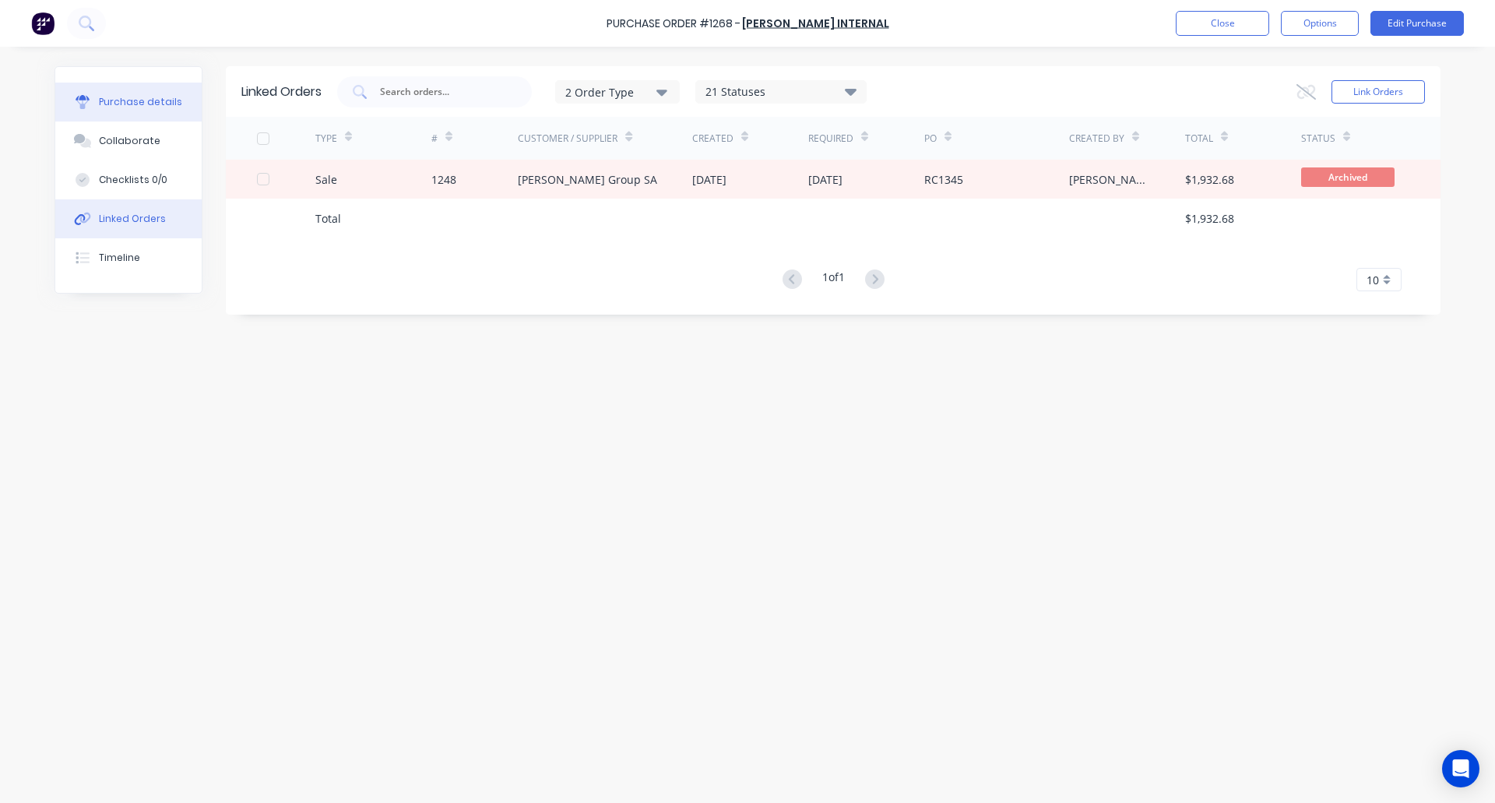
click at [121, 104] on div "Purchase details" at bounding box center [140, 102] width 83 height 14
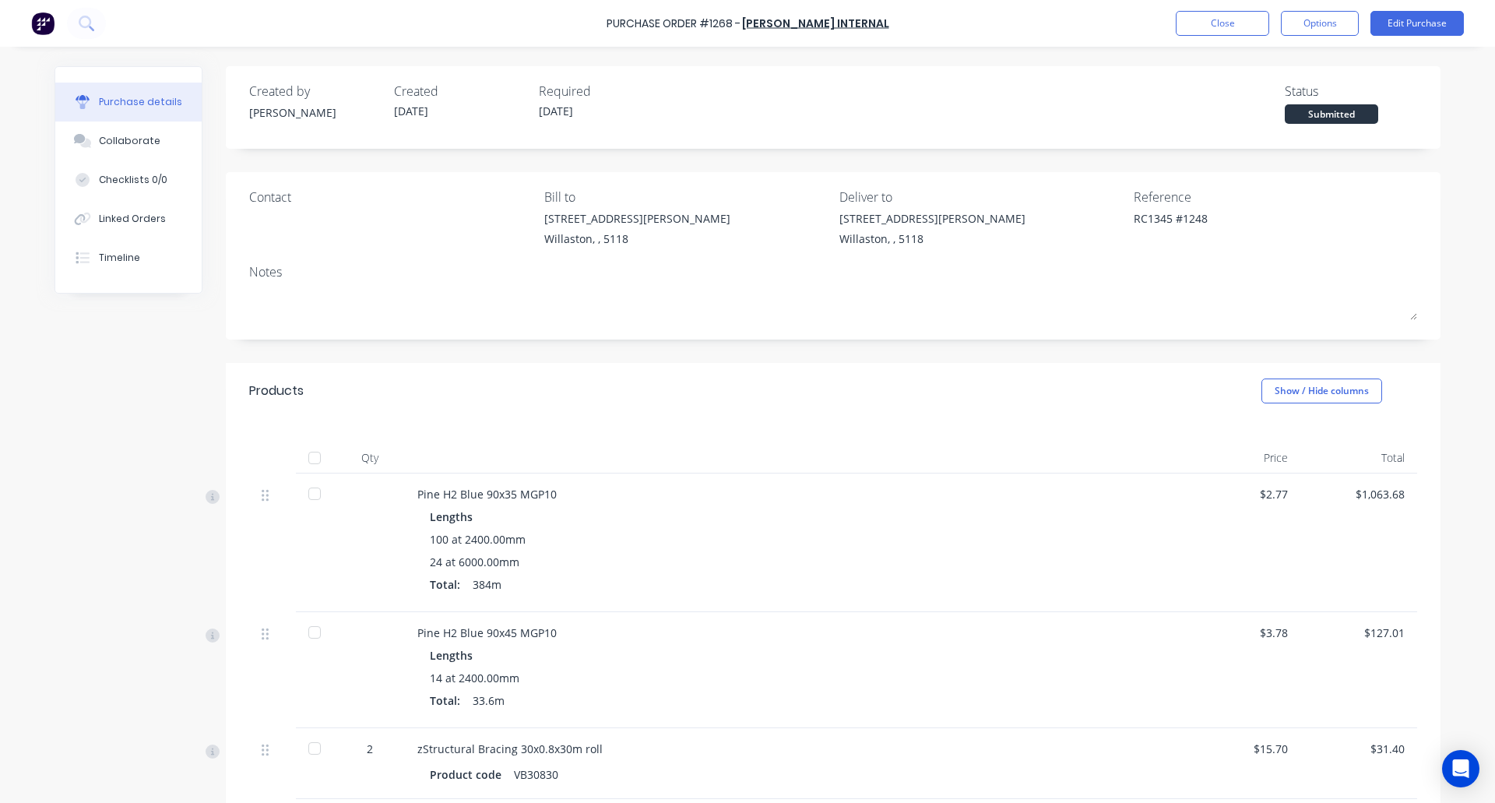
scroll to position [218, 0]
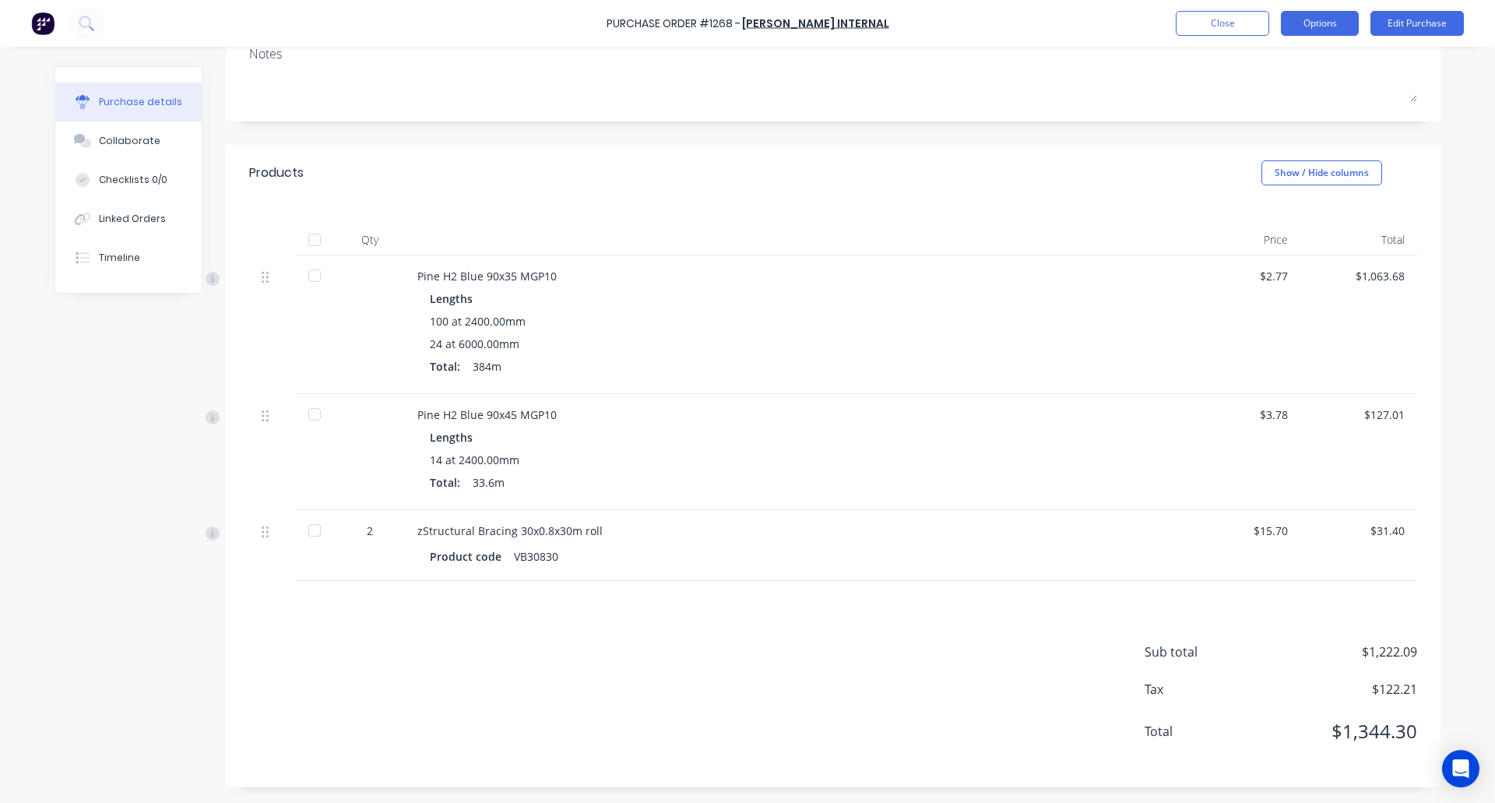
click at [1327, 18] on button "Options" at bounding box center [1320, 23] width 78 height 25
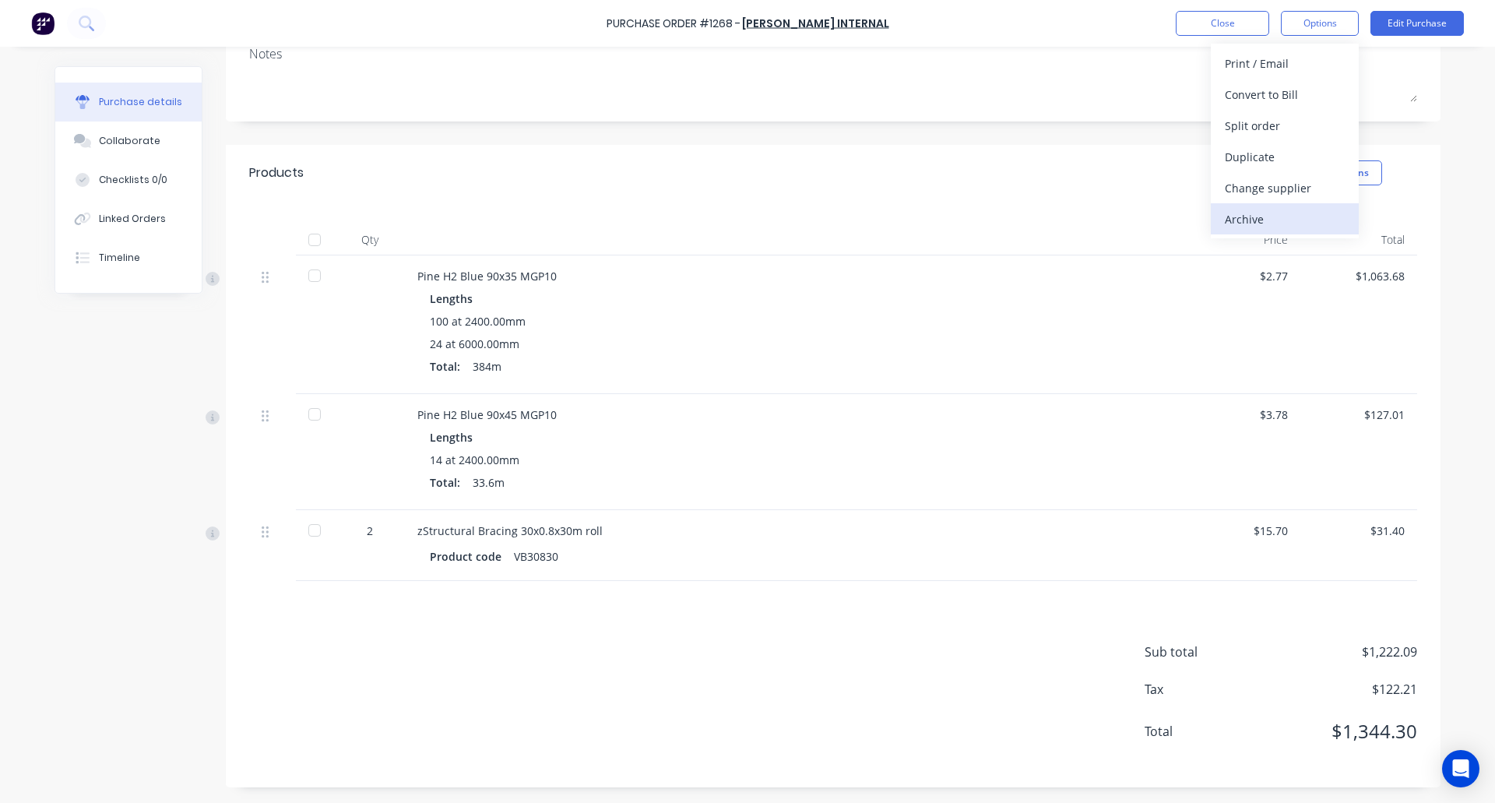
click at [1271, 223] on div "Archive" at bounding box center [1285, 219] width 120 height 23
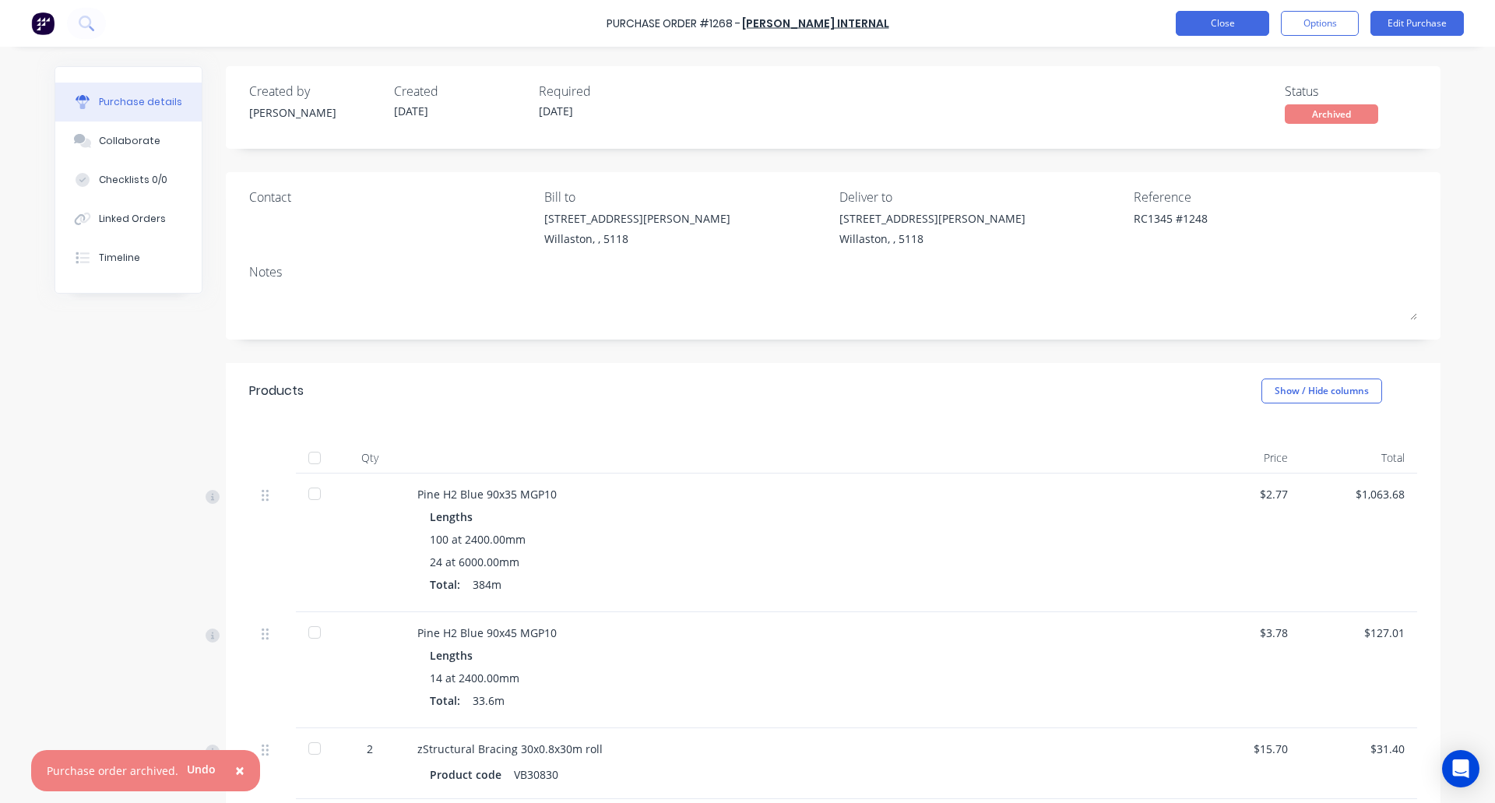
click at [1233, 19] on button "Close" at bounding box center [1222, 23] width 93 height 25
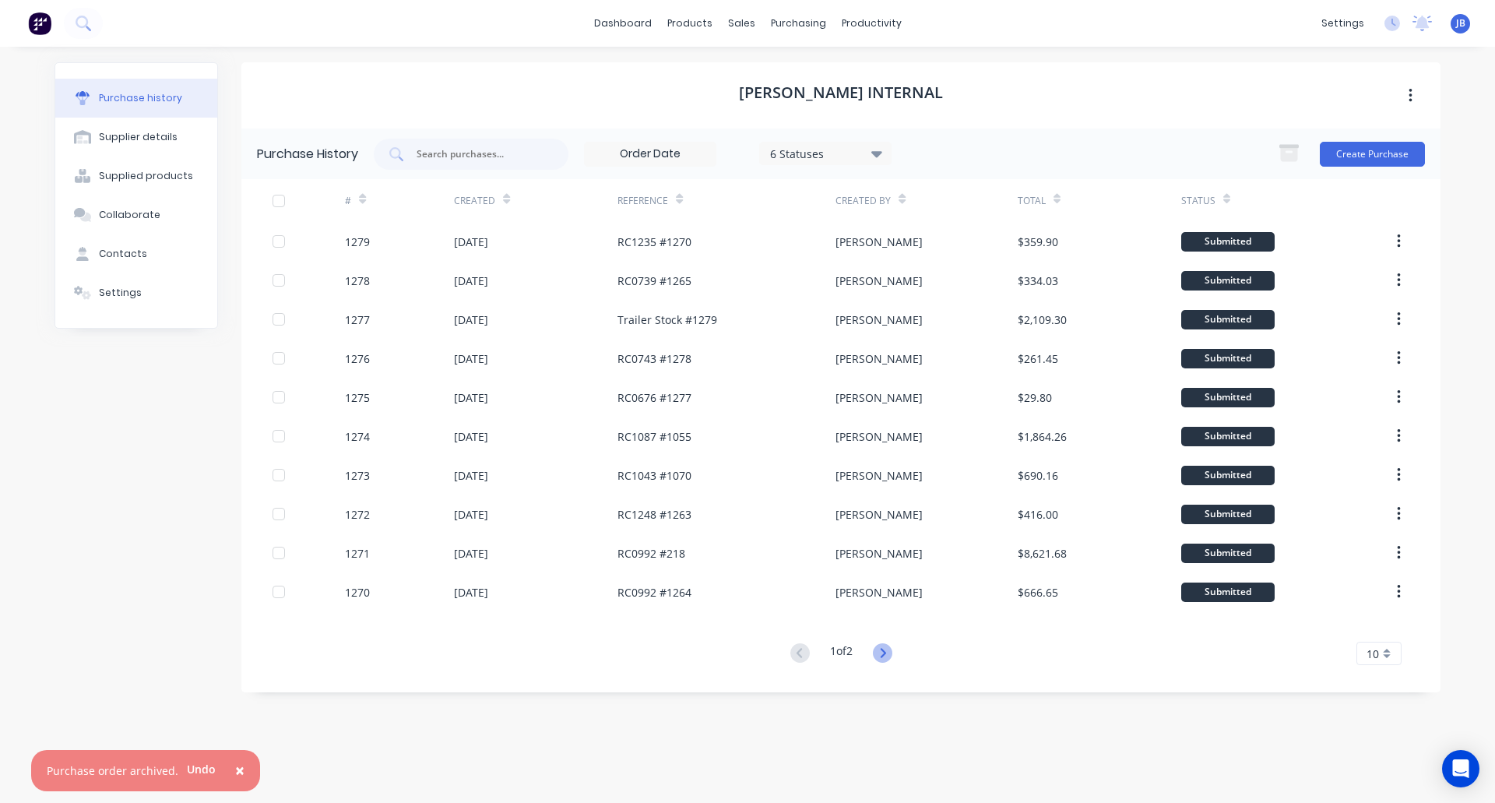
click at [879, 656] on icon at bounding box center [882, 652] width 19 height 19
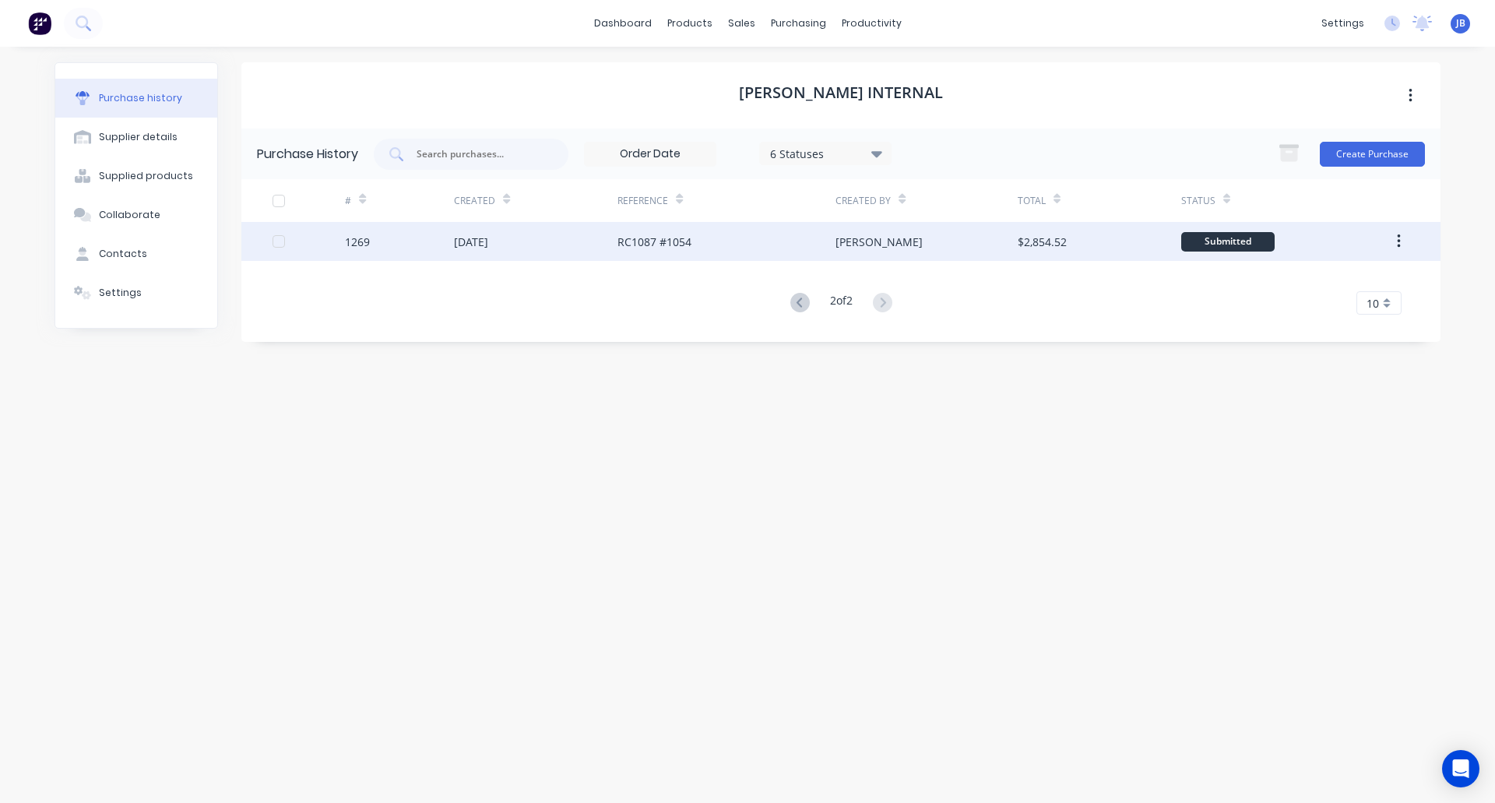
click at [411, 243] on div "1269" at bounding box center [399, 241] width 109 height 39
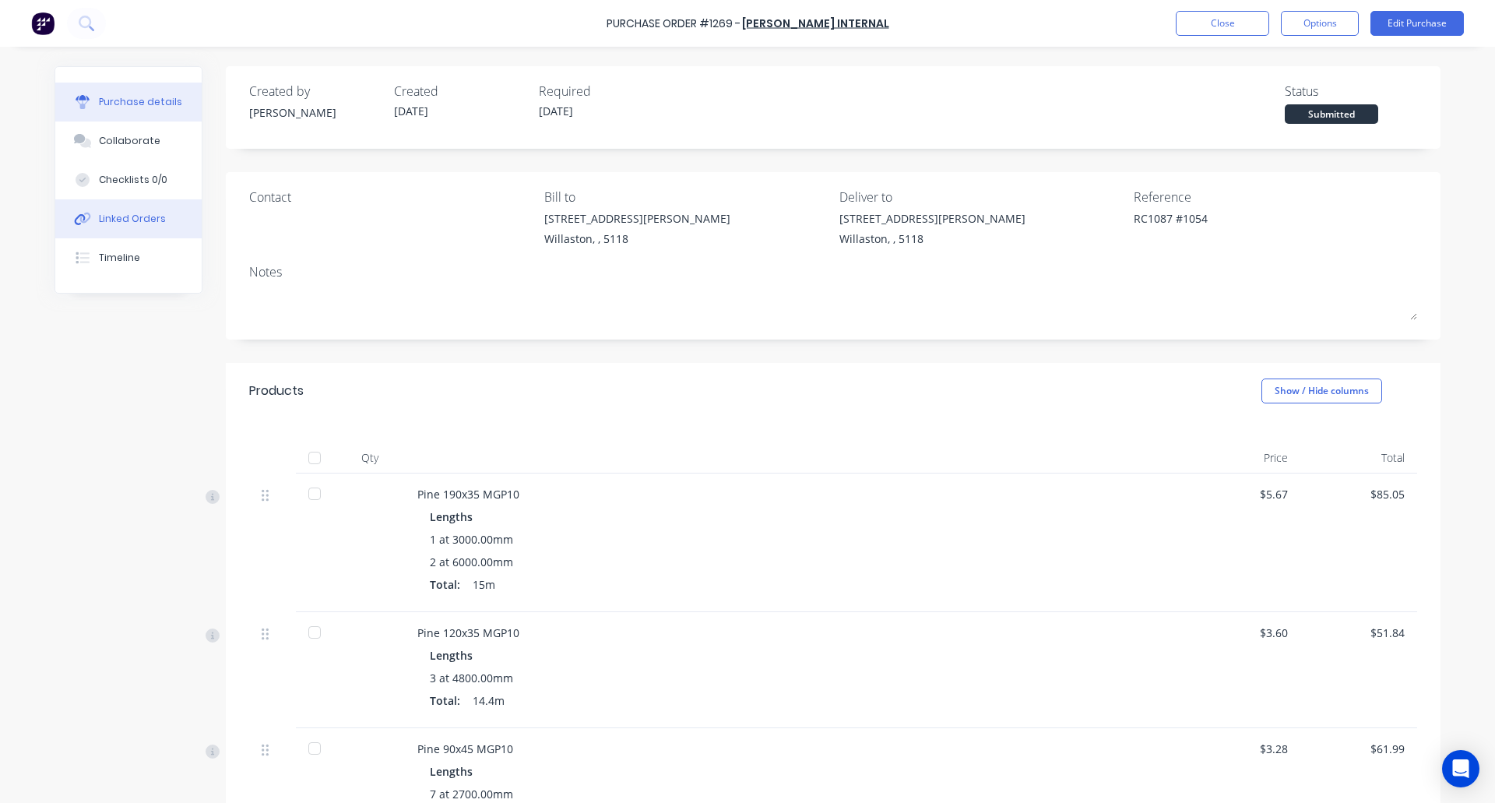
click at [125, 221] on div "Linked Orders" at bounding box center [132, 219] width 67 height 14
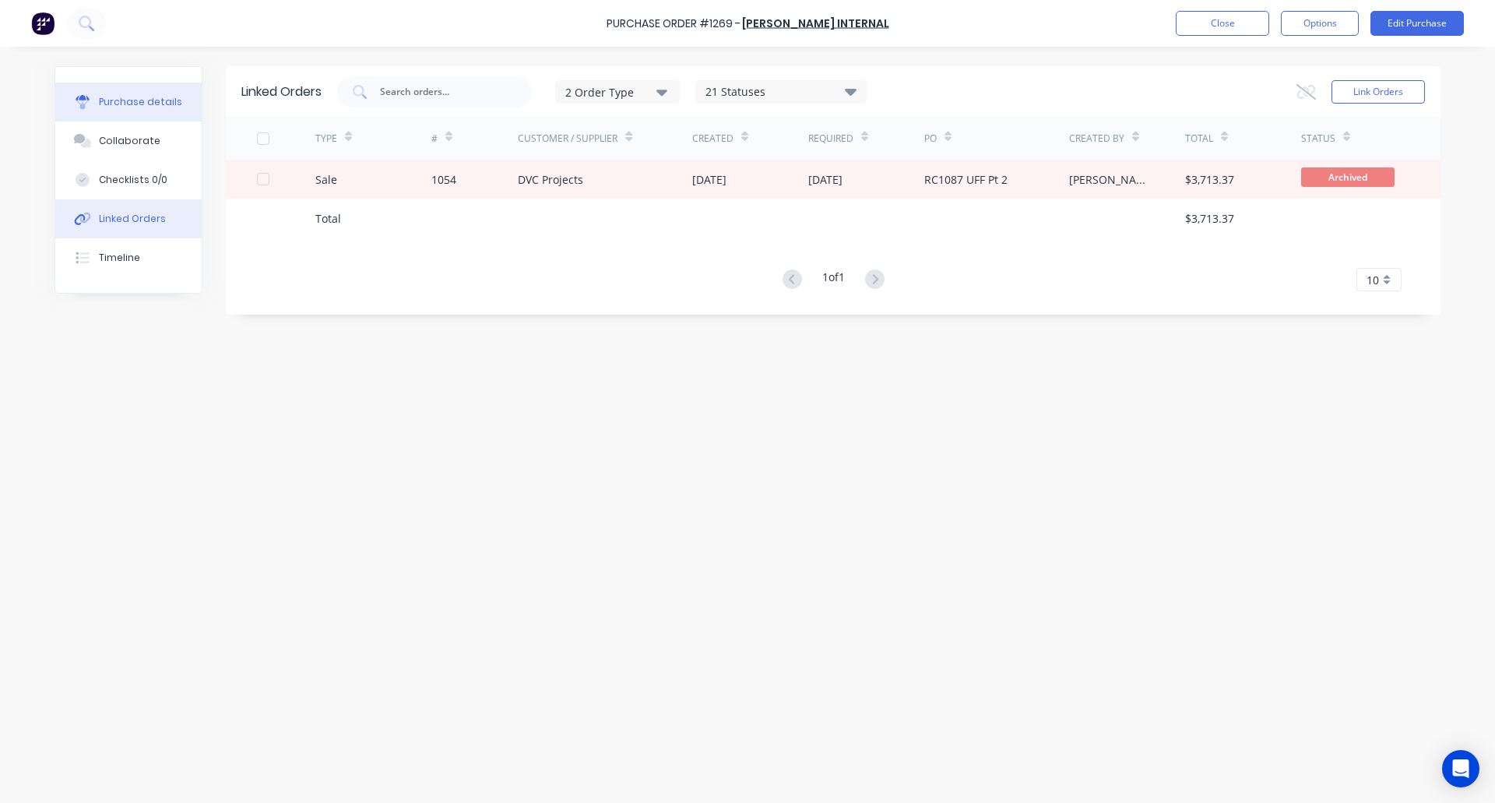
click at [142, 96] on div "Purchase details" at bounding box center [140, 102] width 83 height 14
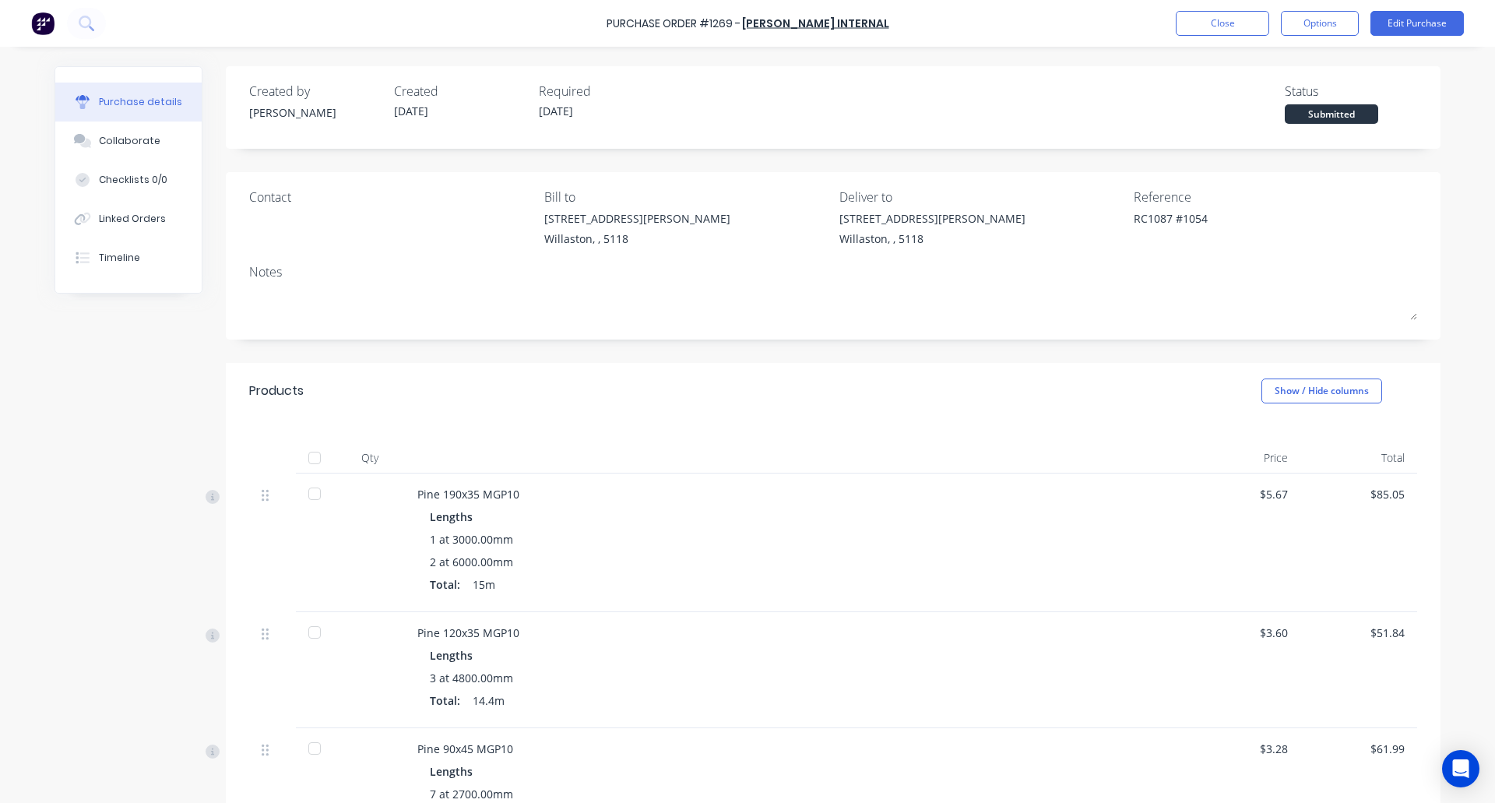
scroll to position [456, 0]
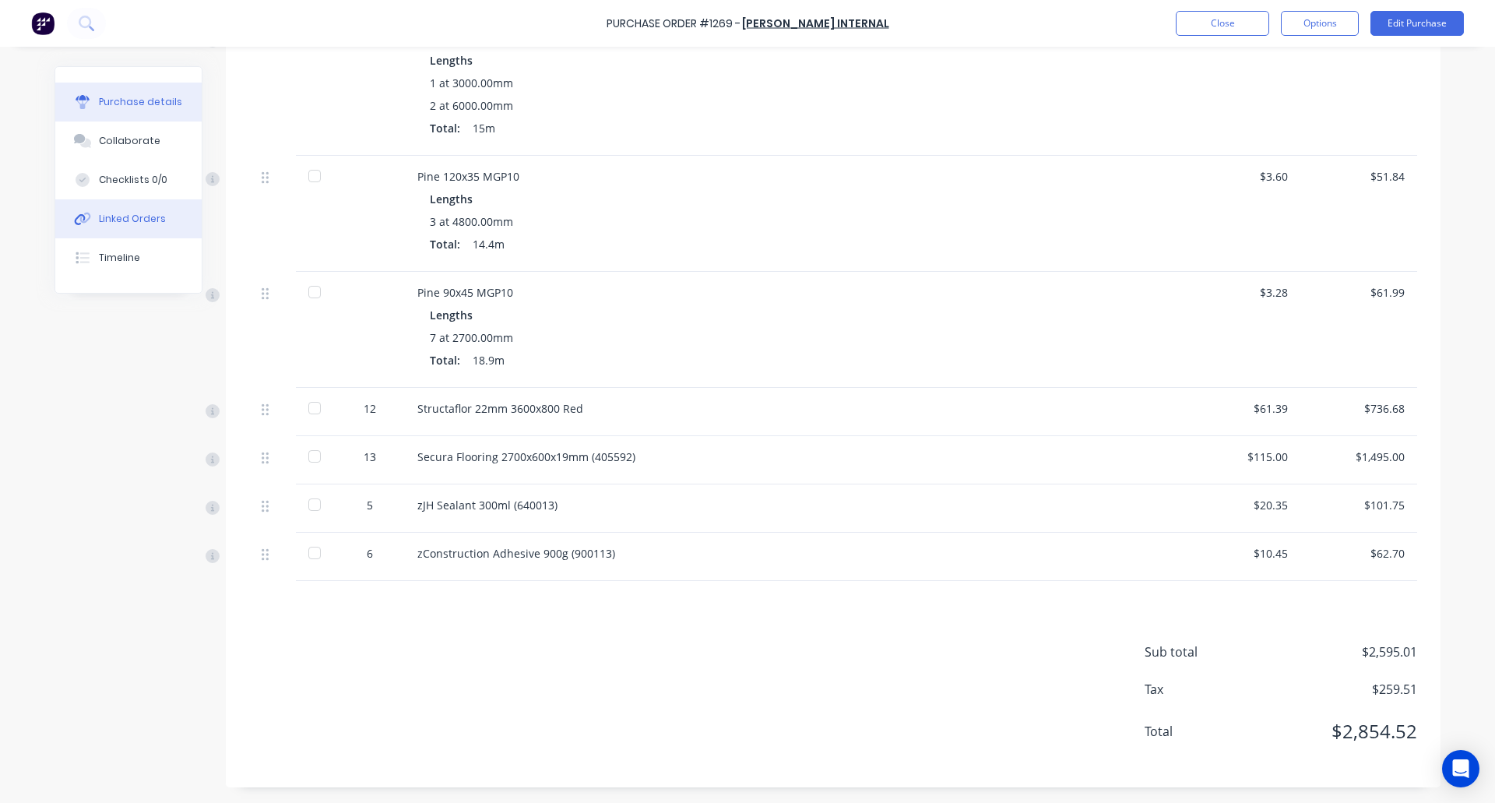
click at [121, 220] on div "Linked Orders" at bounding box center [132, 219] width 67 height 14
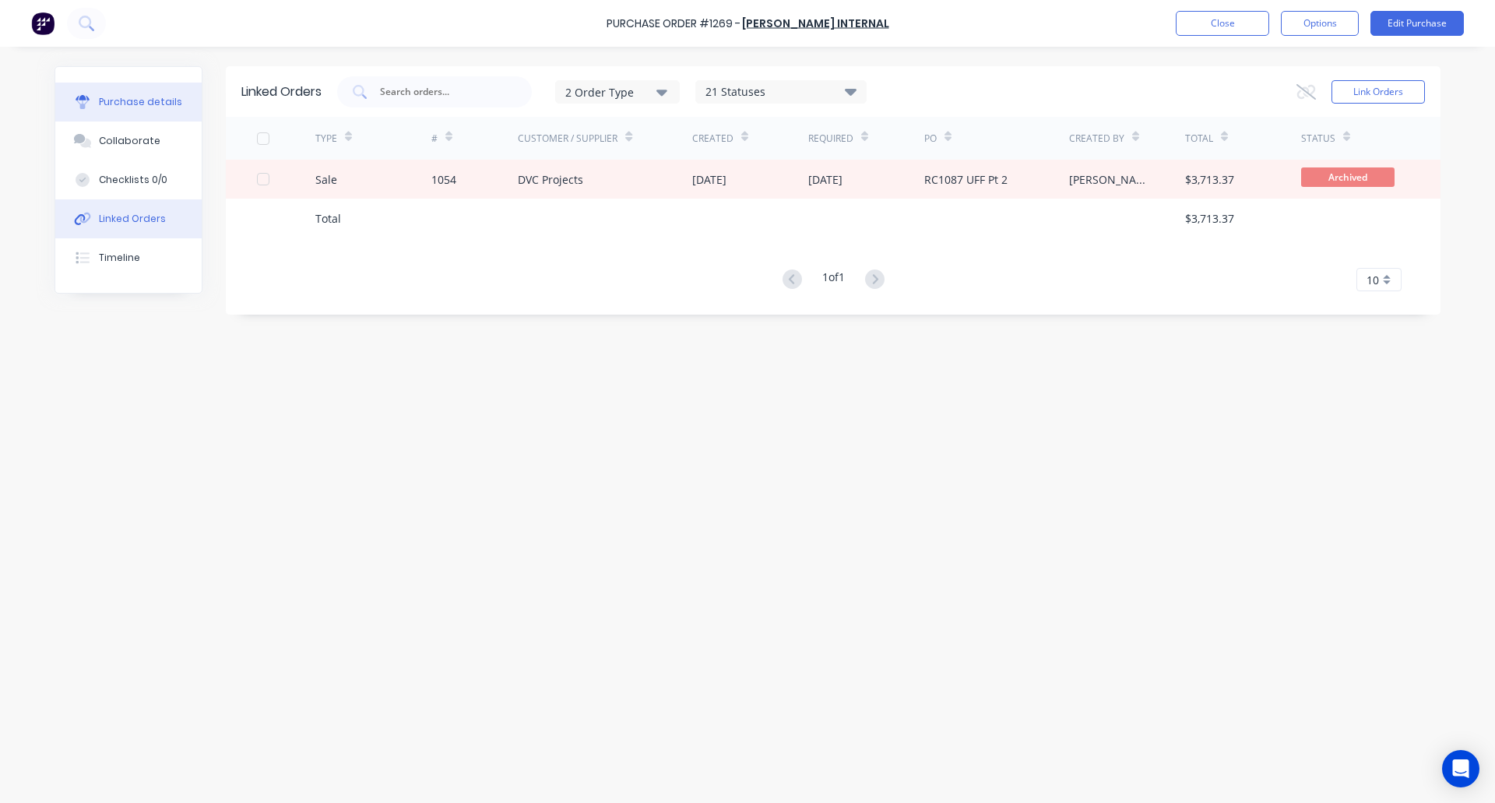
click at [113, 102] on div "Purchase details" at bounding box center [140, 102] width 83 height 14
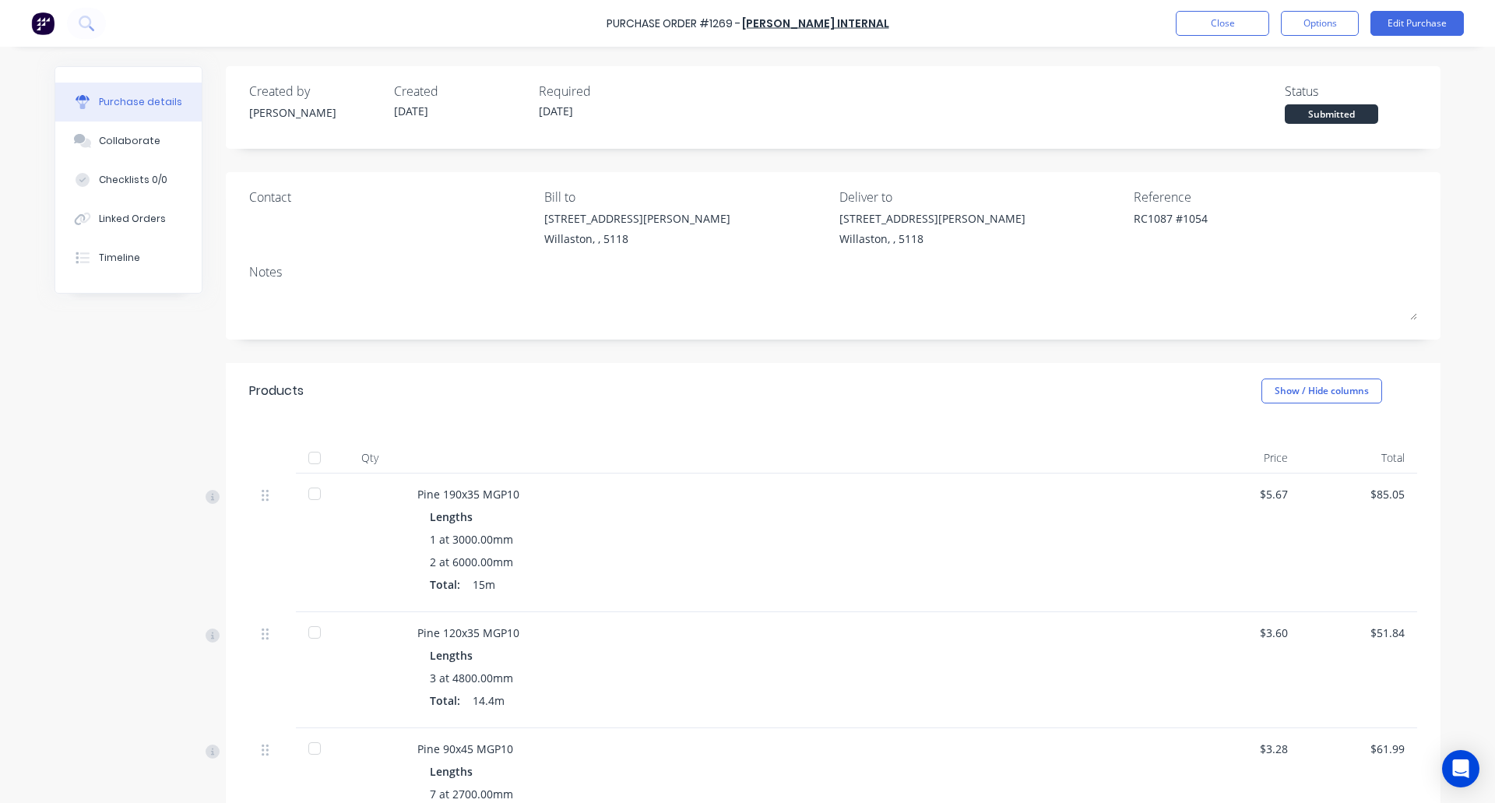
scroll to position [456, 0]
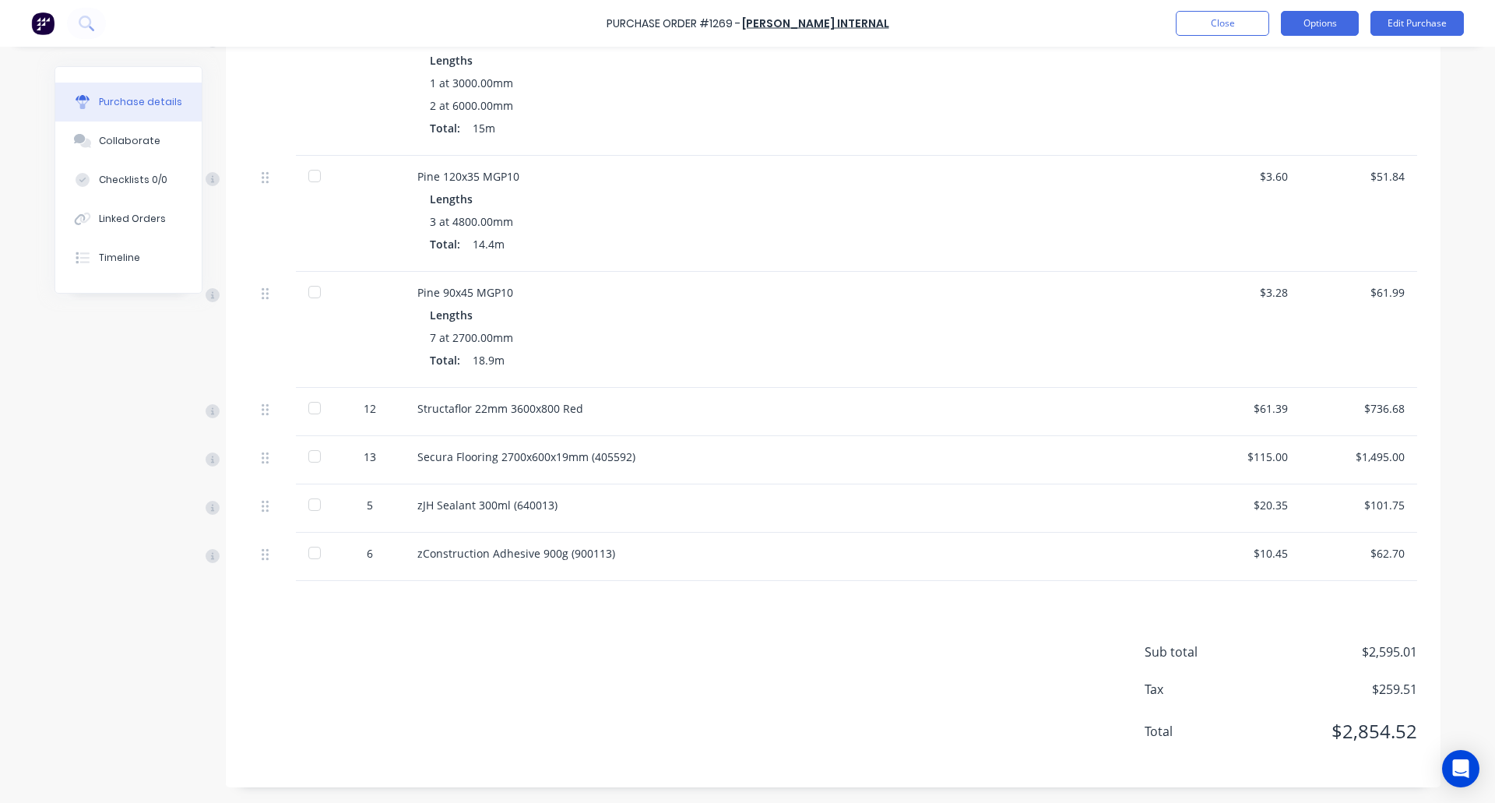
click at [1320, 23] on button "Options" at bounding box center [1320, 23] width 78 height 25
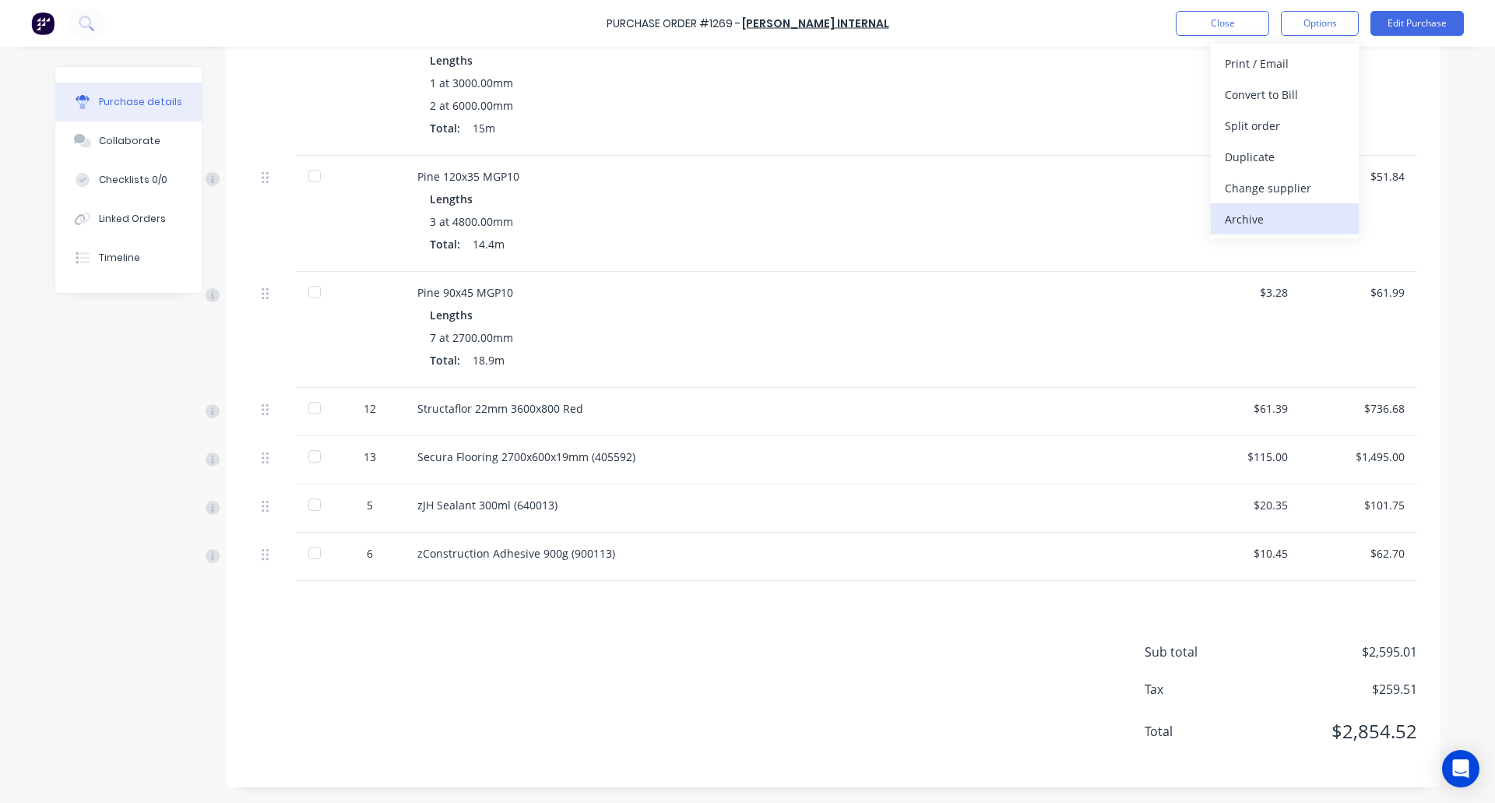
click at [1262, 222] on div "Archive" at bounding box center [1285, 219] width 120 height 23
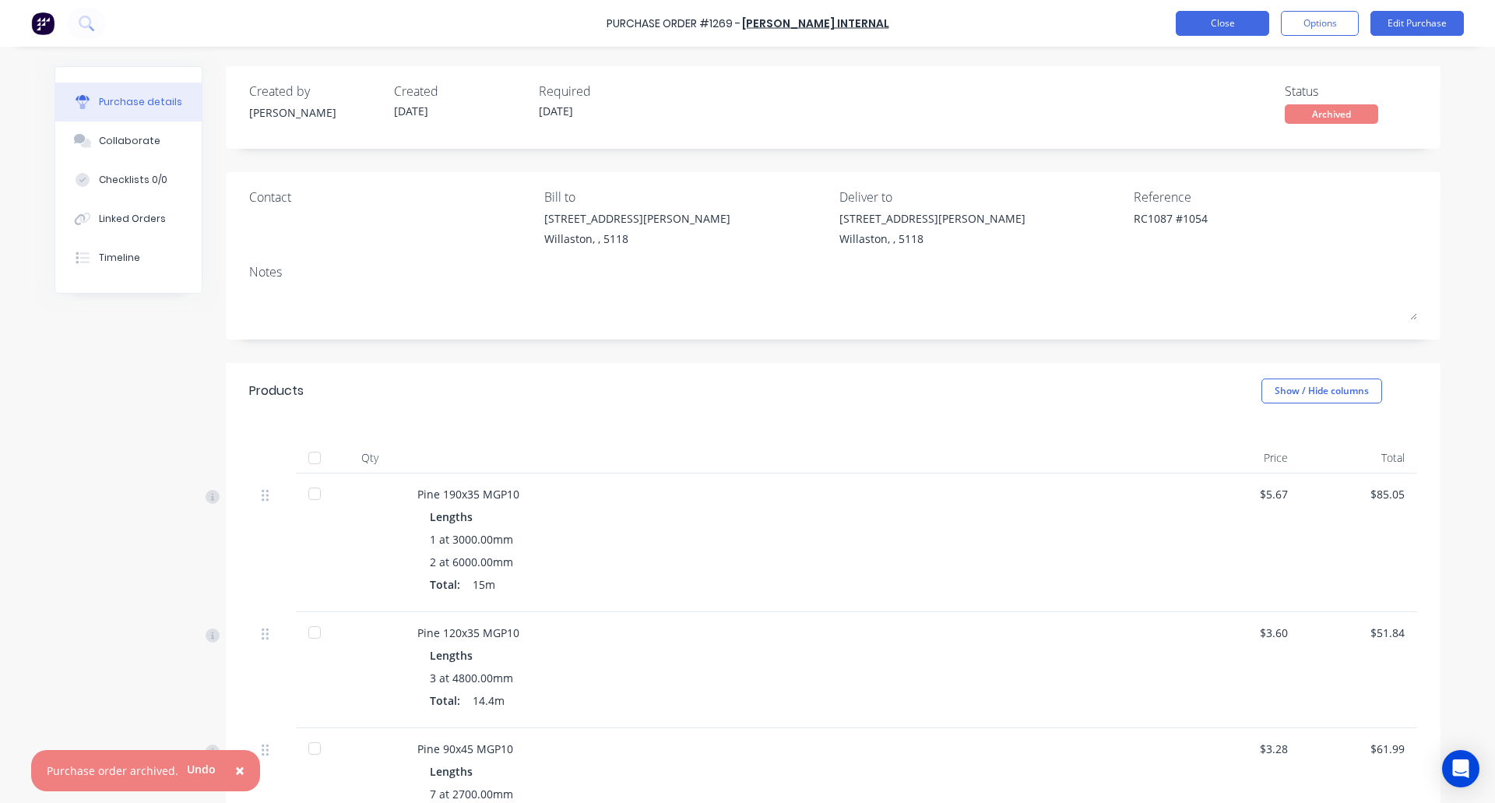
click at [1215, 16] on button "Close" at bounding box center [1222, 23] width 93 height 25
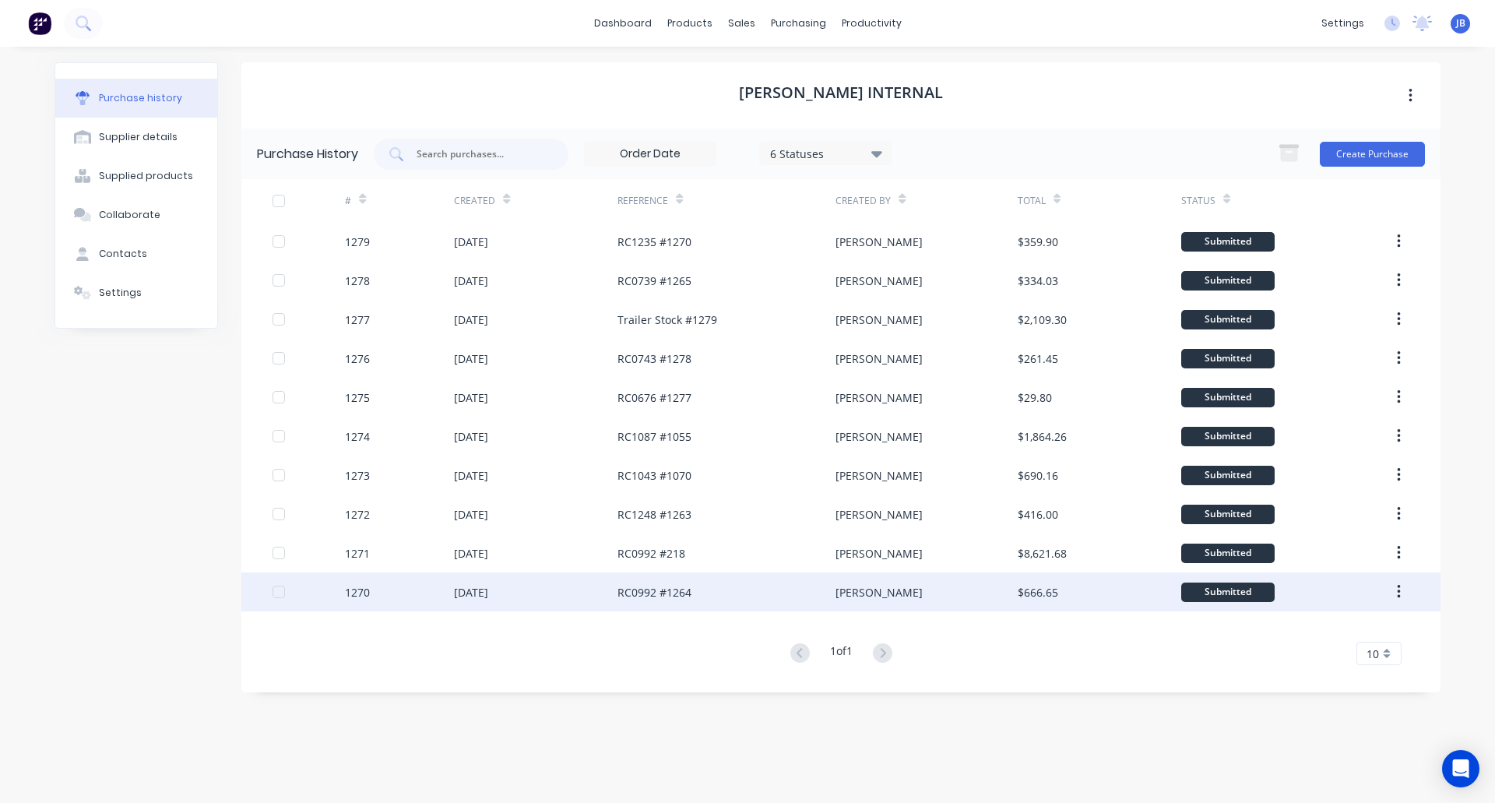
click at [542, 597] on div "[DATE]" at bounding box center [536, 591] width 164 height 39
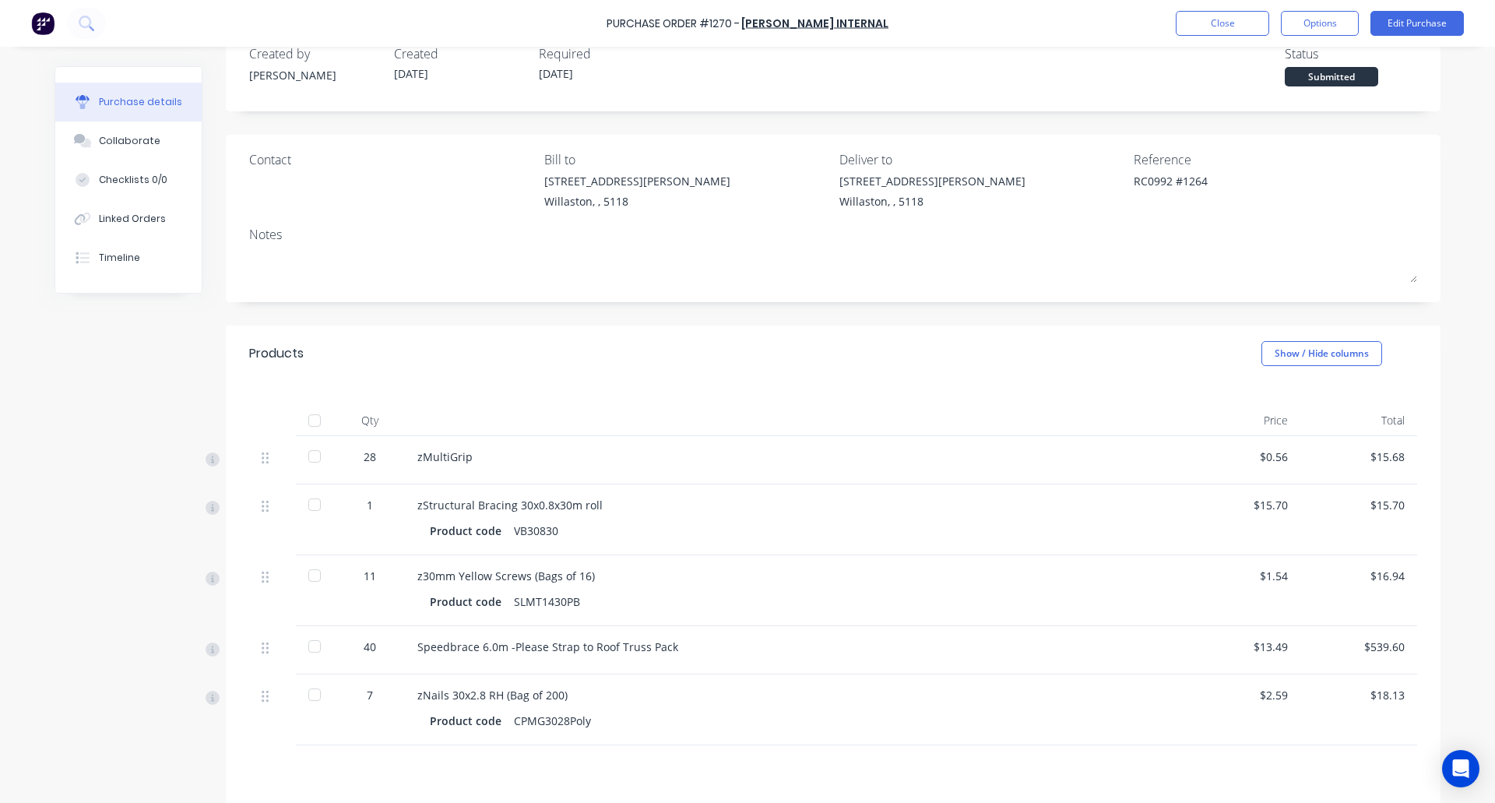
scroll to position [38, 0]
click at [139, 209] on button "Linked Orders" at bounding box center [128, 218] width 146 height 39
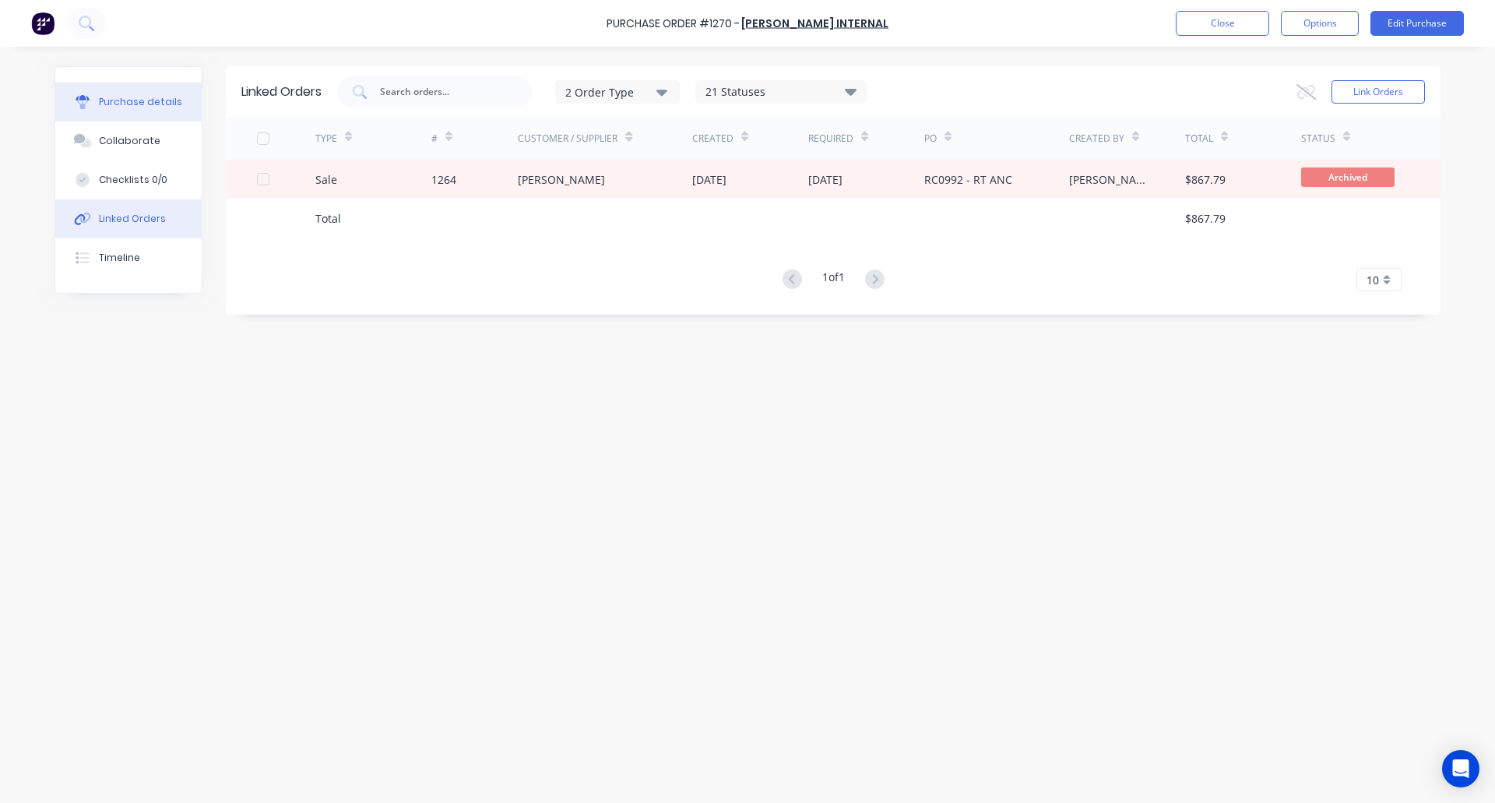
click at [154, 97] on div "Purchase details" at bounding box center [140, 102] width 83 height 14
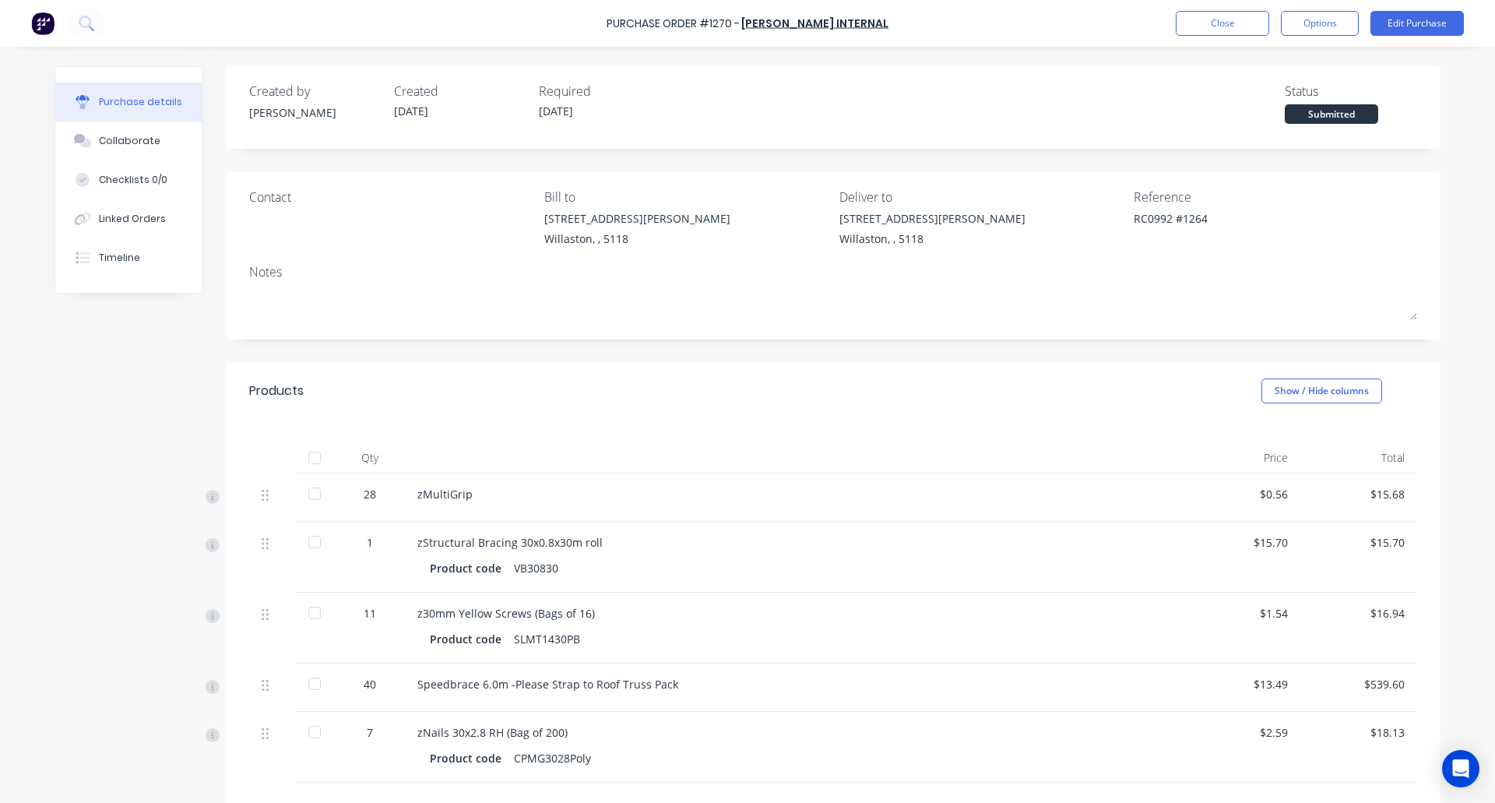
scroll to position [202, 0]
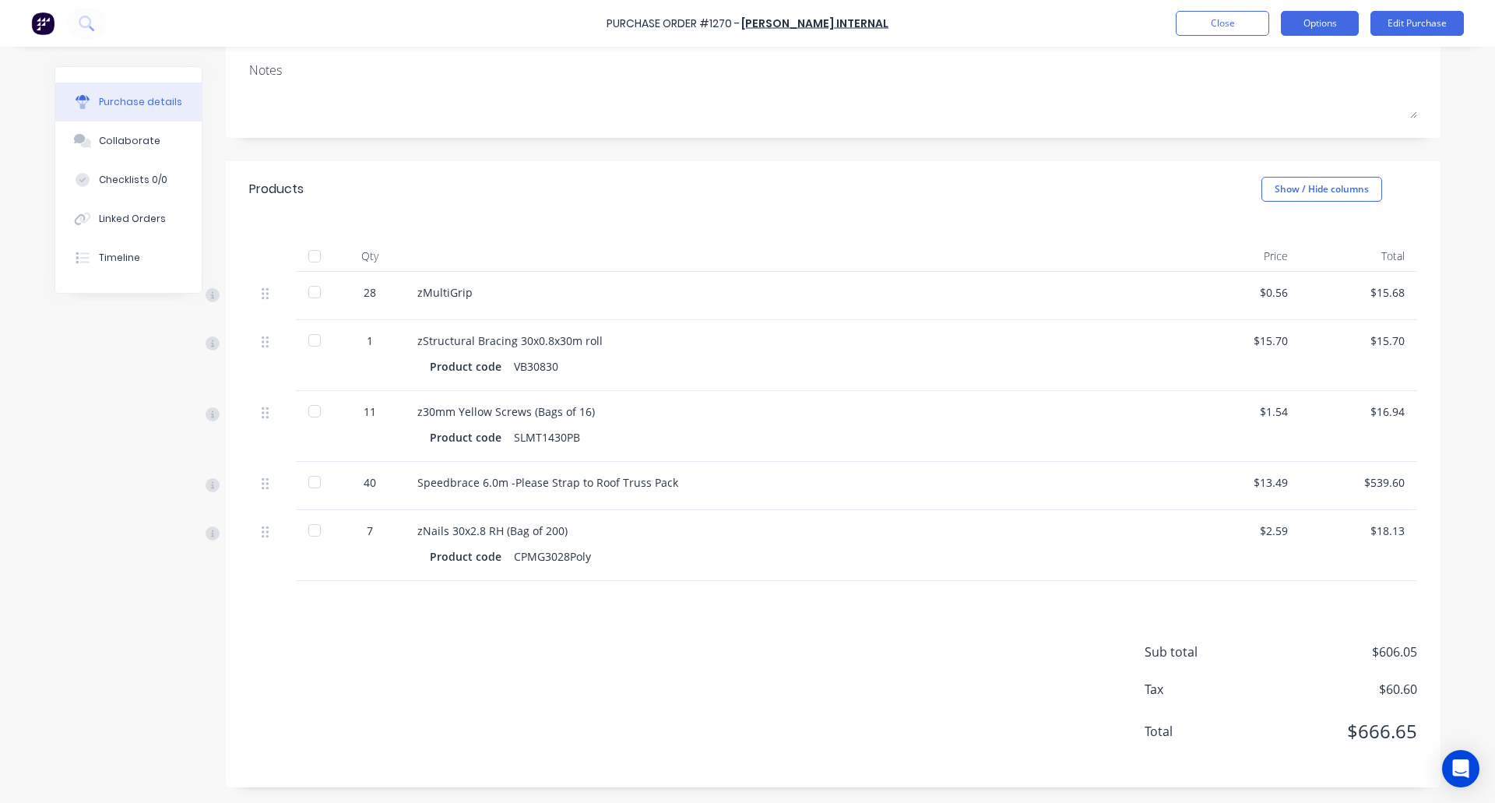
click at [1313, 29] on button "Options" at bounding box center [1320, 23] width 78 height 25
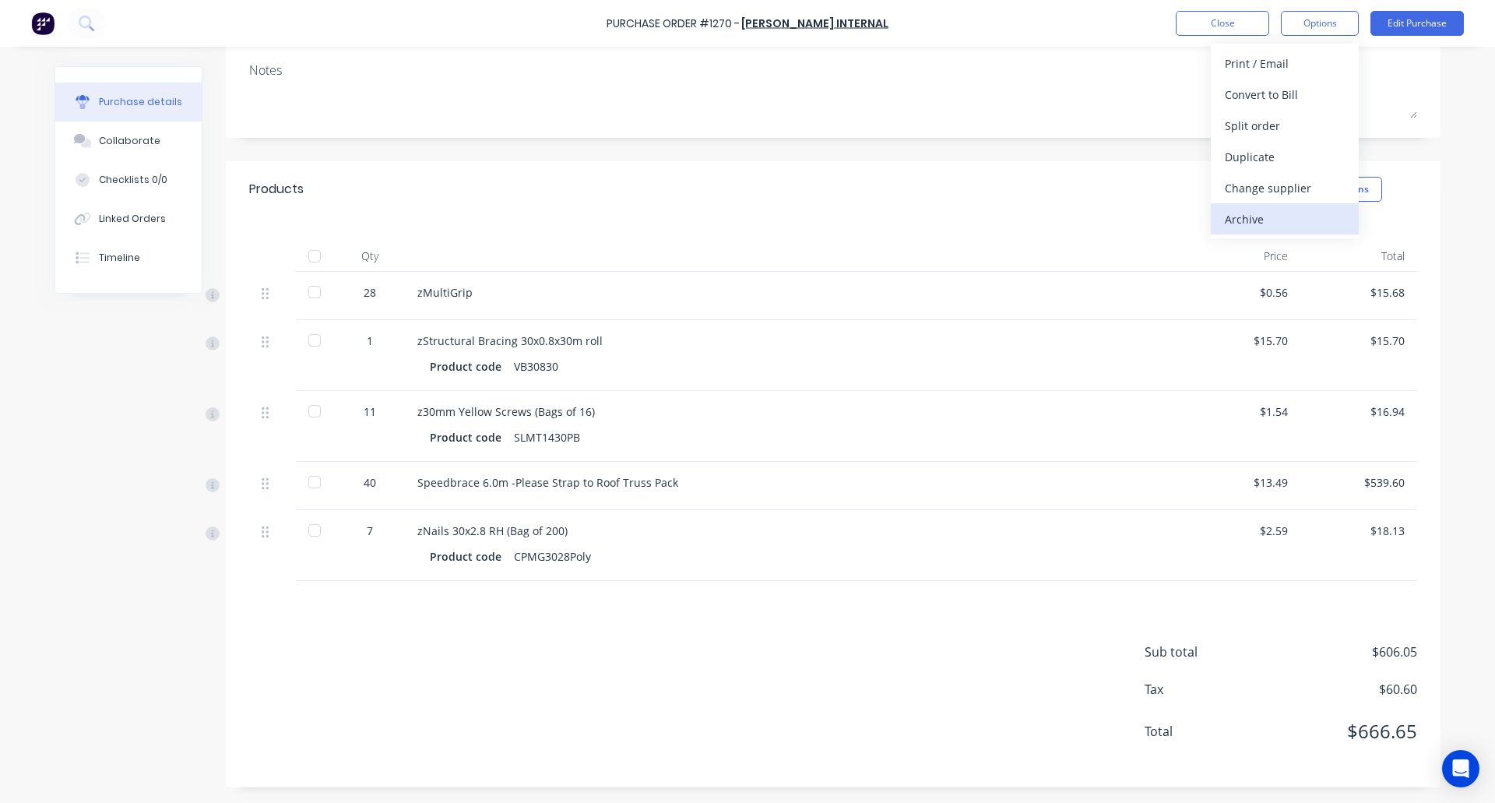
click at [1264, 222] on div "Archive" at bounding box center [1285, 219] width 120 height 23
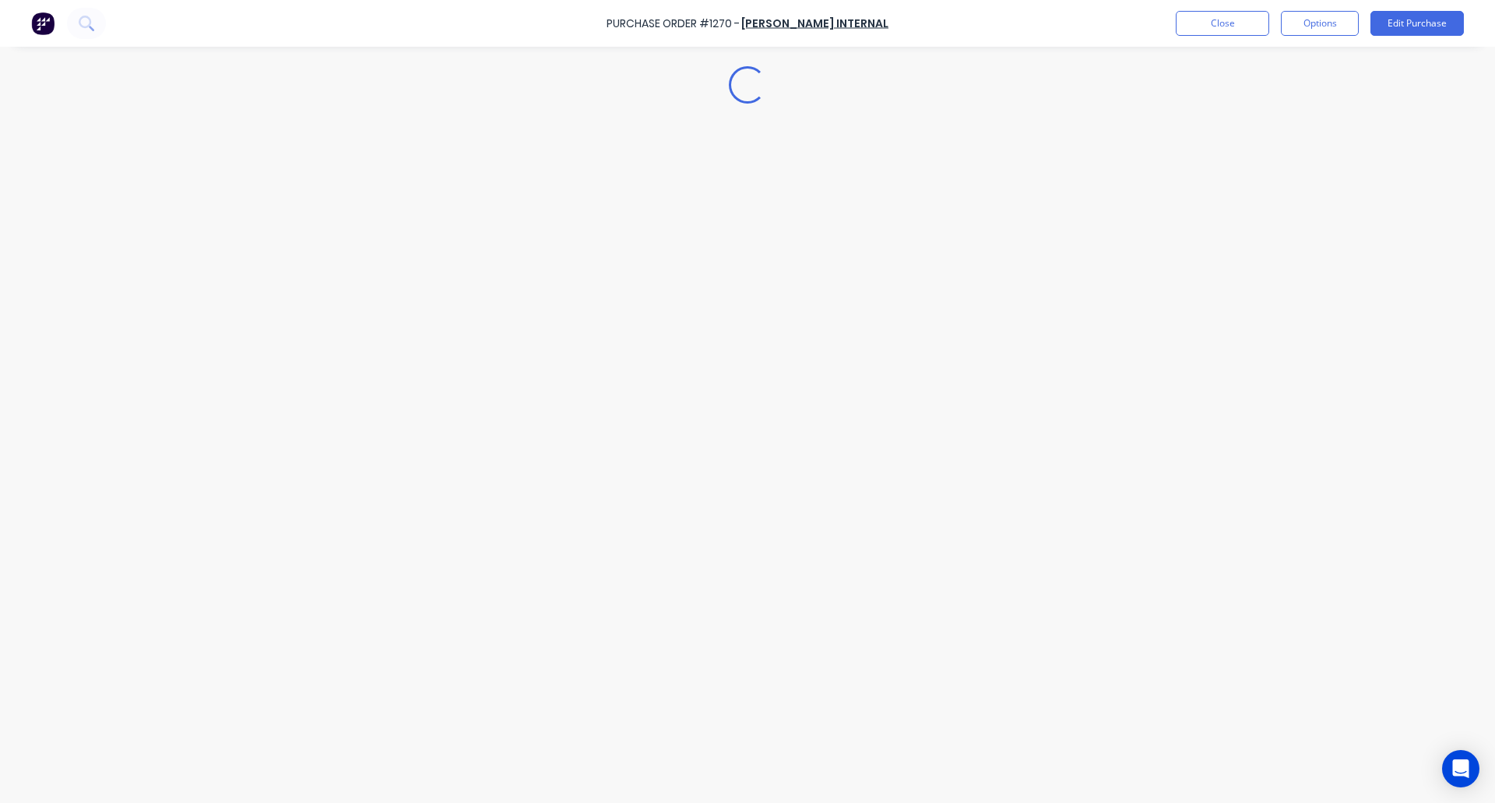
scroll to position [0, 0]
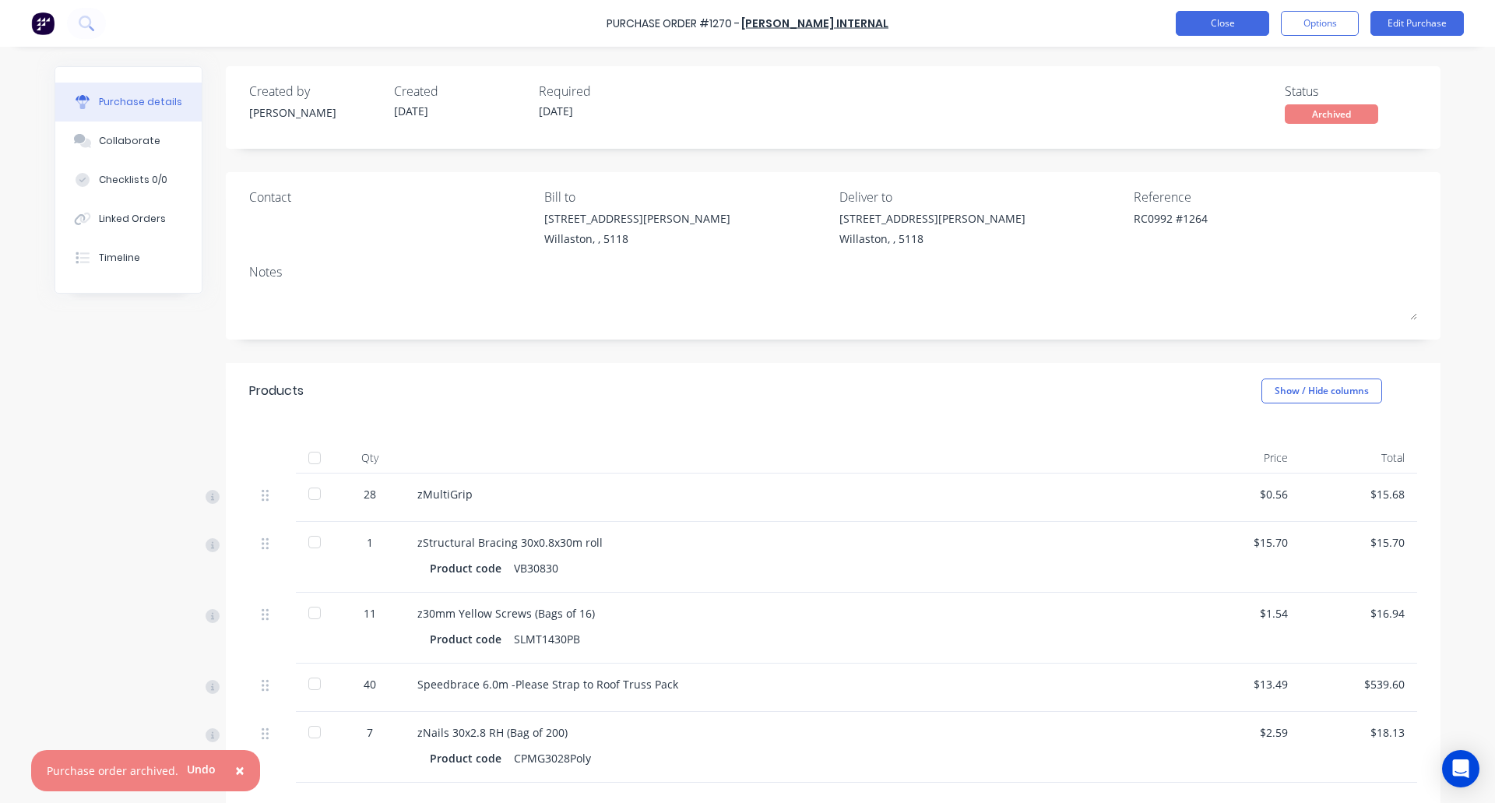
click at [1221, 26] on button "Close" at bounding box center [1222, 23] width 93 height 25
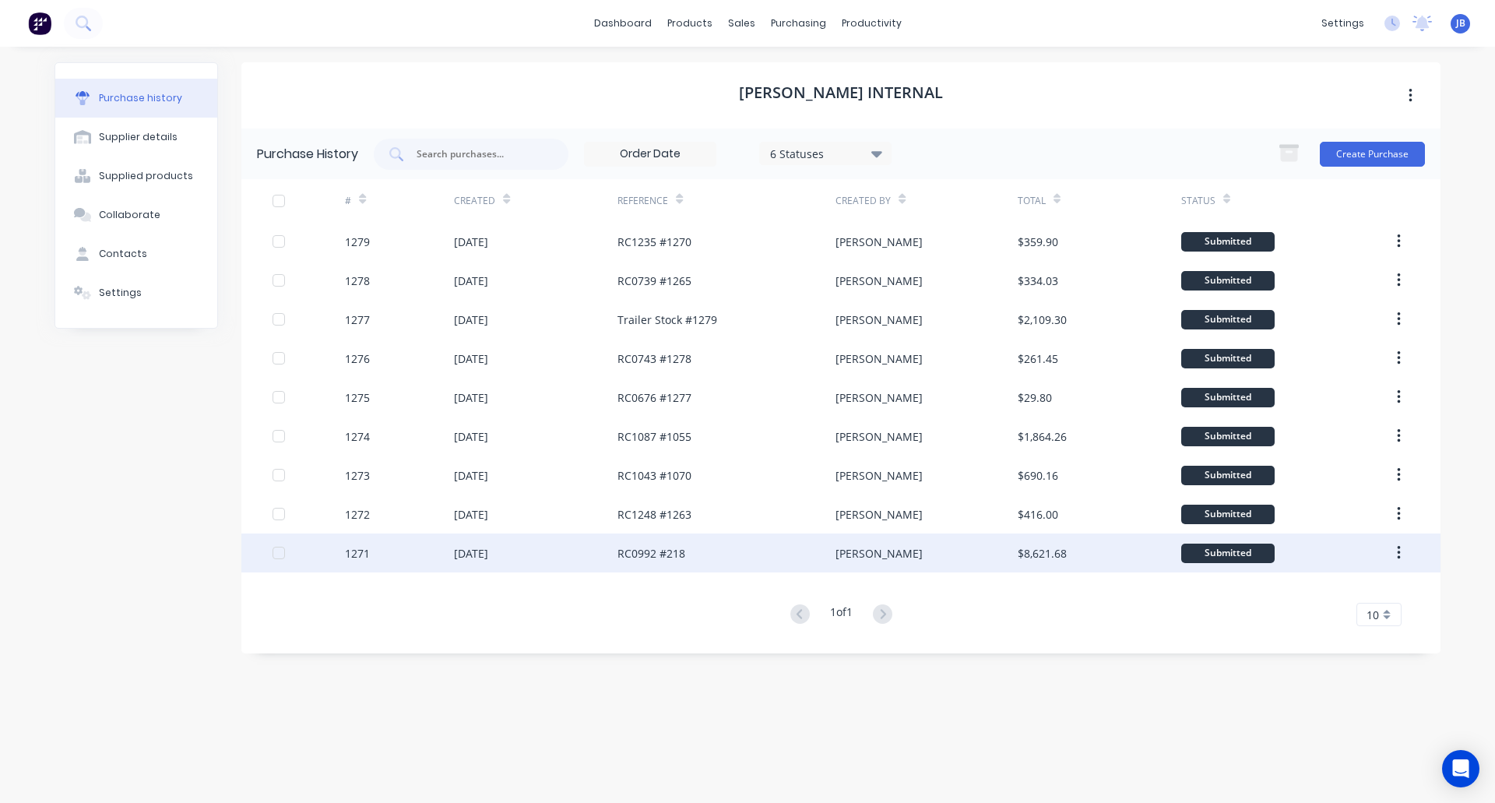
click at [430, 550] on div "1271" at bounding box center [399, 552] width 109 height 39
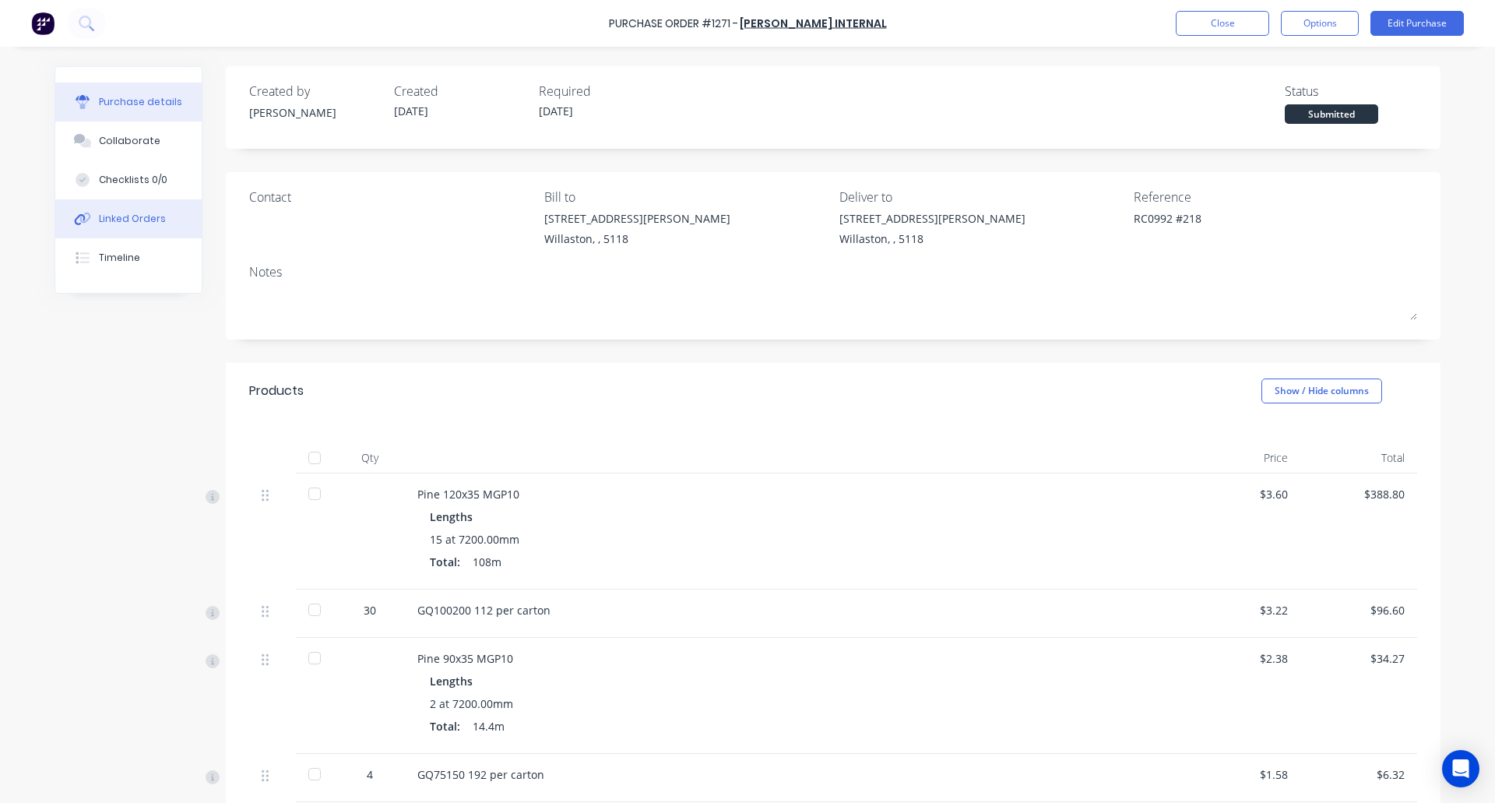
click at [135, 220] on div "Linked Orders" at bounding box center [132, 219] width 67 height 14
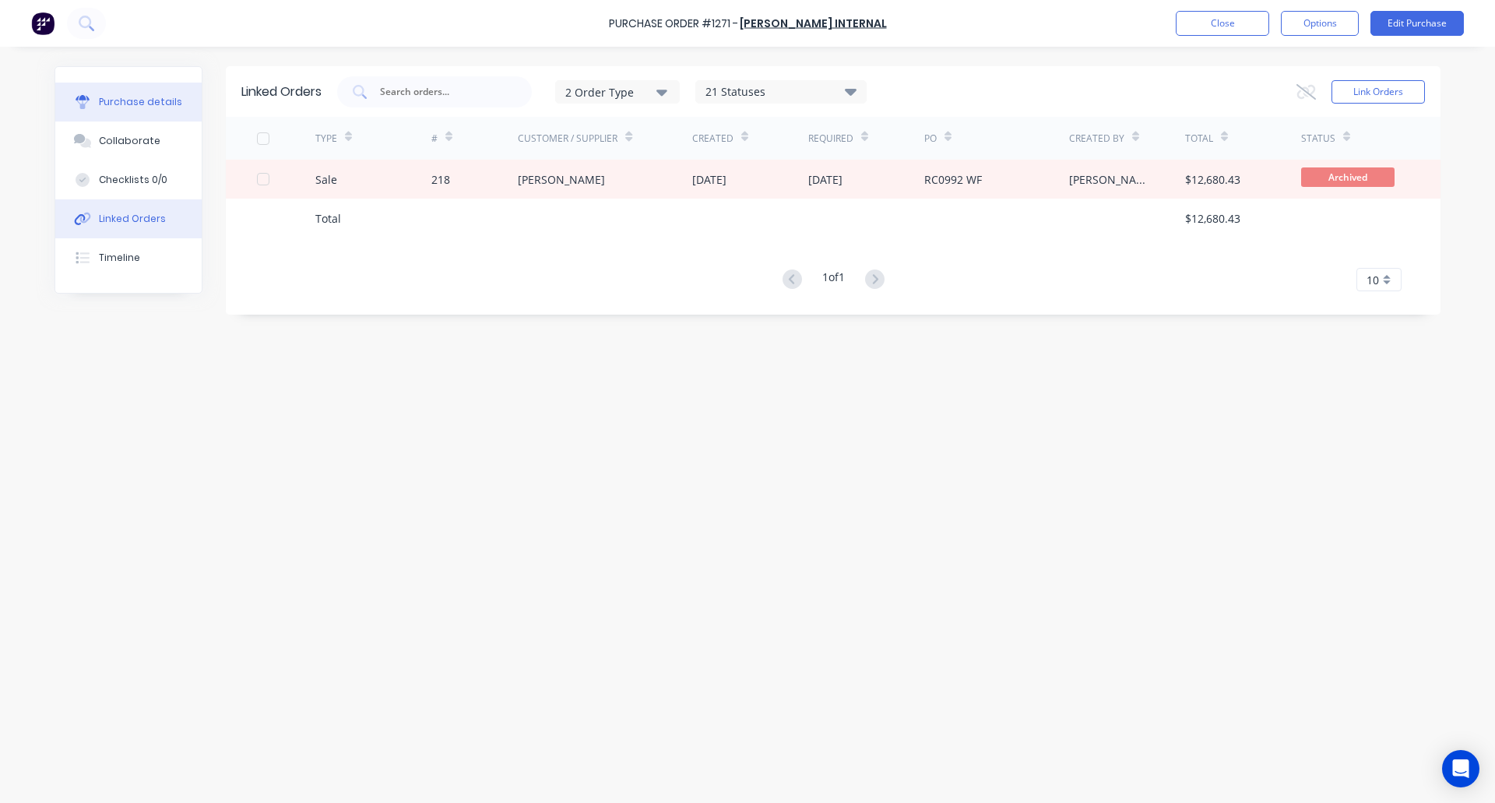
click at [132, 97] on div "Purchase details" at bounding box center [140, 102] width 83 height 14
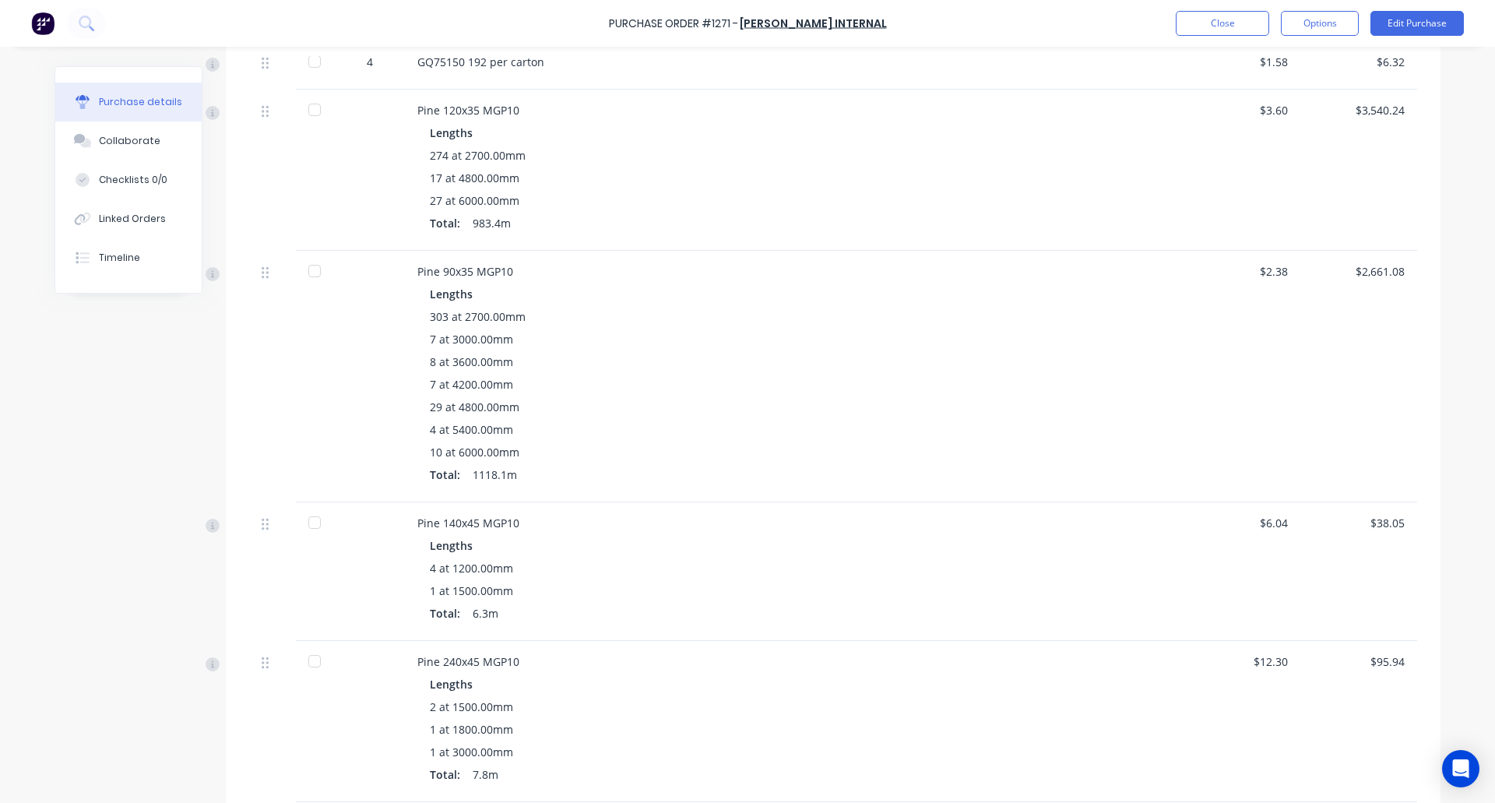
scroll to position [1175, 0]
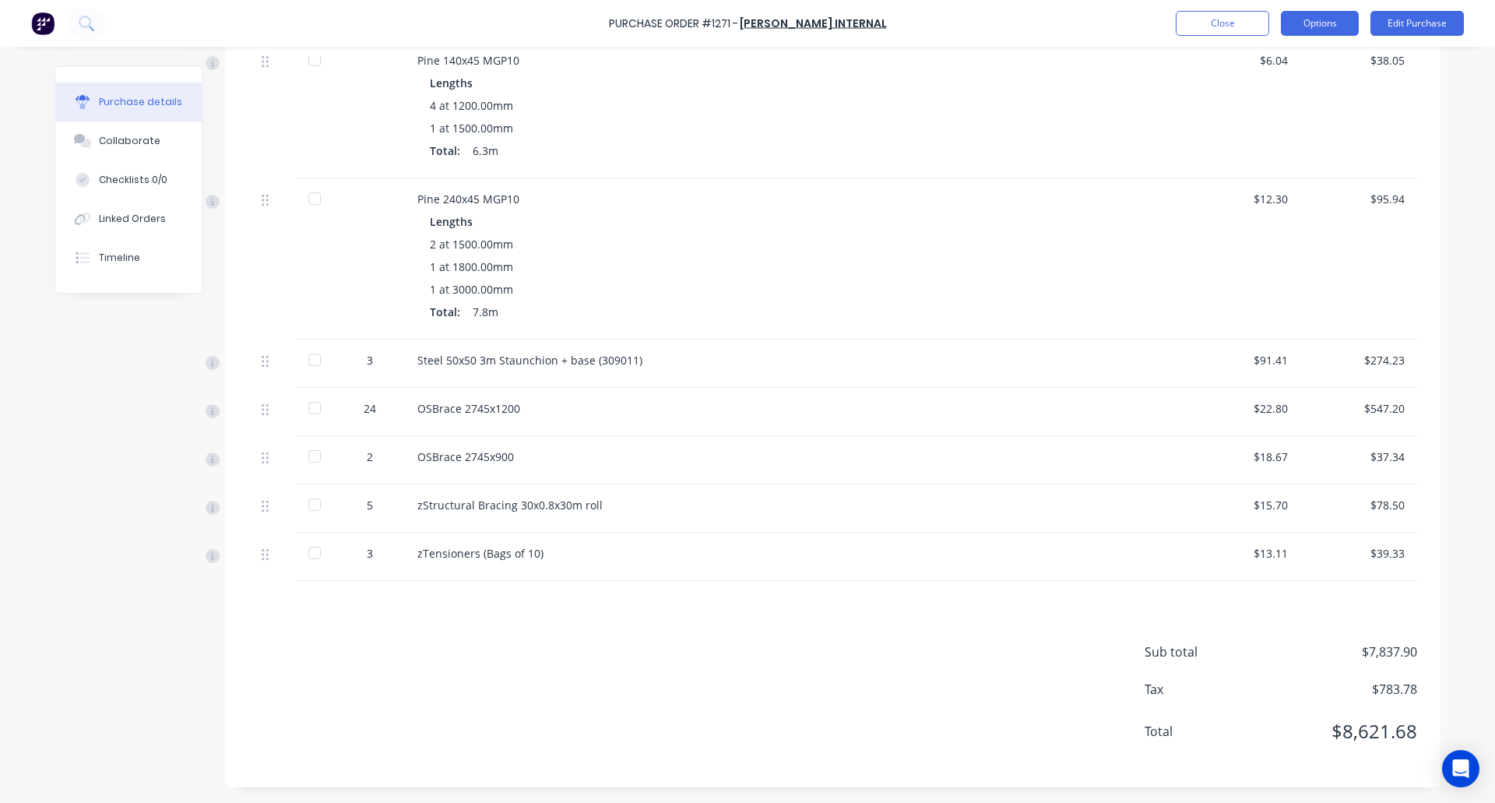
click at [1327, 26] on button "Options" at bounding box center [1320, 23] width 78 height 25
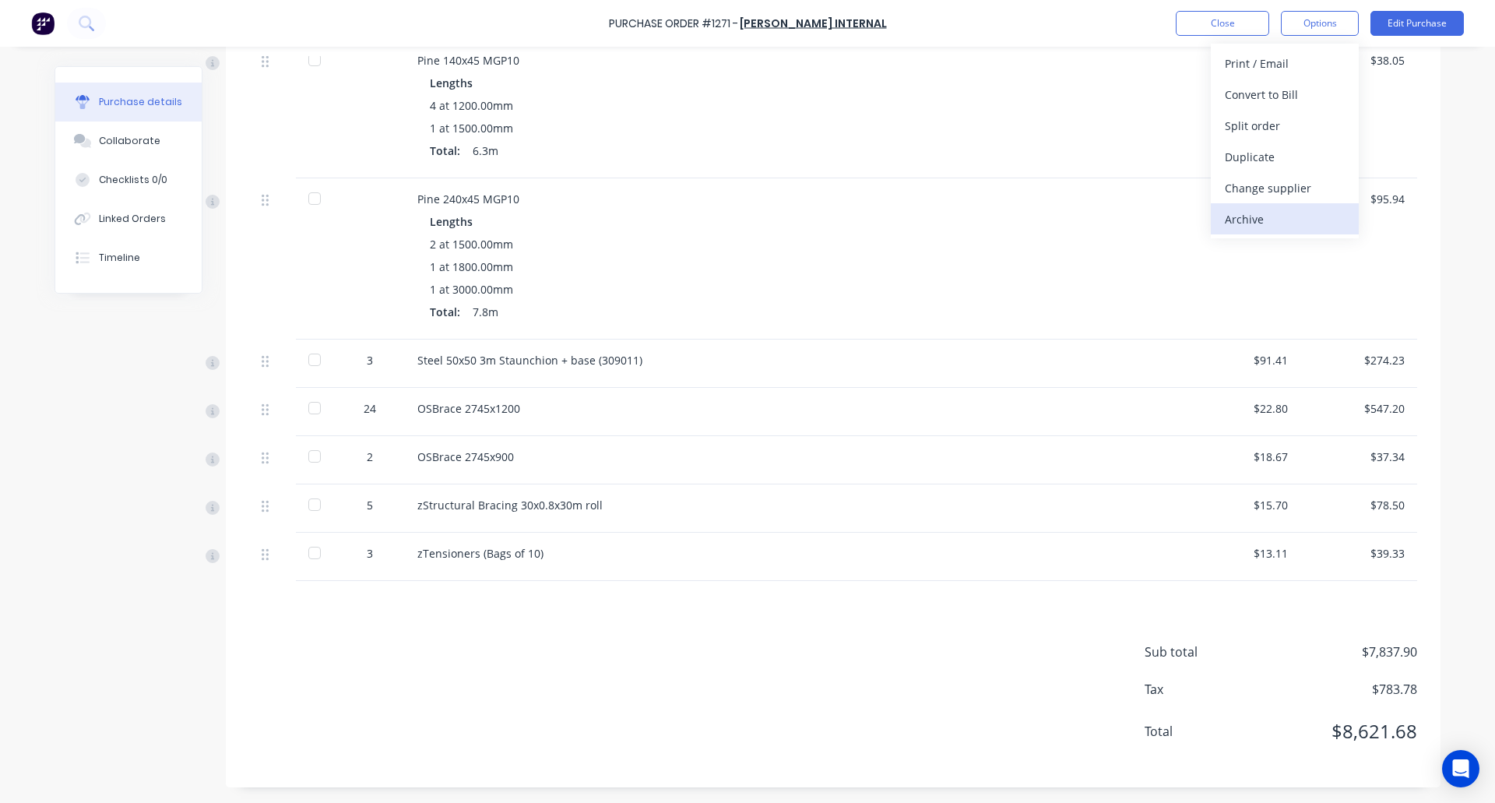
click at [1264, 224] on div "Archive" at bounding box center [1285, 219] width 120 height 23
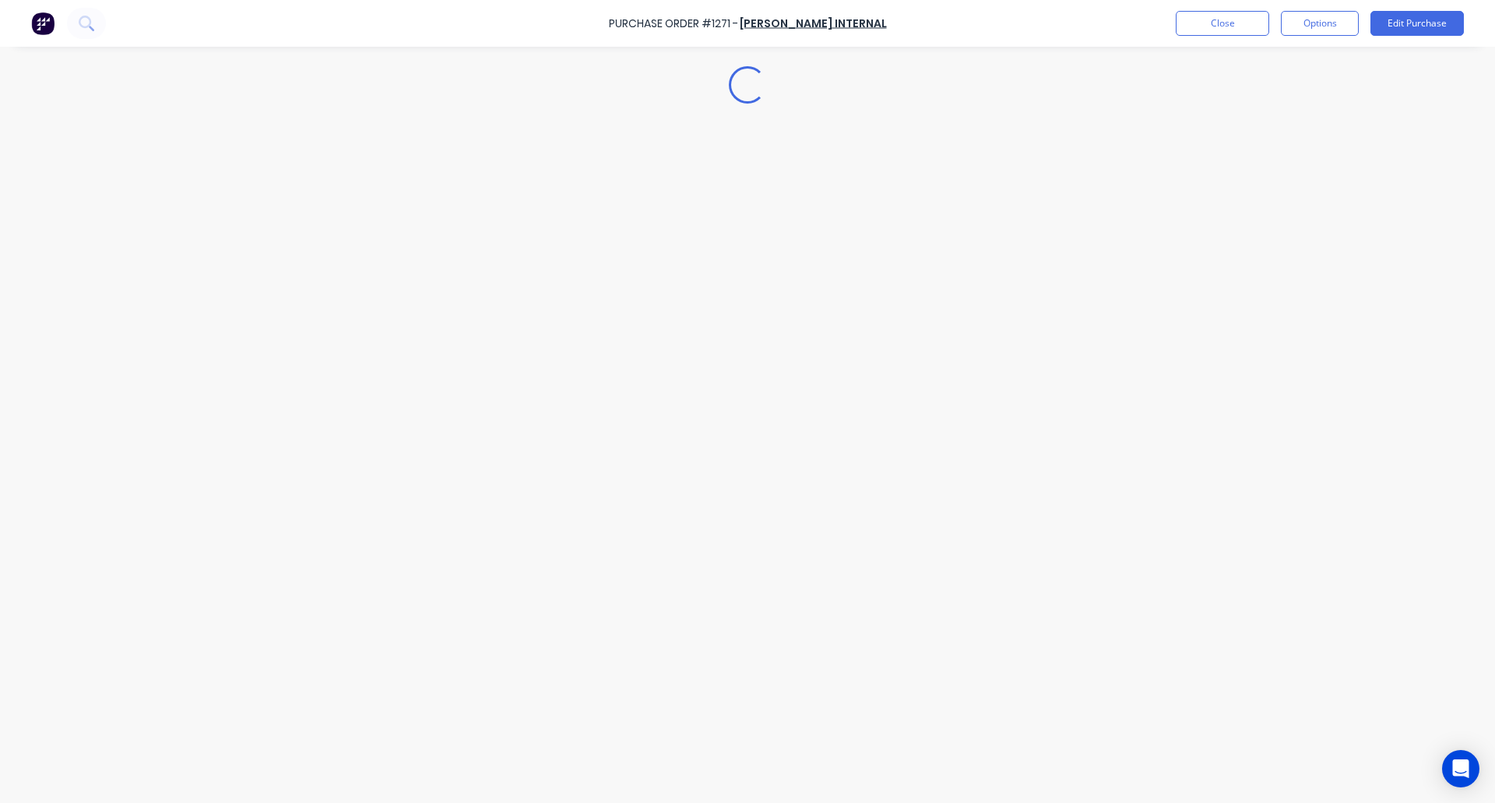
scroll to position [0, 0]
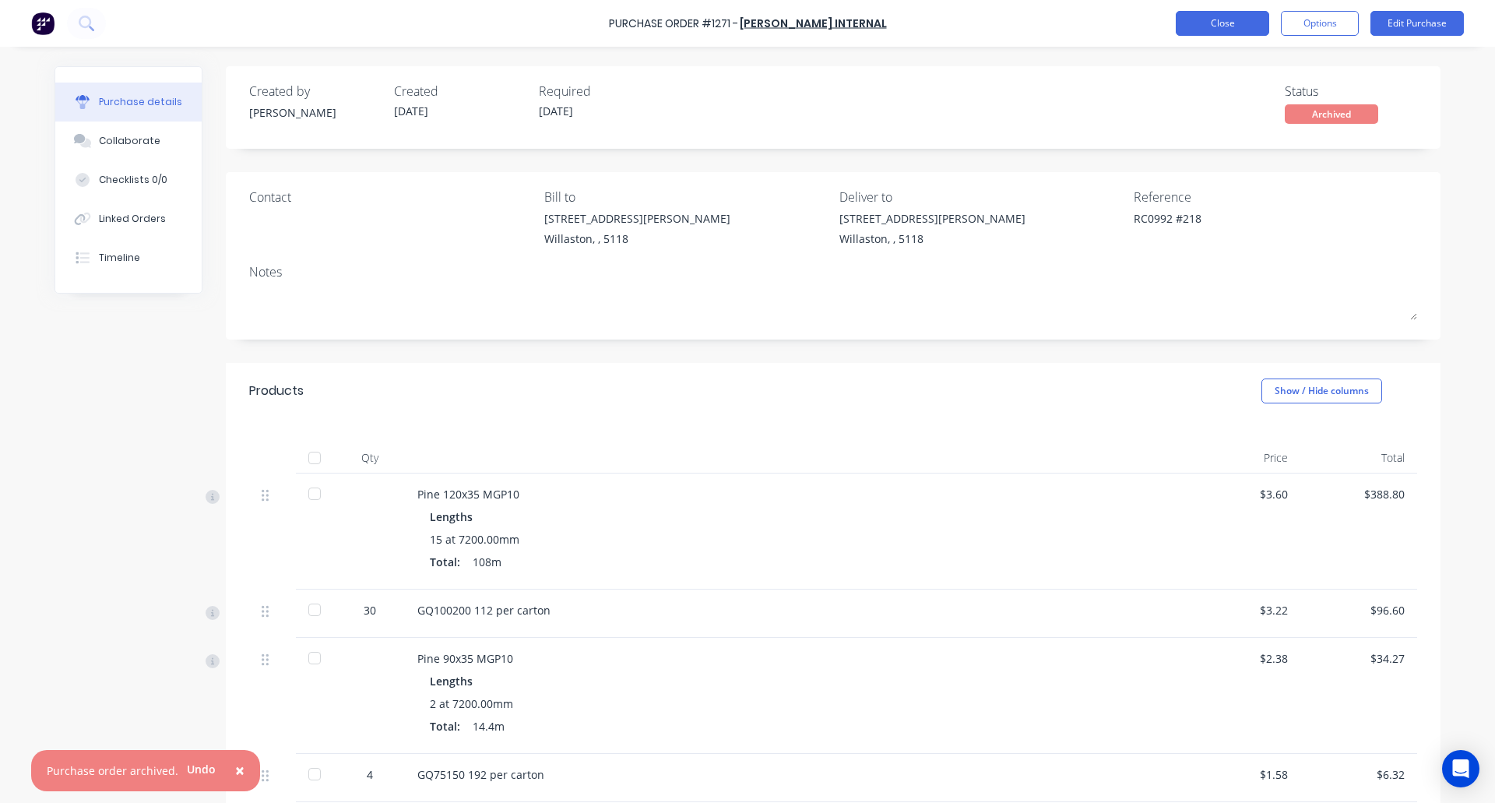
click at [1208, 27] on button "Close" at bounding box center [1222, 23] width 93 height 25
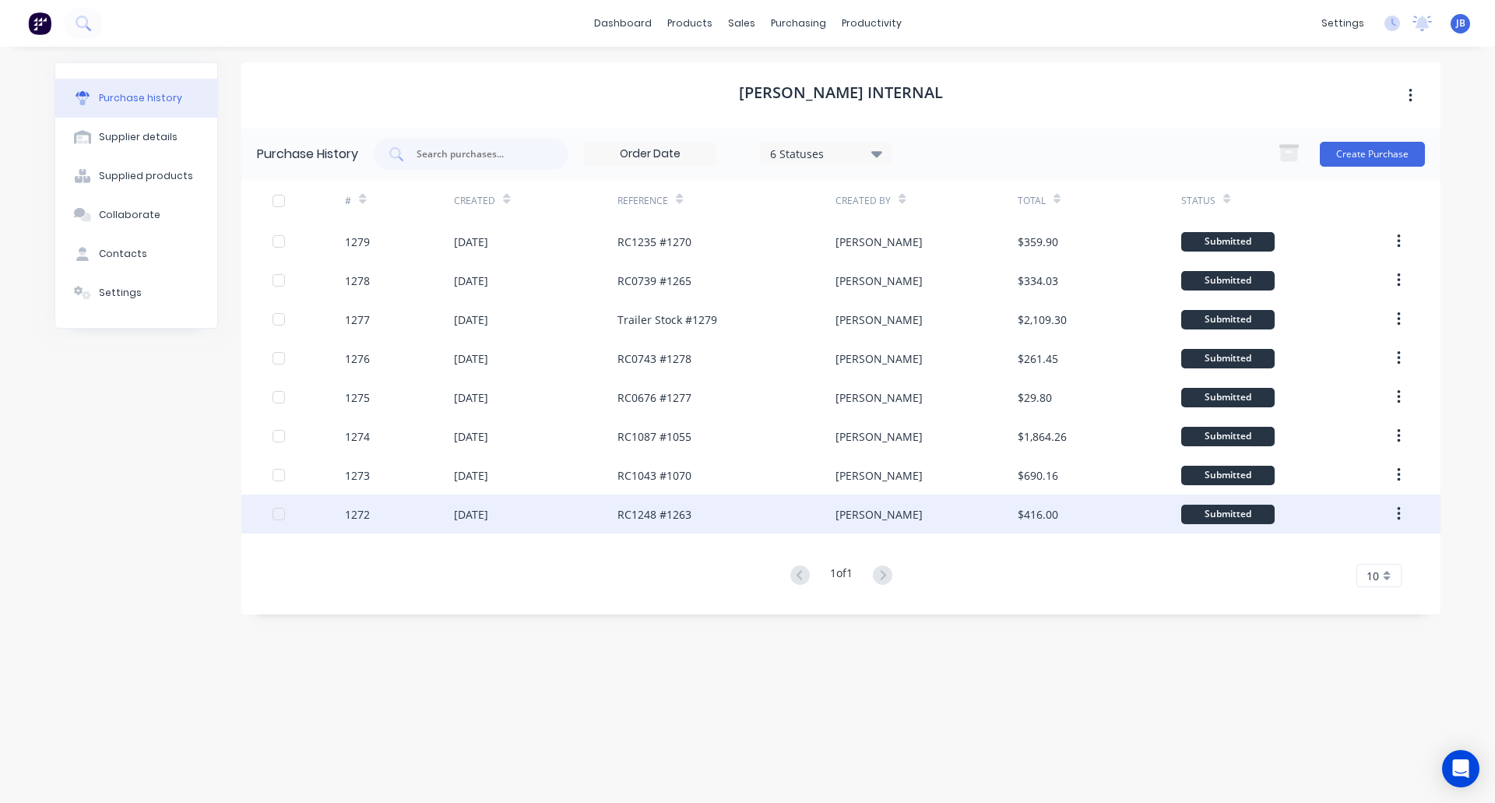
click at [734, 510] on div "RC1248 #1263" at bounding box center [726, 513] width 218 height 39
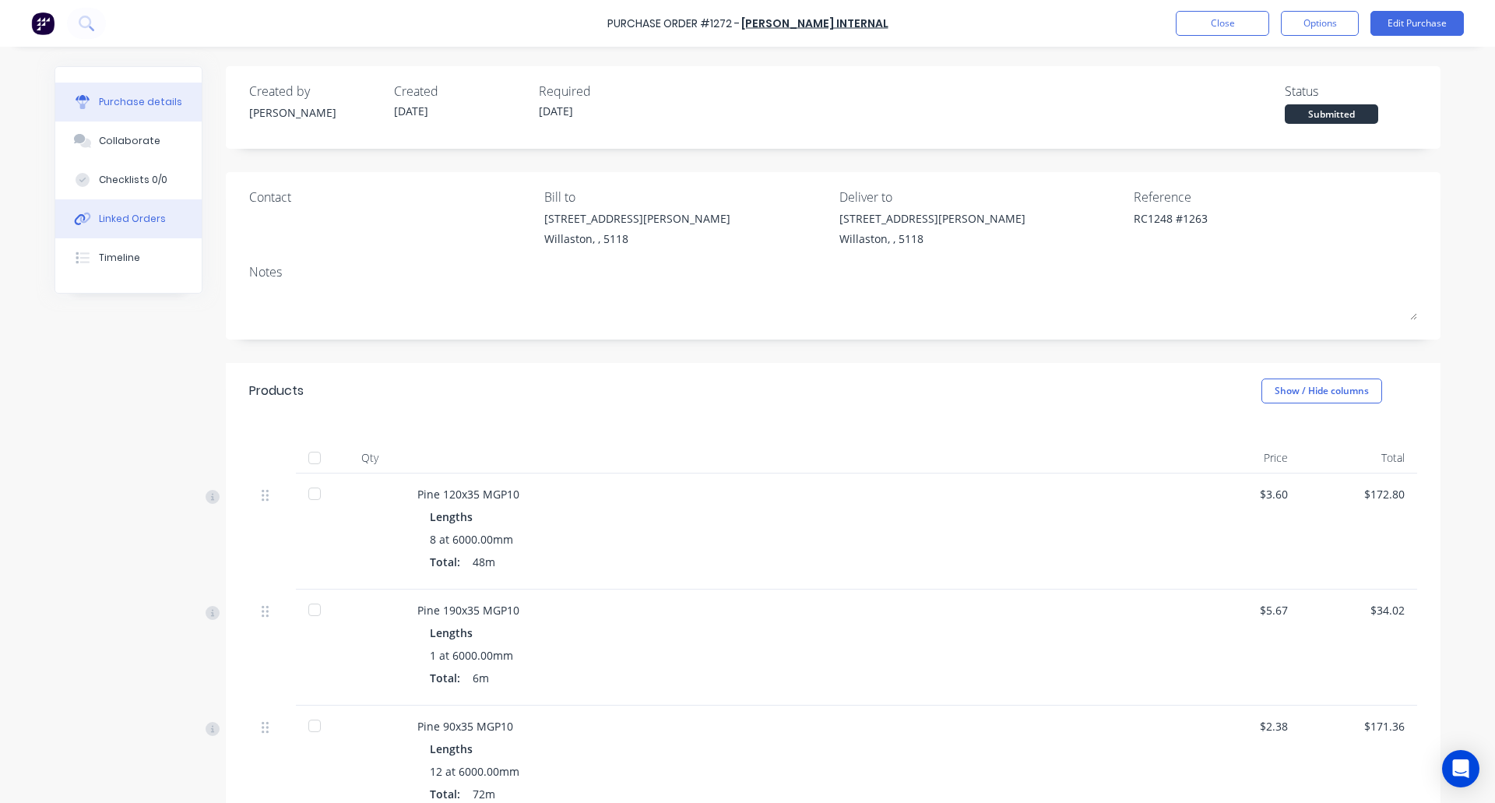
click at [128, 219] on div "Linked Orders" at bounding box center [132, 219] width 67 height 14
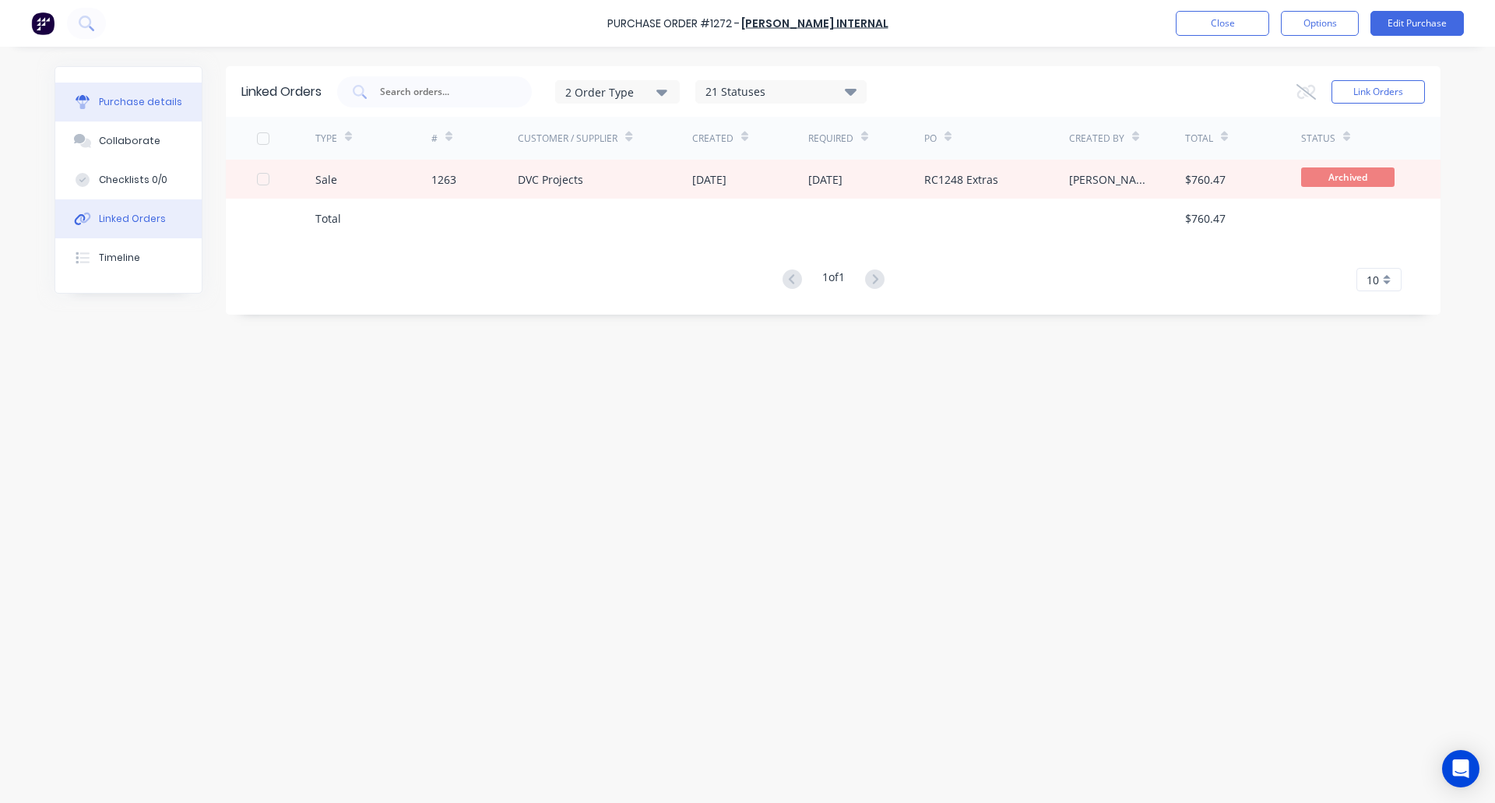
click at [92, 93] on button "Purchase details" at bounding box center [128, 102] width 146 height 39
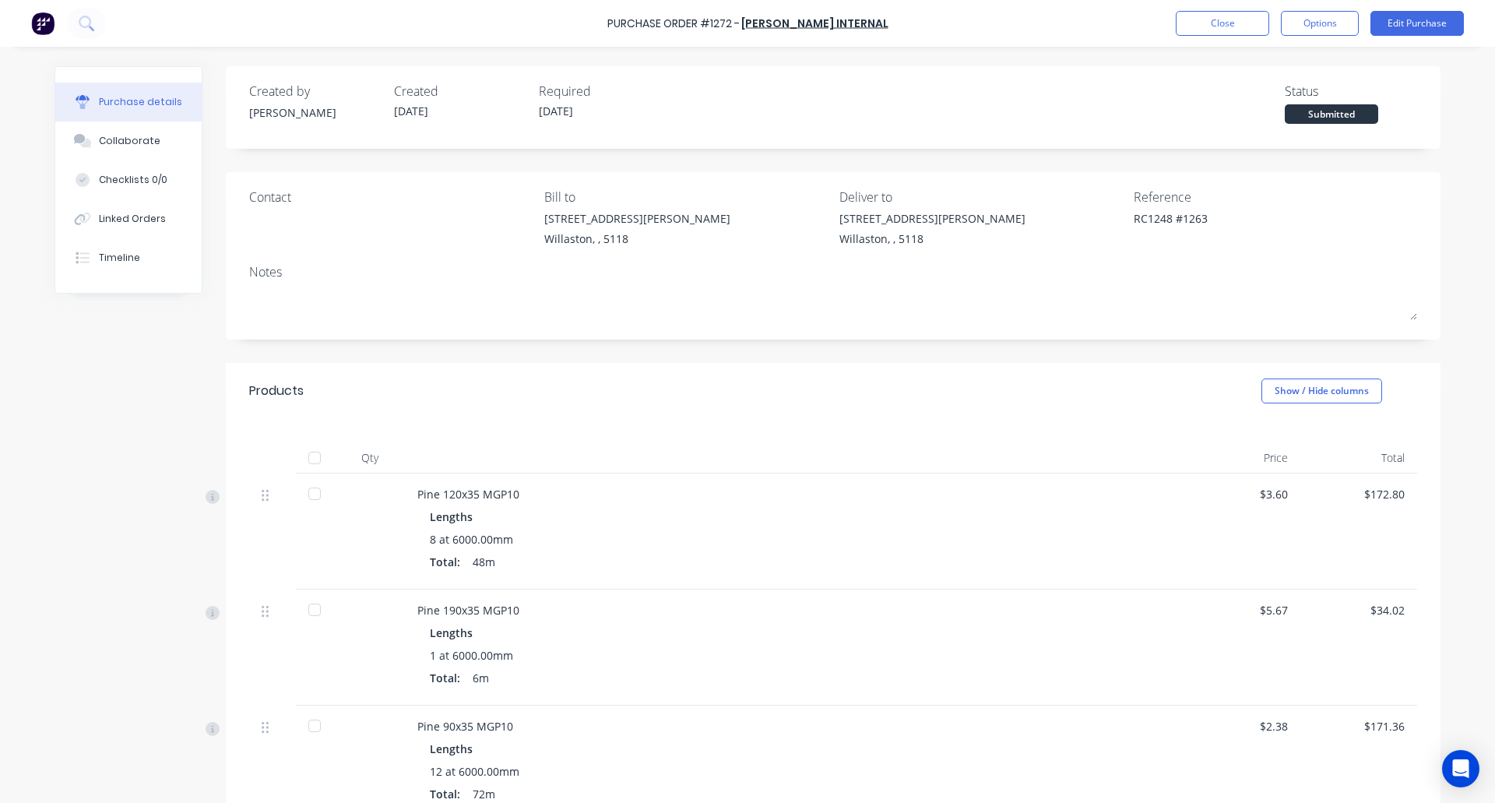
scroll to position [241, 0]
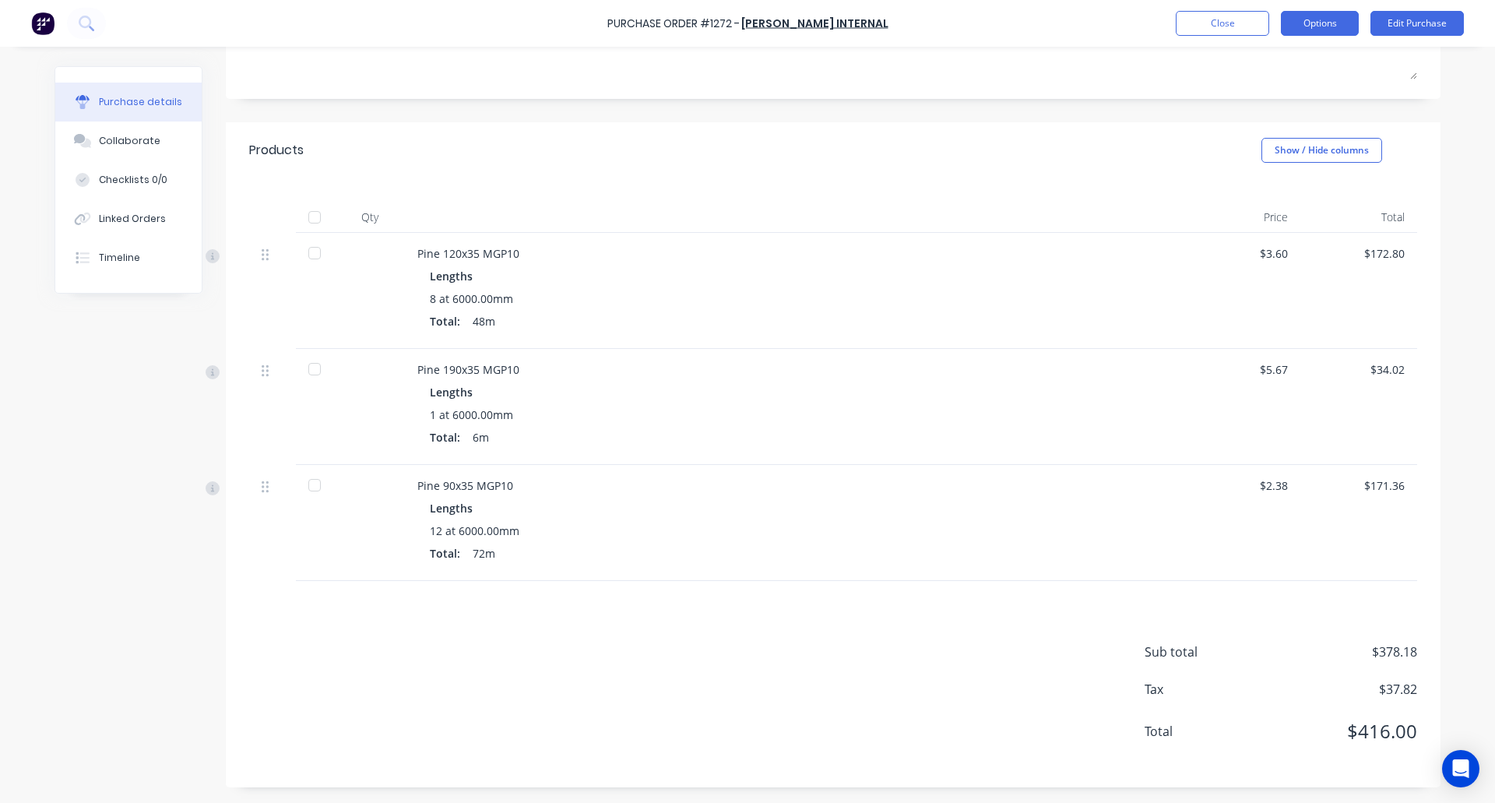
click at [1318, 28] on button "Options" at bounding box center [1320, 23] width 78 height 25
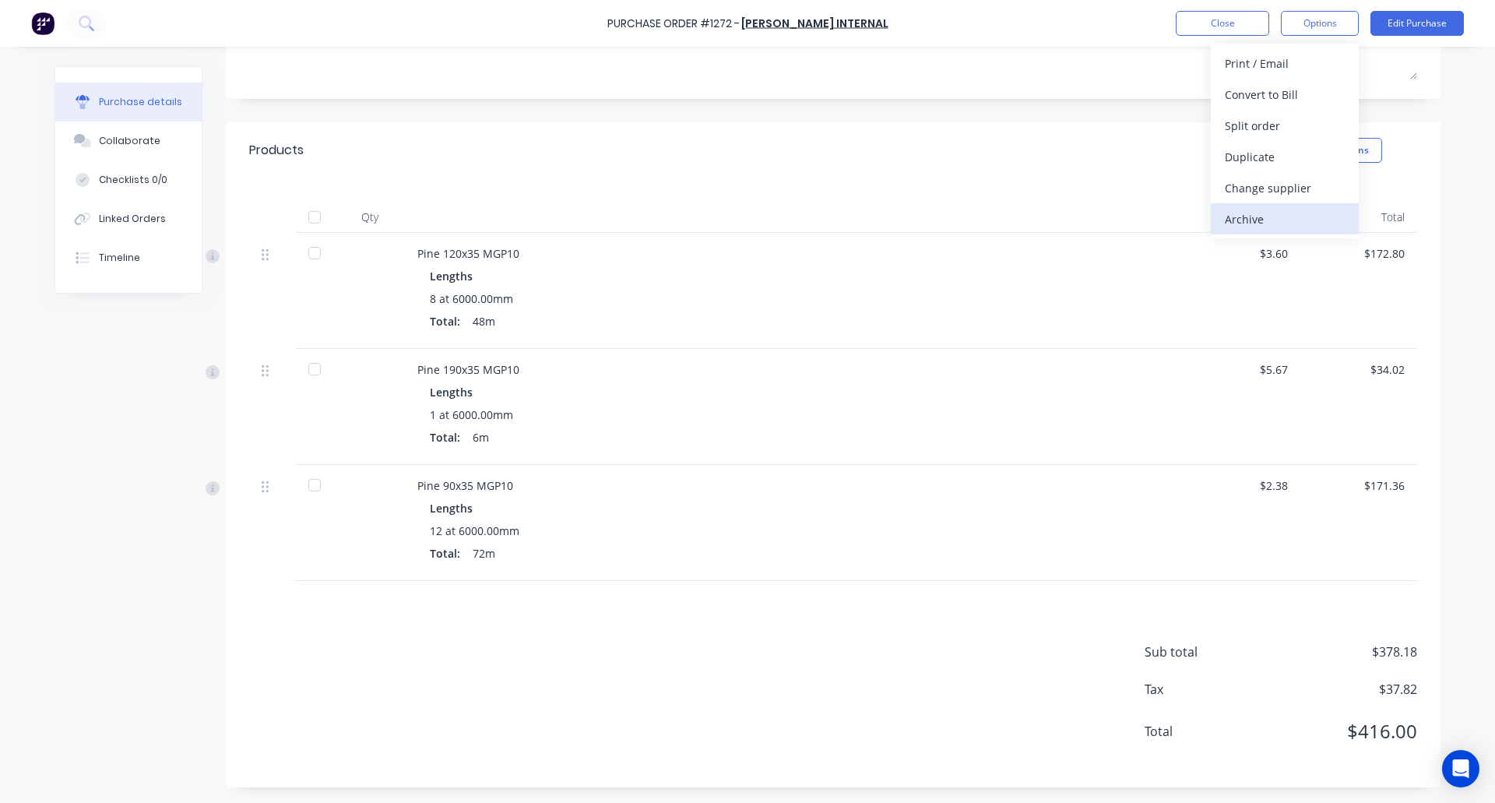
click at [1280, 223] on div "Archive" at bounding box center [1285, 219] width 120 height 23
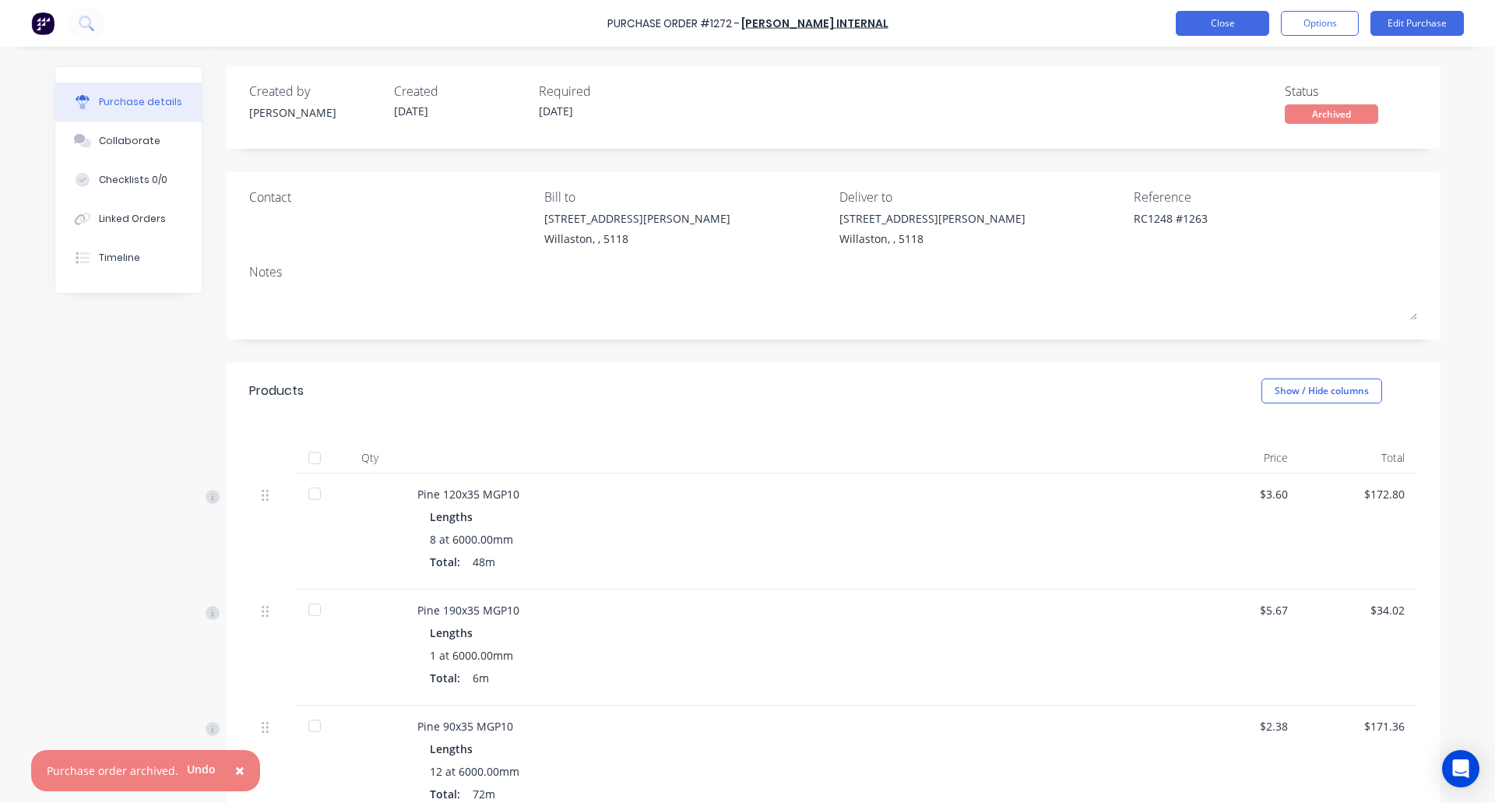
click at [1232, 18] on button "Close" at bounding box center [1222, 23] width 93 height 25
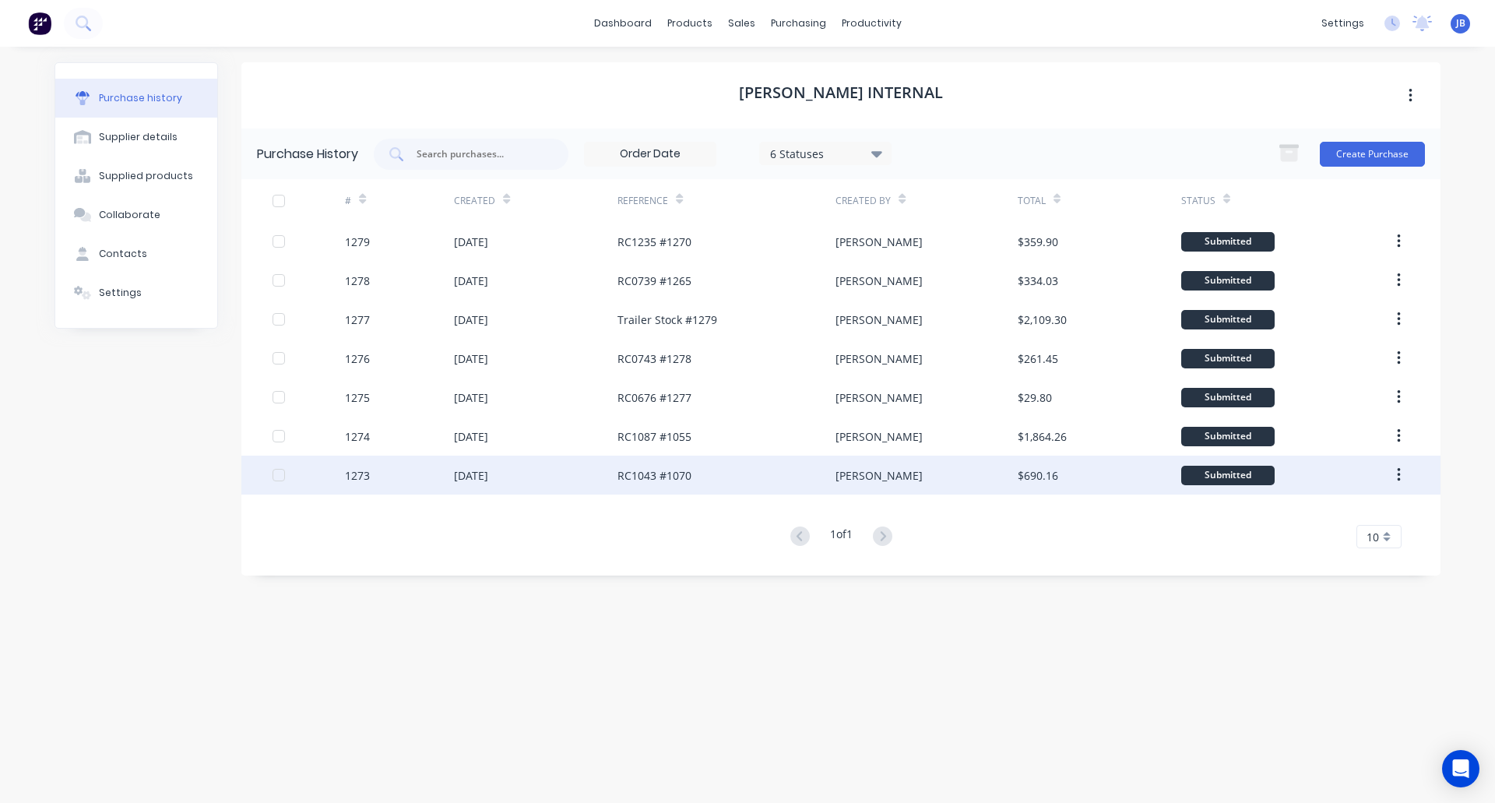
click at [694, 466] on div "RC1043 #1070" at bounding box center [726, 474] width 218 height 39
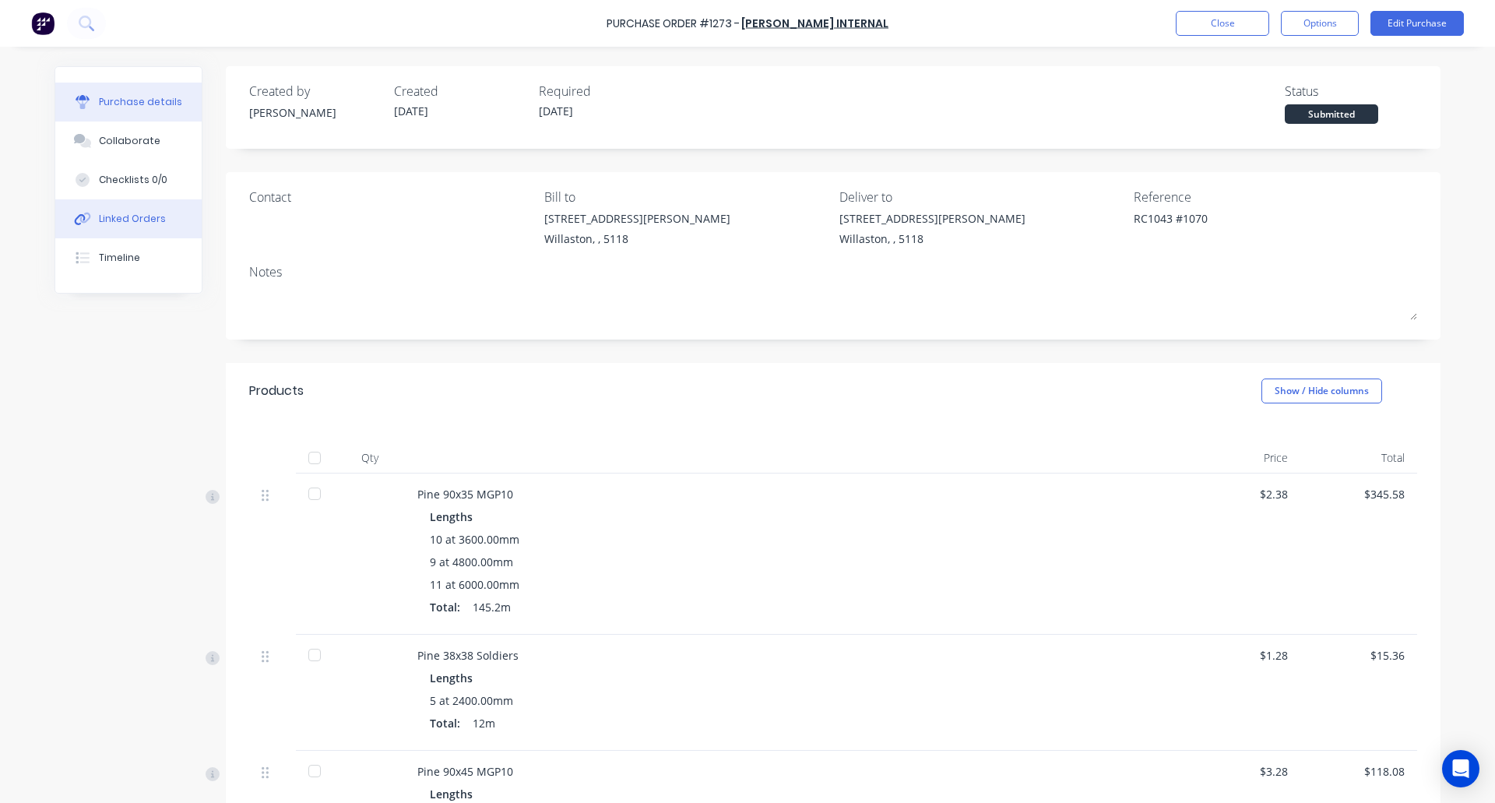
click at [115, 223] on div "Linked Orders" at bounding box center [132, 219] width 67 height 14
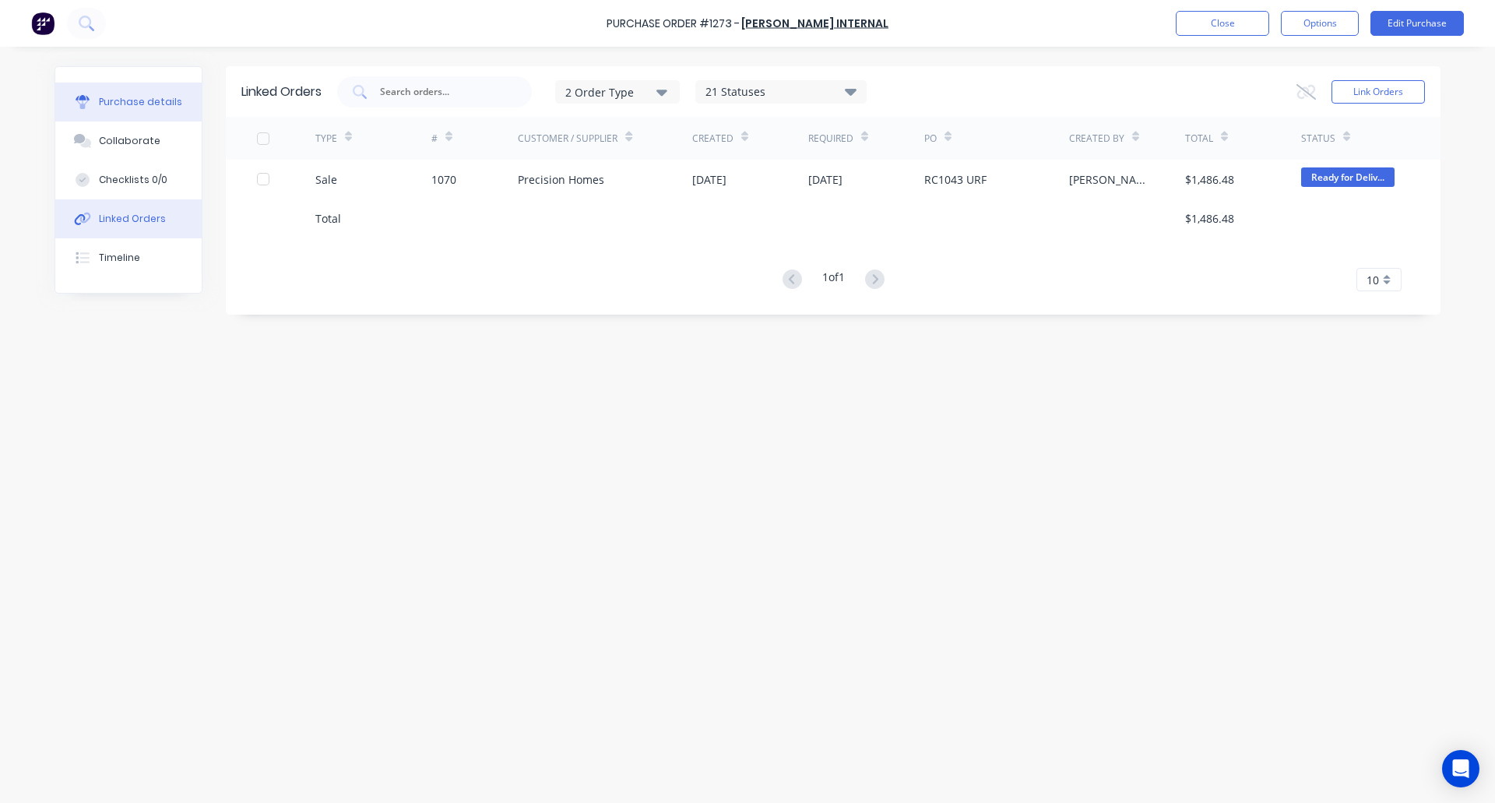
click at [120, 99] on div "Purchase details" at bounding box center [140, 102] width 83 height 14
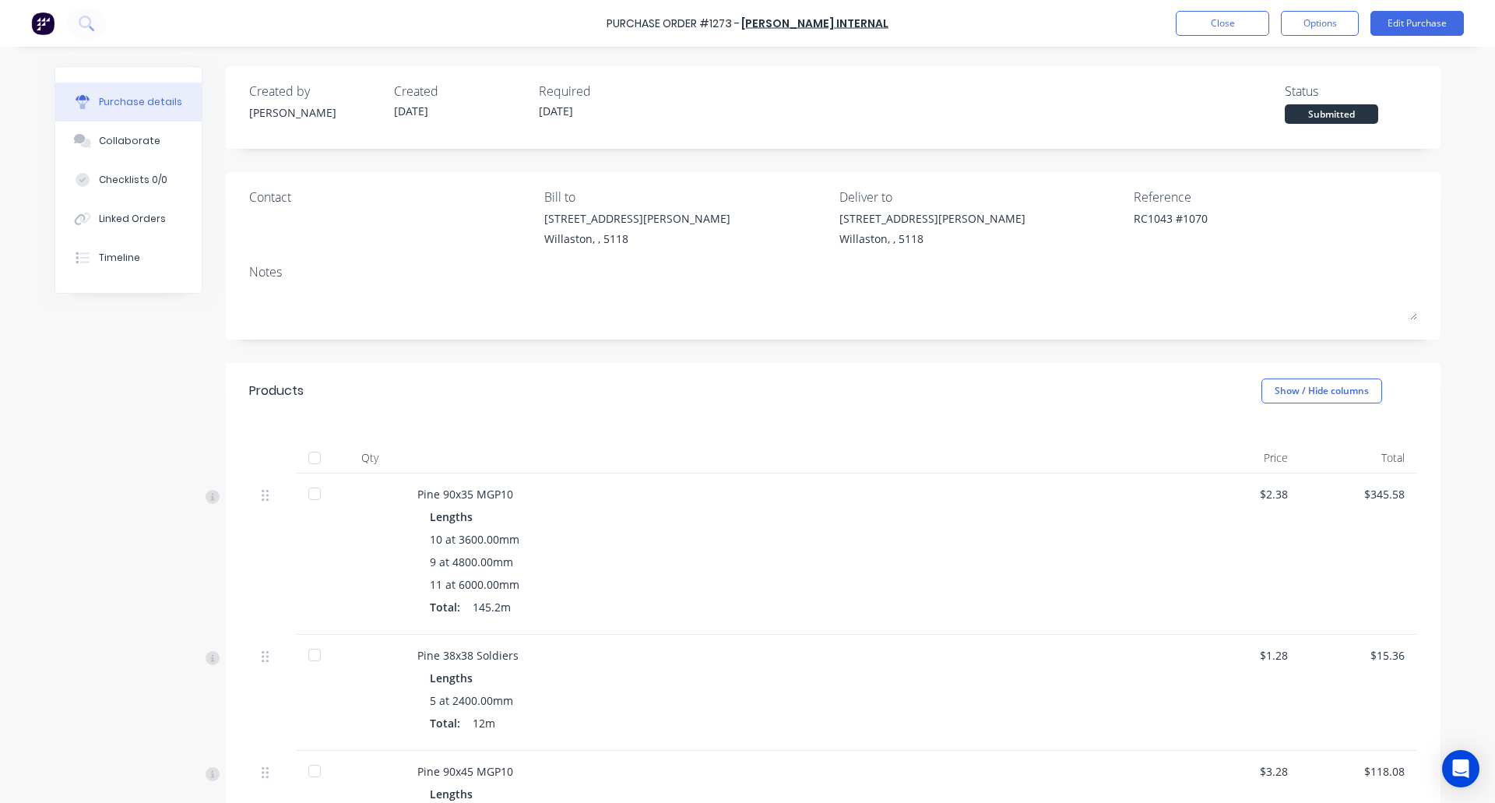
scroll to position [334, 0]
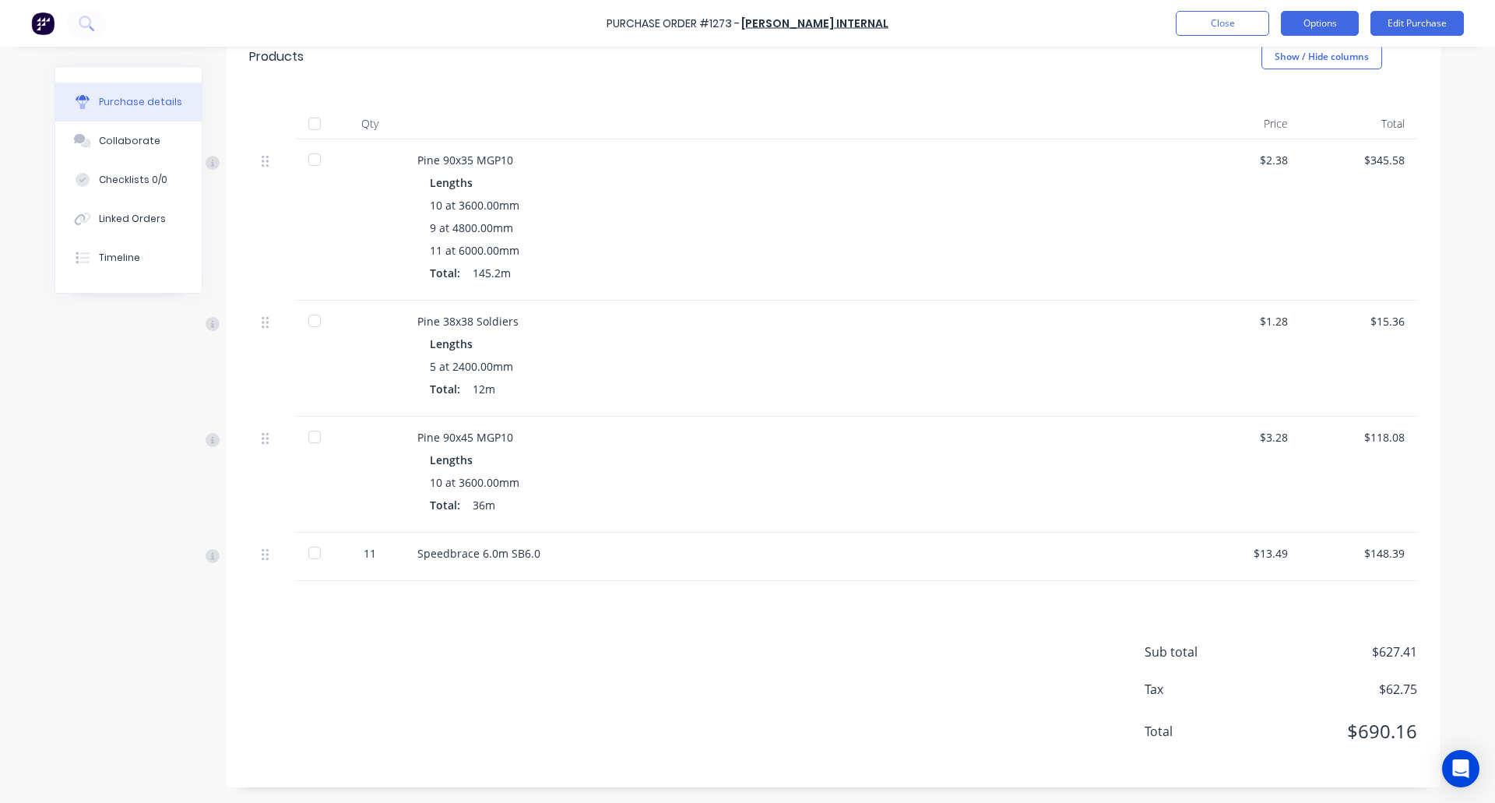
click at [1306, 16] on button "Options" at bounding box center [1320, 23] width 78 height 25
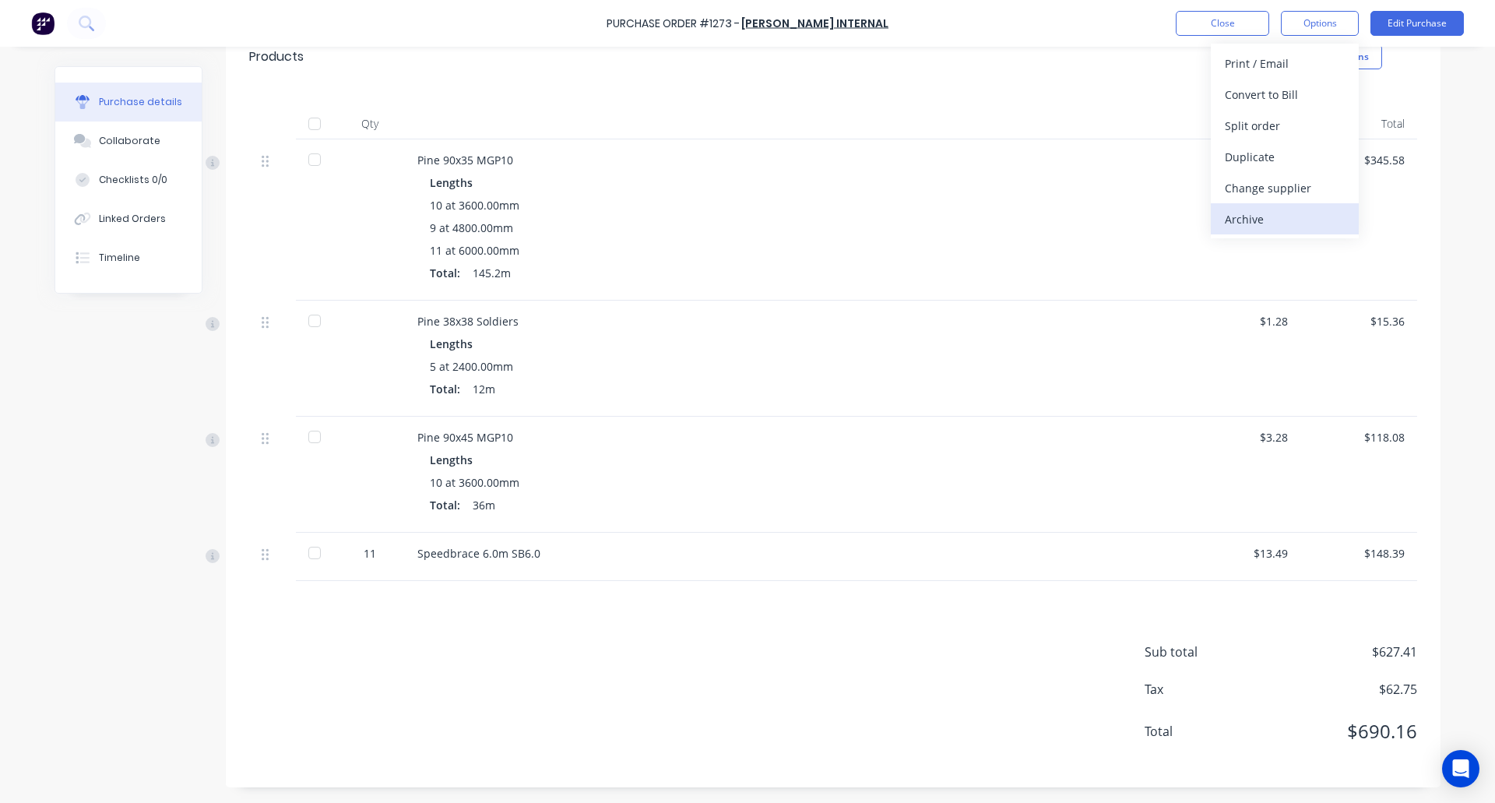
click at [1258, 210] on div "Archive" at bounding box center [1285, 219] width 120 height 23
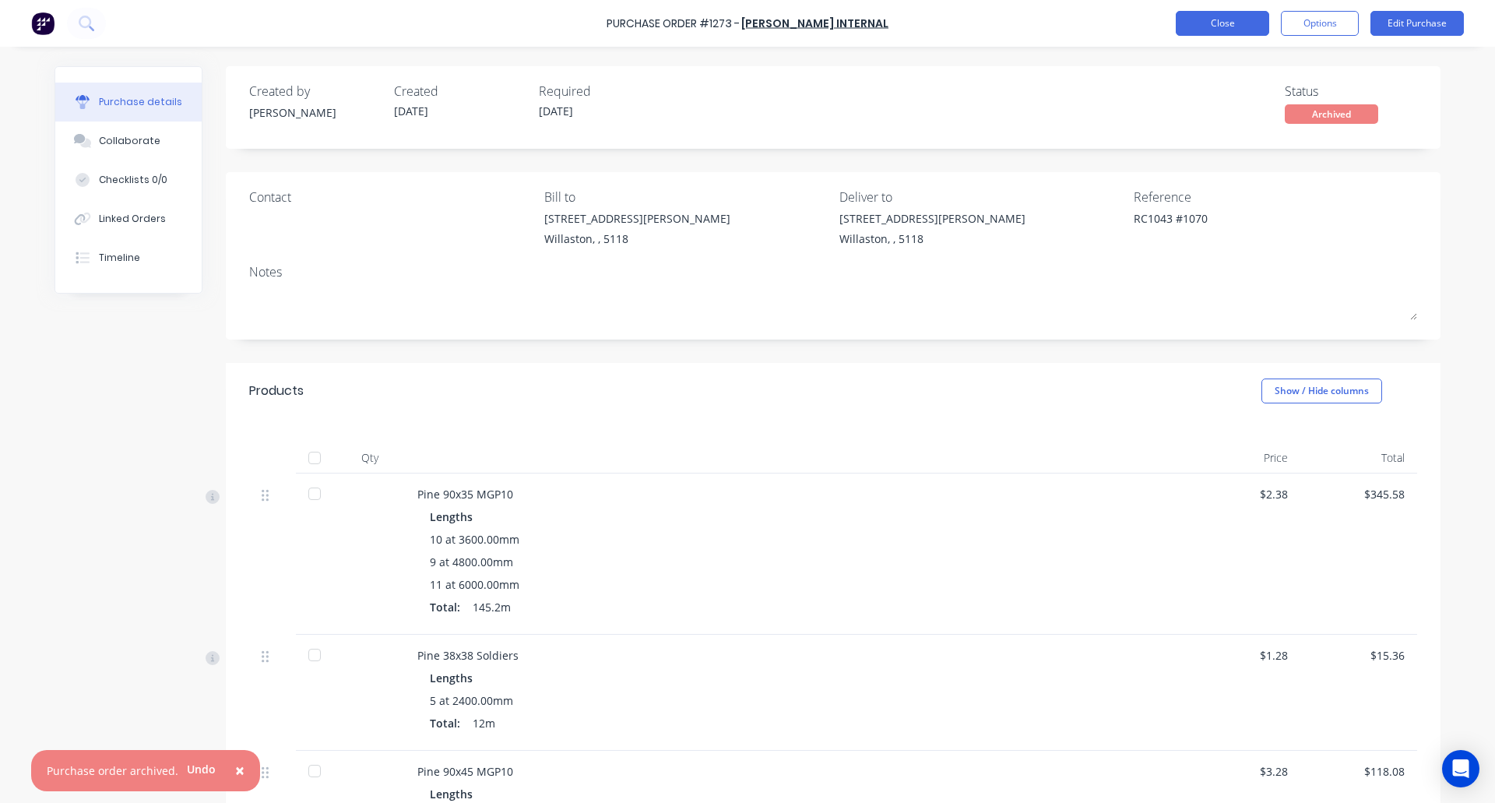
click at [1219, 23] on button "Close" at bounding box center [1222, 23] width 93 height 25
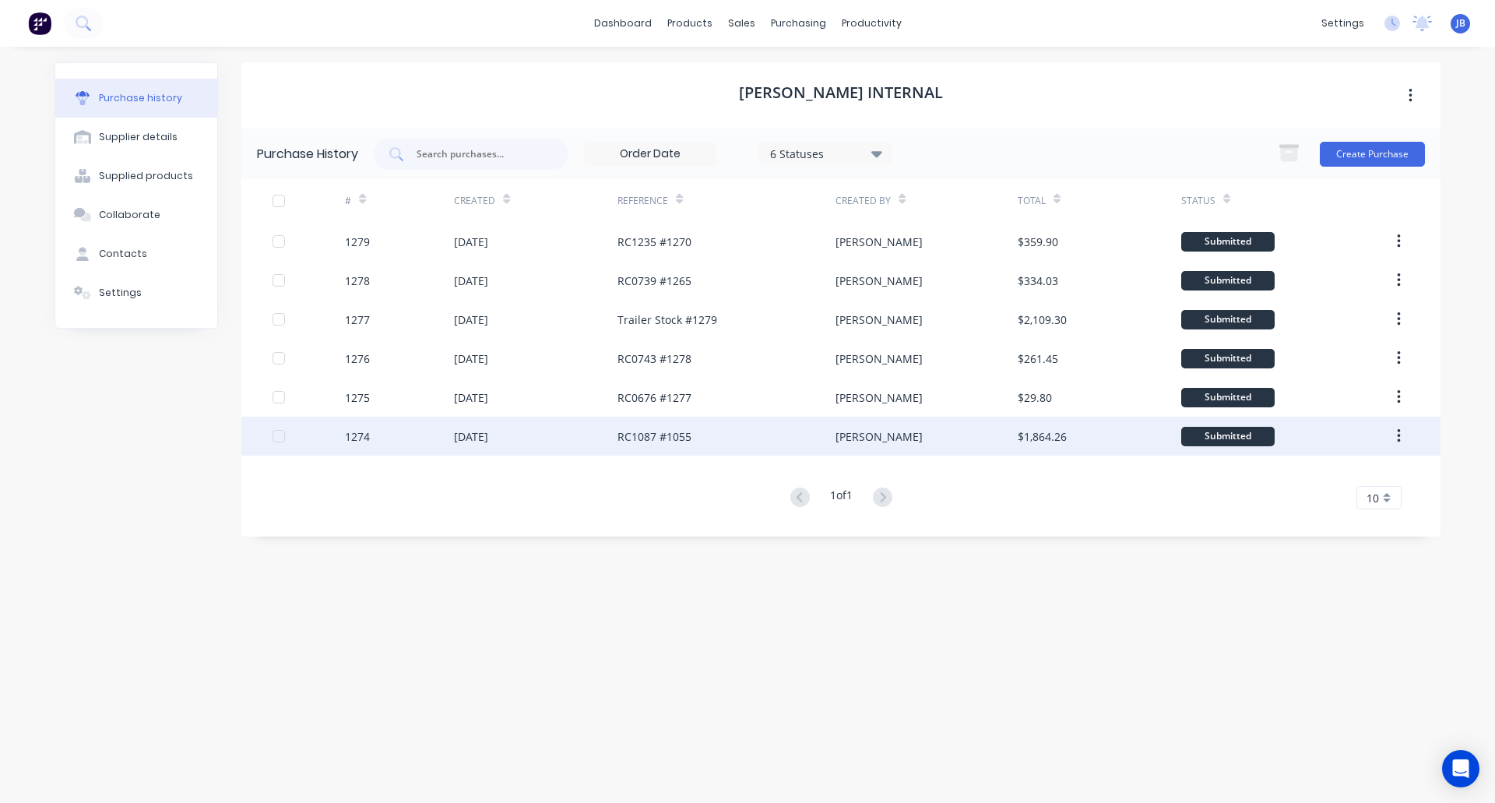
click at [577, 432] on div "[DATE]" at bounding box center [536, 436] width 164 height 39
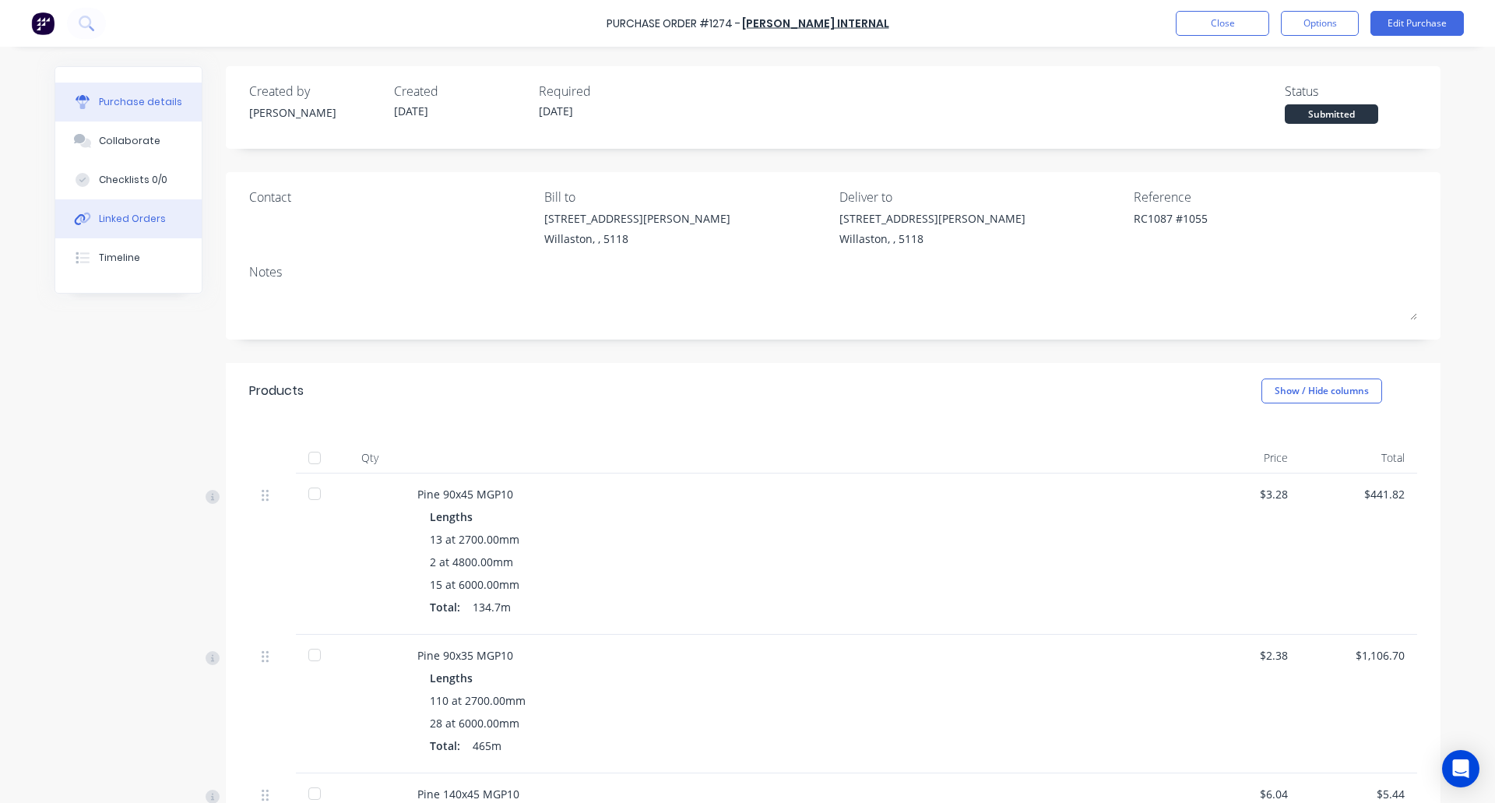
click at [135, 216] on div "Linked Orders" at bounding box center [132, 219] width 67 height 14
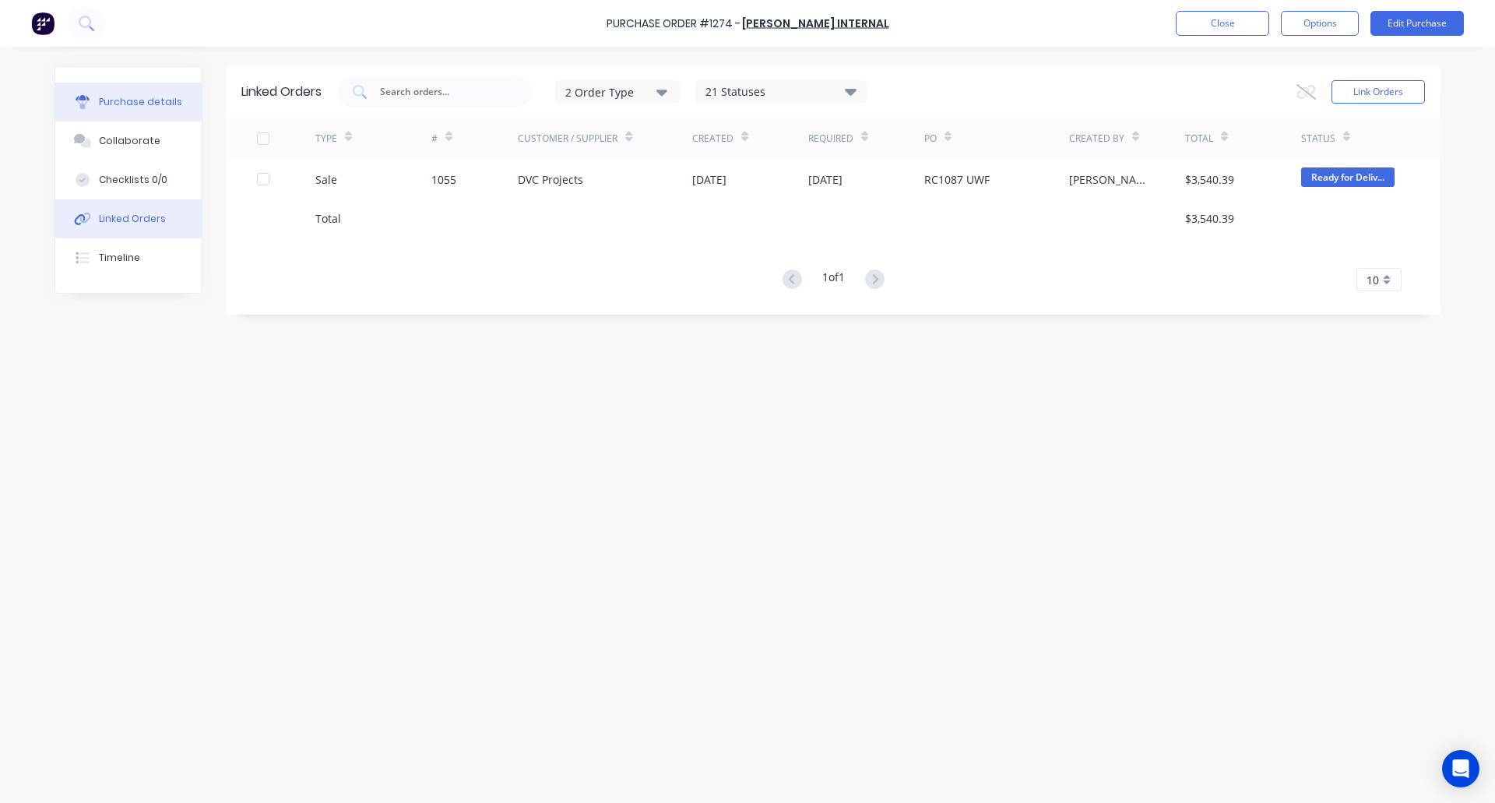
click at [108, 107] on div "Purchase details" at bounding box center [140, 102] width 83 height 14
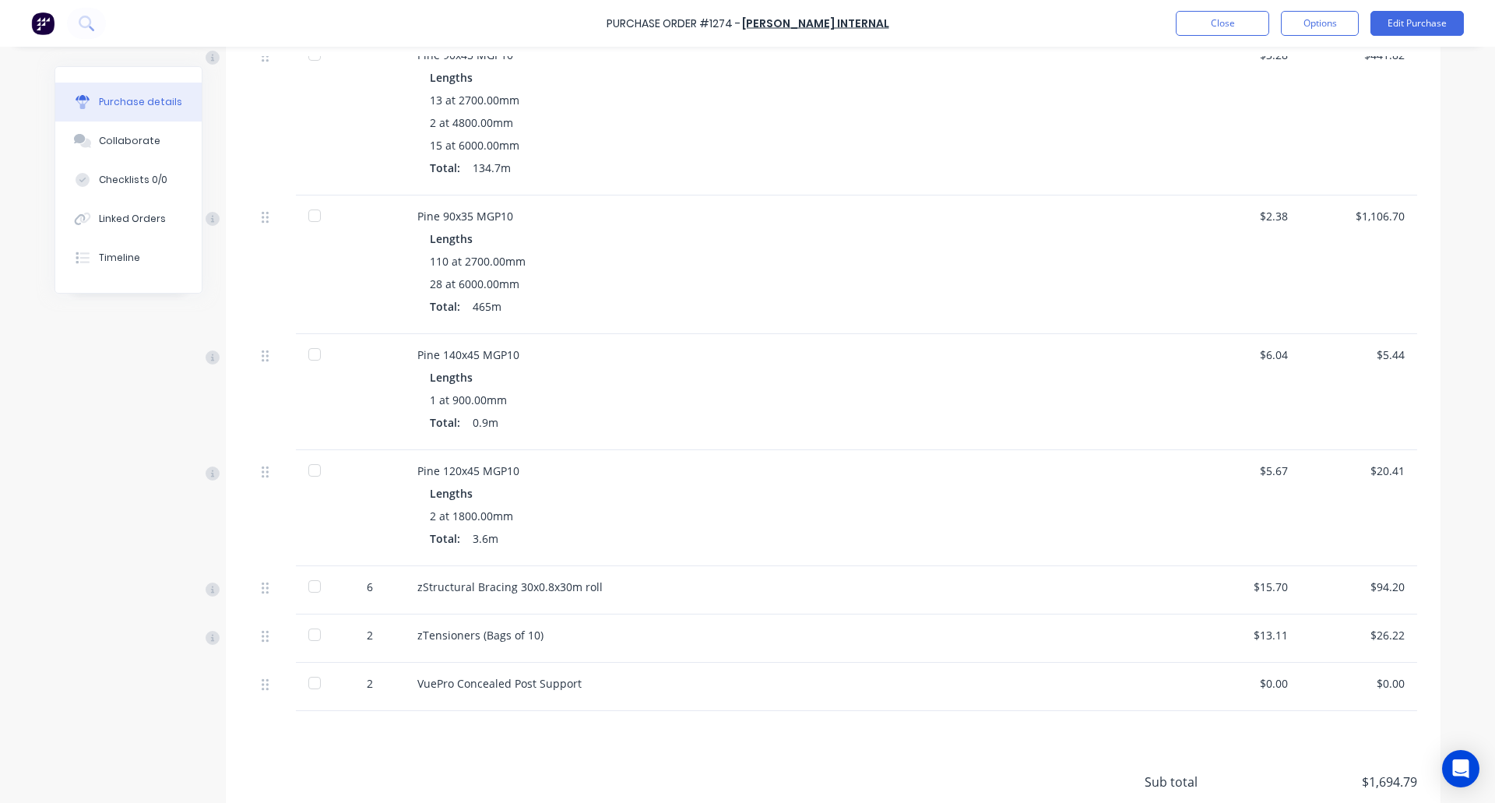
scroll to position [569, 0]
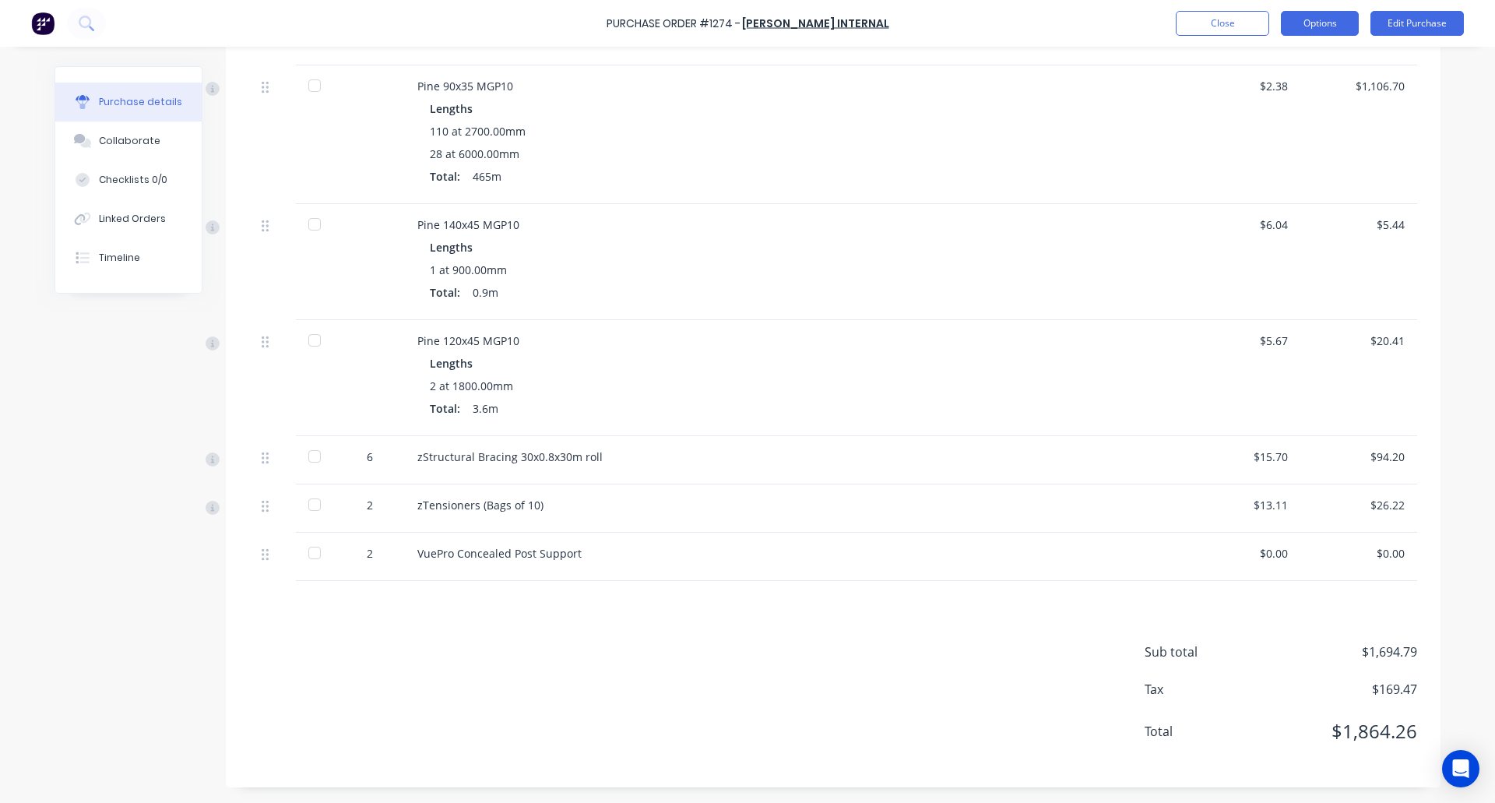
click at [1320, 23] on button "Options" at bounding box center [1320, 23] width 78 height 25
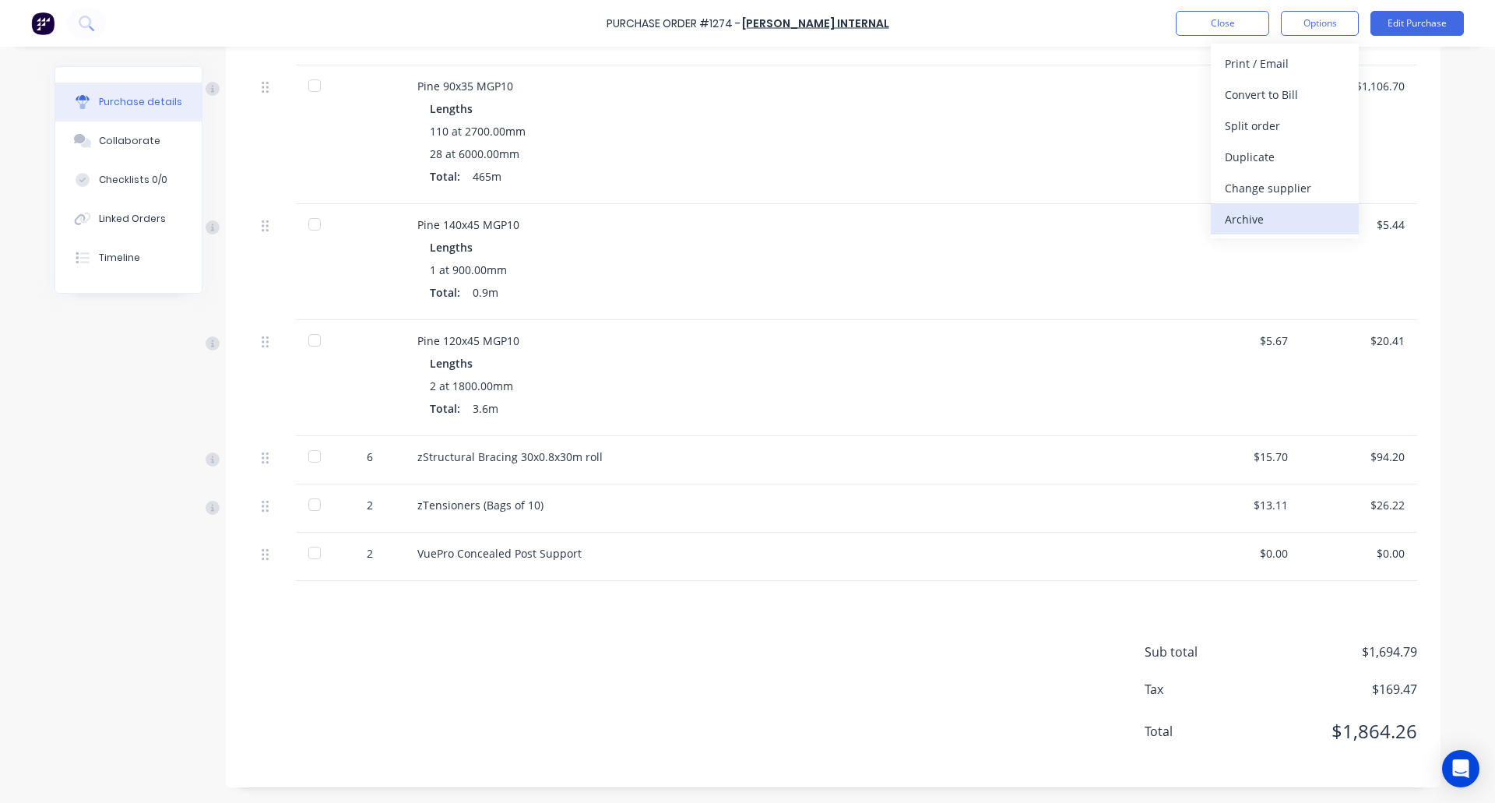
click at [1274, 215] on div "Archive" at bounding box center [1285, 219] width 120 height 23
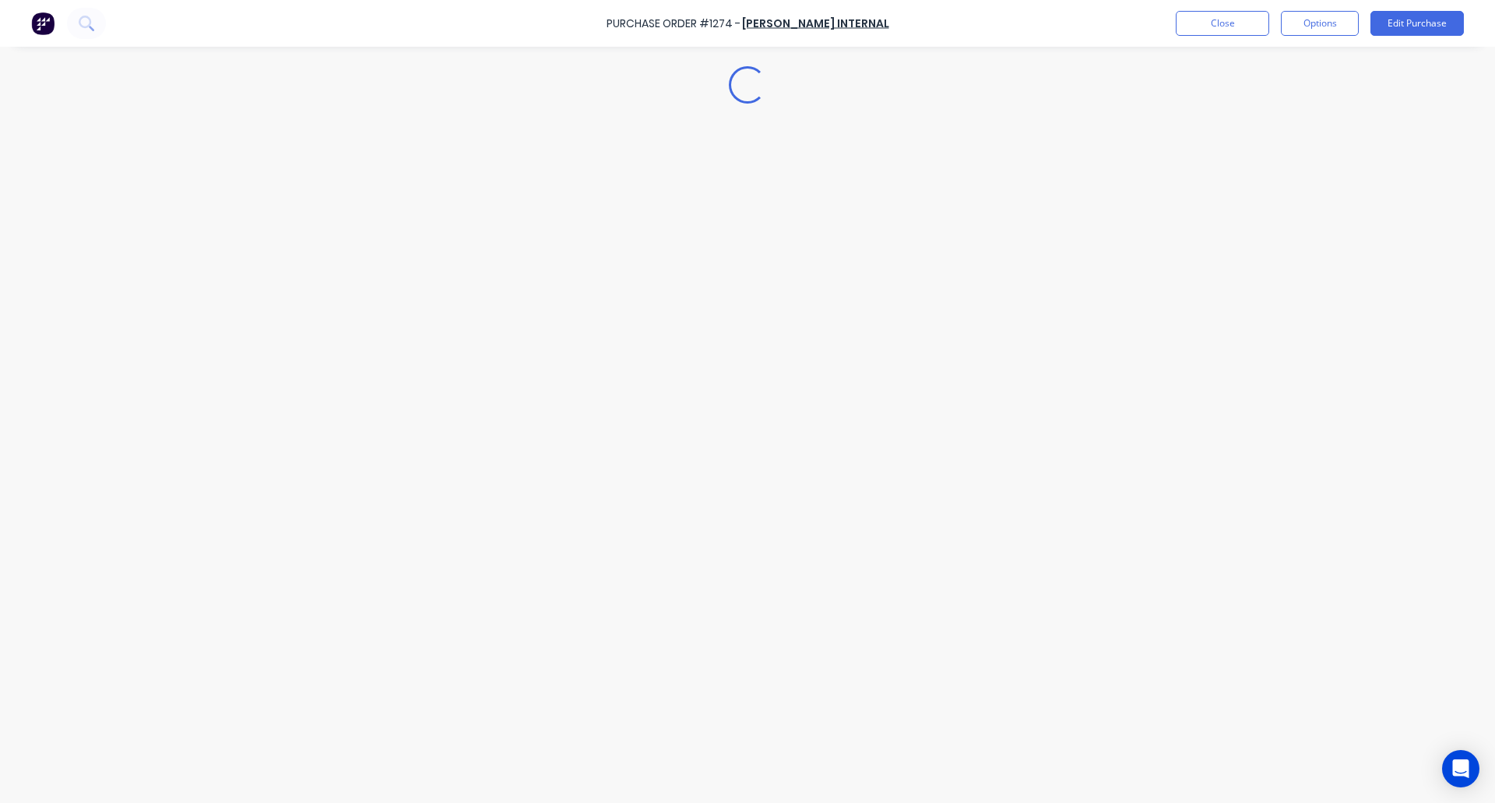
scroll to position [0, 0]
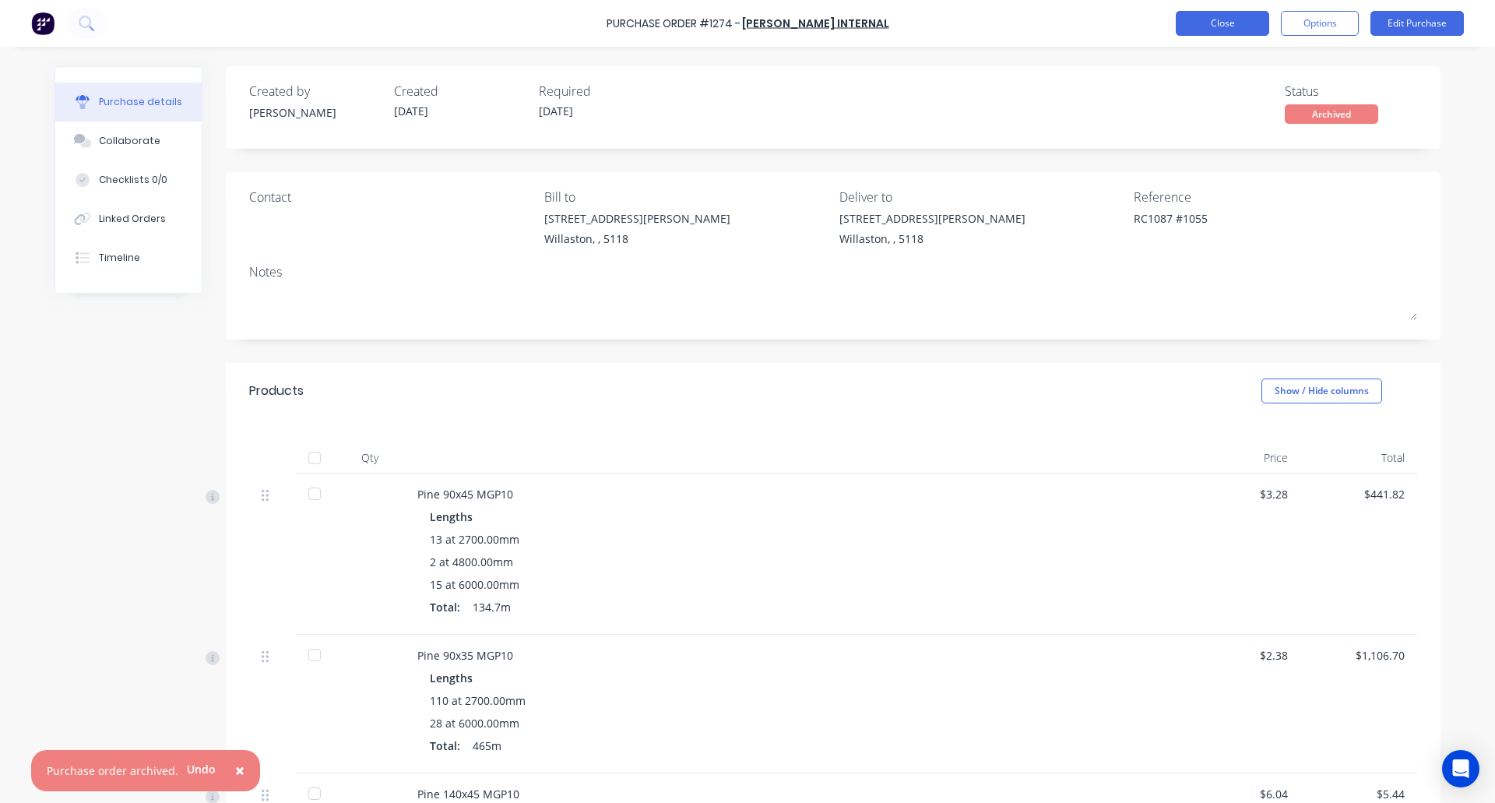
click at [1223, 19] on button "Close" at bounding box center [1222, 23] width 93 height 25
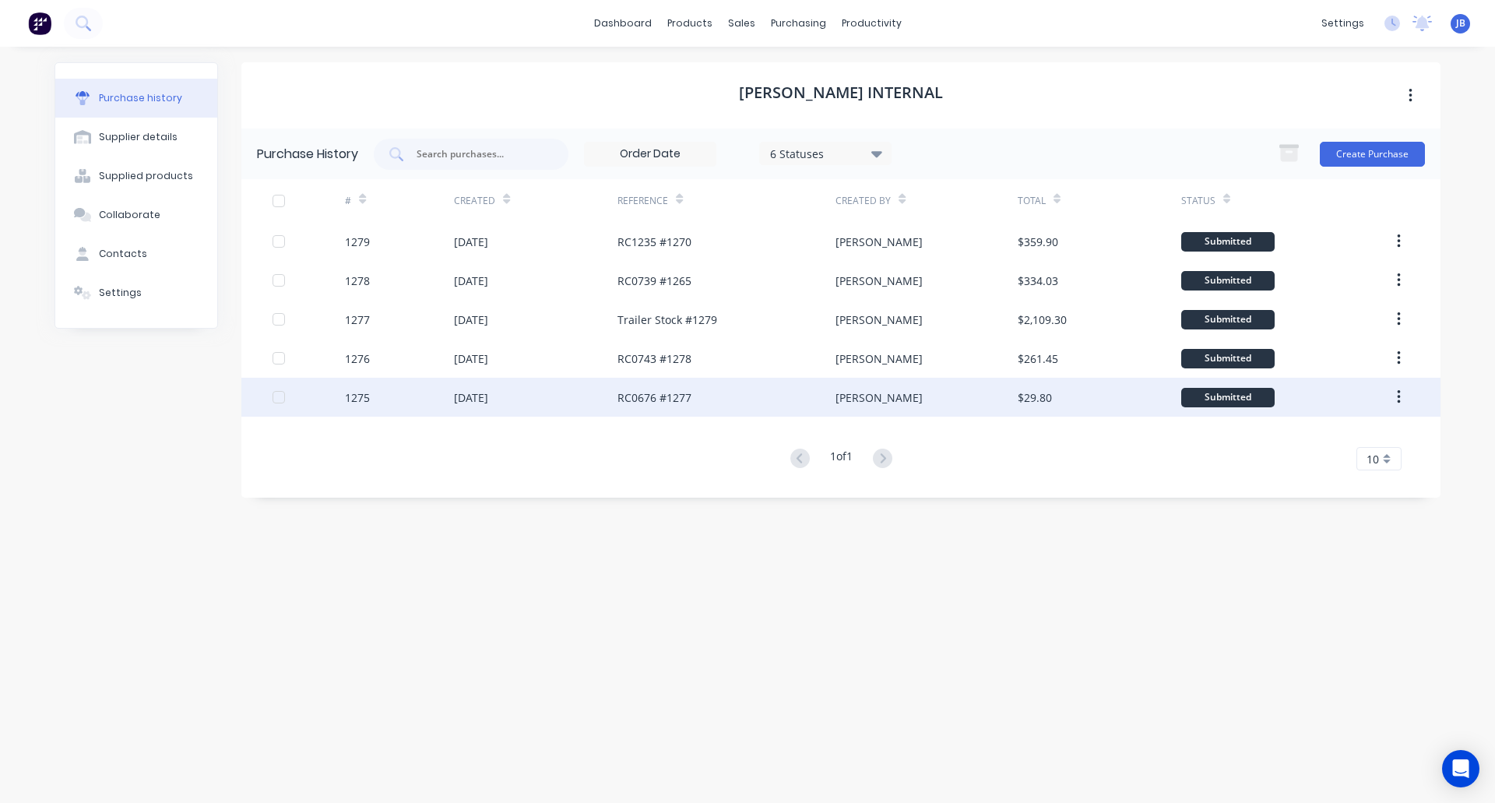
click at [712, 392] on div "RC0676 #1277" at bounding box center [726, 397] width 218 height 39
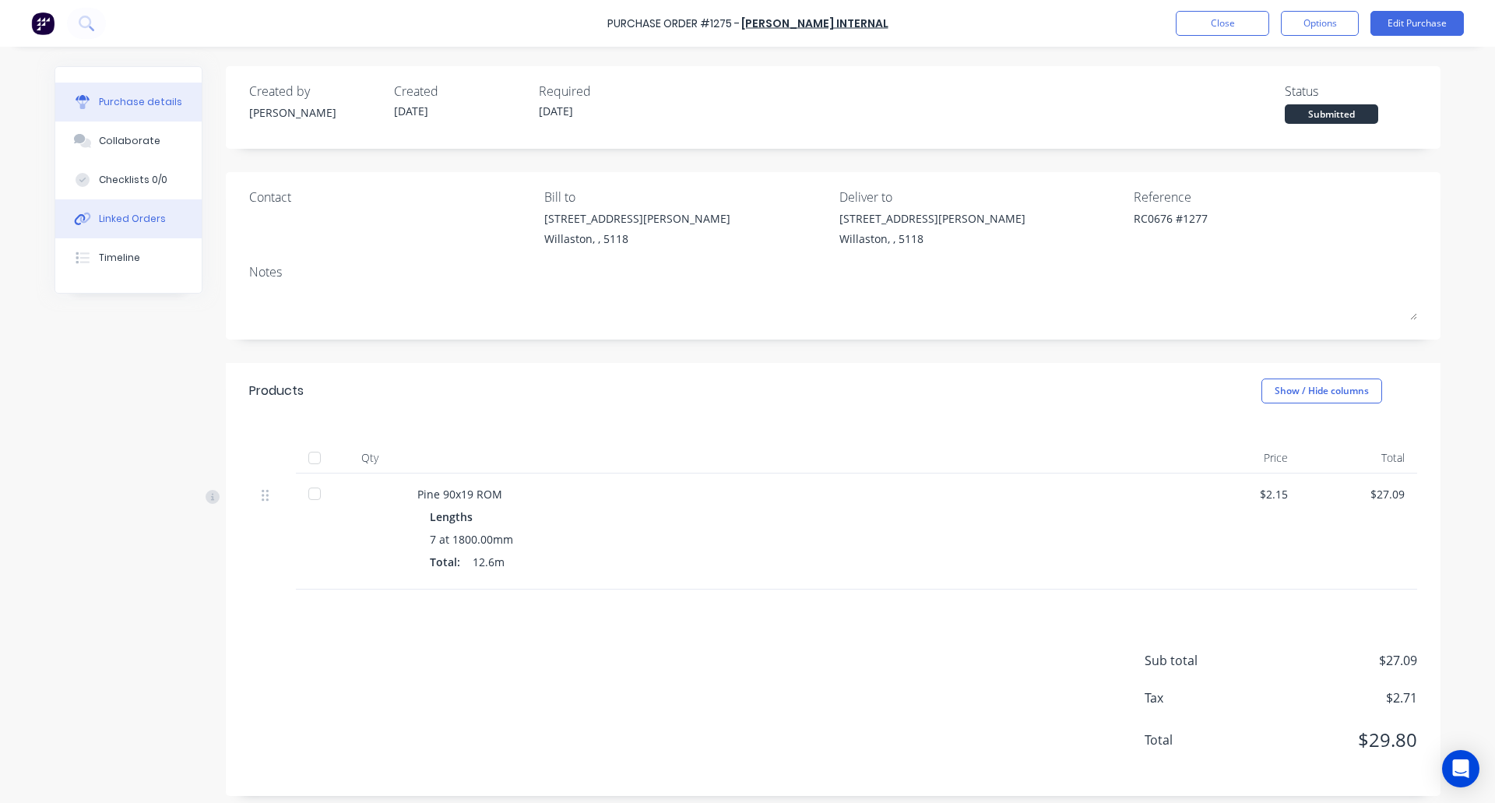
click at [137, 212] on div "Linked Orders" at bounding box center [132, 219] width 67 height 14
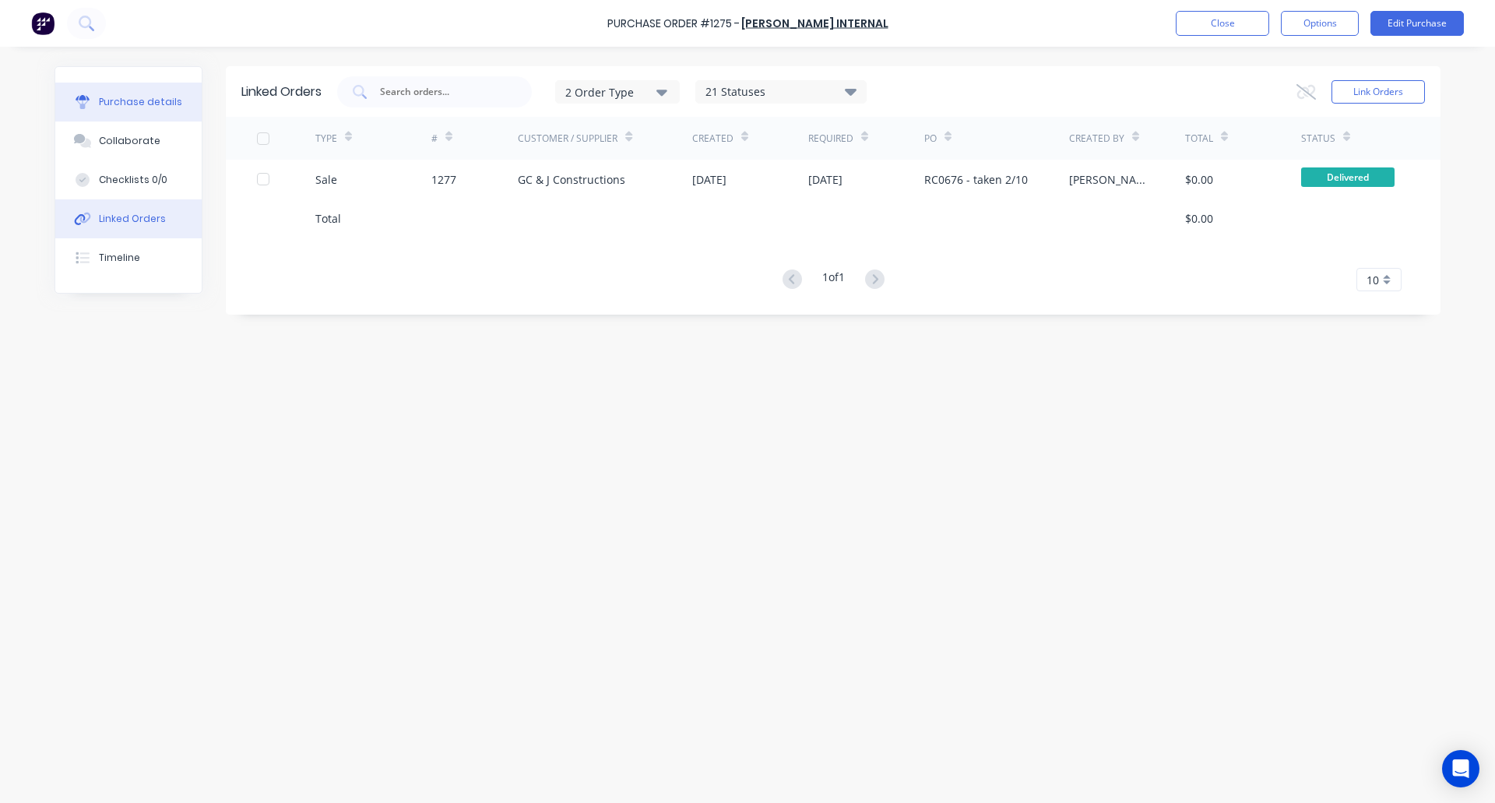
click at [130, 94] on button "Purchase details" at bounding box center [128, 102] width 146 height 39
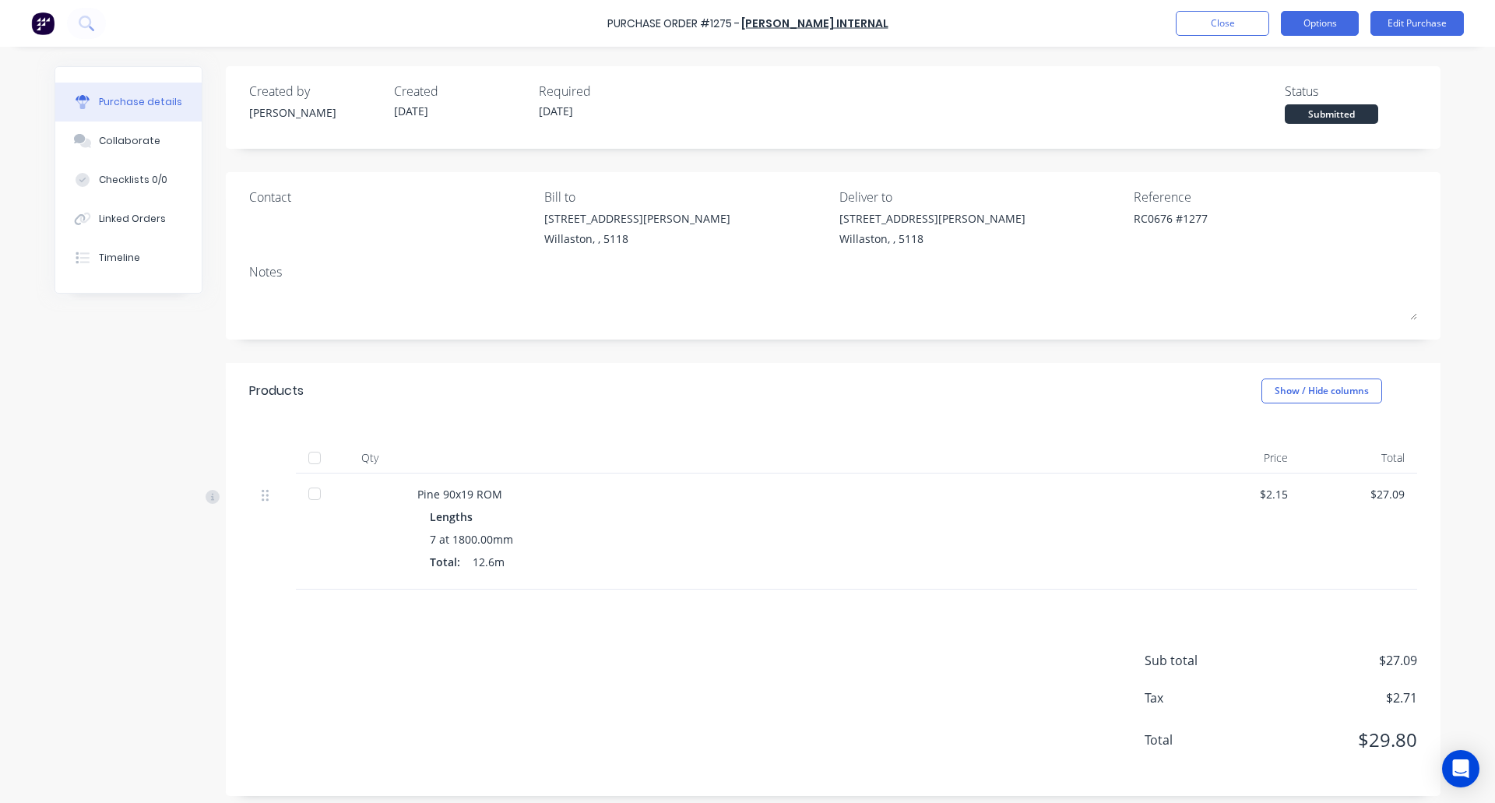
click at [1306, 30] on button "Options" at bounding box center [1320, 23] width 78 height 25
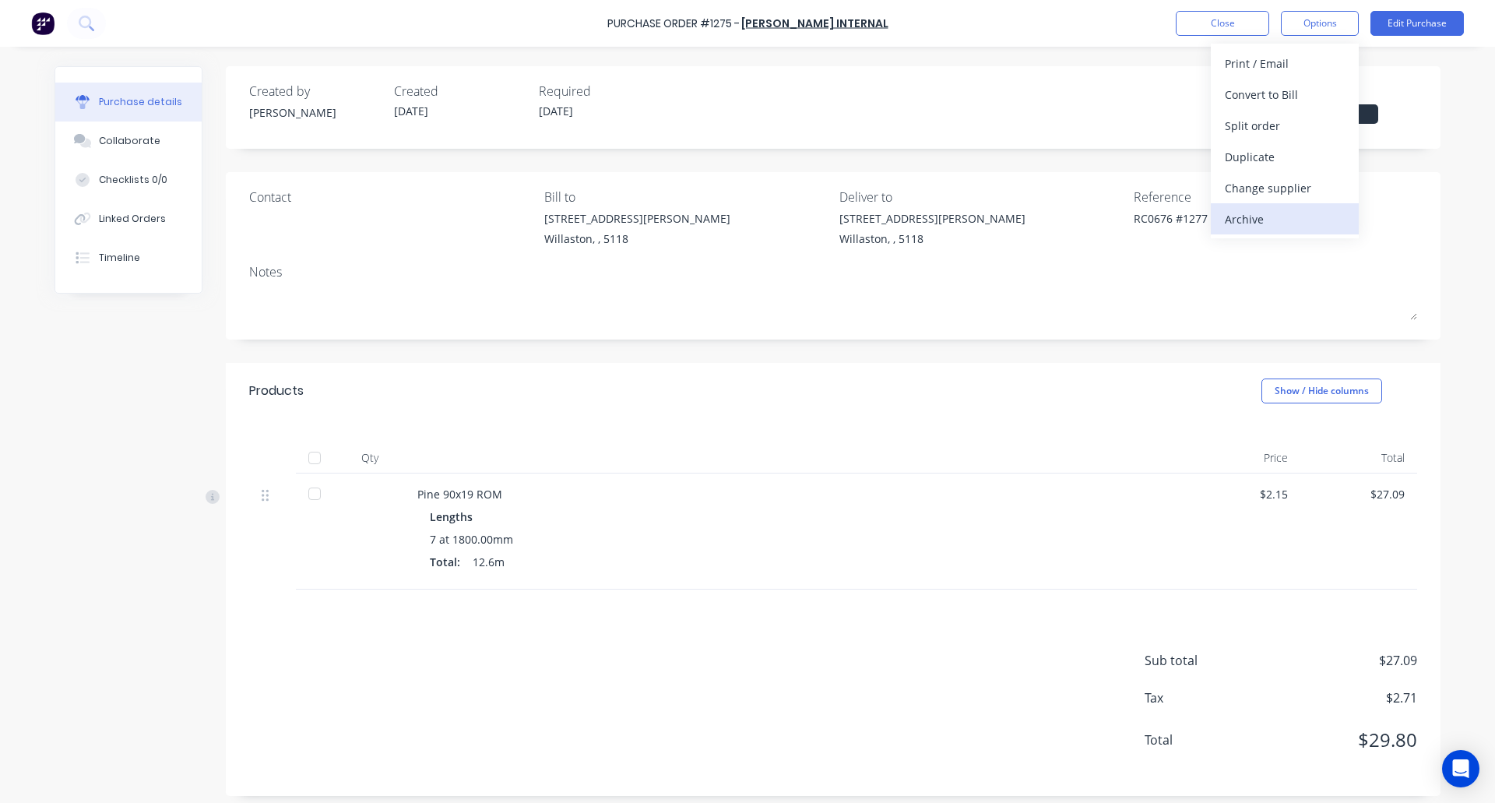
click at [1243, 216] on div "Archive" at bounding box center [1285, 219] width 120 height 23
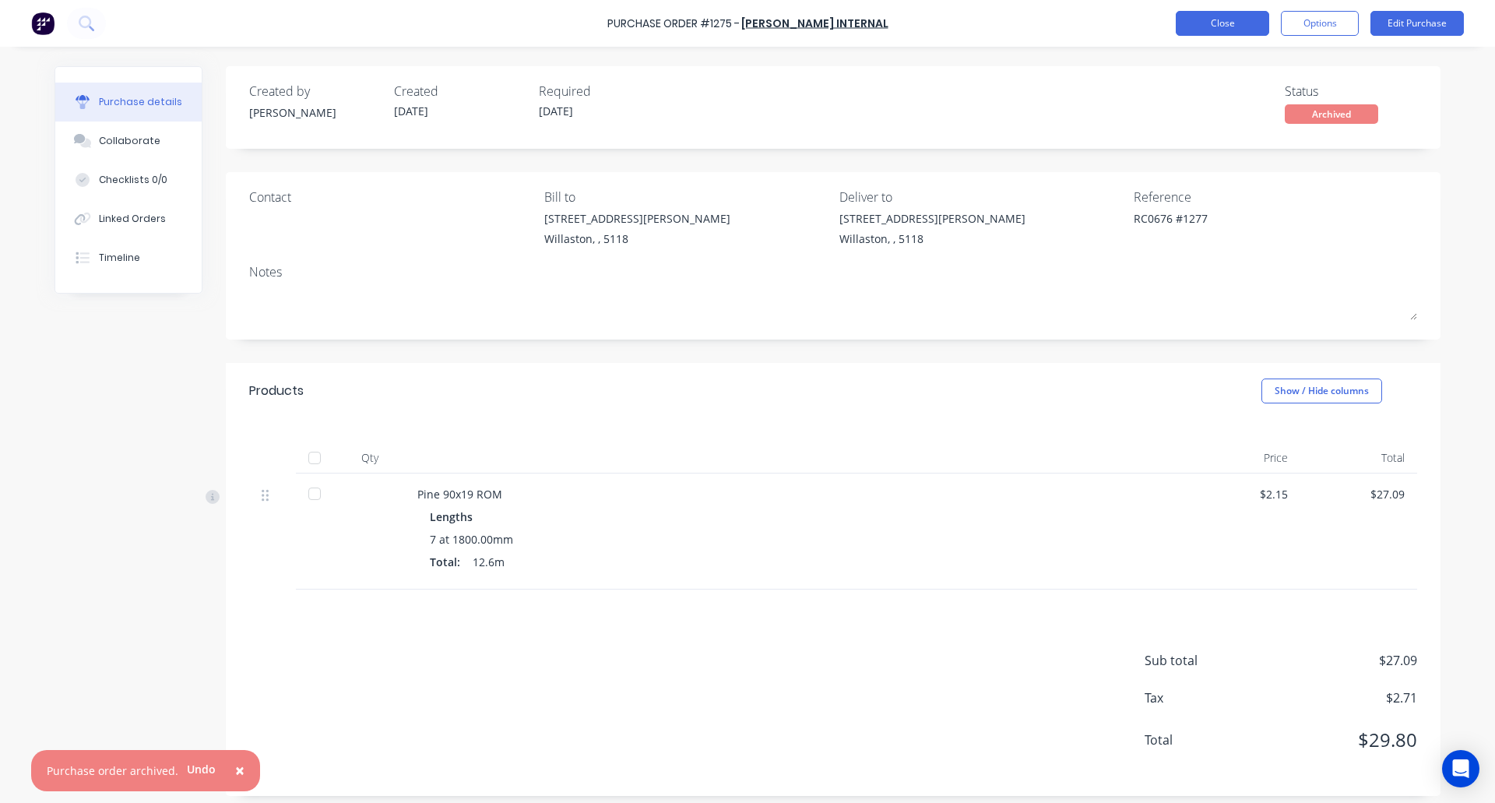
click at [1224, 18] on button "Close" at bounding box center [1222, 23] width 93 height 25
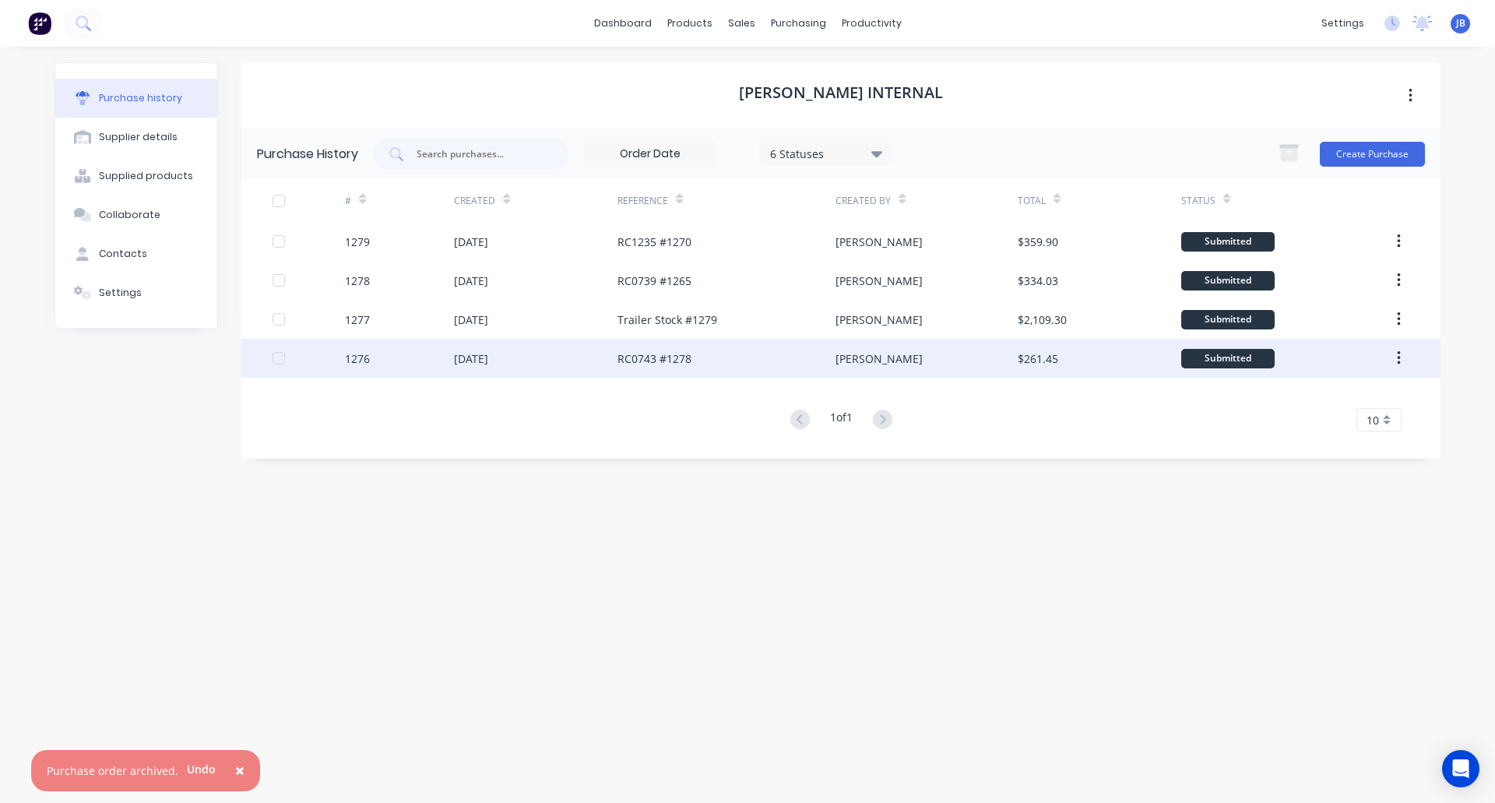
click at [707, 363] on div "RC0743 #1278" at bounding box center [726, 358] width 218 height 39
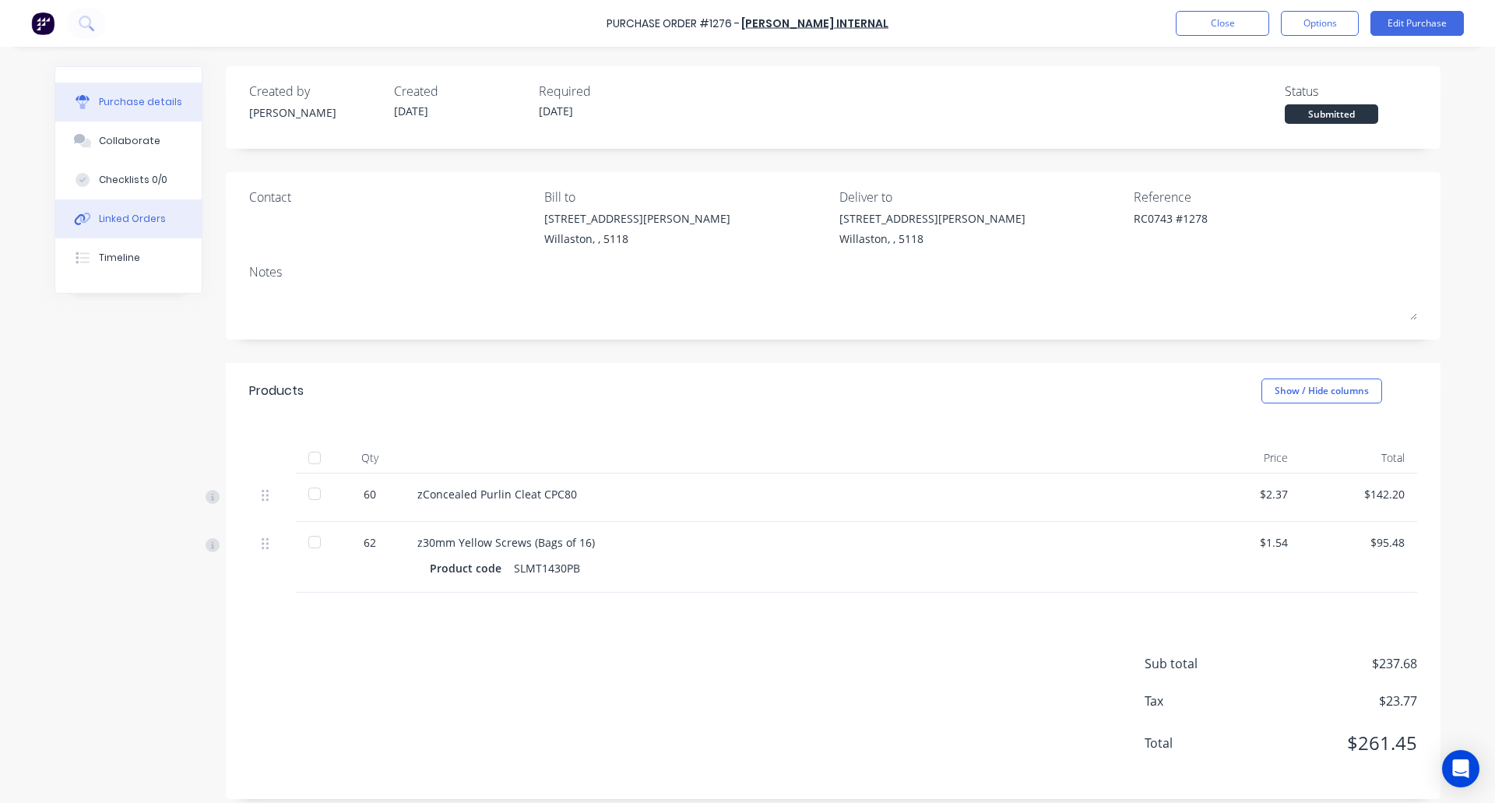
click at [136, 207] on button "Linked Orders" at bounding box center [128, 218] width 146 height 39
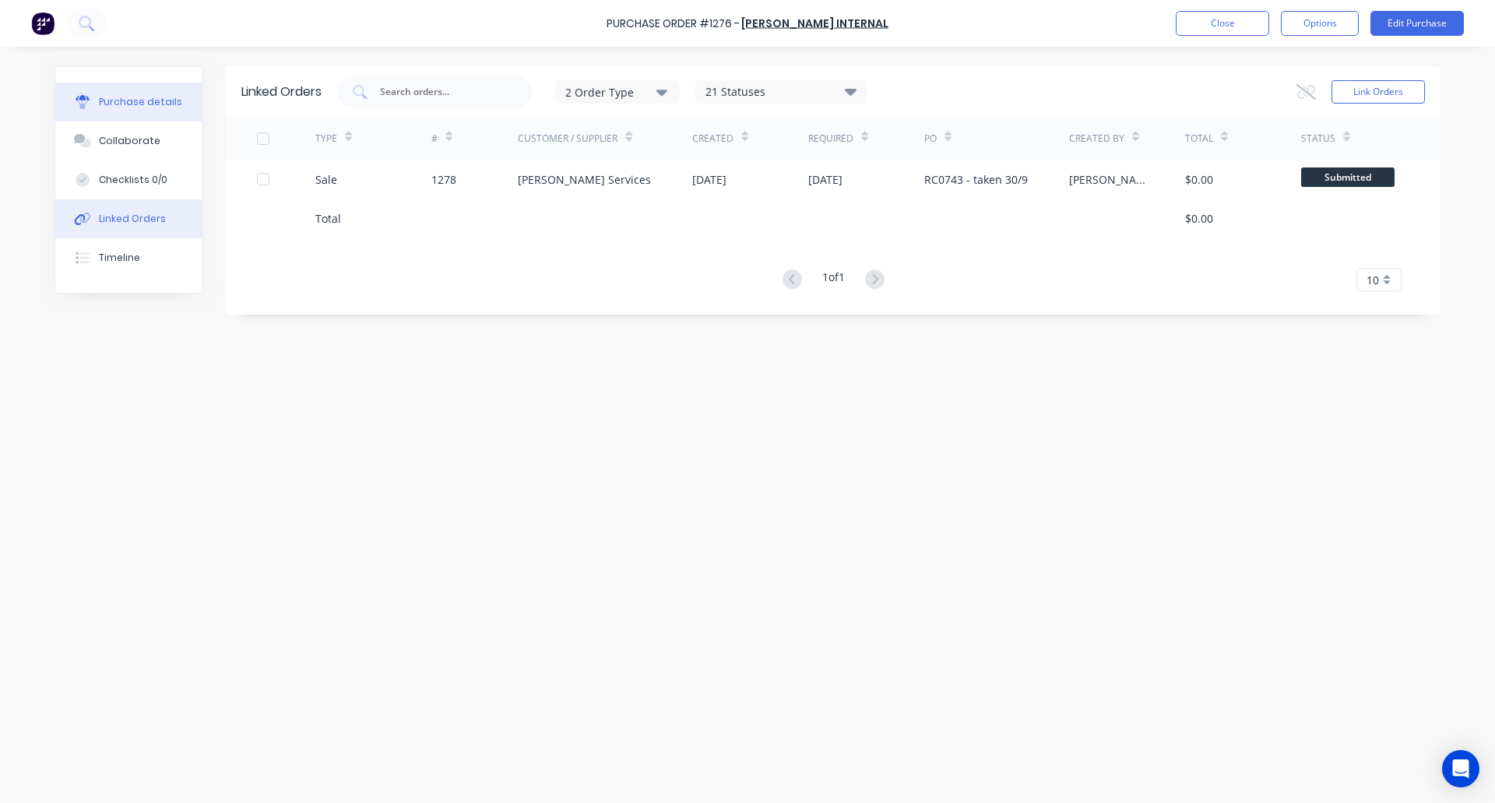
click at [105, 100] on div "Purchase details" at bounding box center [140, 102] width 83 height 14
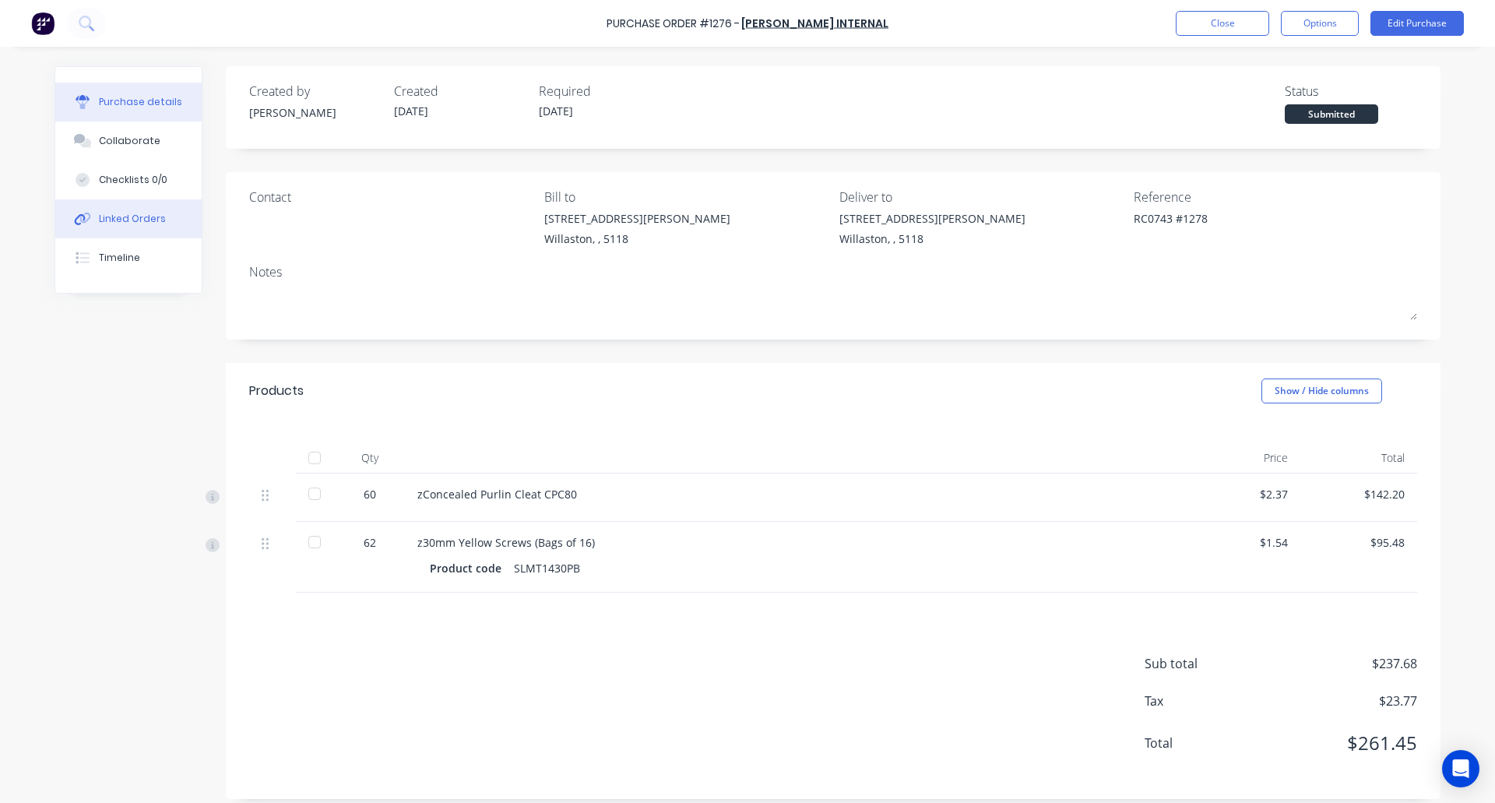
click at [109, 215] on div "Linked Orders" at bounding box center [132, 219] width 67 height 14
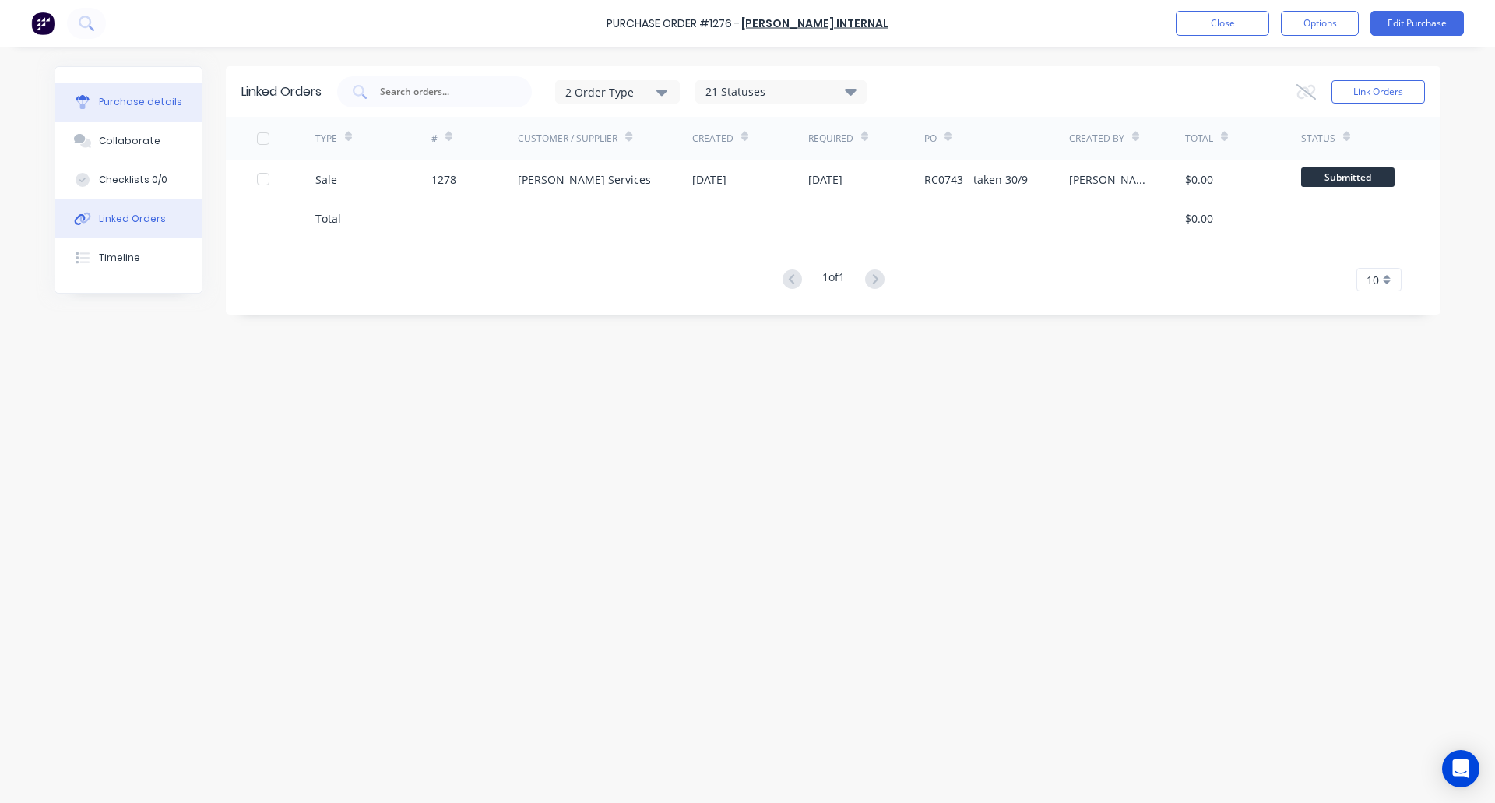
click at [140, 105] on div "Purchase details" at bounding box center [140, 102] width 83 height 14
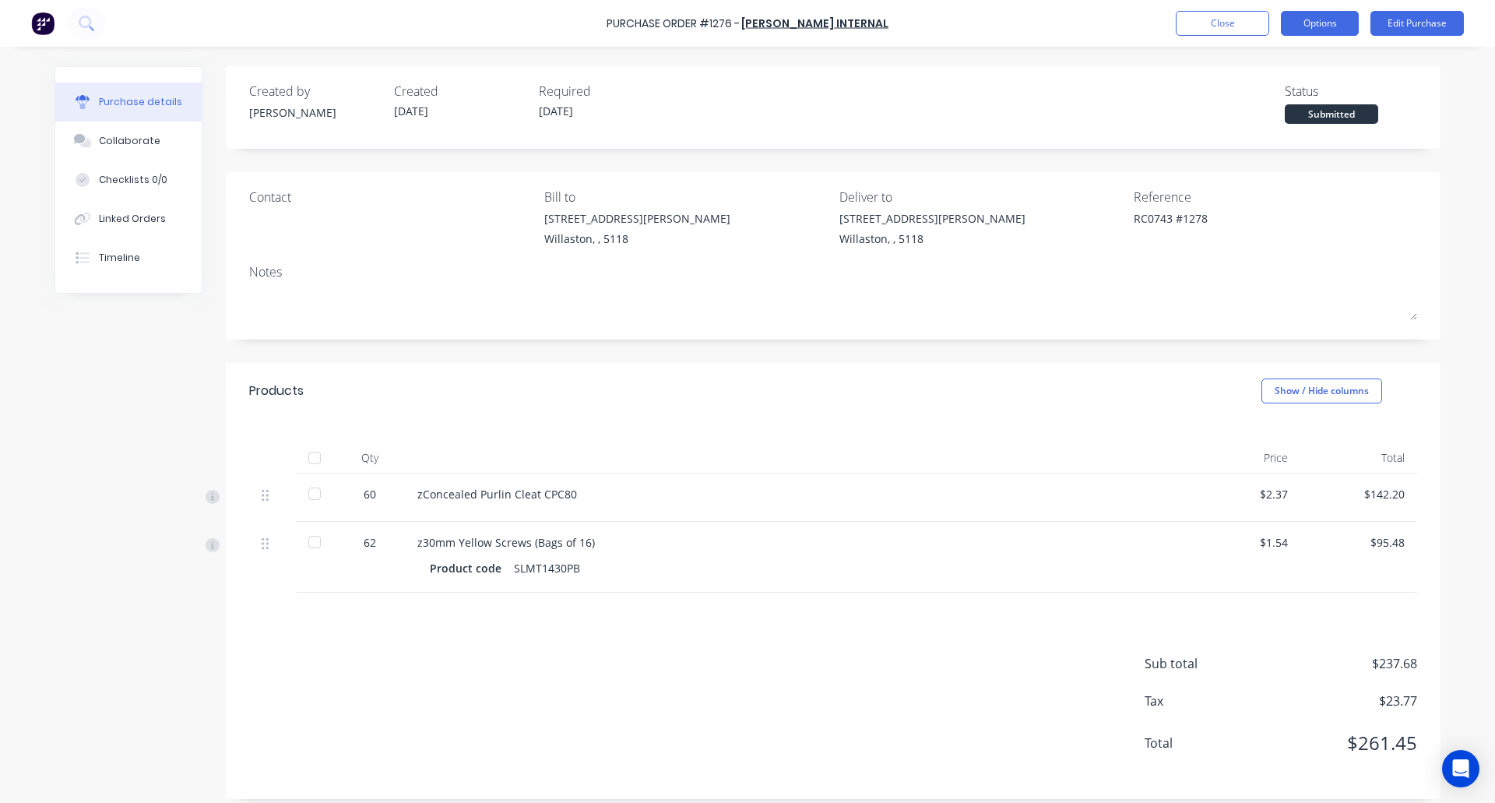
click at [1324, 25] on button "Options" at bounding box center [1320, 23] width 78 height 25
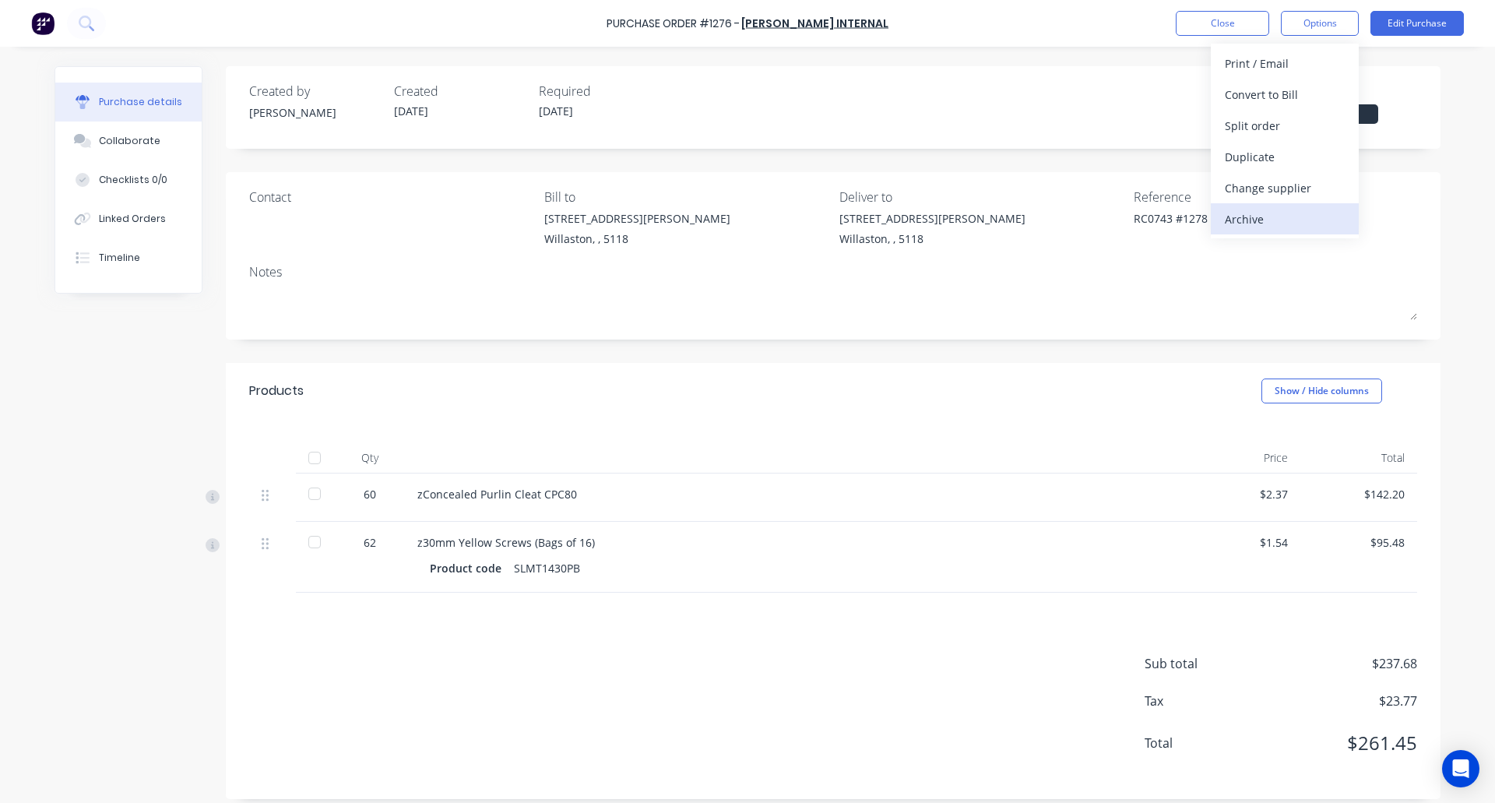
click at [1299, 211] on div "Archive" at bounding box center [1285, 219] width 120 height 23
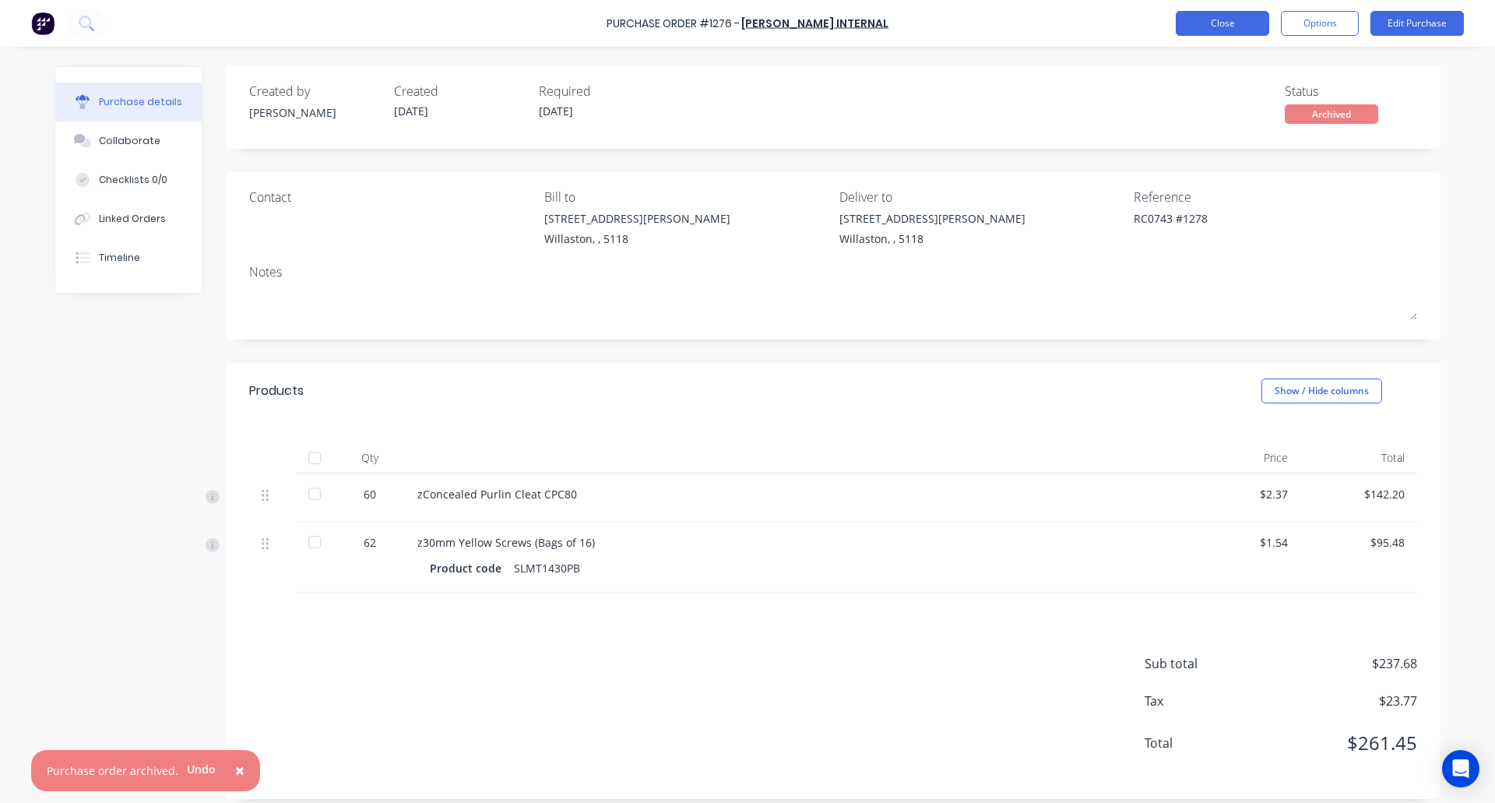
click at [1220, 23] on button "Close" at bounding box center [1222, 23] width 93 height 25
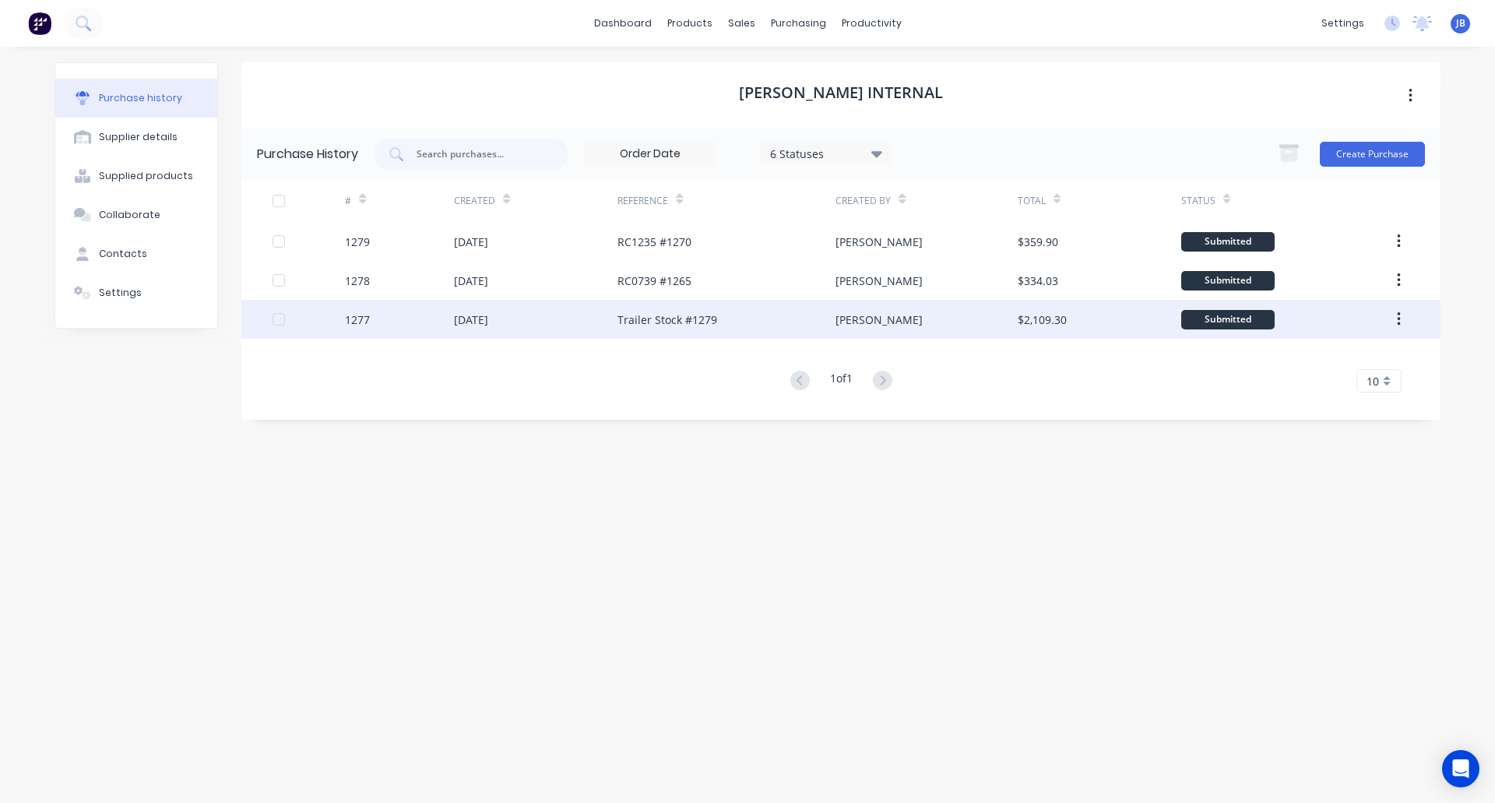
click at [539, 325] on div "[DATE]" at bounding box center [536, 319] width 164 height 39
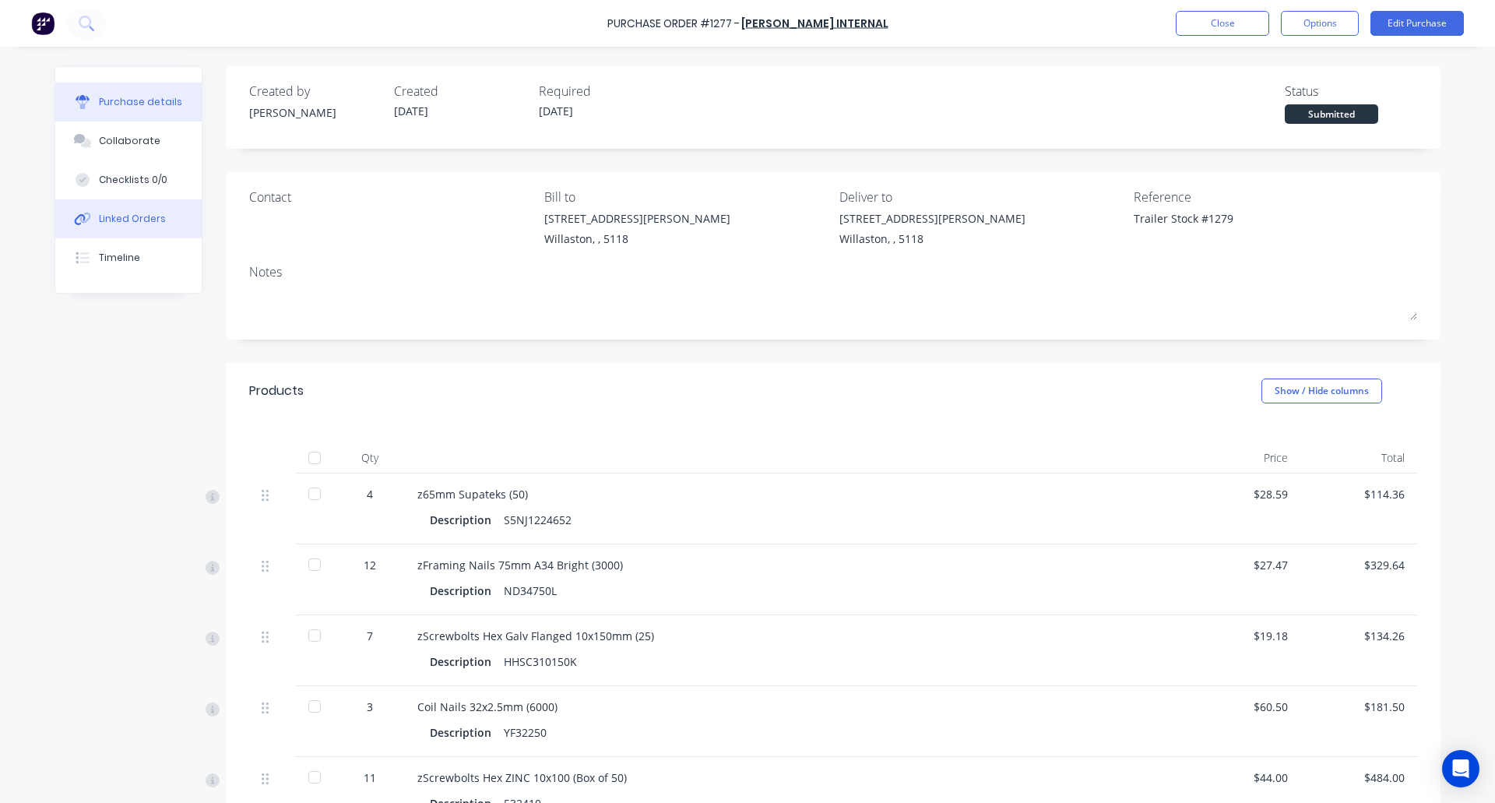
click at [152, 215] on div "Linked Orders" at bounding box center [132, 219] width 67 height 14
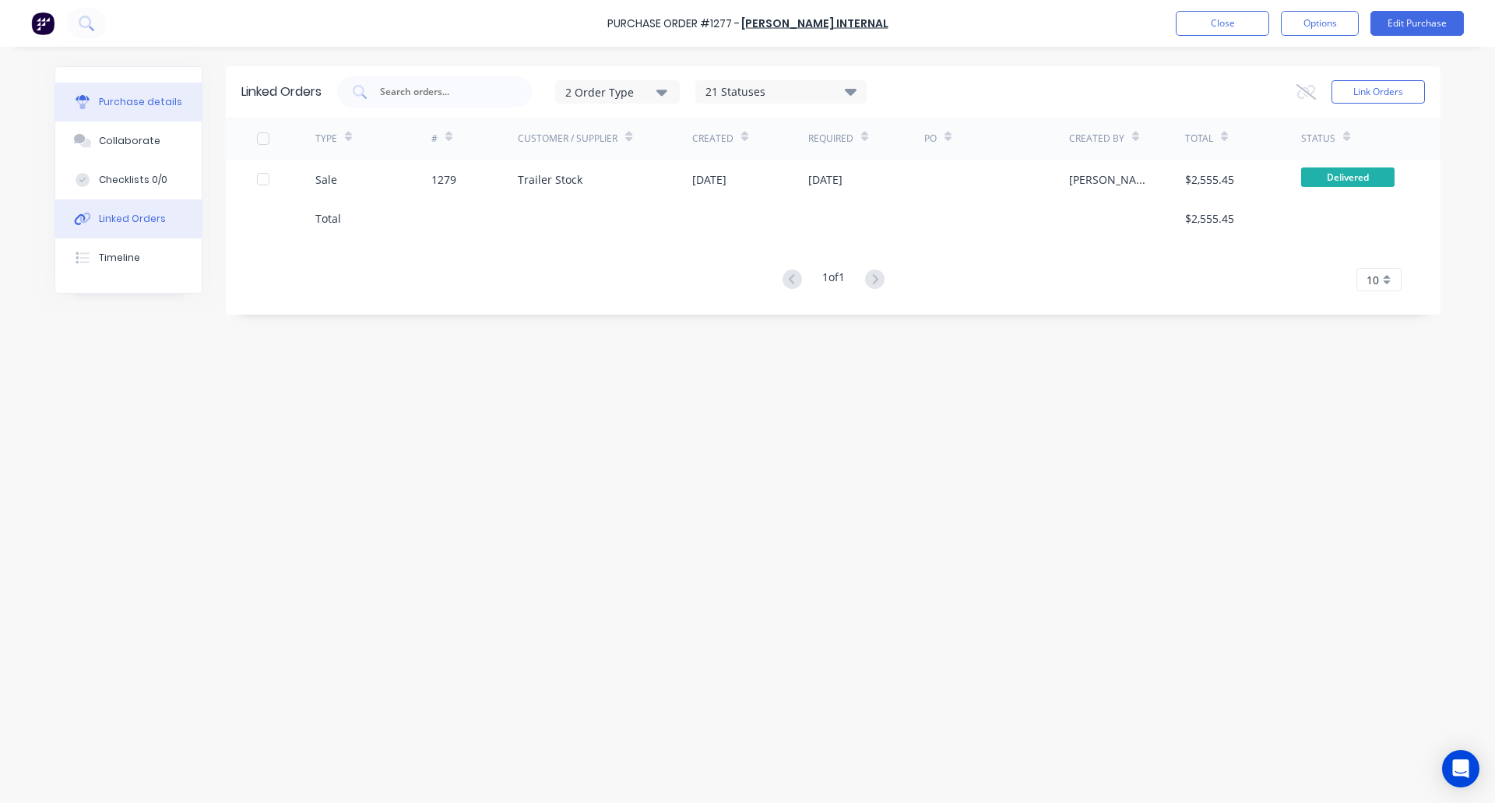
click at [153, 93] on button "Purchase details" at bounding box center [128, 102] width 146 height 39
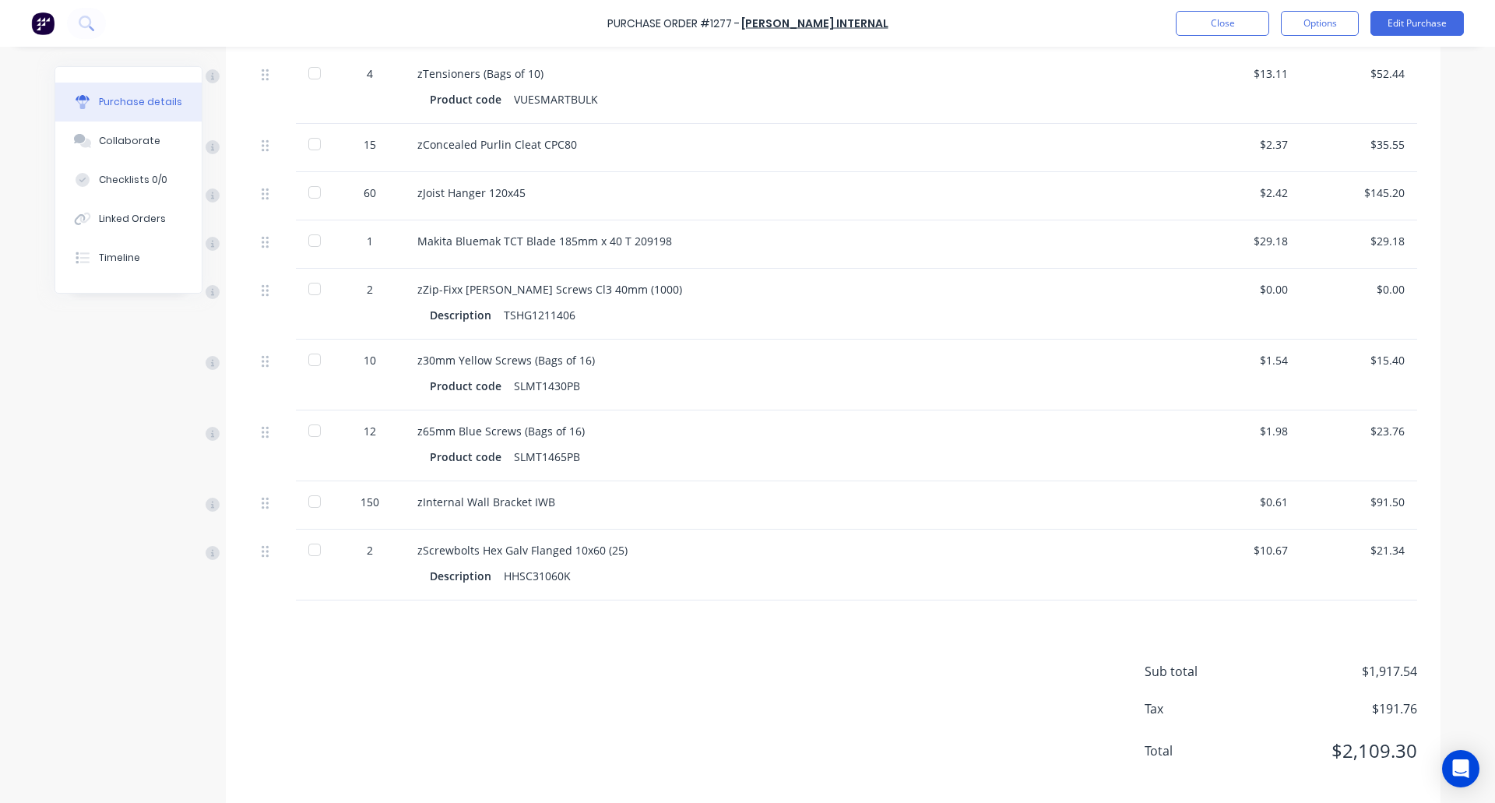
scroll to position [984, 0]
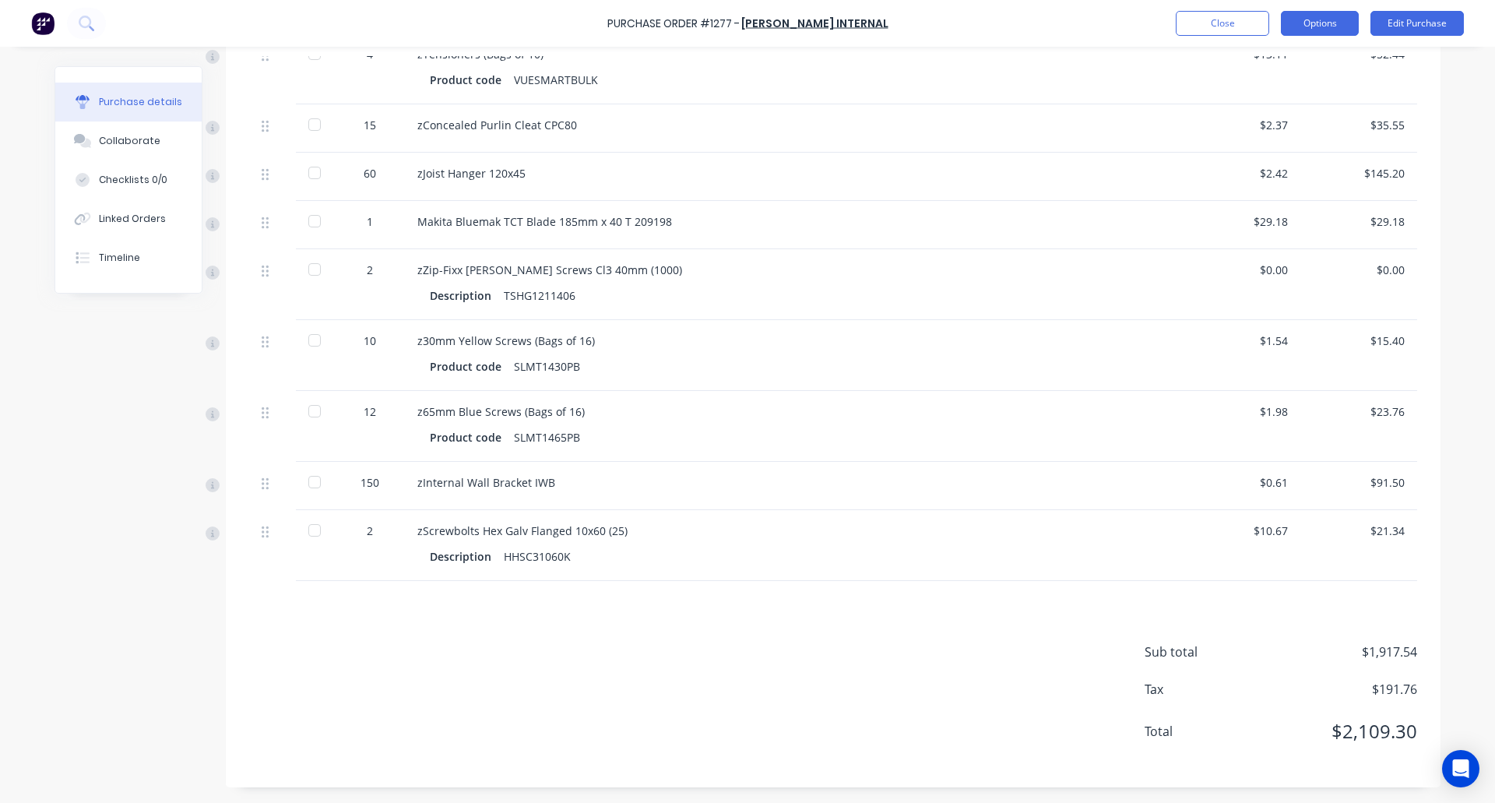
click at [1308, 30] on button "Options" at bounding box center [1320, 23] width 78 height 25
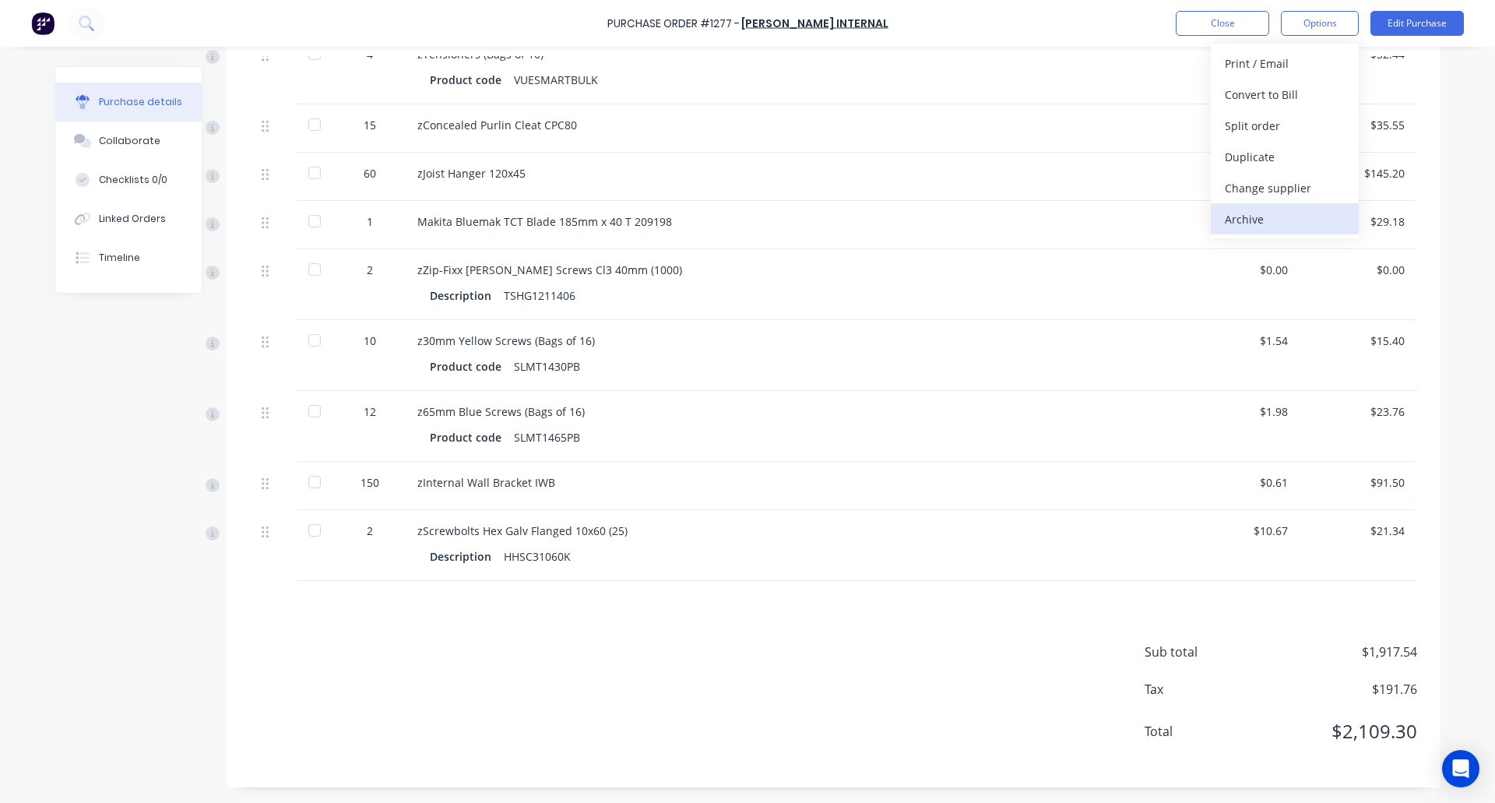
click at [1274, 208] on div "Archive" at bounding box center [1285, 219] width 120 height 23
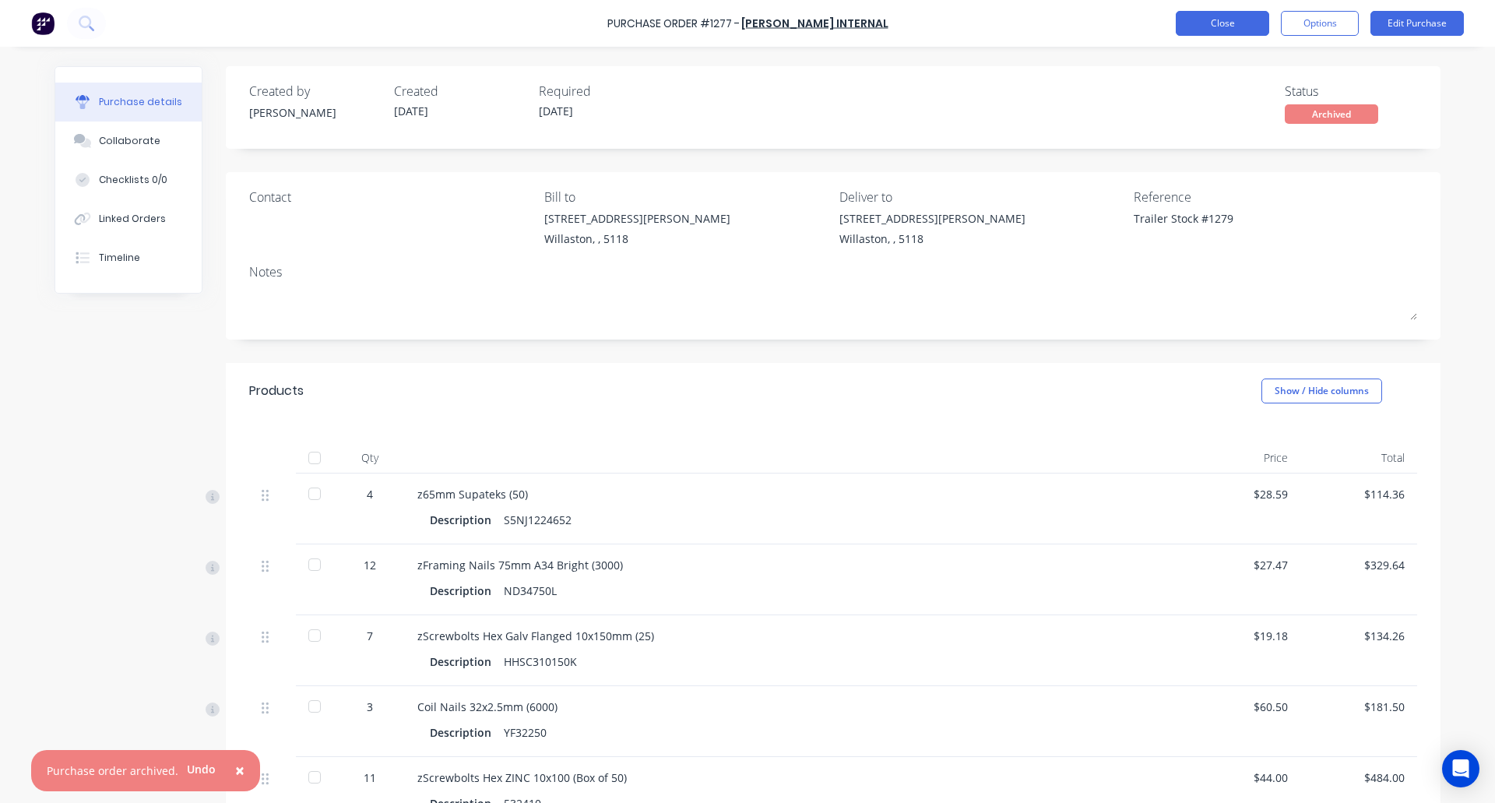
click at [1232, 19] on button "Close" at bounding box center [1222, 23] width 93 height 25
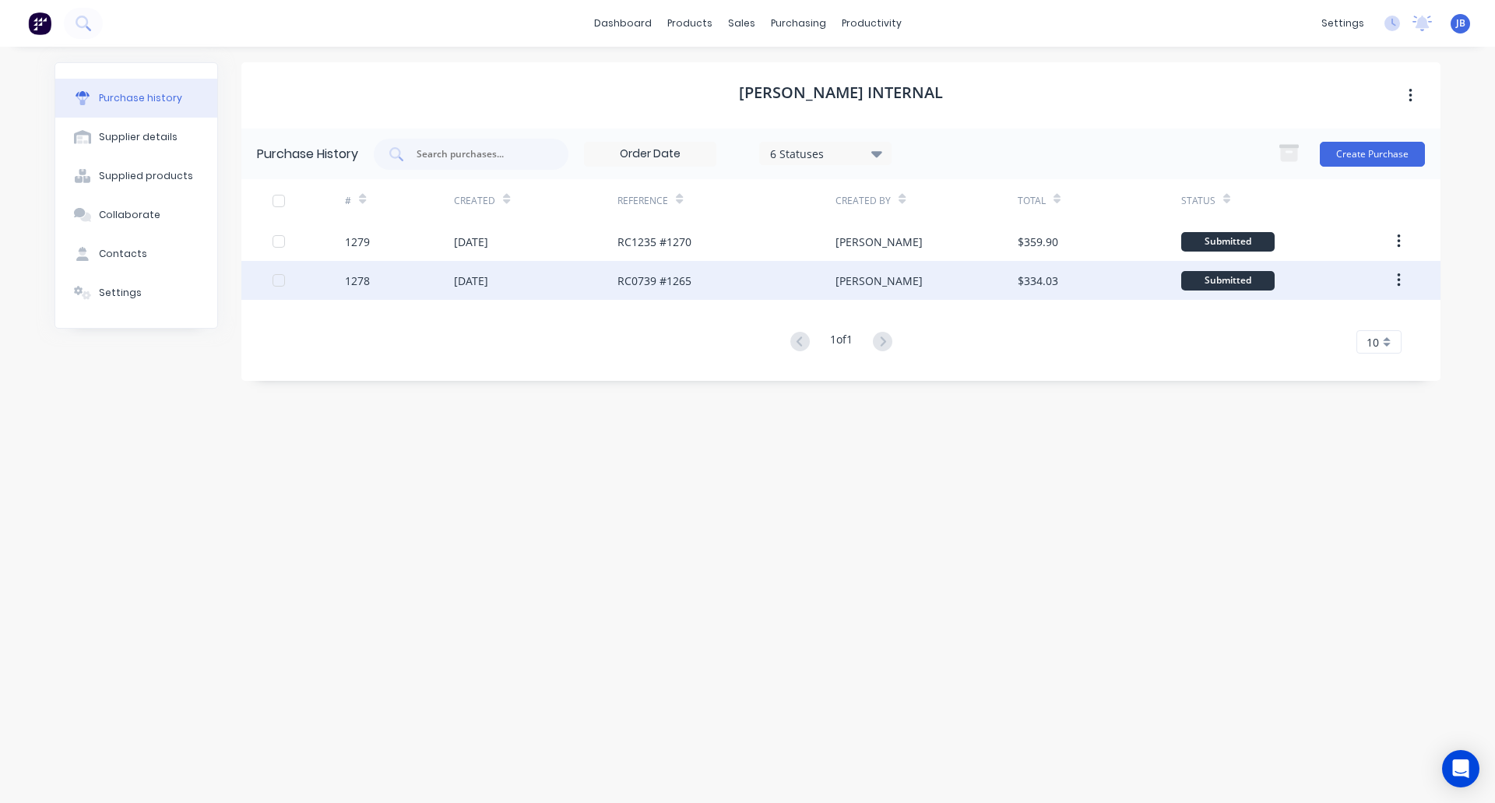
click at [610, 279] on div "[DATE]" at bounding box center [536, 280] width 164 height 39
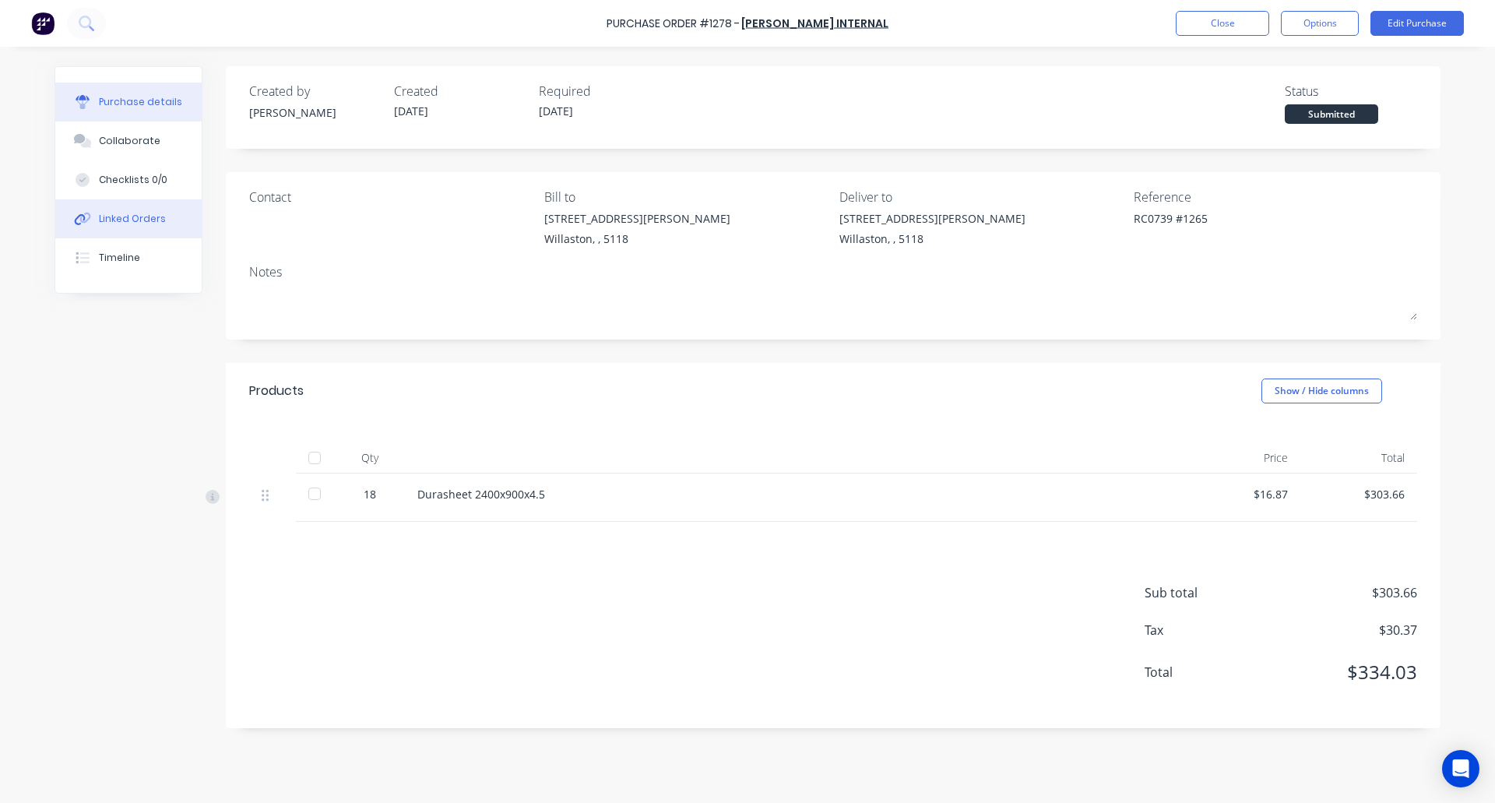
click at [154, 213] on div "Linked Orders" at bounding box center [132, 219] width 67 height 14
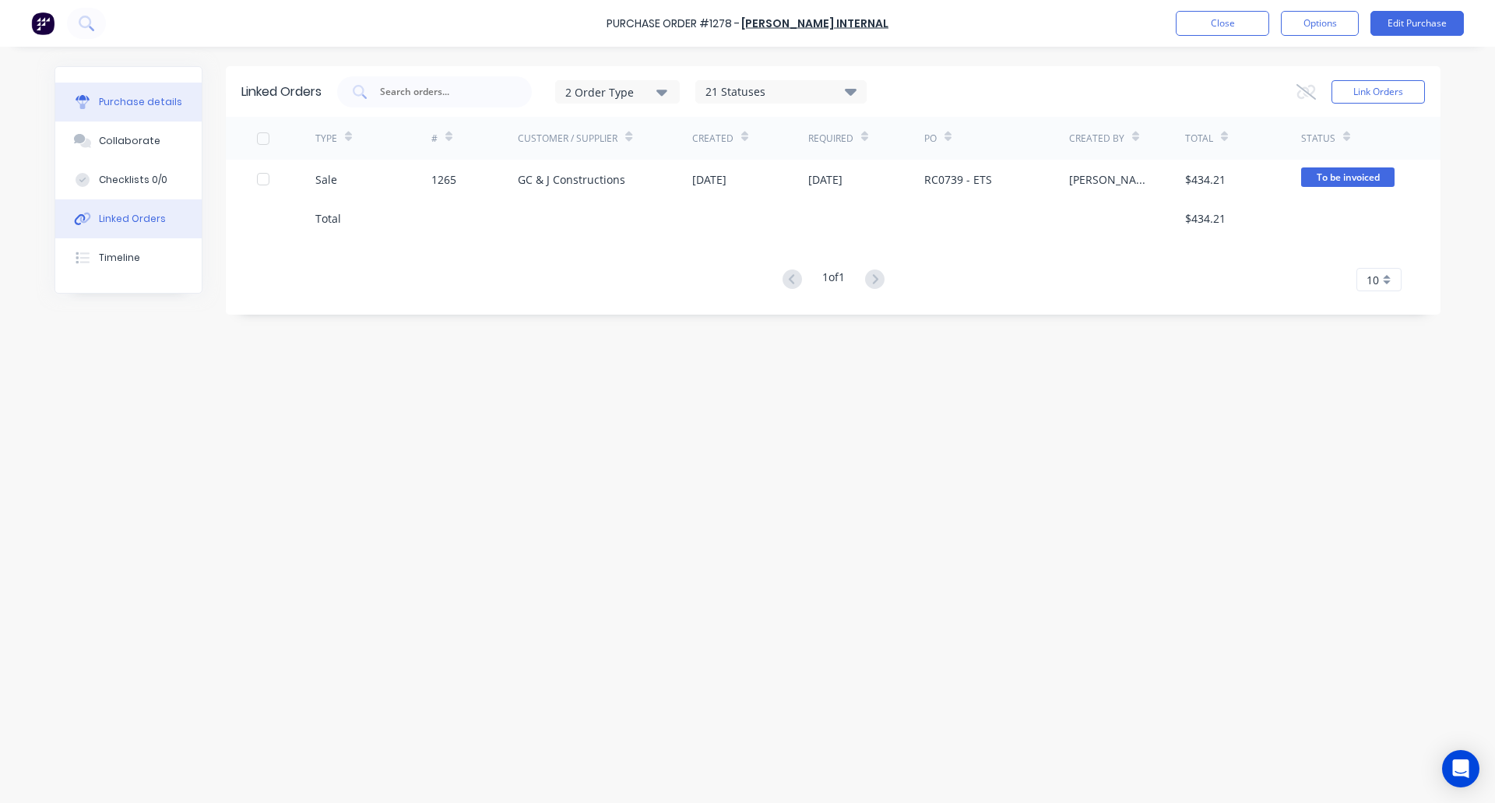
click at [153, 106] on div "Purchase details" at bounding box center [140, 102] width 83 height 14
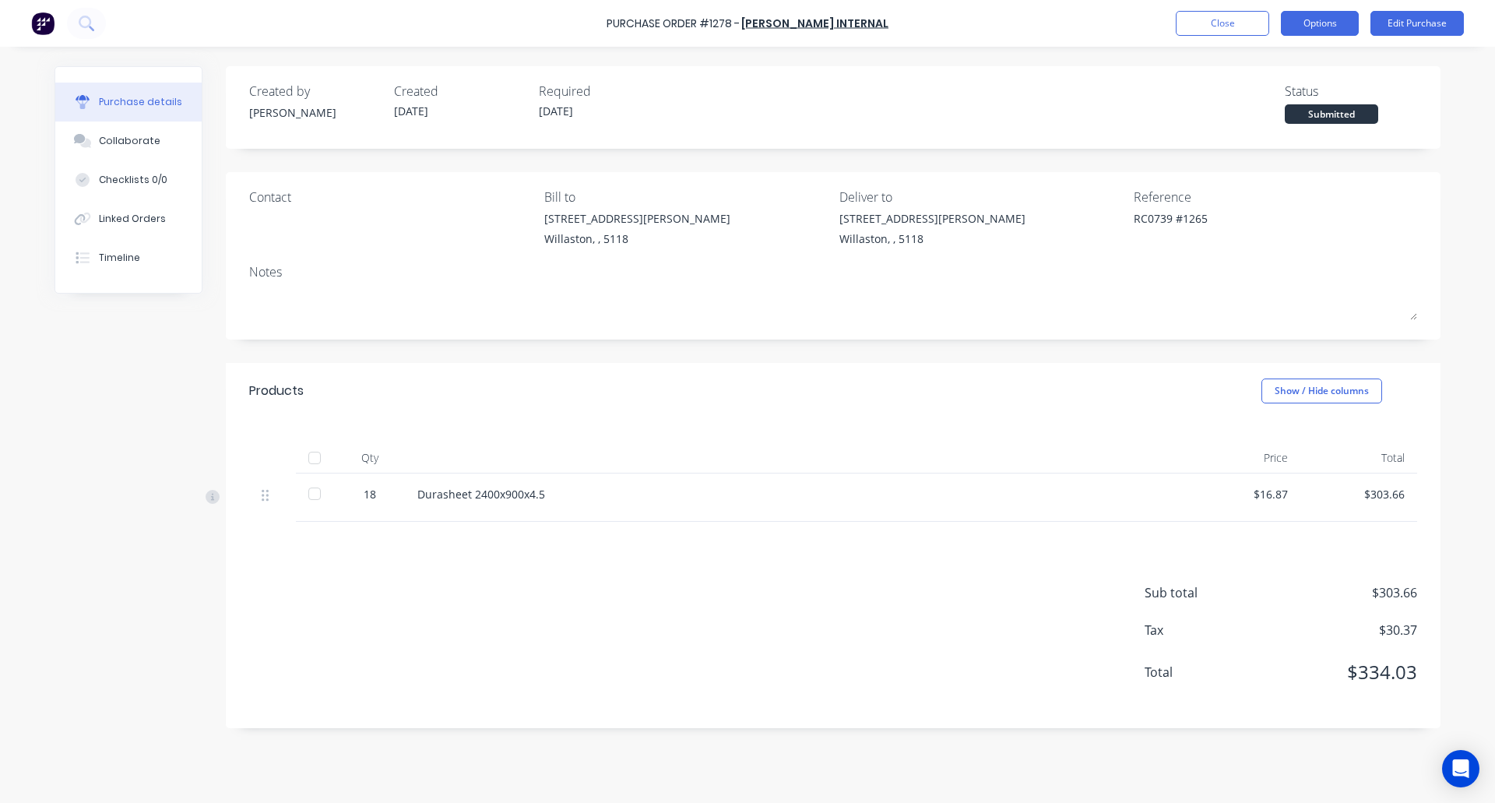
click at [1313, 22] on button "Options" at bounding box center [1320, 23] width 78 height 25
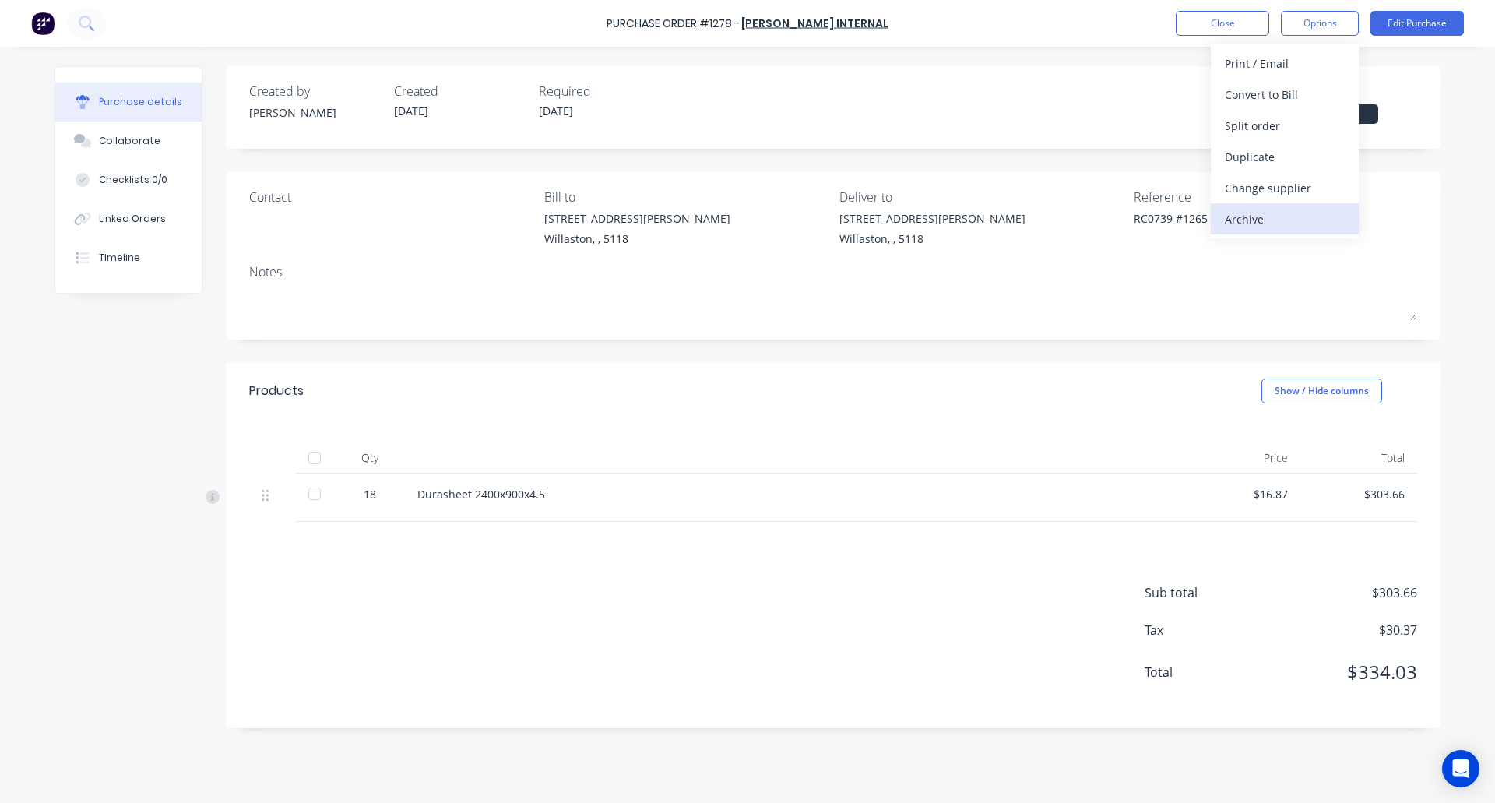
click at [1296, 221] on div "Archive" at bounding box center [1285, 219] width 120 height 23
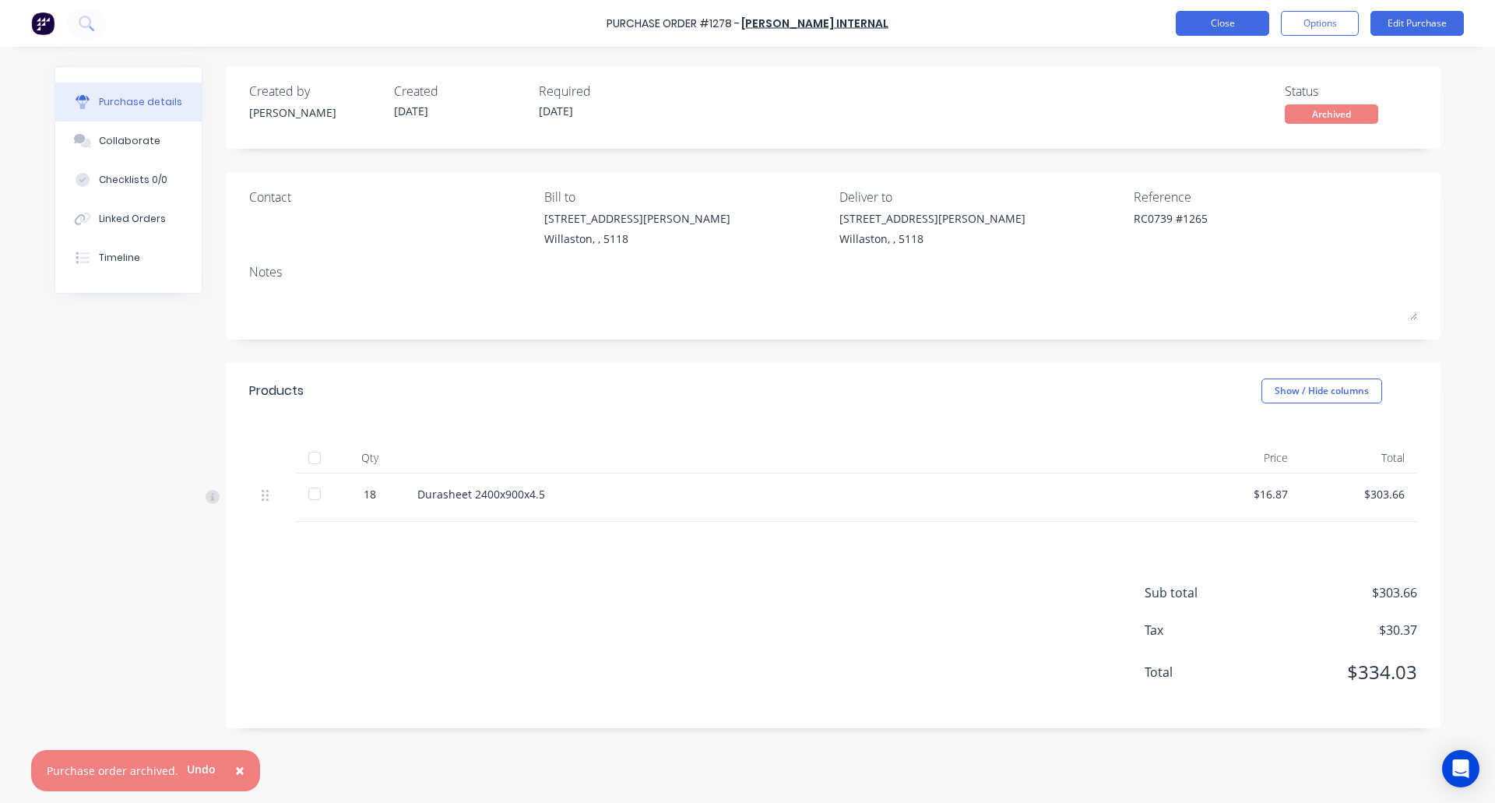
click at [1218, 23] on button "Close" at bounding box center [1222, 23] width 93 height 25
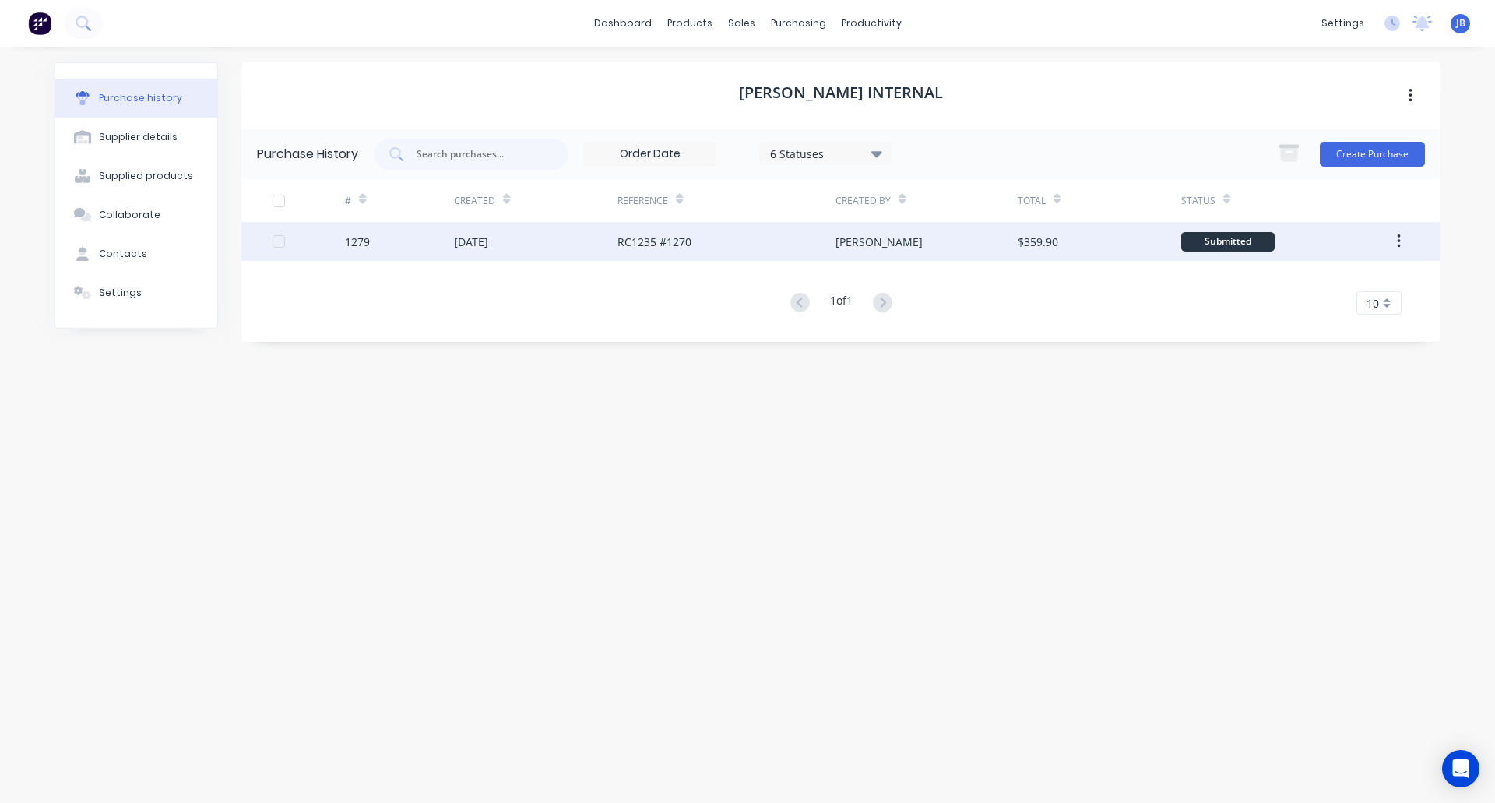
click at [561, 240] on div "[DATE]" at bounding box center [536, 241] width 164 height 39
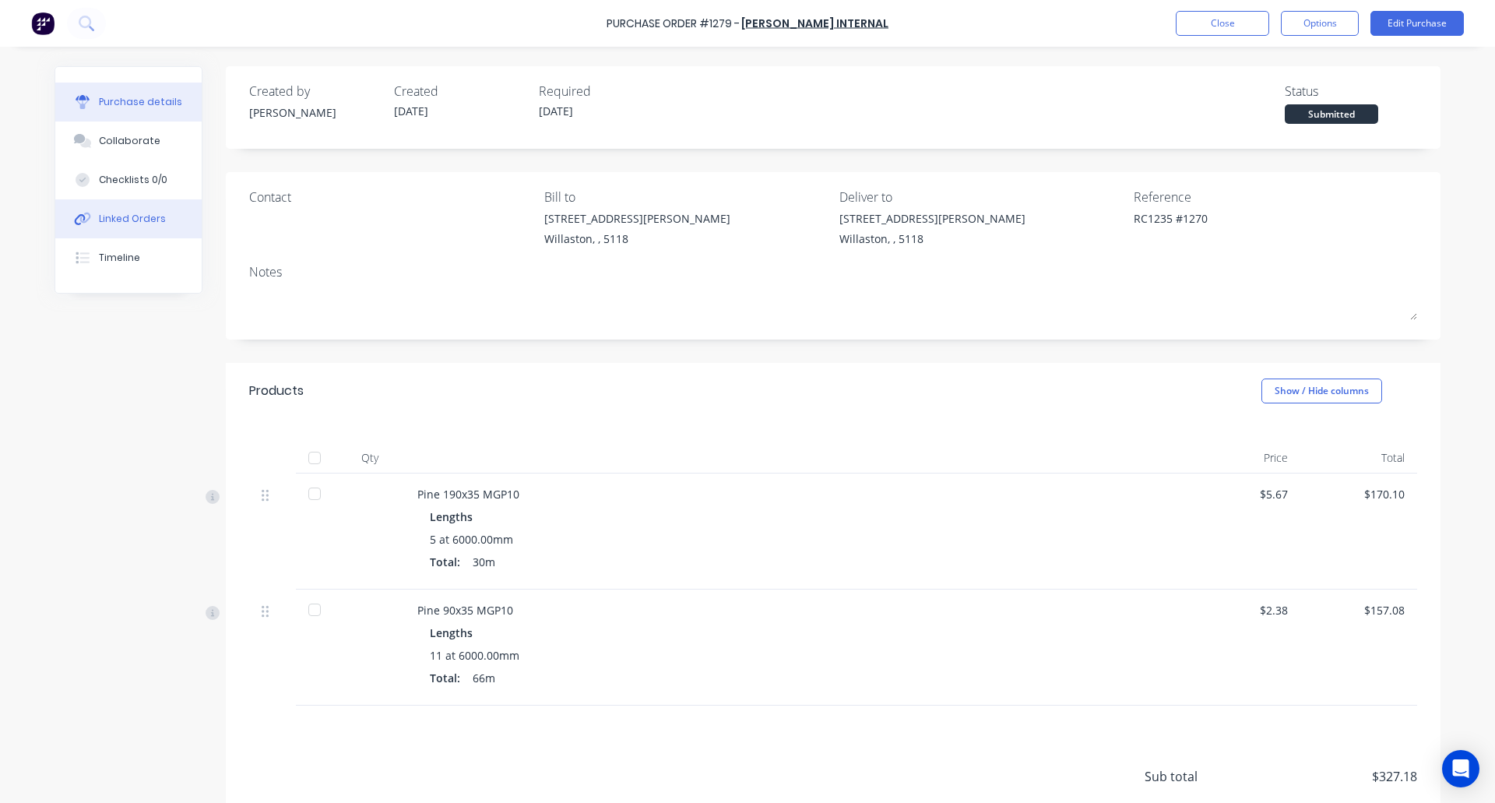
click at [135, 217] on div "Linked Orders" at bounding box center [132, 219] width 67 height 14
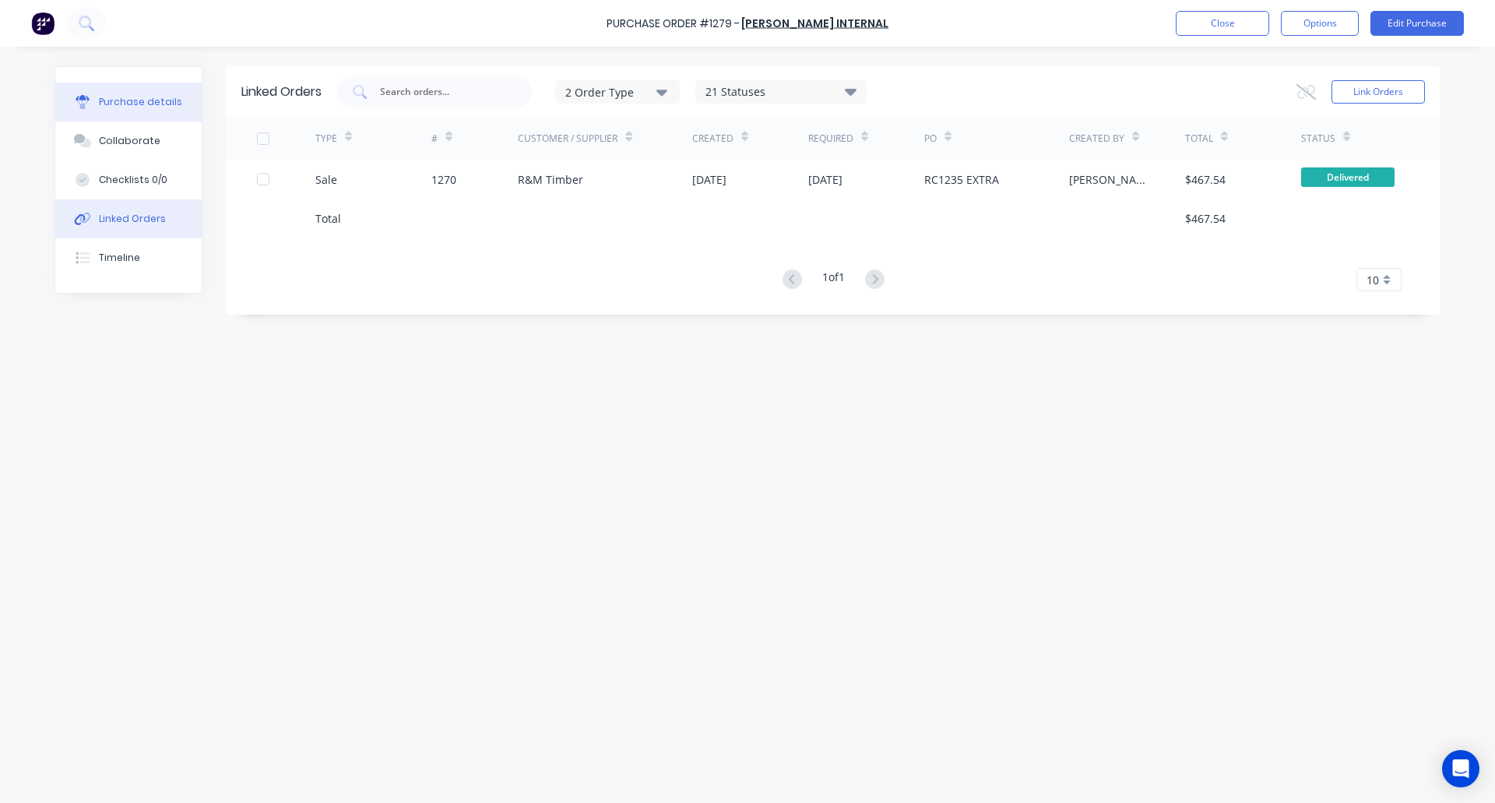
click at [140, 101] on div "Purchase details" at bounding box center [140, 102] width 83 height 14
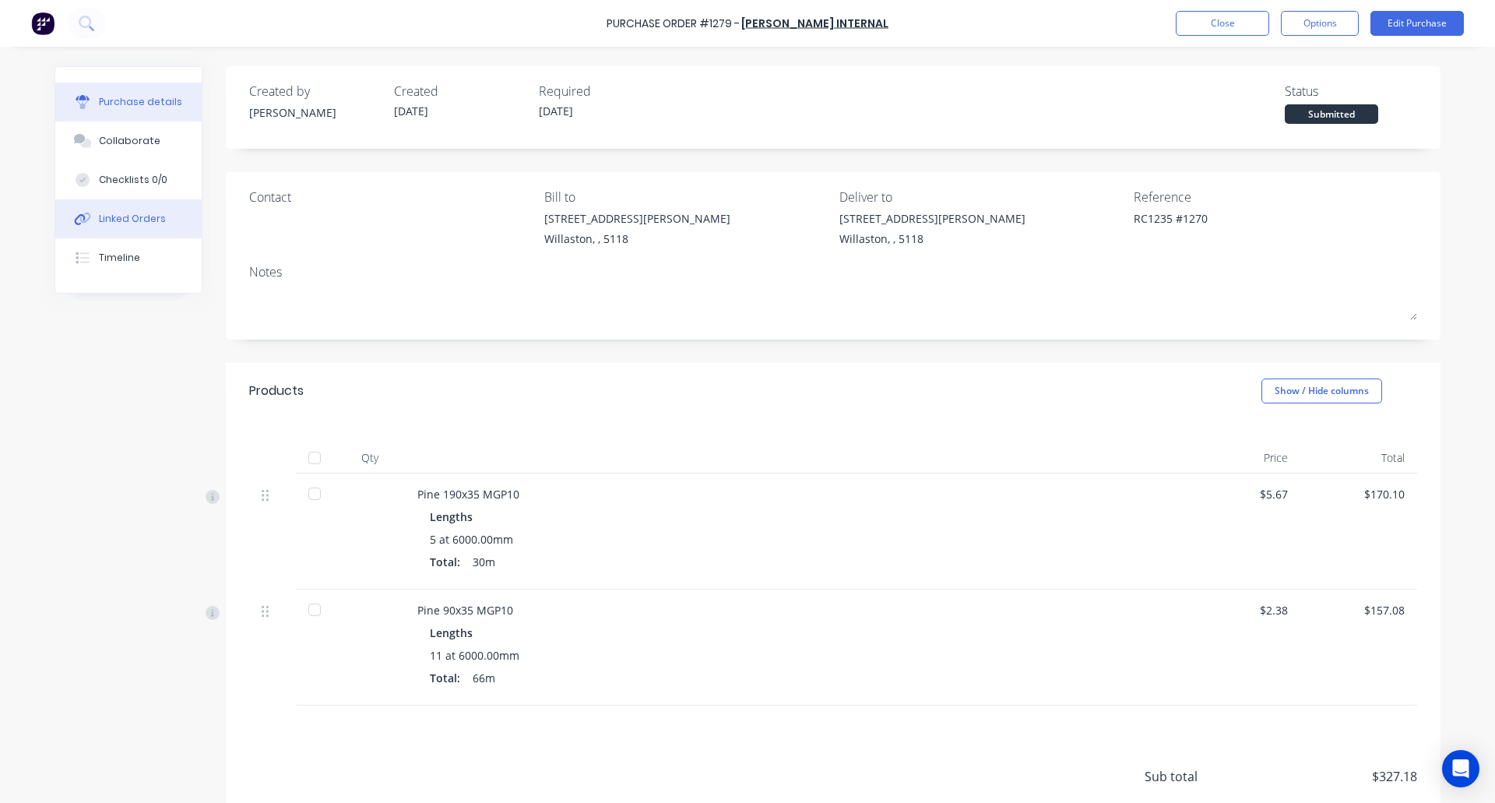
click at [149, 221] on div "Linked Orders" at bounding box center [132, 219] width 67 height 14
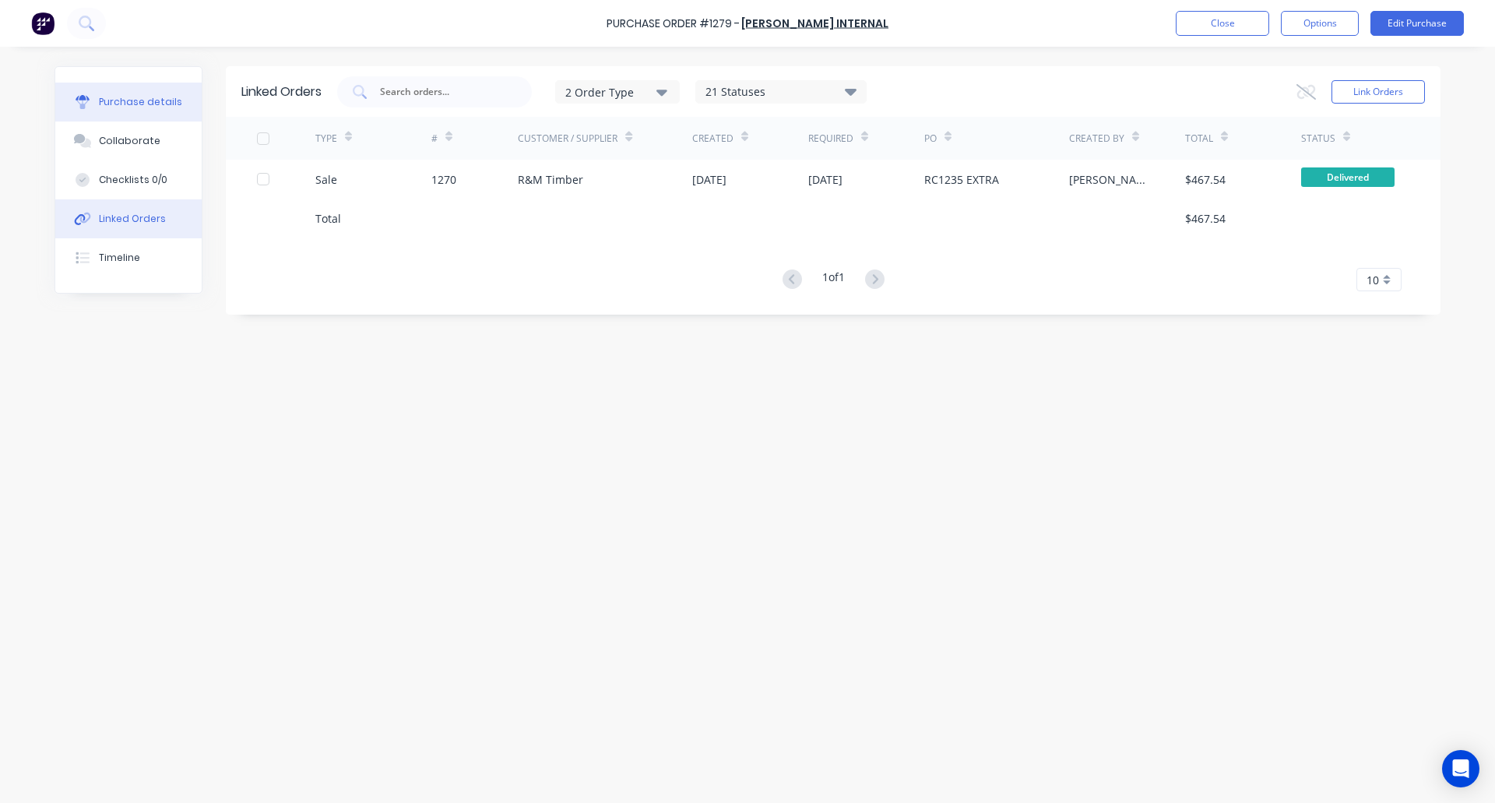
click at [138, 104] on div "Purchase details" at bounding box center [140, 102] width 83 height 14
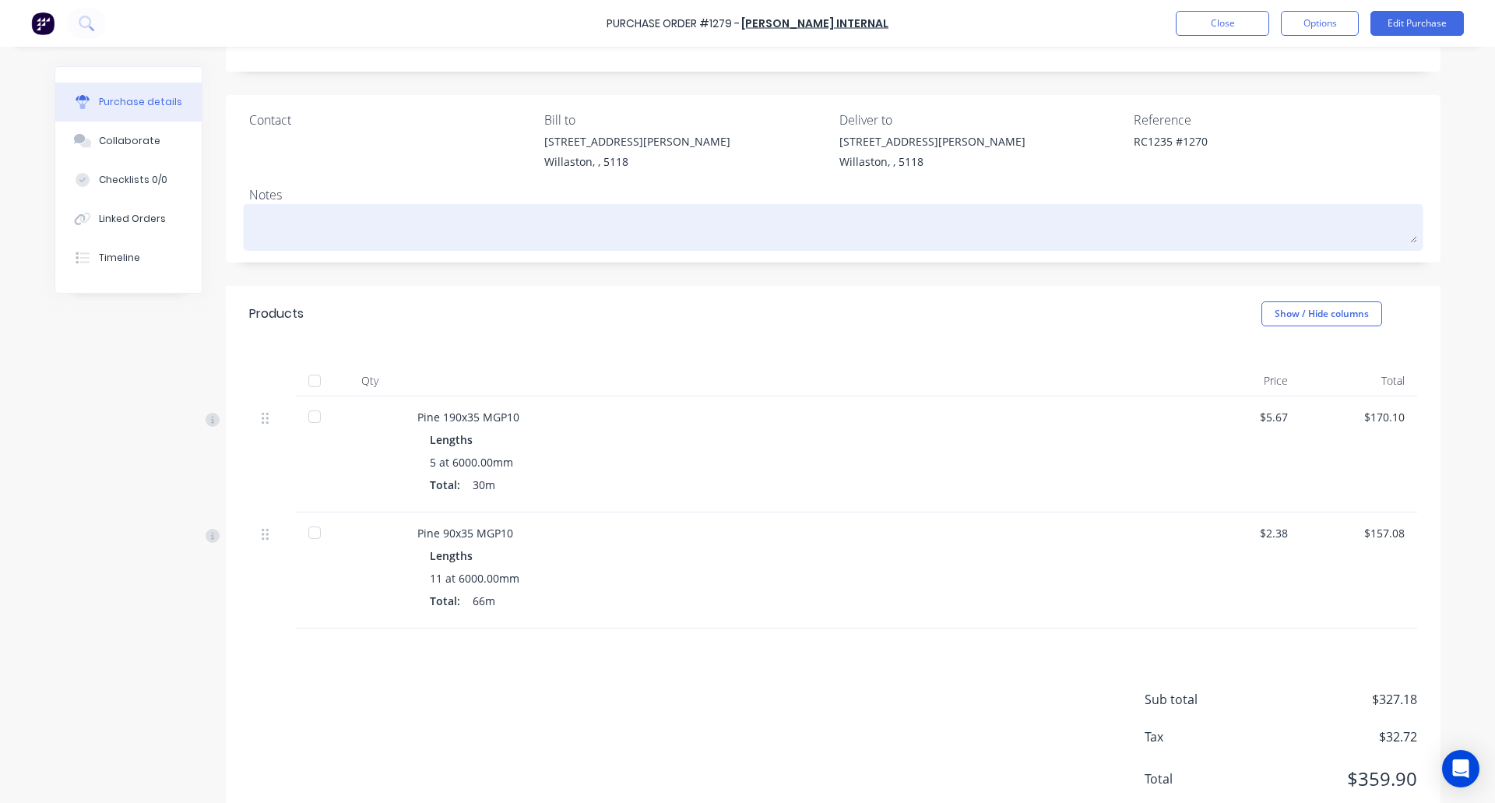
scroll to position [78, 0]
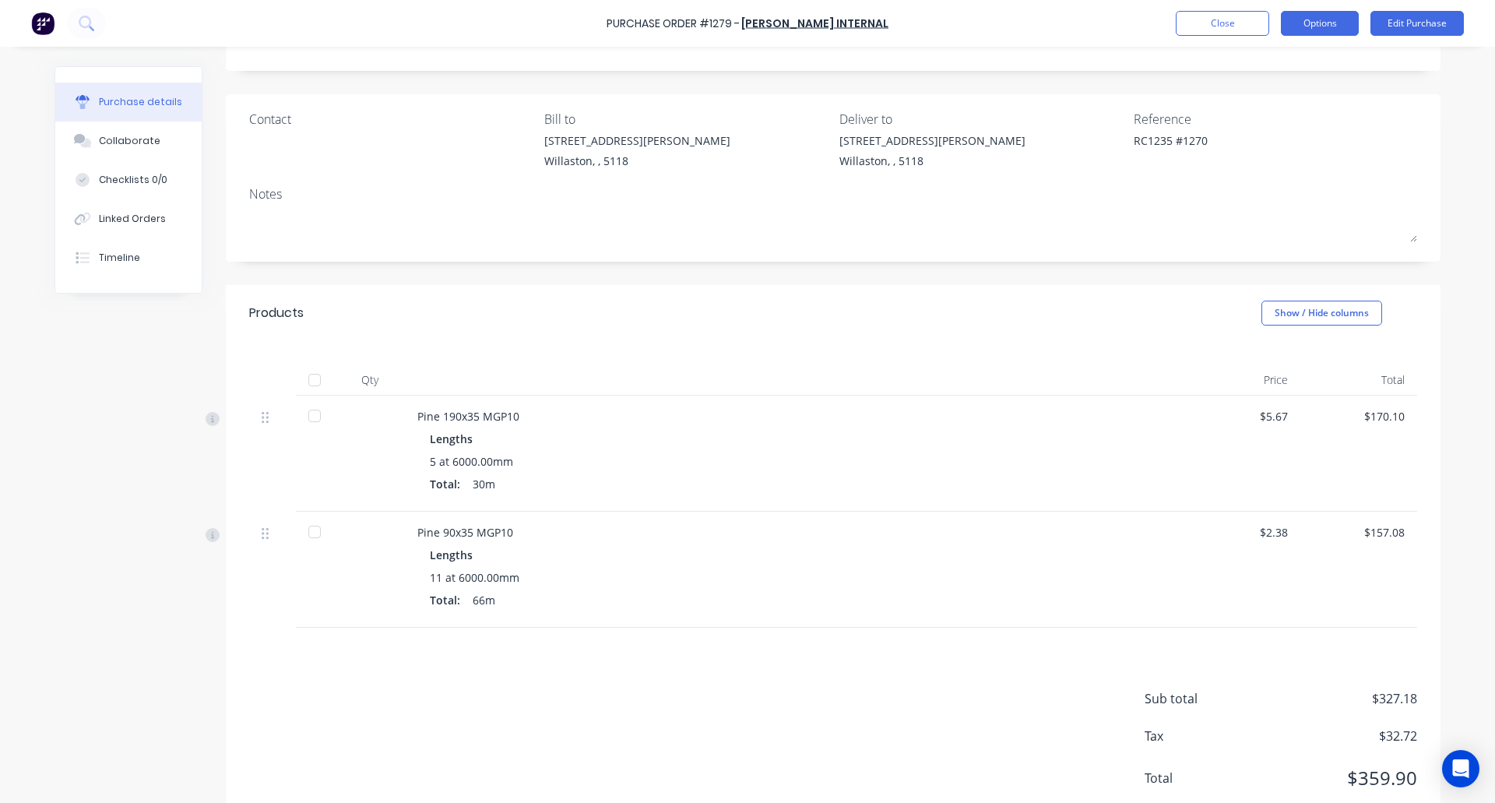
click at [1324, 33] on button "Options" at bounding box center [1320, 23] width 78 height 25
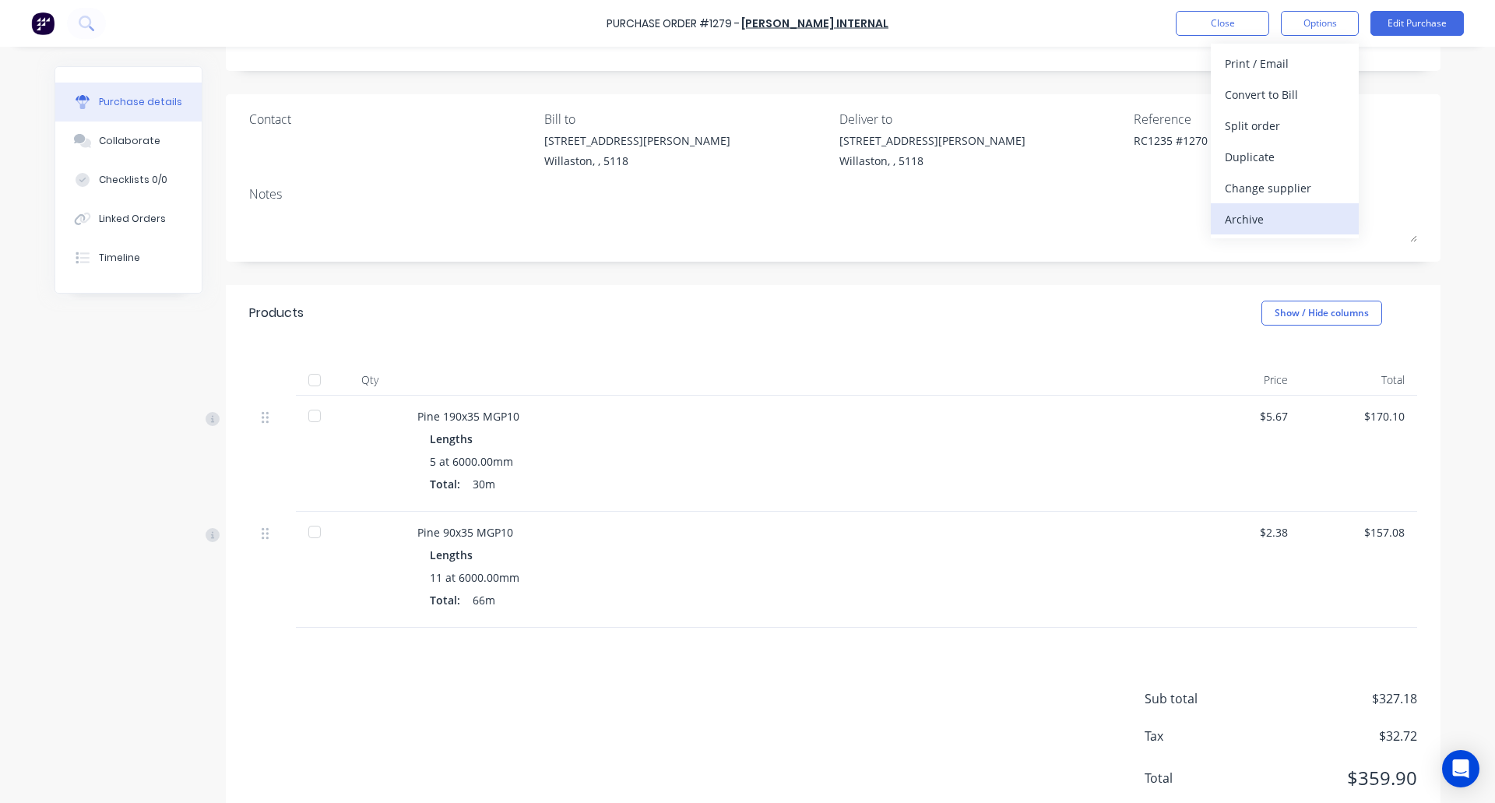
click at [1267, 222] on div "Archive" at bounding box center [1285, 219] width 120 height 23
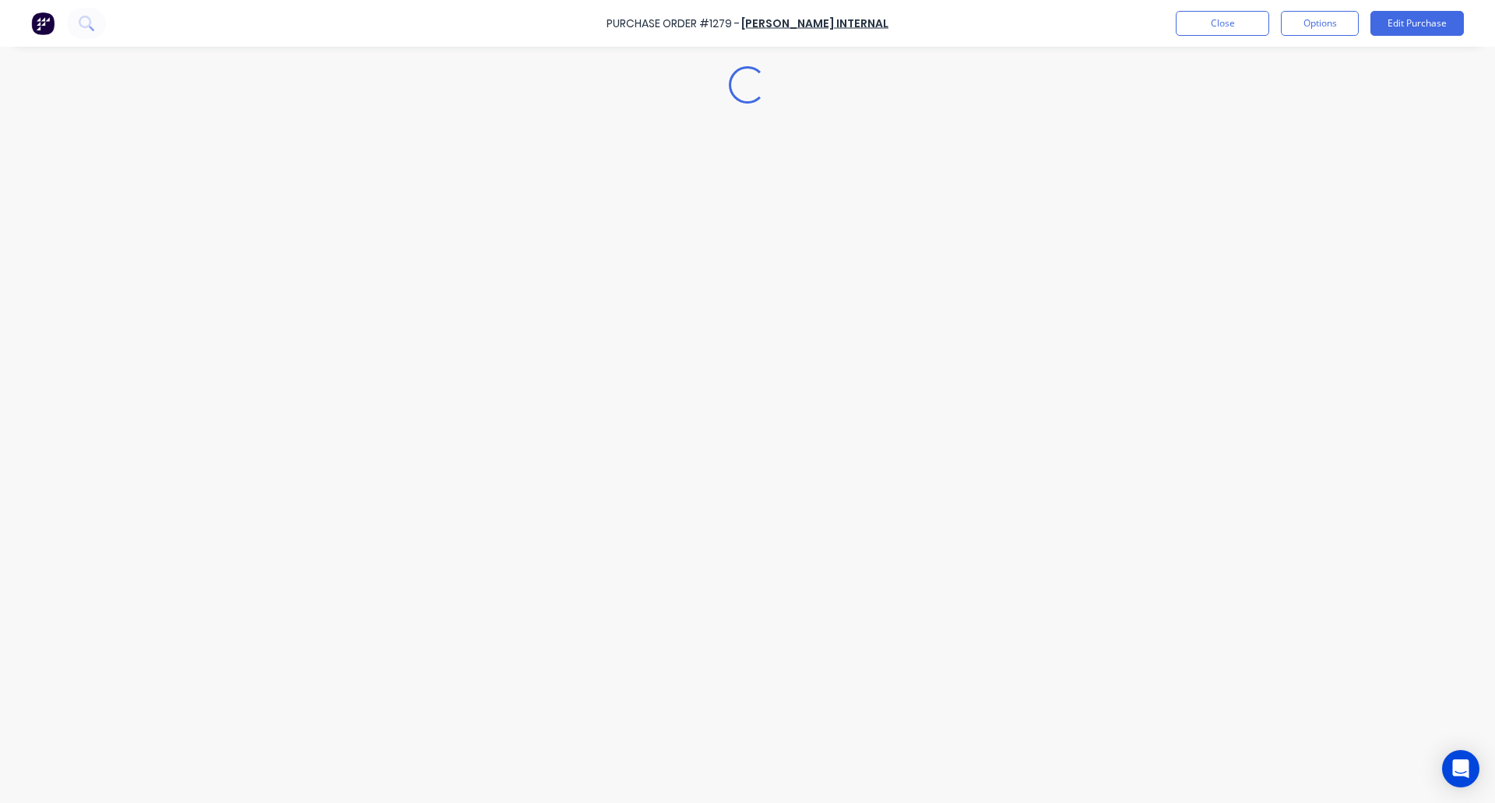
scroll to position [0, 0]
type textarea "x"
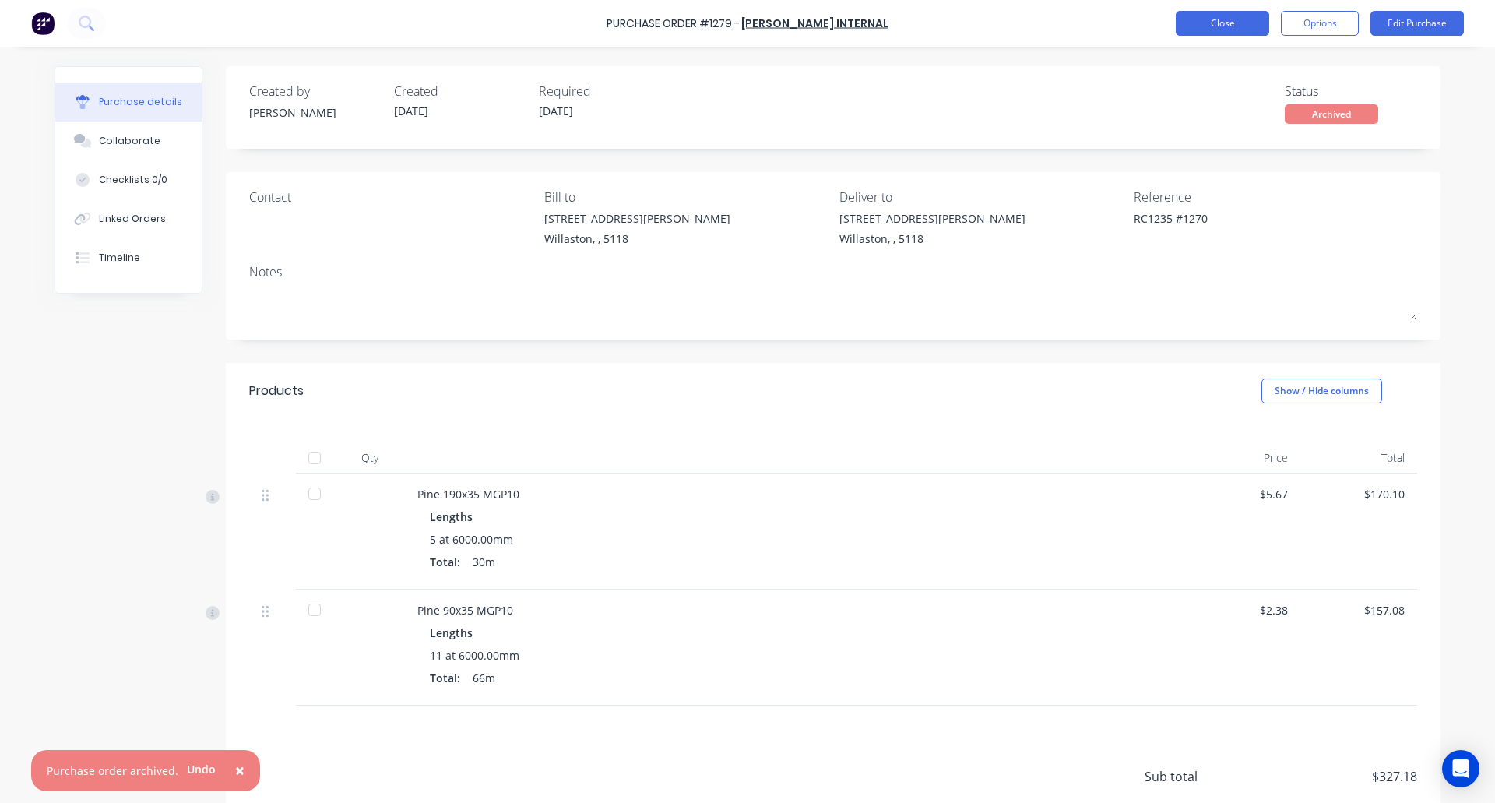
click at [1222, 19] on button "Close" at bounding box center [1222, 23] width 93 height 25
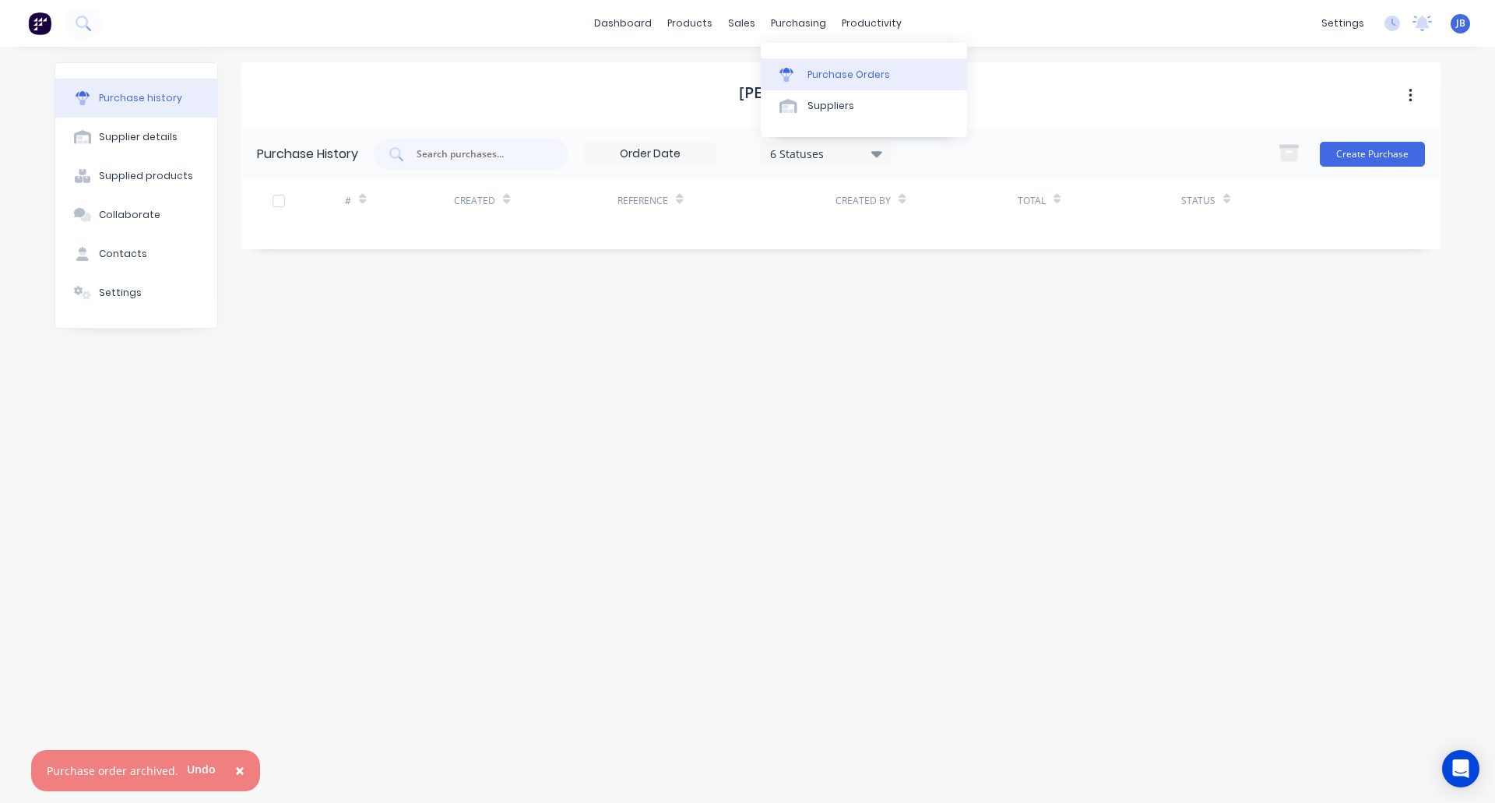
click at [828, 68] on div "Purchase Orders" at bounding box center [848, 75] width 83 height 14
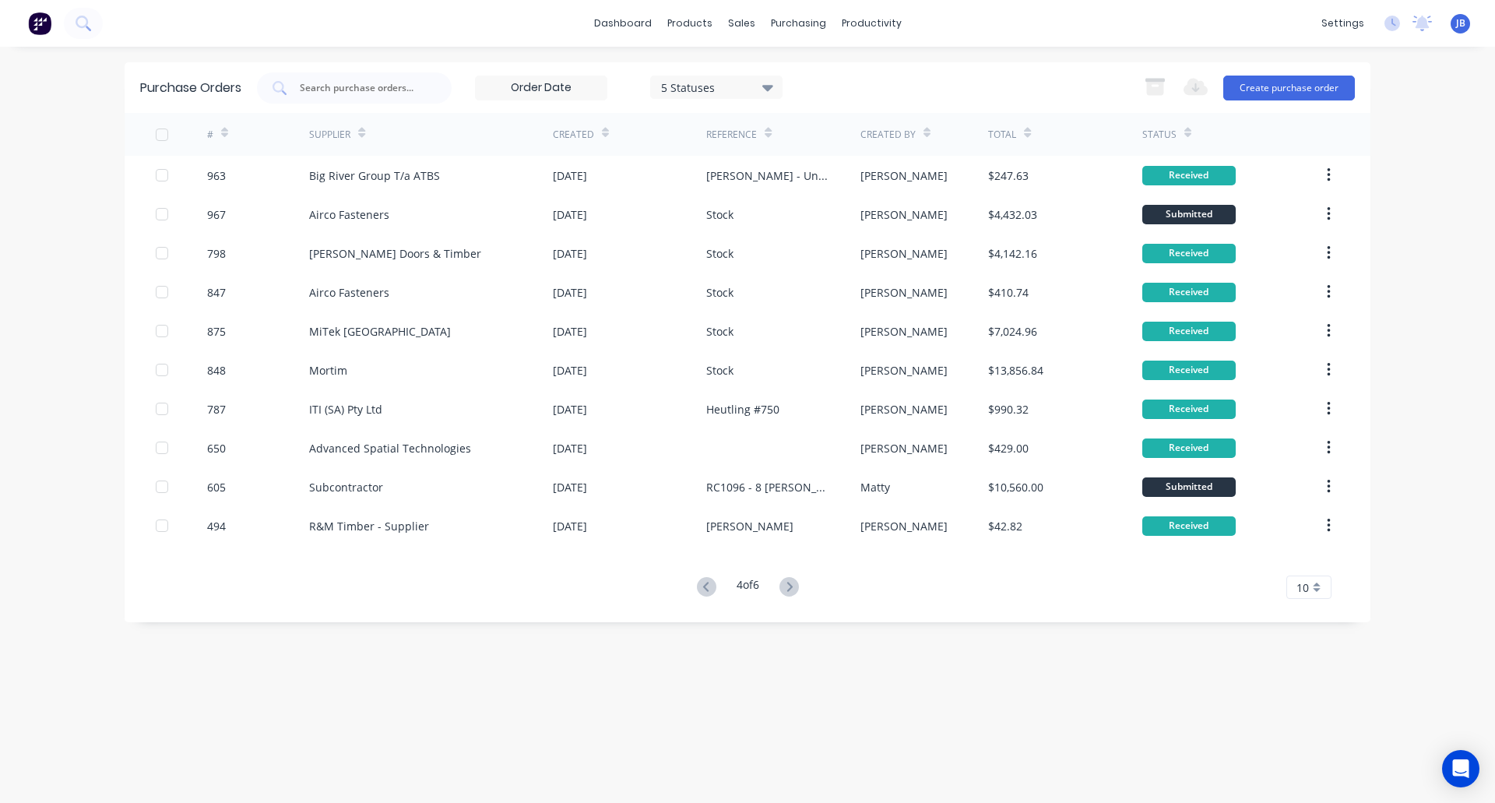
click at [1459, 30] on span "JB" at bounding box center [1460, 23] width 9 height 14
